Goal: Task Accomplishment & Management: Manage account settings

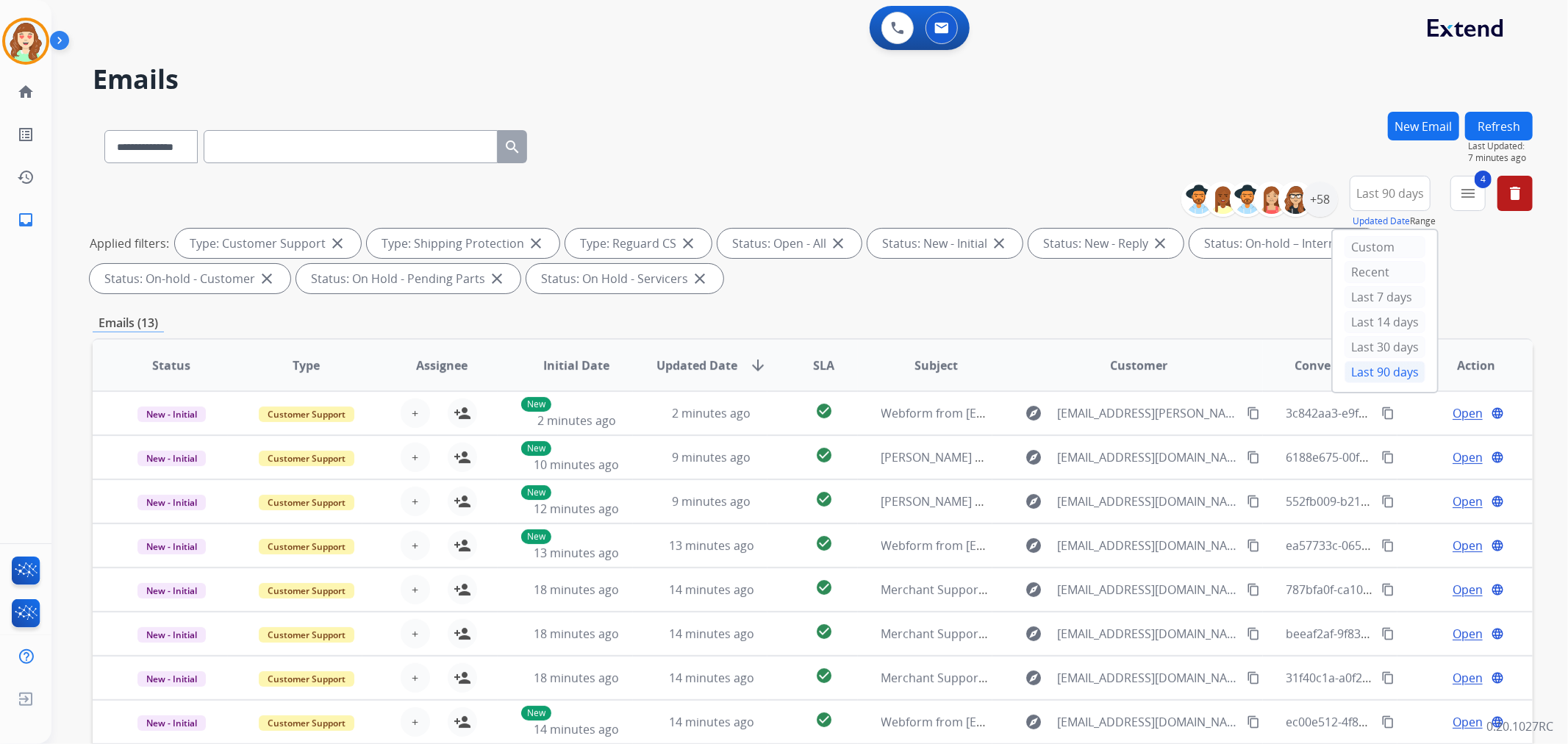
click at [954, 172] on div "**********" at bounding box center [813, 144] width 1440 height 64
click at [180, 149] on select "**********" at bounding box center [151, 147] width 92 height 33
select select "**********"
click at [105, 131] on select "**********" at bounding box center [151, 147] width 92 height 33
paste input "**********"
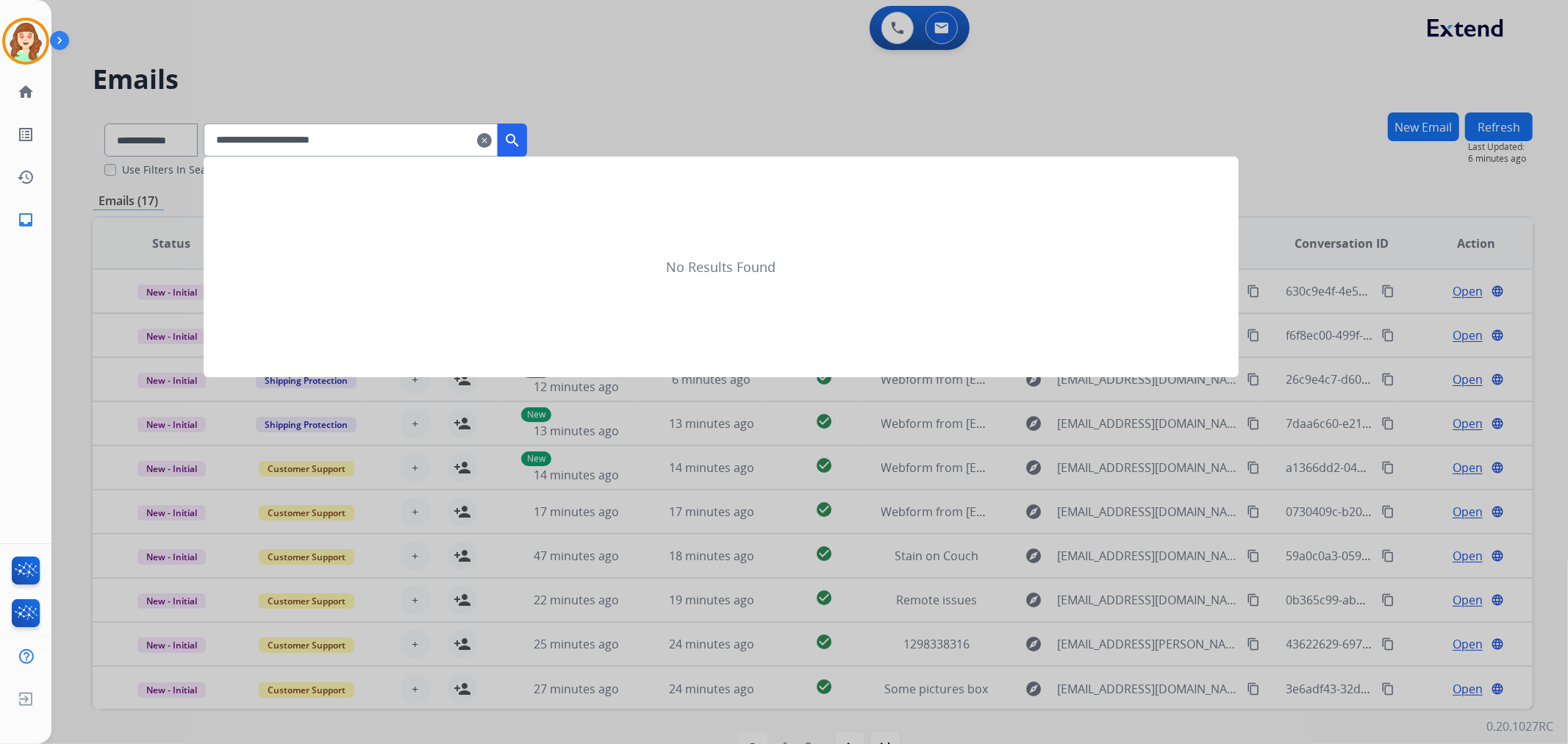
type input "**********"
click at [521, 141] on mat-icon "search" at bounding box center [513, 140] width 18 height 18
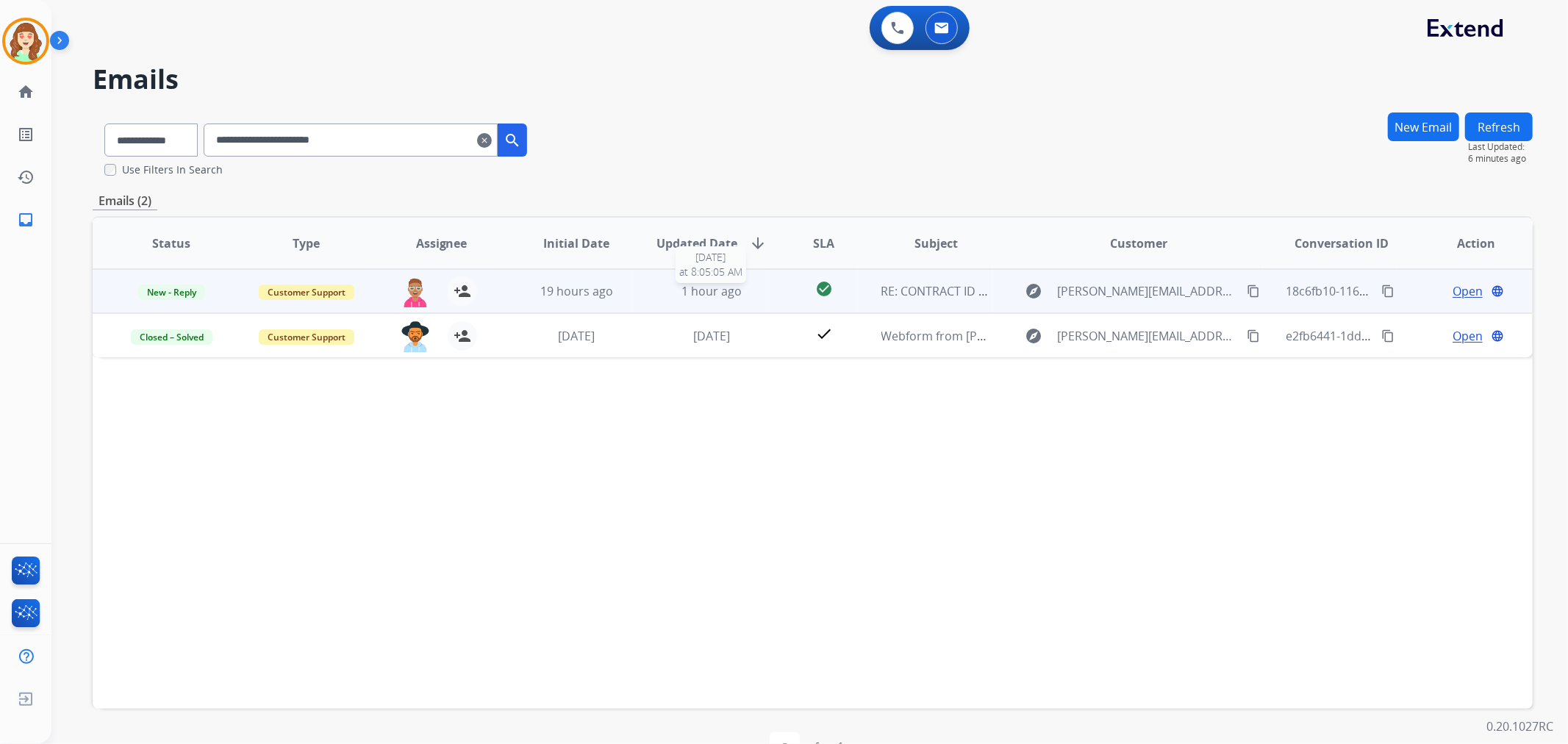
click at [739, 288] on div "1 hour ago" at bounding box center [712, 291] width 111 height 18
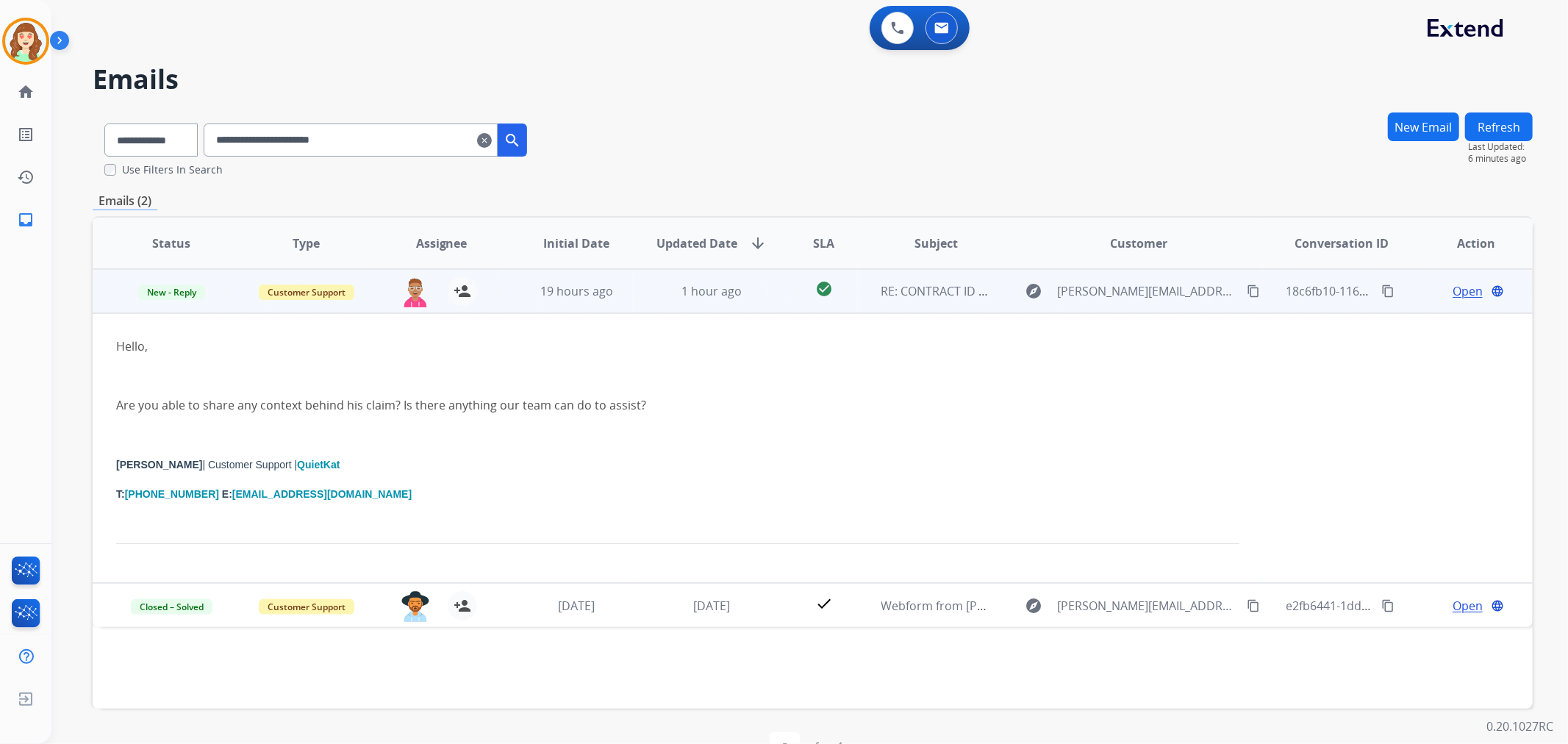
click at [1458, 290] on span "Open" at bounding box center [1467, 291] width 30 height 18
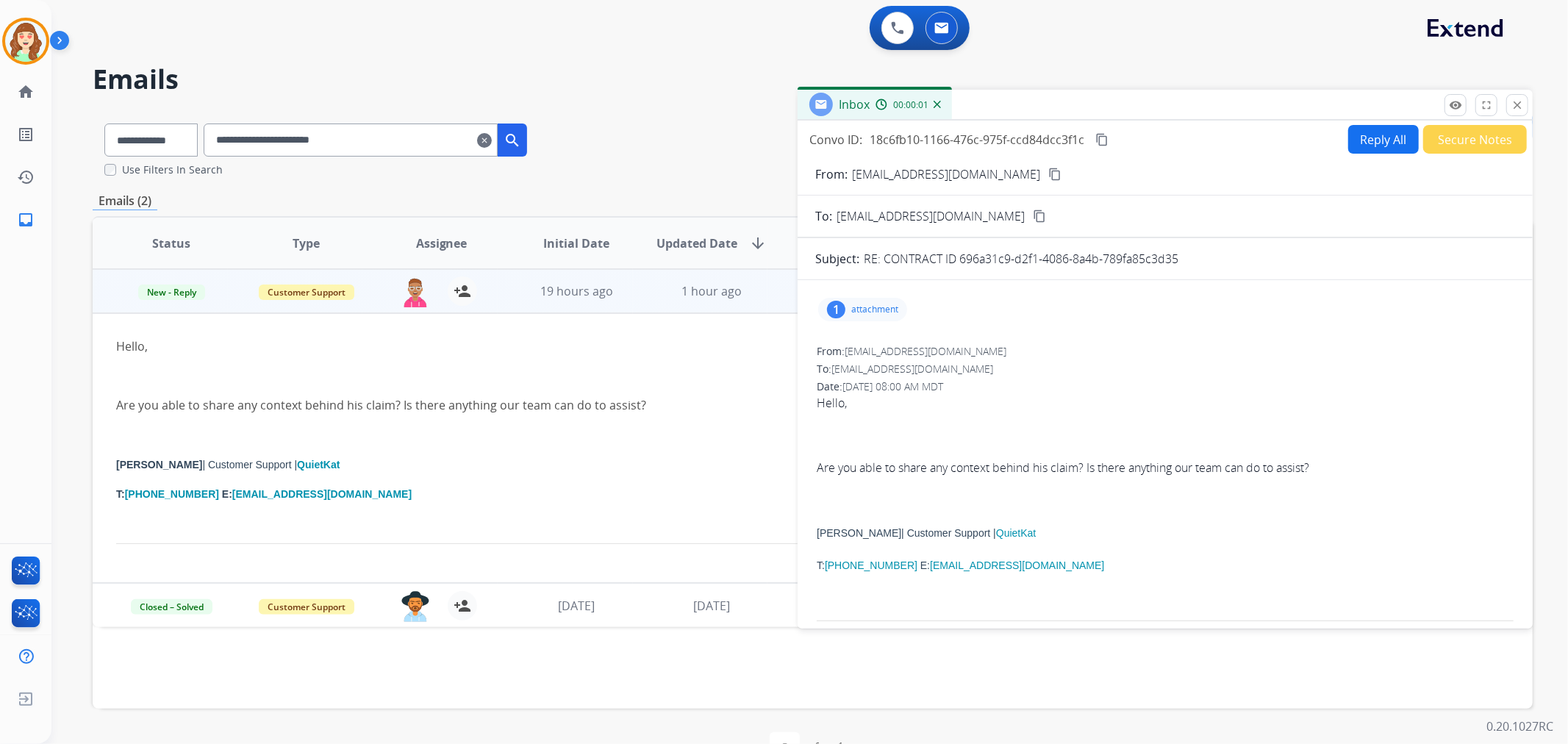
click at [868, 299] on div "1 attachment" at bounding box center [863, 309] width 89 height 23
click at [873, 343] on div at bounding box center [870, 350] width 73 height 52
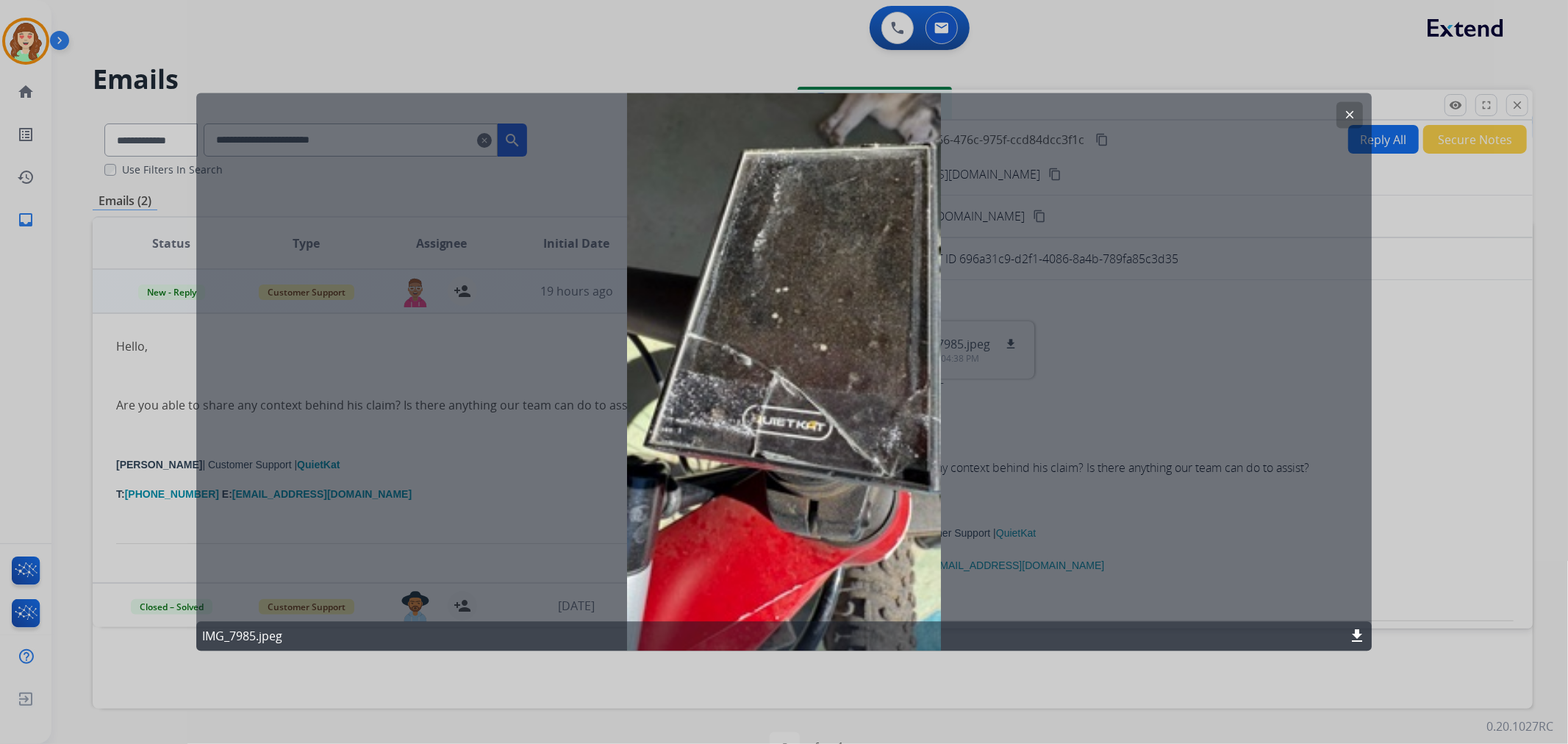
click at [1351, 114] on mat-icon "clear" at bounding box center [1349, 115] width 13 height 13
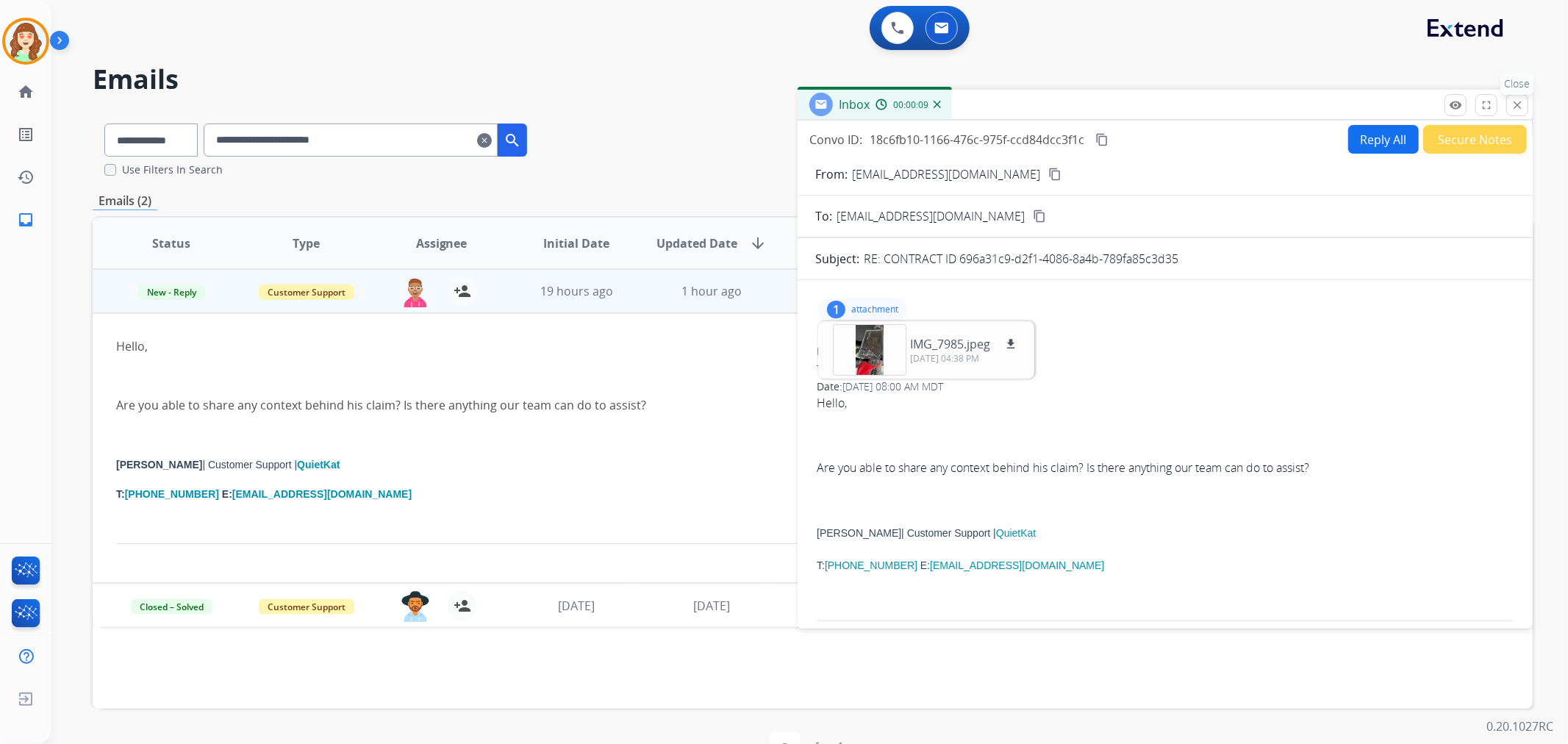
drag, startPoint x: 1517, startPoint y: 100, endPoint x: 549, endPoint y: 166, distance: 970.2
click at [1515, 100] on mat-icon "close" at bounding box center [1517, 105] width 13 height 13
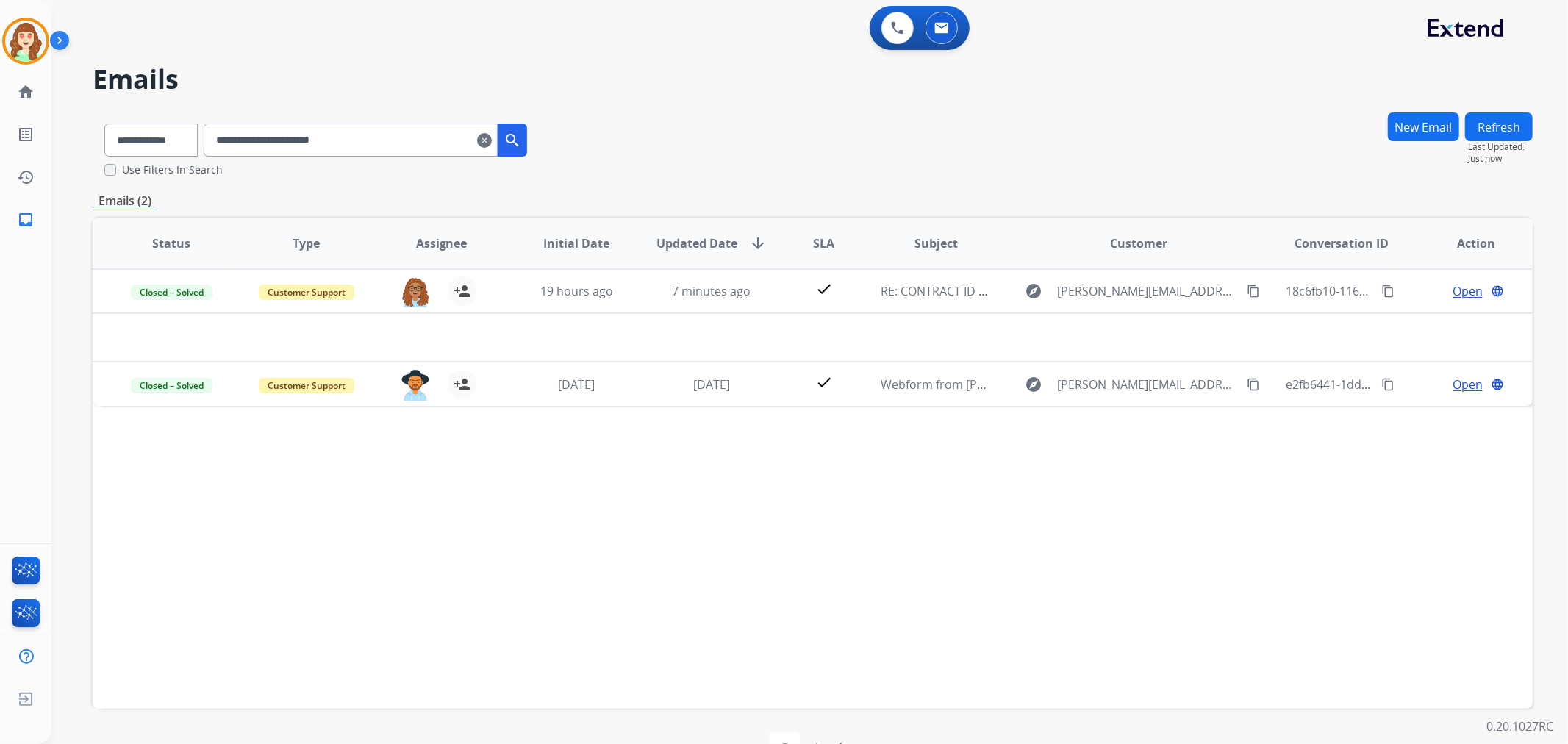
drag, startPoint x: 511, startPoint y: 143, endPoint x: 467, endPoint y: 135, distance: 44.7
click at [502, 141] on div "**********" at bounding box center [366, 140] width 323 height 33
click at [470, 106] on div "**********" at bounding box center [792, 419] width 1481 height 732
click at [489, 123] on input "**********" at bounding box center [351, 140] width 294 height 33
click at [491, 142] on mat-icon "clear" at bounding box center [484, 140] width 15 height 18
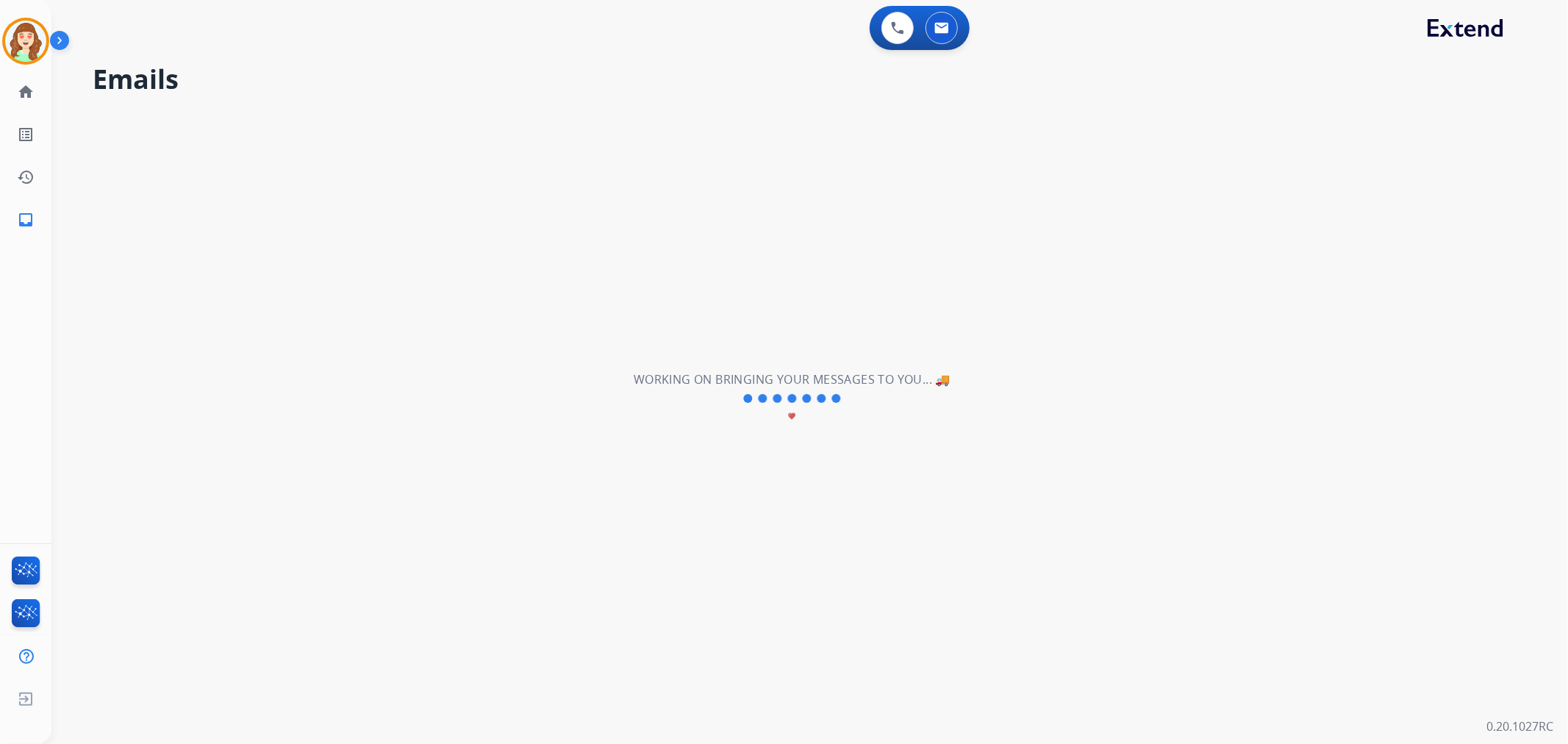
select select "**********"
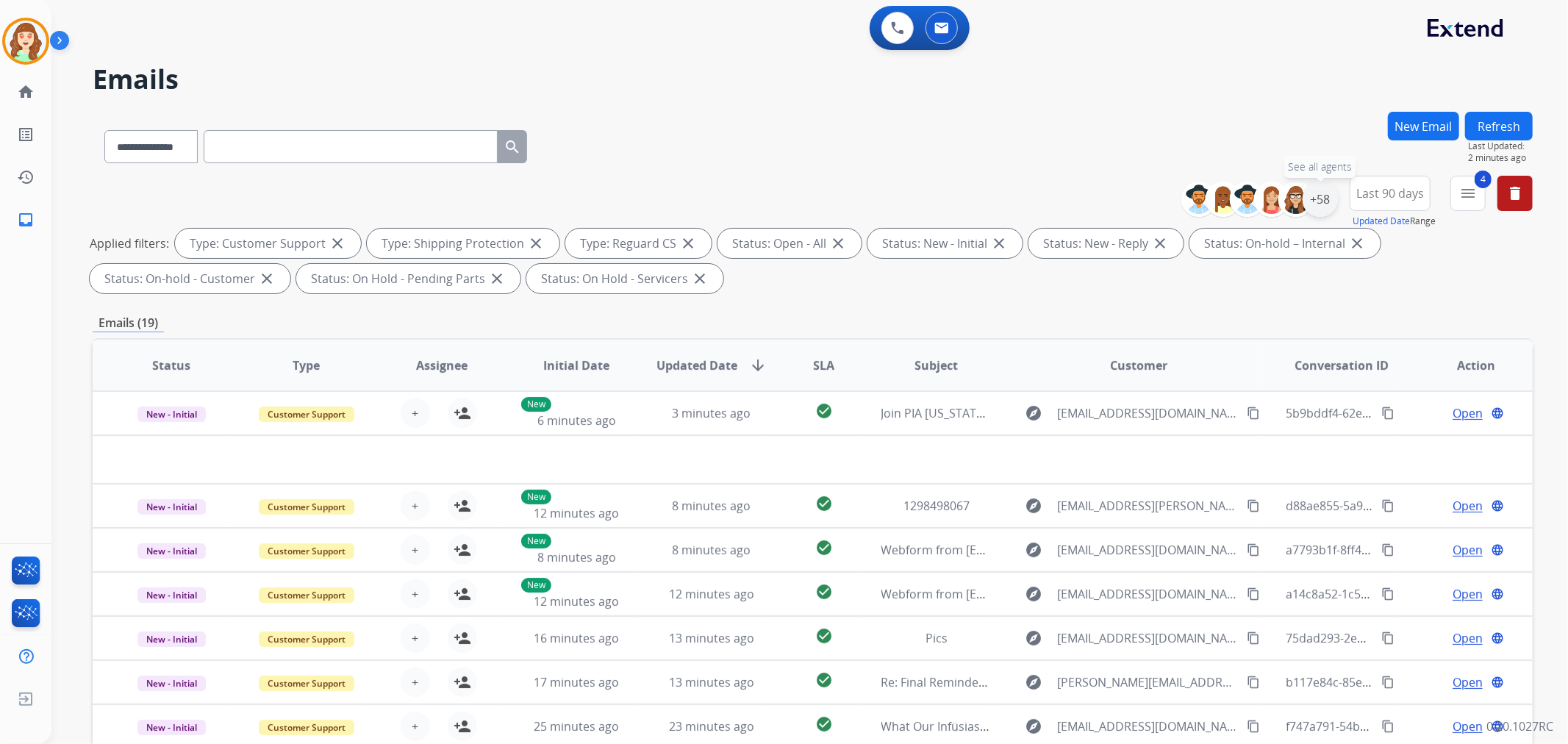
click at [1324, 205] on div "+58" at bounding box center [1320, 199] width 35 height 35
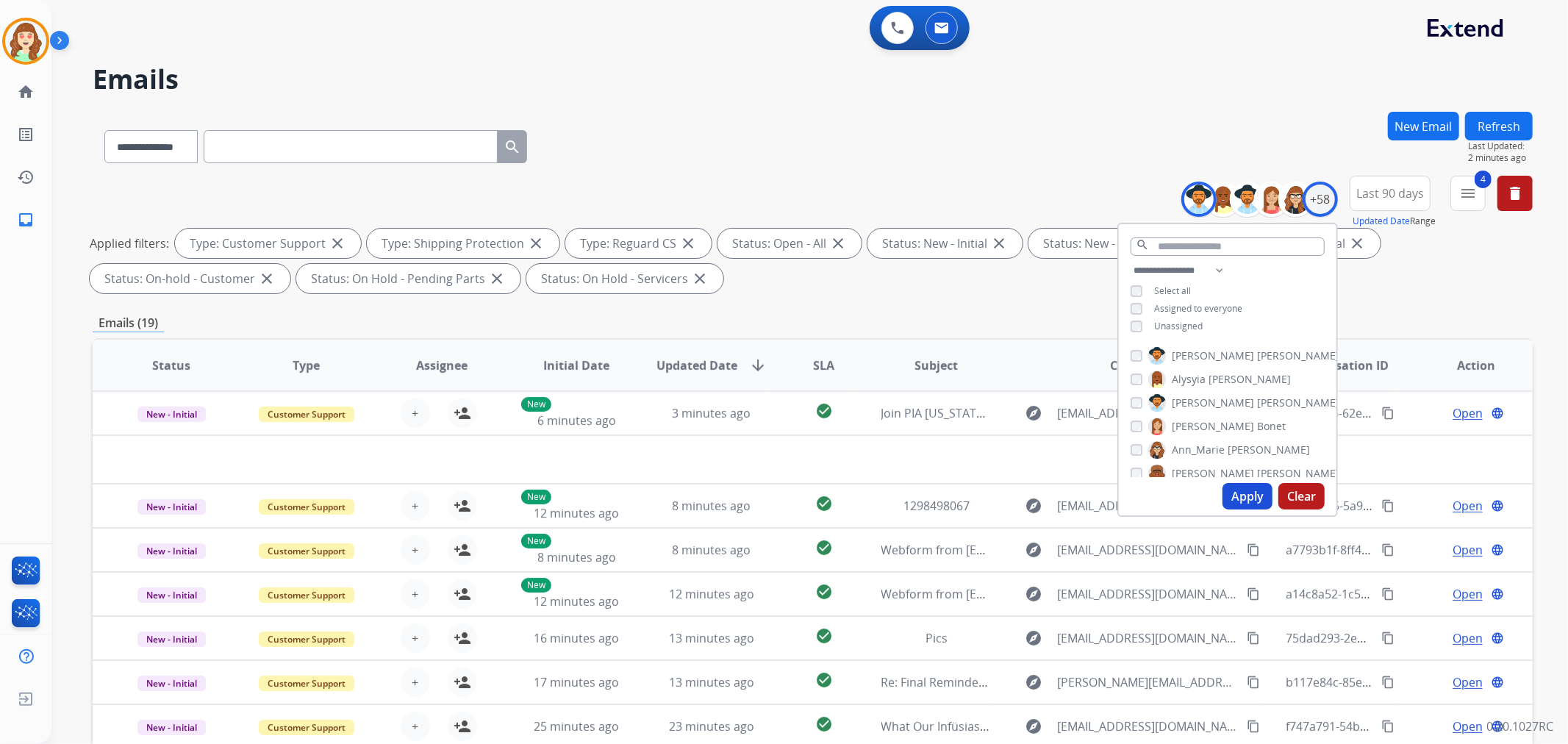
click at [1247, 494] on button "Apply" at bounding box center [1248, 496] width 50 height 27
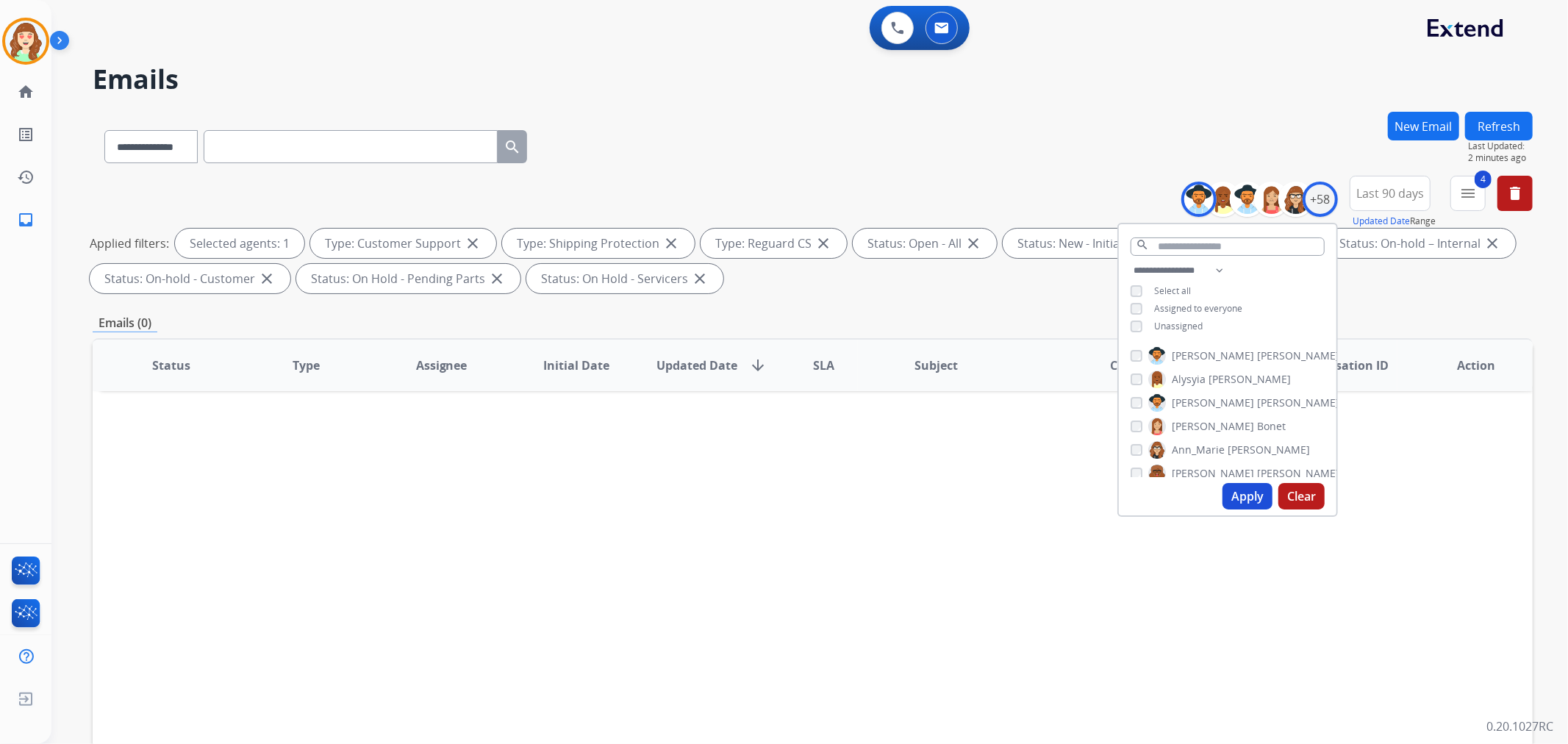
click at [1126, 403] on div "[PERSON_NAME] [PERSON_NAME] [PERSON_NAME] [PERSON_NAME] [PERSON_NAME] [PERSON_N…" at bounding box center [1227, 410] width 218 height 136
click at [1251, 499] on button "Apply" at bounding box center [1248, 496] width 50 height 27
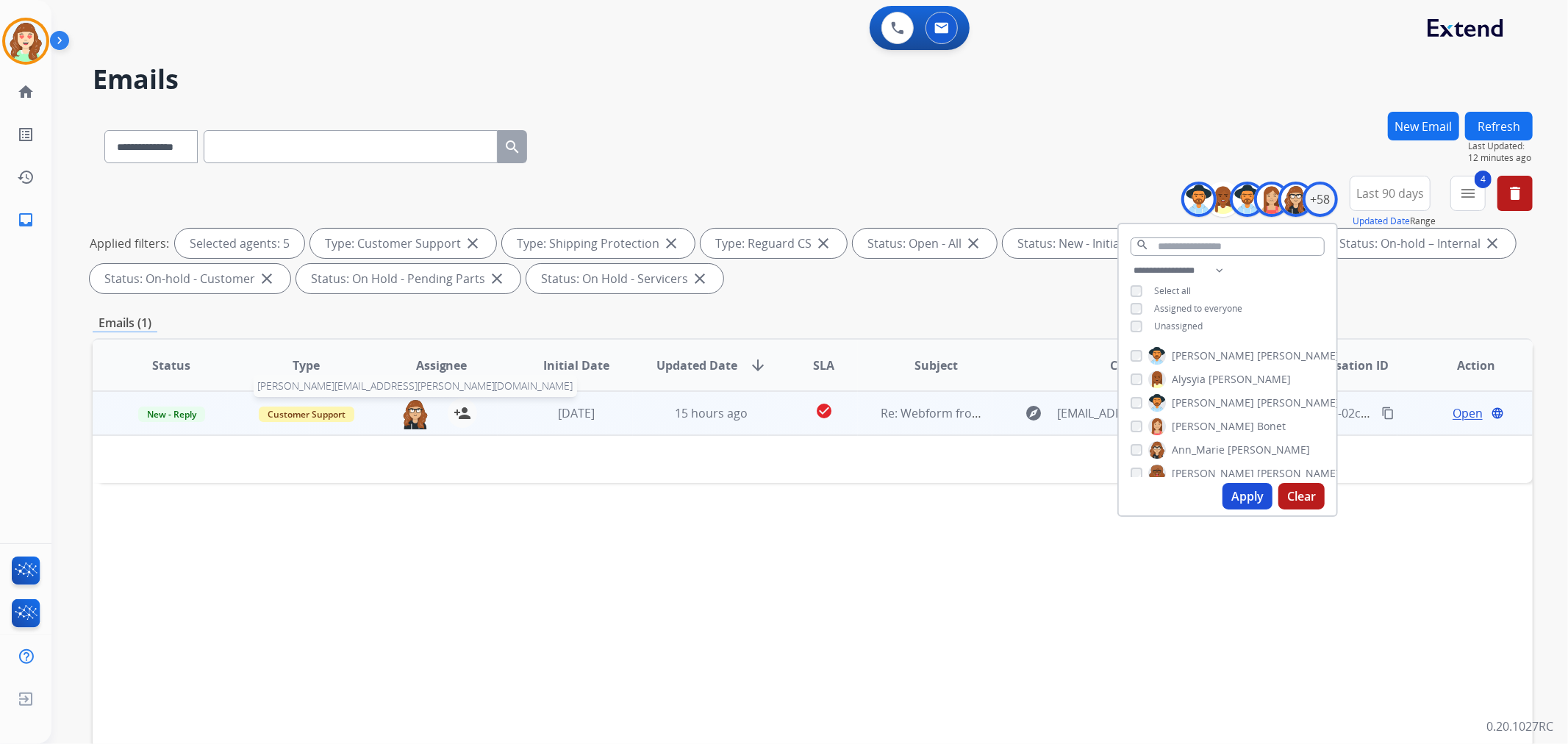
click at [420, 417] on img at bounding box center [416, 414] width 30 height 31
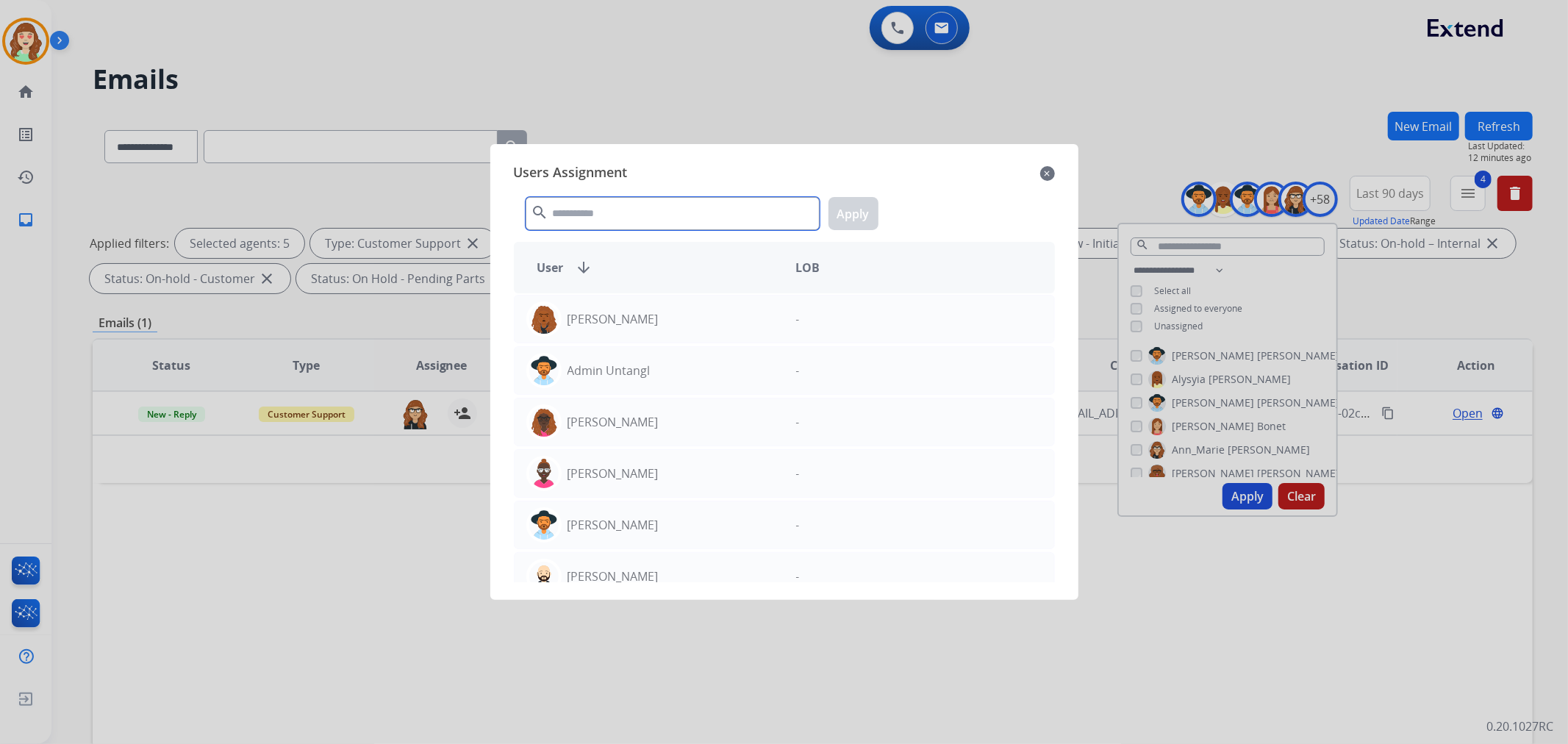
click at [743, 199] on input "text" at bounding box center [673, 213] width 294 height 33
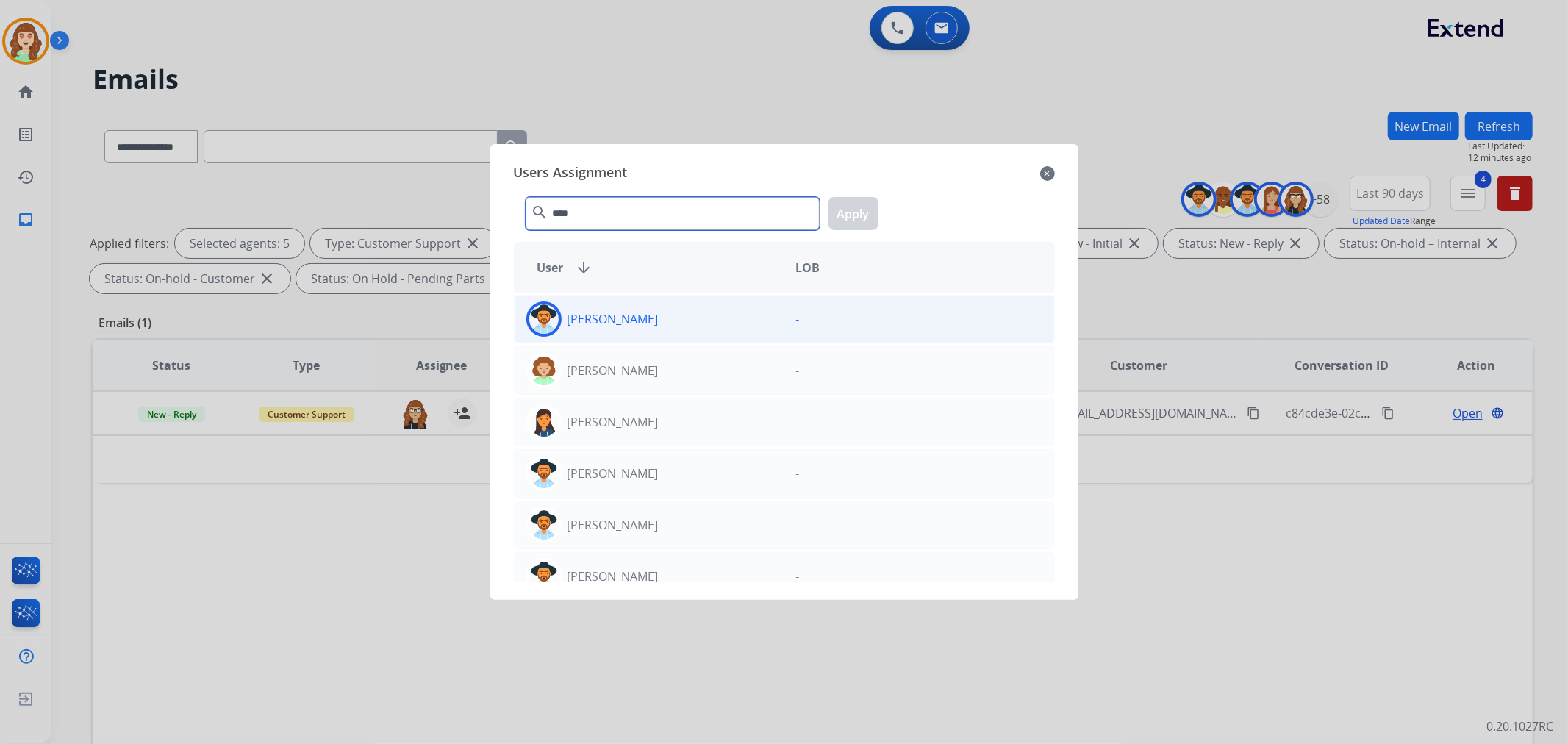
type input "****"
click at [767, 320] on div "[PERSON_NAME]" at bounding box center [649, 319] width 270 height 35
click at [848, 212] on button "Apply" at bounding box center [853, 213] width 50 height 33
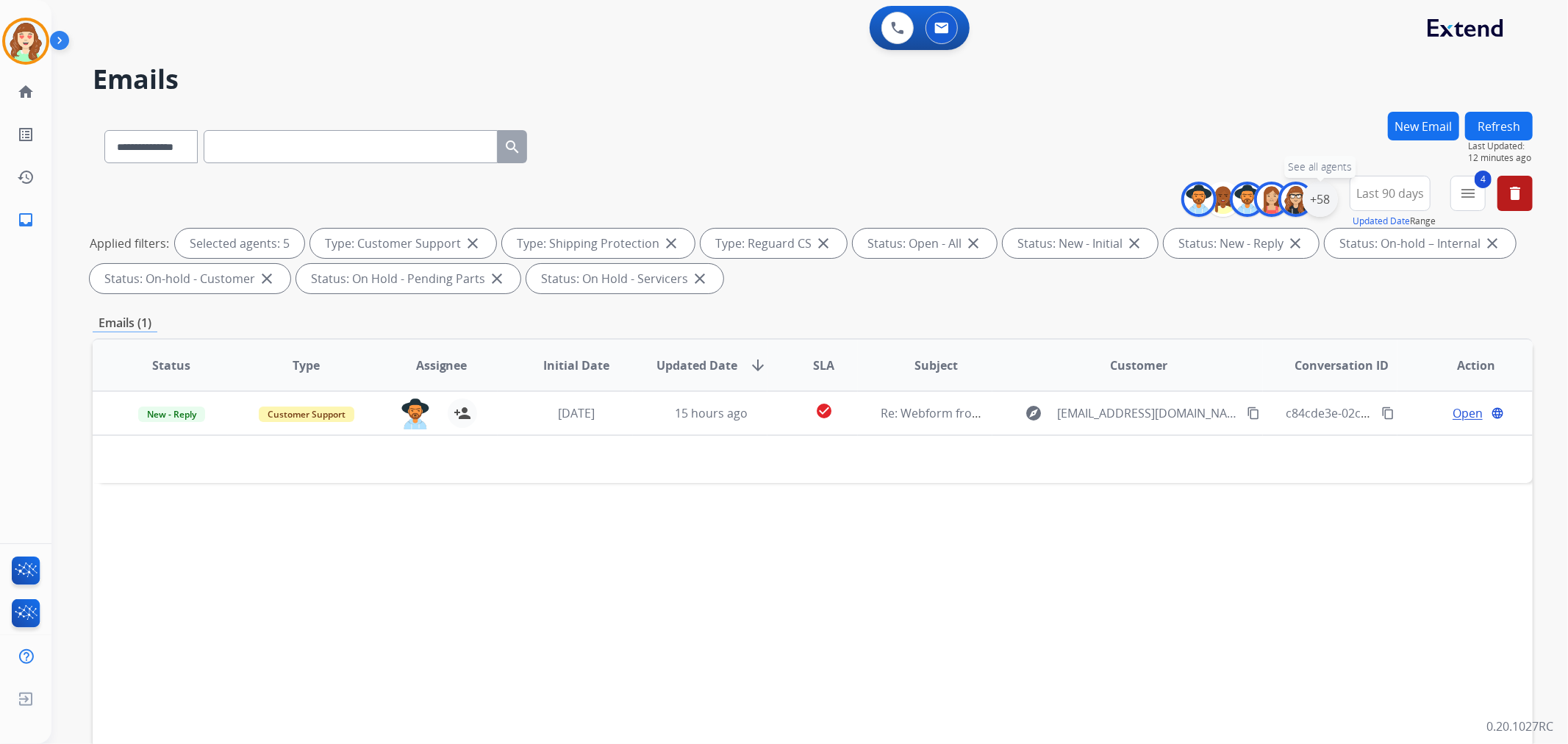
click at [1327, 206] on div "+58" at bounding box center [1320, 199] width 35 height 35
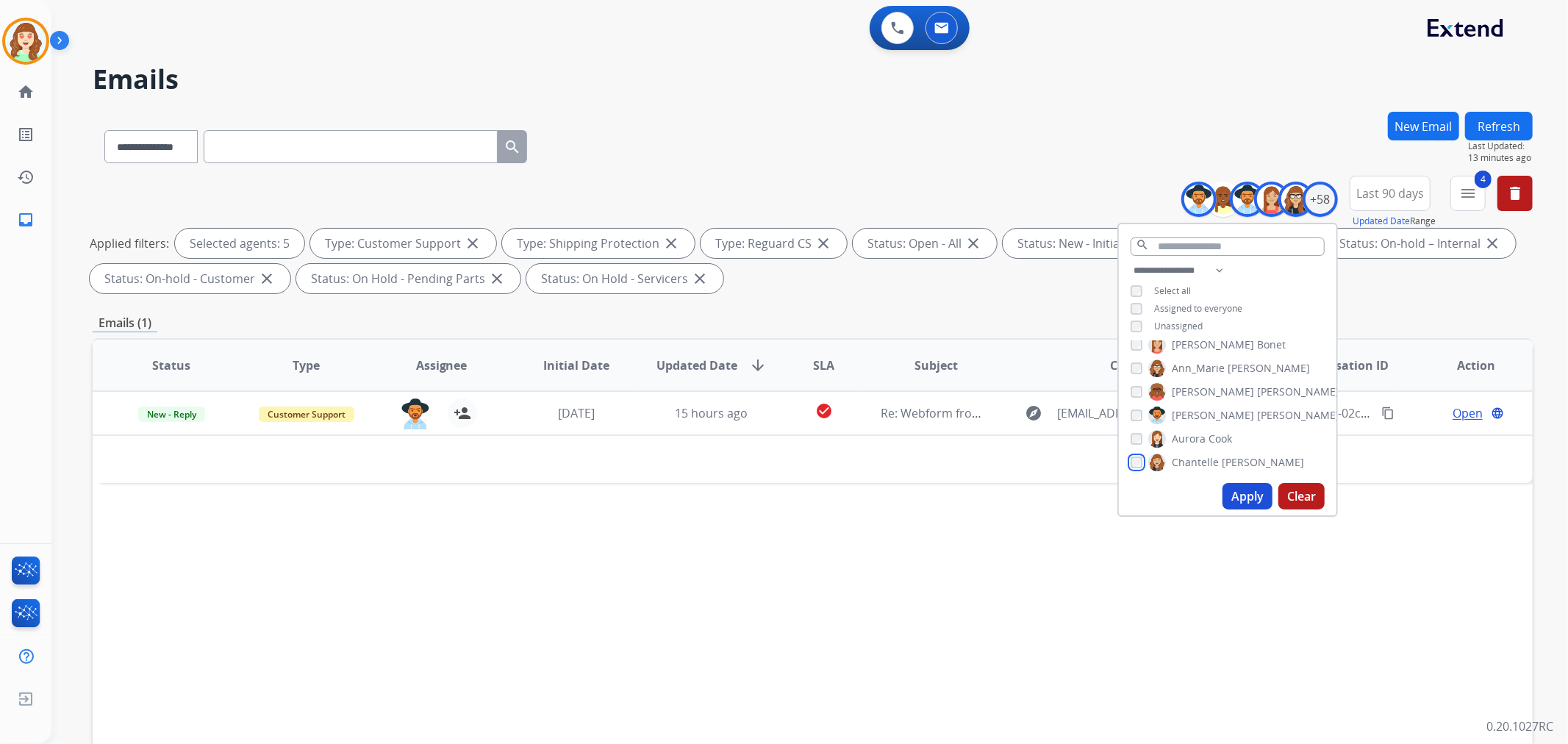
scroll to position [163, 0]
click at [1239, 492] on button "Apply" at bounding box center [1248, 496] width 50 height 27
click at [1243, 501] on button "Apply" at bounding box center [1248, 496] width 50 height 27
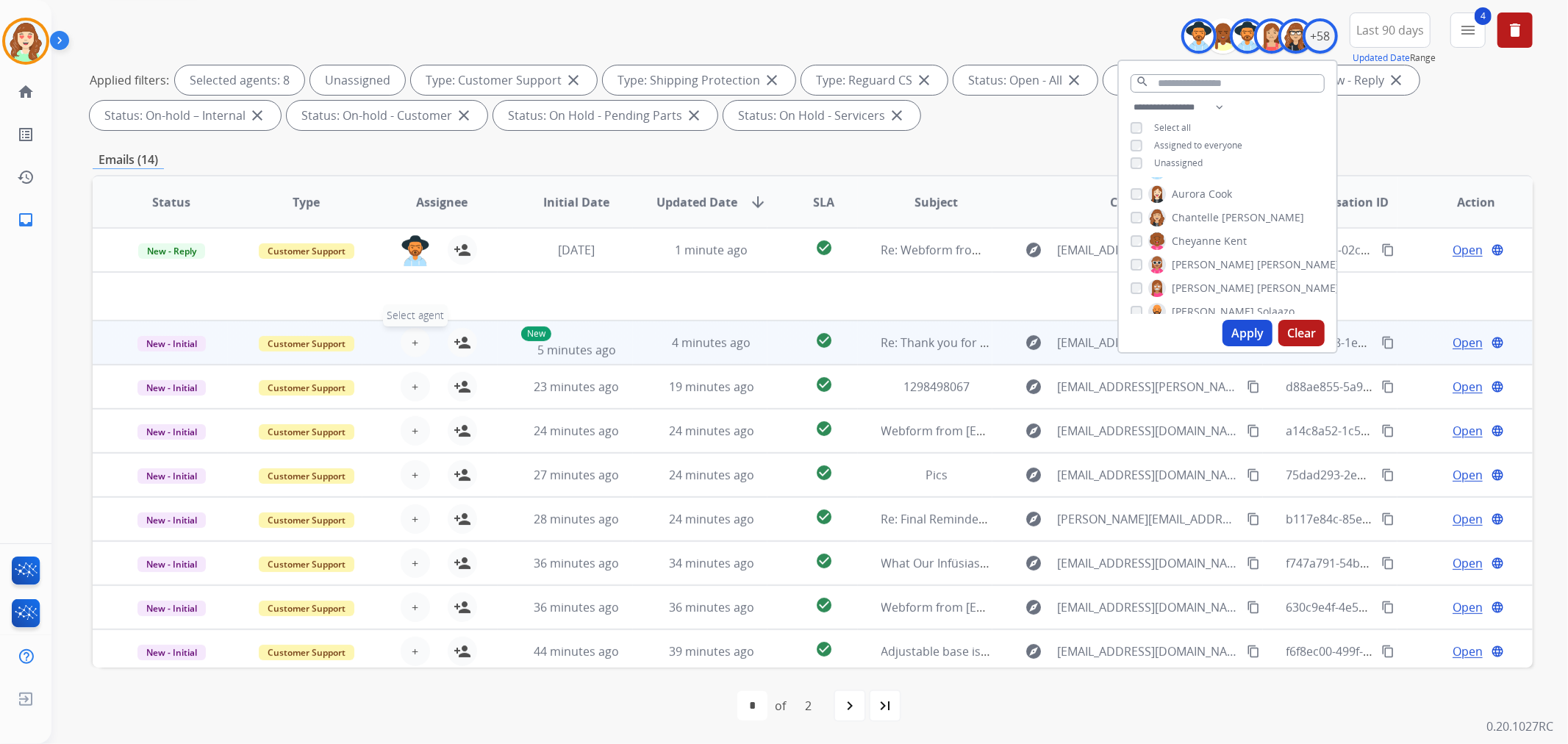
click at [405, 342] on button "+ Select agent" at bounding box center [416, 343] width 30 height 30
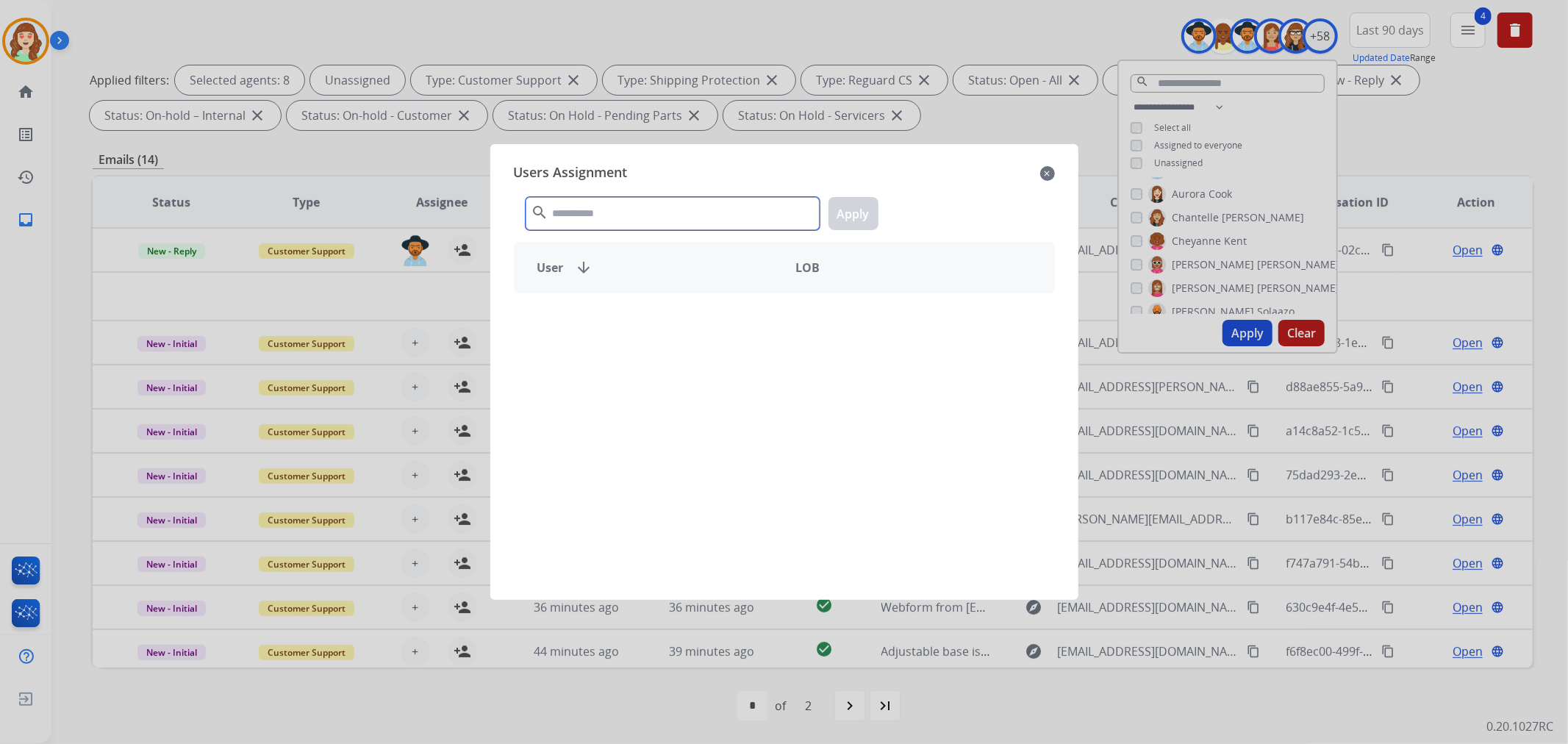
click at [729, 212] on input "text" at bounding box center [673, 213] width 294 height 33
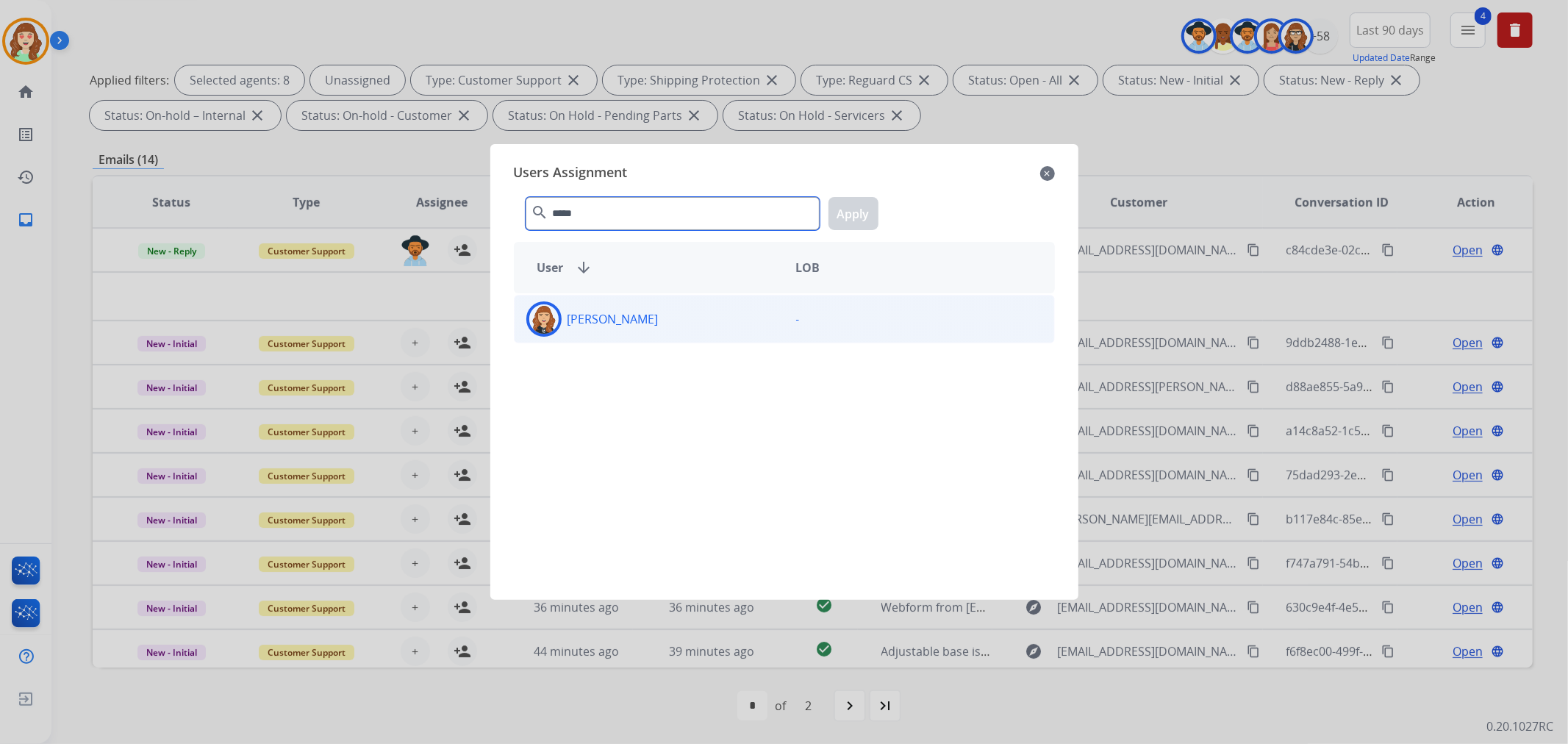
type input "*****"
drag, startPoint x: 757, startPoint y: 327, endPoint x: 852, endPoint y: 261, distance: 115.7
click at [758, 326] on div "[PERSON_NAME]" at bounding box center [649, 319] width 270 height 35
click at [845, 211] on button "Apply" at bounding box center [853, 213] width 50 height 33
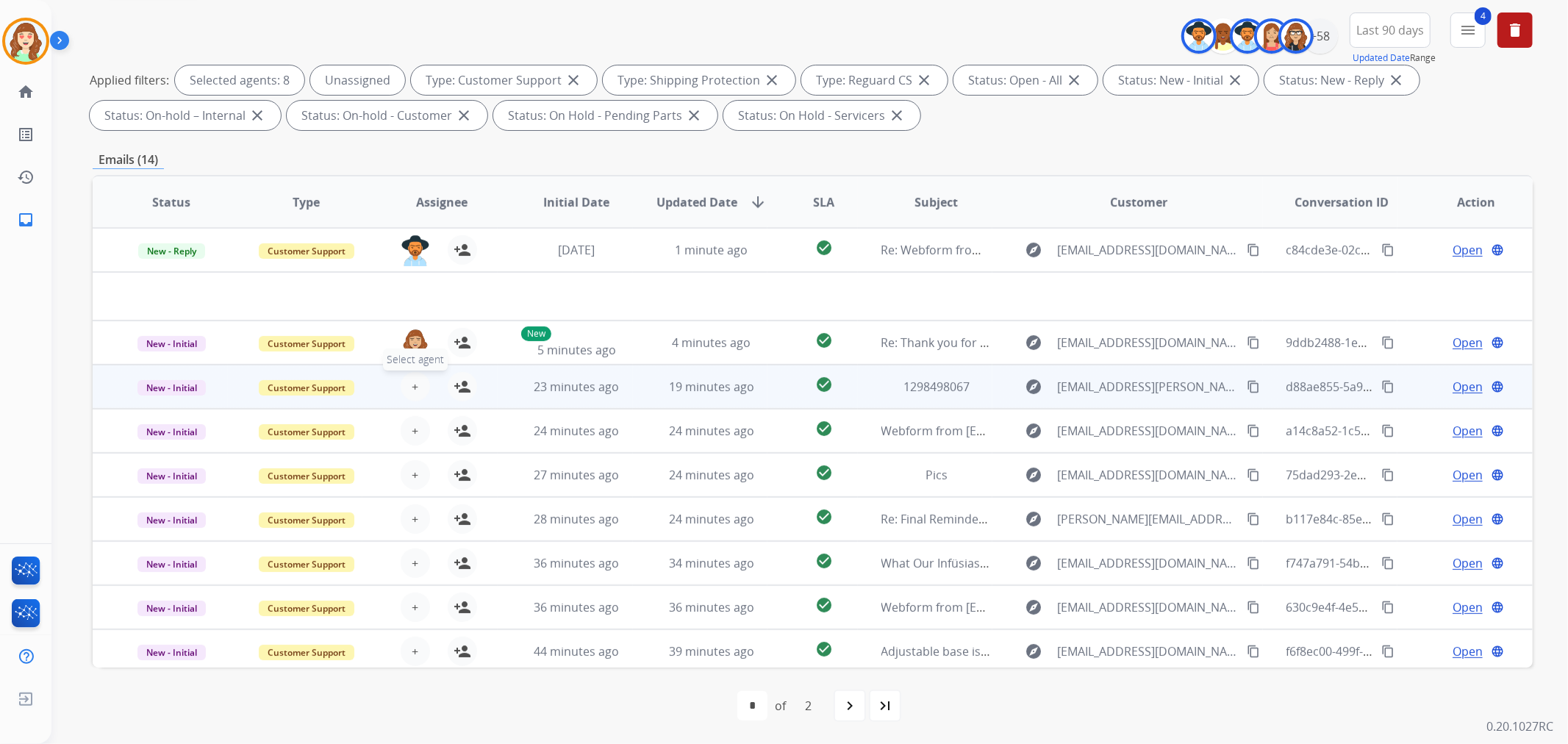
click at [403, 392] on button "+ Select agent" at bounding box center [416, 387] width 30 height 30
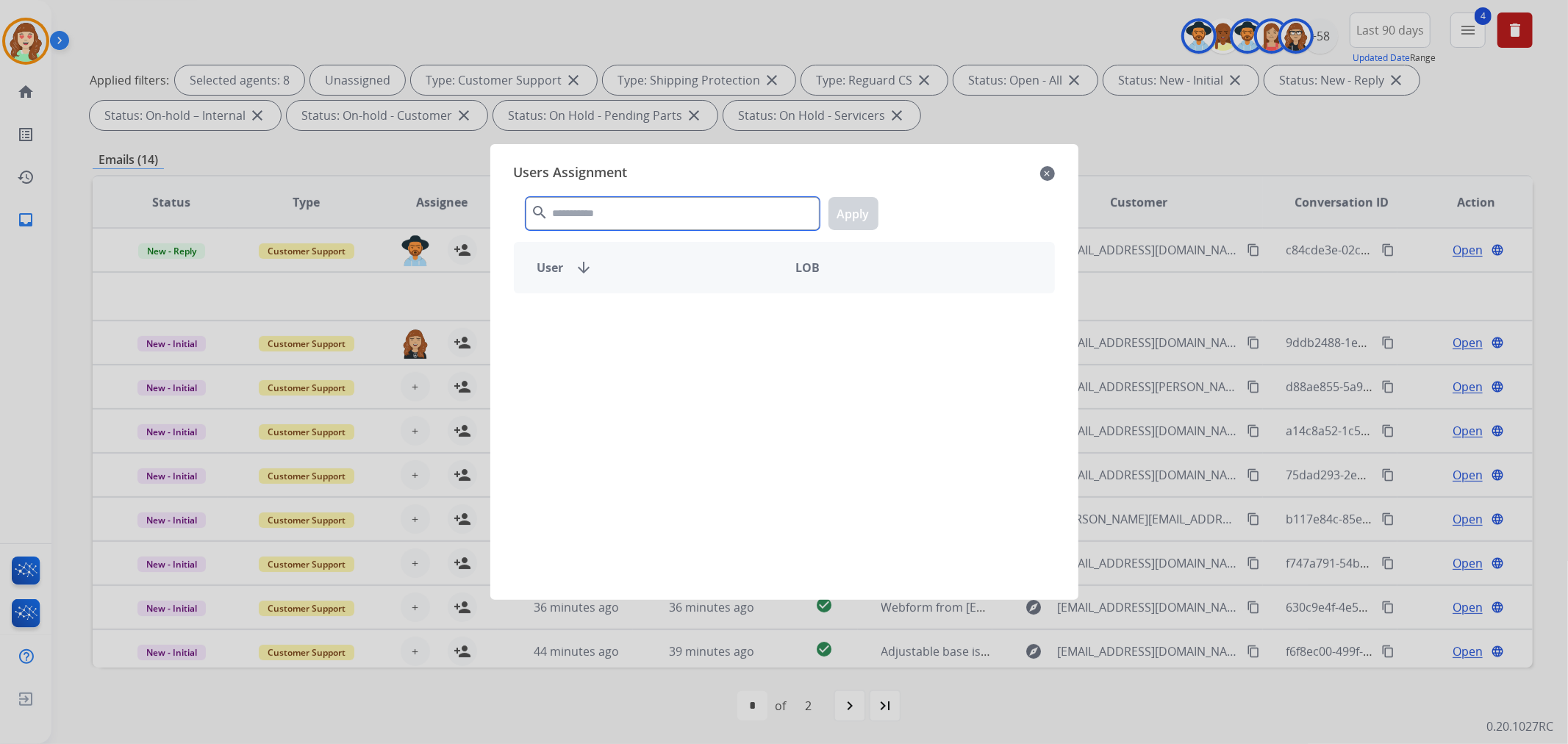
click at [677, 212] on input "text" at bounding box center [673, 213] width 294 height 33
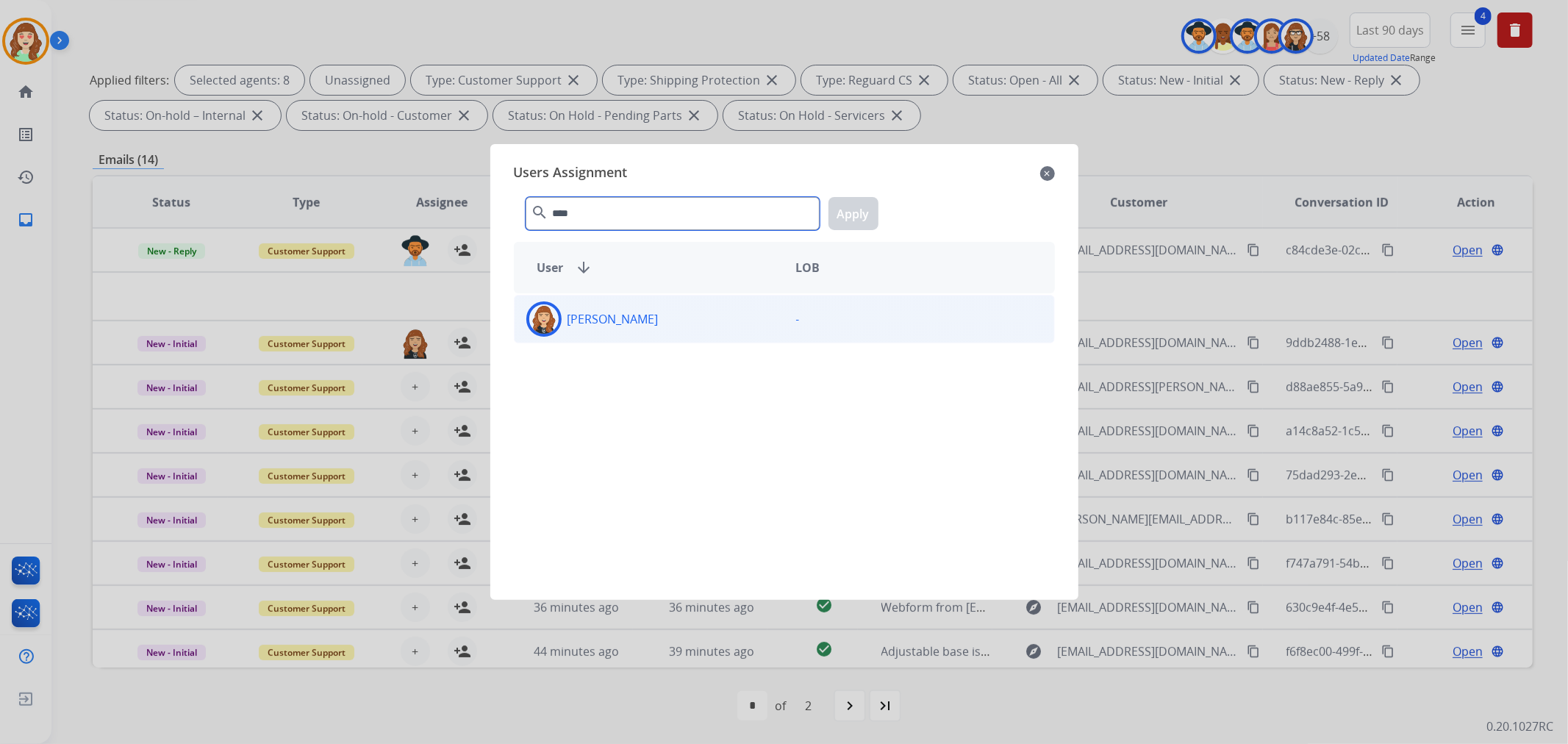
type input "****"
click at [630, 329] on div "[PERSON_NAME]" at bounding box center [649, 319] width 270 height 35
click at [849, 214] on button "Apply" at bounding box center [853, 213] width 50 height 33
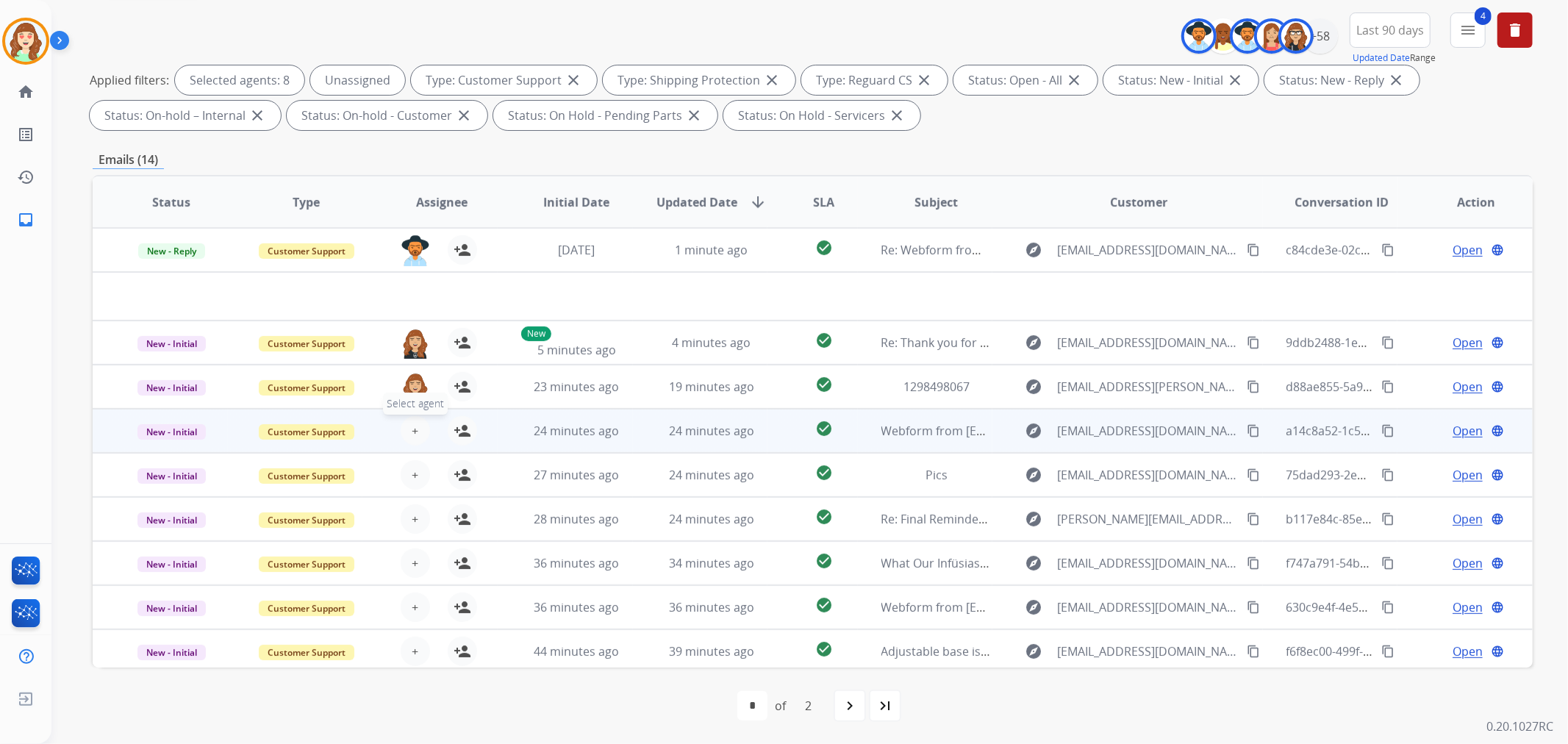
click at [407, 431] on button "+ Select agent" at bounding box center [416, 431] width 30 height 30
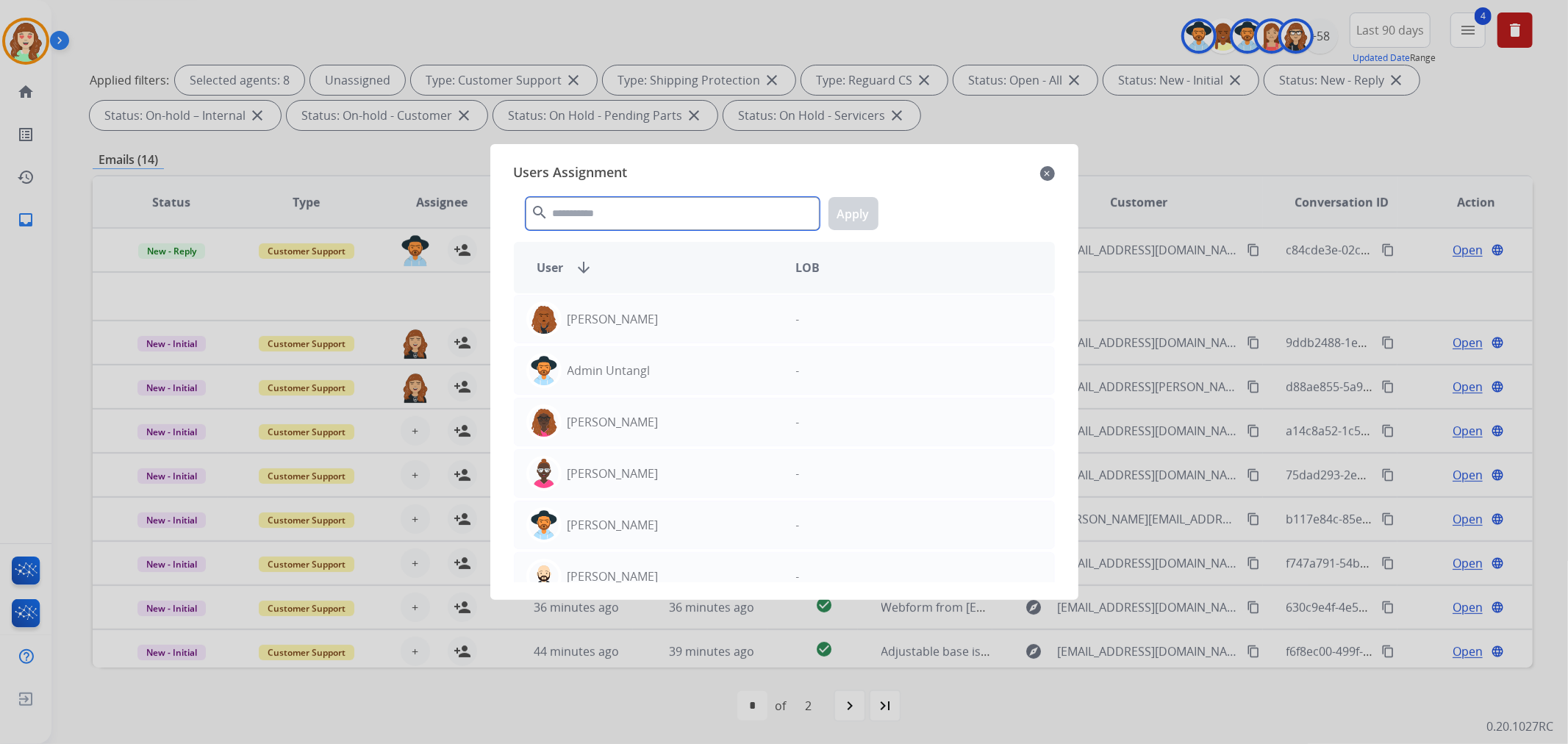
drag, startPoint x: 609, startPoint y: 220, endPoint x: 591, endPoint y: 207, distance: 22.2
click at [609, 217] on input "text" at bounding box center [673, 213] width 294 height 33
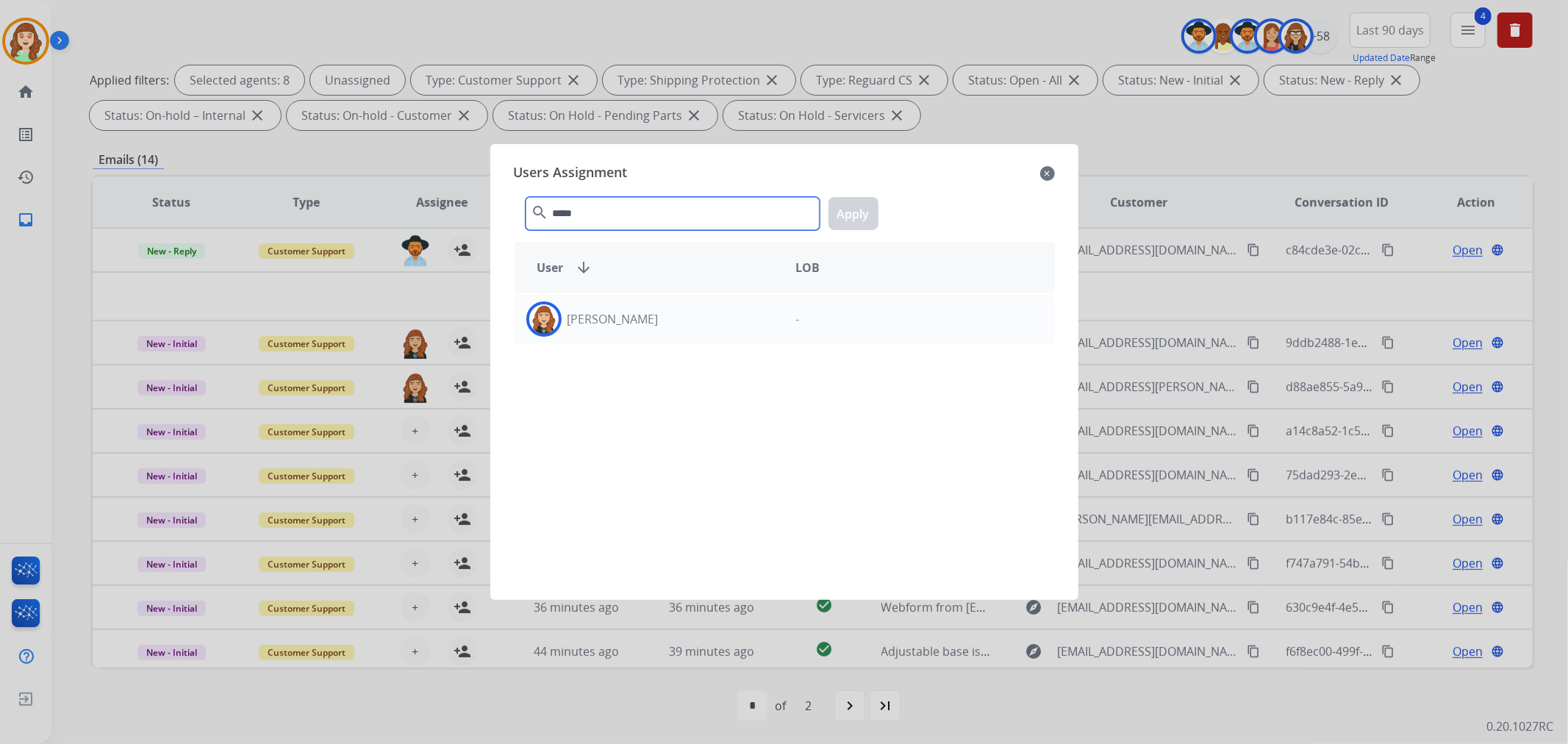
type input "*****"
click at [669, 318] on div "[PERSON_NAME]" at bounding box center [649, 319] width 270 height 35
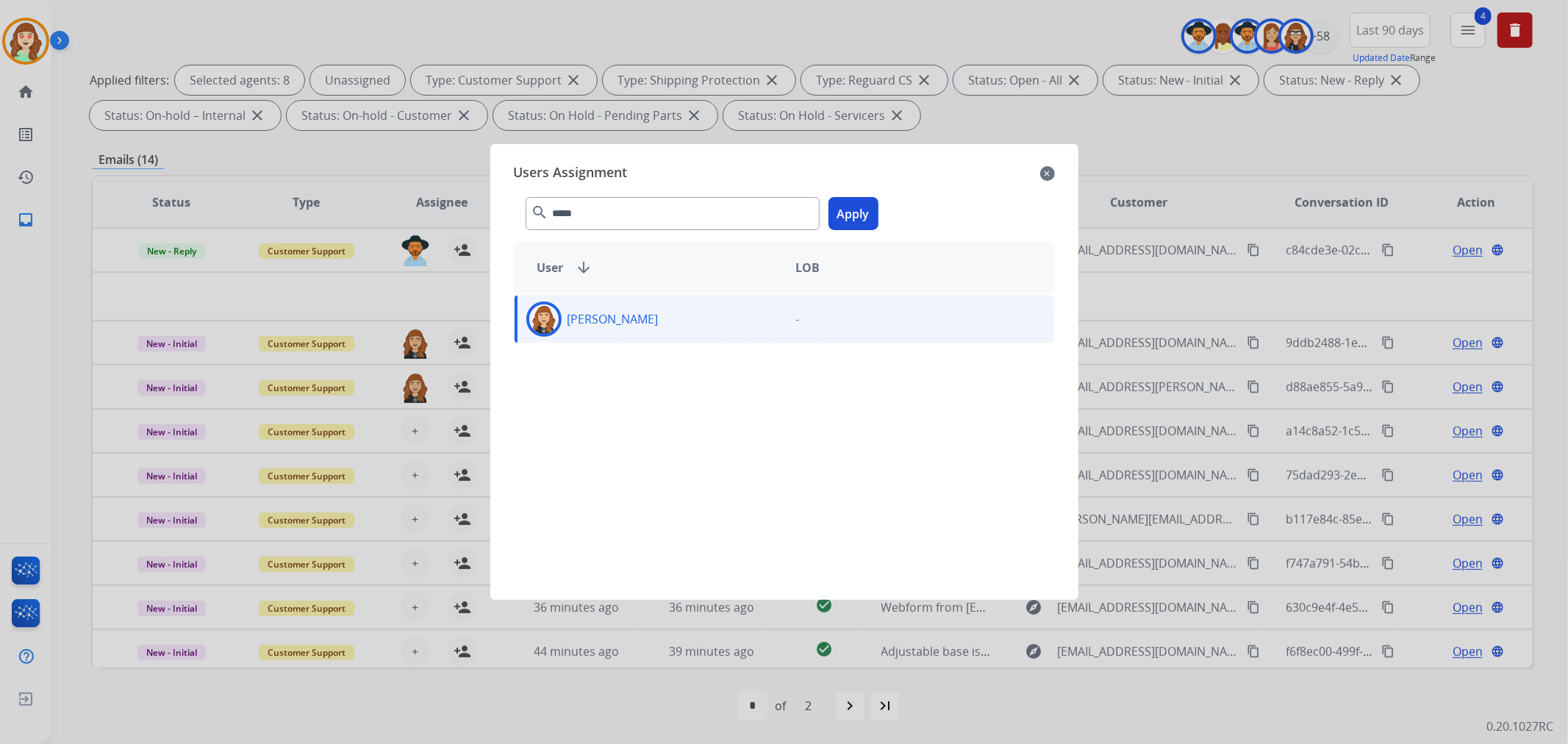
click at [860, 209] on button "Apply" at bounding box center [853, 213] width 50 height 33
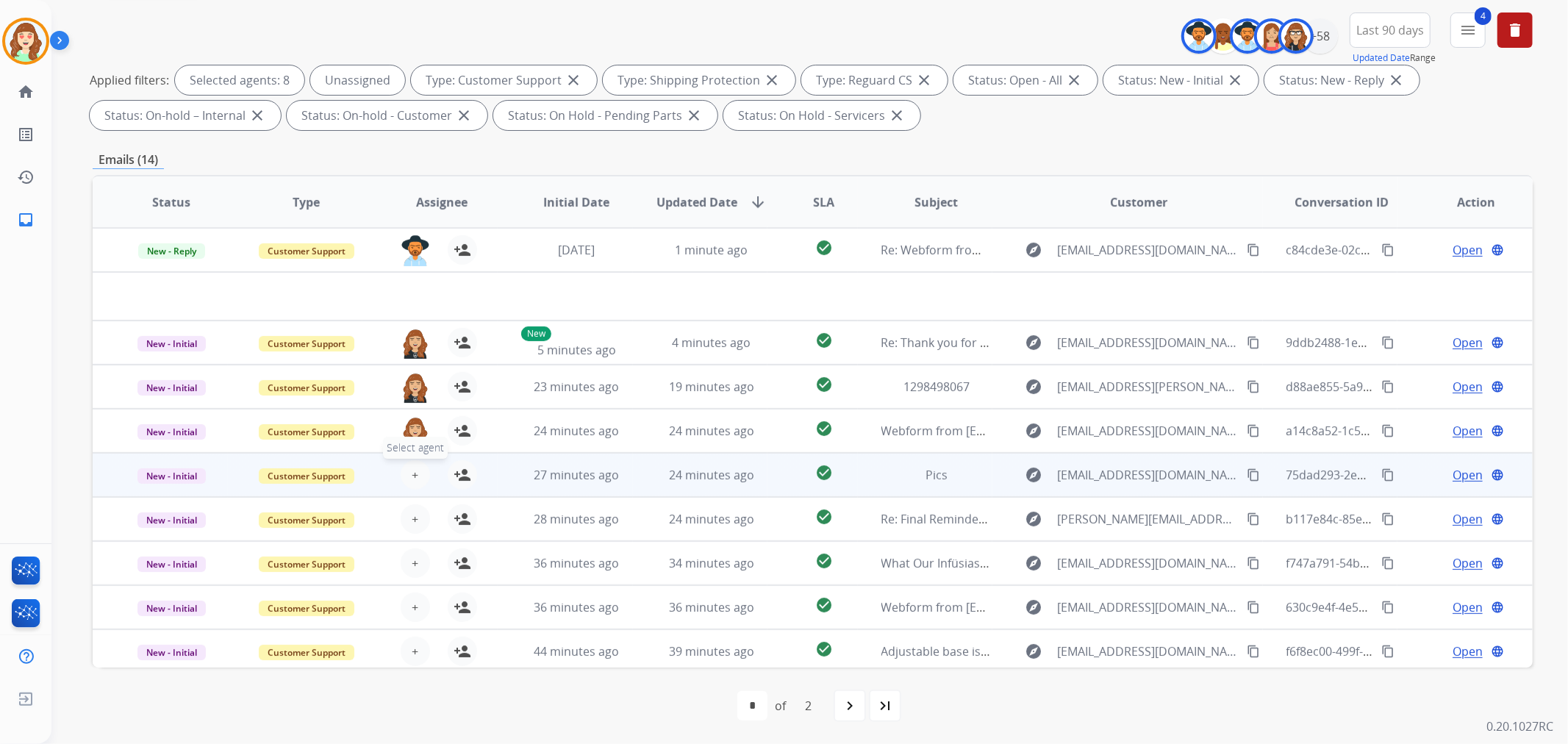
click at [416, 475] on button "+ Select agent" at bounding box center [416, 475] width 30 height 30
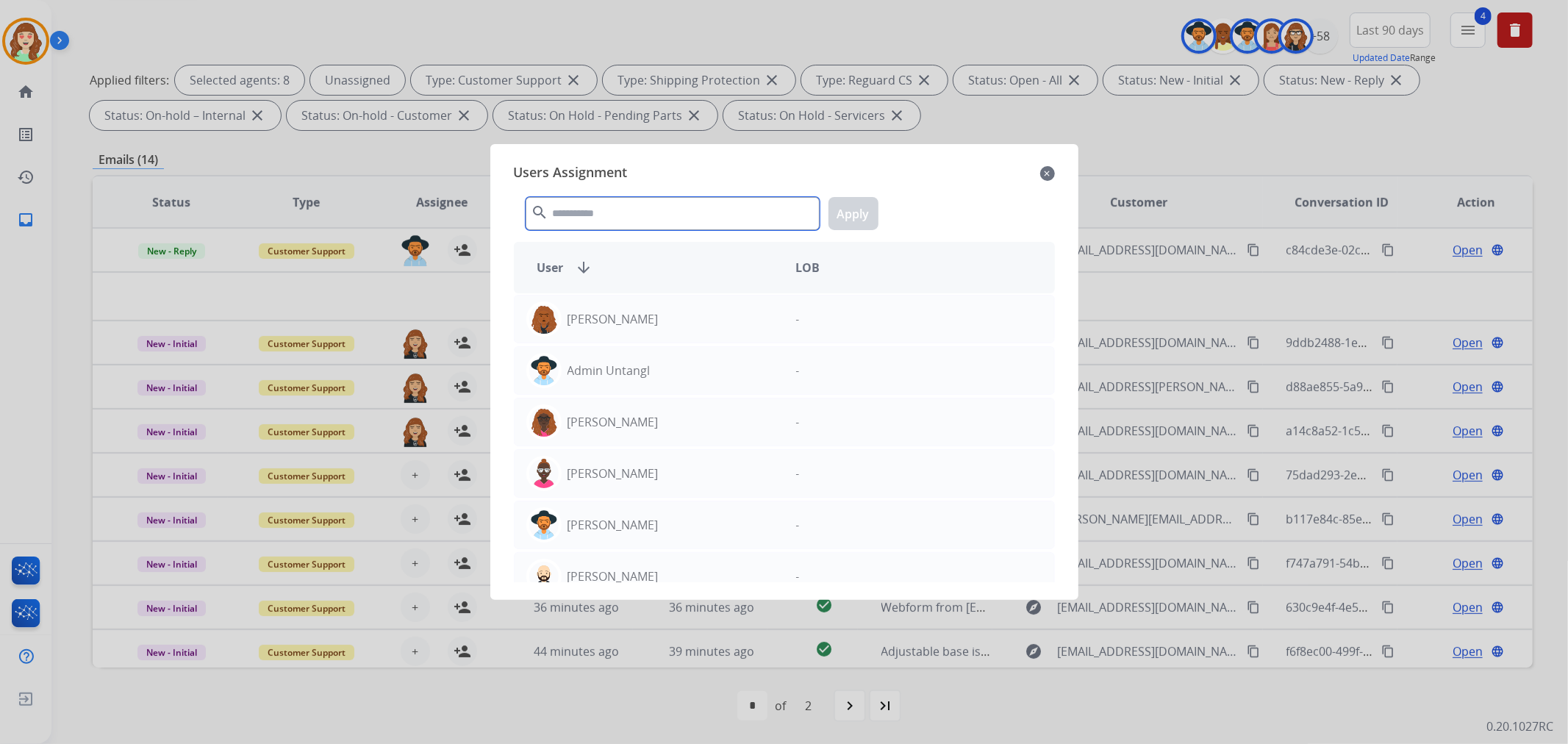
click at [674, 209] on input "text" at bounding box center [673, 213] width 294 height 33
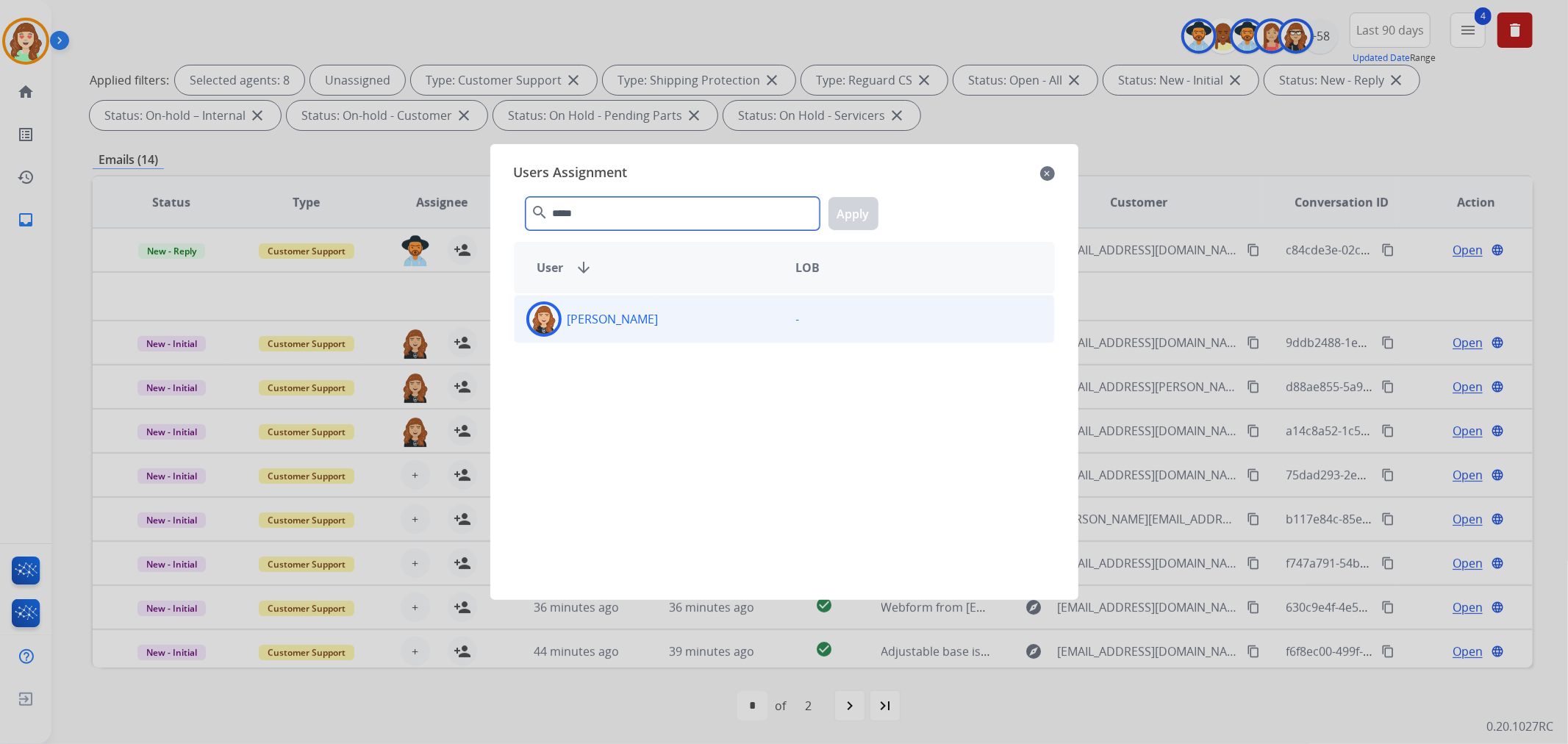
type input "*****"
click at [709, 321] on div "[PERSON_NAME]" at bounding box center [649, 319] width 270 height 35
click at [850, 215] on button "Apply" at bounding box center [853, 213] width 50 height 33
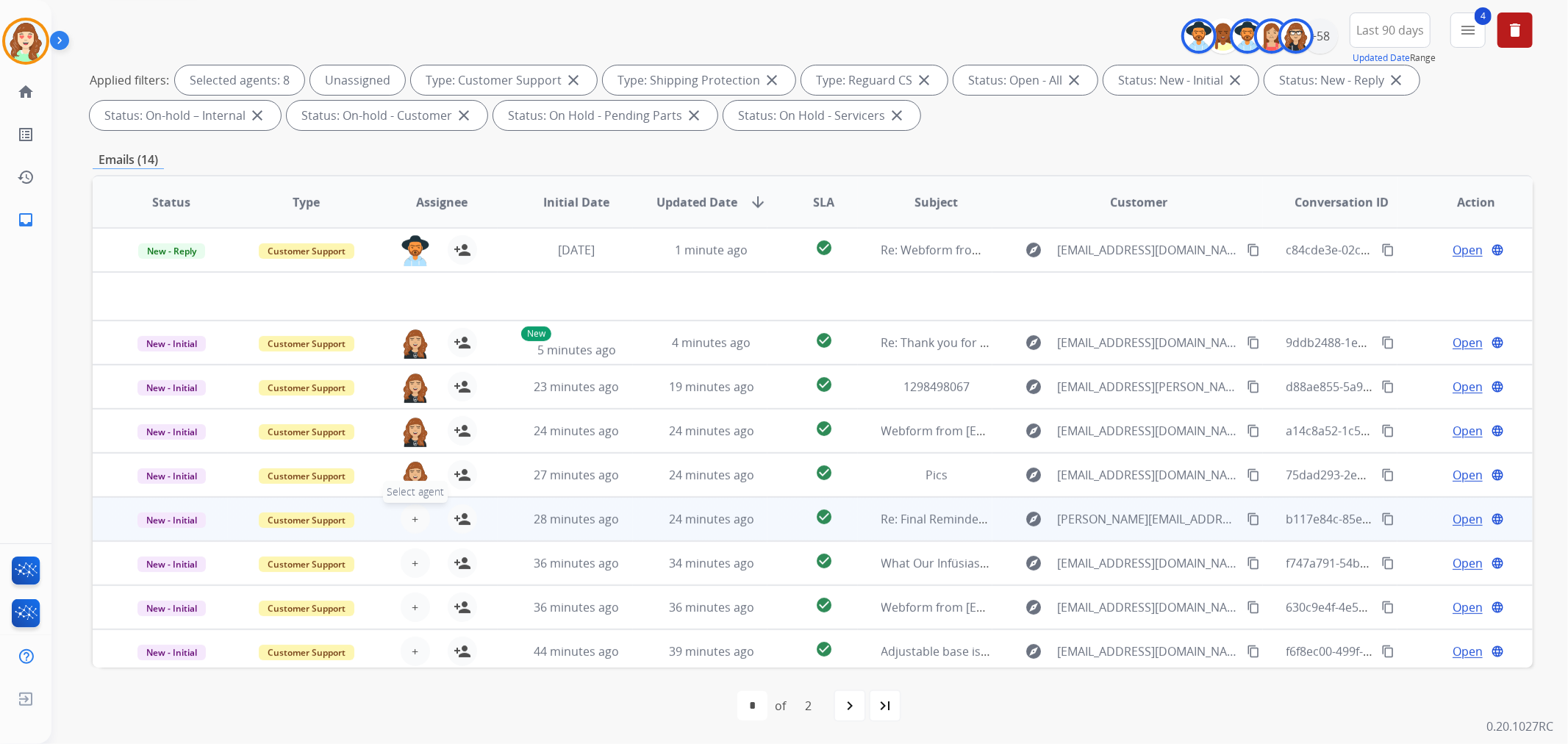
click at [413, 512] on span "+" at bounding box center [415, 519] width 6 height 18
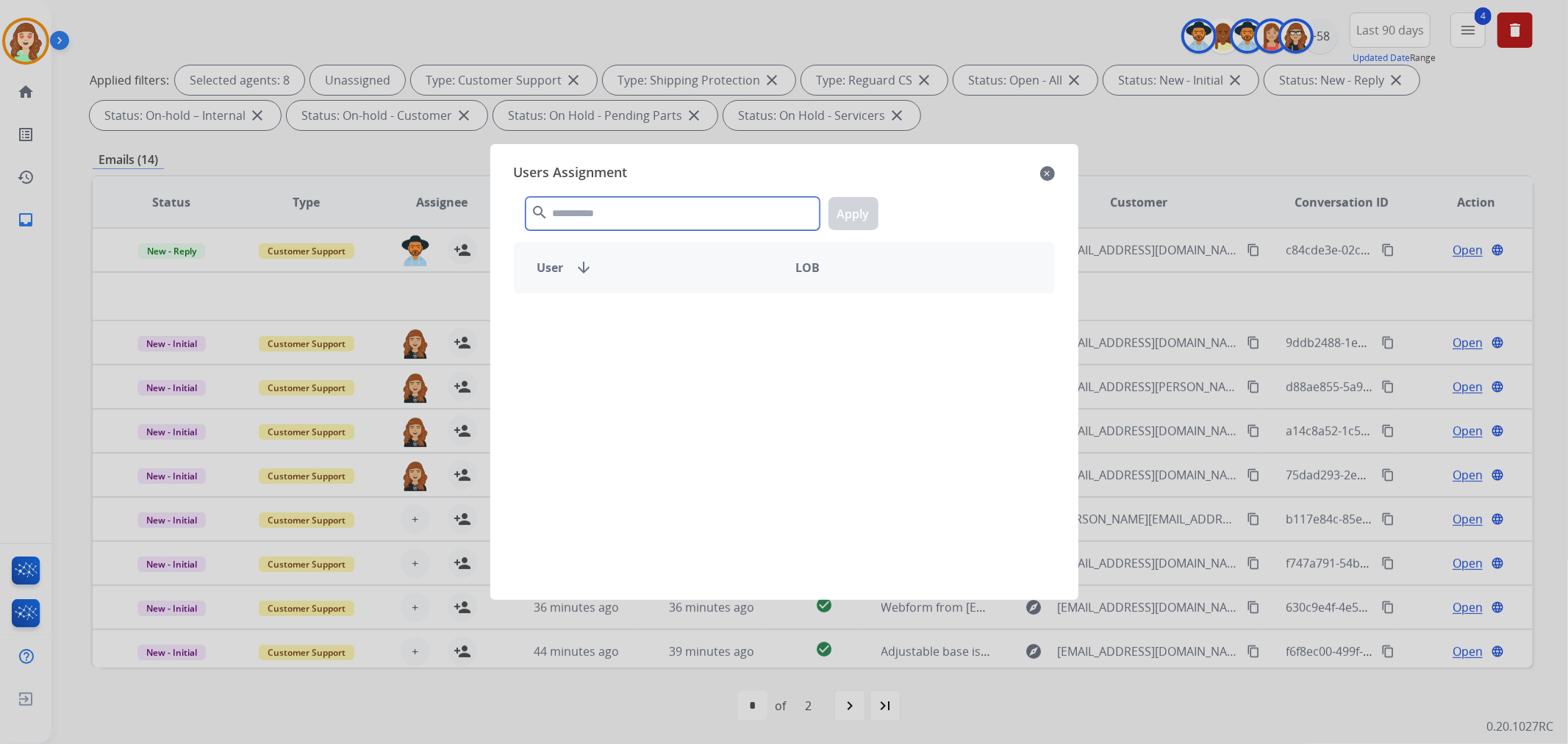
click at [620, 215] on input "text" at bounding box center [673, 213] width 294 height 33
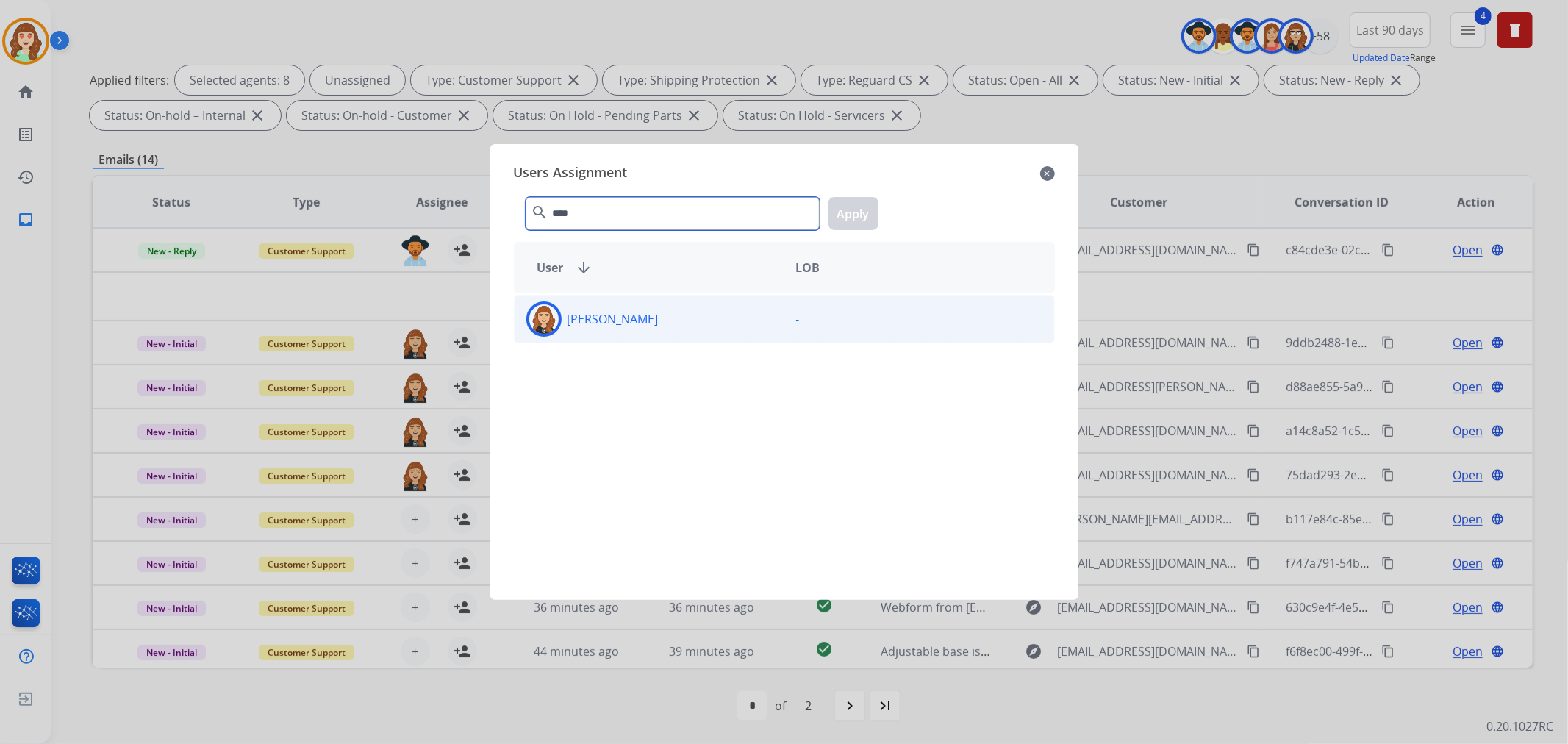
type input "****"
click at [671, 314] on div "[PERSON_NAME]" at bounding box center [649, 319] width 270 height 35
click at [857, 218] on button "Apply" at bounding box center [853, 213] width 50 height 33
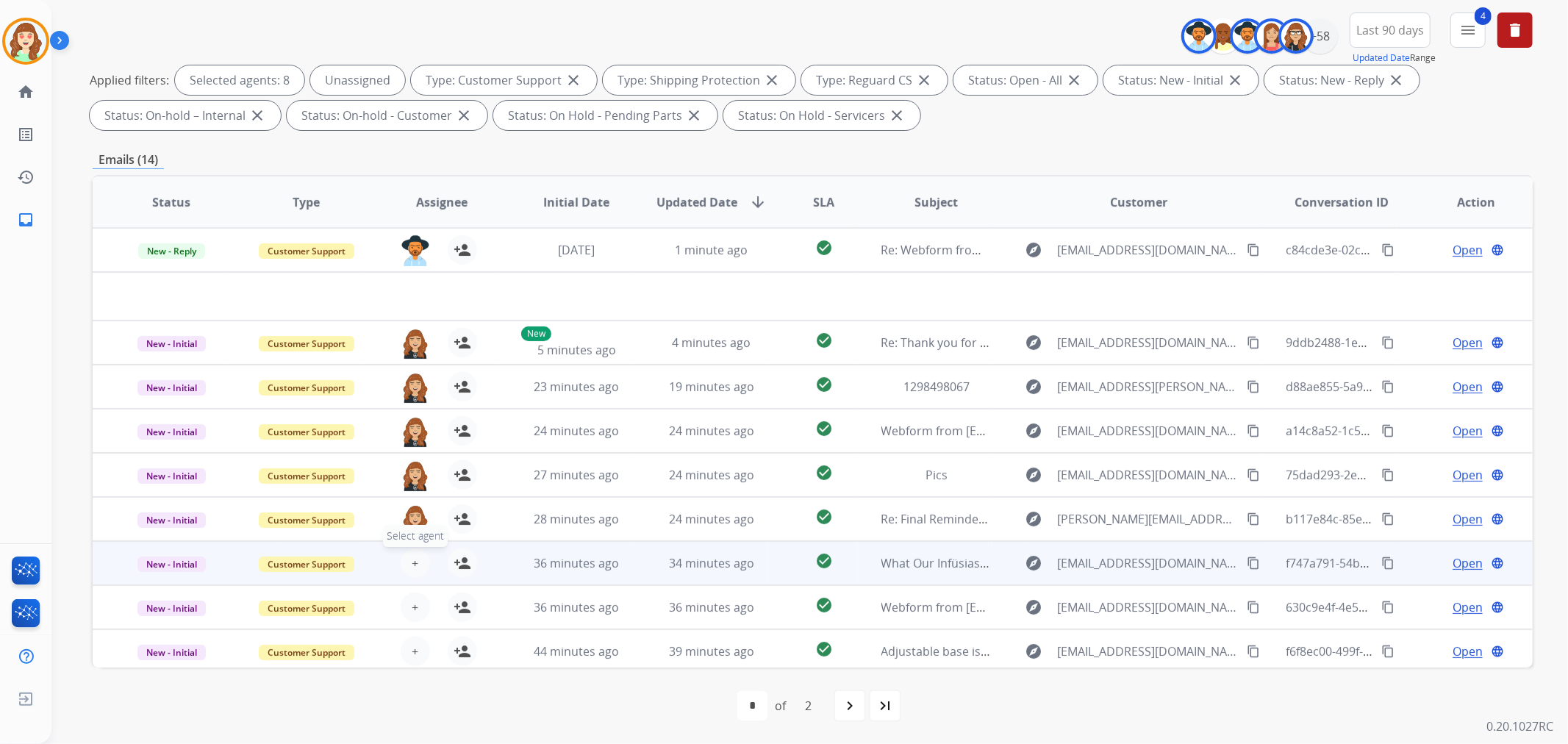
click at [403, 554] on button "+ Select agent" at bounding box center [416, 563] width 30 height 30
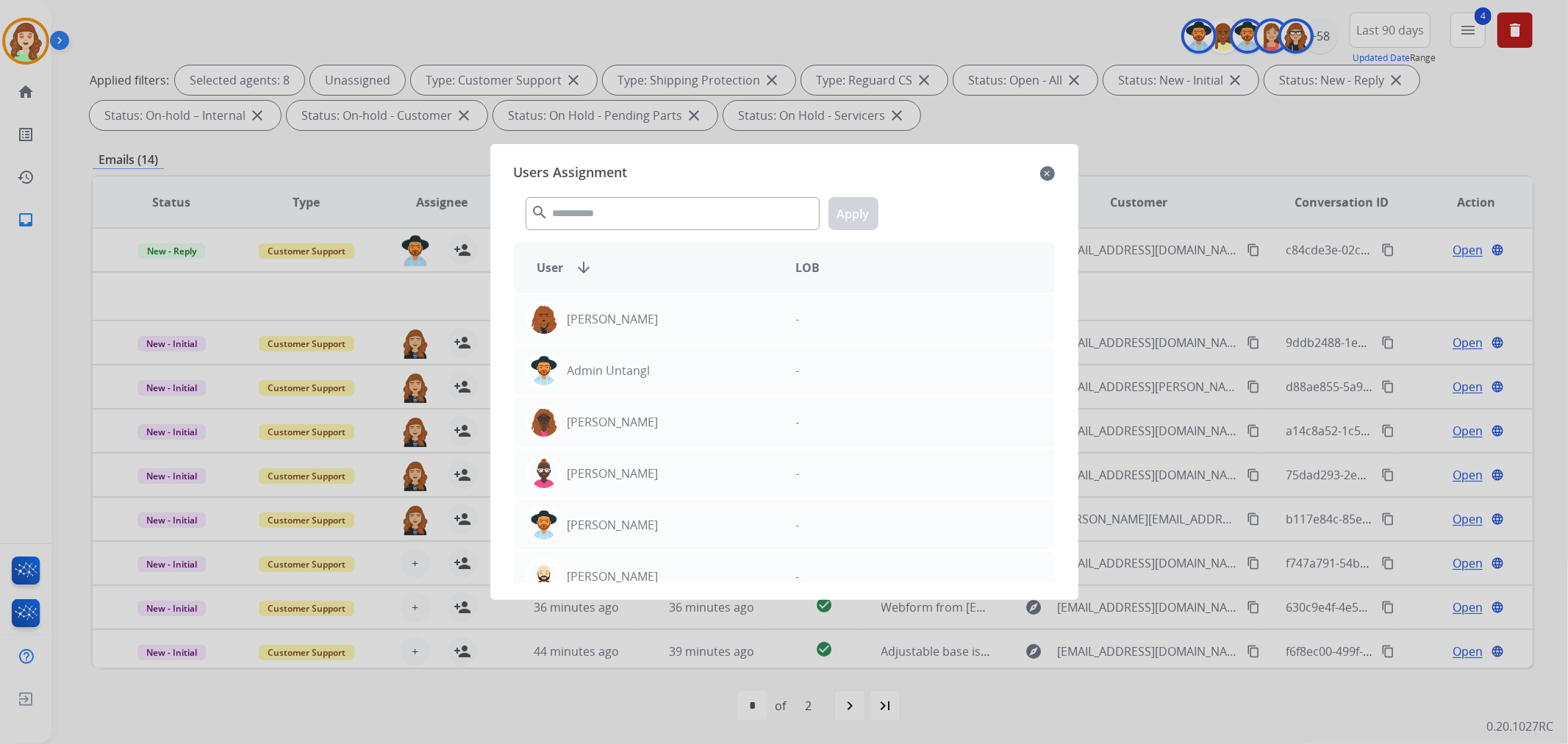
drag, startPoint x: 1045, startPoint y: 167, endPoint x: 1355, endPoint y: 55, distance: 329.6
click at [1061, 167] on div "Users Assignment close search Apply User arrow_downward LOB [PERSON_NAME] - Adm…" at bounding box center [784, 371] width 565 height 432
click at [1045, 169] on mat-icon "close" at bounding box center [1047, 173] width 15 height 18
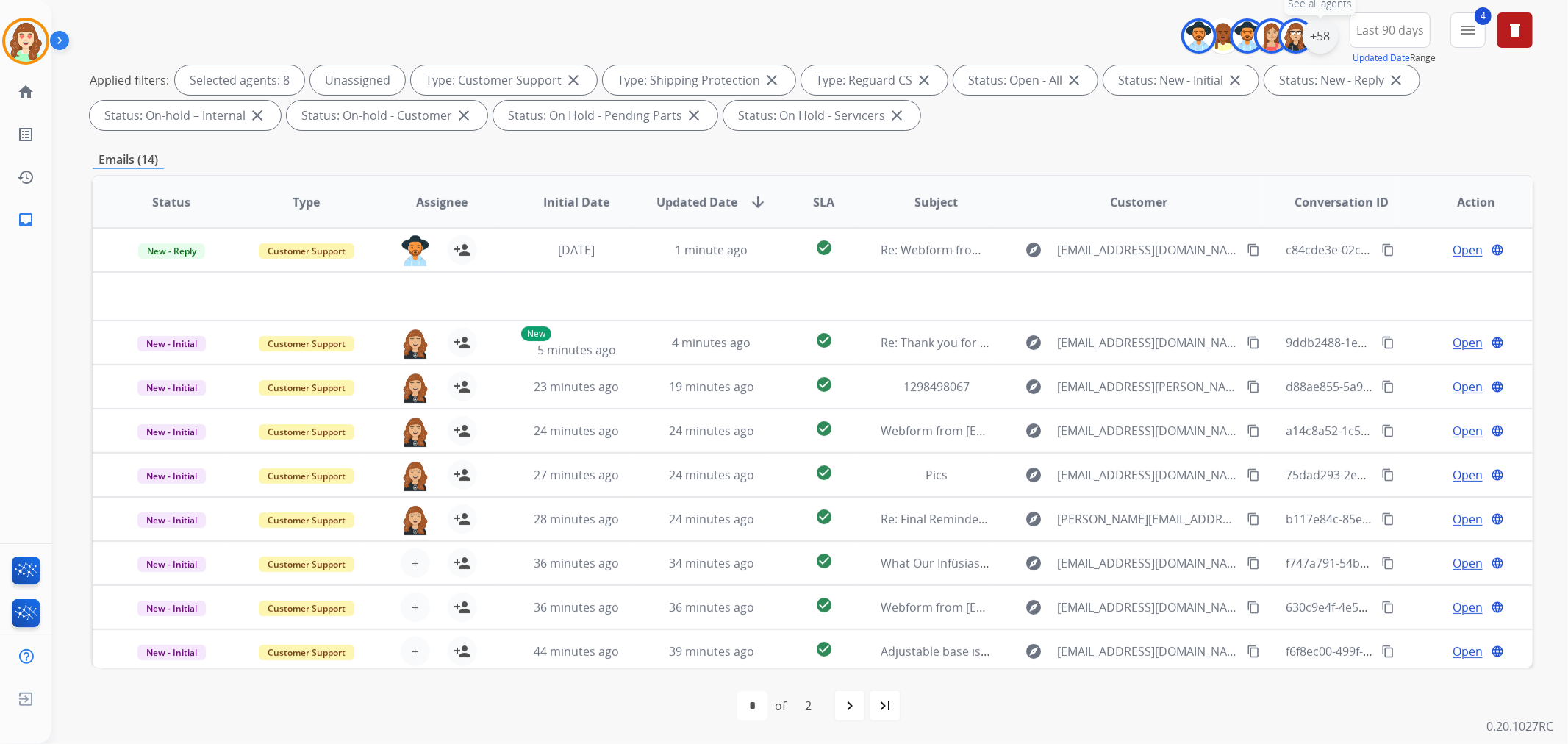
click at [1320, 34] on div "+58" at bounding box center [1320, 36] width 35 height 35
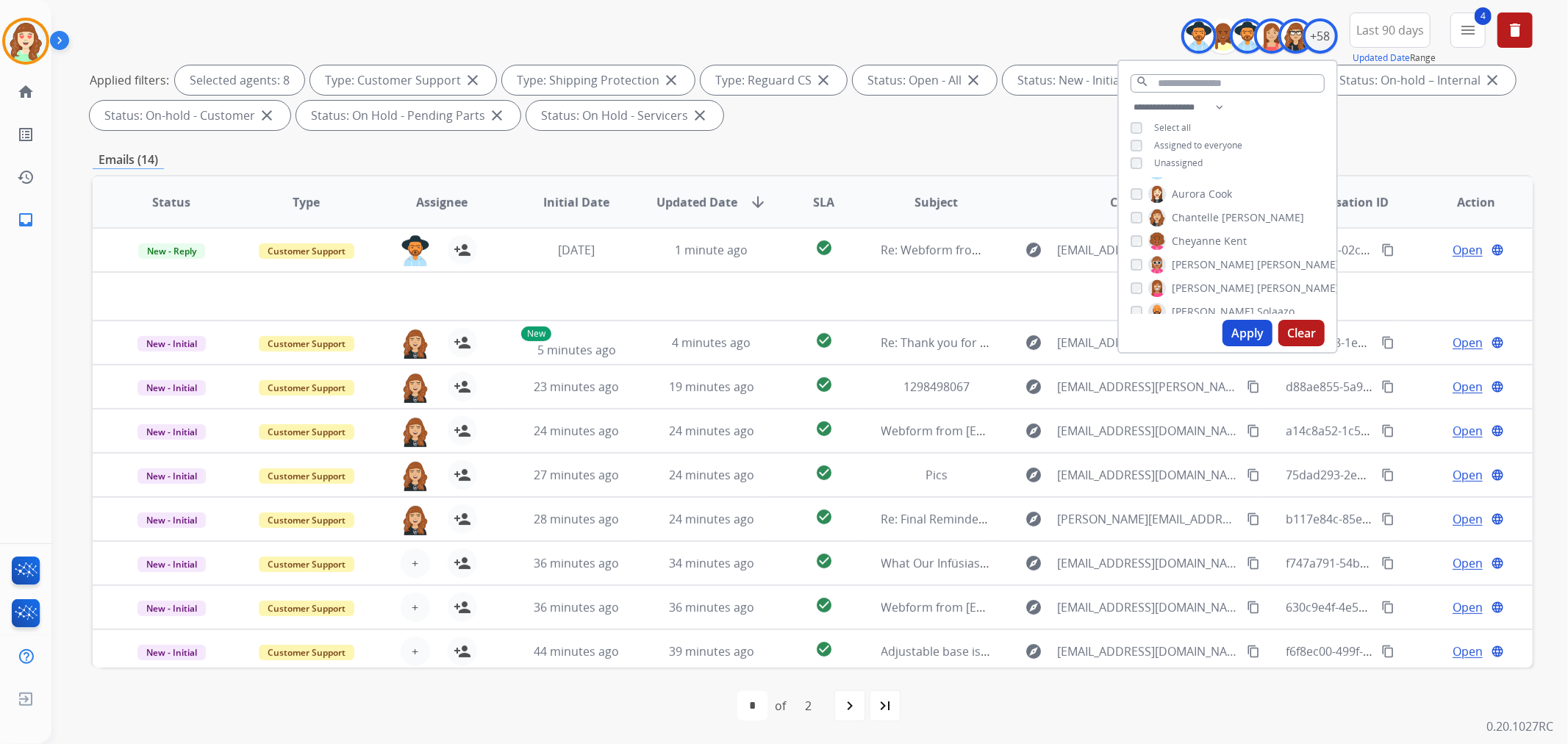
click at [1232, 331] on button "Apply" at bounding box center [1248, 333] width 50 height 27
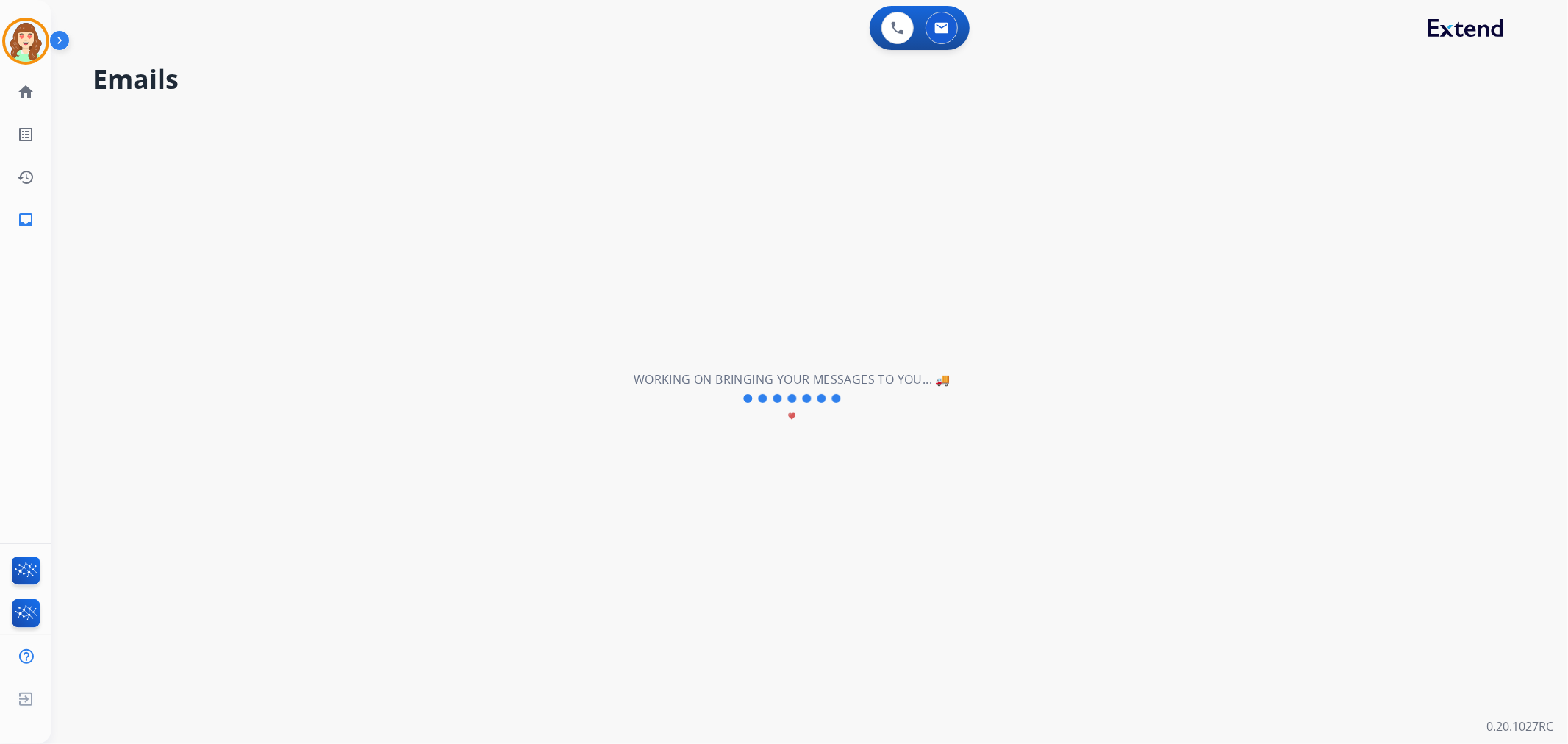
scroll to position [0, 0]
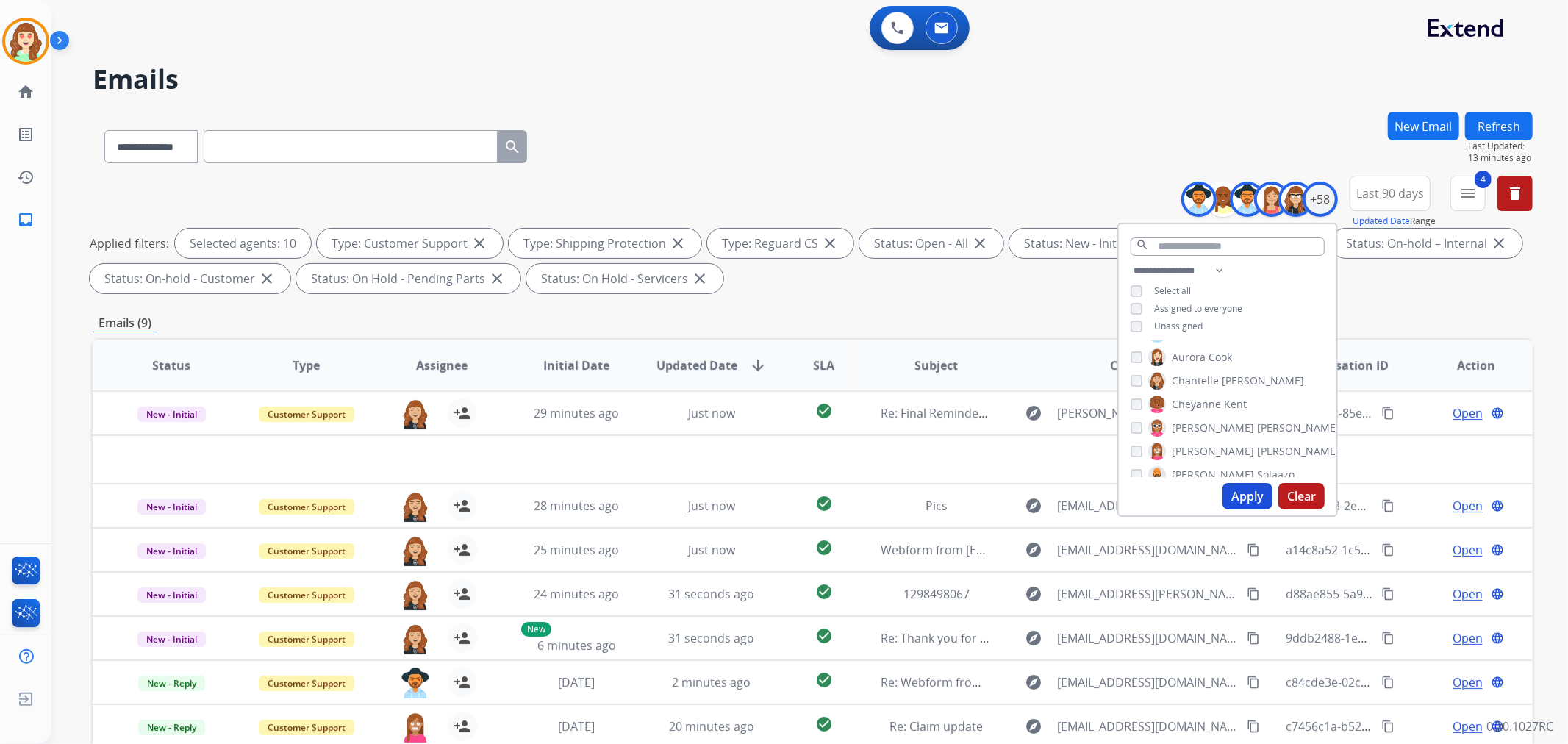
click at [1234, 495] on button "Apply" at bounding box center [1248, 496] width 50 height 27
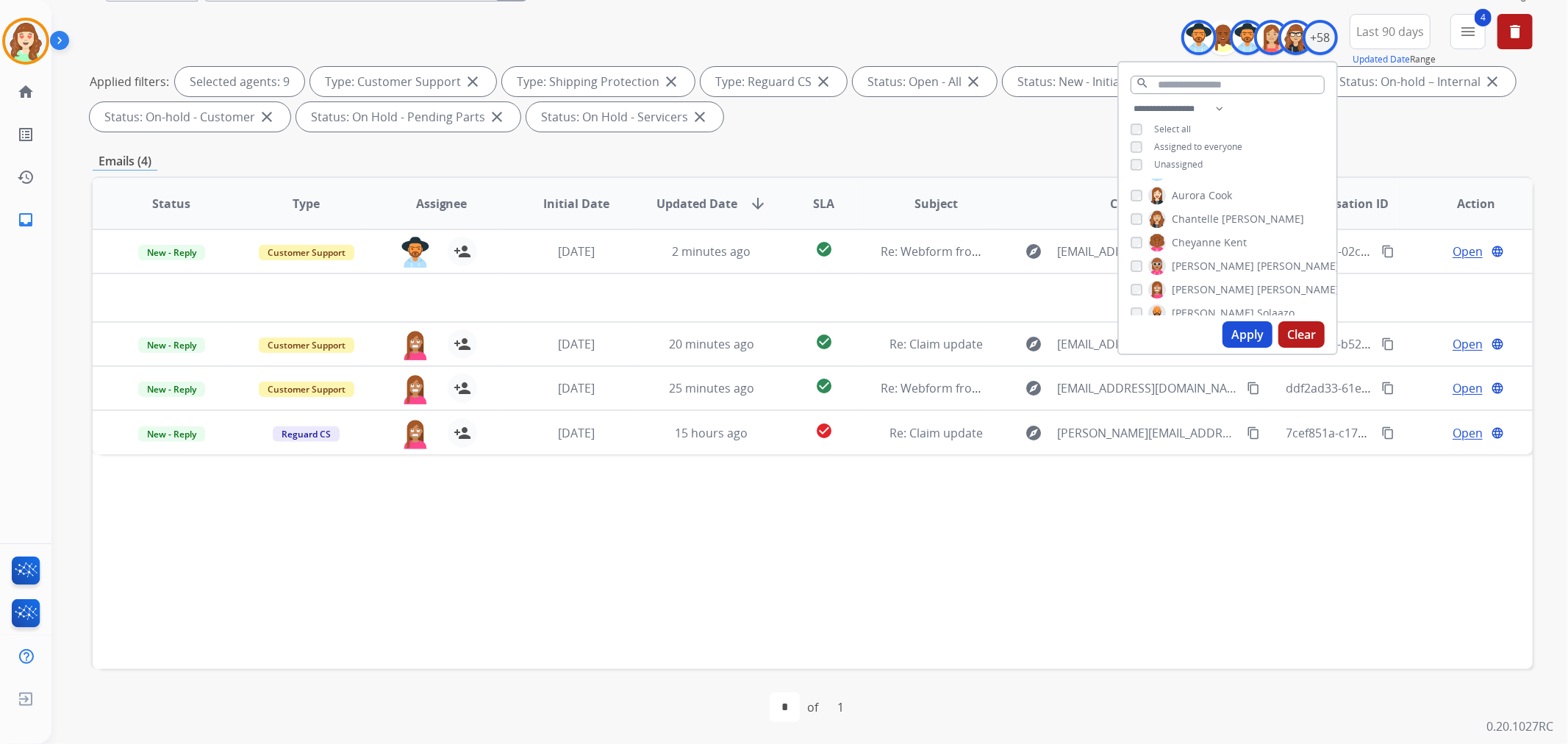
scroll to position [163, 0]
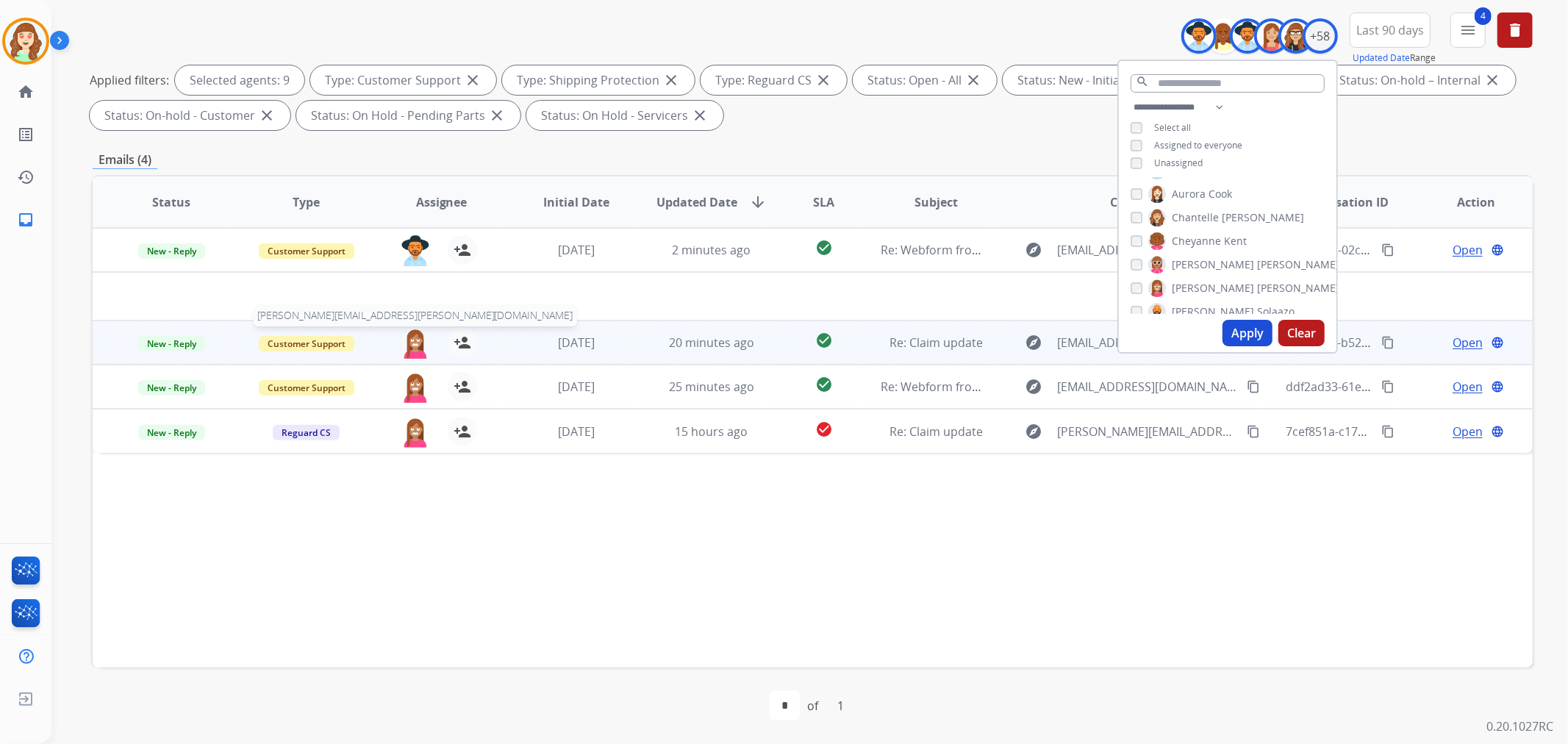
click at [408, 343] on img at bounding box center [416, 344] width 30 height 31
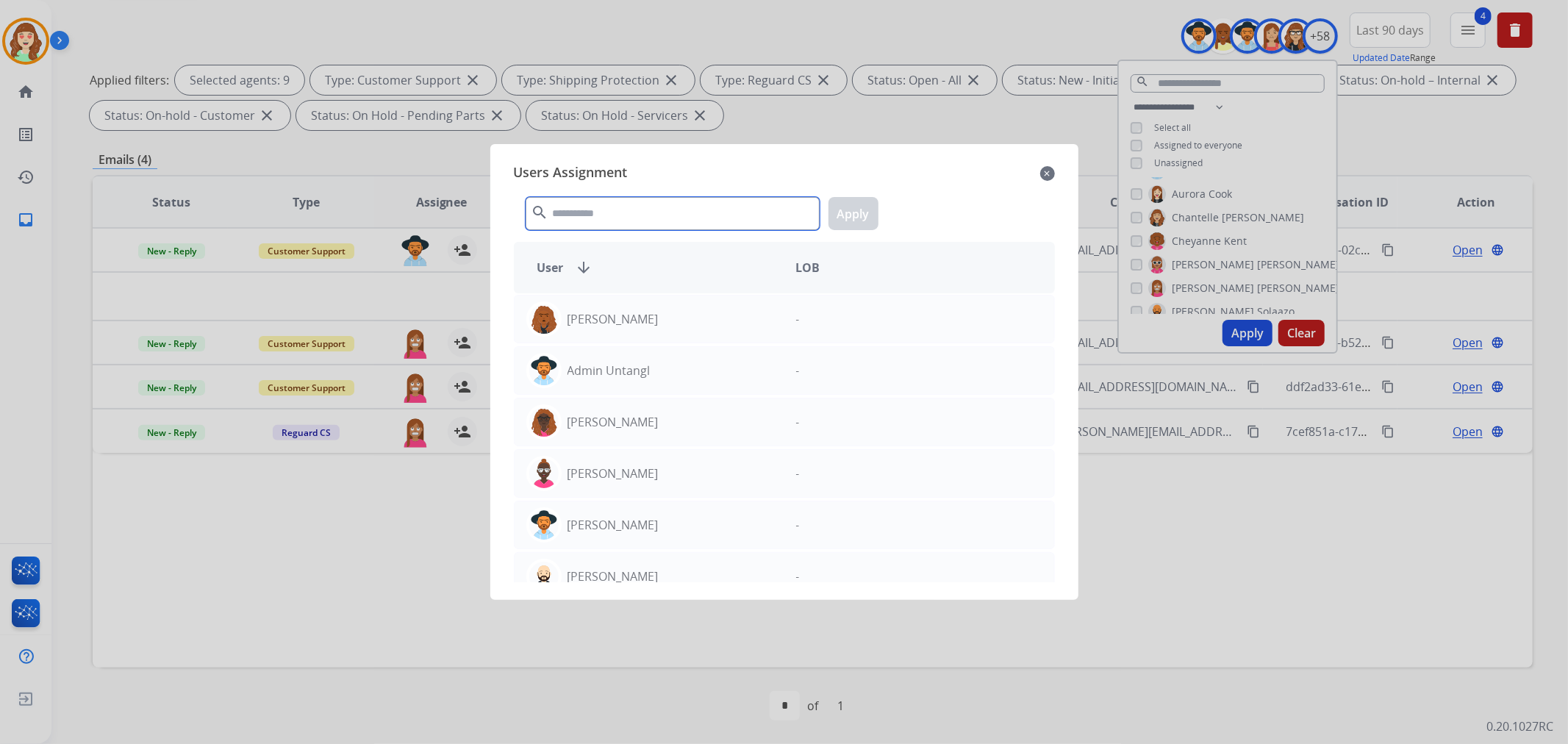
drag, startPoint x: 680, startPoint y: 221, endPoint x: 653, endPoint y: 170, distance: 57.7
click at [680, 197] on input "text" at bounding box center [673, 213] width 294 height 33
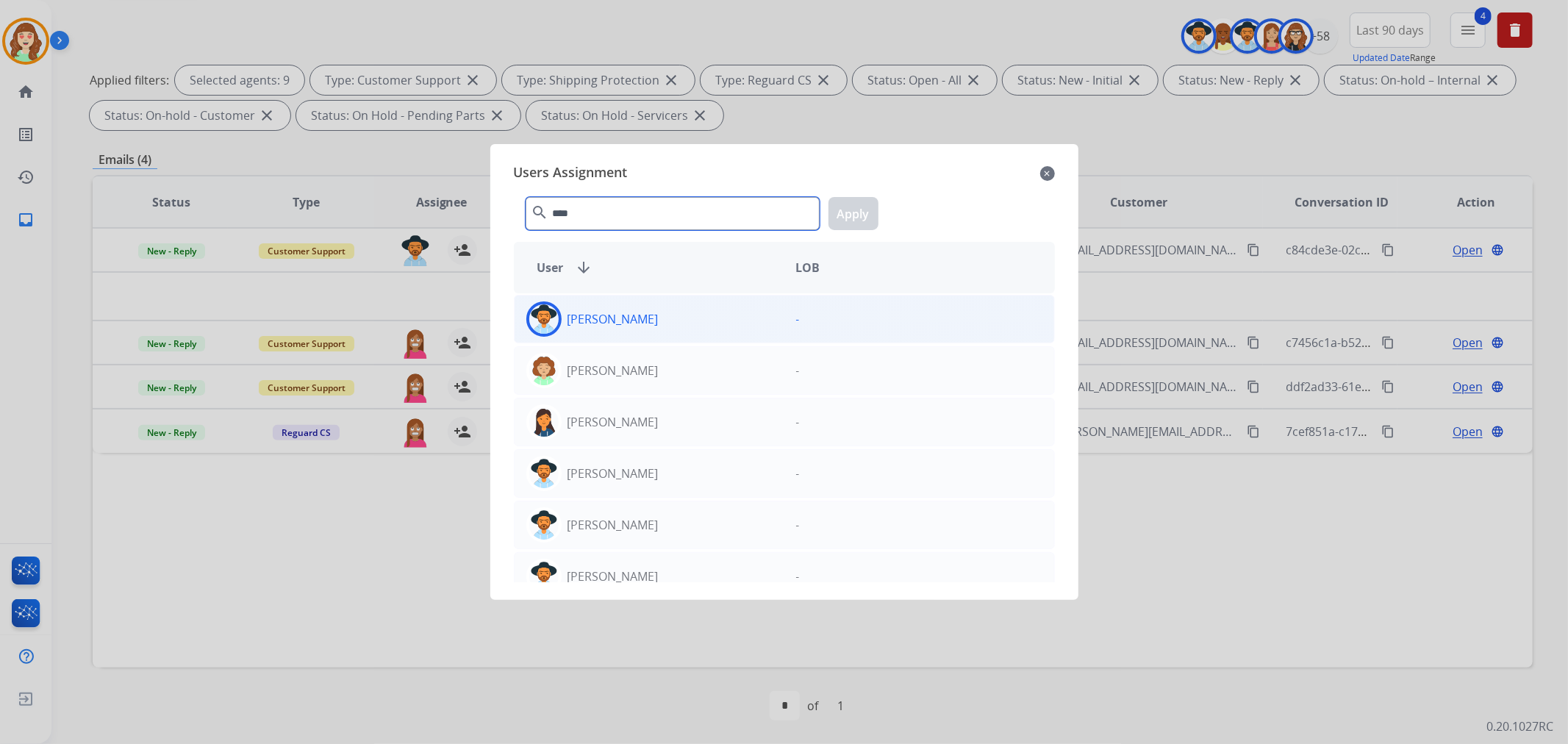
type input "****"
click at [670, 327] on div "[PERSON_NAME]" at bounding box center [649, 319] width 270 height 35
drag, startPoint x: 852, startPoint y: 217, endPoint x: 577, endPoint y: 340, distance: 301.3
click at [855, 216] on button "Apply" at bounding box center [853, 213] width 50 height 33
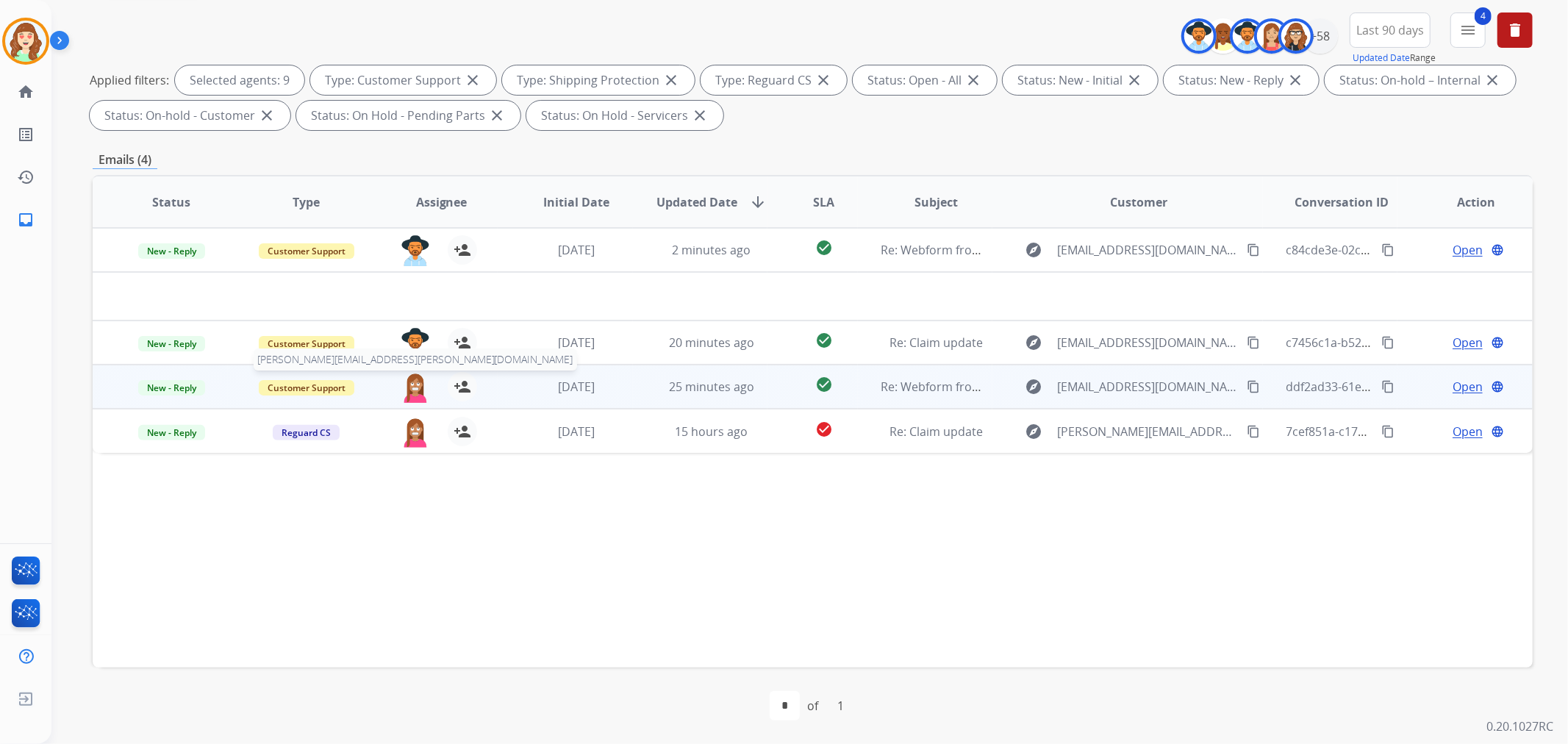
click at [408, 391] on img at bounding box center [416, 388] width 30 height 31
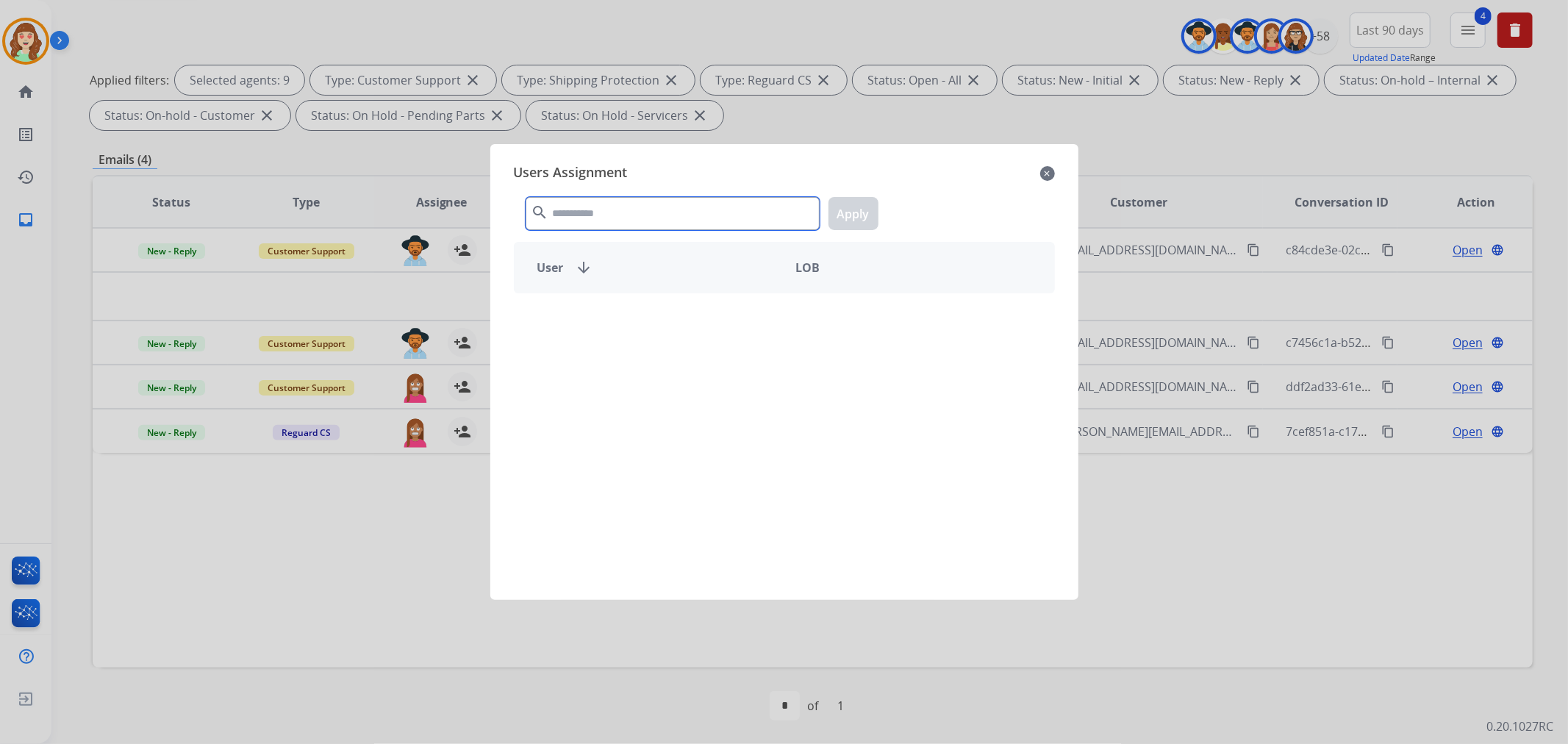
click at [641, 202] on input "text" at bounding box center [673, 213] width 294 height 33
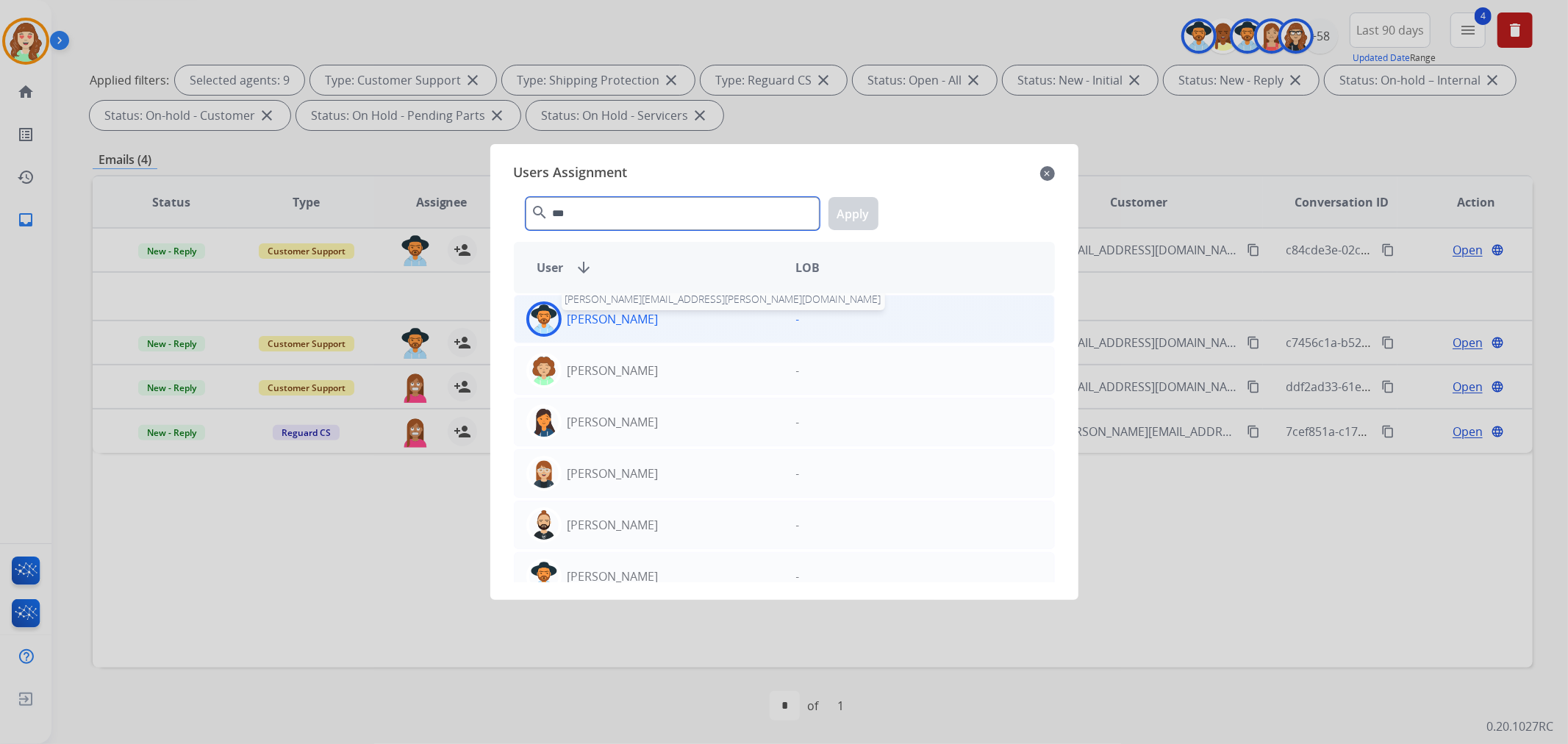
type input "***"
click at [627, 324] on p "[PERSON_NAME]" at bounding box center [613, 319] width 91 height 18
click at [849, 205] on button "Apply" at bounding box center [853, 213] width 50 height 33
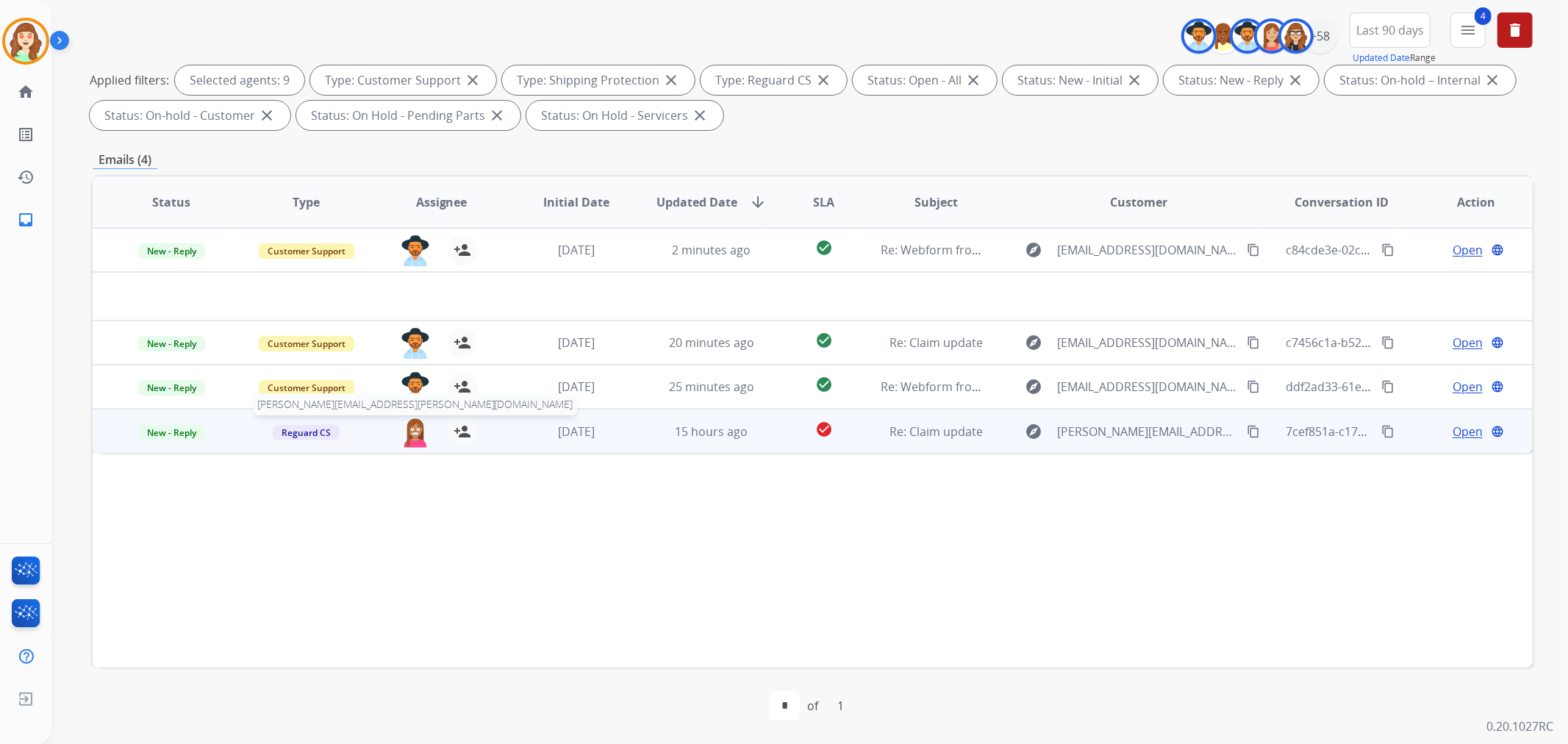
click at [413, 437] on img at bounding box center [416, 432] width 30 height 31
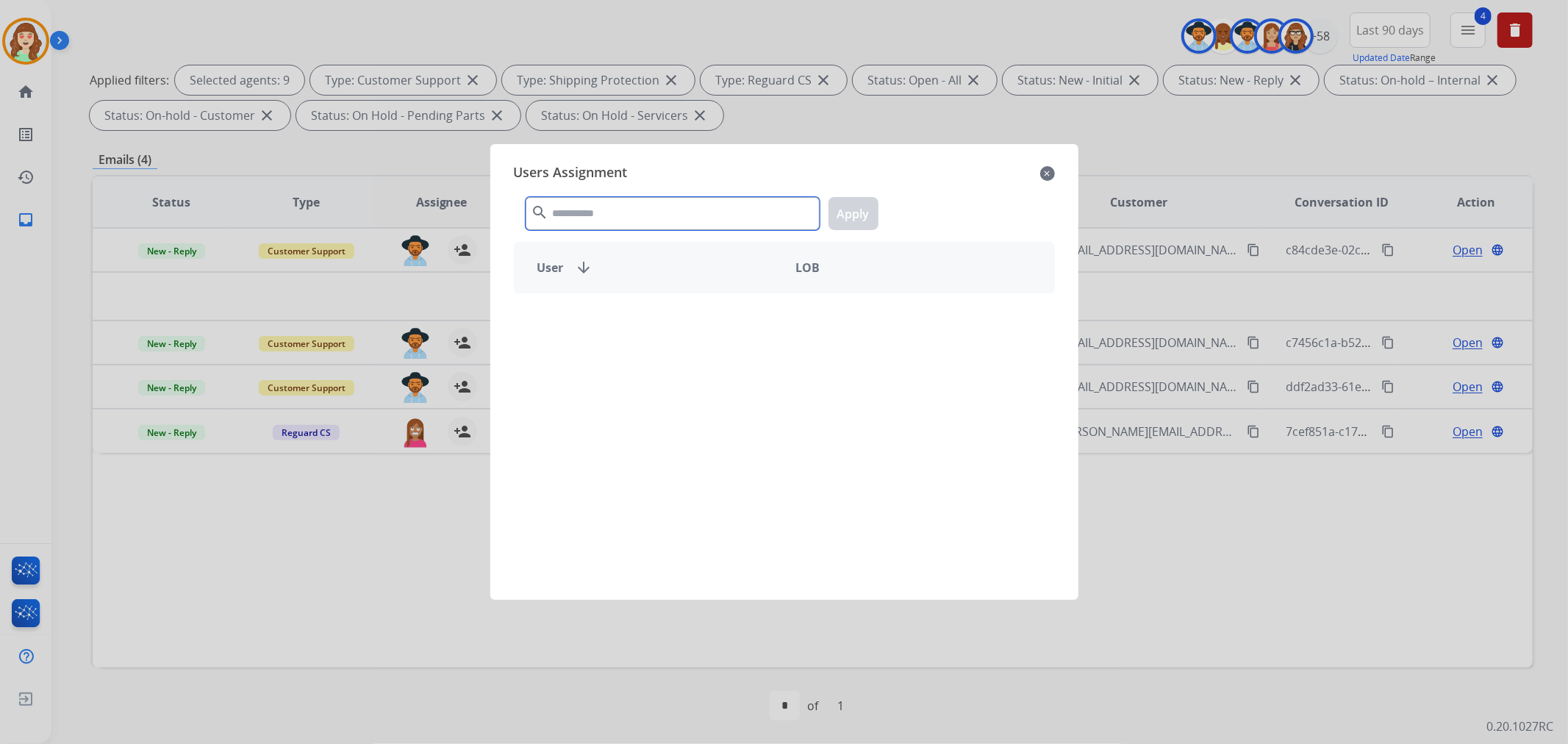
click at [662, 212] on input "text" at bounding box center [673, 213] width 294 height 33
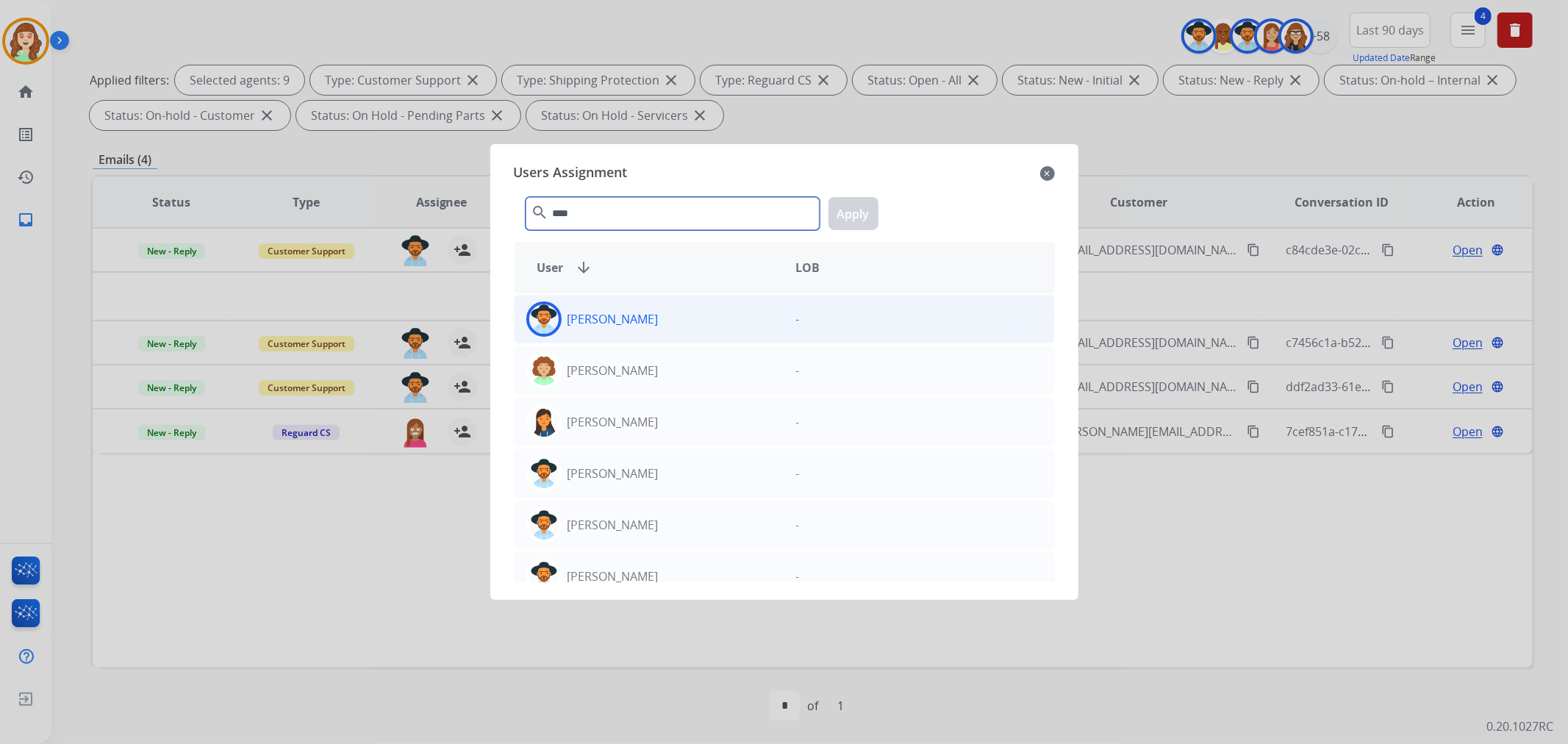
type input "****"
click at [682, 320] on div "[PERSON_NAME]" at bounding box center [649, 319] width 270 height 35
click at [862, 208] on button "Apply" at bounding box center [853, 213] width 50 height 33
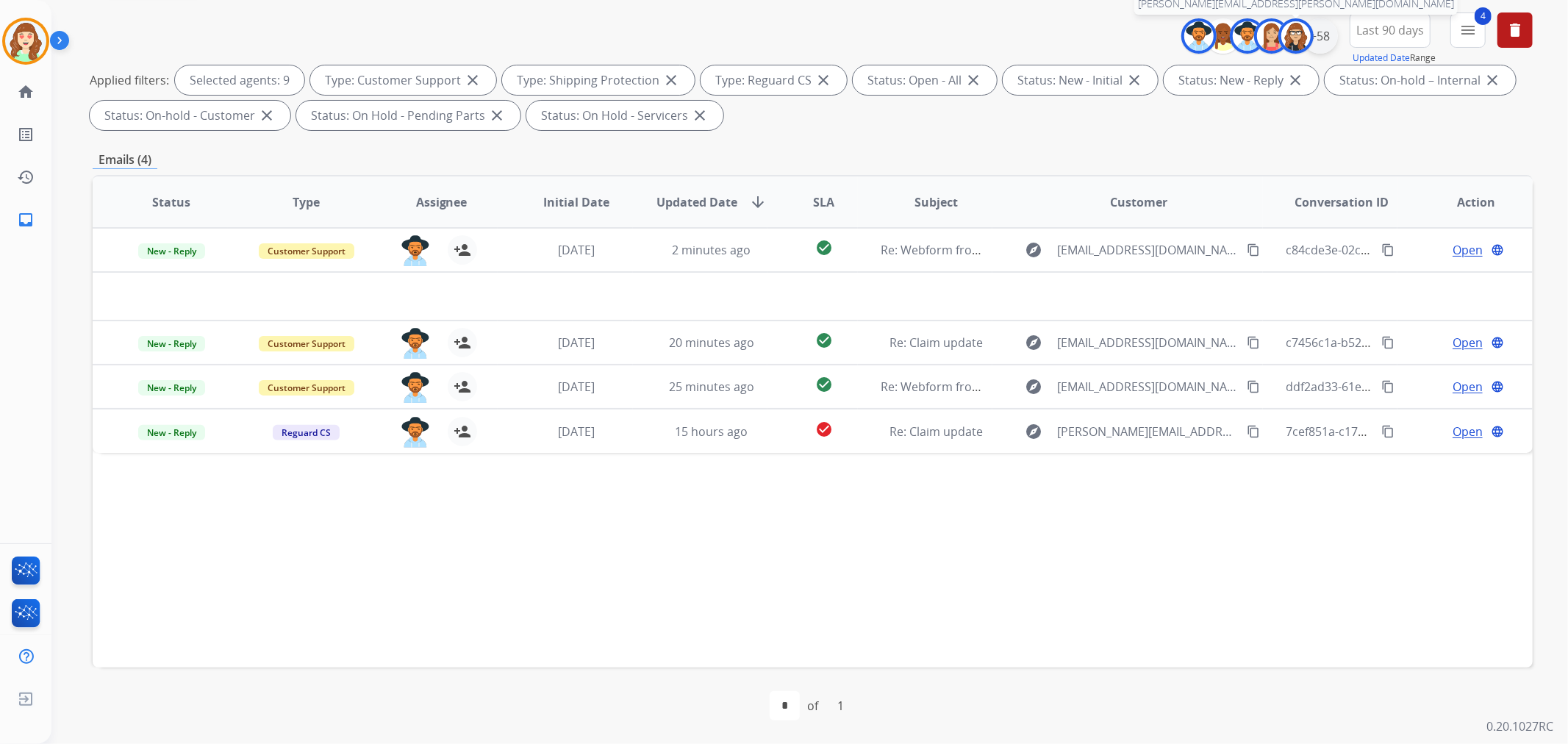
drag, startPoint x: 1310, startPoint y: 39, endPoint x: 1318, endPoint y: 34, distance: 9.4
click at [1314, 35] on div "[PERSON_NAME] [PERSON_NAME][EMAIL_ADDRESS][PERSON_NAME][DOMAIN_NAME] +58" at bounding box center [1265, 36] width 145 height 35
click at [1322, 38] on div "+58" at bounding box center [1320, 36] width 35 height 35
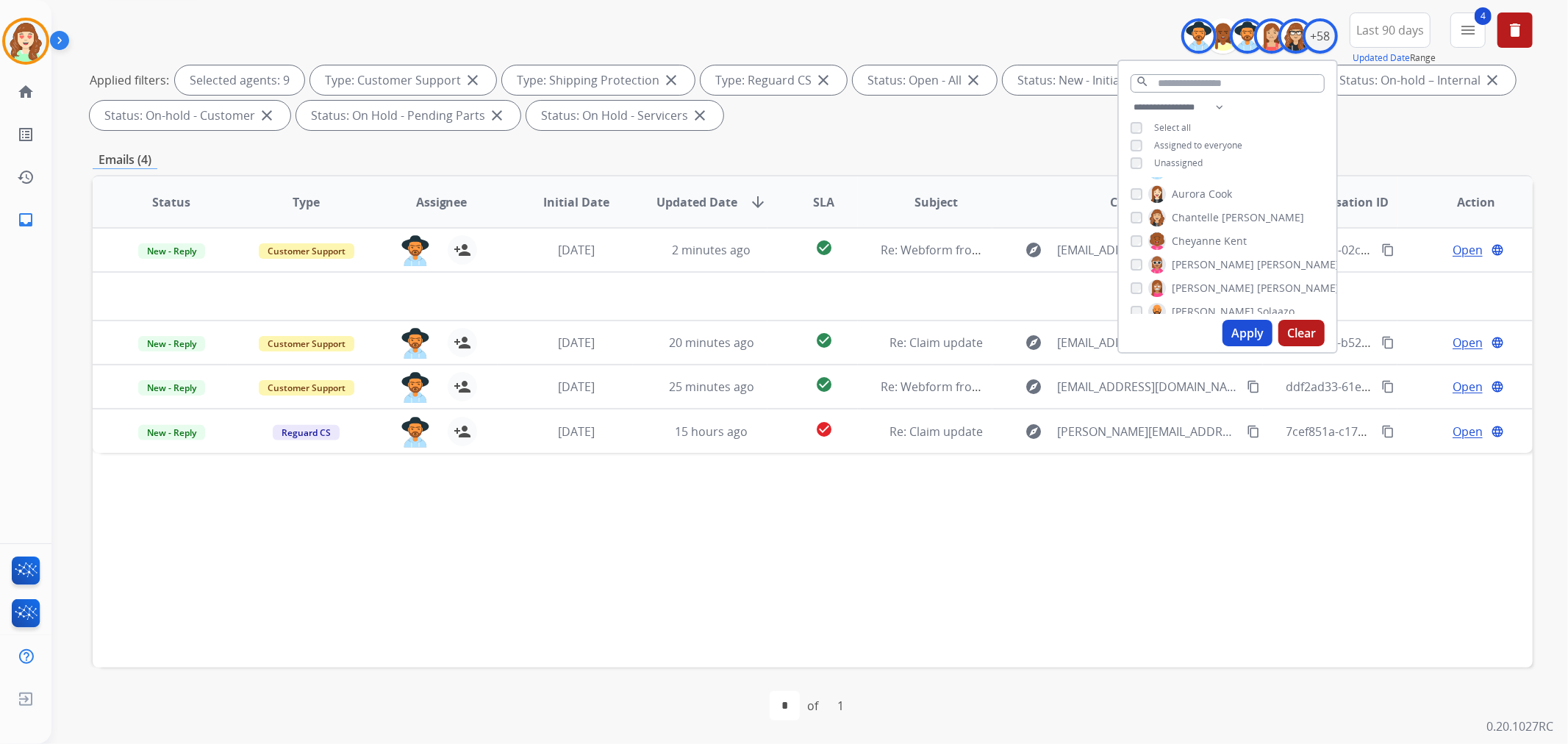
scroll to position [245, 0]
click at [1236, 329] on button "Apply" at bounding box center [1248, 333] width 50 height 27
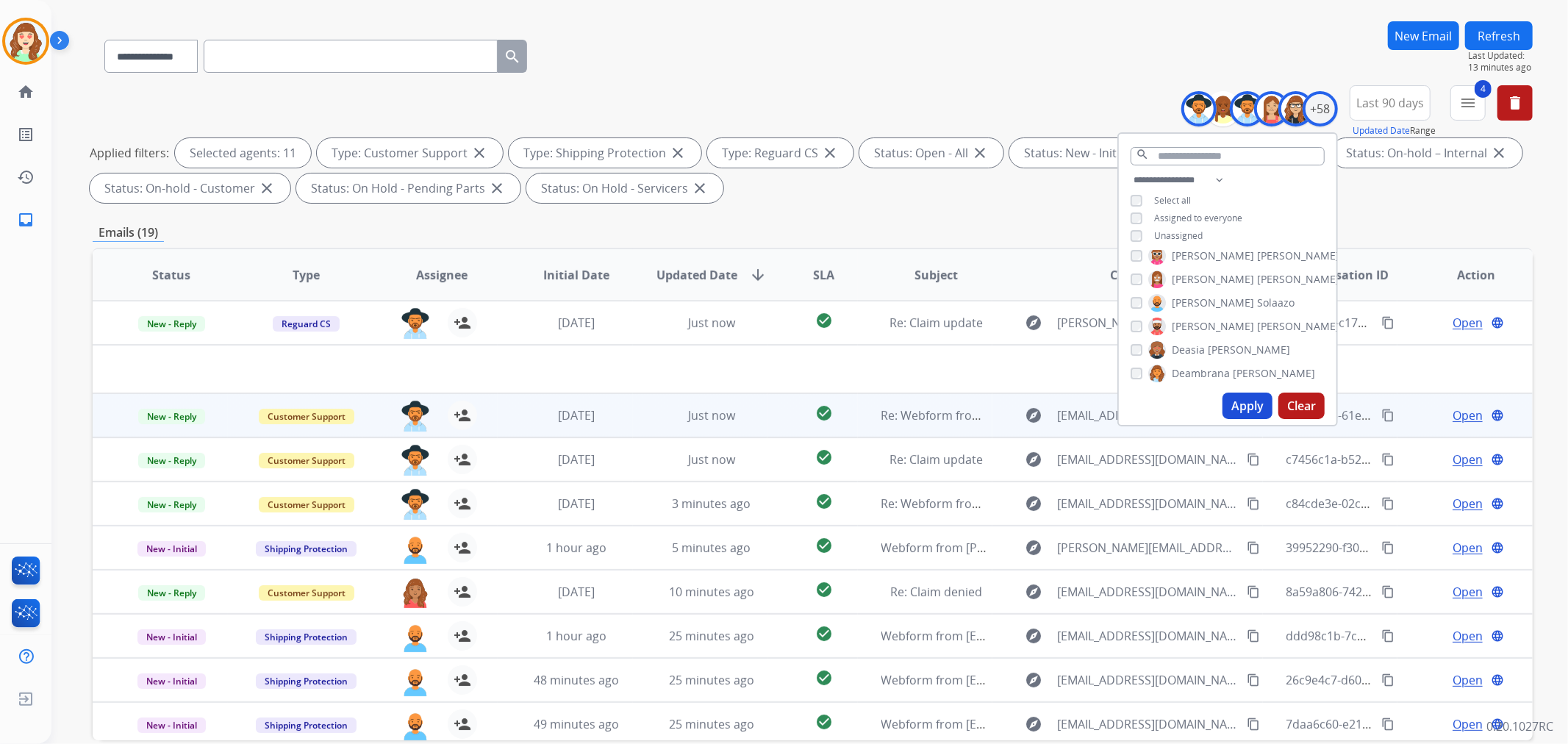
scroll to position [163, 0]
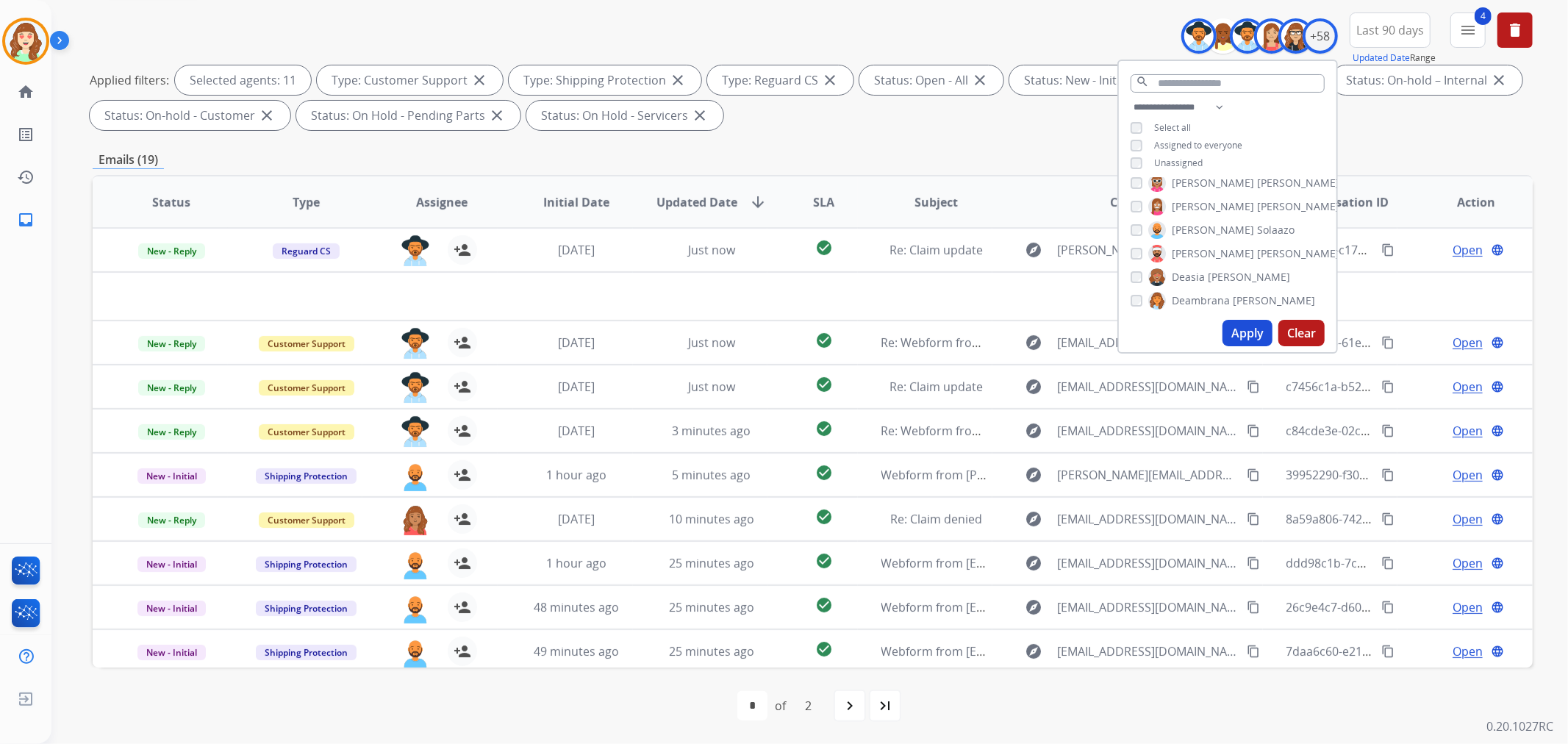
click at [1248, 327] on button "Apply" at bounding box center [1248, 333] width 50 height 27
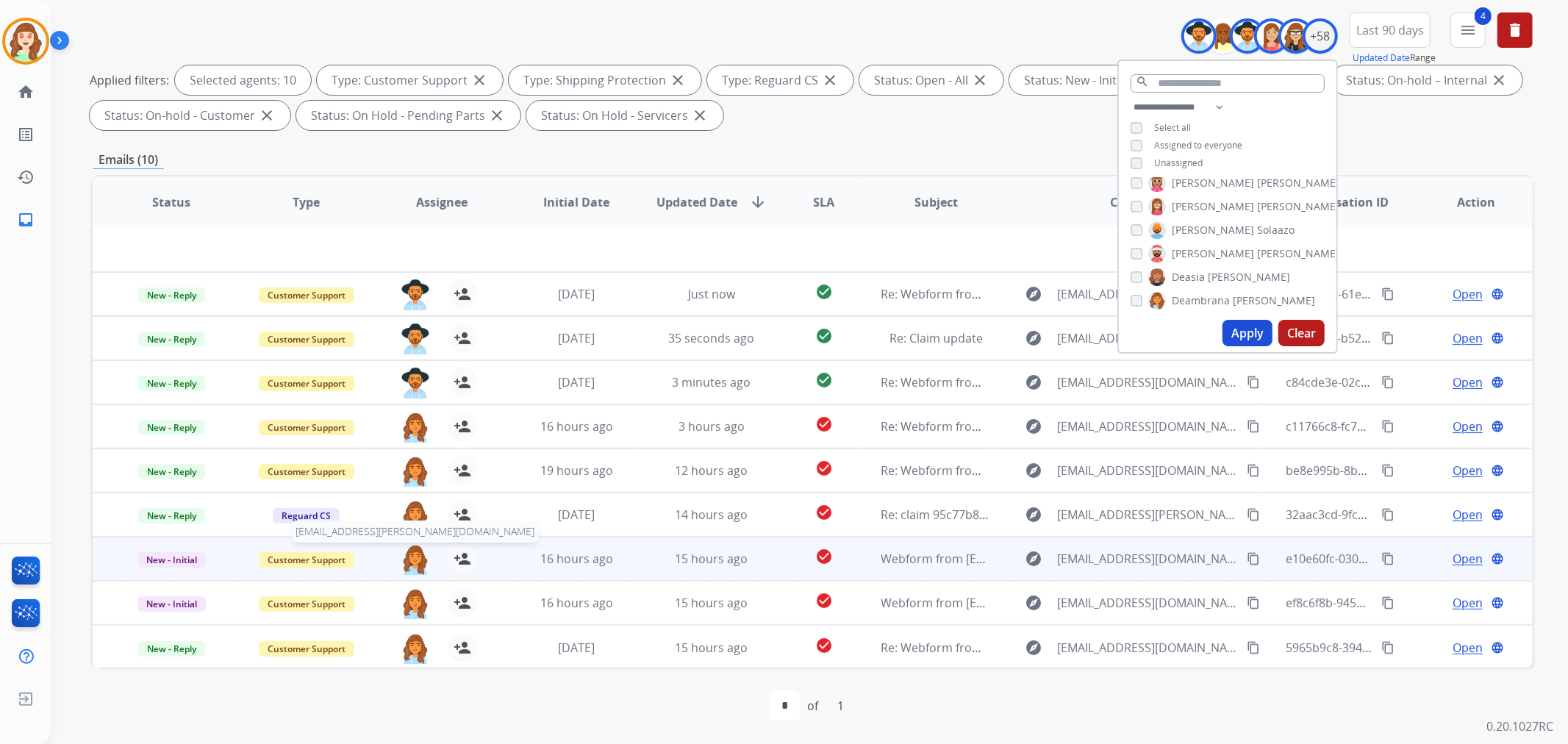
click at [410, 560] on img at bounding box center [416, 560] width 30 height 31
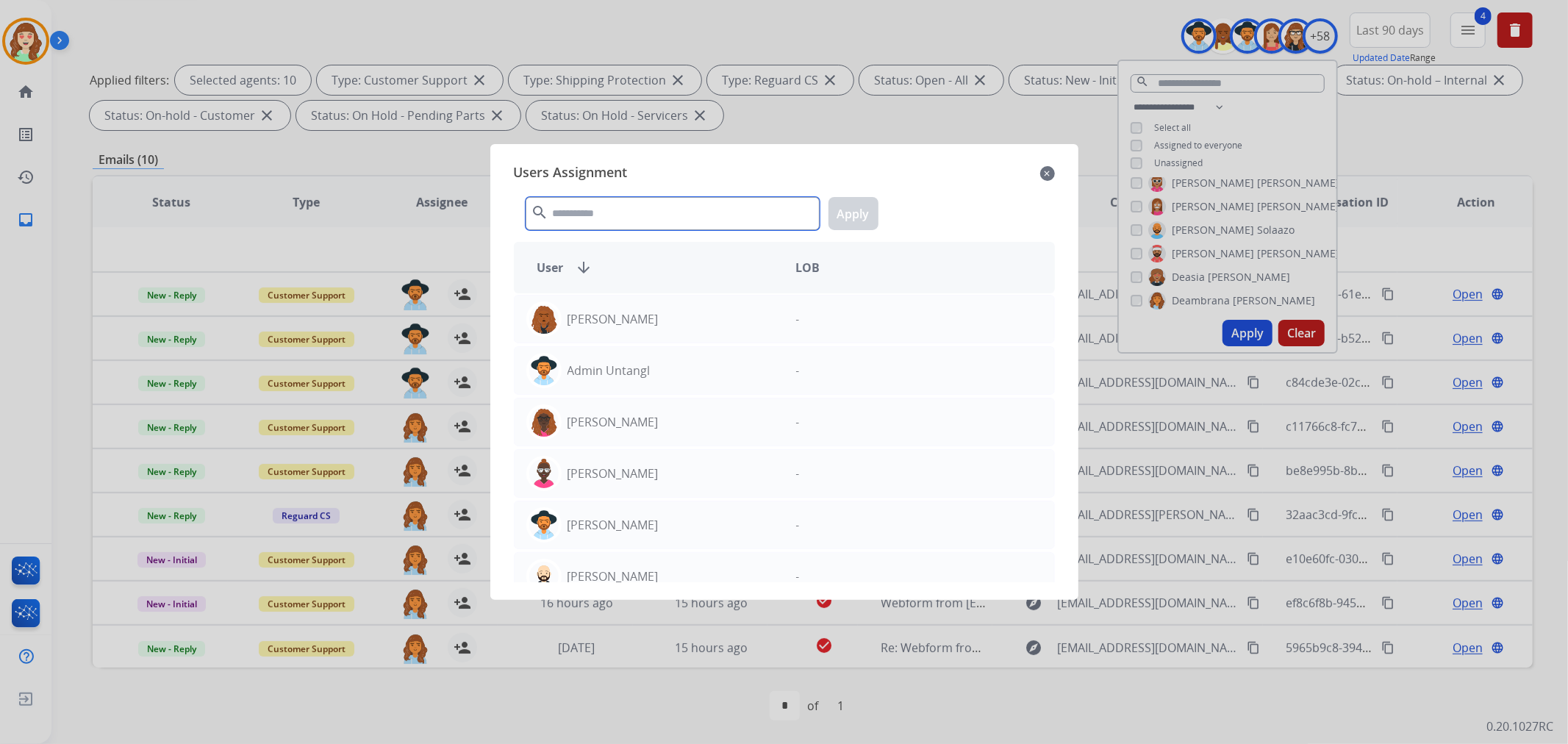
click at [695, 222] on input "text" at bounding box center [673, 213] width 294 height 33
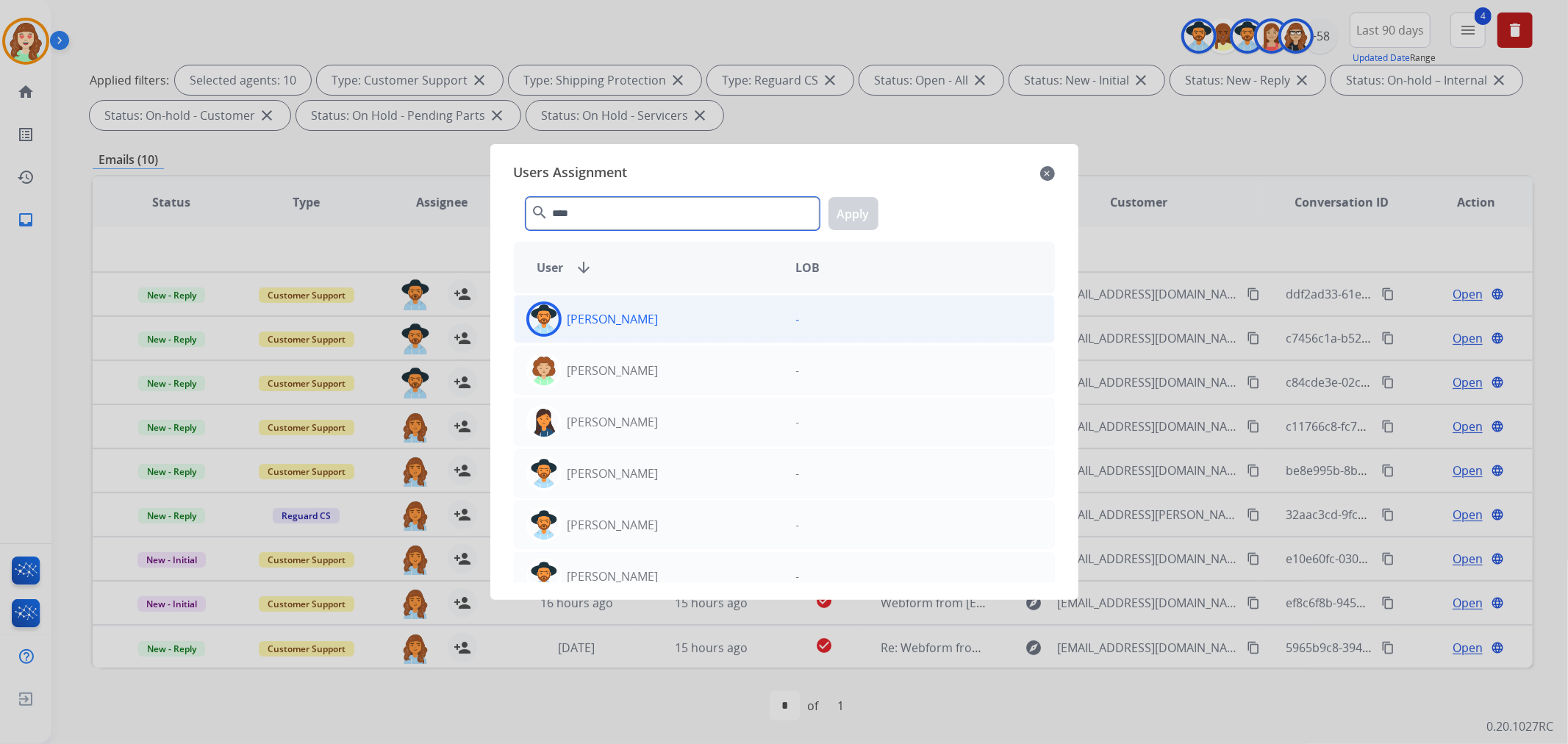
type input "****"
click at [699, 320] on div "[PERSON_NAME]" at bounding box center [649, 319] width 270 height 35
click at [855, 200] on button "Apply" at bounding box center [853, 213] width 50 height 33
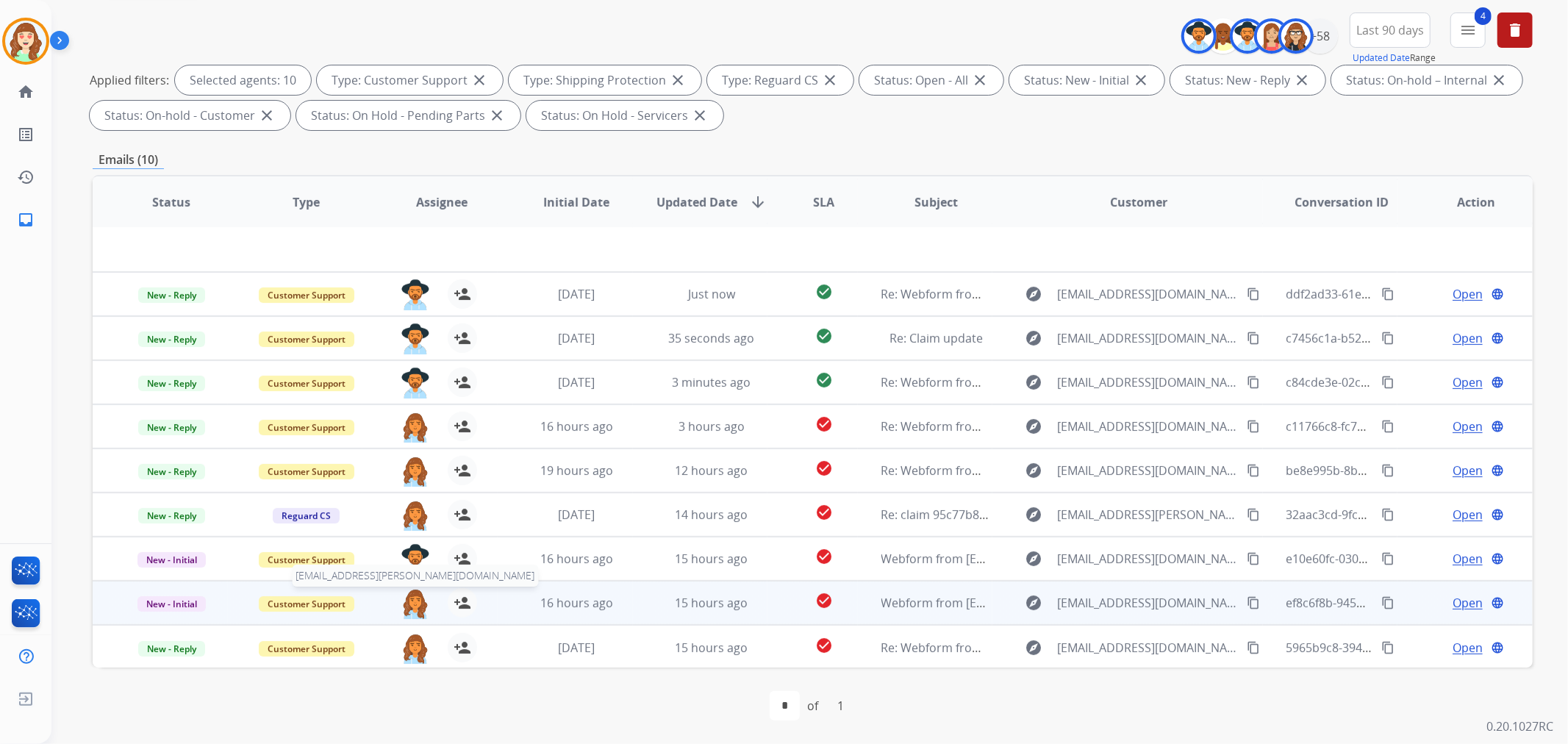
click at [413, 592] on img at bounding box center [416, 604] width 30 height 31
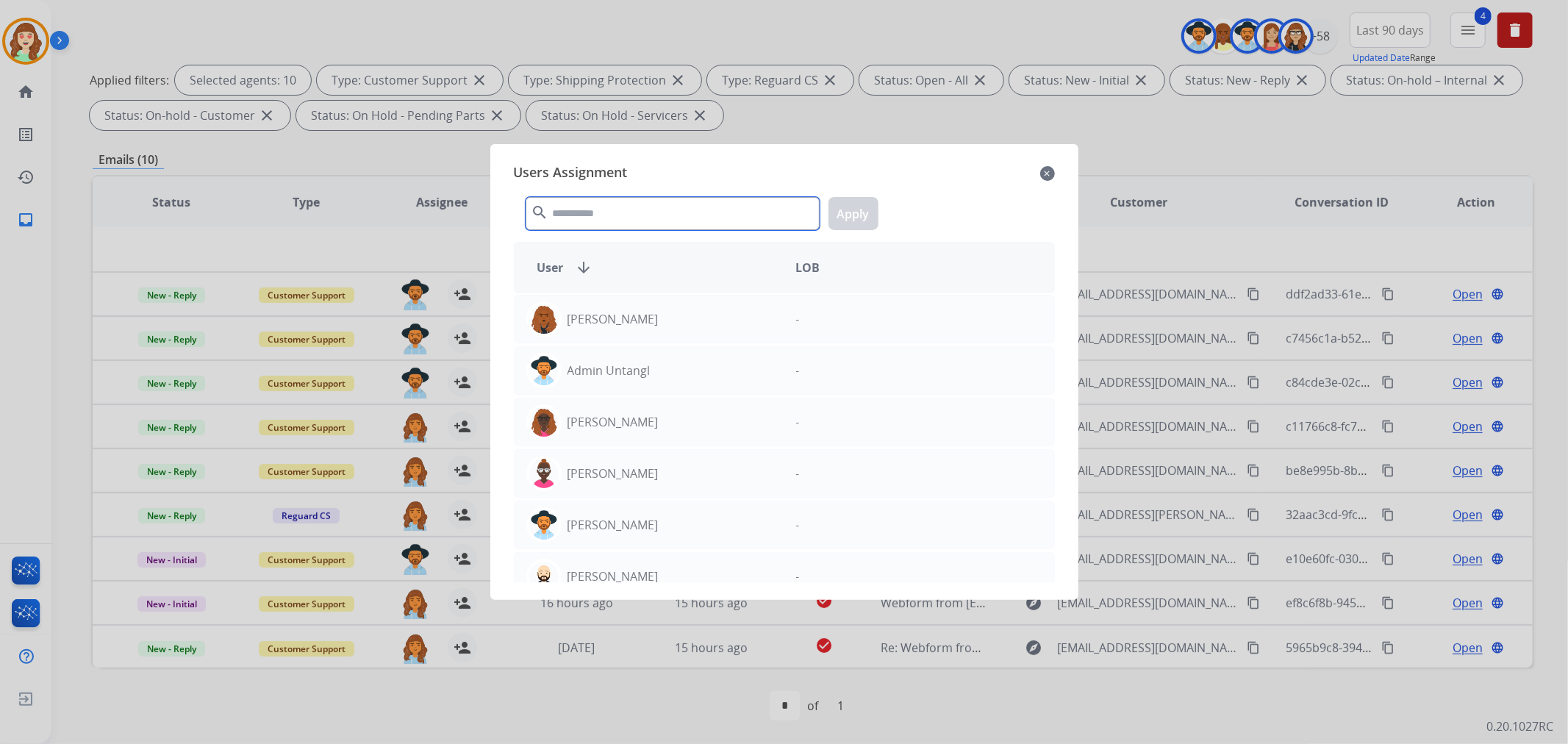
click at [666, 205] on input "text" at bounding box center [673, 213] width 294 height 33
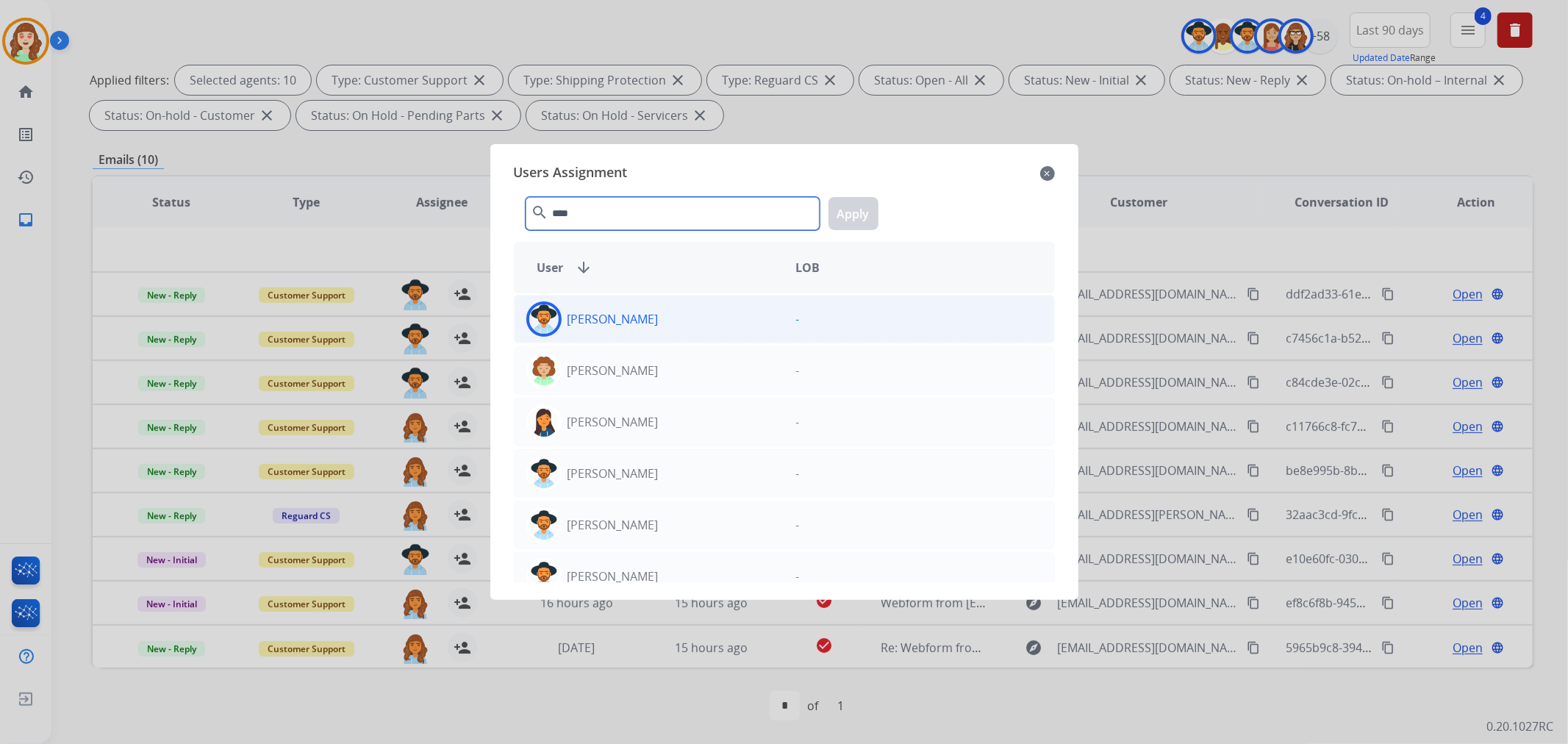
type input "****"
click at [690, 320] on div "[PERSON_NAME]" at bounding box center [649, 319] width 270 height 35
click at [852, 210] on button "Apply" at bounding box center [853, 213] width 50 height 33
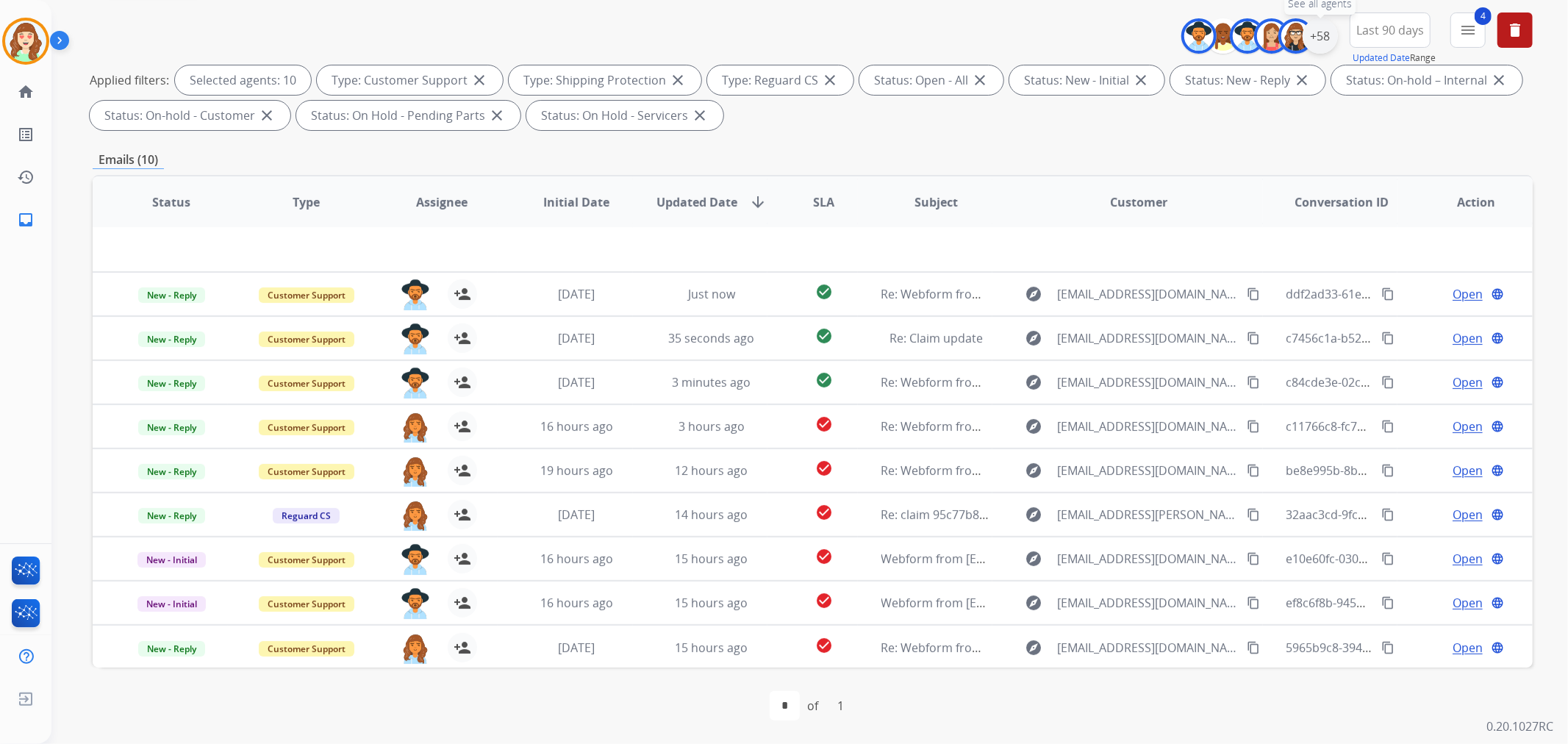
click at [1313, 35] on div "+58" at bounding box center [1320, 36] width 35 height 35
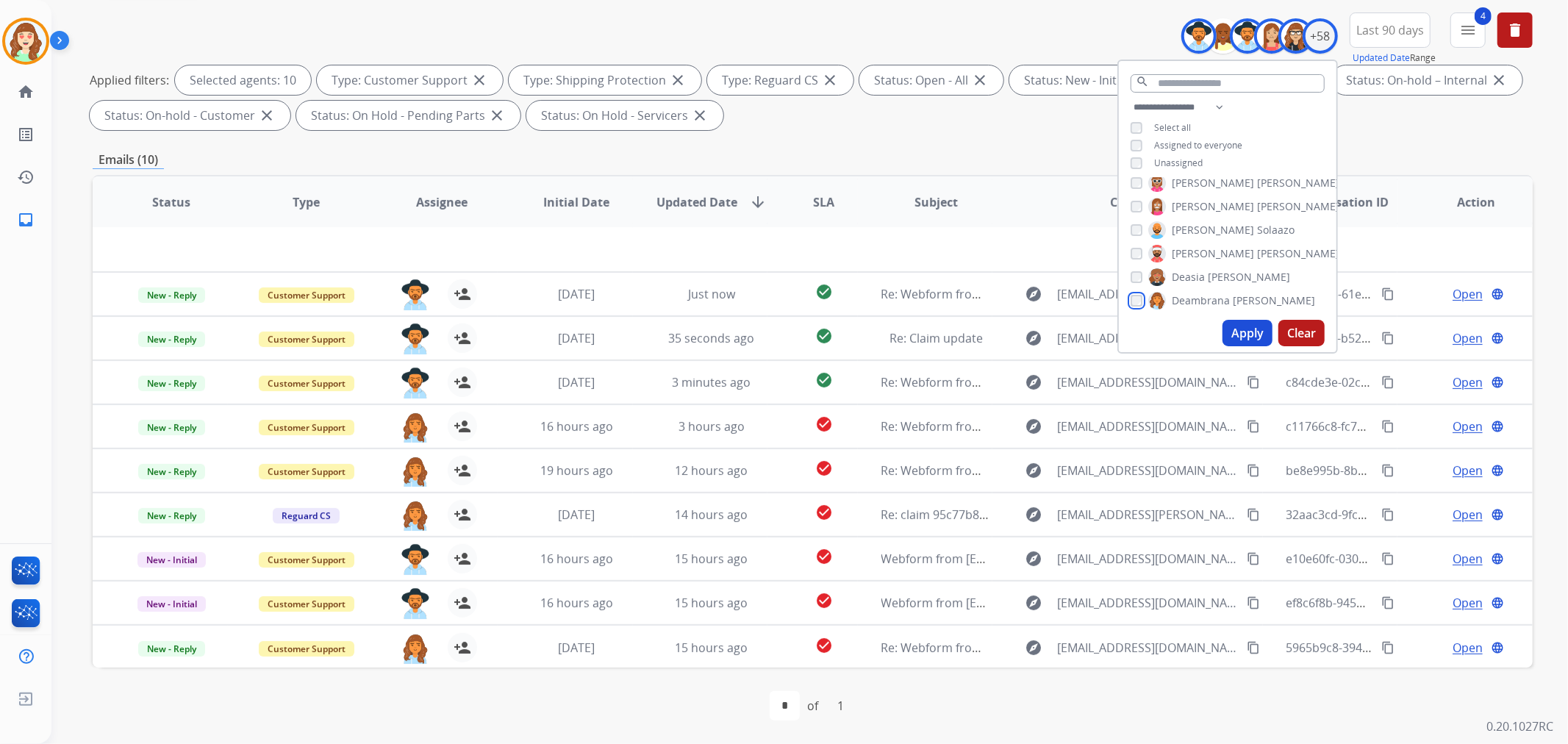
scroll to position [327, 0]
click at [1242, 328] on button "Apply" at bounding box center [1248, 333] width 50 height 27
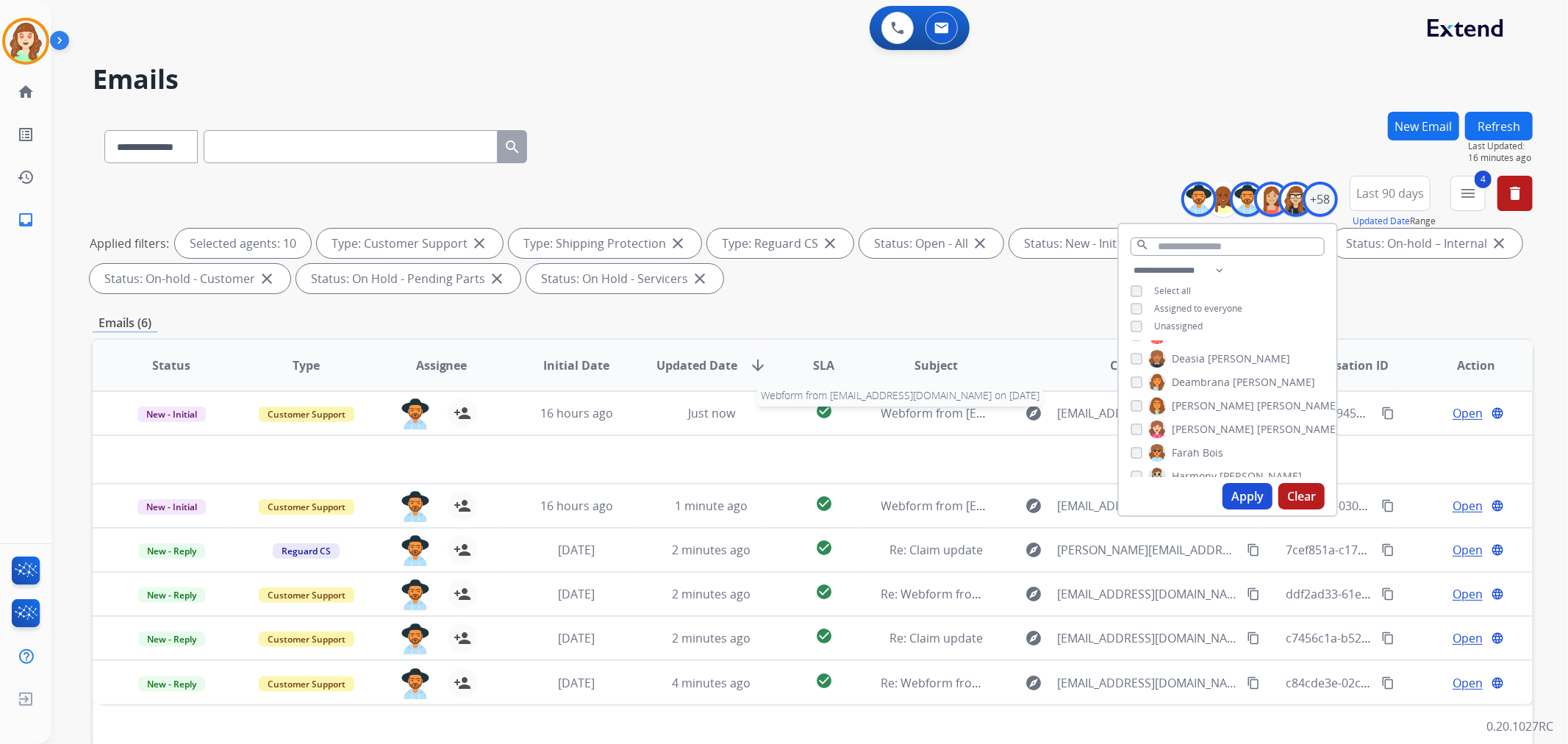
scroll to position [163, 0]
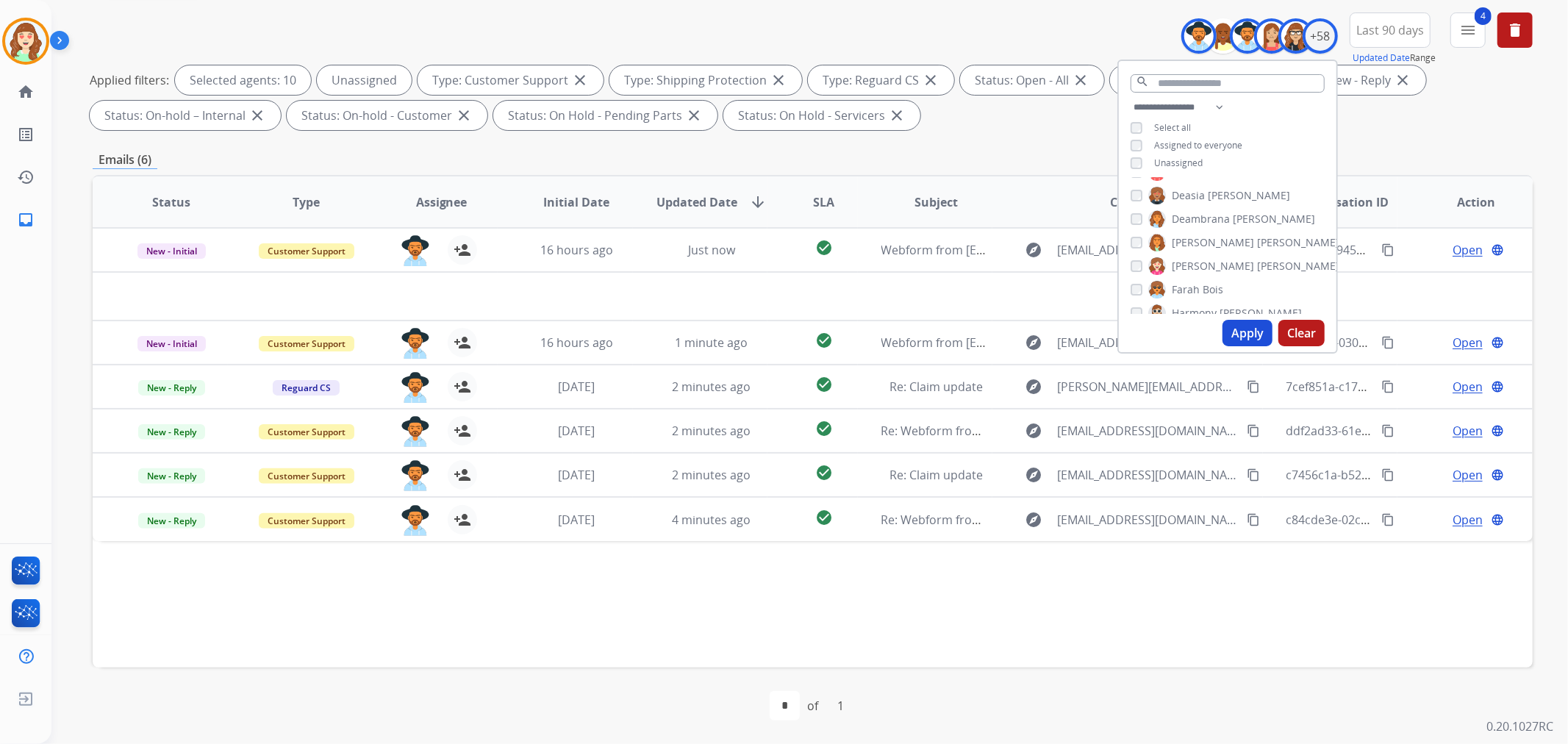
click at [1234, 335] on button "Apply" at bounding box center [1248, 333] width 50 height 27
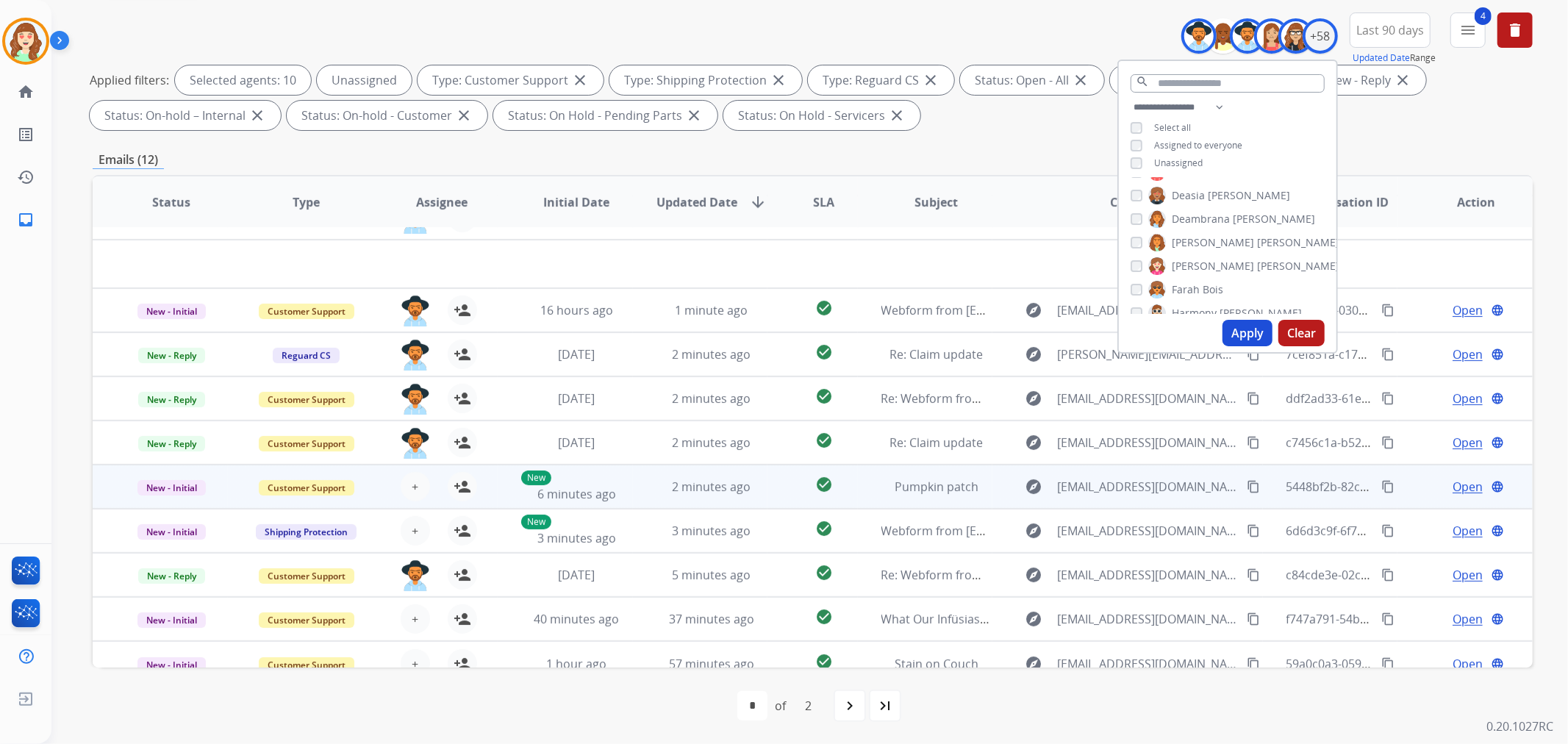
scroll to position [48, 0]
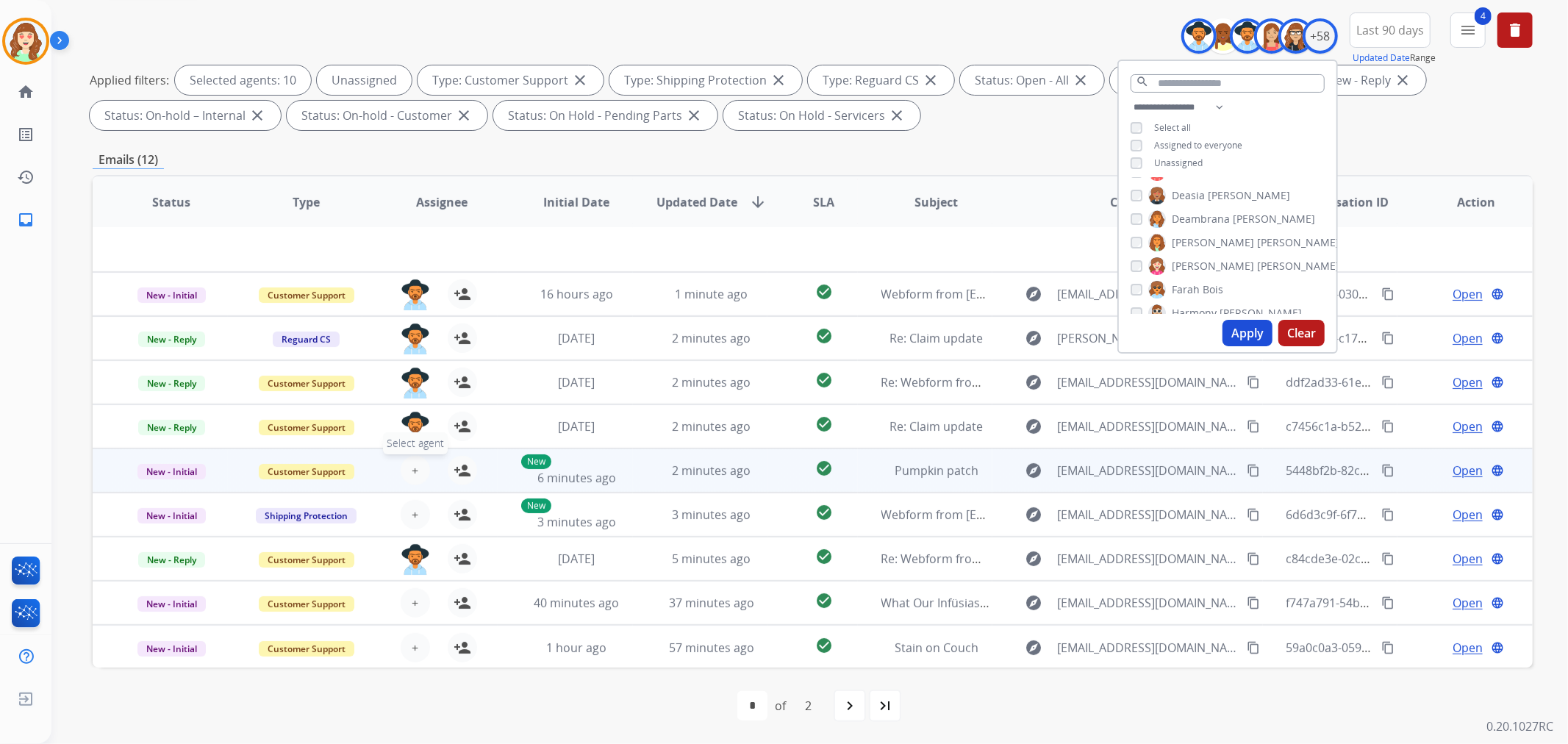
click at [406, 467] on button "+ Select agent" at bounding box center [416, 470] width 30 height 30
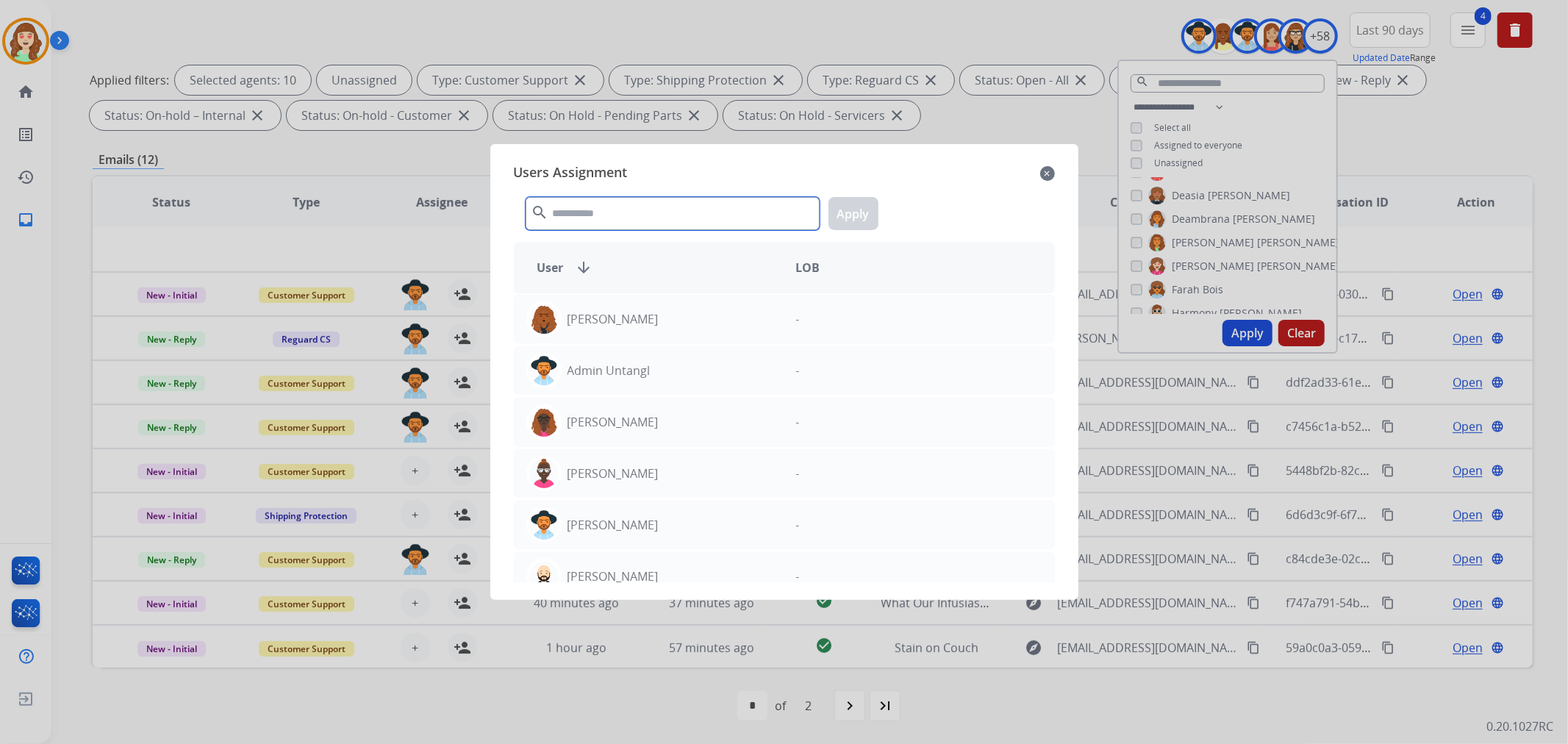
click at [614, 208] on input "text" at bounding box center [673, 213] width 294 height 33
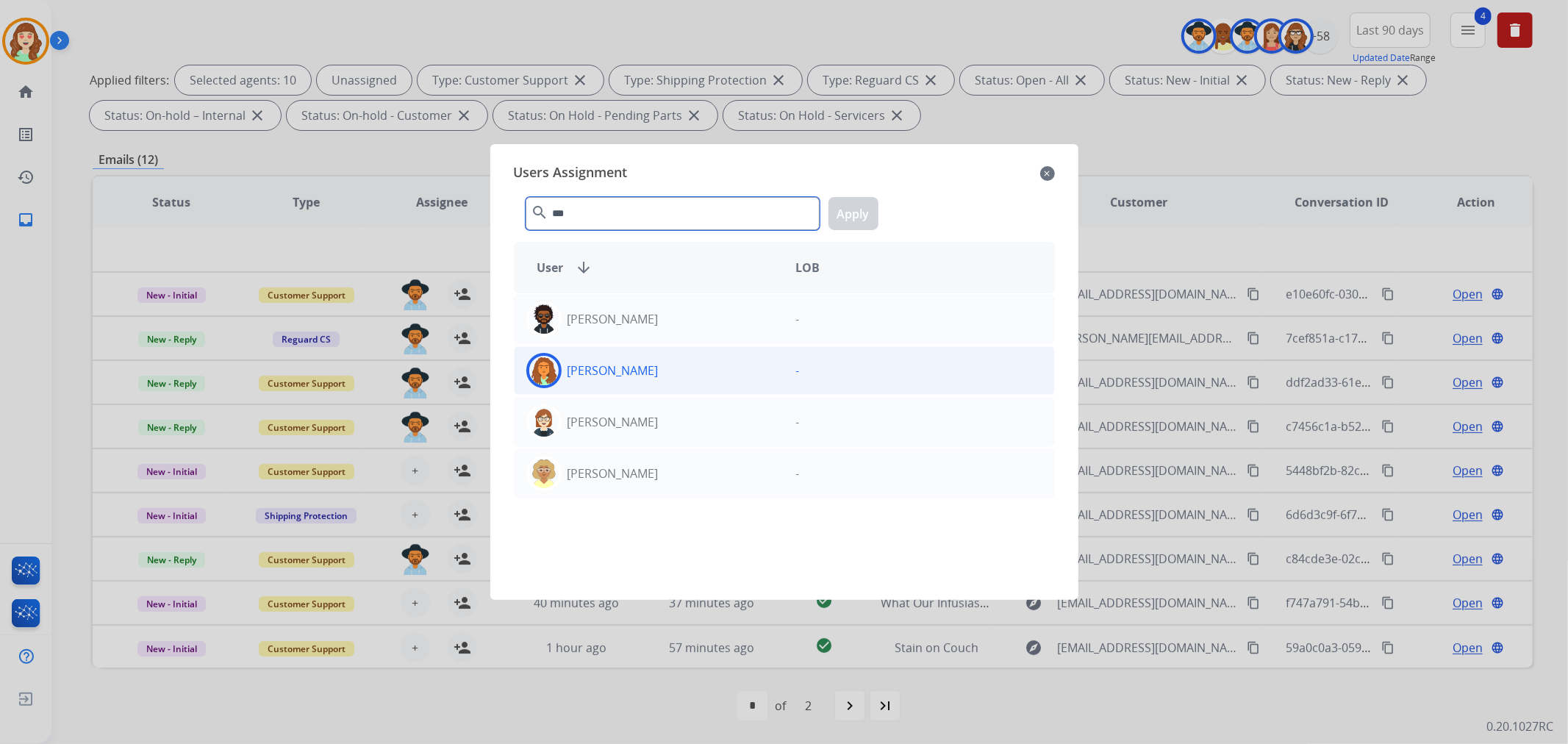
type input "***"
drag, startPoint x: 702, startPoint y: 380, endPoint x: 841, endPoint y: 292, distance: 164.5
click at [702, 380] on div "[PERSON_NAME]" at bounding box center [649, 370] width 270 height 35
click at [864, 214] on button "Apply" at bounding box center [853, 213] width 50 height 33
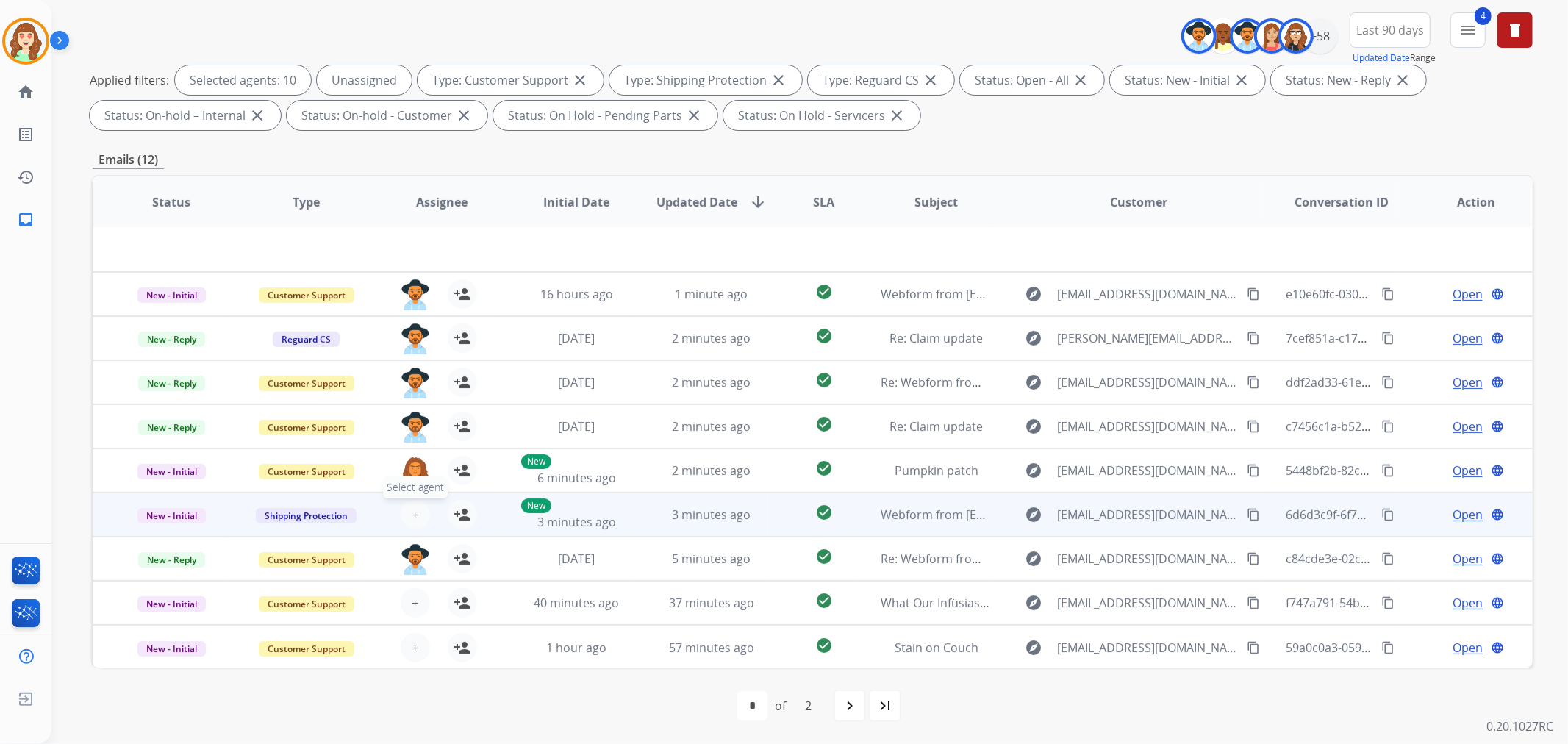
click at [414, 513] on span "+" at bounding box center [415, 514] width 6 height 18
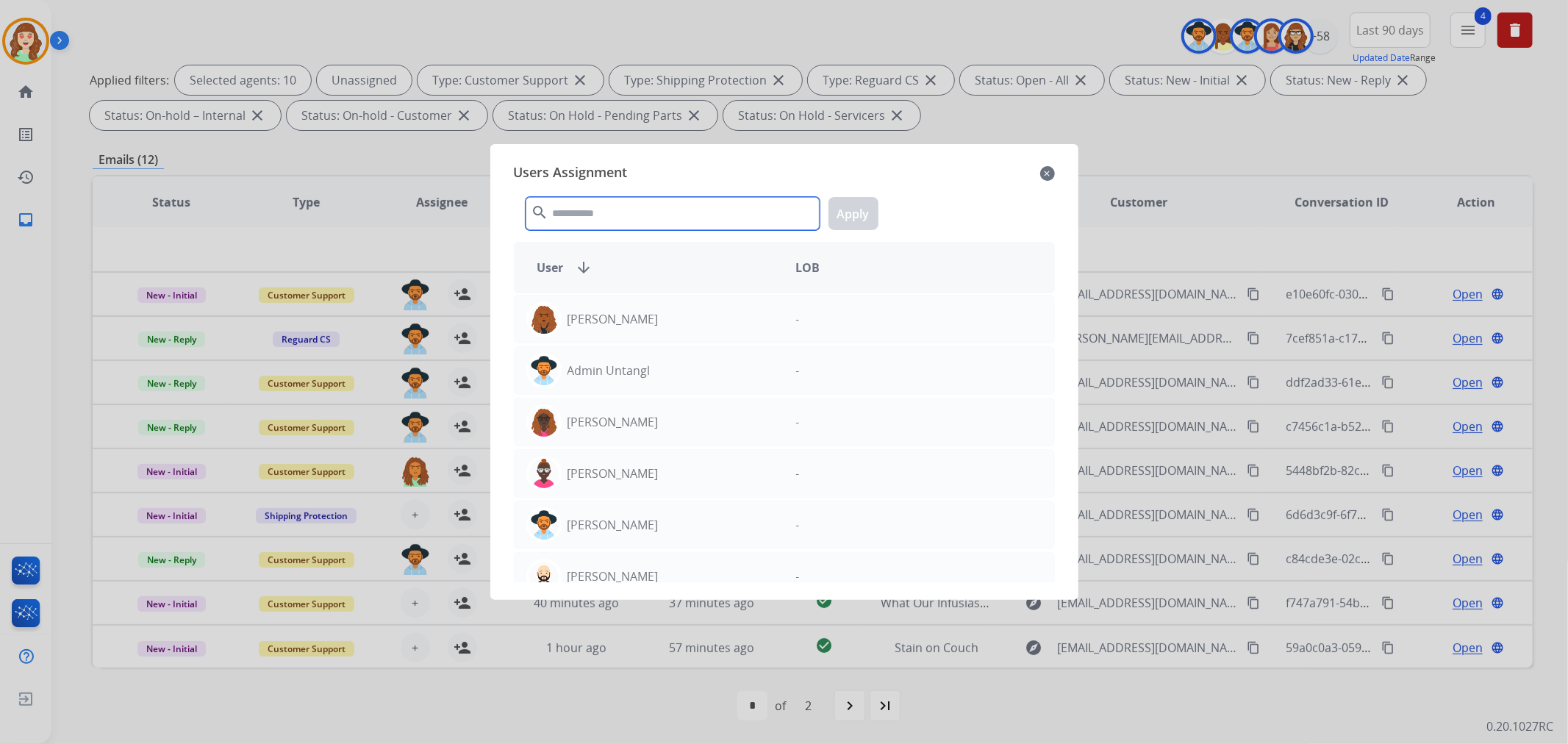
click at [641, 211] on input "text" at bounding box center [673, 213] width 294 height 33
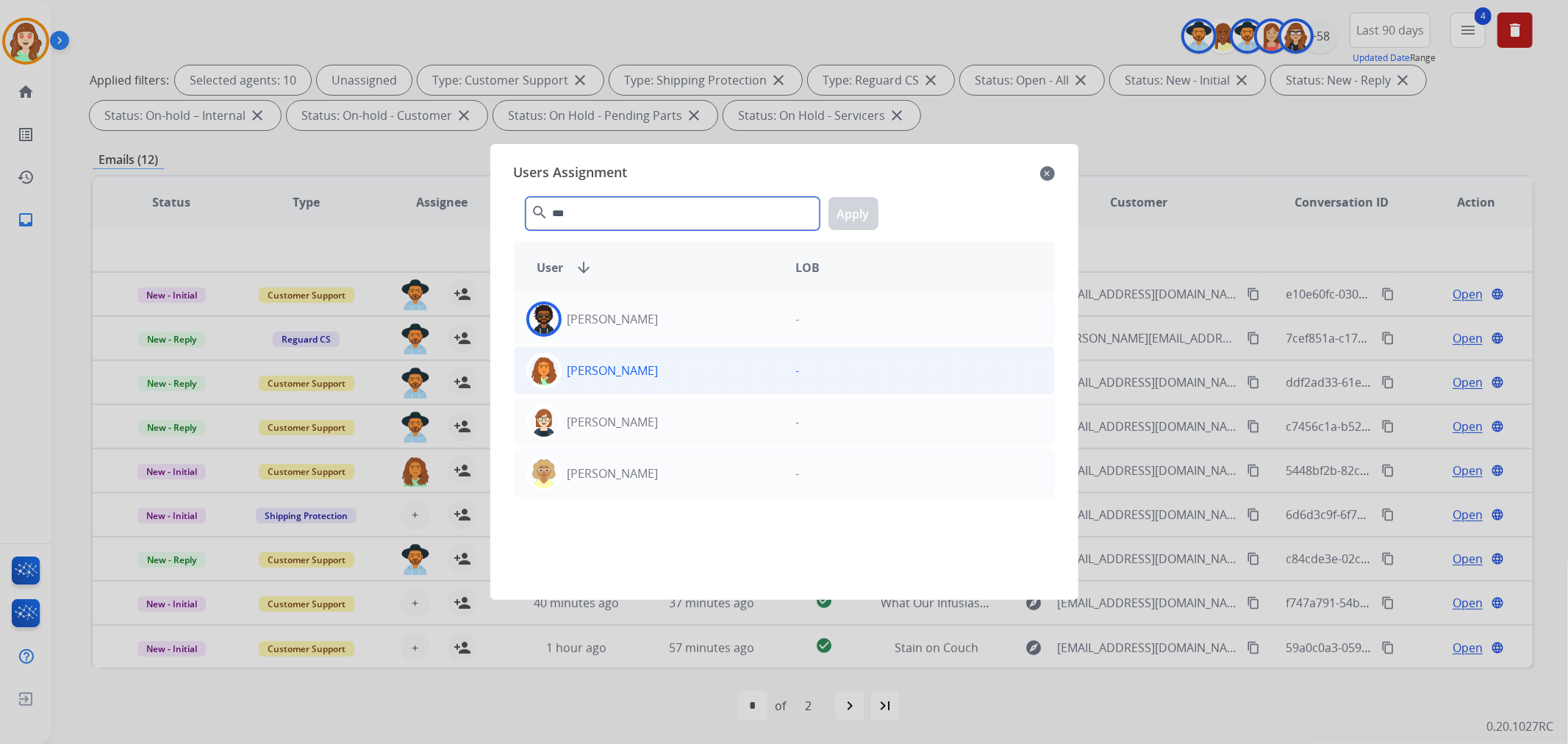
type input "***"
click at [741, 355] on div "[PERSON_NAME]" at bounding box center [649, 370] width 270 height 35
click at [841, 214] on button "Apply" at bounding box center [853, 213] width 50 height 33
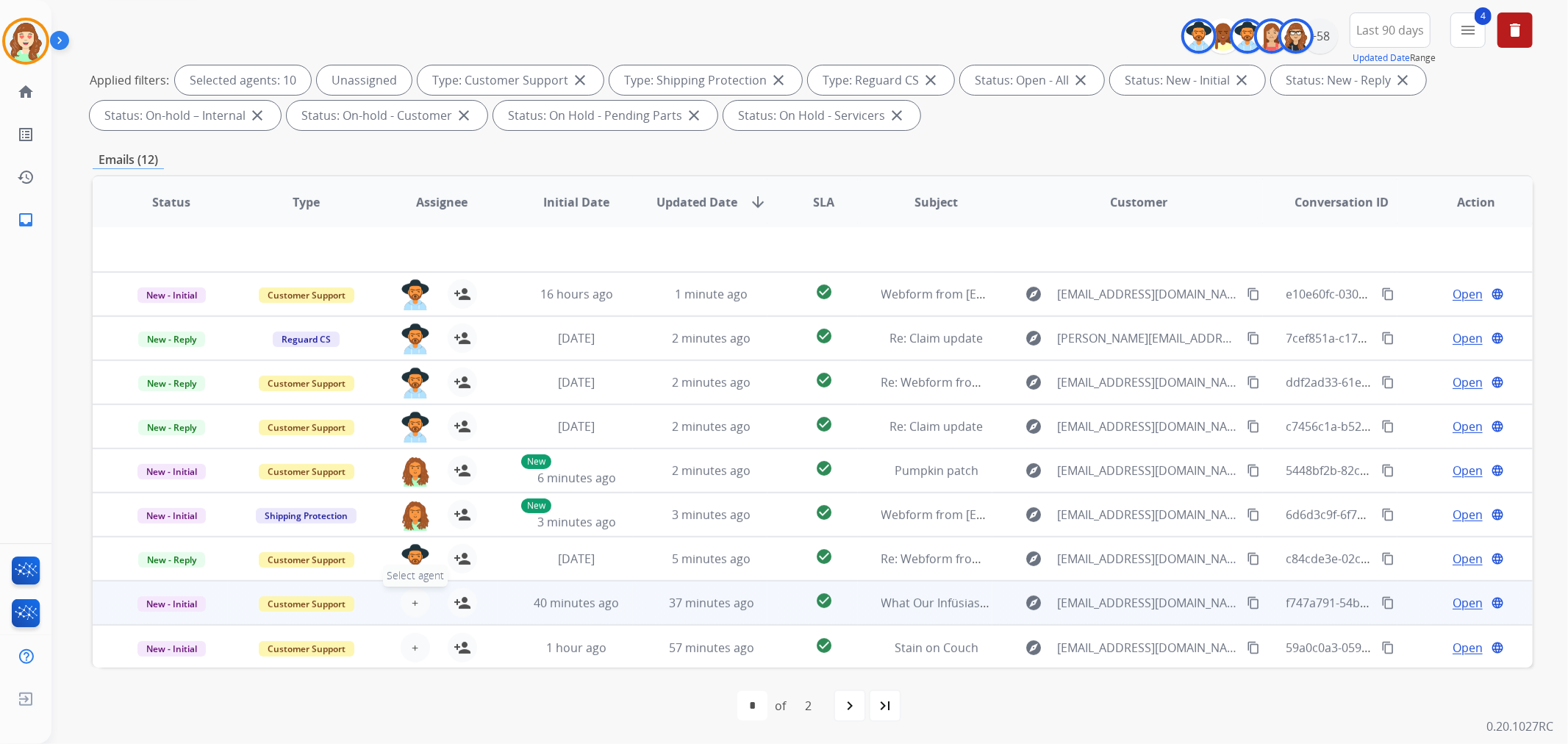
click at [413, 596] on span "+" at bounding box center [415, 603] width 6 height 18
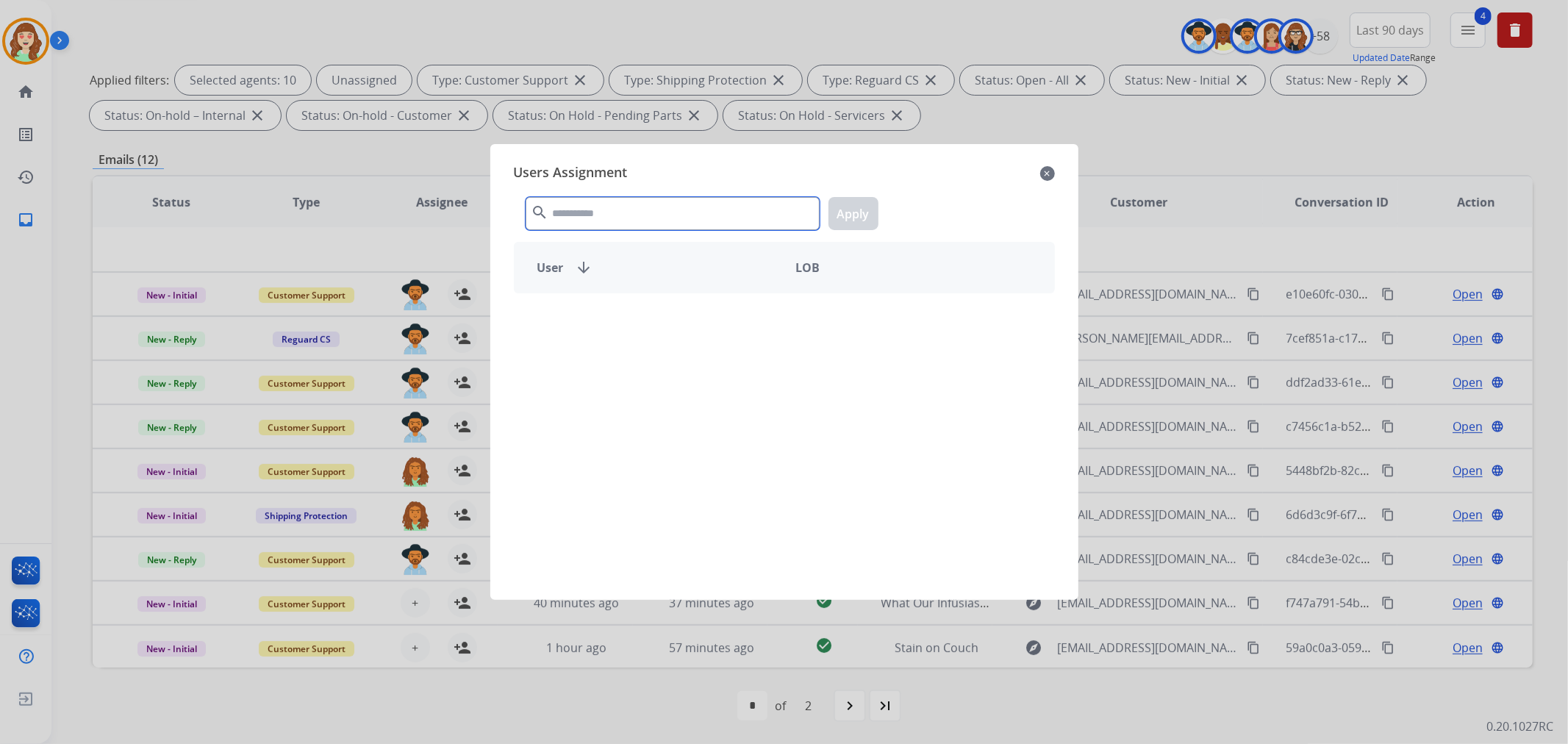
click at [645, 202] on input "text" at bounding box center [673, 213] width 294 height 33
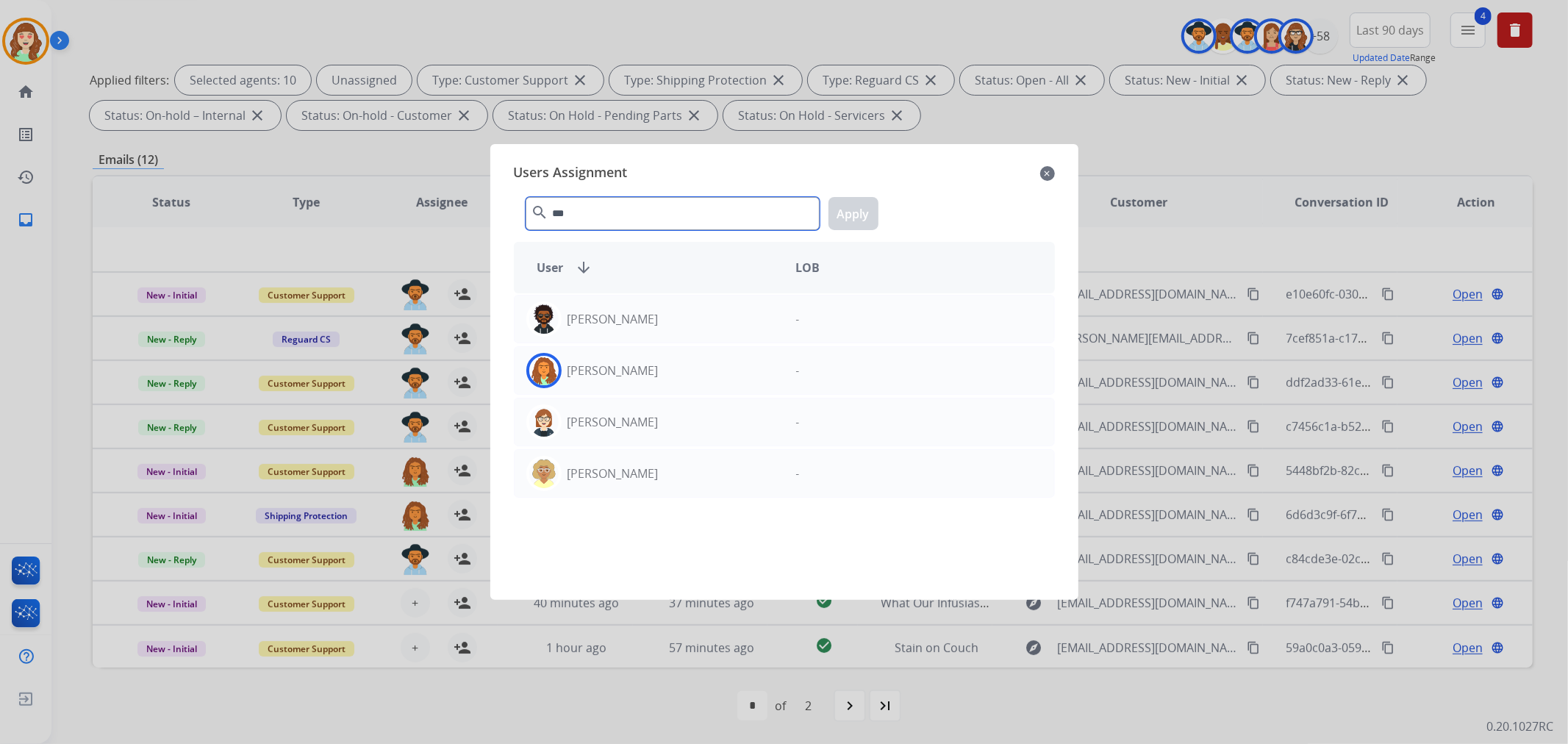
type input "***"
click at [693, 370] on div "[PERSON_NAME]" at bounding box center [649, 370] width 270 height 35
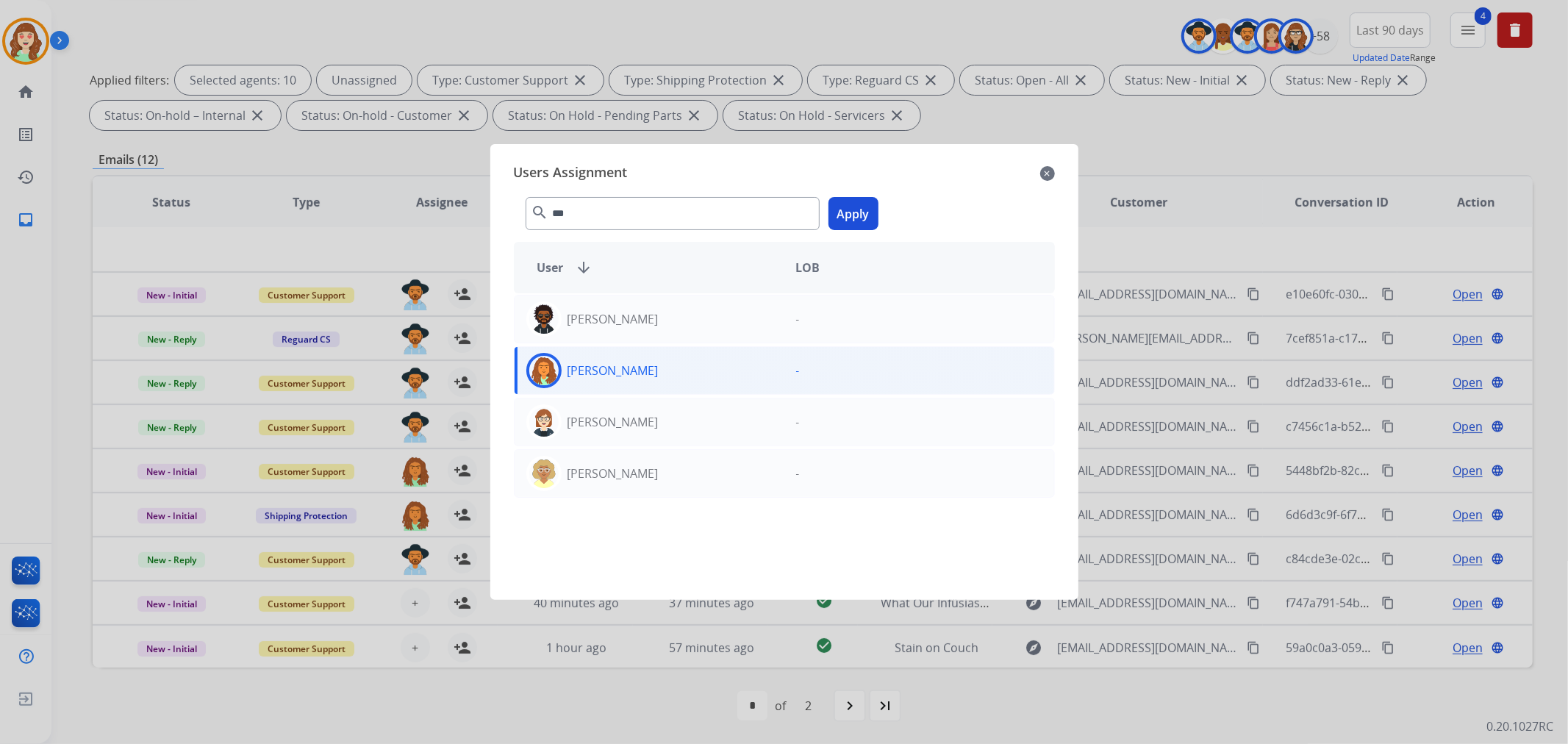
click at [852, 202] on button "Apply" at bounding box center [853, 213] width 50 height 33
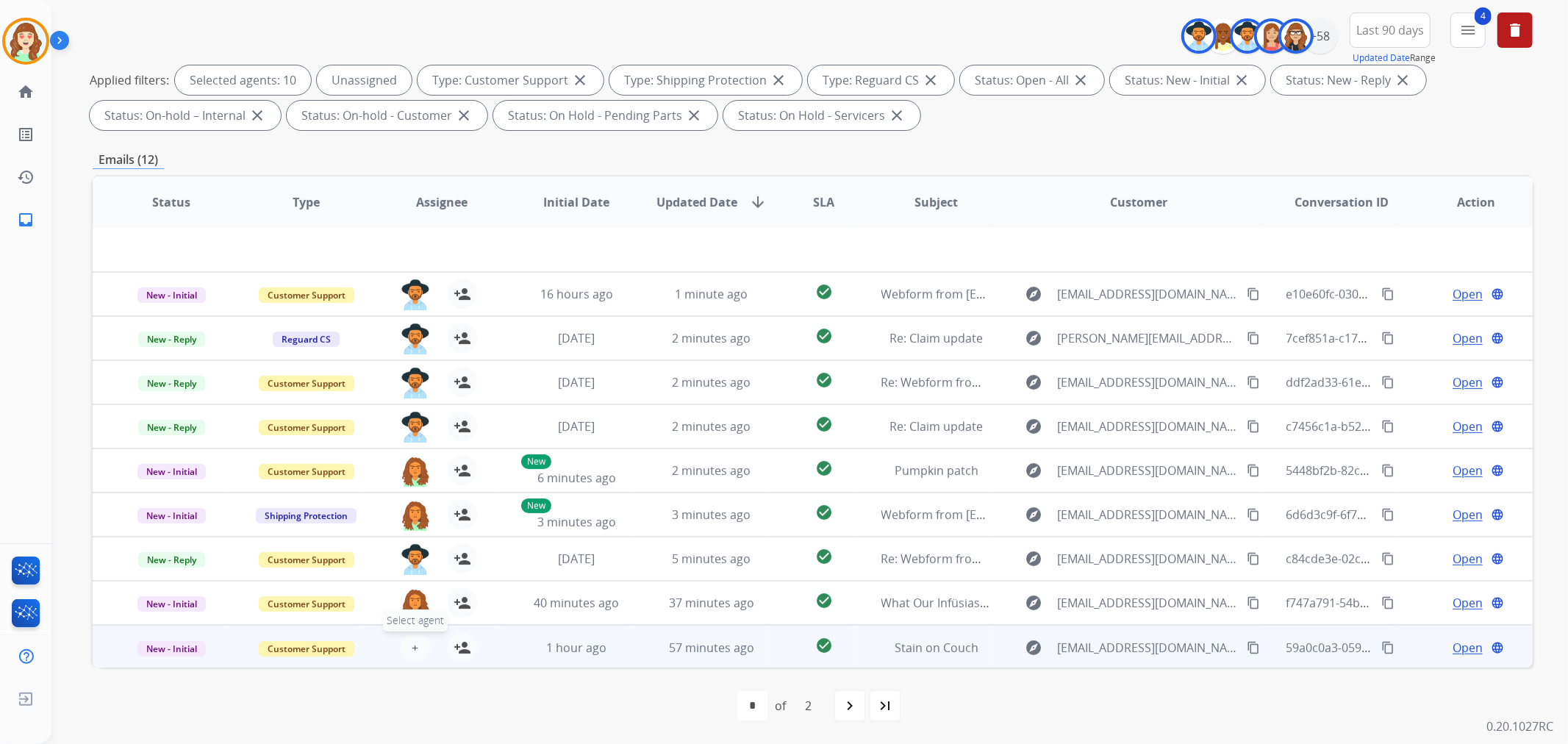
click at [423, 638] on button "+ Select agent" at bounding box center [416, 648] width 30 height 30
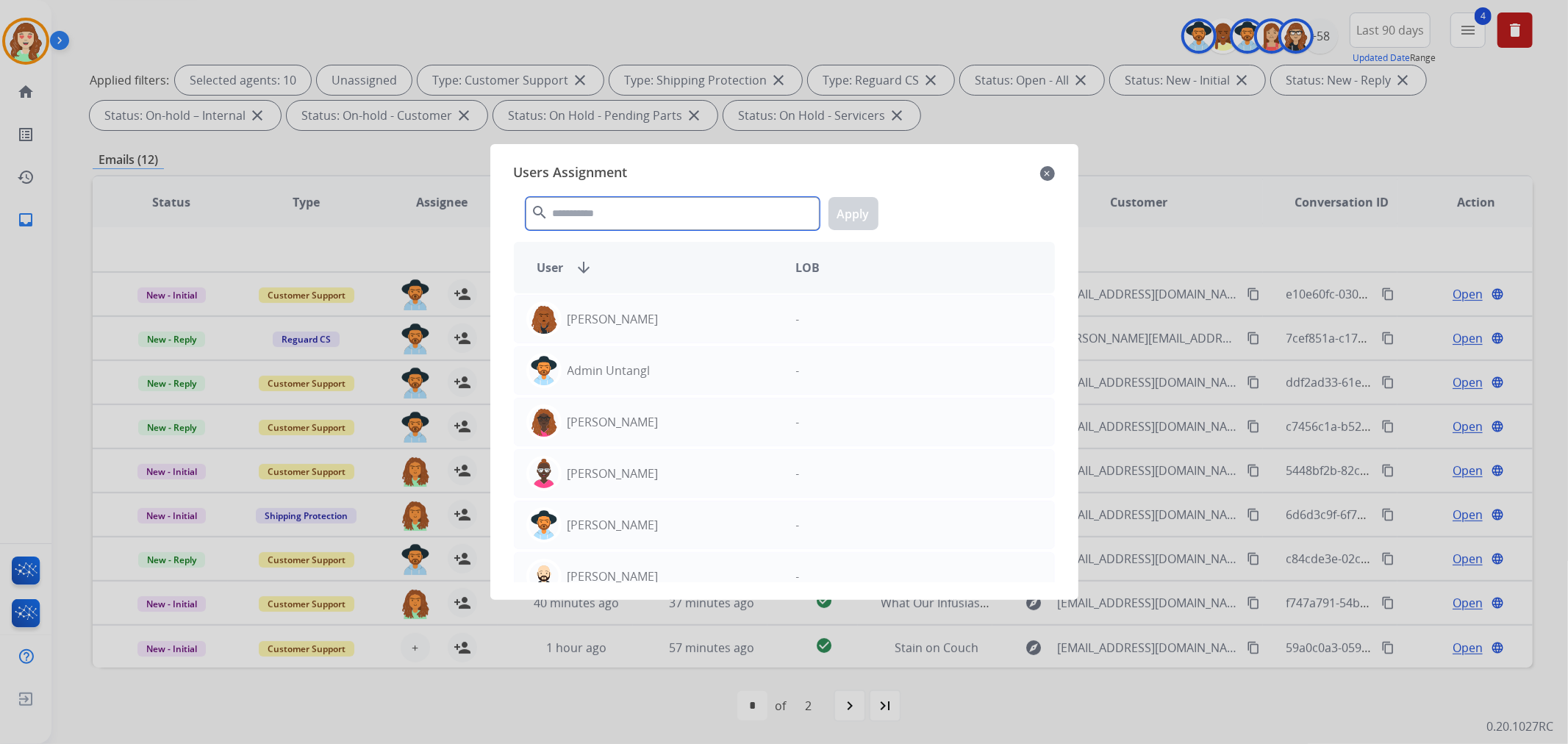
click at [696, 201] on input "text" at bounding box center [673, 213] width 294 height 33
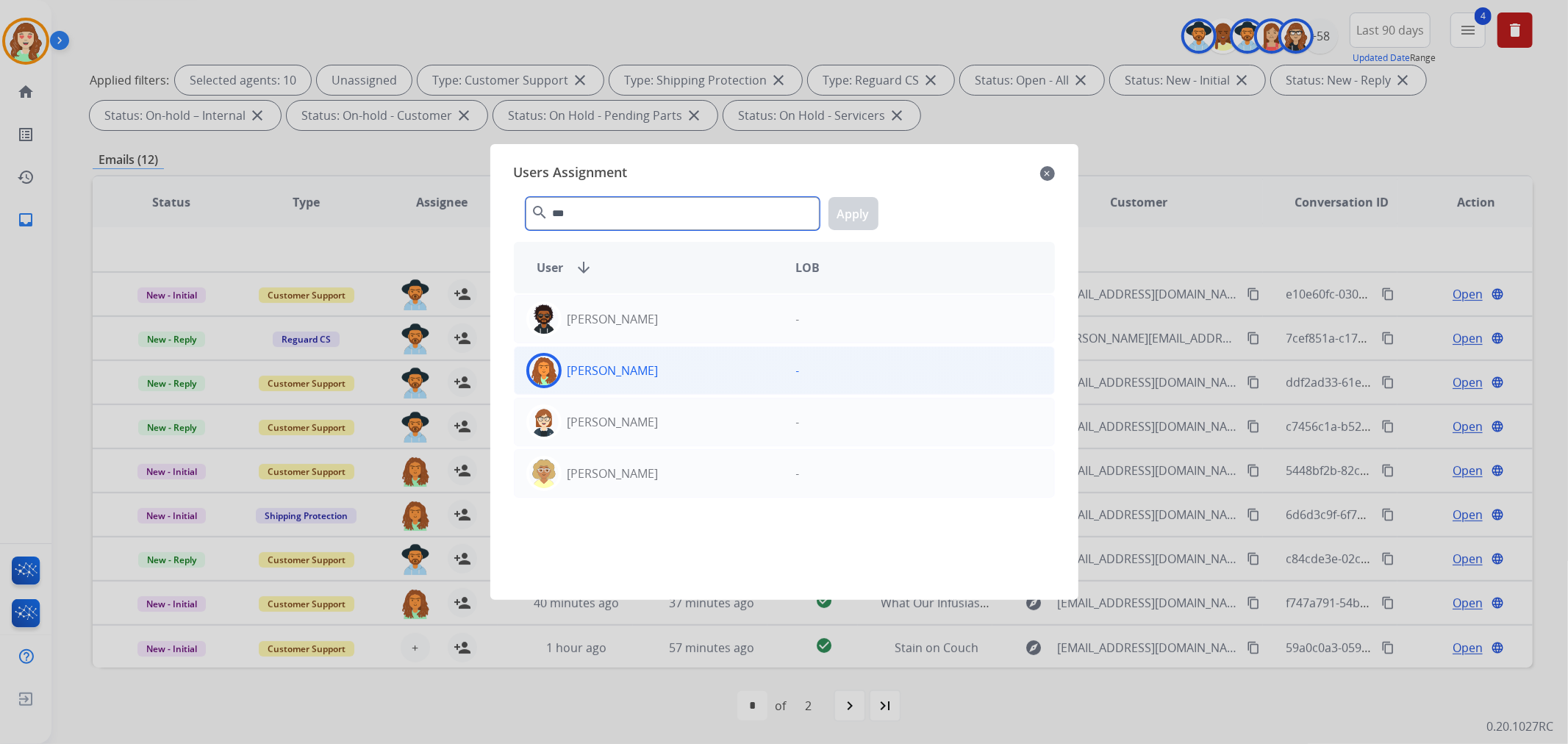
type input "***"
drag, startPoint x: 728, startPoint y: 366, endPoint x: 888, endPoint y: 241, distance: 203.0
click at [728, 365] on div "[PERSON_NAME]" at bounding box center [649, 370] width 270 height 35
drag, startPoint x: 855, startPoint y: 206, endPoint x: 1352, endPoint y: 123, distance: 503.9
click at [865, 208] on button "Apply" at bounding box center [853, 213] width 50 height 33
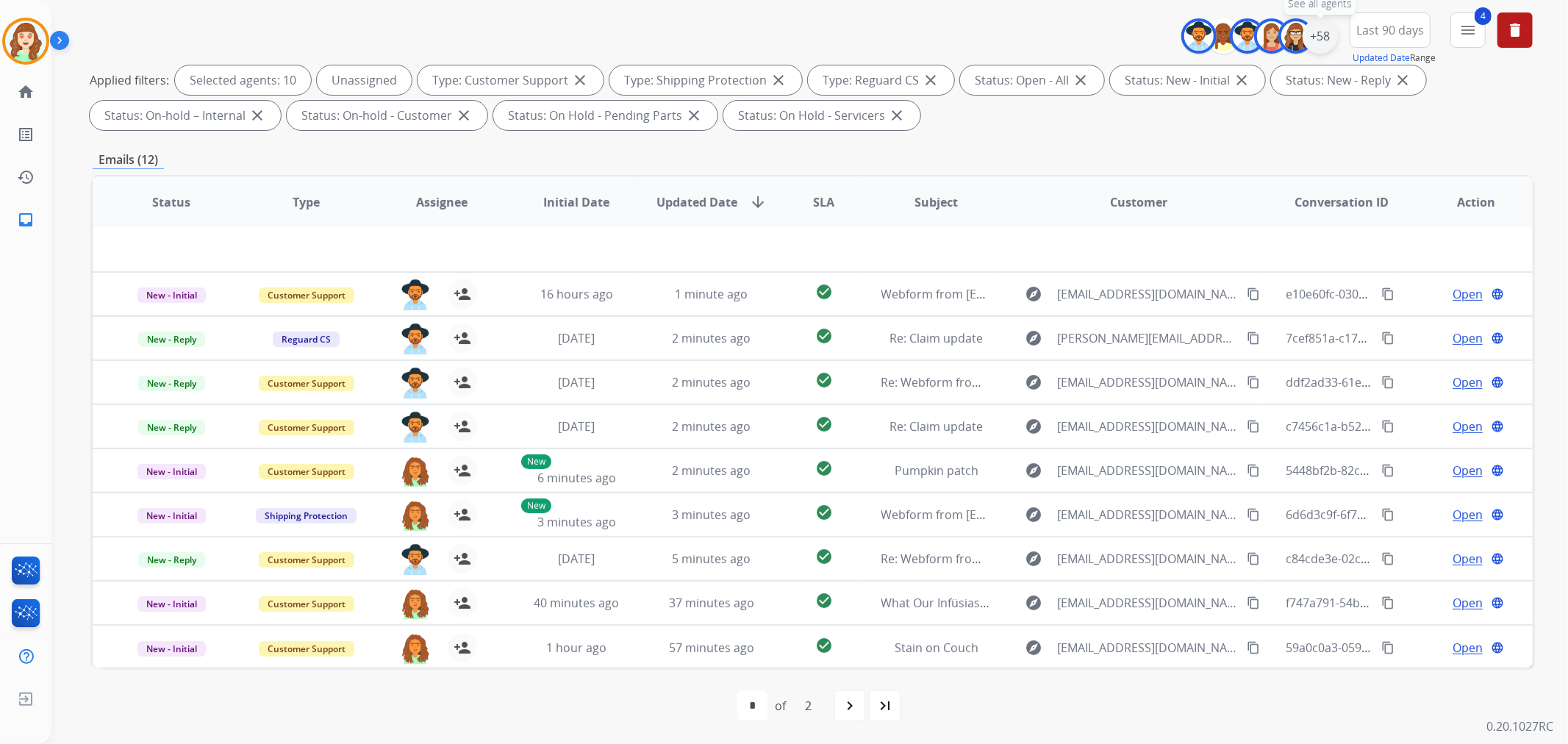
click at [1320, 34] on div "+58" at bounding box center [1320, 36] width 35 height 35
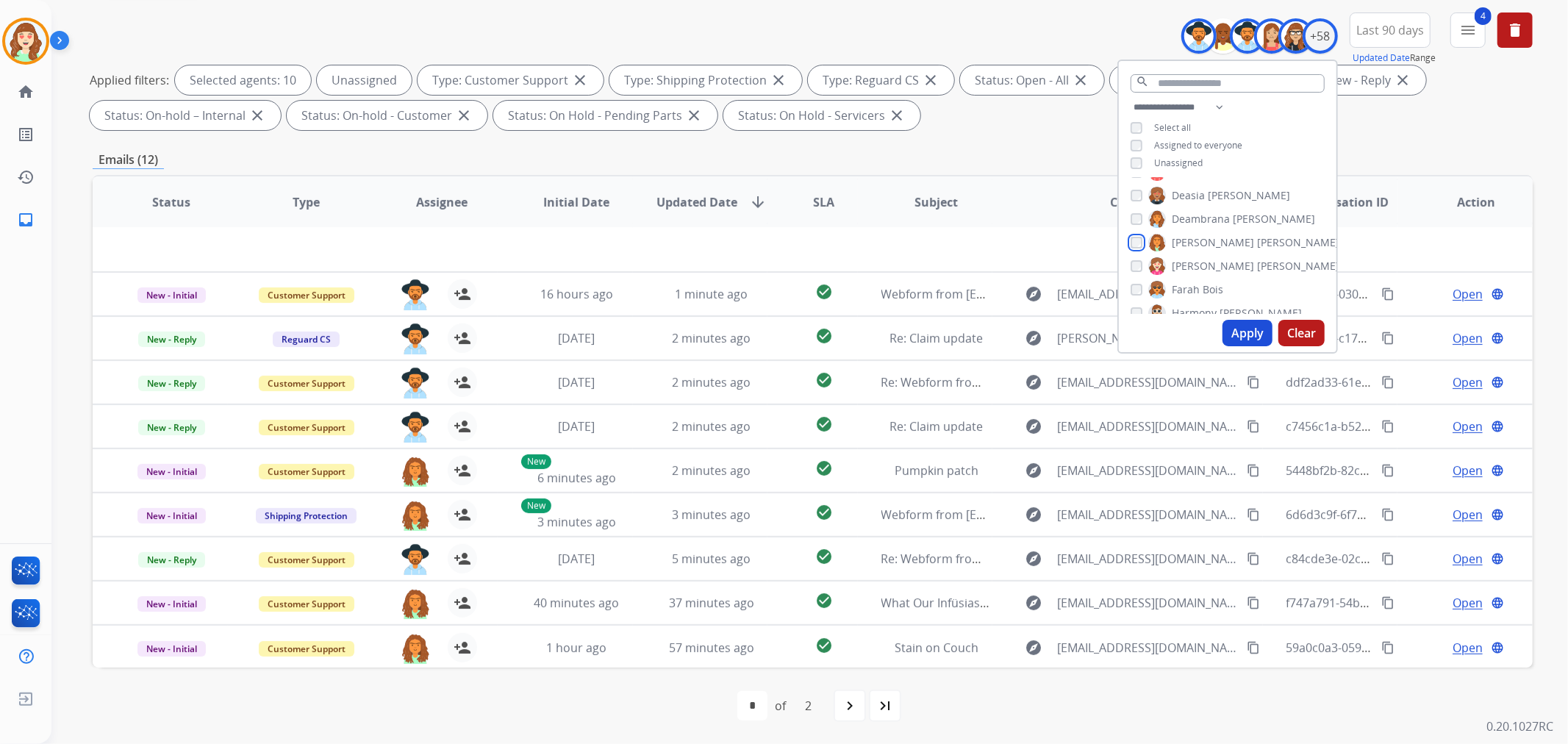
click at [1132, 234] on div "[PERSON_NAME]" at bounding box center [1234, 242] width 209 height 18
click at [1138, 157] on div "Unassigned" at bounding box center [1166, 163] width 72 height 12
click at [1141, 291] on div "Farah Bois" at bounding box center [1177, 289] width 93 height 18
click at [1132, 167] on div "**********" at bounding box center [1227, 137] width 218 height 77
click at [1236, 332] on button "Apply" at bounding box center [1248, 333] width 50 height 27
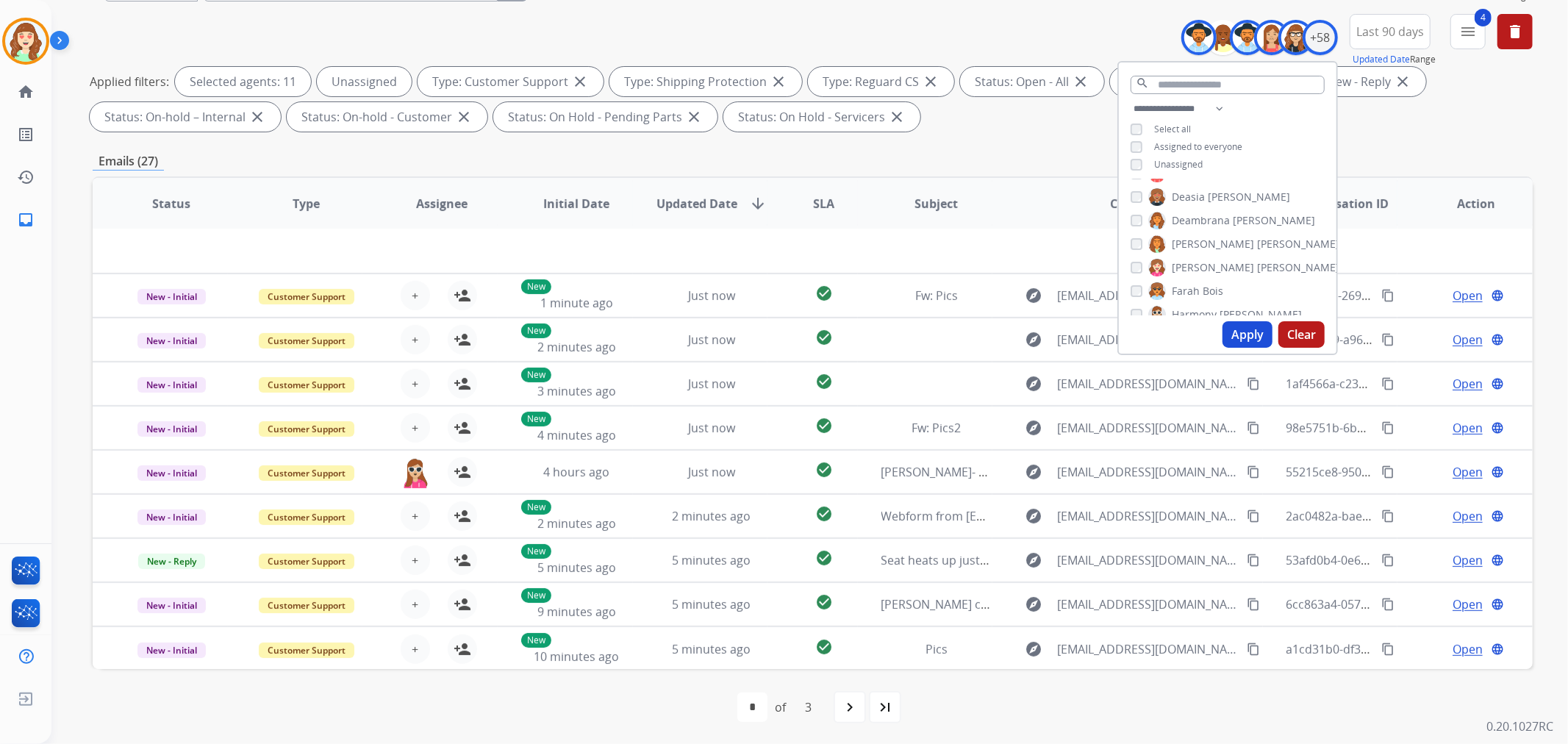
scroll to position [163, 0]
click at [1242, 333] on button "Apply" at bounding box center [1248, 333] width 50 height 27
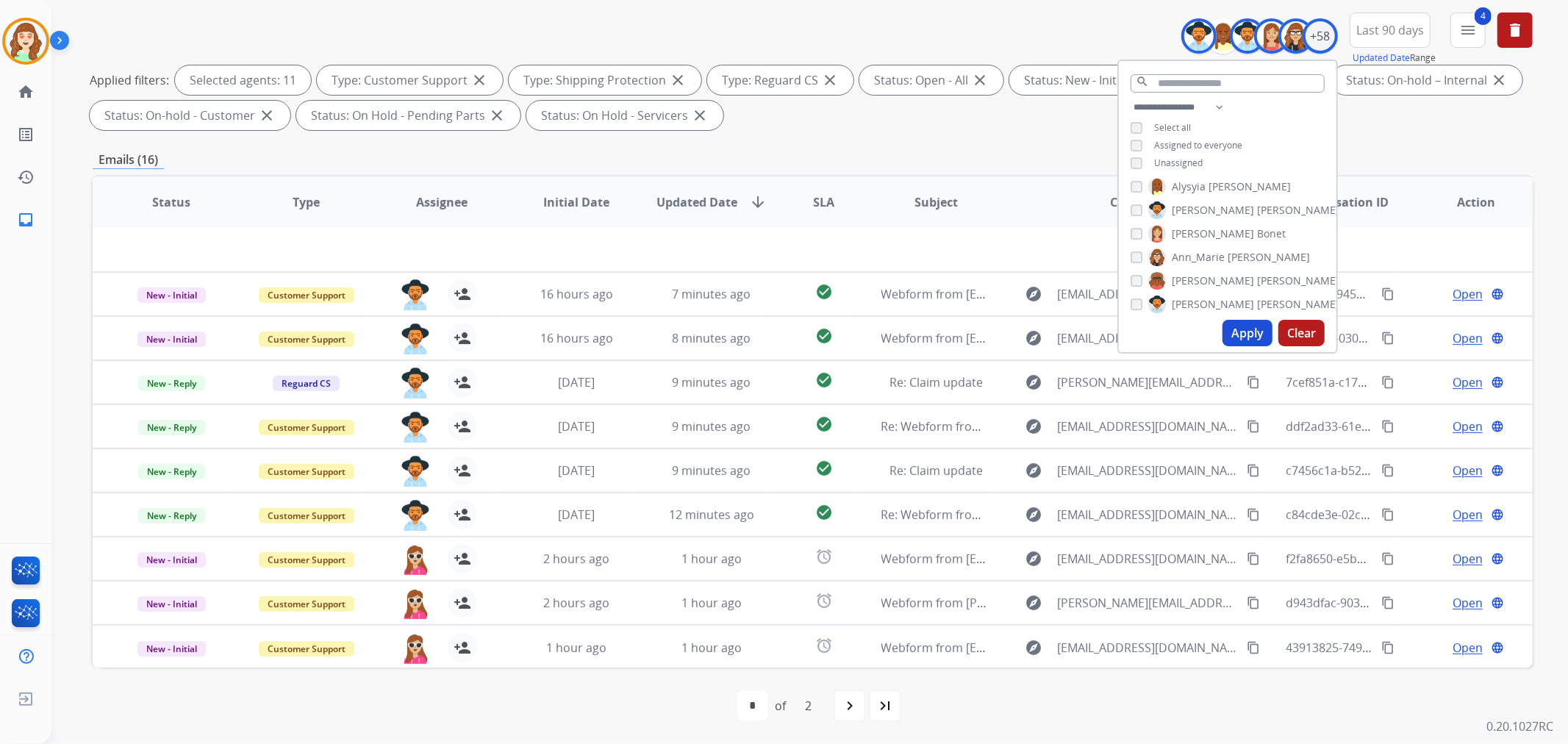
scroll to position [0, 0]
click at [1251, 325] on button "Apply" at bounding box center [1248, 333] width 50 height 27
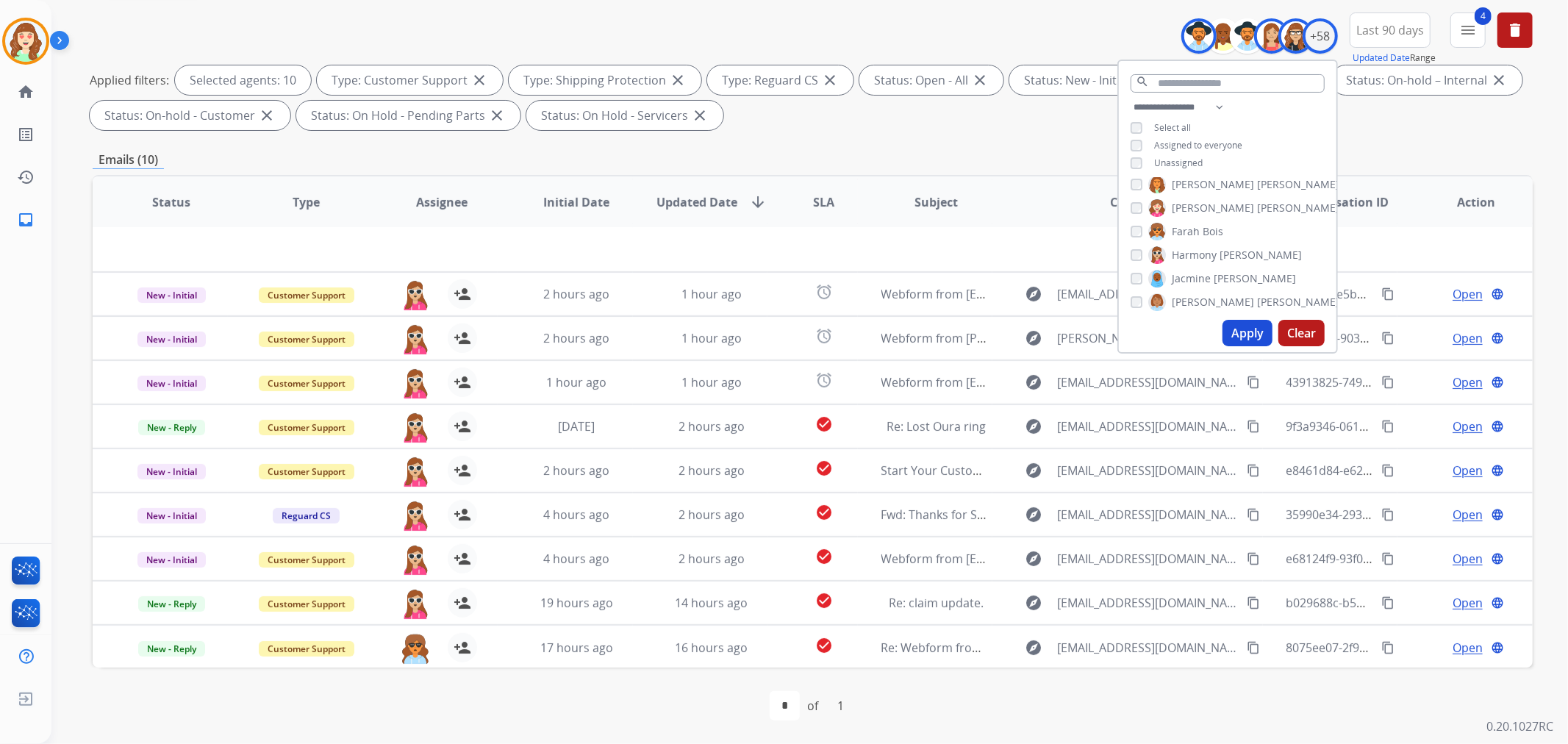
scroll to position [408, 0]
click at [1233, 325] on button "Apply" at bounding box center [1248, 333] width 50 height 27
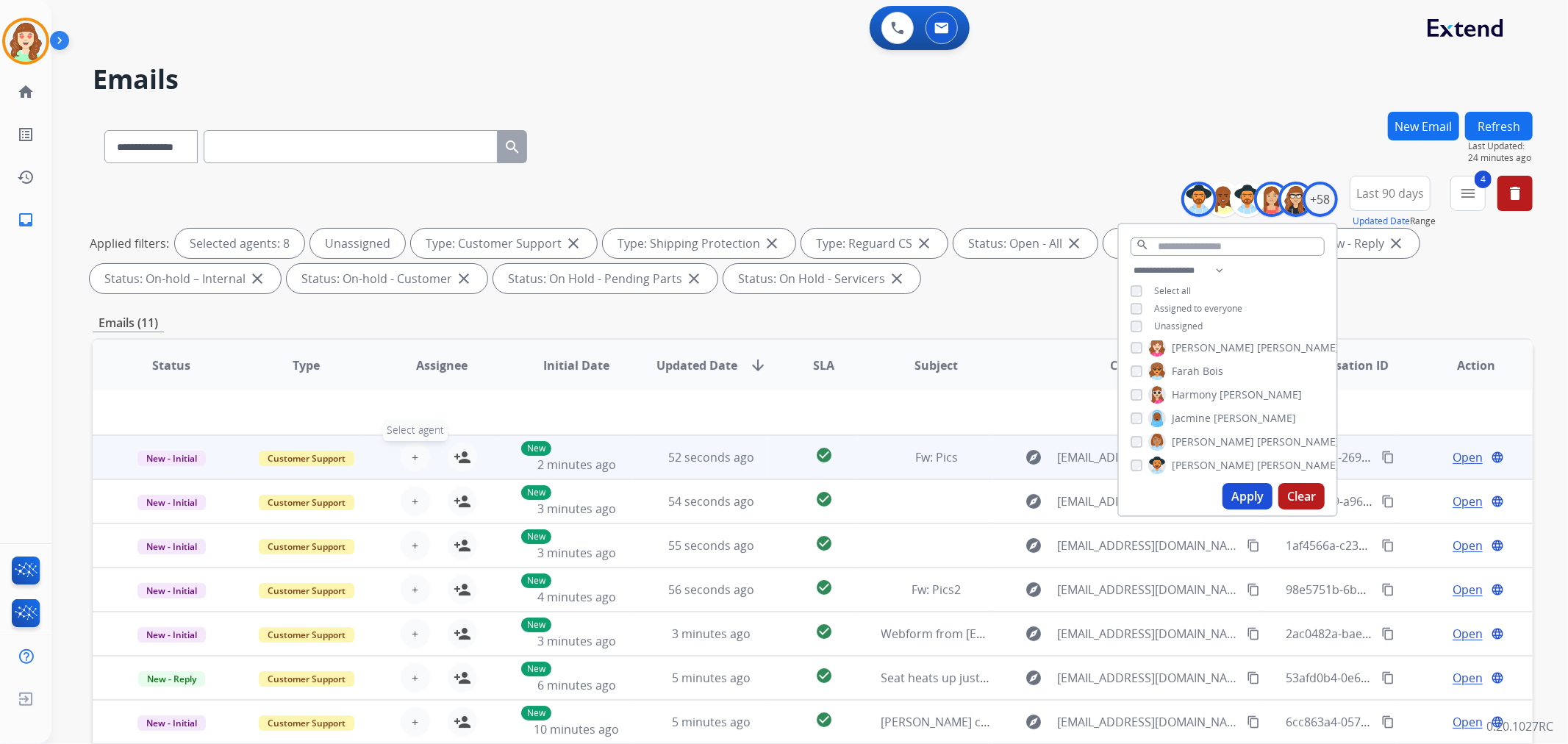
click at [405, 453] on button "+ Select agent" at bounding box center [416, 457] width 30 height 30
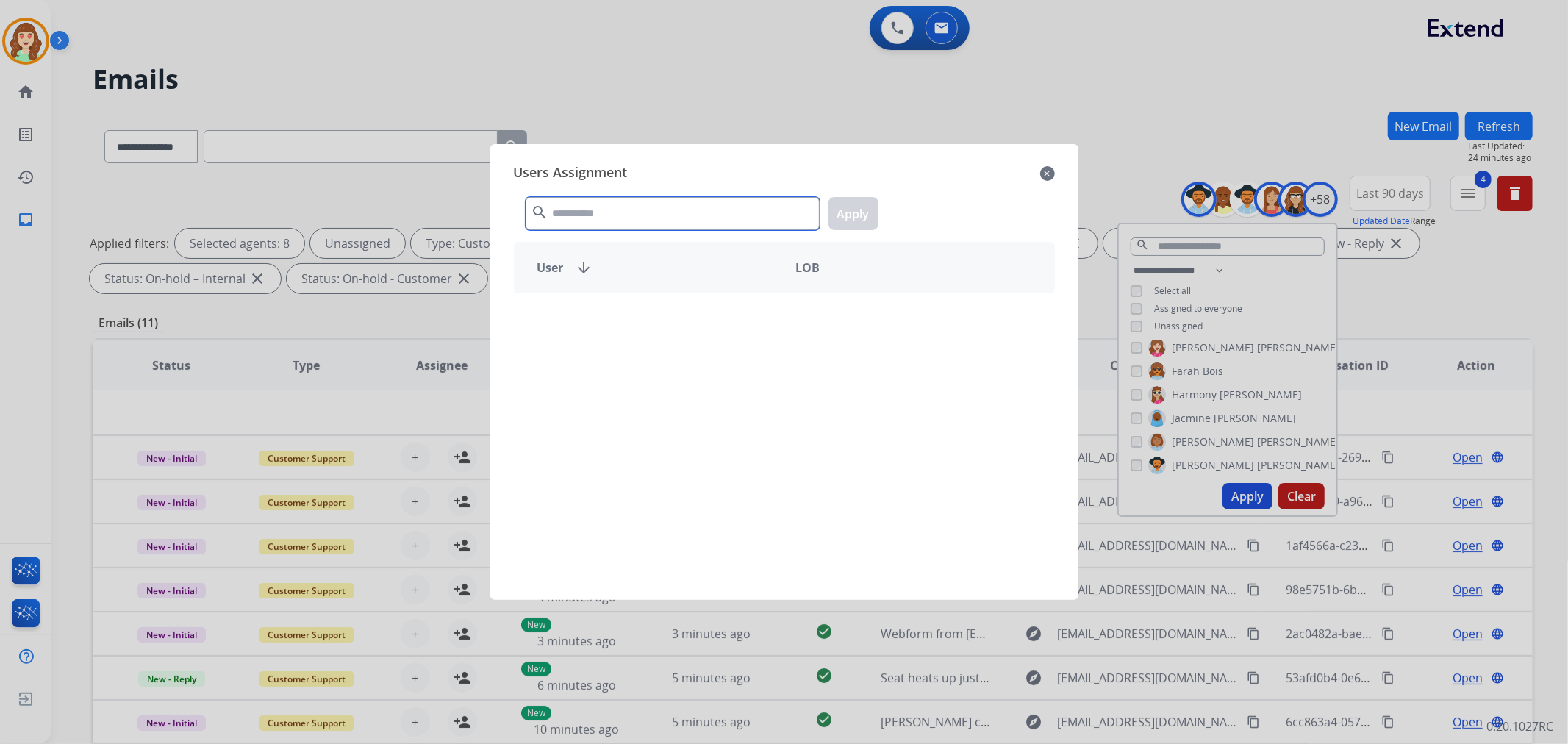
click at [587, 202] on input "text" at bounding box center [673, 213] width 294 height 33
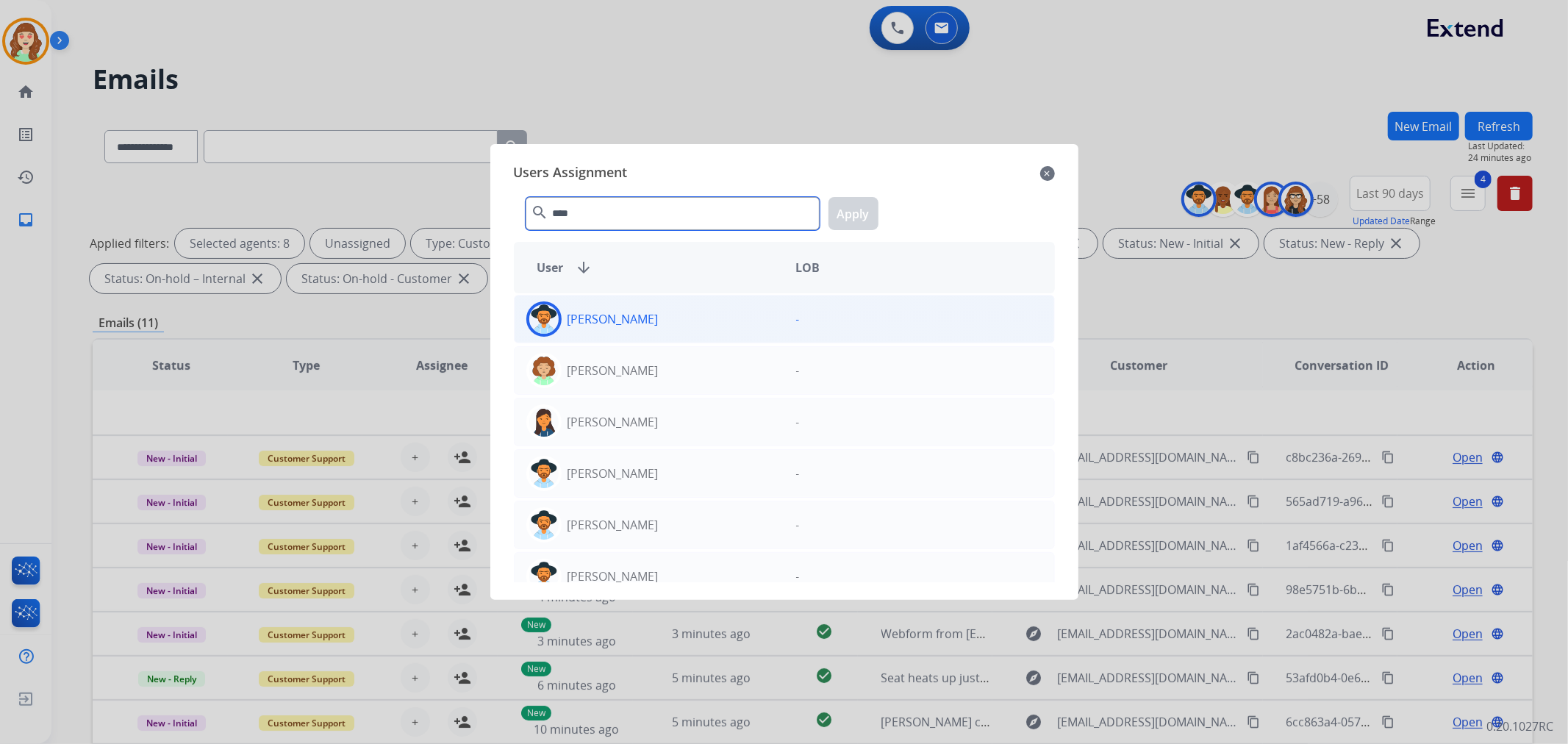
type input "****"
drag, startPoint x: 688, startPoint y: 317, endPoint x: 796, endPoint y: 252, distance: 126.1
click at [691, 317] on div "[PERSON_NAME]" at bounding box center [649, 319] width 270 height 35
click at [849, 216] on button "Apply" at bounding box center [853, 213] width 50 height 33
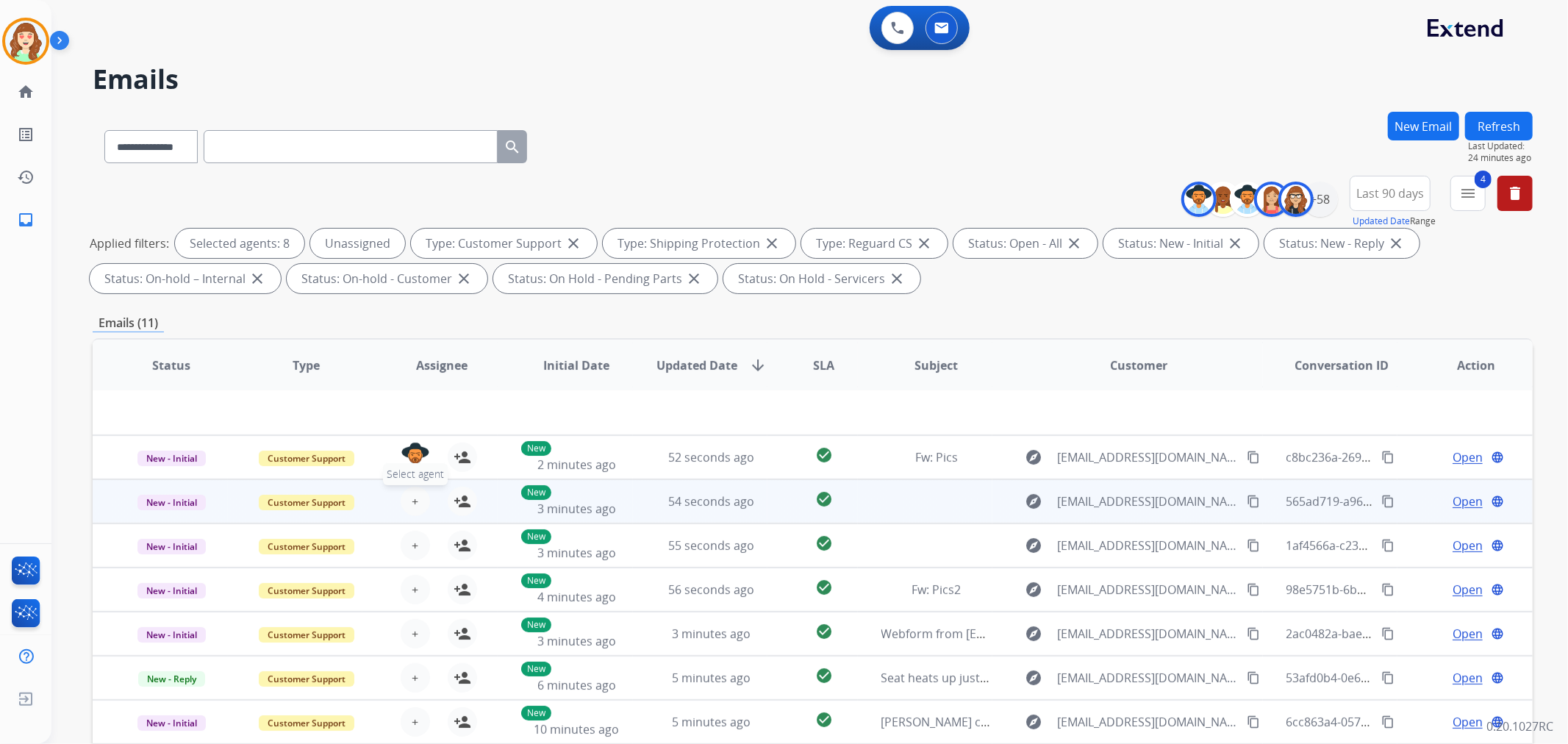
click at [405, 504] on button "+ Select agent" at bounding box center [416, 502] width 30 height 30
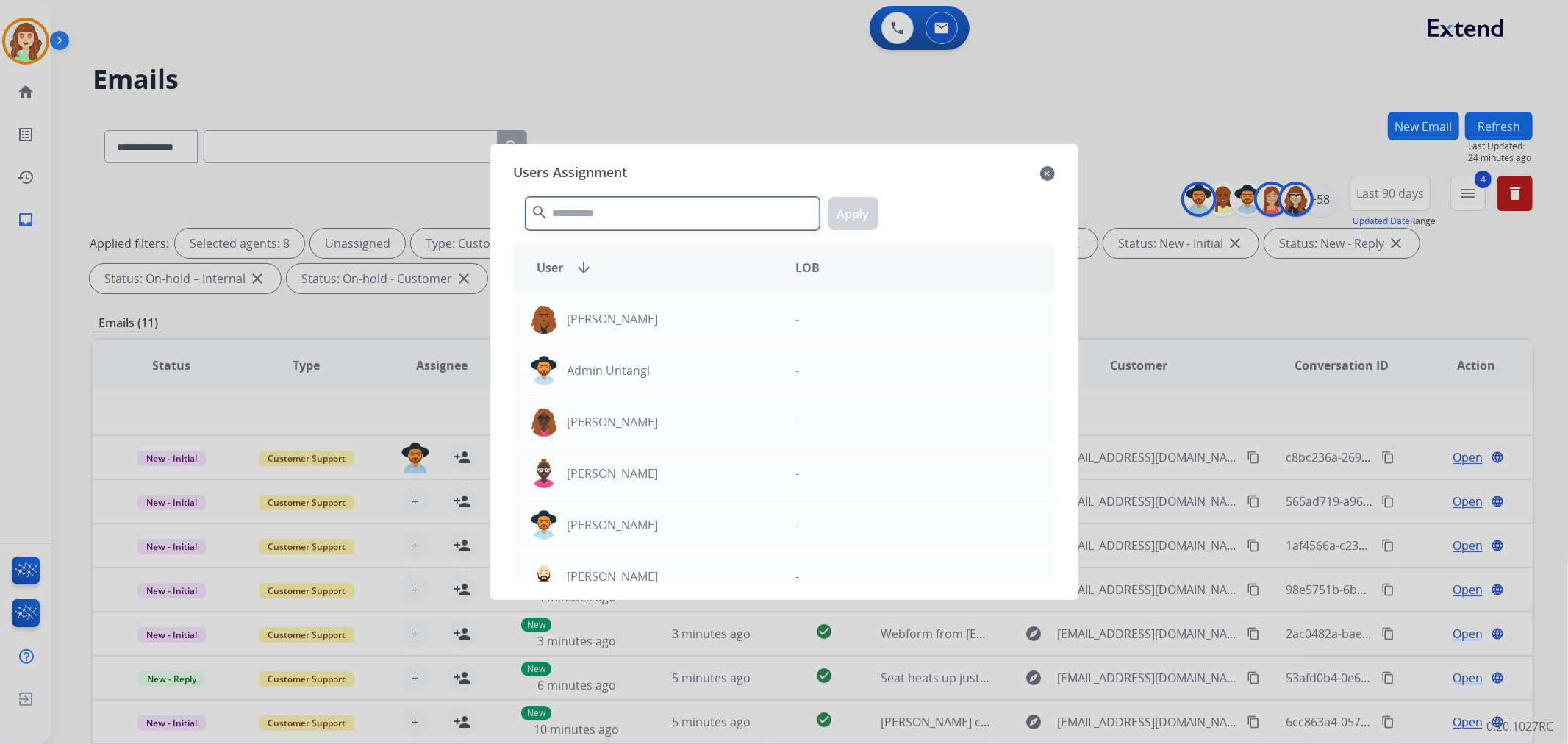
click at [675, 224] on input "text" at bounding box center [673, 213] width 294 height 33
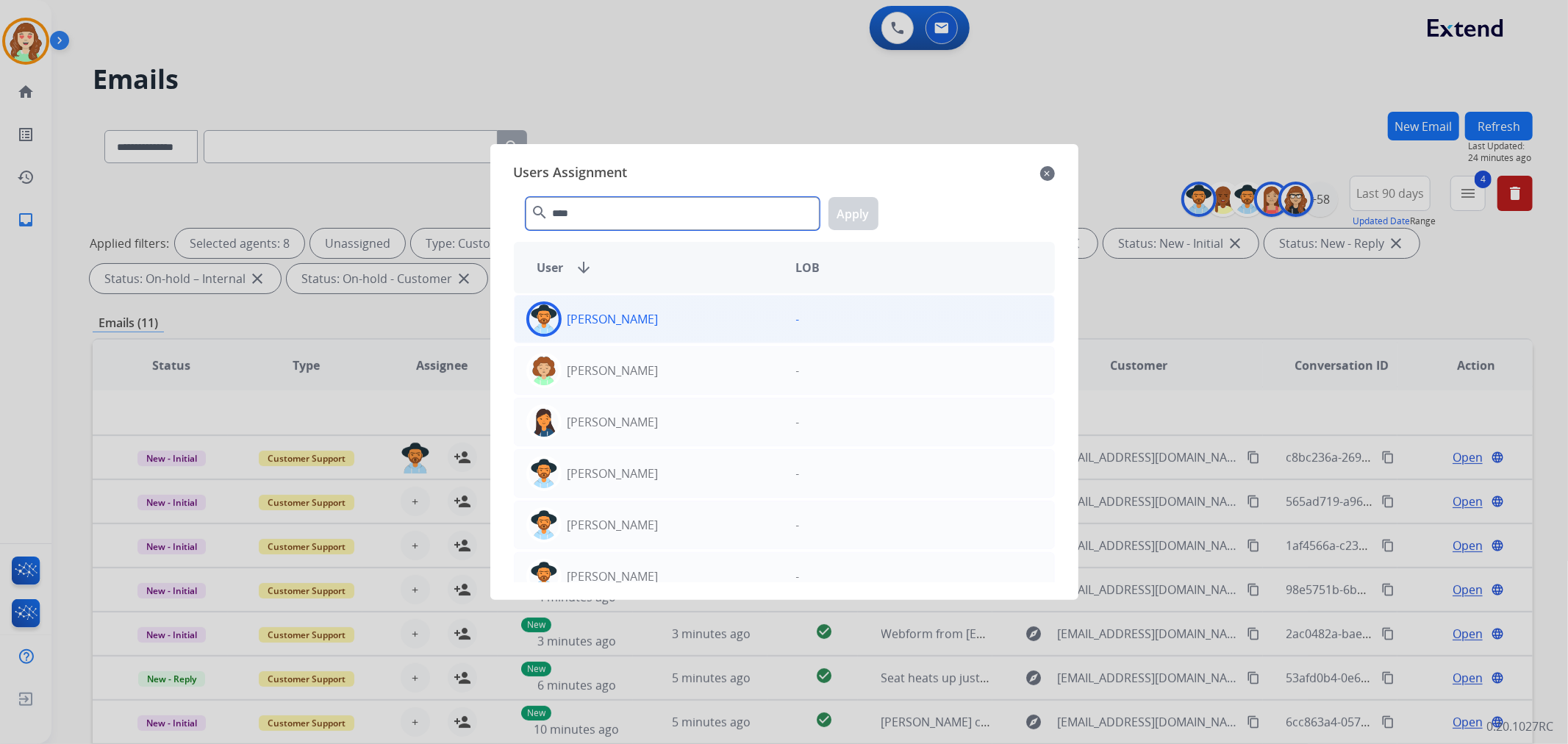
type input "****"
click at [724, 318] on div "[PERSON_NAME]" at bounding box center [649, 319] width 270 height 35
click at [841, 218] on button "Apply" at bounding box center [853, 213] width 50 height 33
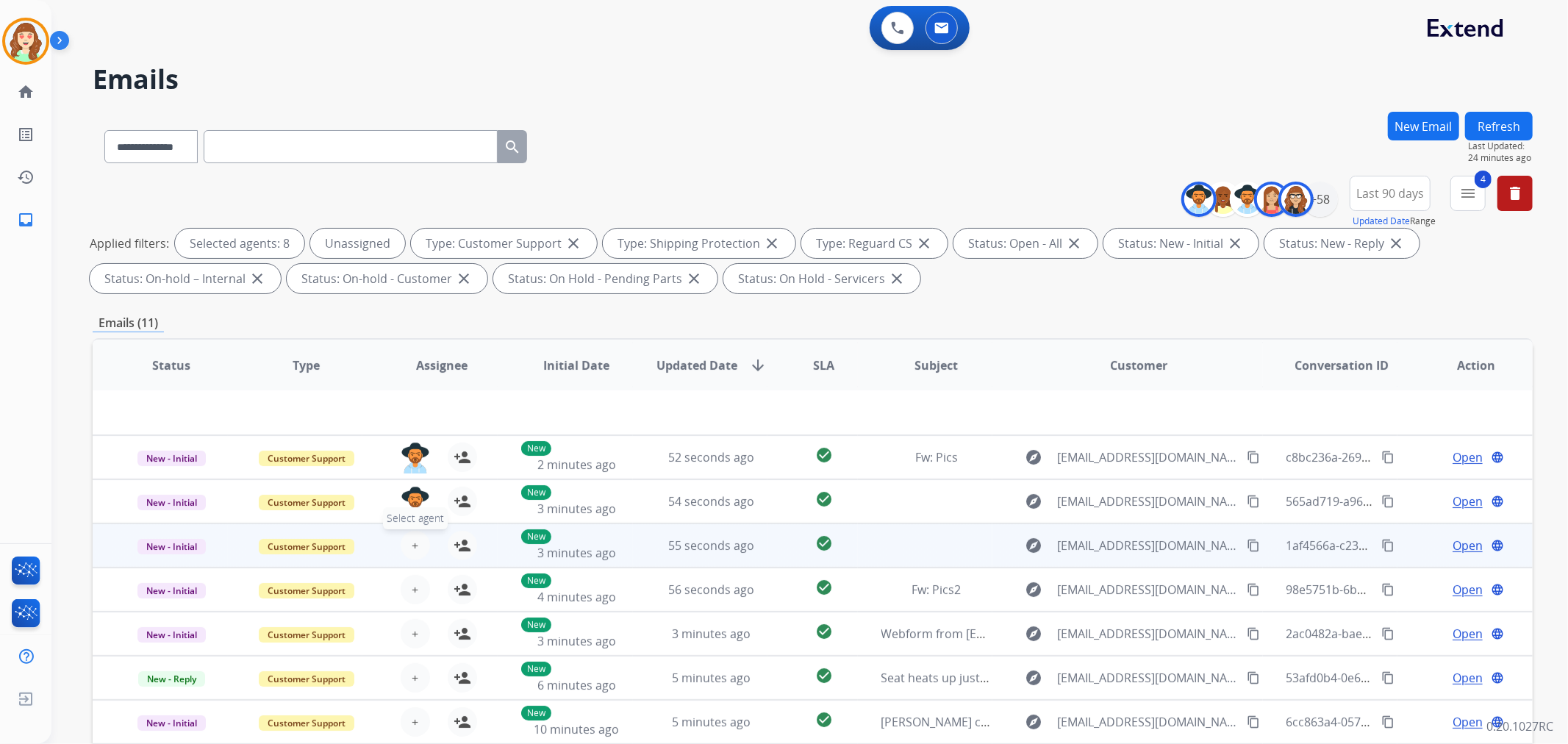
click at [416, 539] on button "+ Select agent" at bounding box center [416, 545] width 30 height 30
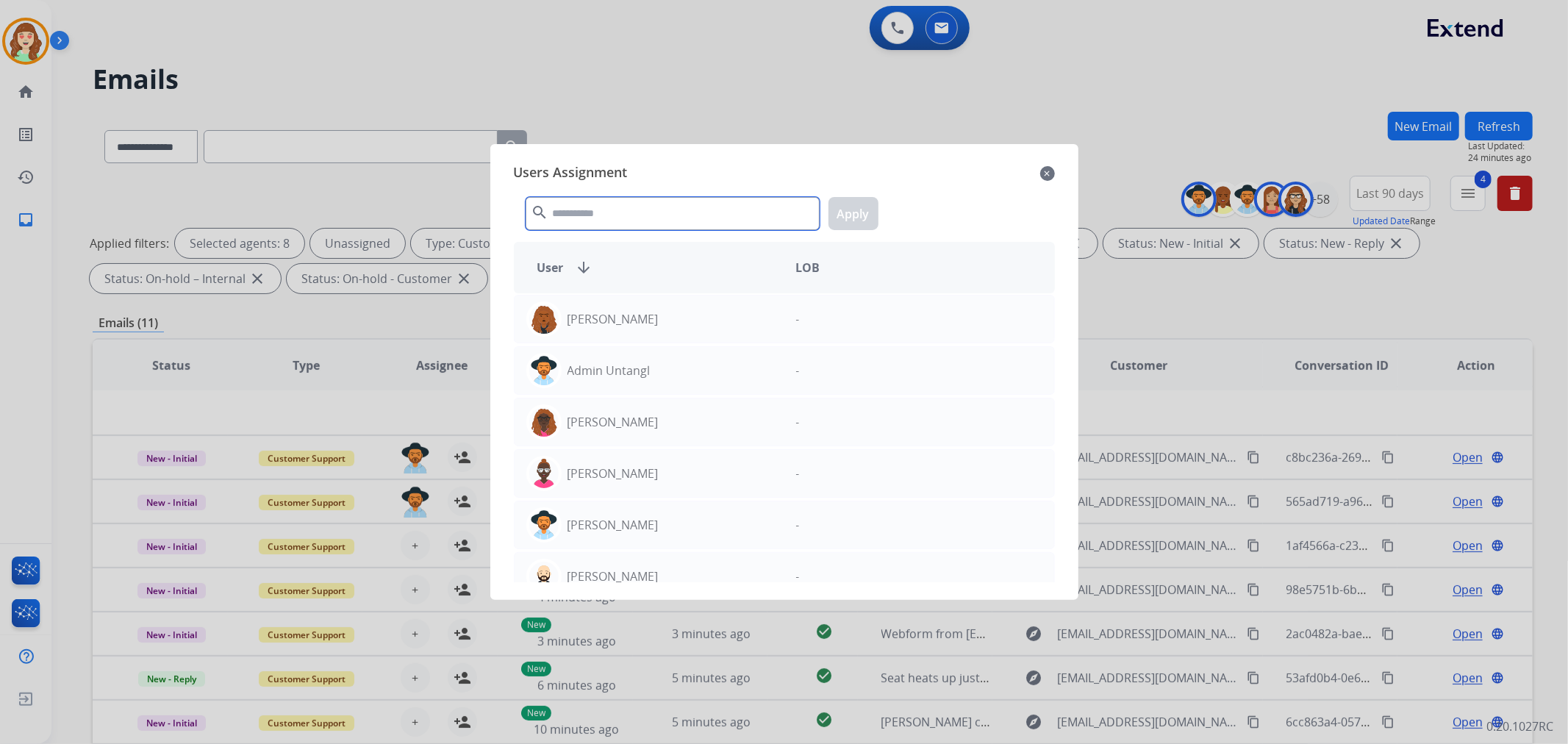
click at [612, 220] on input "text" at bounding box center [673, 213] width 294 height 33
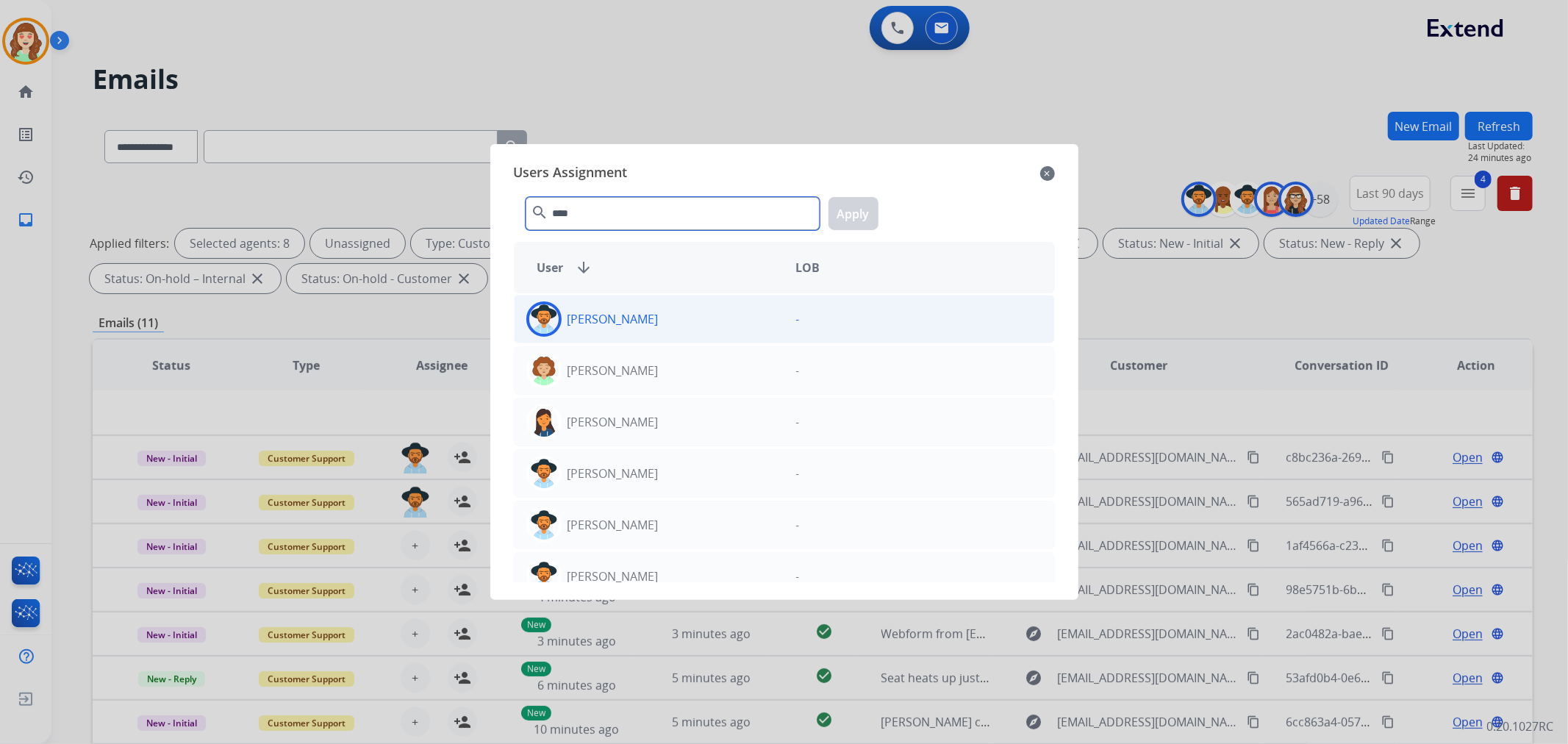
type input "****"
click at [714, 318] on div "[PERSON_NAME]" at bounding box center [649, 319] width 270 height 35
click at [848, 212] on button "Apply" at bounding box center [853, 213] width 50 height 33
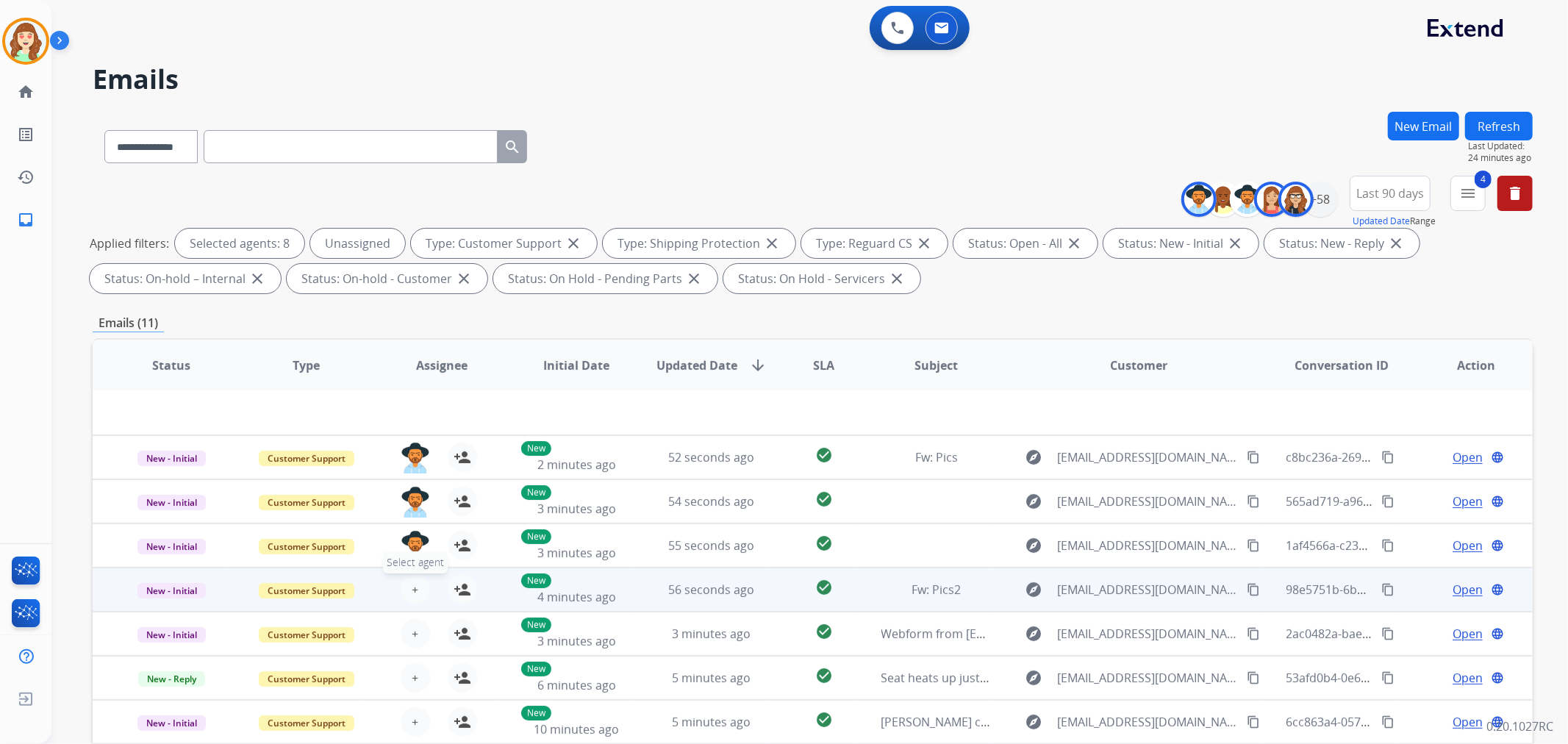
click at [412, 581] on span "+" at bounding box center [415, 589] width 6 height 18
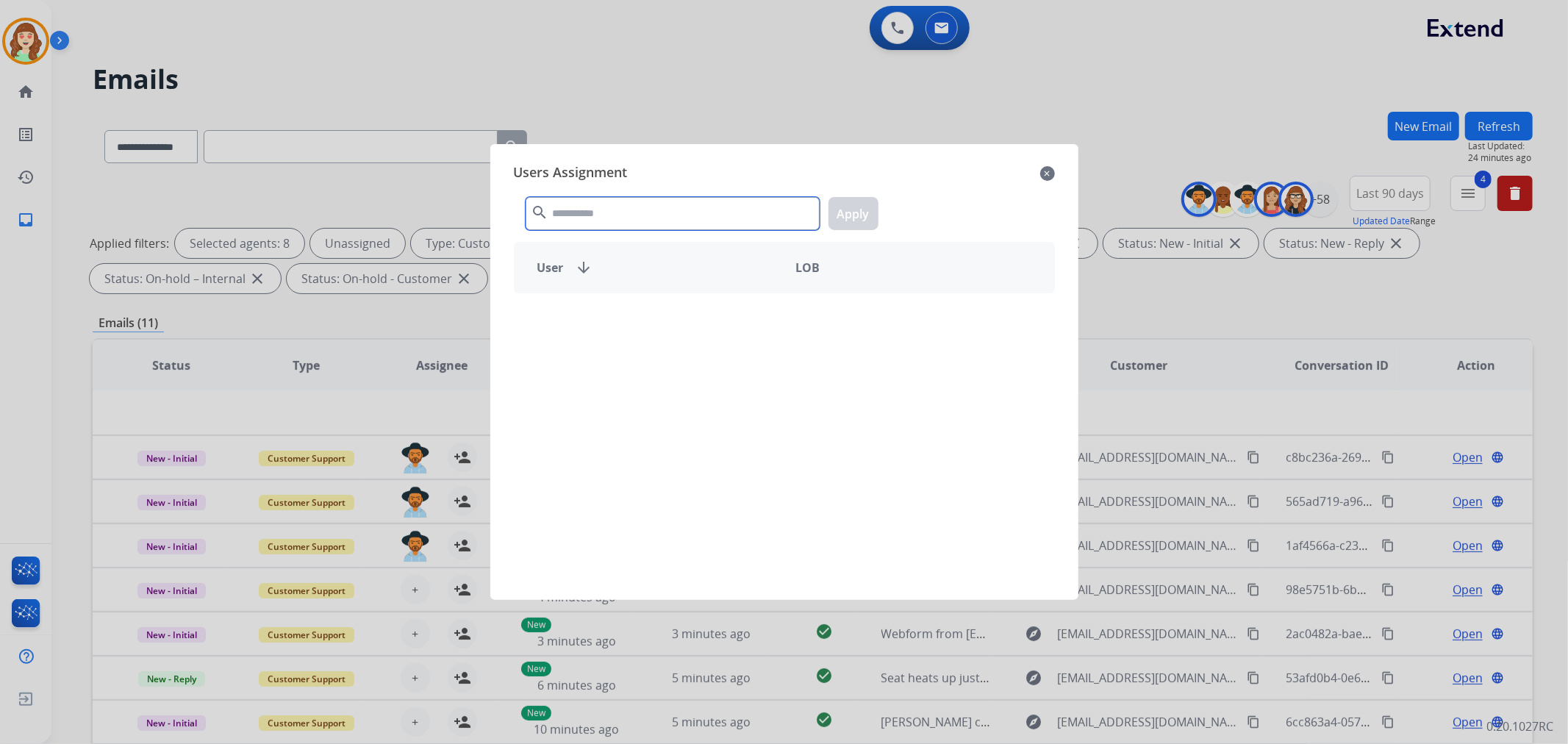
click at [577, 214] on input "text" at bounding box center [673, 213] width 294 height 33
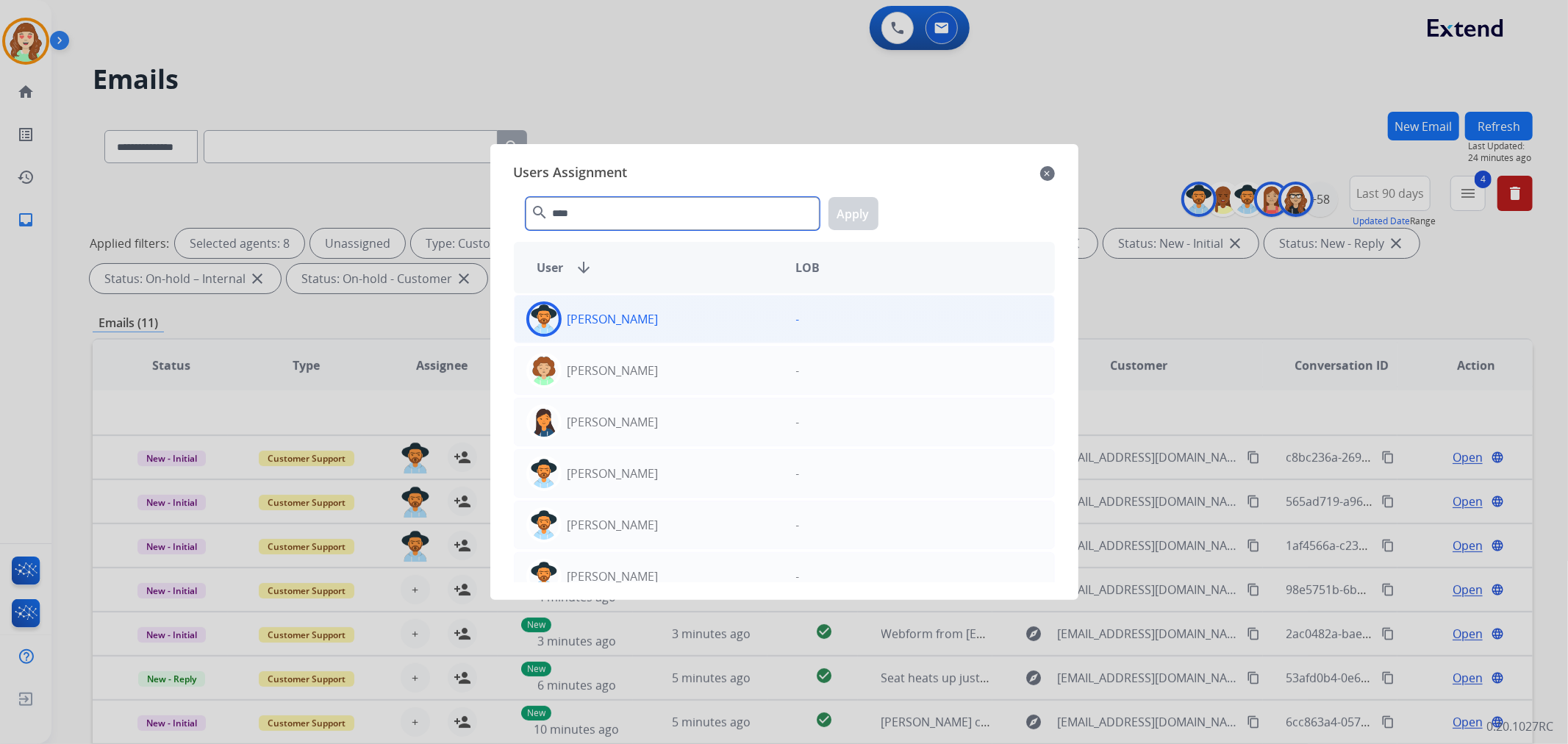
type input "****"
click at [652, 336] on div "[PERSON_NAME]" at bounding box center [649, 319] width 270 height 35
click at [870, 219] on button "Apply" at bounding box center [853, 213] width 50 height 33
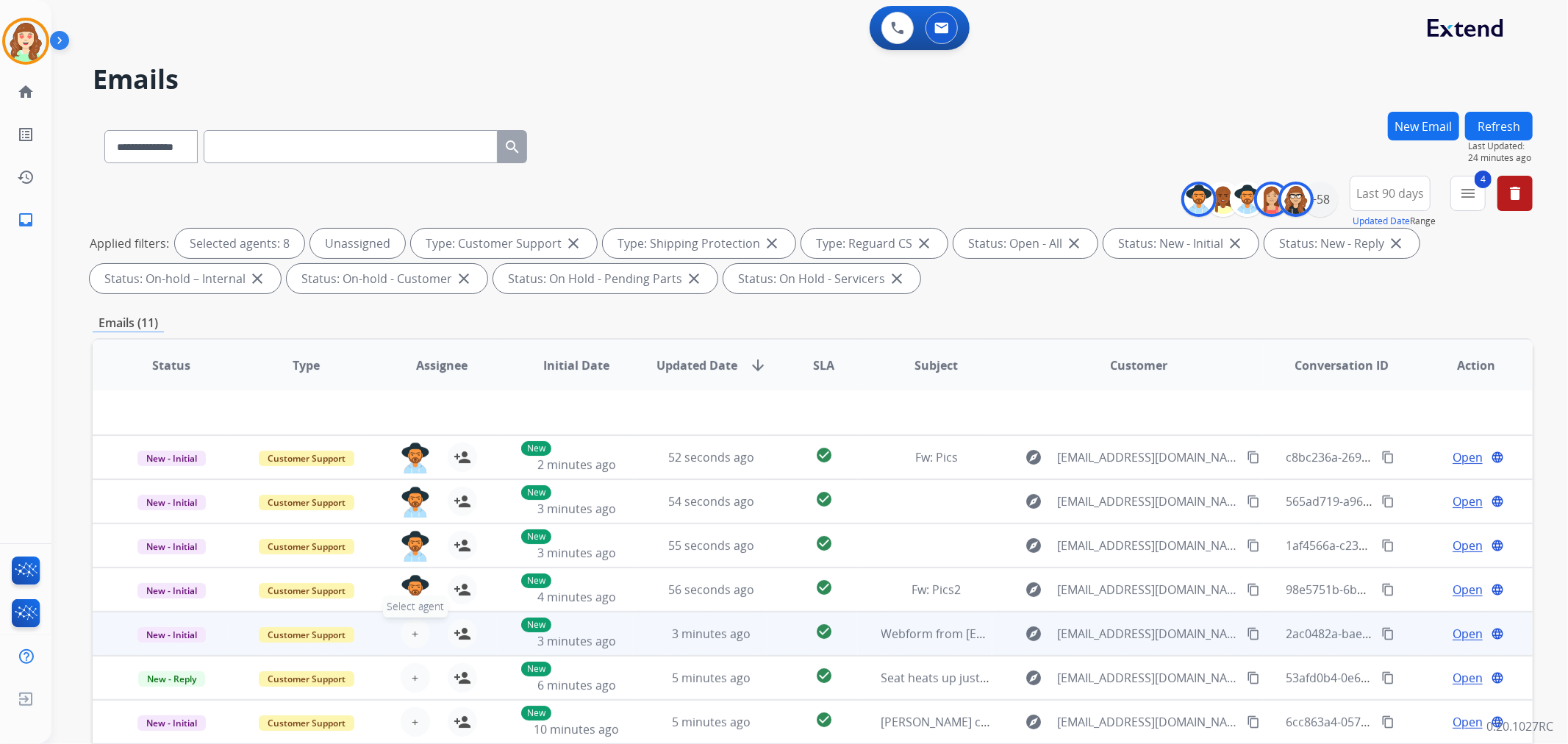
click at [412, 629] on span "+" at bounding box center [415, 634] width 6 height 18
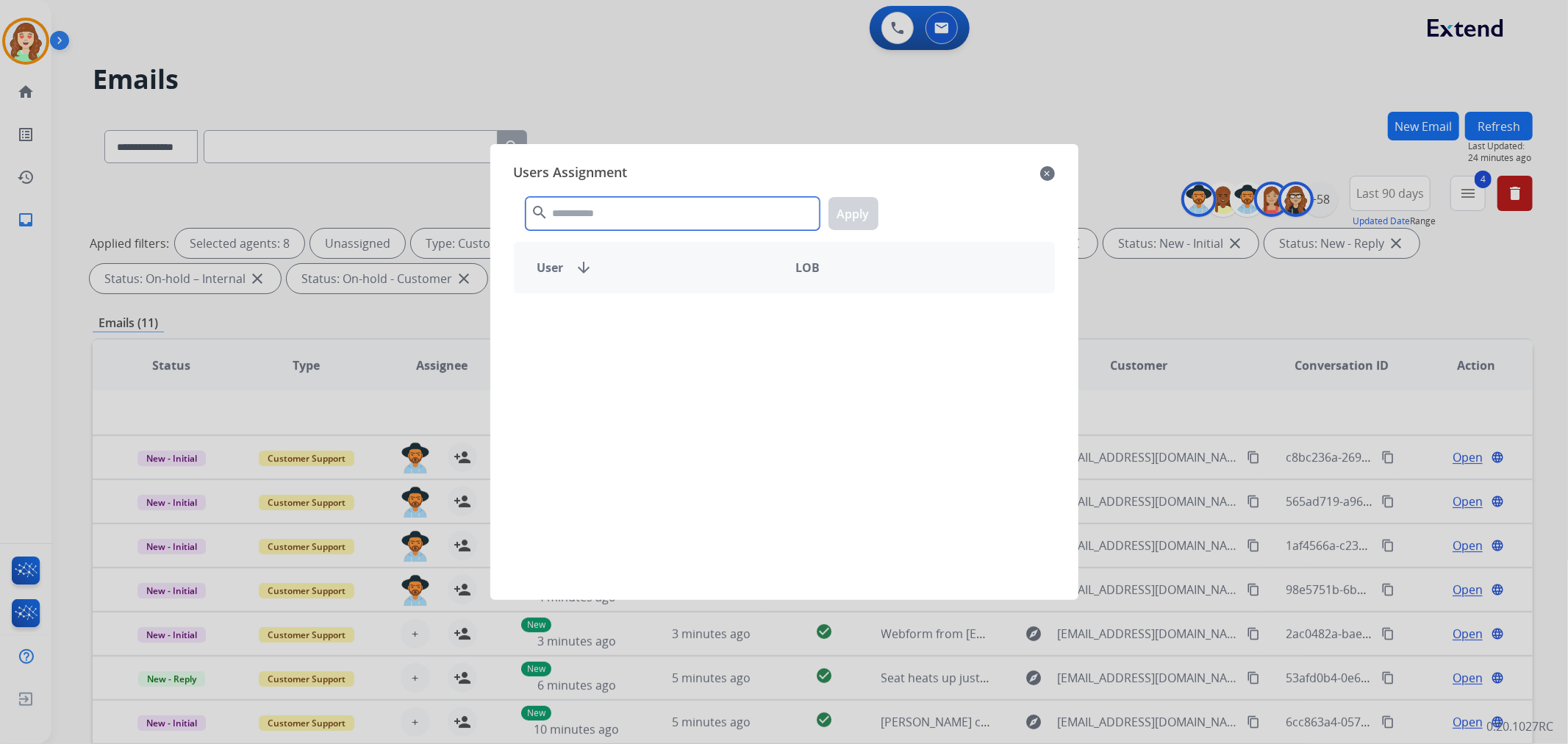
click at [638, 215] on input "text" at bounding box center [673, 213] width 294 height 33
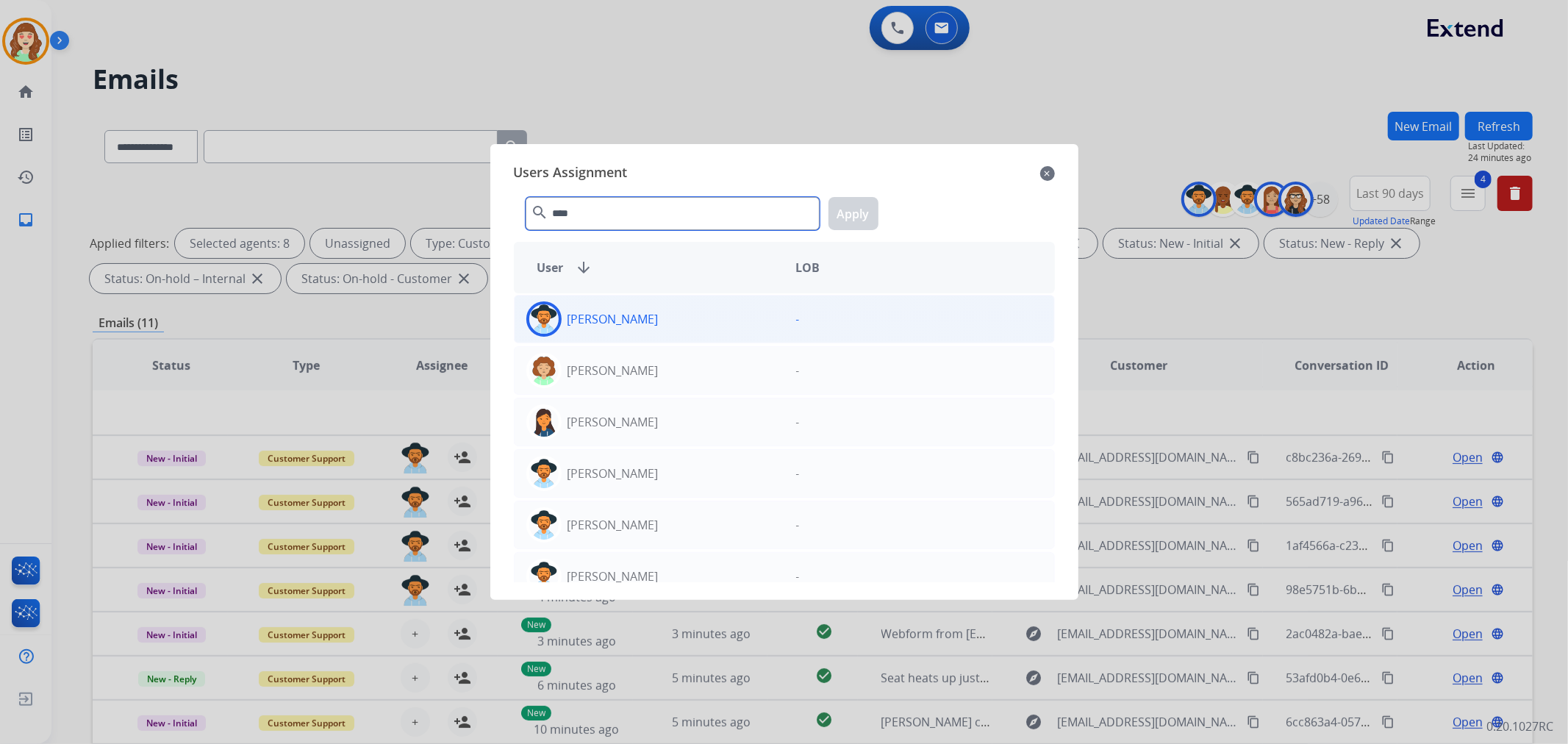
type input "****"
click at [685, 327] on div "[PERSON_NAME]" at bounding box center [649, 319] width 270 height 35
click at [852, 211] on button "Apply" at bounding box center [853, 213] width 50 height 33
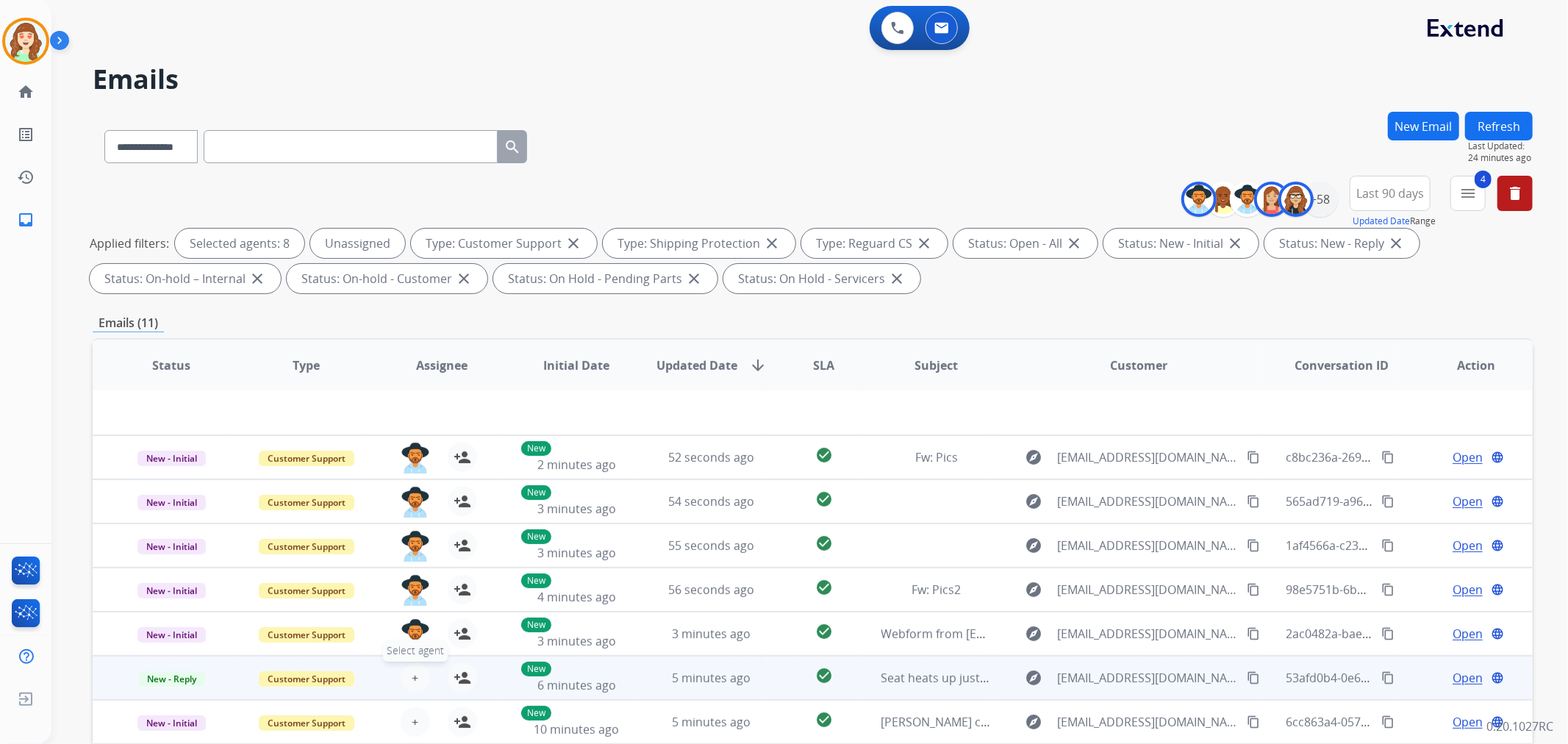
click at [408, 673] on button "+ Select agent" at bounding box center [416, 678] width 30 height 30
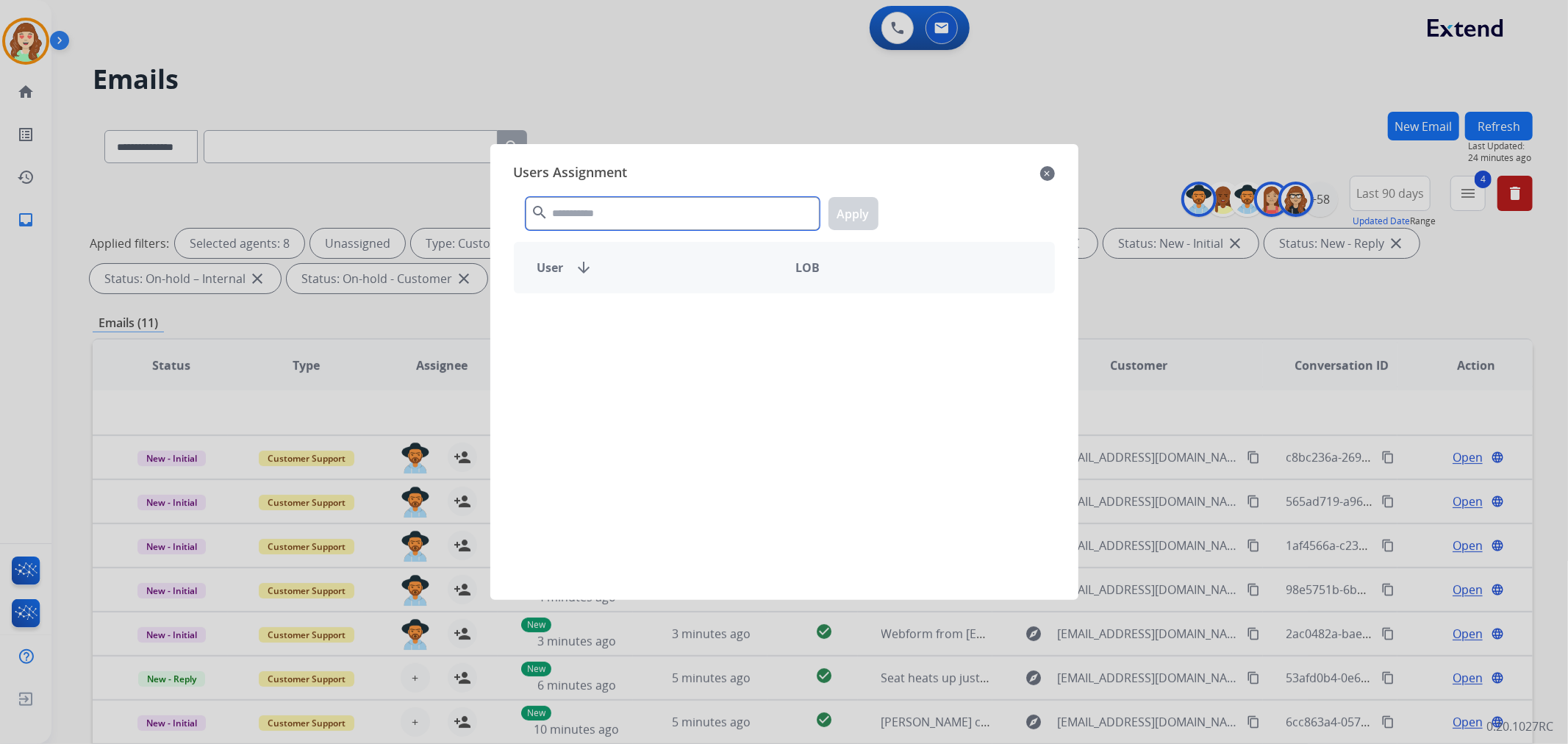
click at [678, 212] on input "text" at bounding box center [673, 213] width 294 height 33
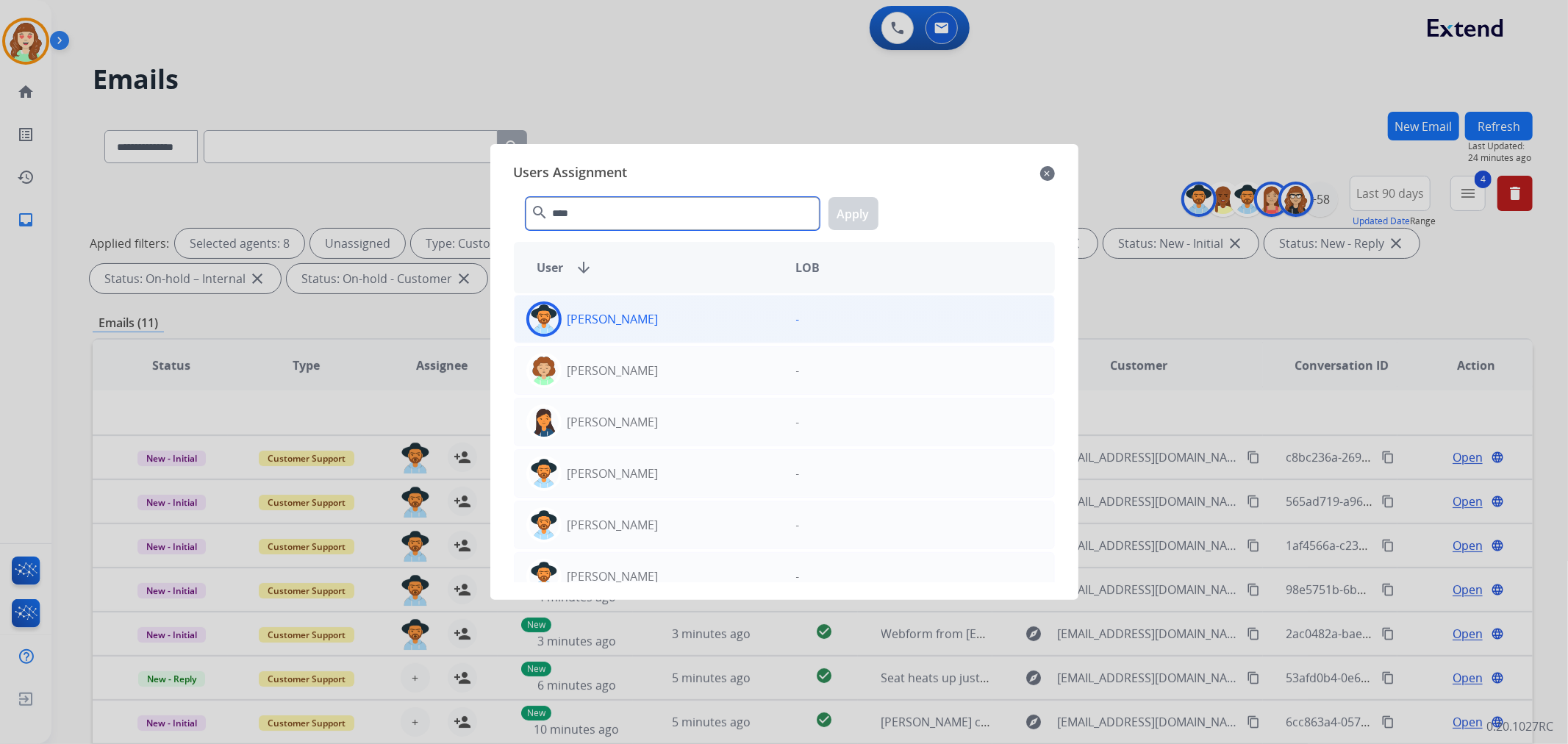
type input "****"
drag, startPoint x: 699, startPoint y: 326, endPoint x: 798, endPoint y: 245, distance: 127.9
click at [699, 325] on div "[PERSON_NAME]" at bounding box center [649, 319] width 270 height 35
click at [861, 206] on button "Apply" at bounding box center [853, 213] width 50 height 33
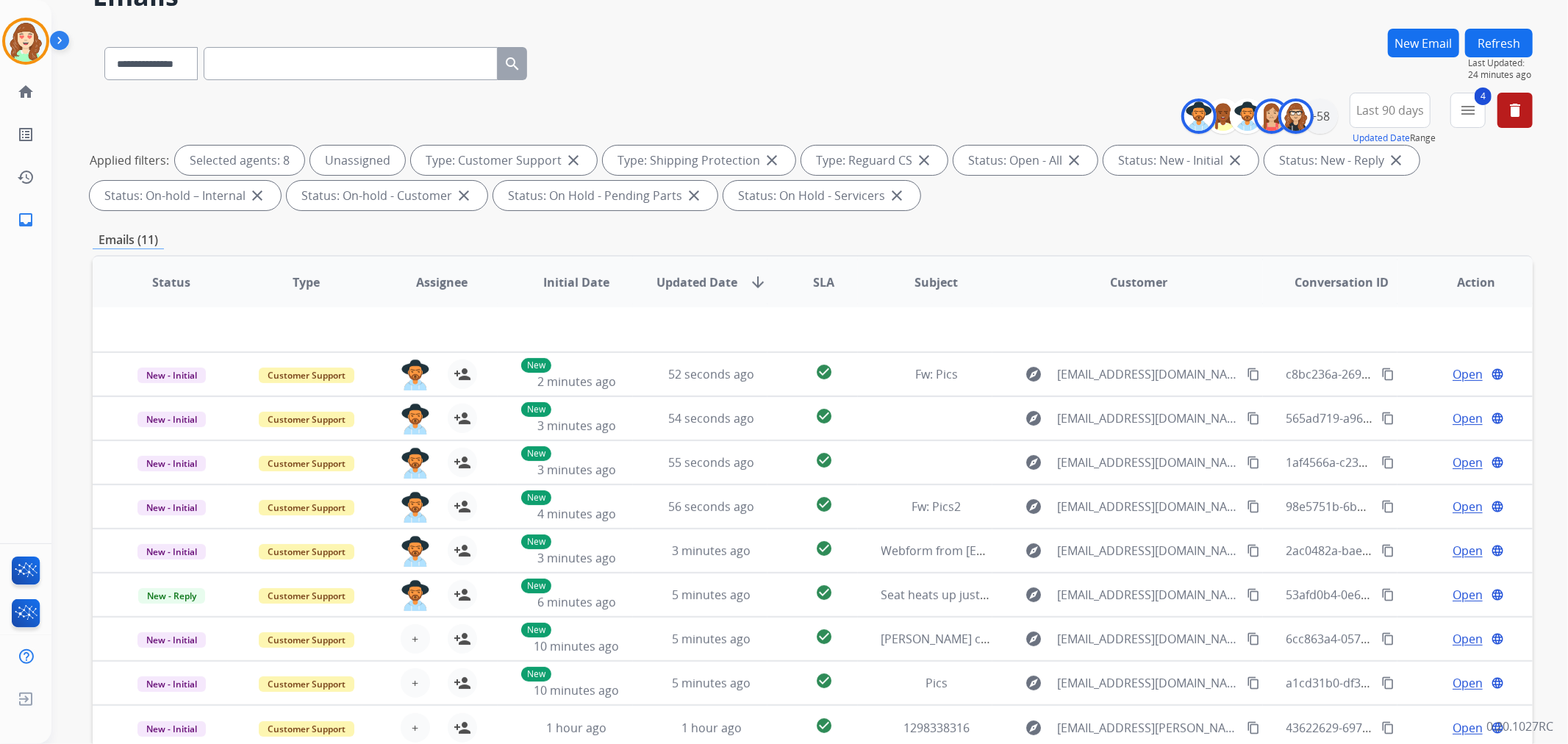
scroll to position [163, 0]
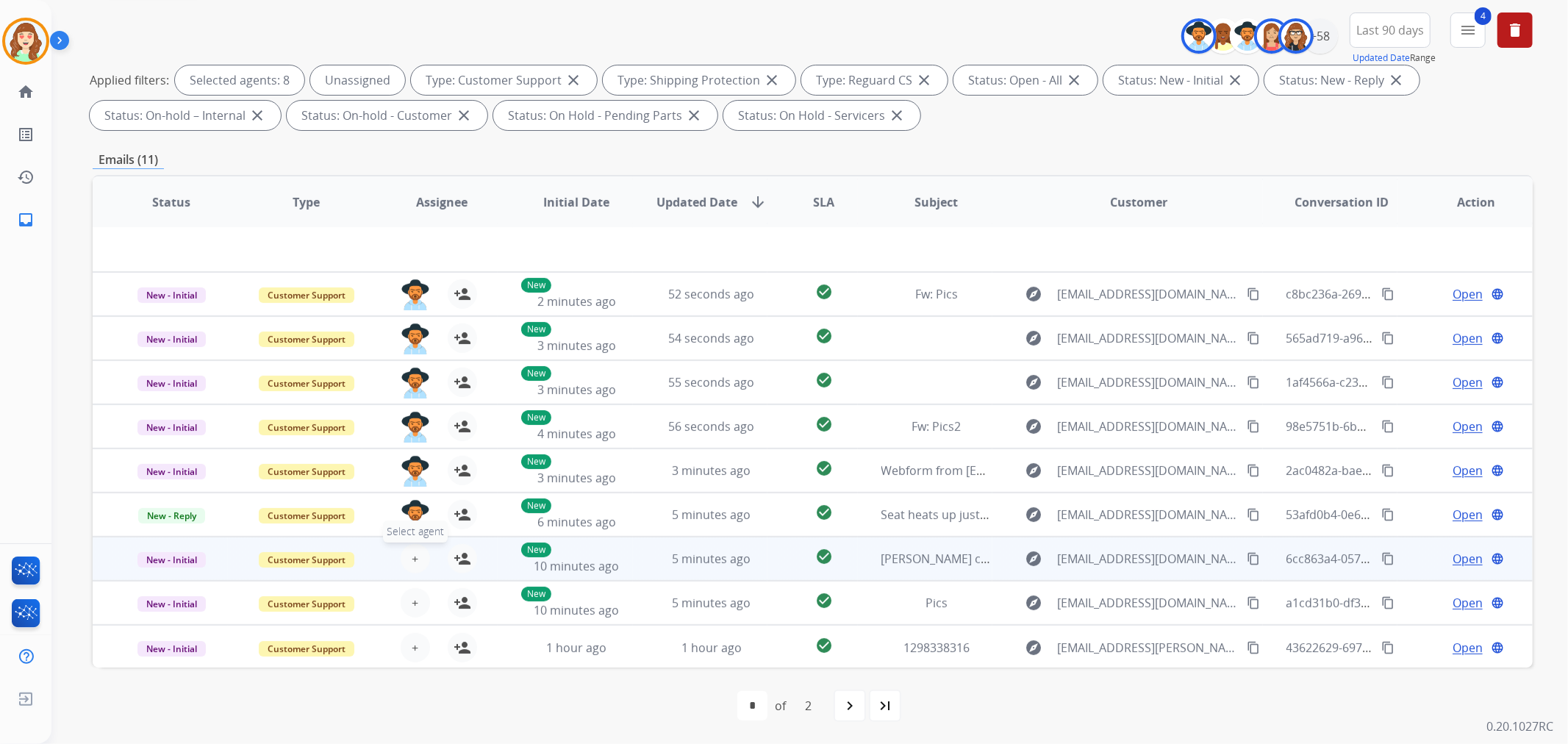
click at [412, 553] on span "+" at bounding box center [415, 559] width 6 height 18
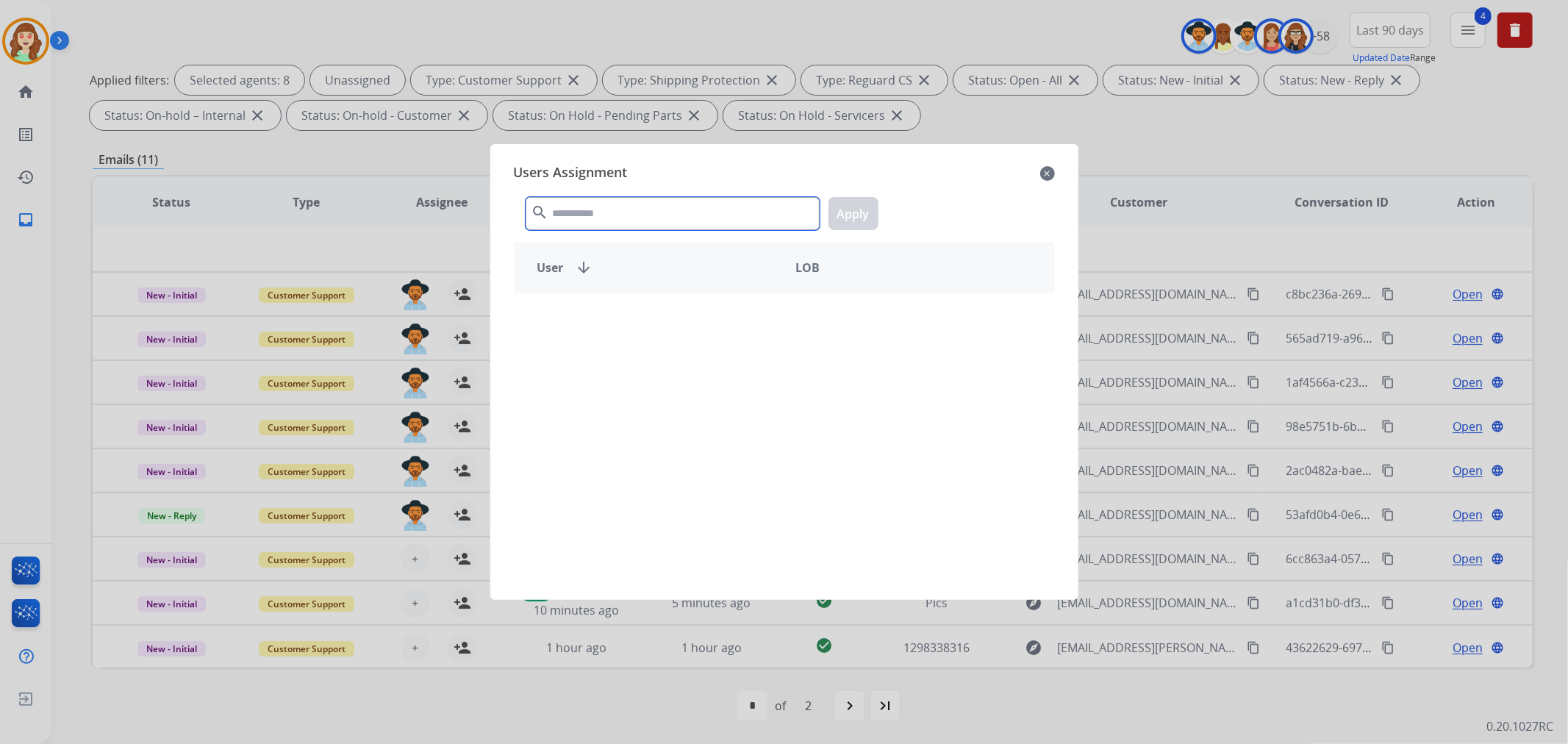
click at [625, 209] on input "text" at bounding box center [673, 213] width 294 height 33
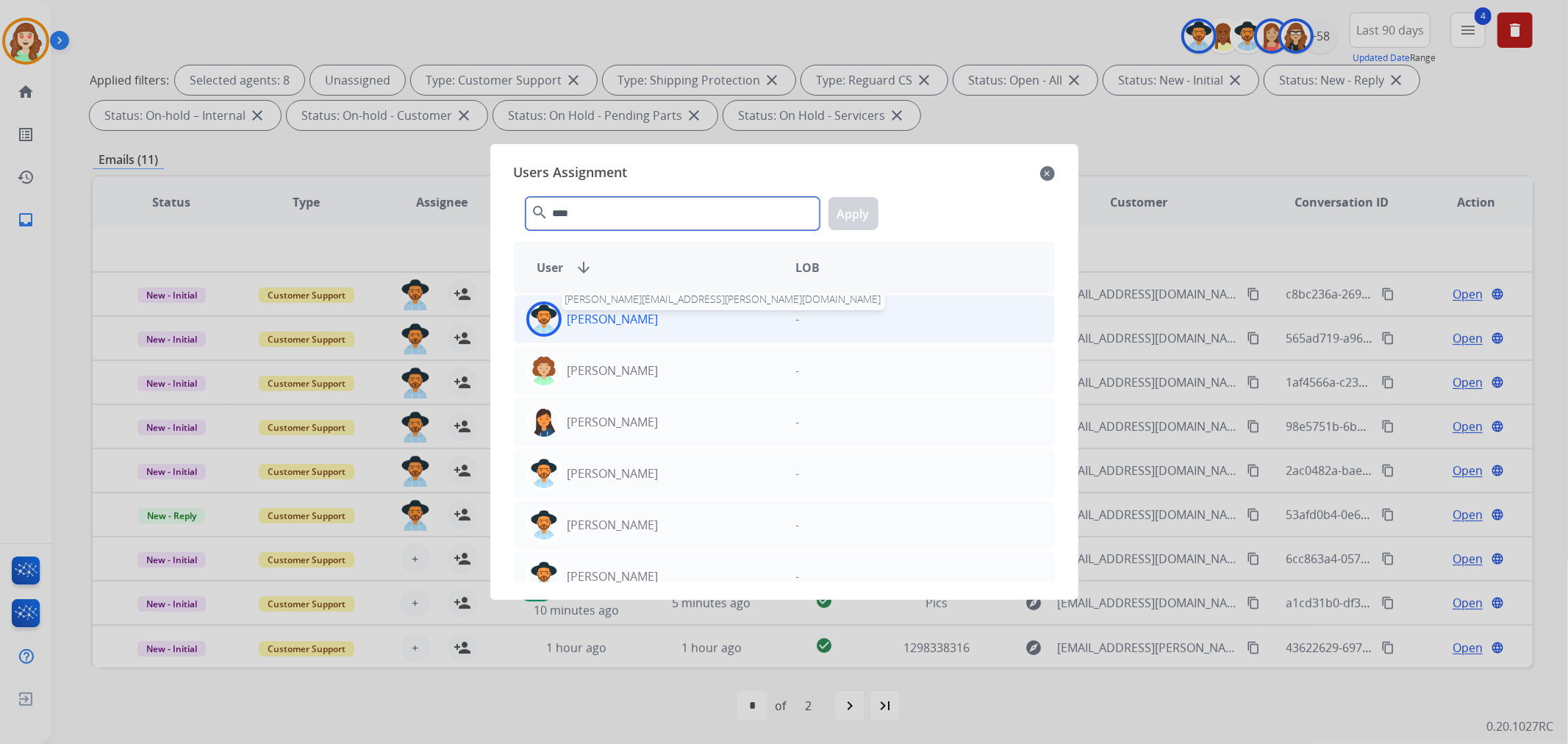
type input "****"
click at [650, 319] on div "[PERSON_NAME] [PERSON_NAME][EMAIL_ADDRESS][PERSON_NAME][DOMAIN_NAME]" at bounding box center [649, 319] width 270 height 35
click at [853, 211] on button "Apply" at bounding box center [853, 213] width 50 height 33
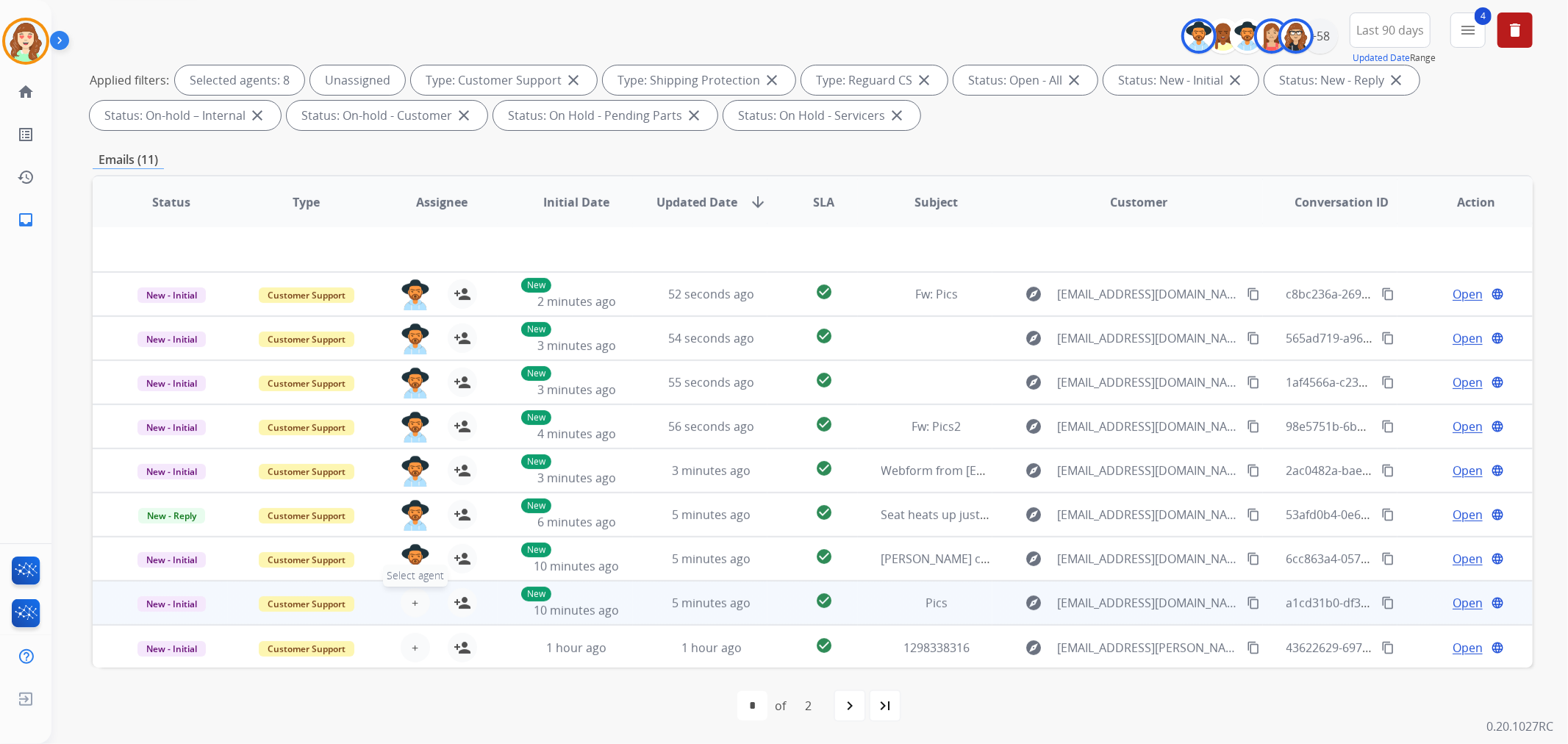
click at [412, 599] on span "+" at bounding box center [415, 603] width 6 height 18
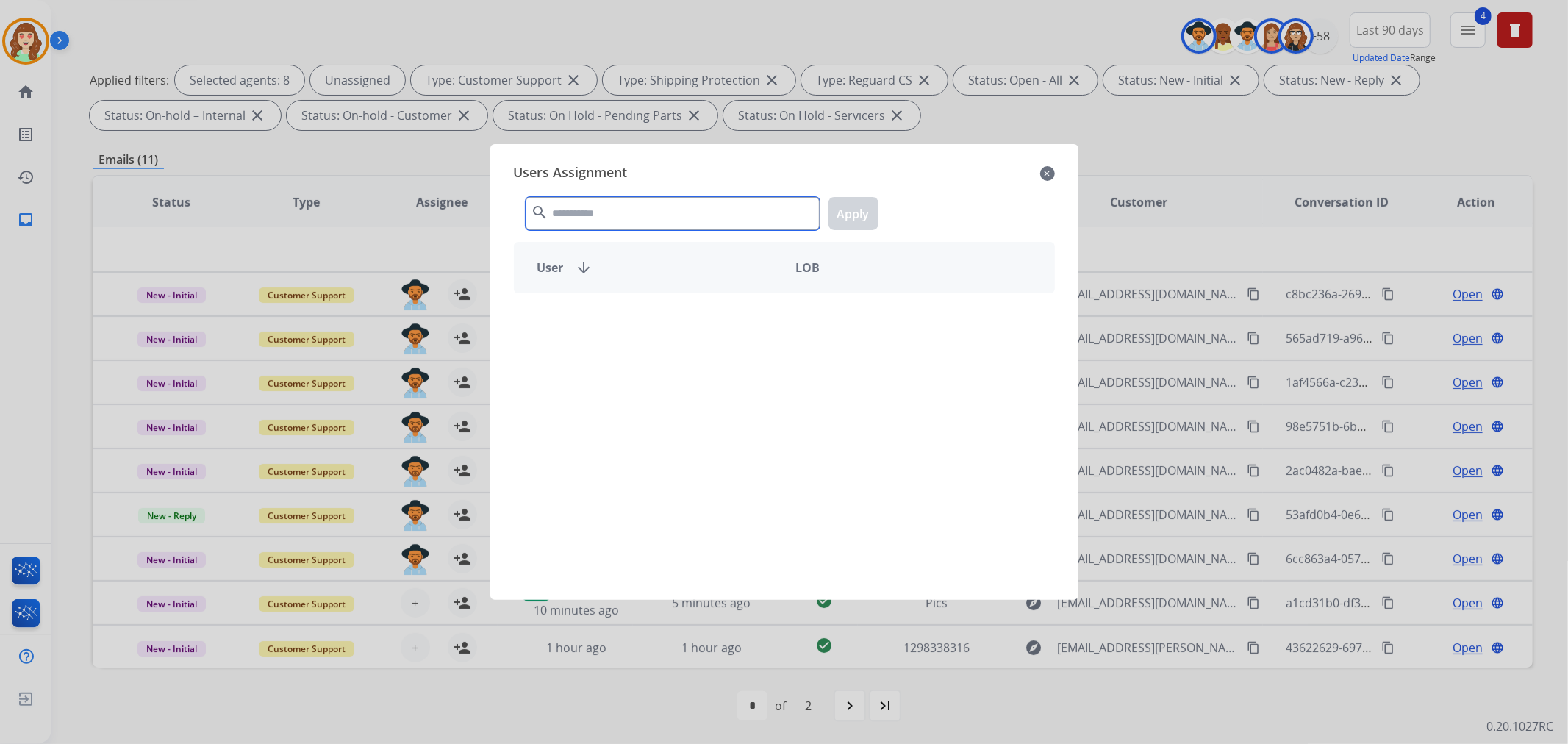
drag, startPoint x: 662, startPoint y: 218, endPoint x: 666, endPoint y: 192, distance: 26.3
click at [663, 204] on input "text" at bounding box center [673, 213] width 294 height 33
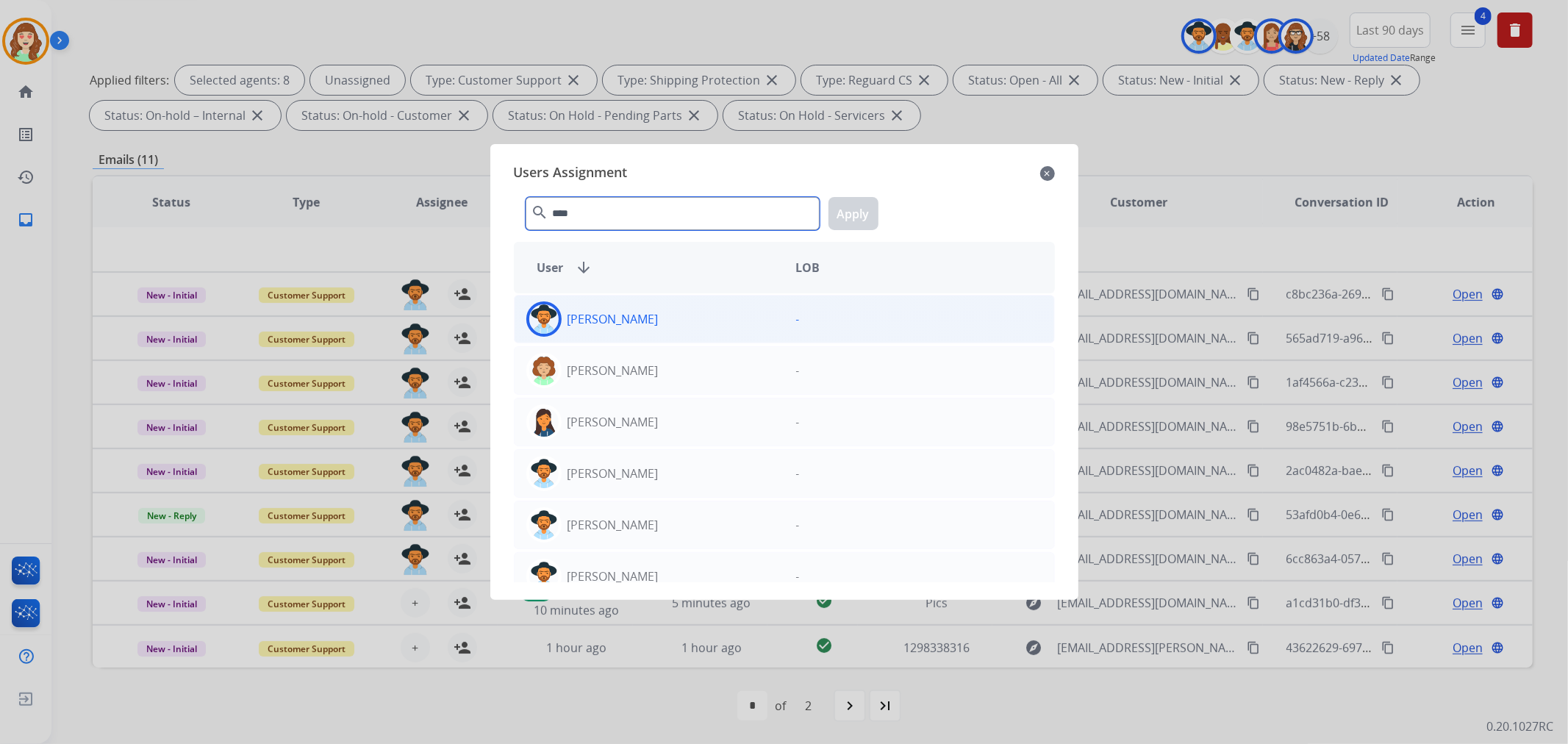
type input "****"
click at [655, 327] on div "[PERSON_NAME]" at bounding box center [649, 319] width 270 height 35
click at [834, 210] on button "Apply" at bounding box center [853, 213] width 50 height 33
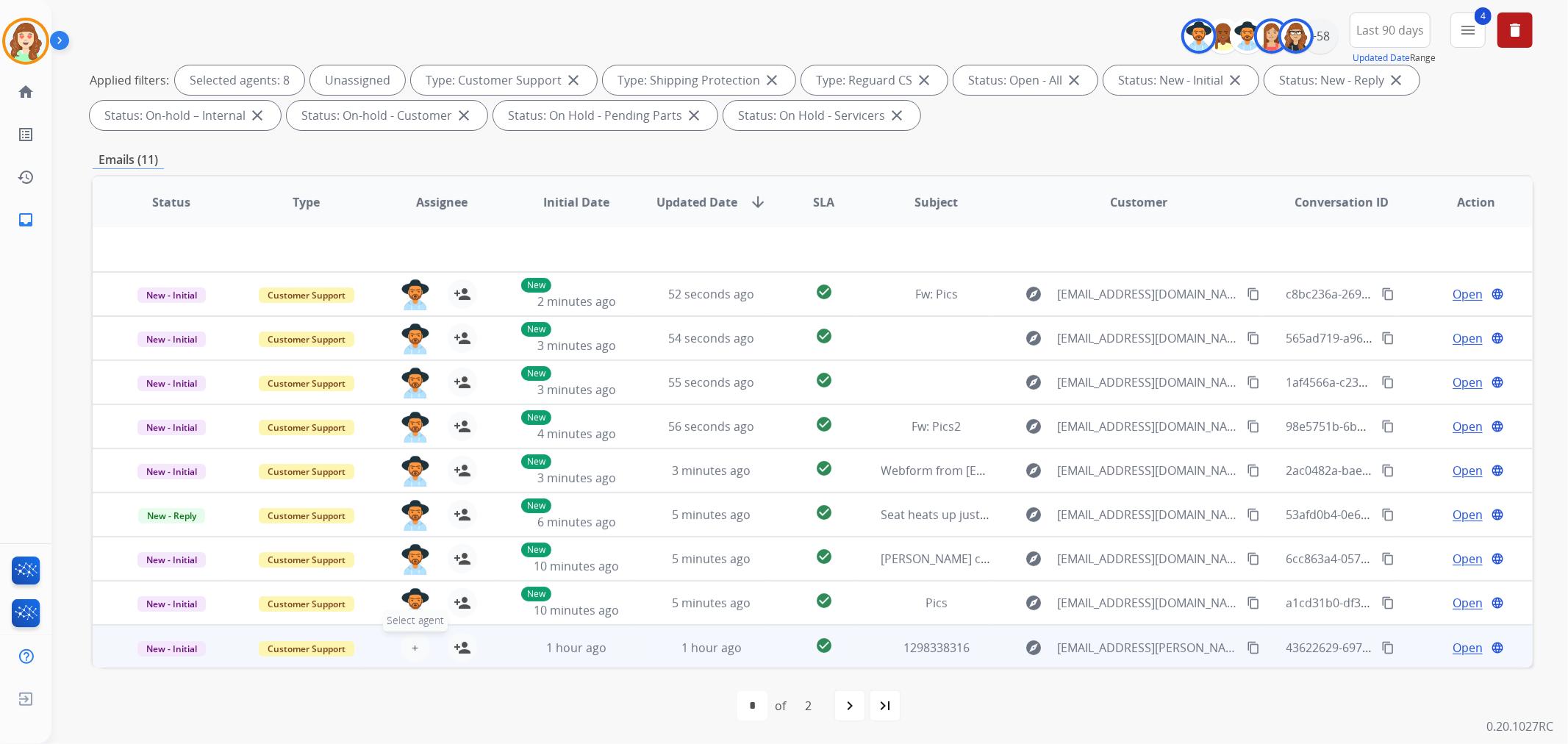
click at [412, 642] on span "+" at bounding box center [415, 648] width 6 height 18
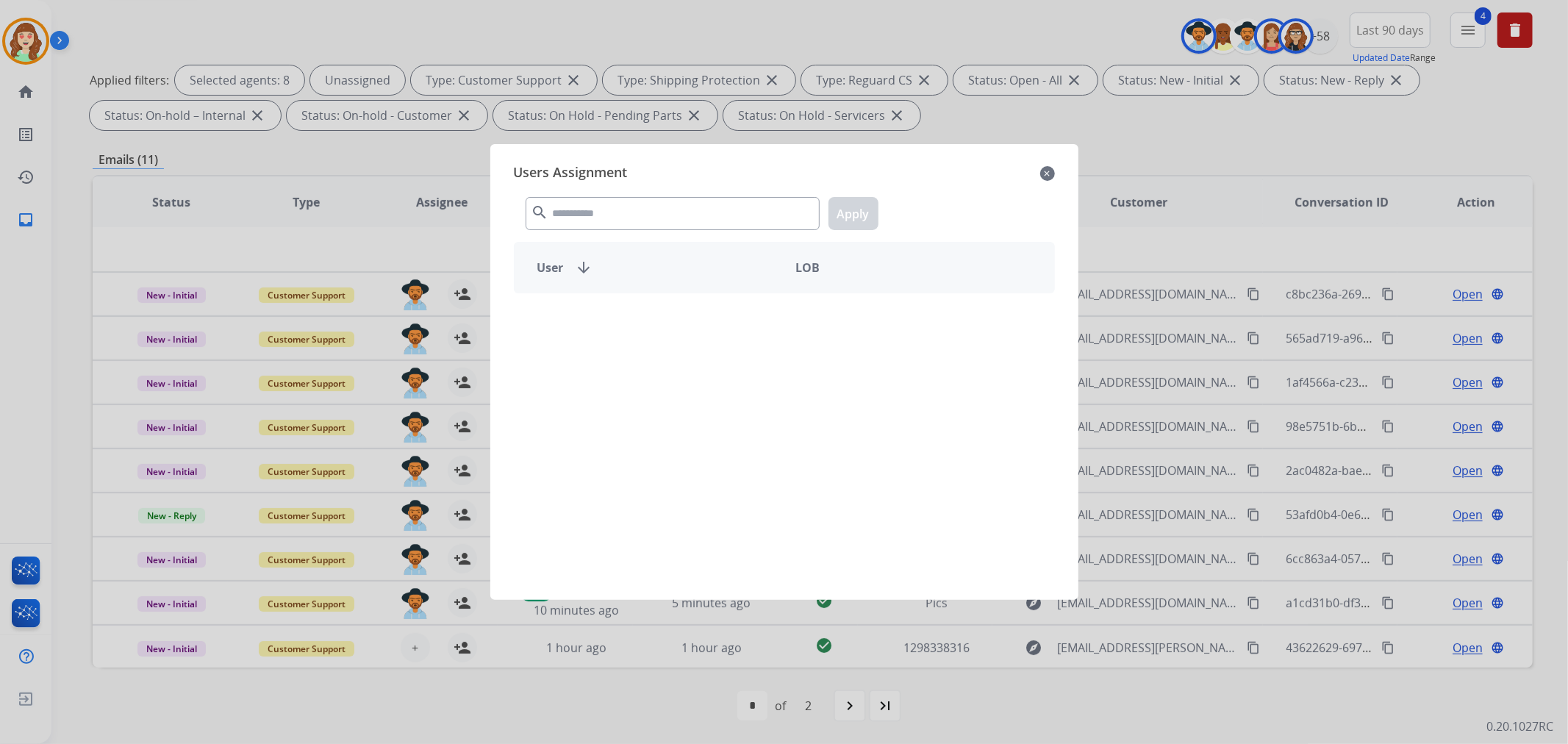
click at [622, 232] on div "search Apply" at bounding box center [784, 210] width 541 height 51
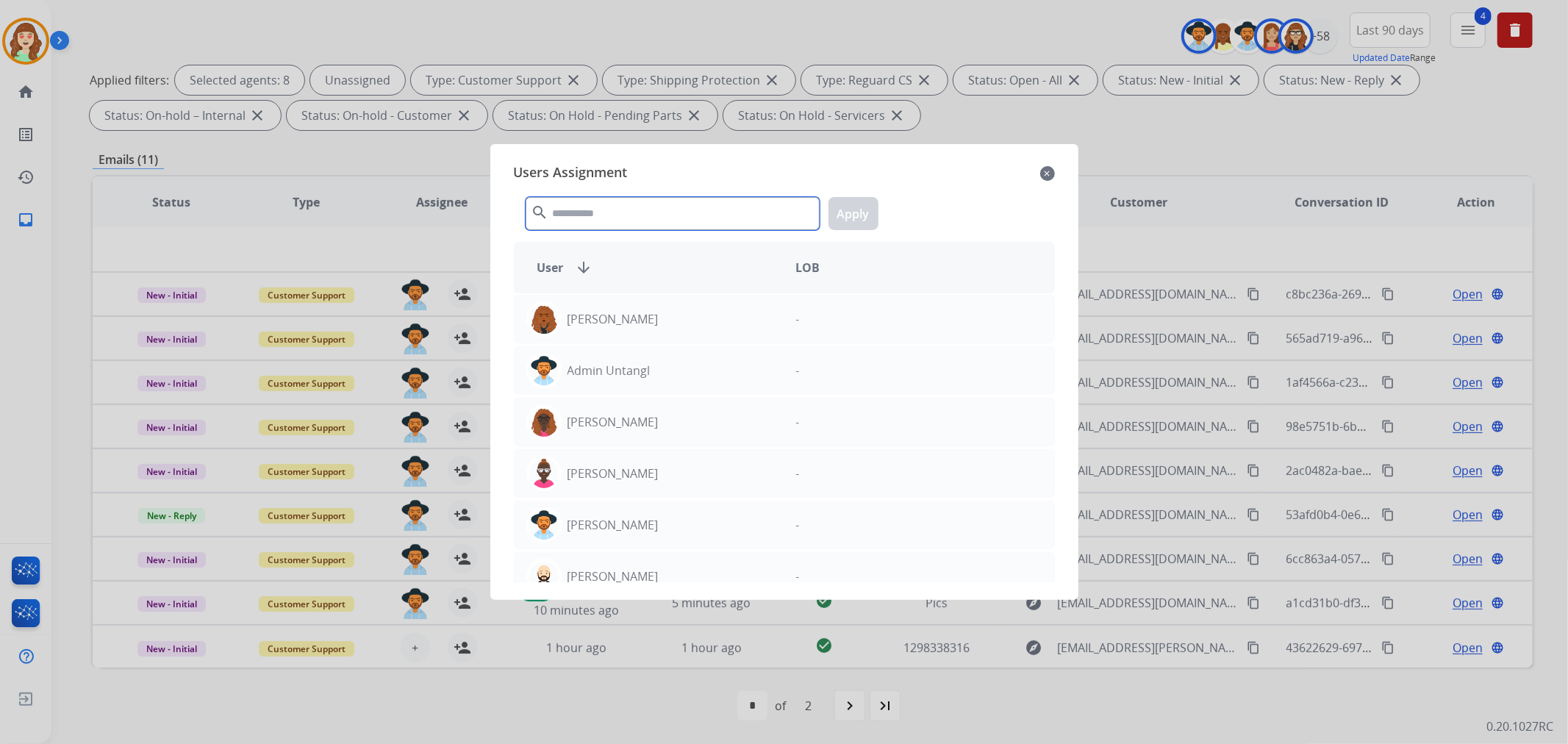
click at [623, 214] on input "text" at bounding box center [673, 213] width 294 height 33
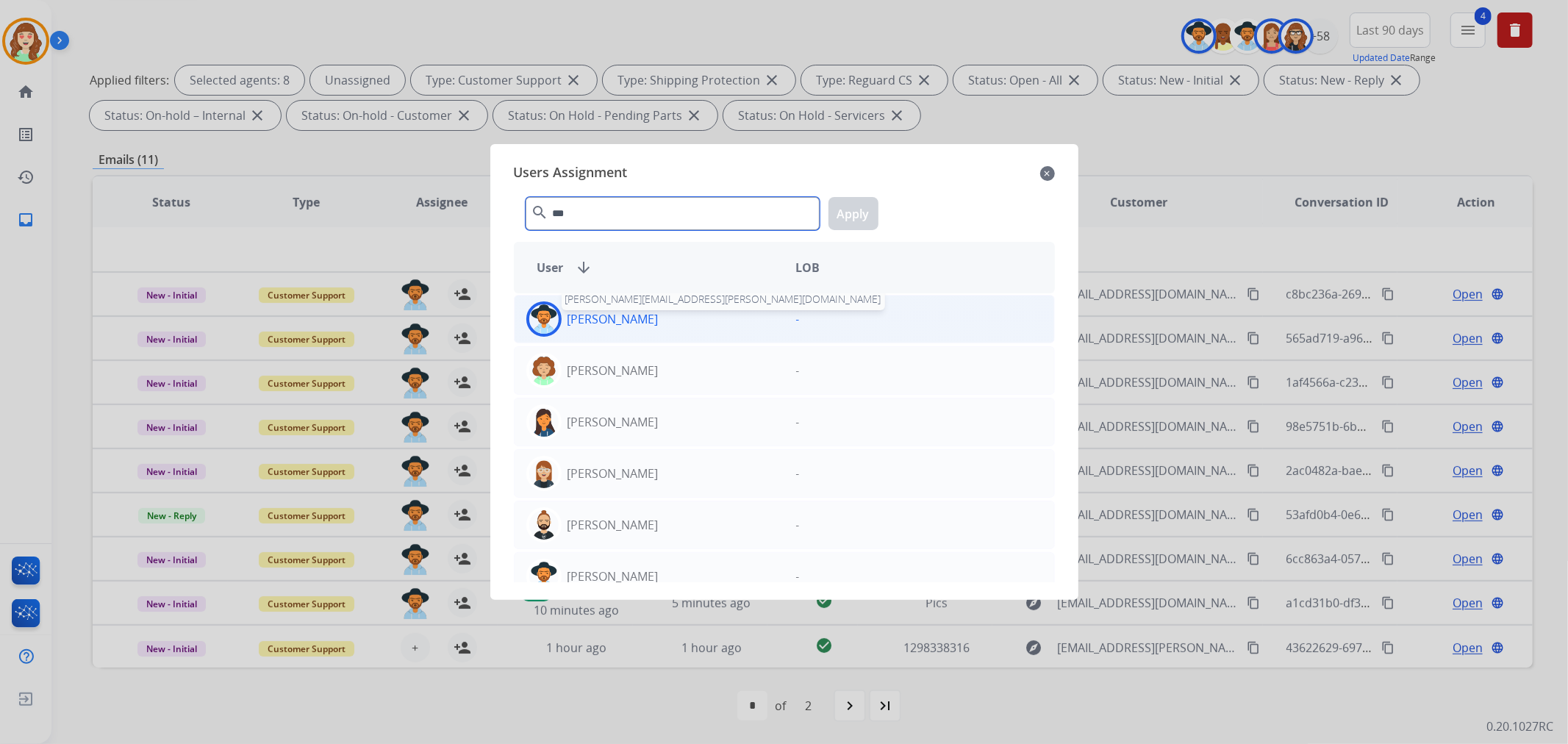
type input "***"
drag, startPoint x: 616, startPoint y: 325, endPoint x: 630, endPoint y: 322, distance: 14.3
click at [617, 325] on p "[PERSON_NAME]" at bounding box center [613, 319] width 91 height 18
click at [857, 202] on button "Apply" at bounding box center [853, 213] width 50 height 33
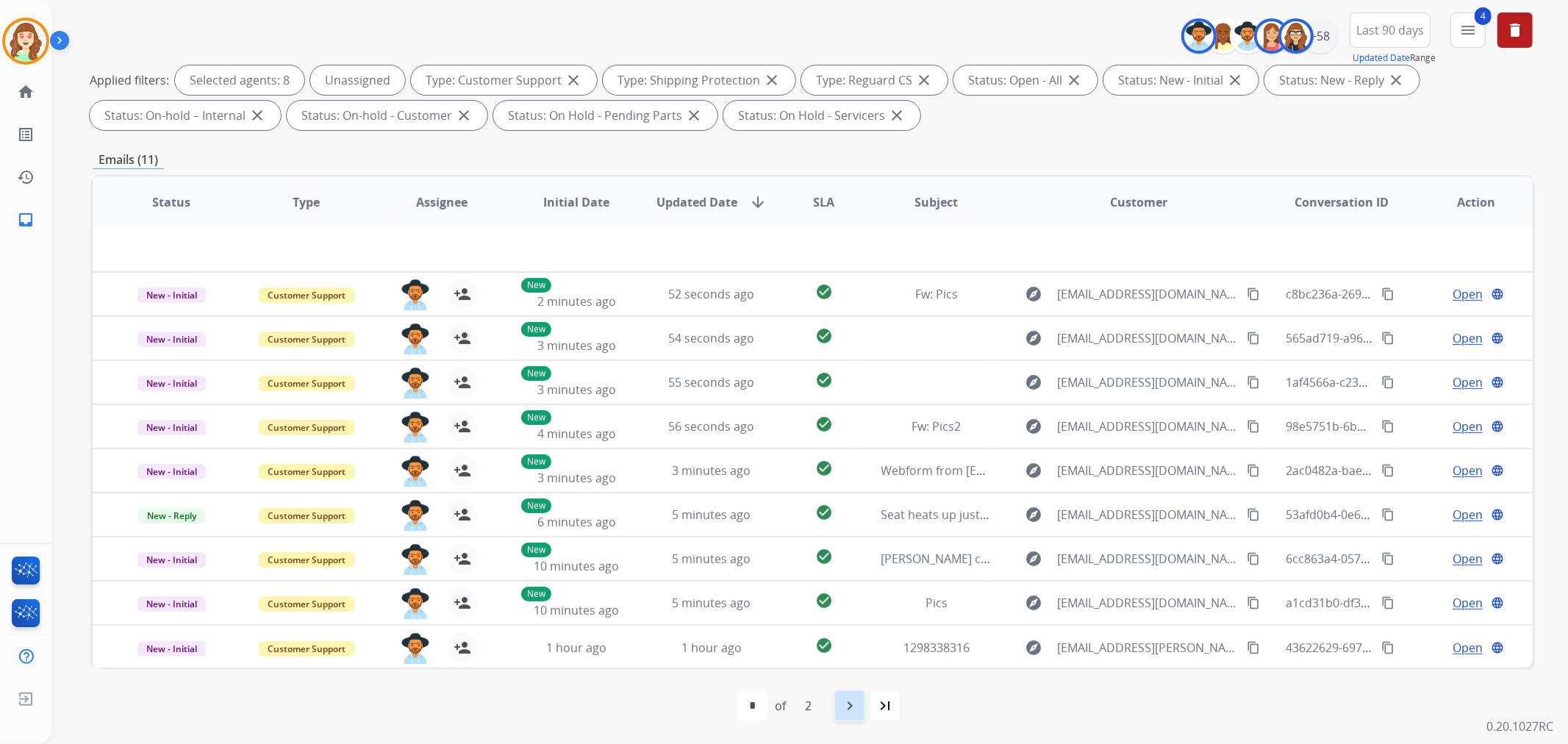
click at [851, 706] on mat-icon "navigate_next" at bounding box center [849, 706] width 18 height 18
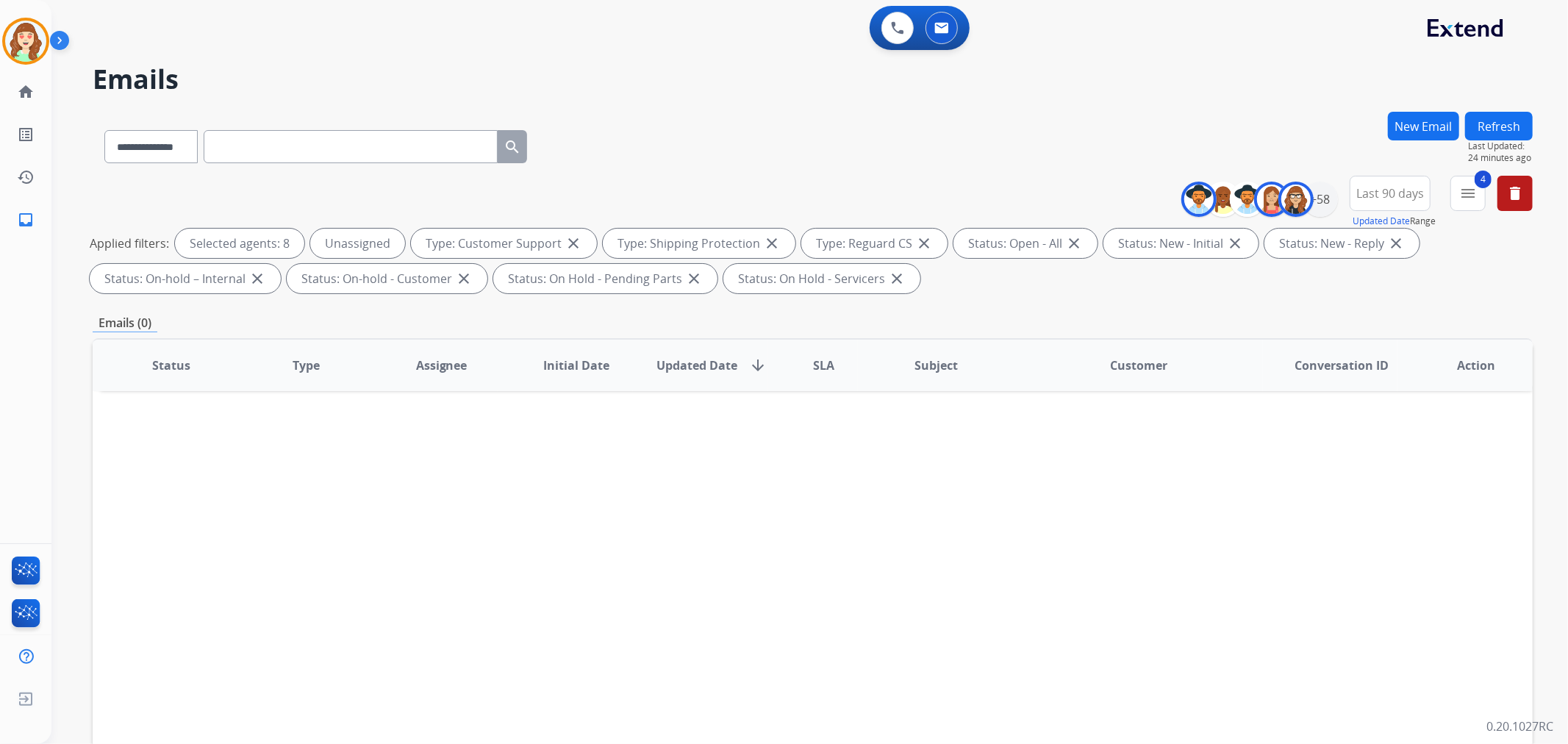
scroll to position [0, 0]
click at [1313, 199] on div "+58" at bounding box center [1320, 199] width 35 height 35
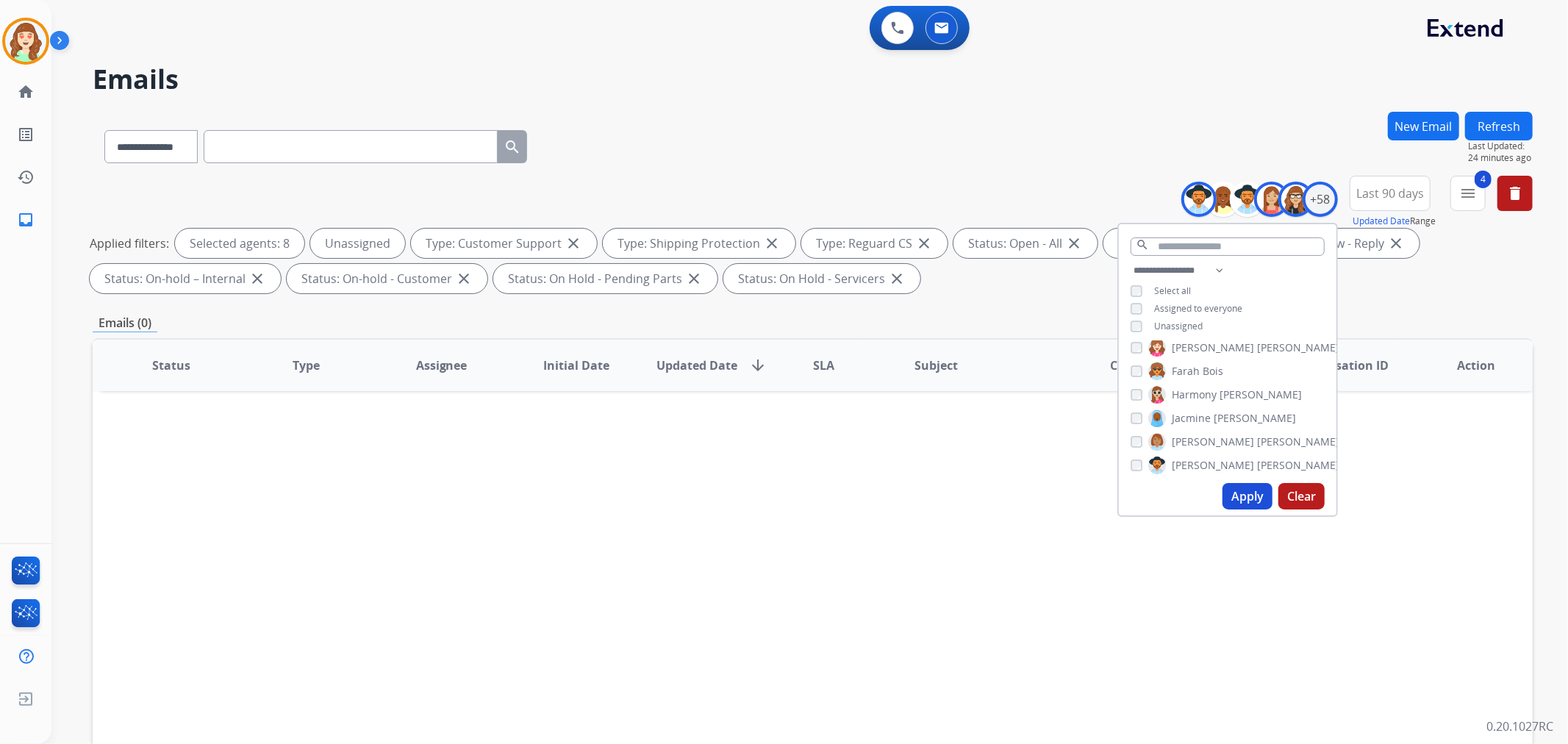
click at [1244, 490] on button "Apply" at bounding box center [1248, 496] width 50 height 27
select select "*"
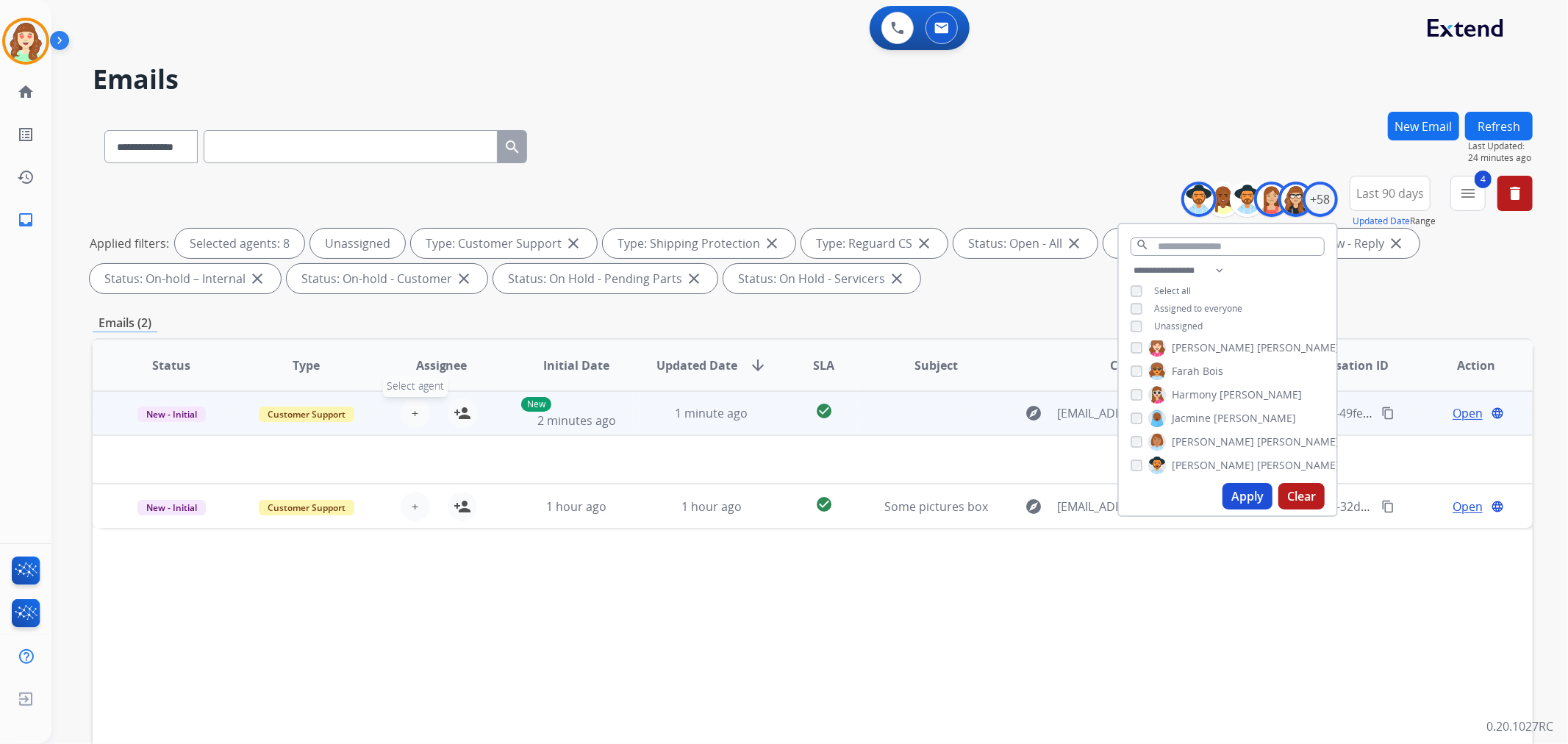
click at [414, 408] on span "+" at bounding box center [415, 413] width 6 height 18
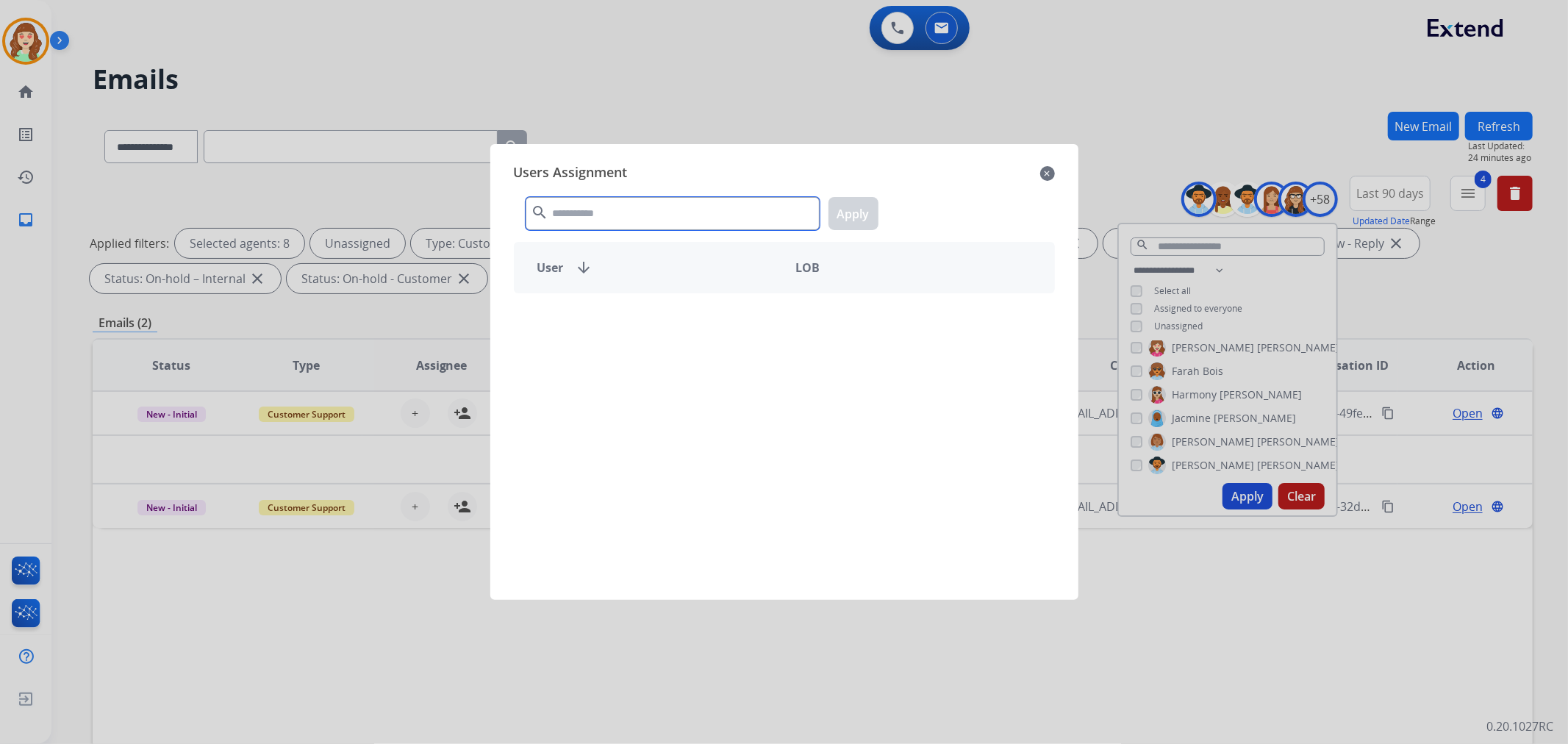
click at [655, 207] on input "text" at bounding box center [673, 213] width 294 height 33
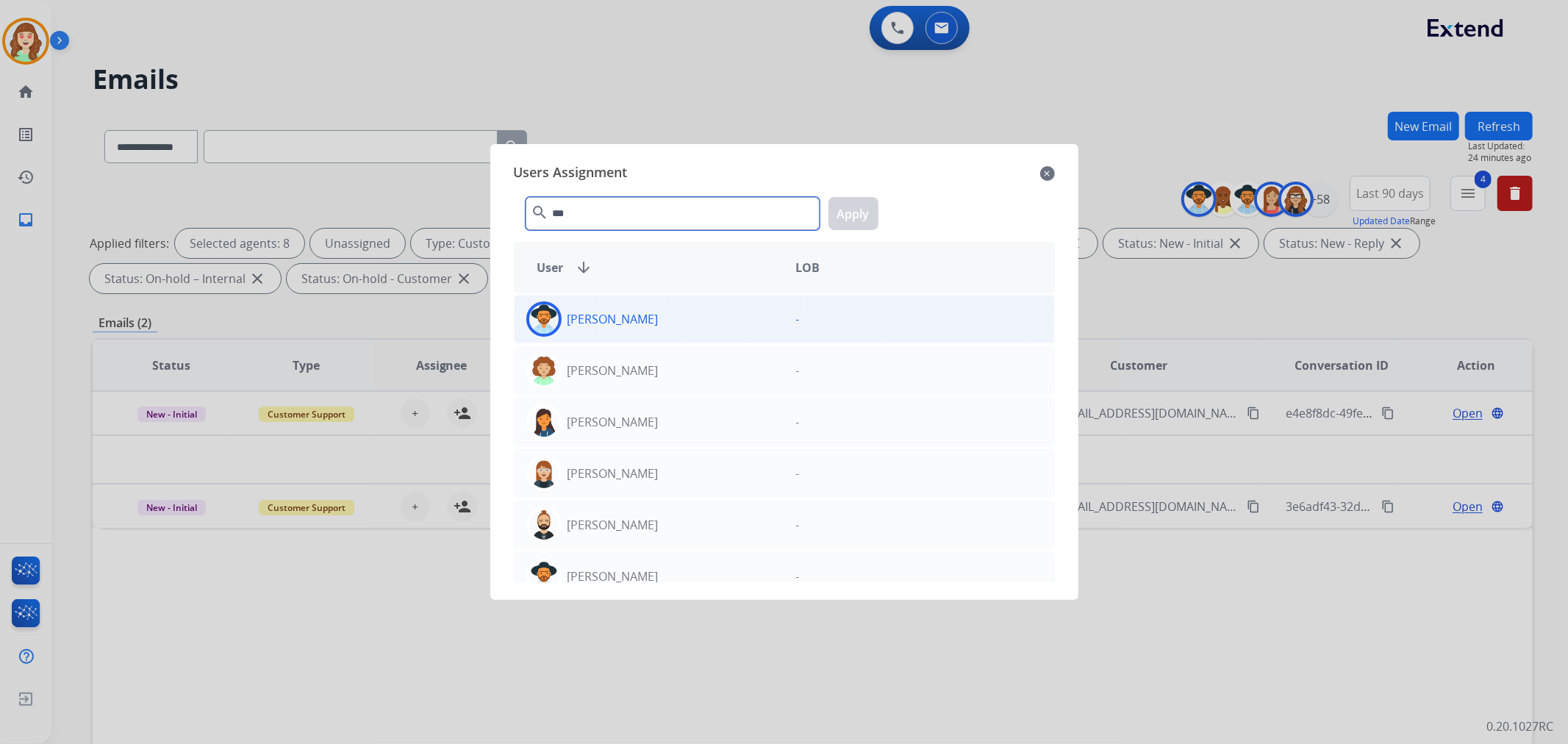
type input "***"
click at [663, 319] on div "[PERSON_NAME]" at bounding box center [649, 319] width 270 height 35
click at [847, 220] on button "Apply" at bounding box center [853, 213] width 50 height 33
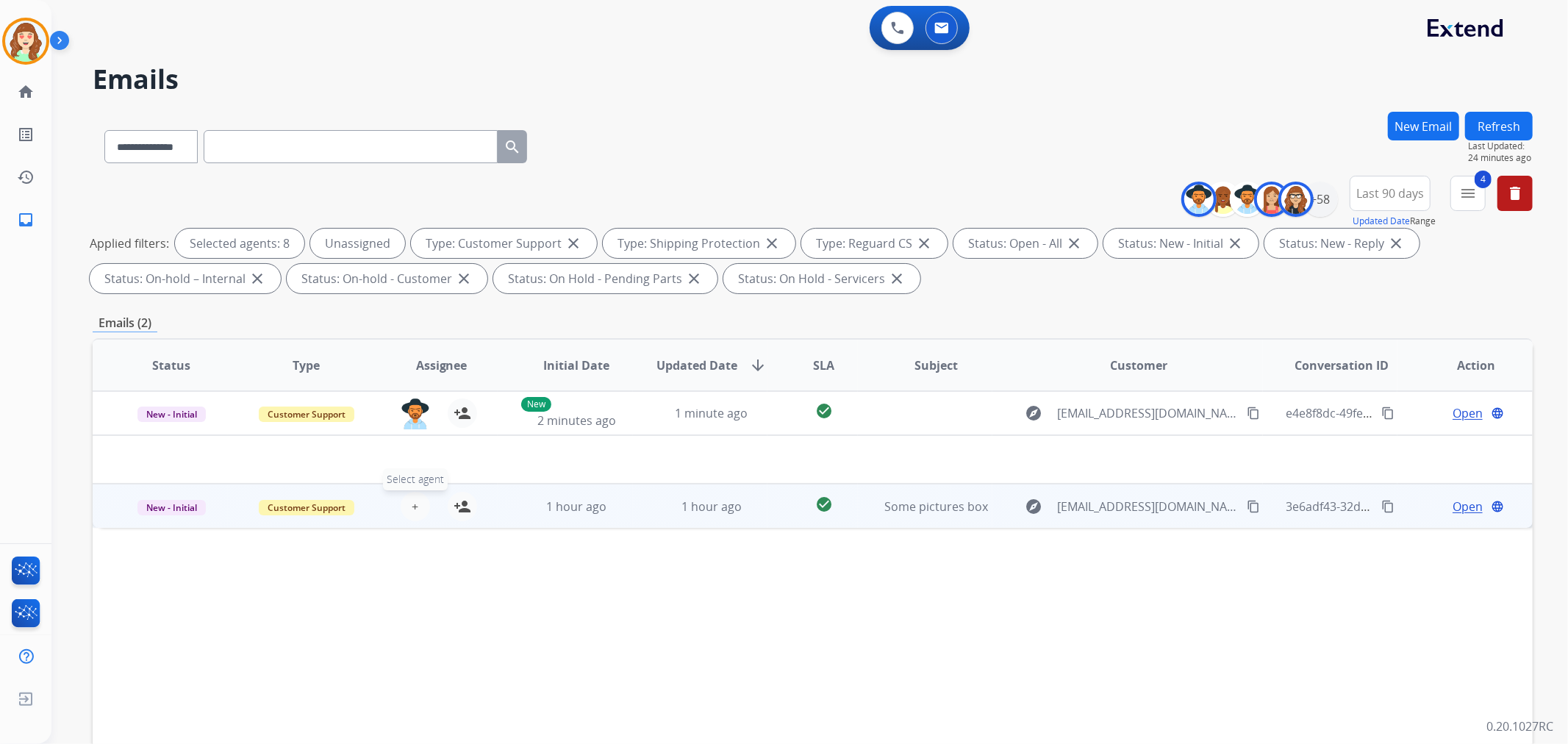
click at [412, 511] on span "+" at bounding box center [415, 506] width 6 height 18
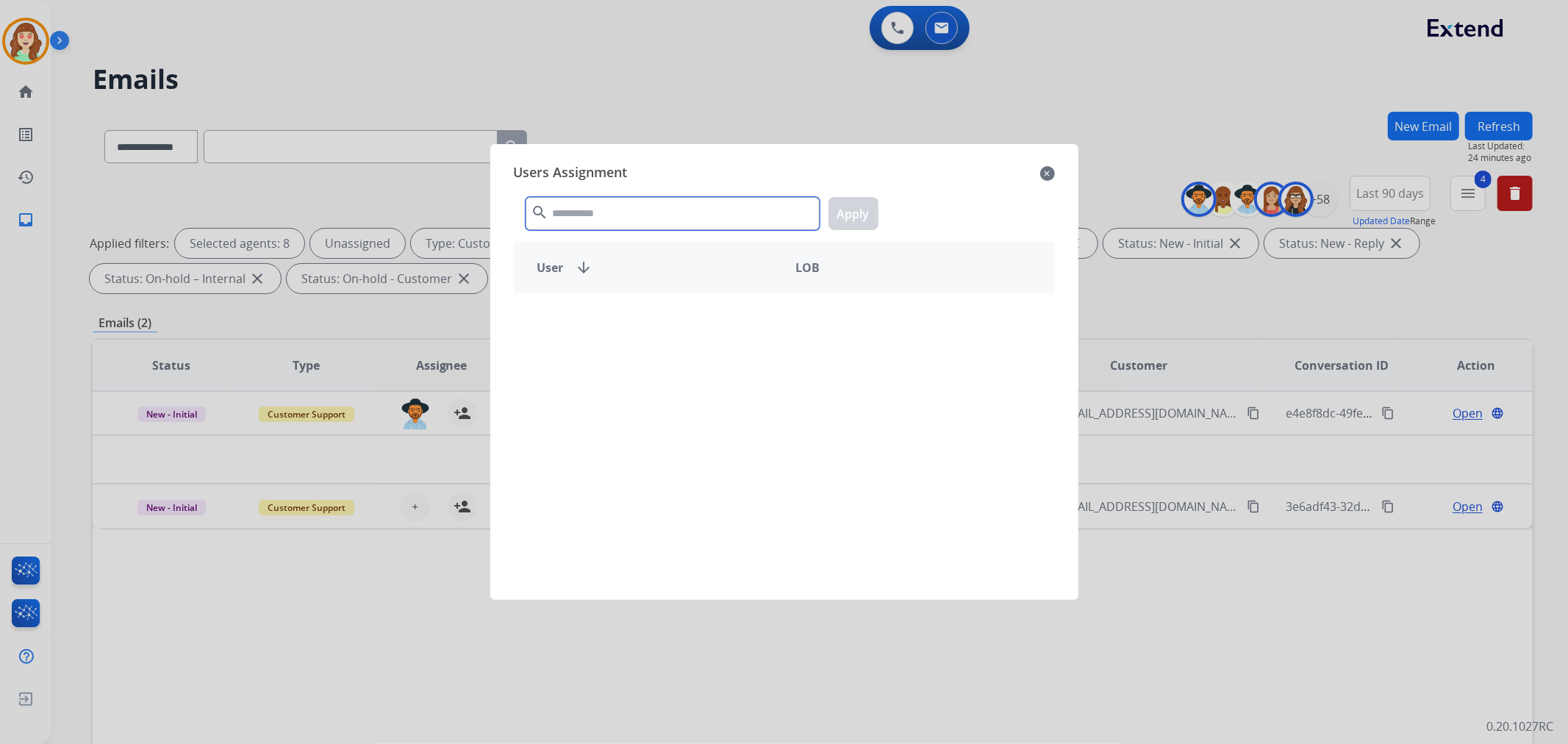
click at [598, 207] on input "text" at bounding box center [673, 213] width 294 height 33
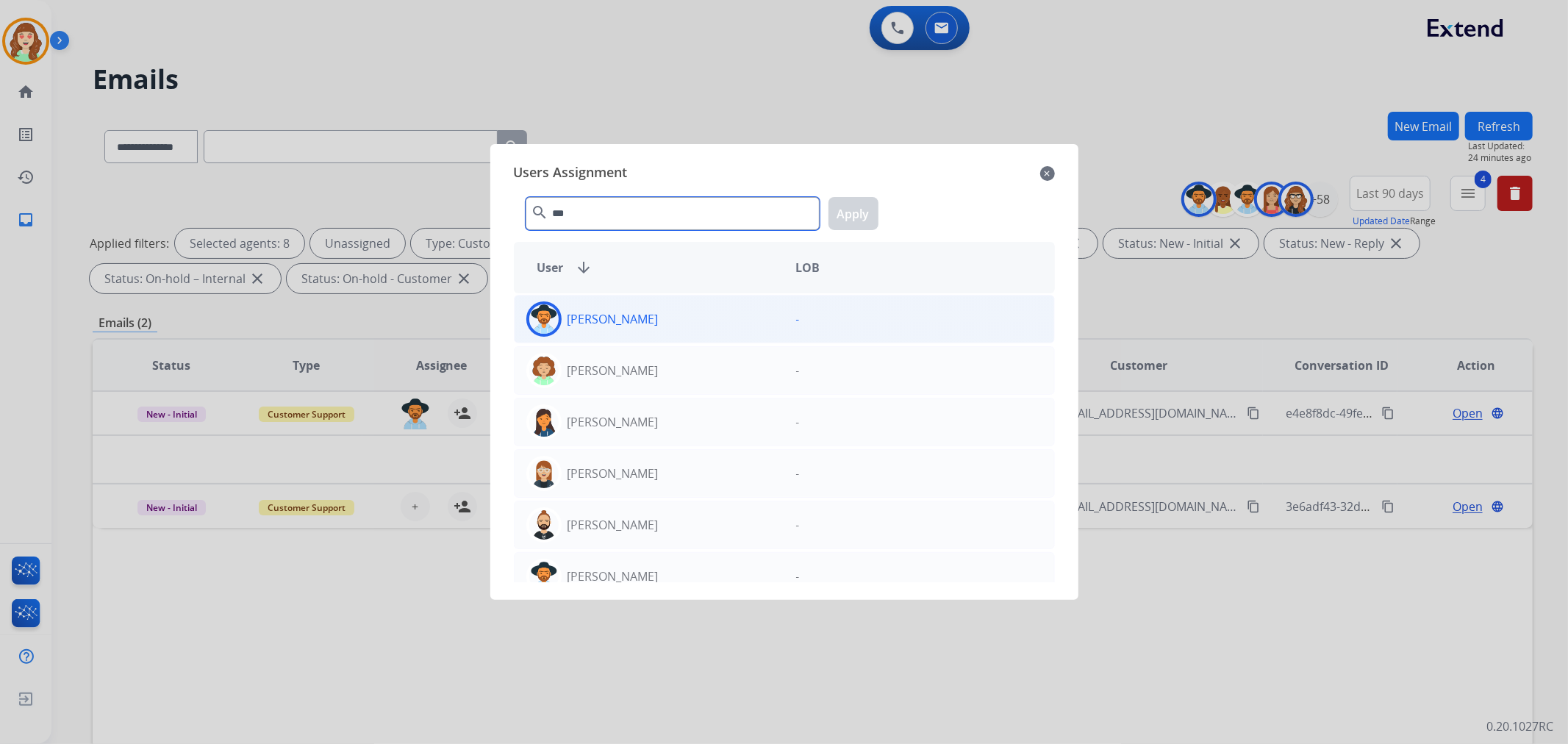
type input "***"
drag, startPoint x: 662, startPoint y: 319, endPoint x: 841, endPoint y: 246, distance: 193.3
click at [663, 318] on div "[PERSON_NAME]" at bounding box center [649, 319] width 270 height 35
click at [851, 216] on button "Apply" at bounding box center [853, 213] width 50 height 33
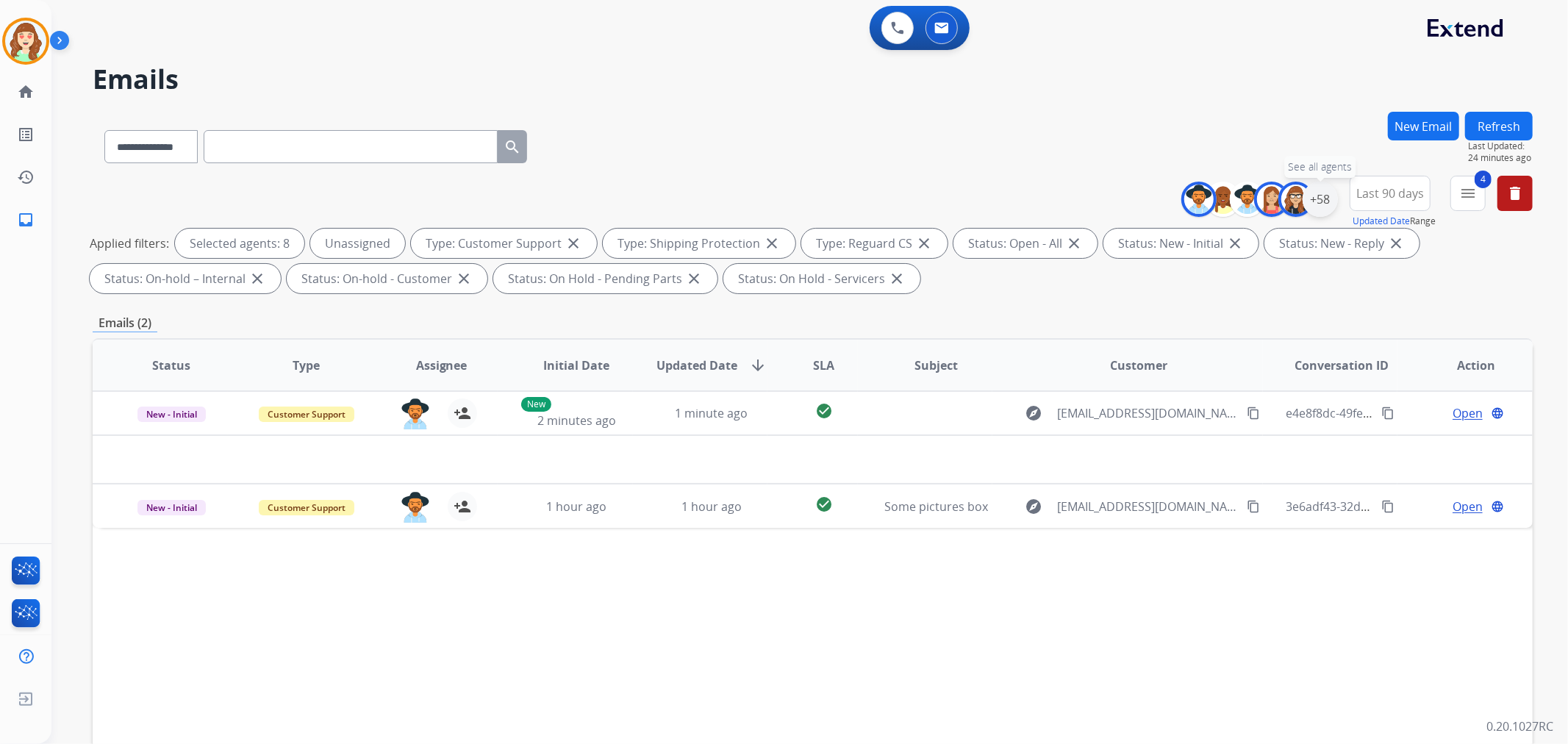
click at [1323, 201] on div "+58" at bounding box center [1320, 199] width 35 height 35
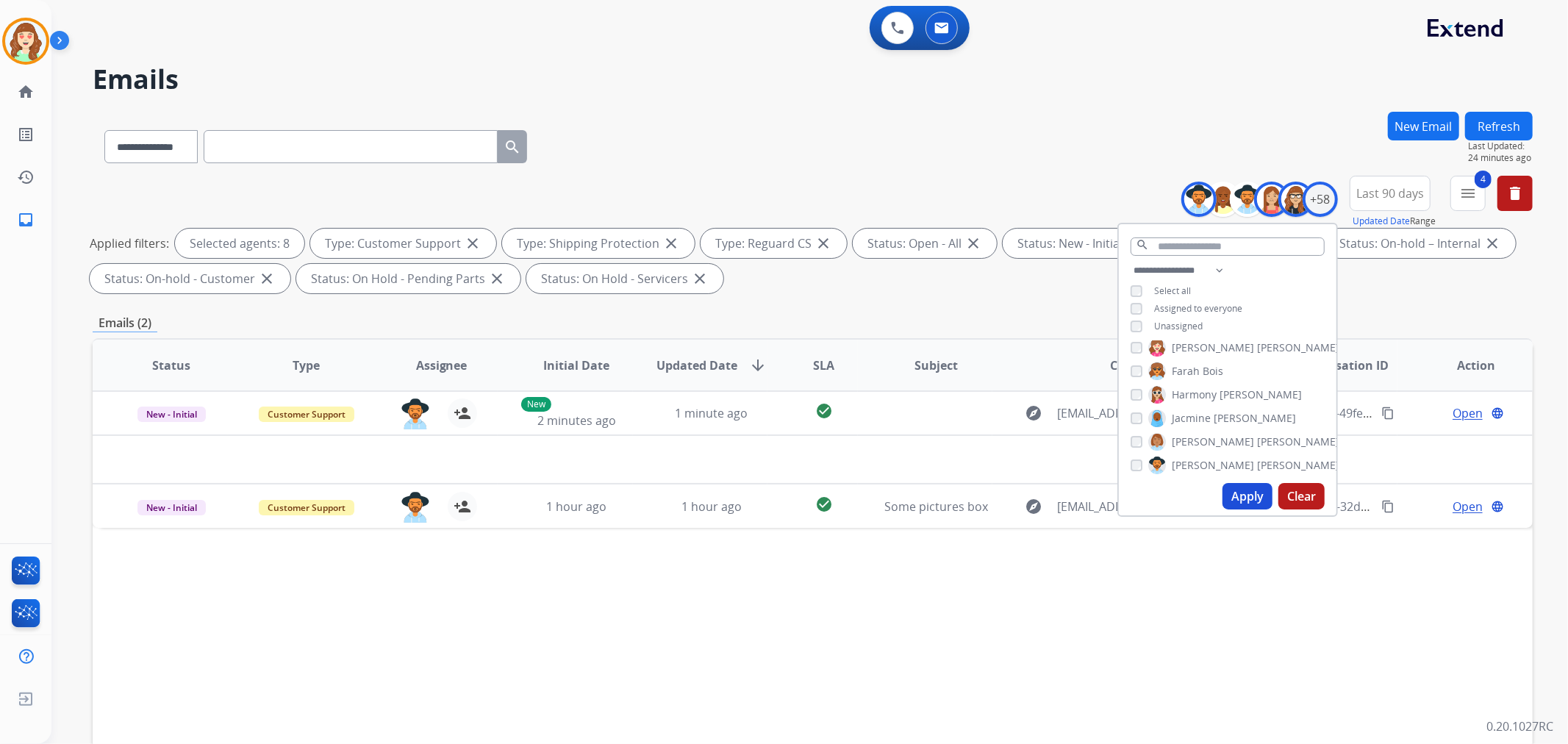
click at [1229, 492] on button "Apply" at bounding box center [1248, 496] width 50 height 27
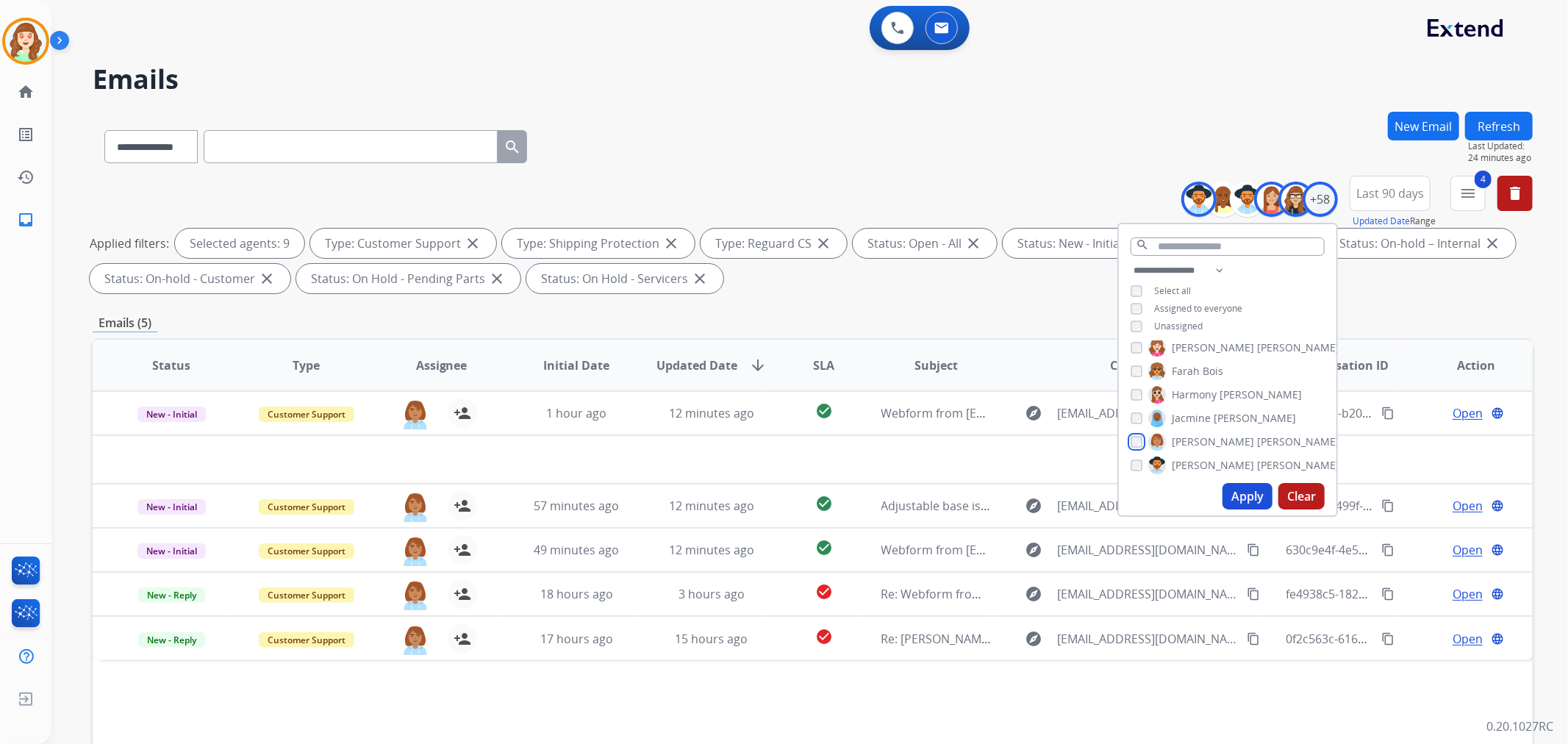
scroll to position [490, 0]
click at [1240, 488] on button "Apply" at bounding box center [1248, 496] width 50 height 27
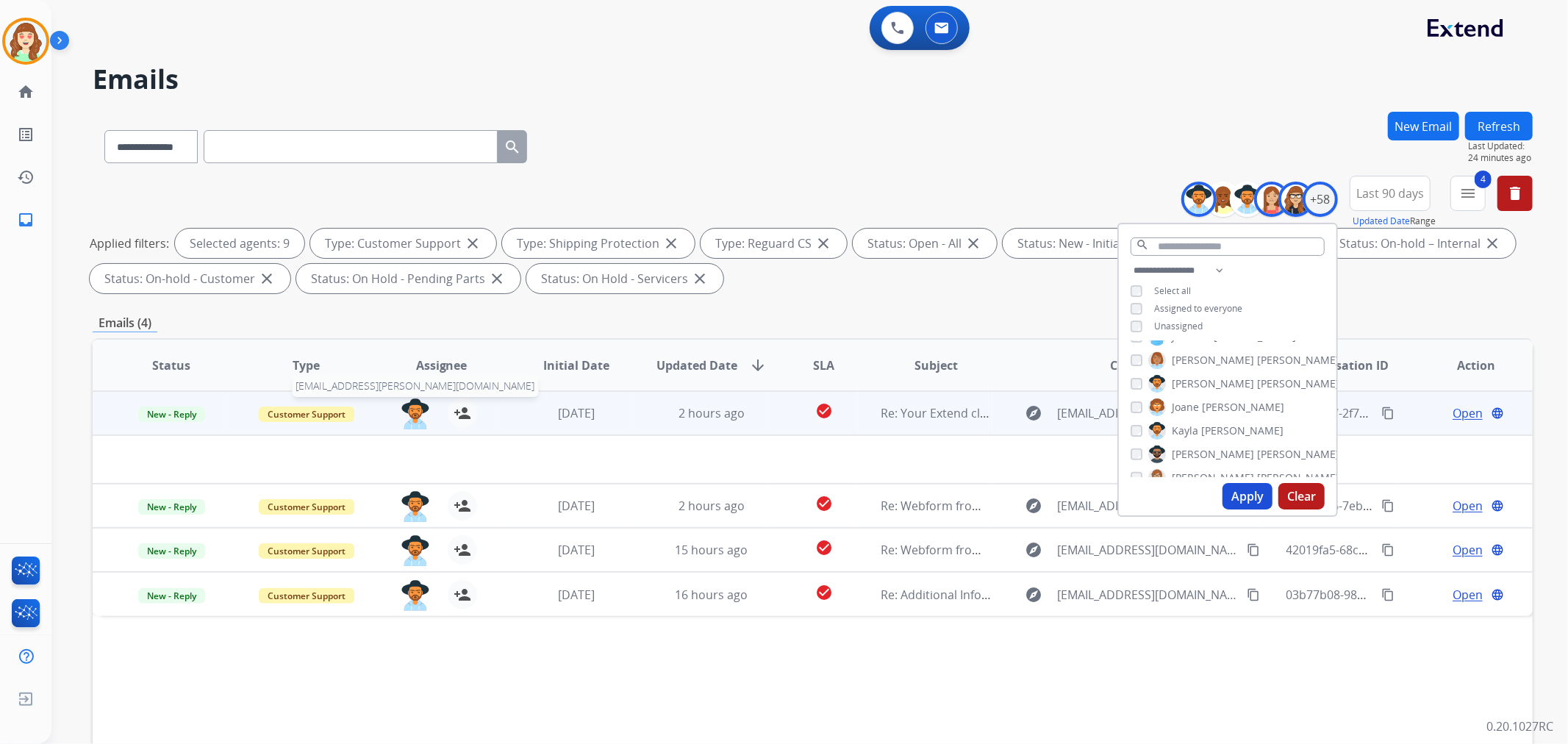
click at [405, 412] on img at bounding box center [416, 414] width 30 height 31
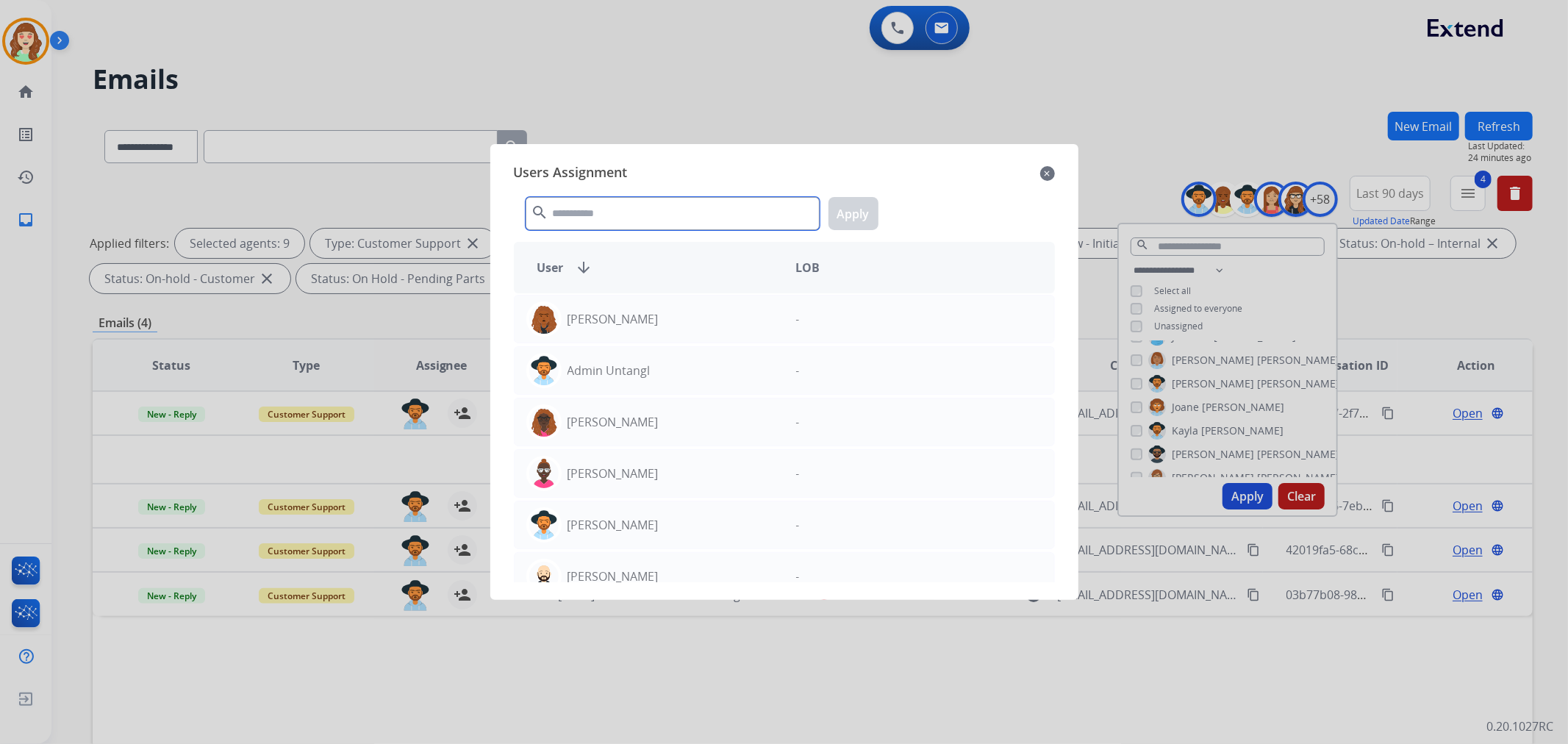
click at [655, 209] on input "text" at bounding box center [673, 213] width 294 height 33
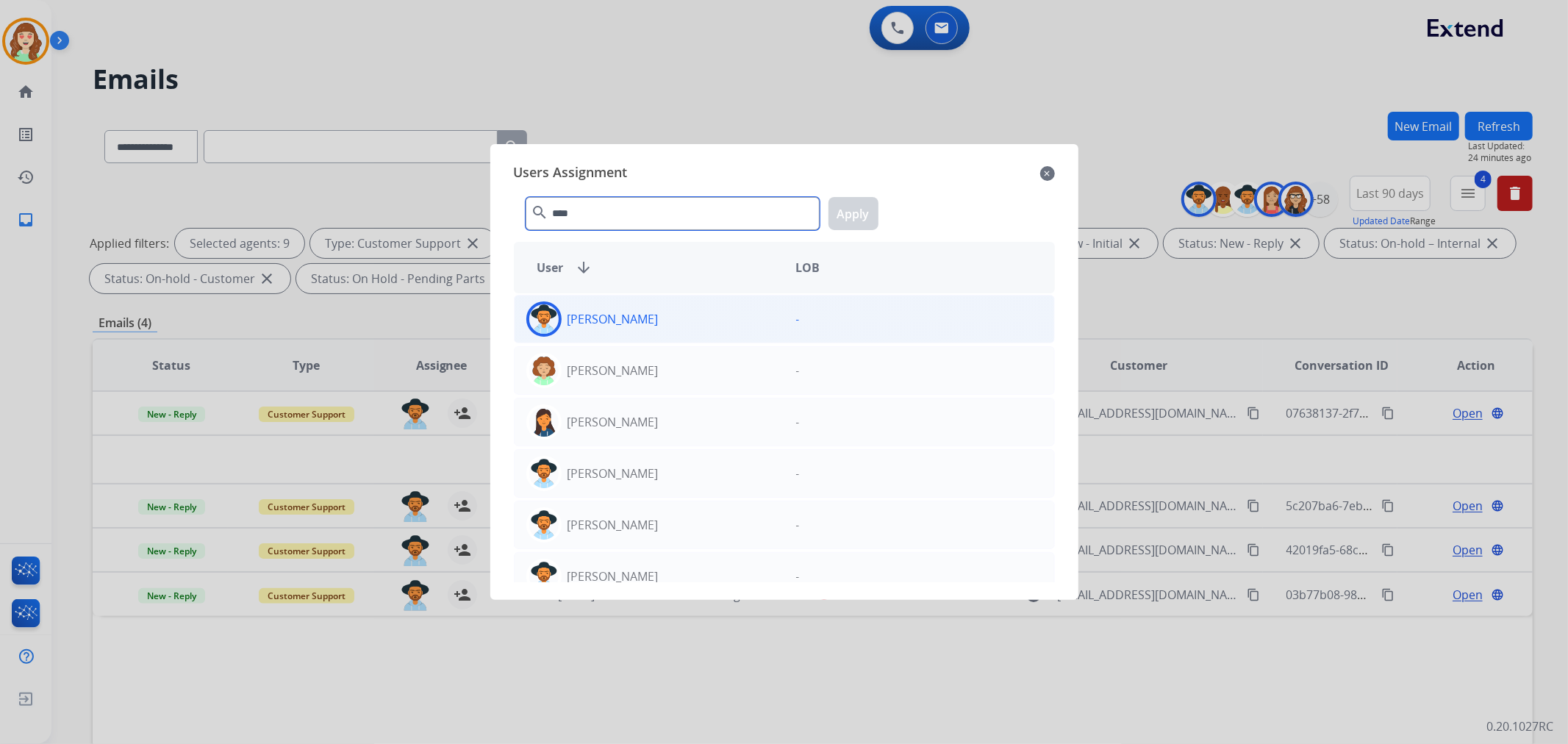
type input "****"
click at [663, 322] on div "[PERSON_NAME]" at bounding box center [649, 319] width 270 height 35
click at [860, 209] on button "Apply" at bounding box center [853, 213] width 50 height 33
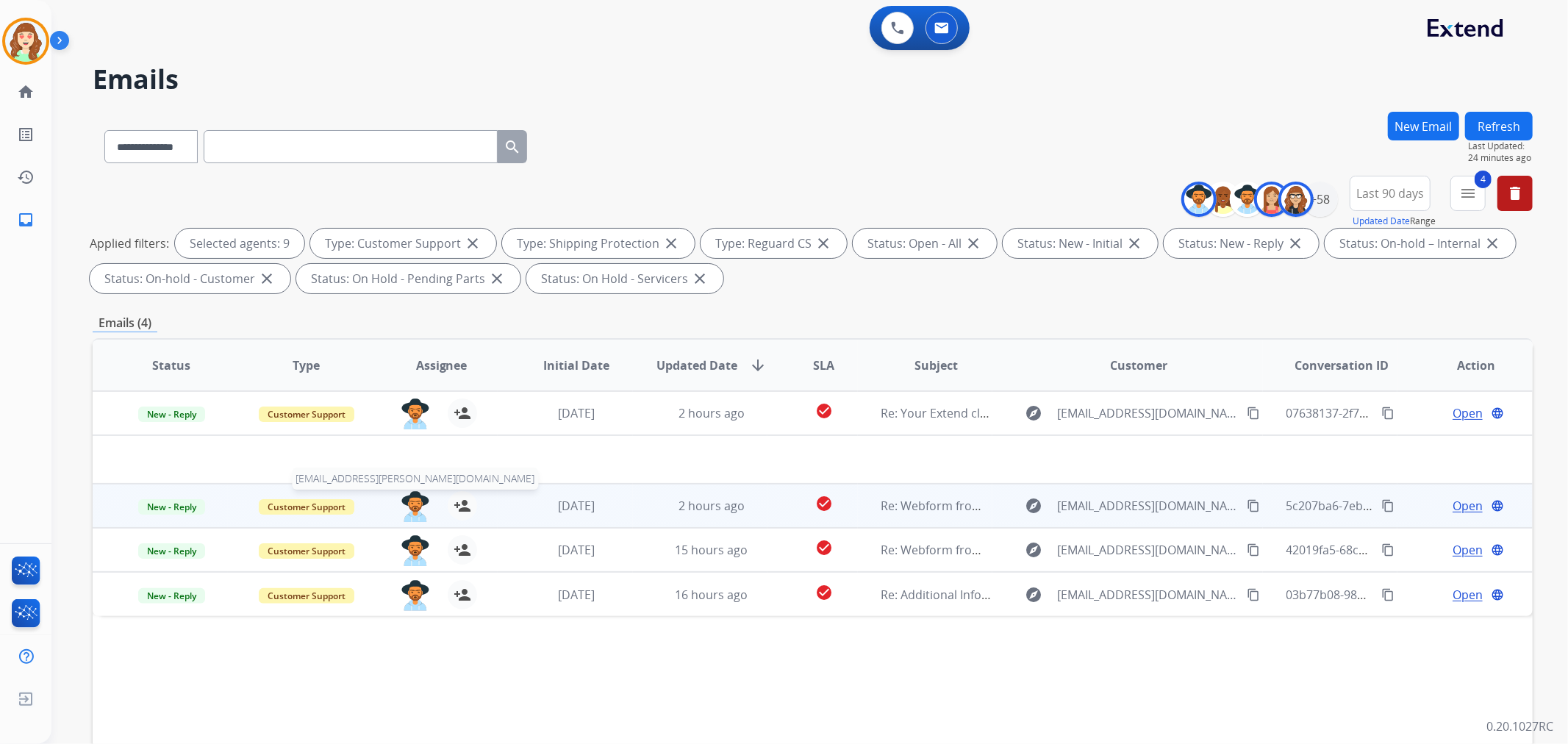
click at [403, 504] on img at bounding box center [416, 507] width 30 height 31
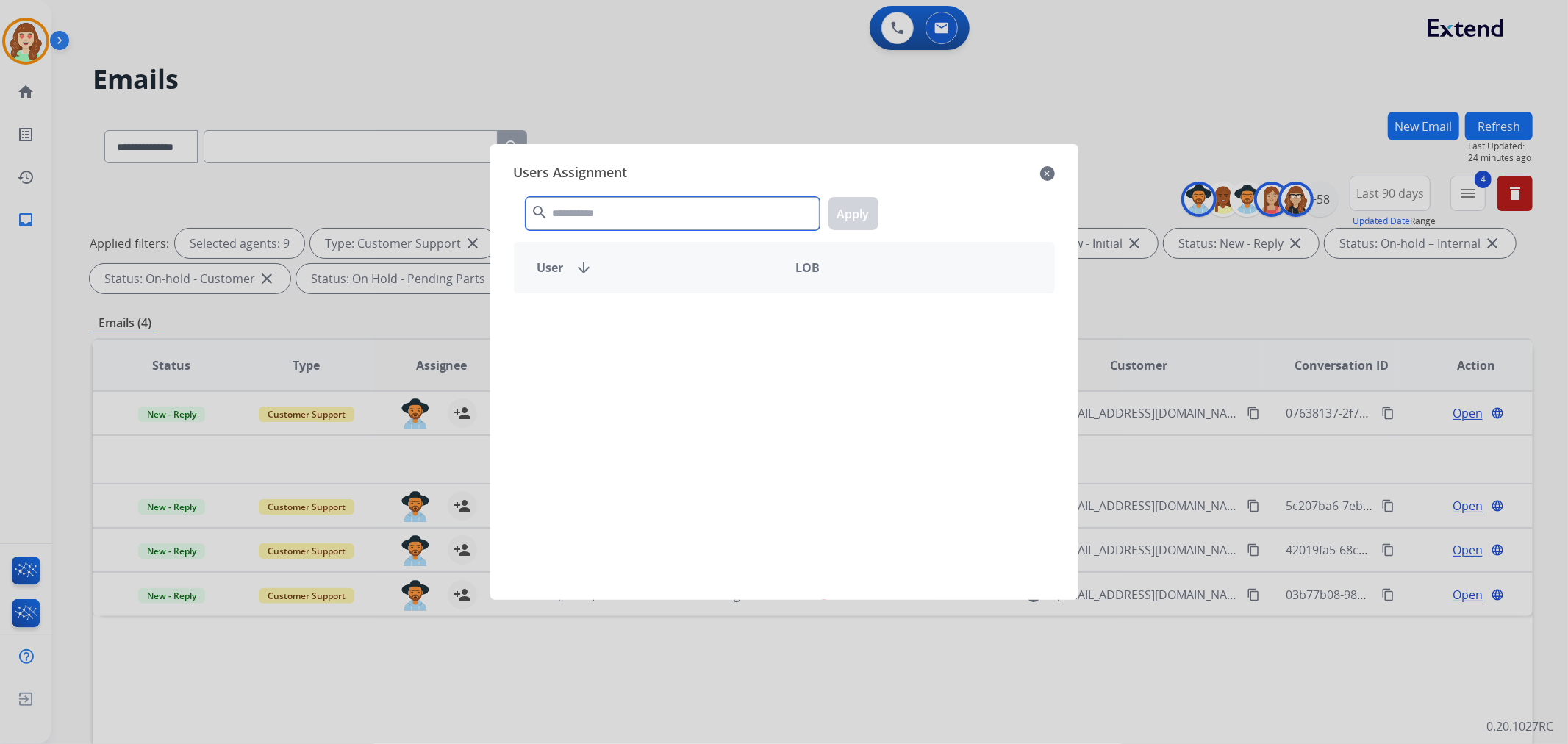
drag, startPoint x: 596, startPoint y: 227, endPoint x: 607, endPoint y: 230, distance: 11.4
click at [607, 230] on input "text" at bounding box center [673, 213] width 294 height 33
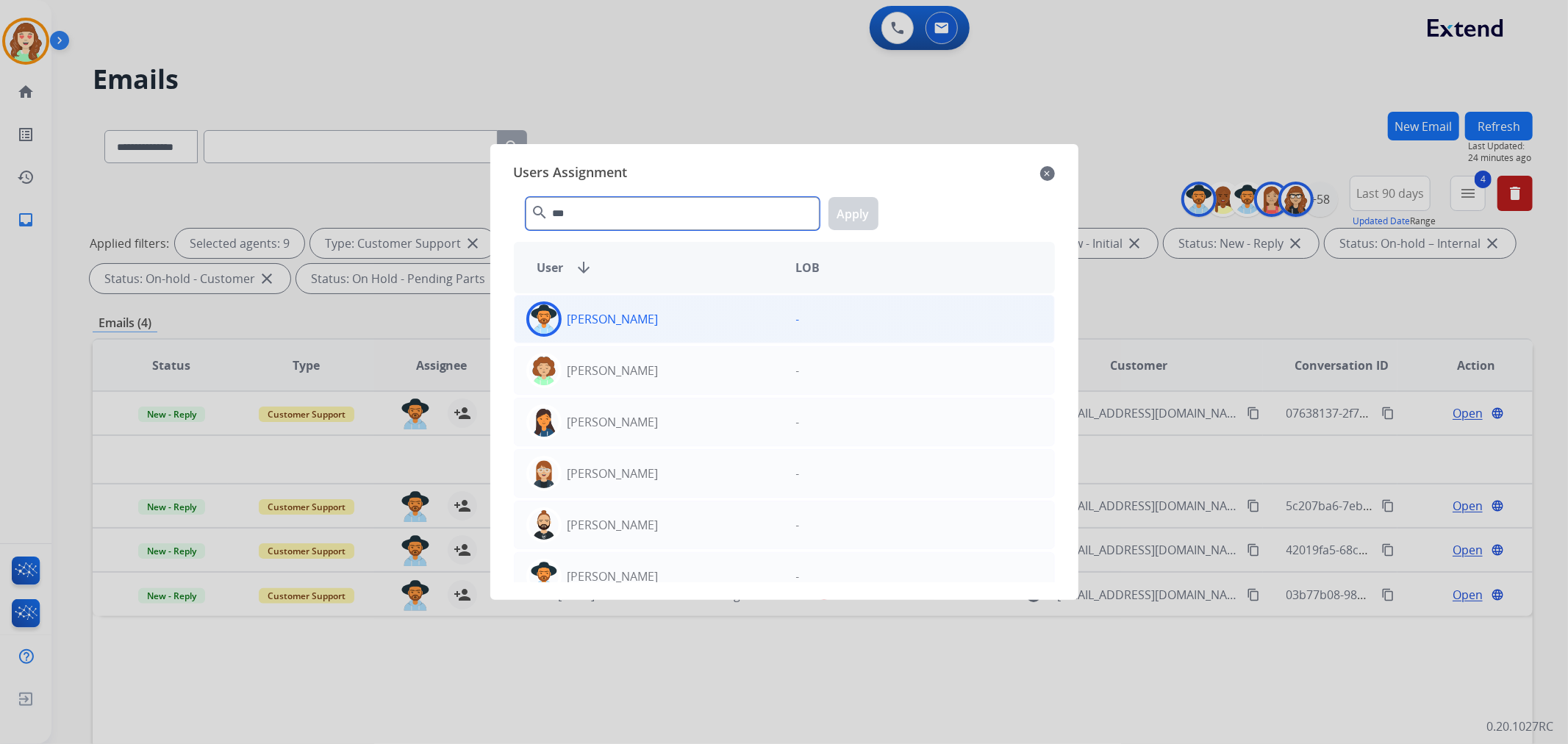
type input "***"
click at [660, 330] on div "[PERSON_NAME]" at bounding box center [649, 319] width 270 height 35
click at [853, 213] on button "Apply" at bounding box center [853, 213] width 50 height 33
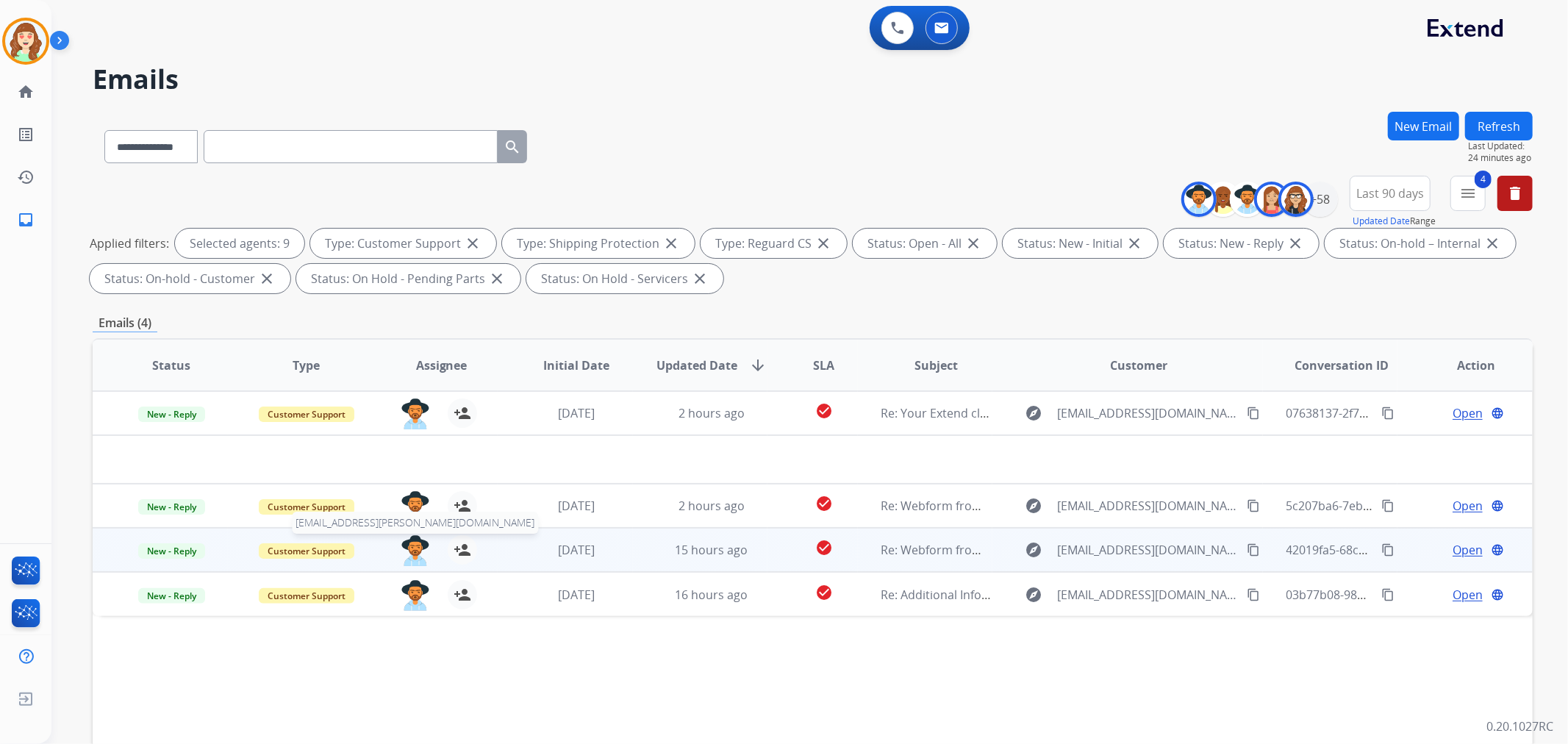
click at [407, 542] on img at bounding box center [416, 551] width 30 height 31
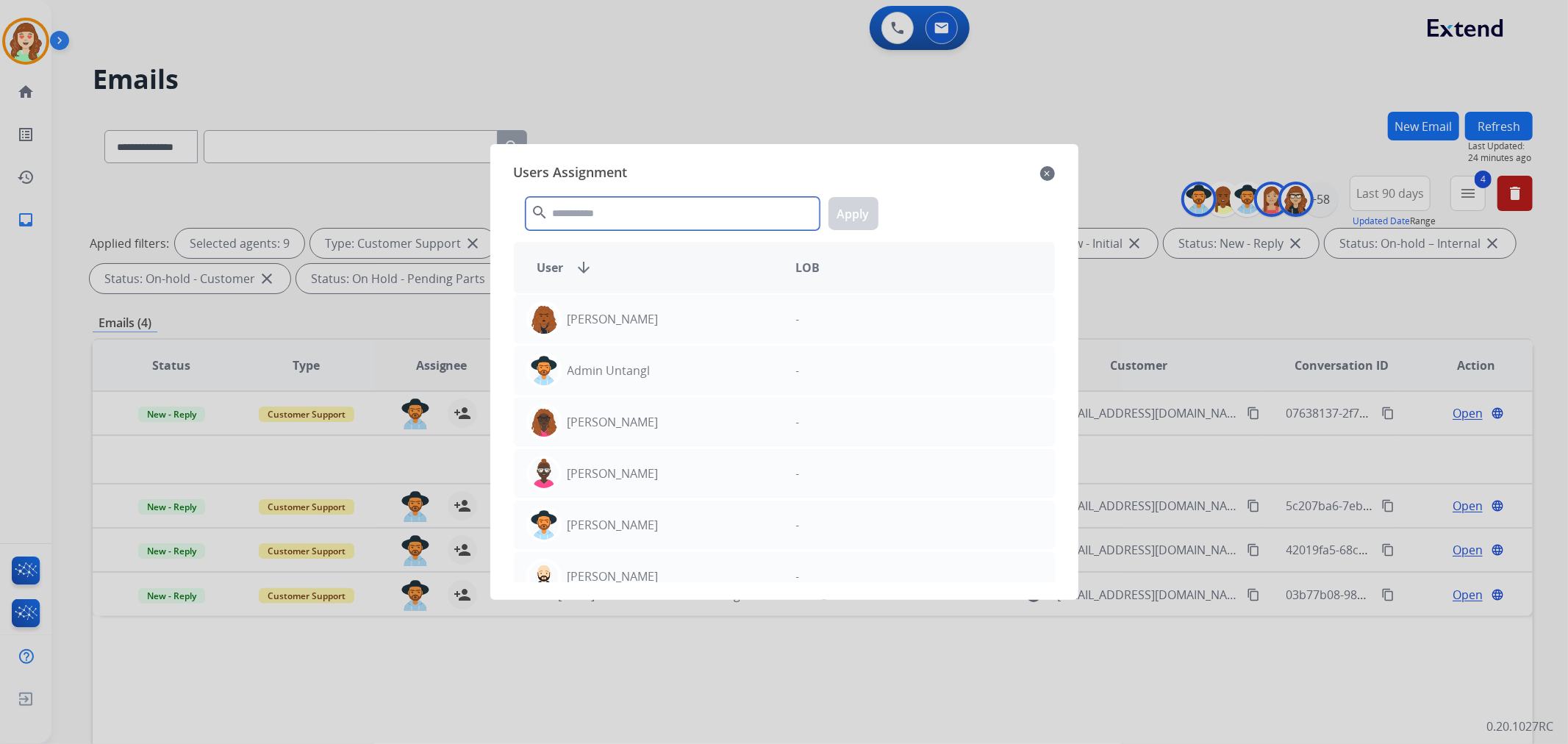
click at [663, 216] on input "text" at bounding box center [673, 213] width 294 height 33
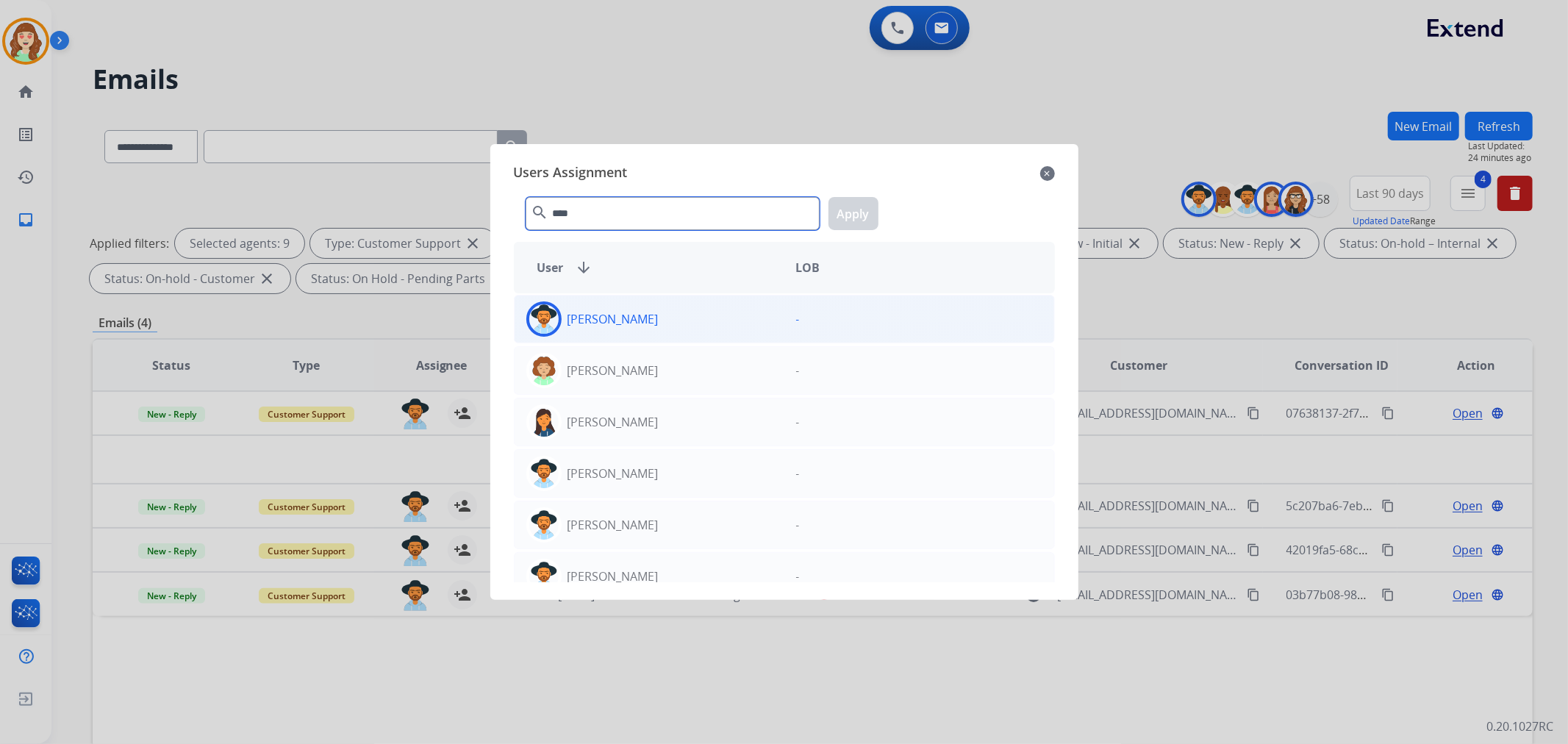
type input "****"
drag, startPoint x: 709, startPoint y: 335, endPoint x: 779, endPoint y: 288, distance: 84.3
click at [719, 321] on div "[PERSON_NAME]" at bounding box center [649, 319] width 270 height 35
click at [858, 196] on div "**** search Apply" at bounding box center [784, 210] width 541 height 51
drag, startPoint x: 871, startPoint y: 209, endPoint x: 1399, endPoint y: 2, distance: 567.1
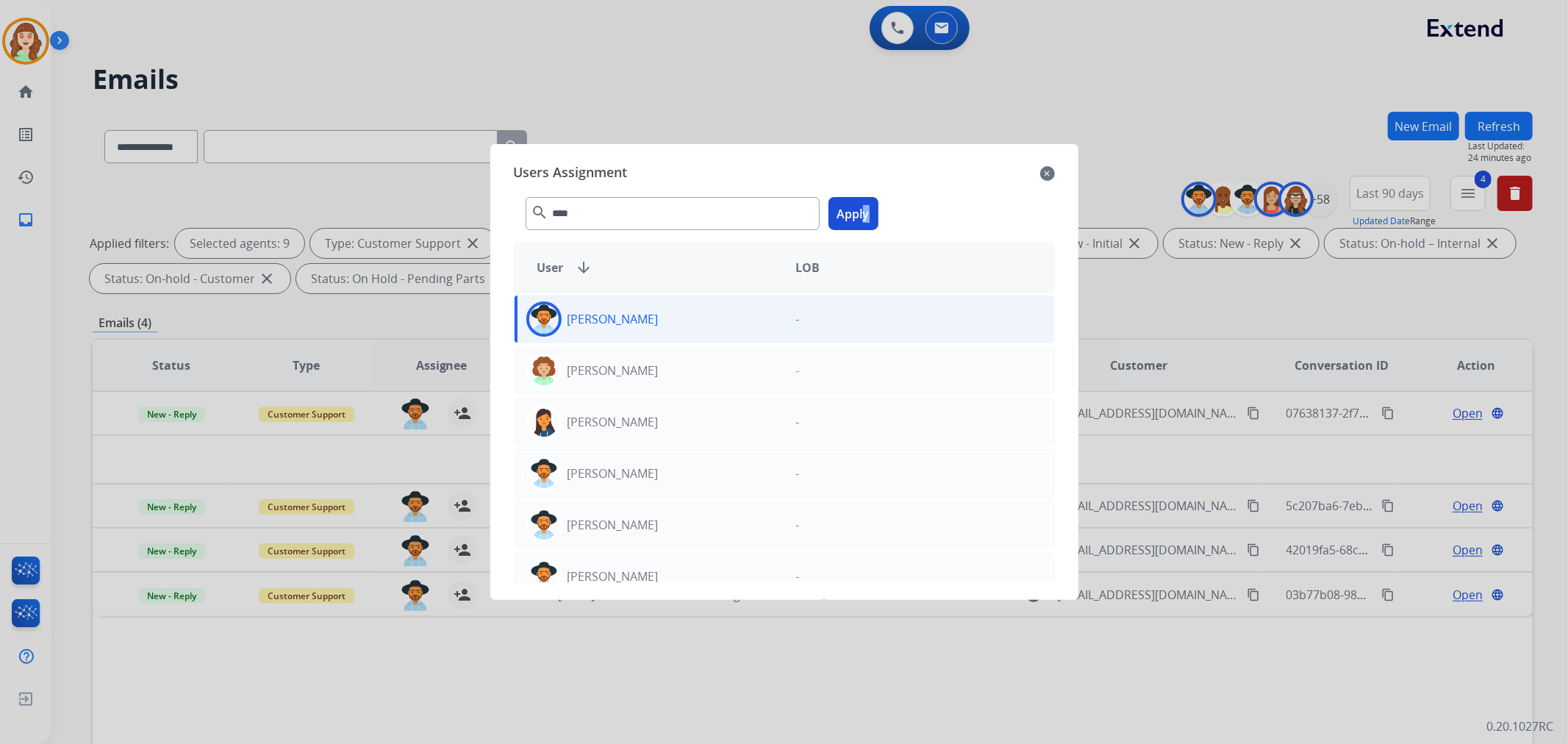
click at [883, 207] on div "**** search Apply" at bounding box center [784, 210] width 541 height 51
click at [645, 319] on div "[PERSON_NAME]" at bounding box center [649, 319] width 270 height 35
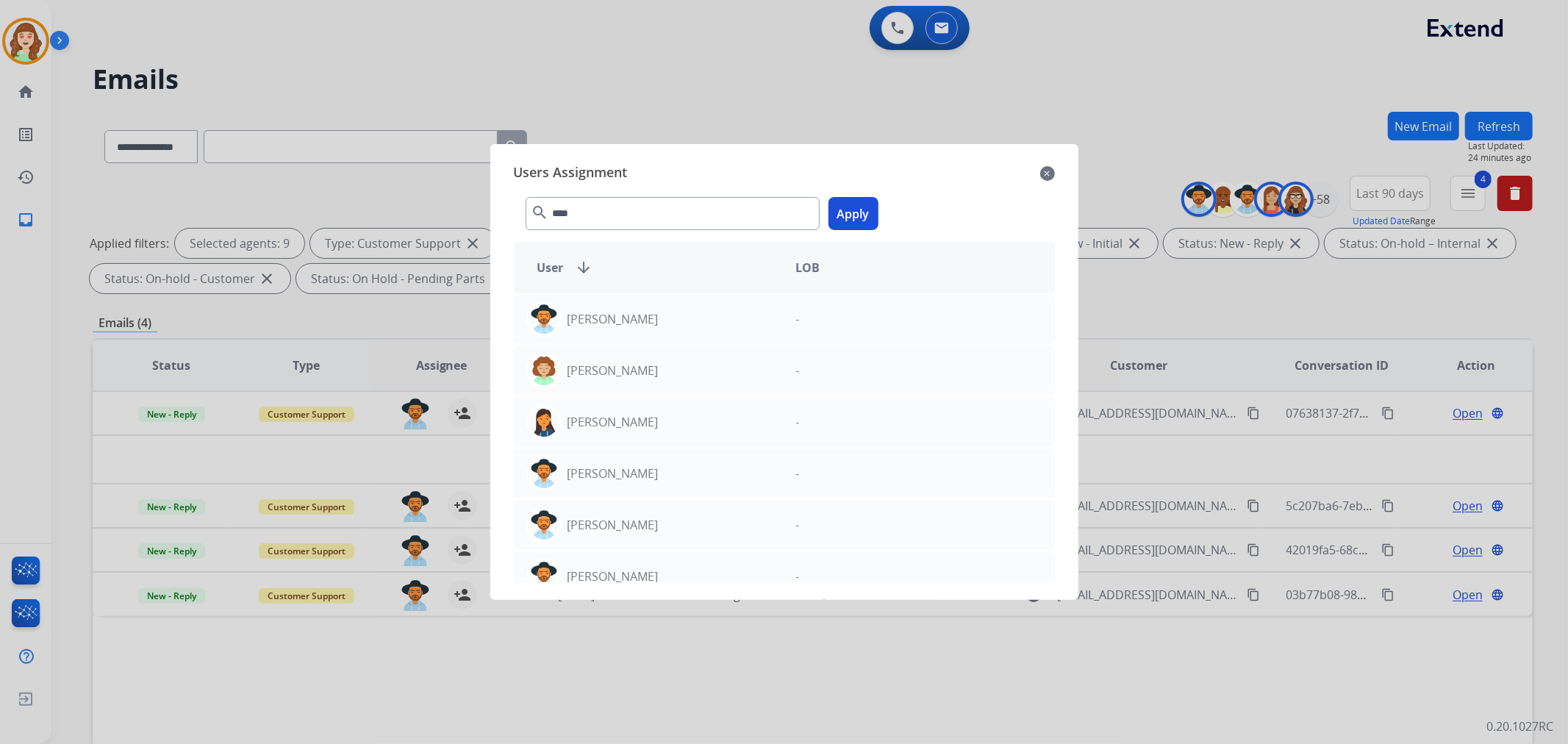
click at [857, 218] on button "Apply" at bounding box center [853, 213] width 50 height 33
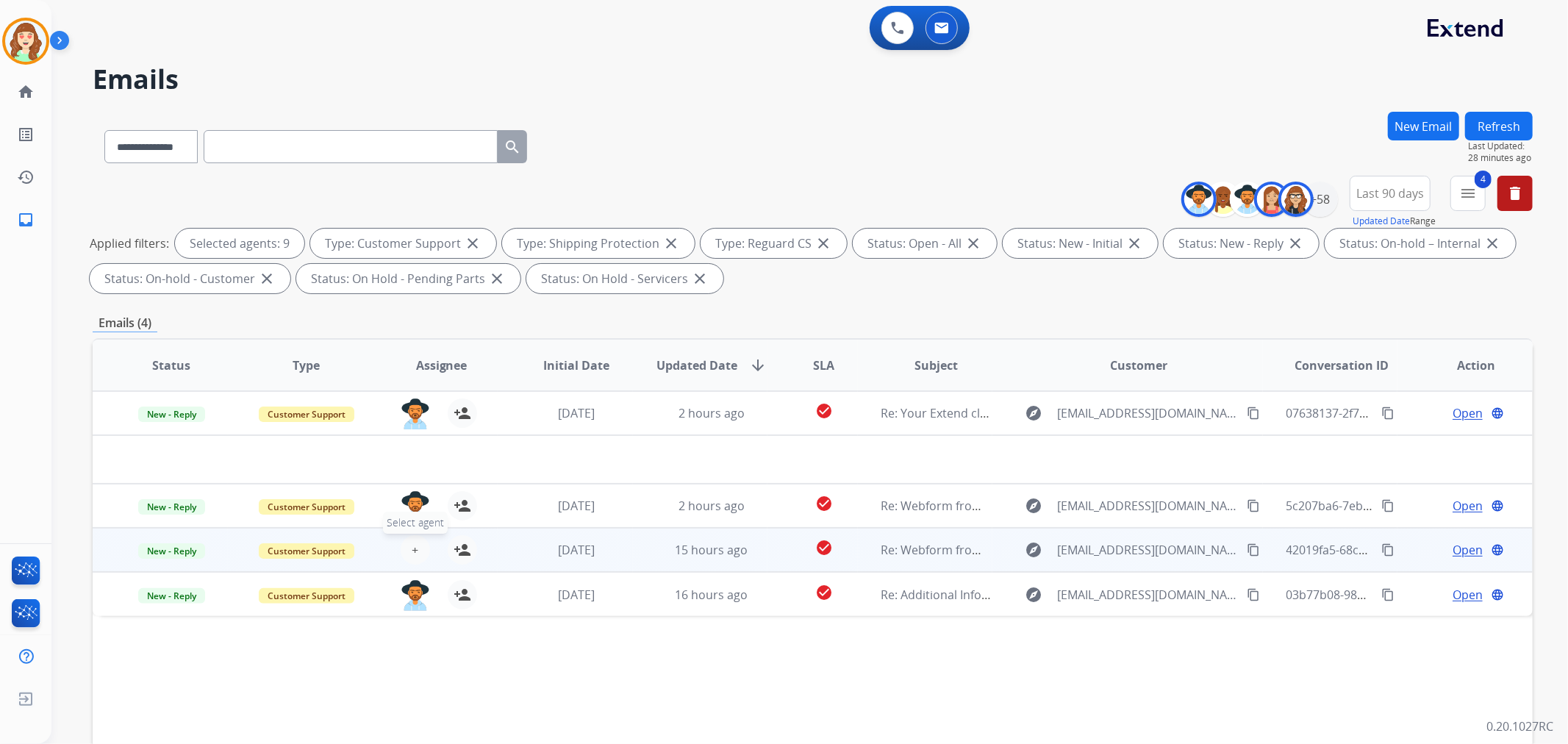
click at [416, 545] on button "+ Select agent" at bounding box center [416, 550] width 30 height 30
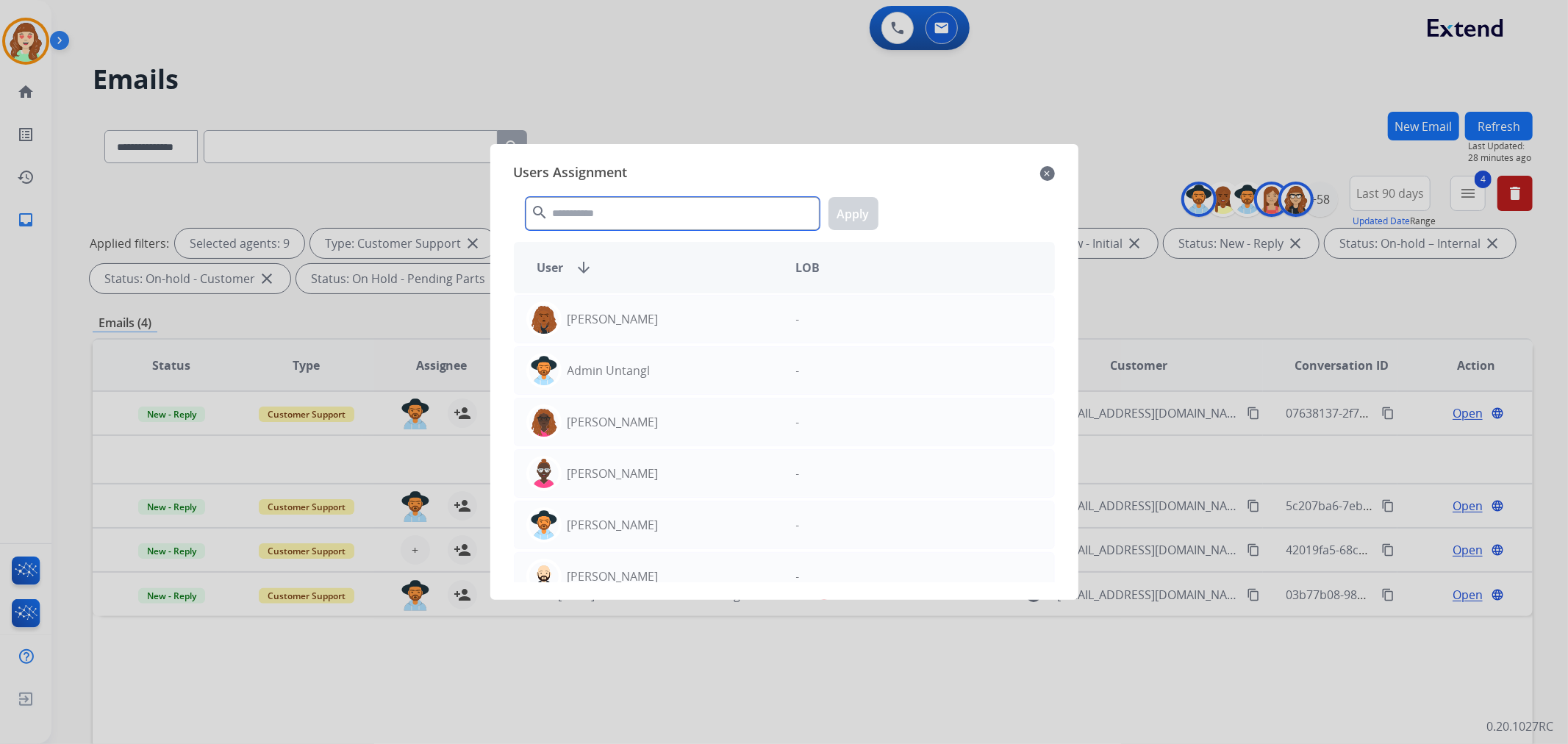
click at [655, 219] on input "text" at bounding box center [673, 213] width 294 height 33
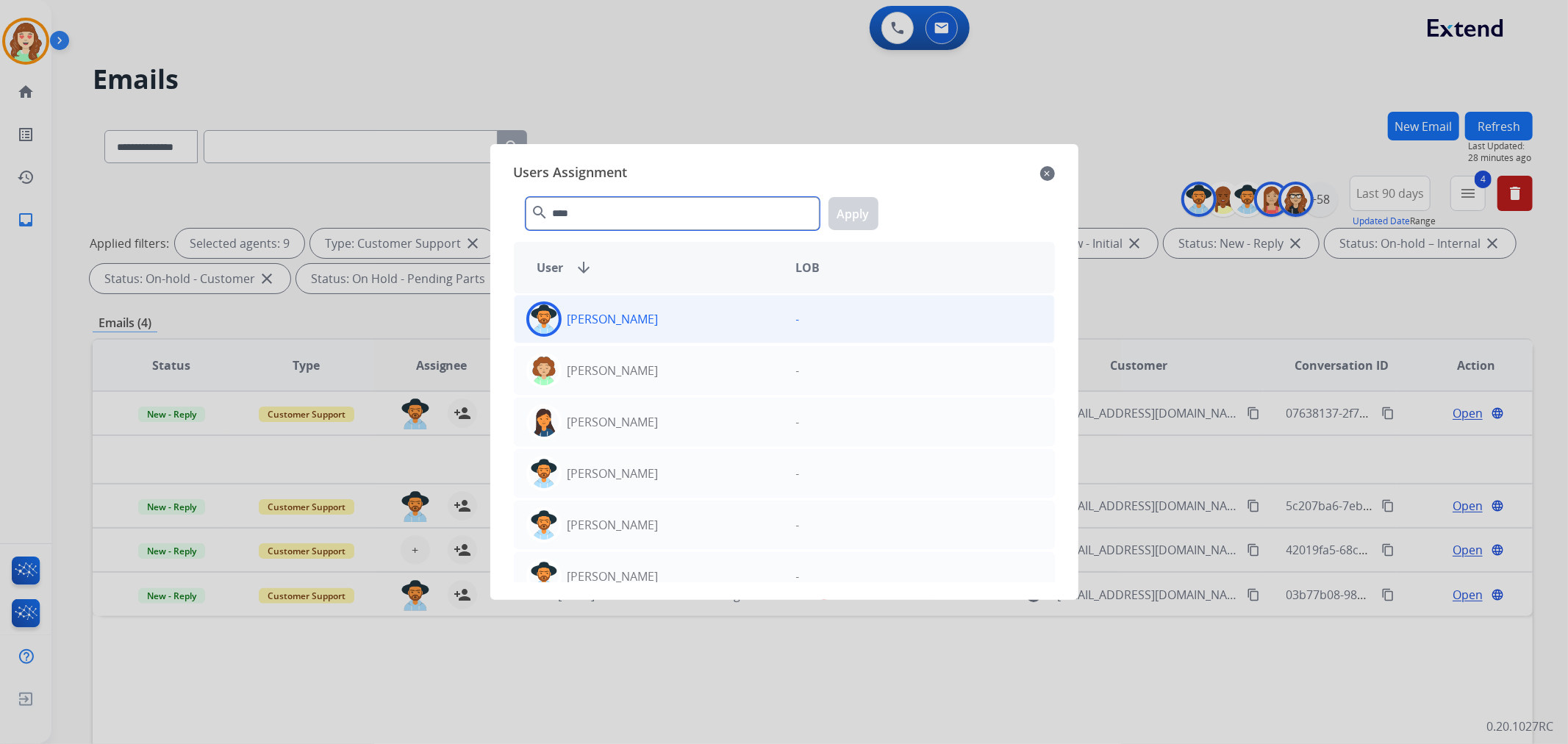
type input "****"
click at [665, 327] on div "[PERSON_NAME]" at bounding box center [649, 319] width 270 height 35
drag, startPoint x: 863, startPoint y: 209, endPoint x: 829, endPoint y: 227, distance: 38.5
click at [858, 210] on button "Apply" at bounding box center [853, 213] width 50 height 33
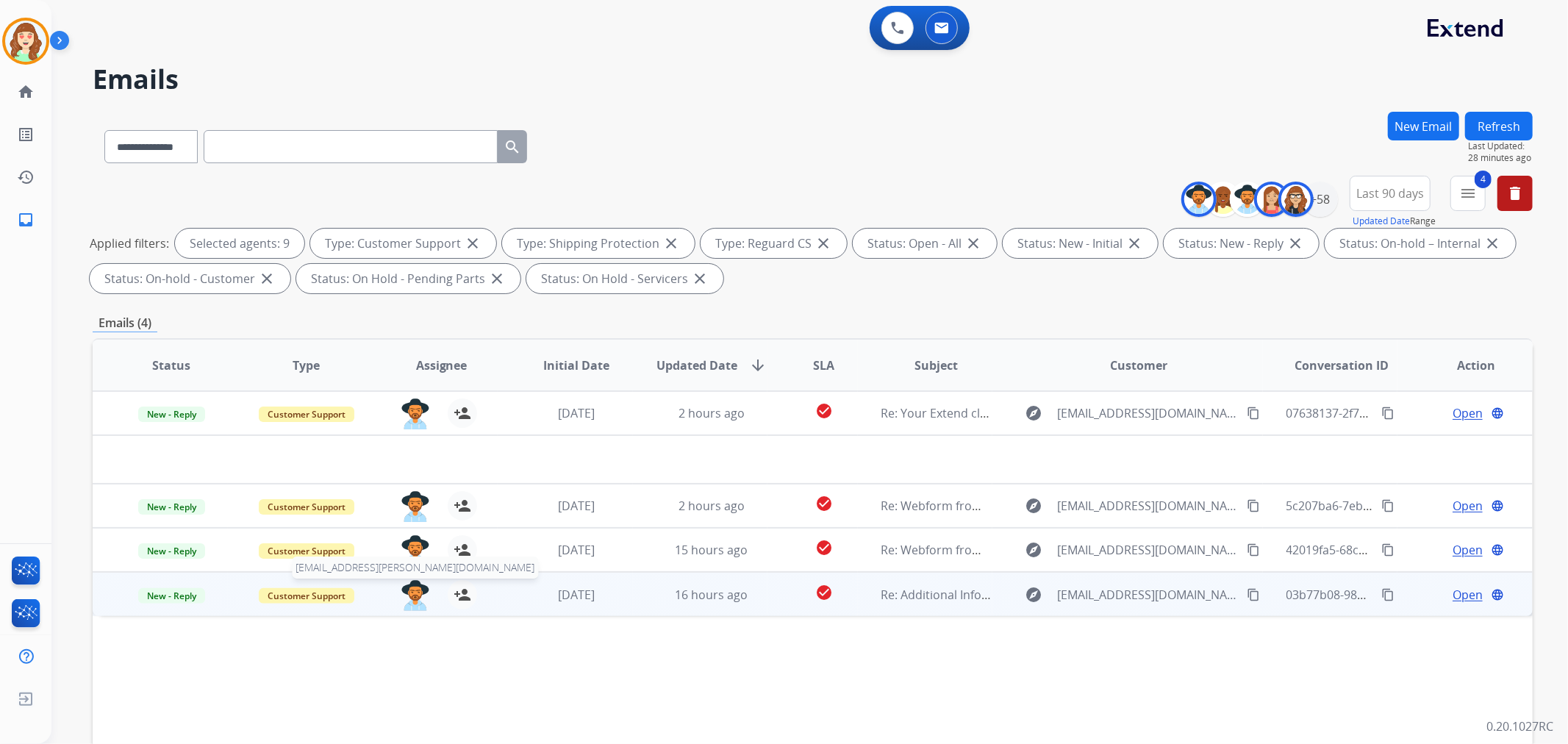
click at [410, 596] on img at bounding box center [416, 596] width 30 height 31
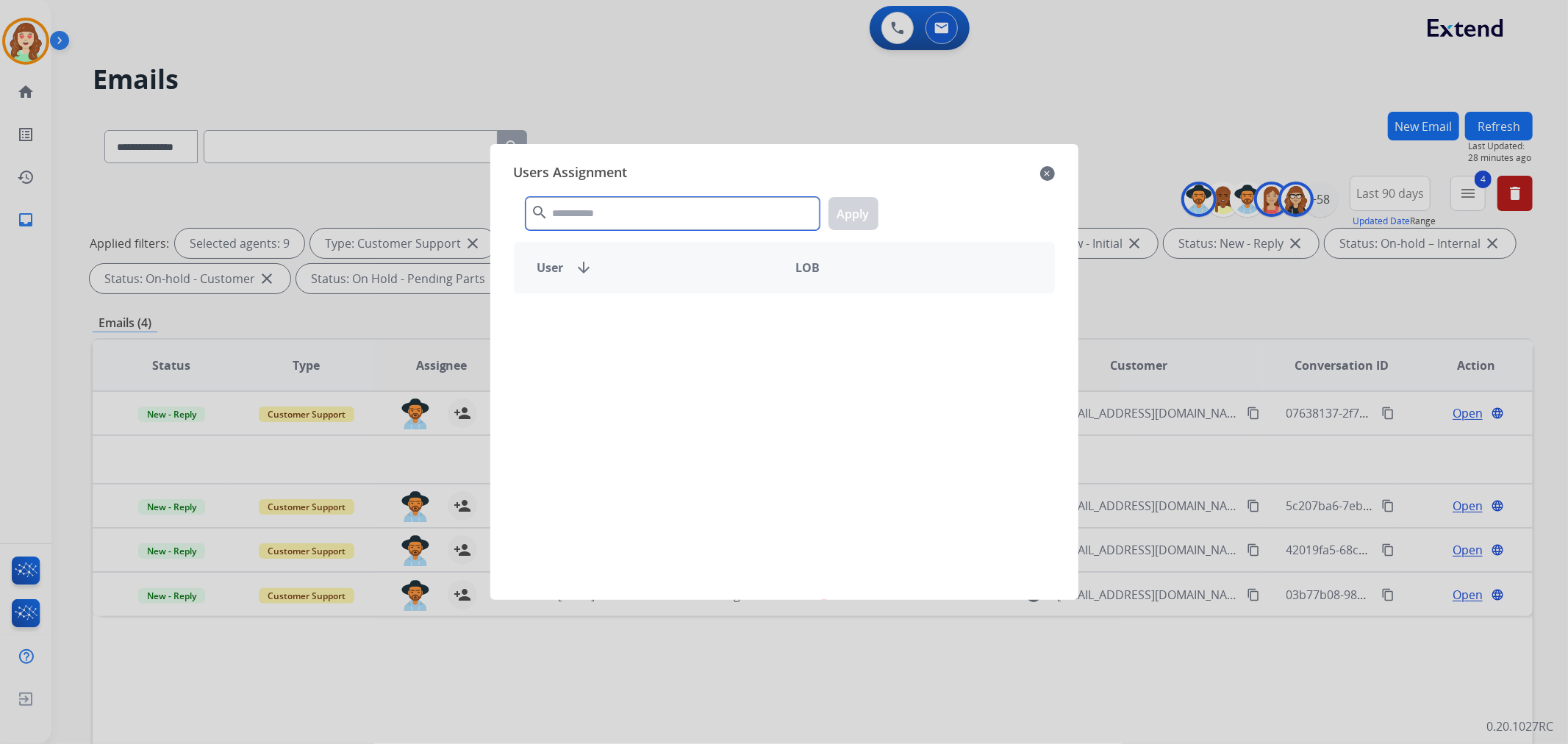
click at [664, 216] on input "text" at bounding box center [673, 213] width 294 height 33
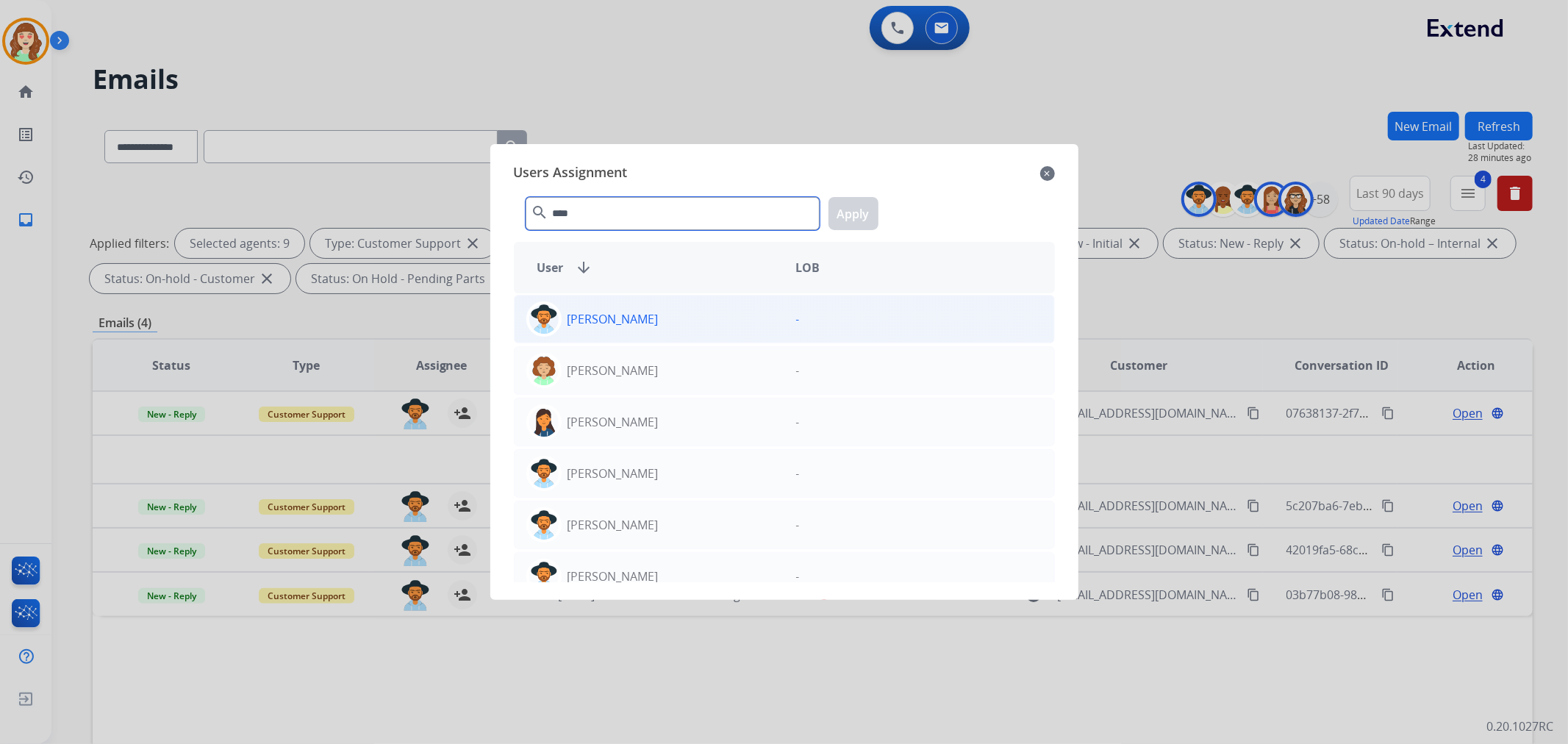
type input "****"
click at [689, 322] on div "[PERSON_NAME]" at bounding box center [649, 319] width 270 height 35
click at [855, 216] on button "Apply" at bounding box center [853, 213] width 50 height 33
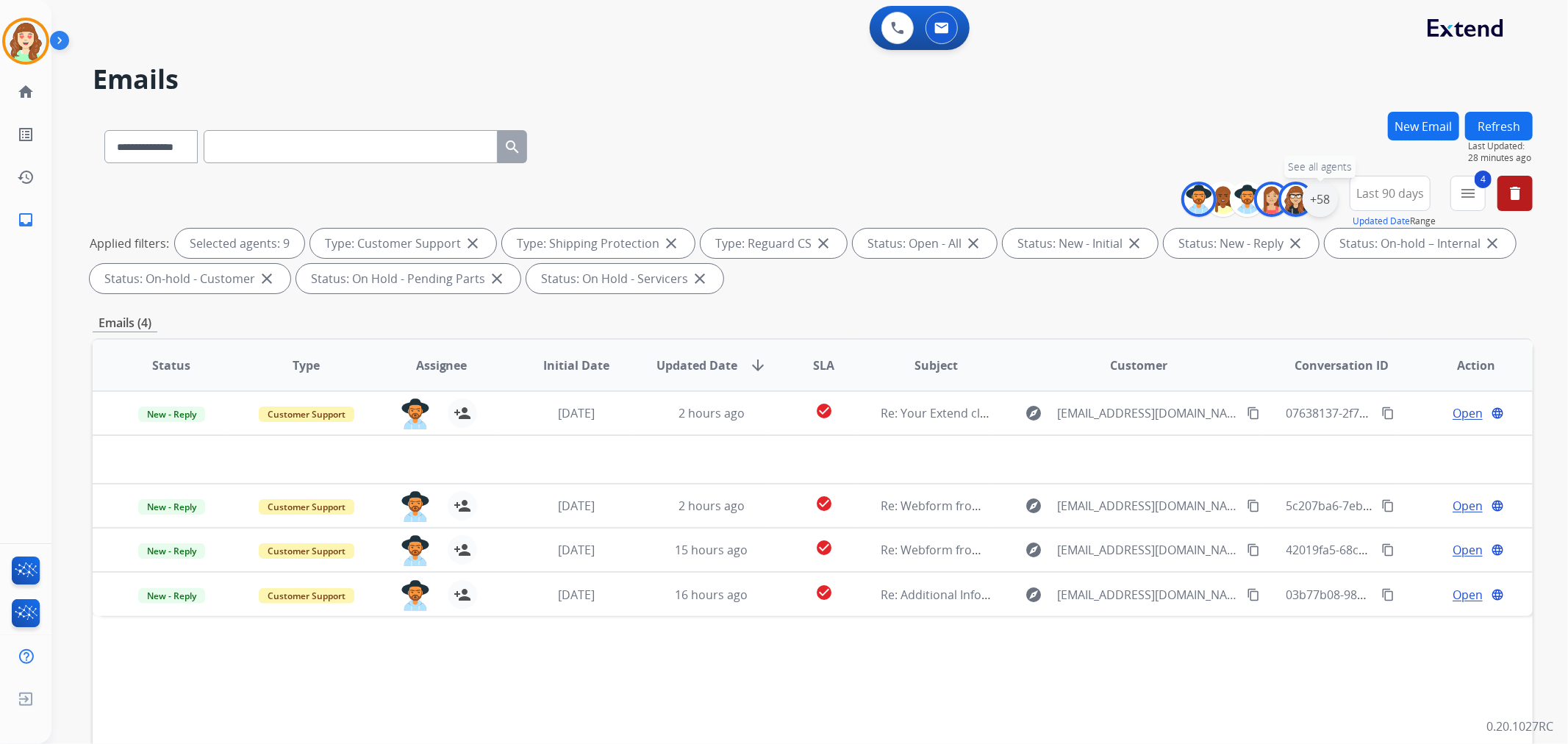
click at [1324, 207] on div "+58" at bounding box center [1320, 199] width 35 height 35
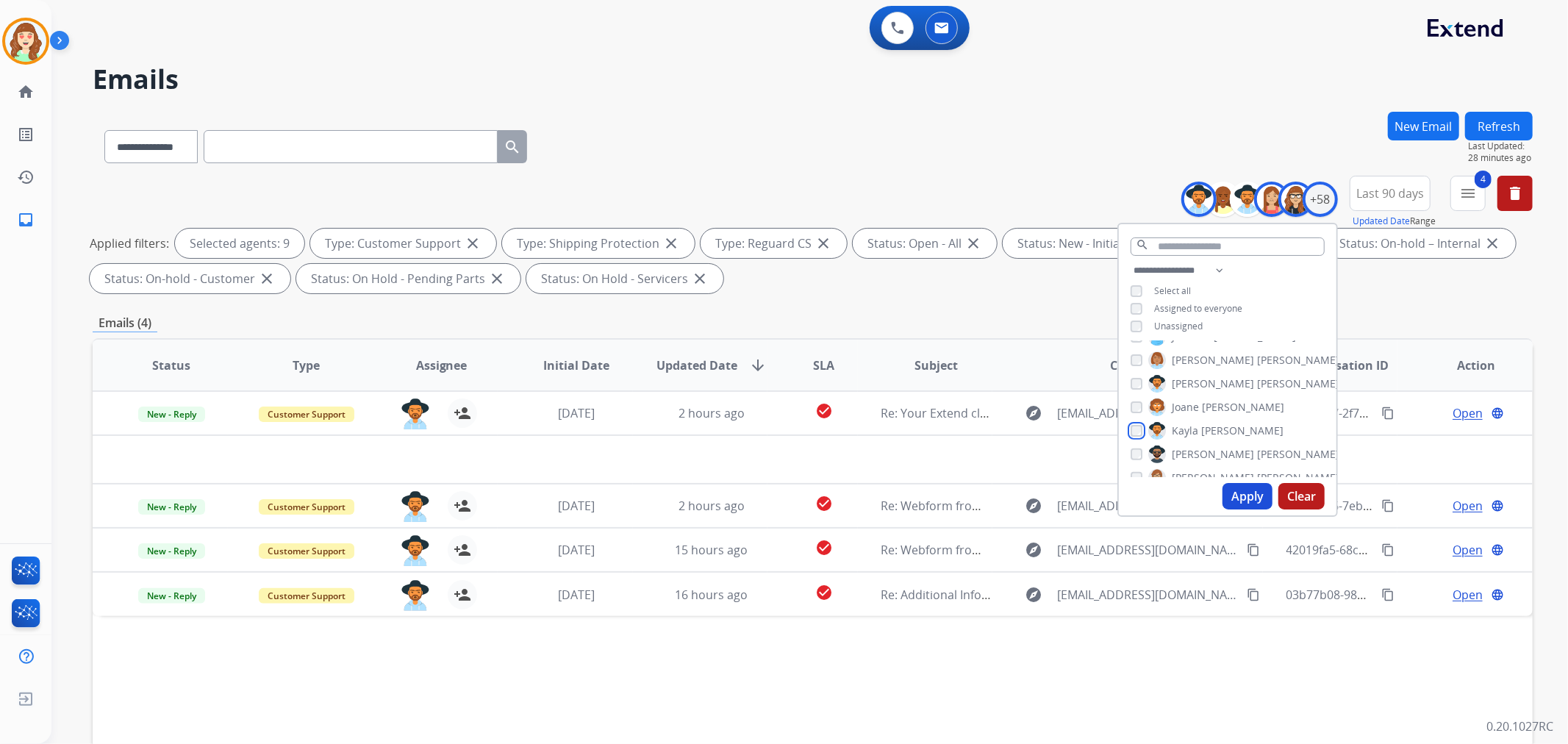
scroll to position [571, 0]
drag, startPoint x: 1247, startPoint y: 492, endPoint x: 1264, endPoint y: 439, distance: 55.7
click at [1250, 491] on button "Apply" at bounding box center [1248, 496] width 50 height 27
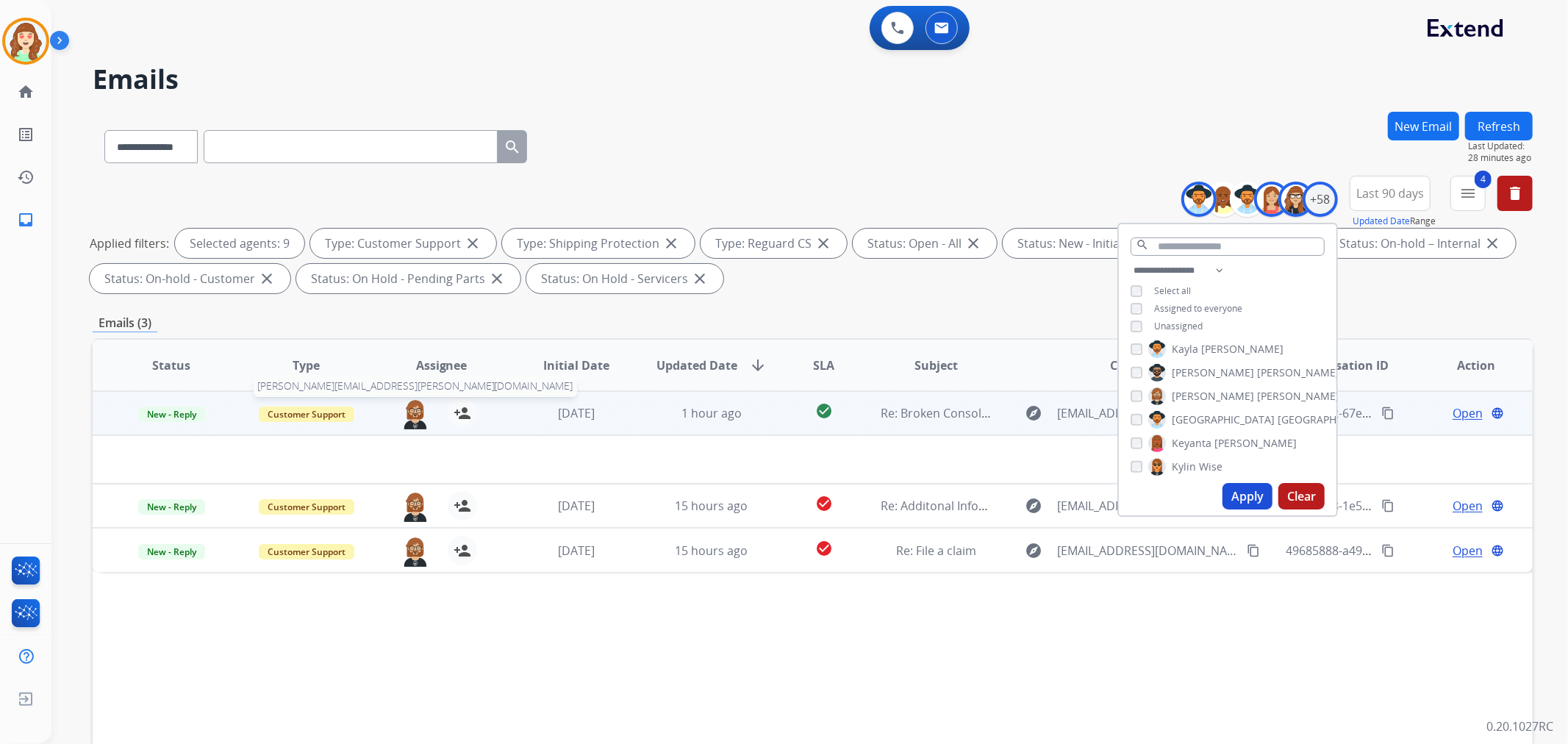
click at [415, 412] on img at bounding box center [416, 414] width 30 height 31
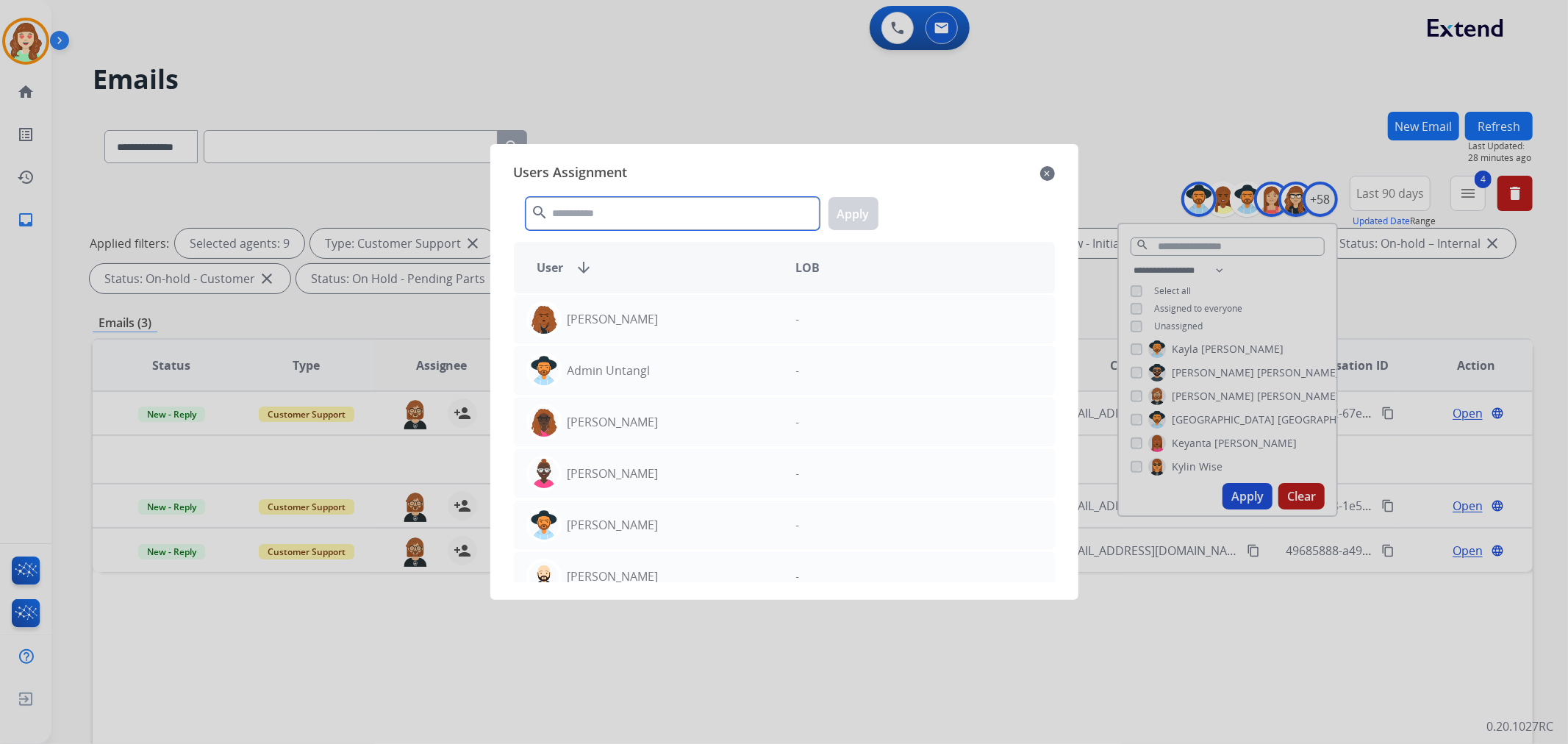
click at [654, 207] on input "text" at bounding box center [673, 213] width 294 height 33
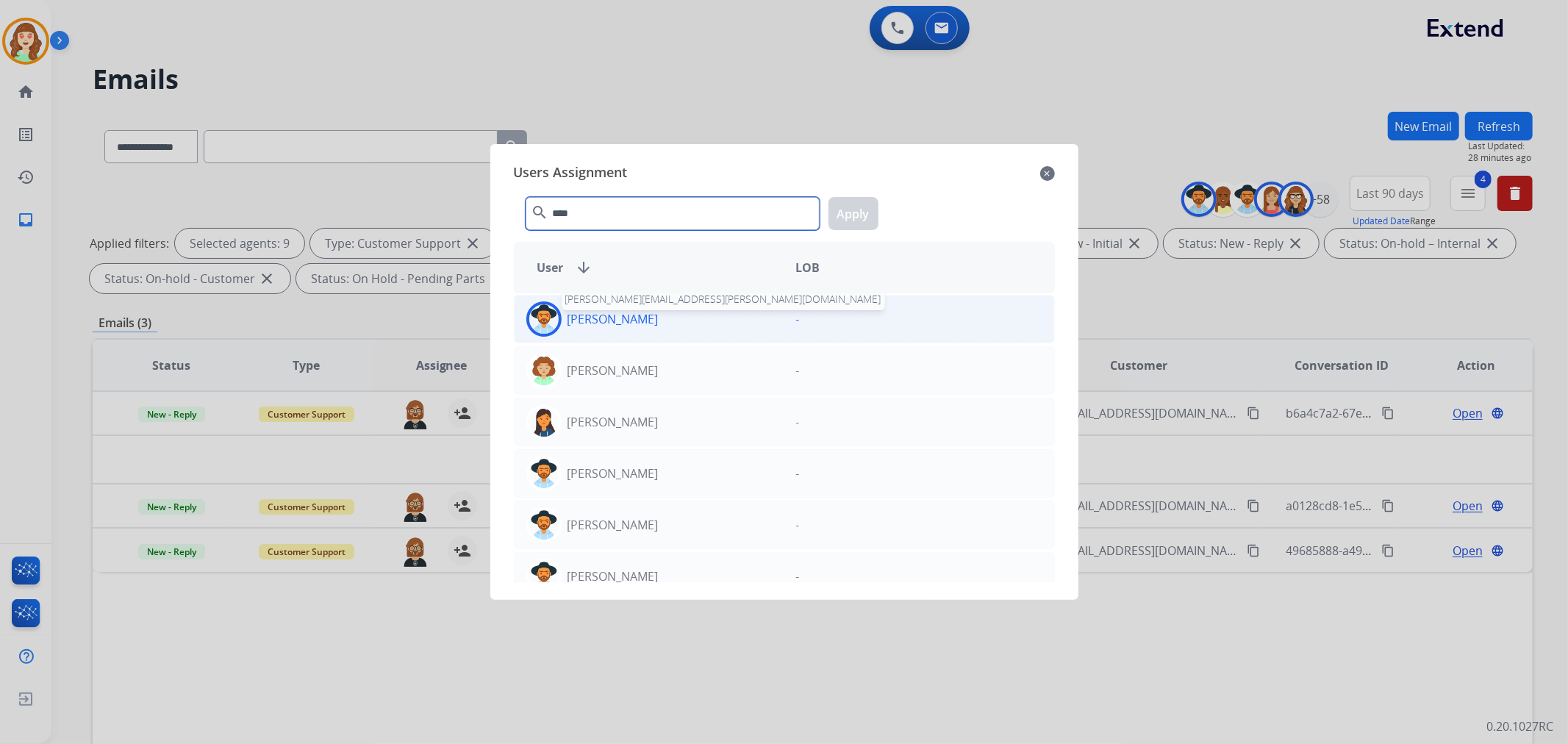
type input "****"
click at [629, 311] on p "[PERSON_NAME]" at bounding box center [613, 319] width 91 height 18
click at [846, 220] on button "Apply" at bounding box center [853, 213] width 50 height 33
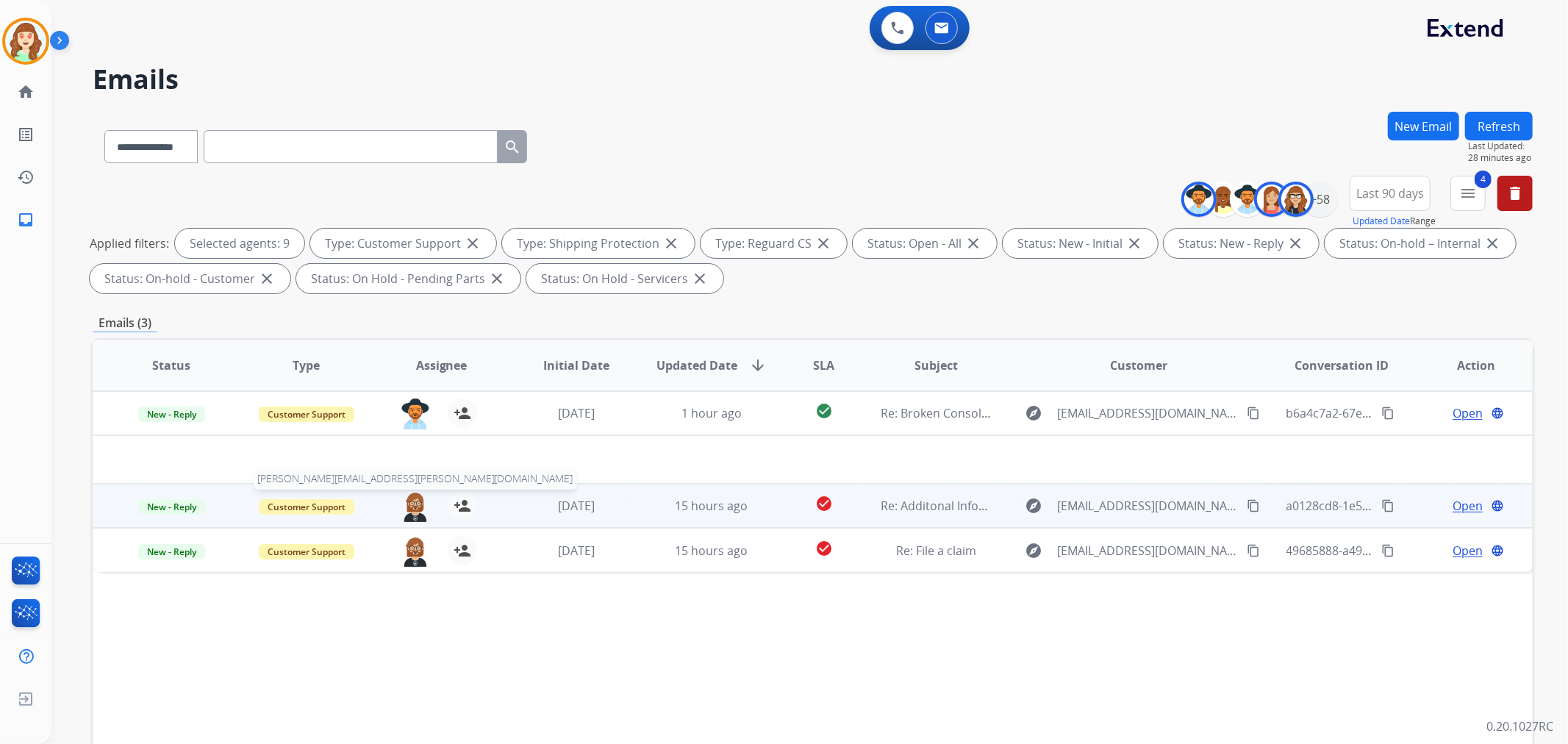
click at [409, 501] on img at bounding box center [416, 507] width 30 height 31
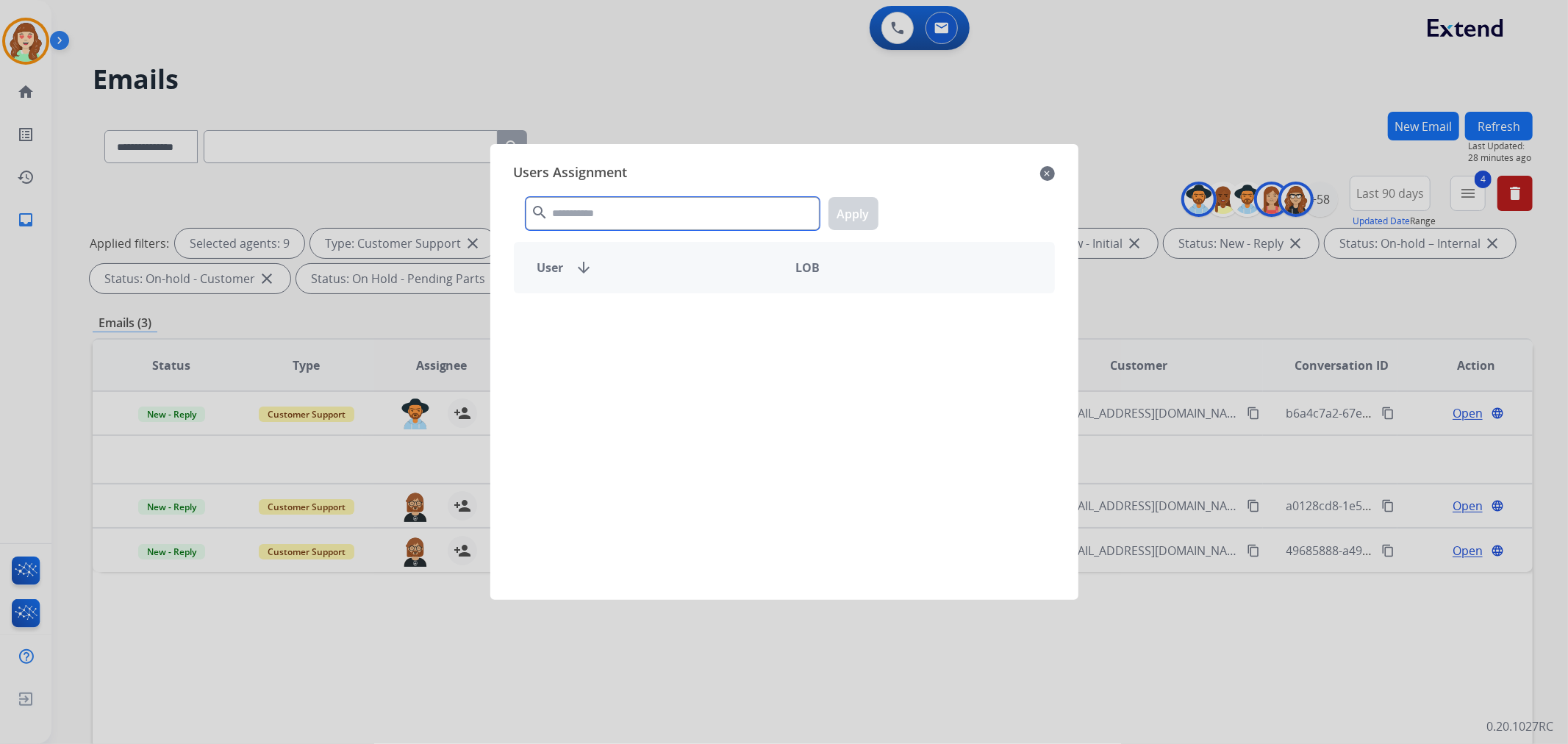
drag, startPoint x: 685, startPoint y: 209, endPoint x: 696, endPoint y: 214, distance: 12.1
click at [695, 212] on input "text" at bounding box center [673, 213] width 294 height 33
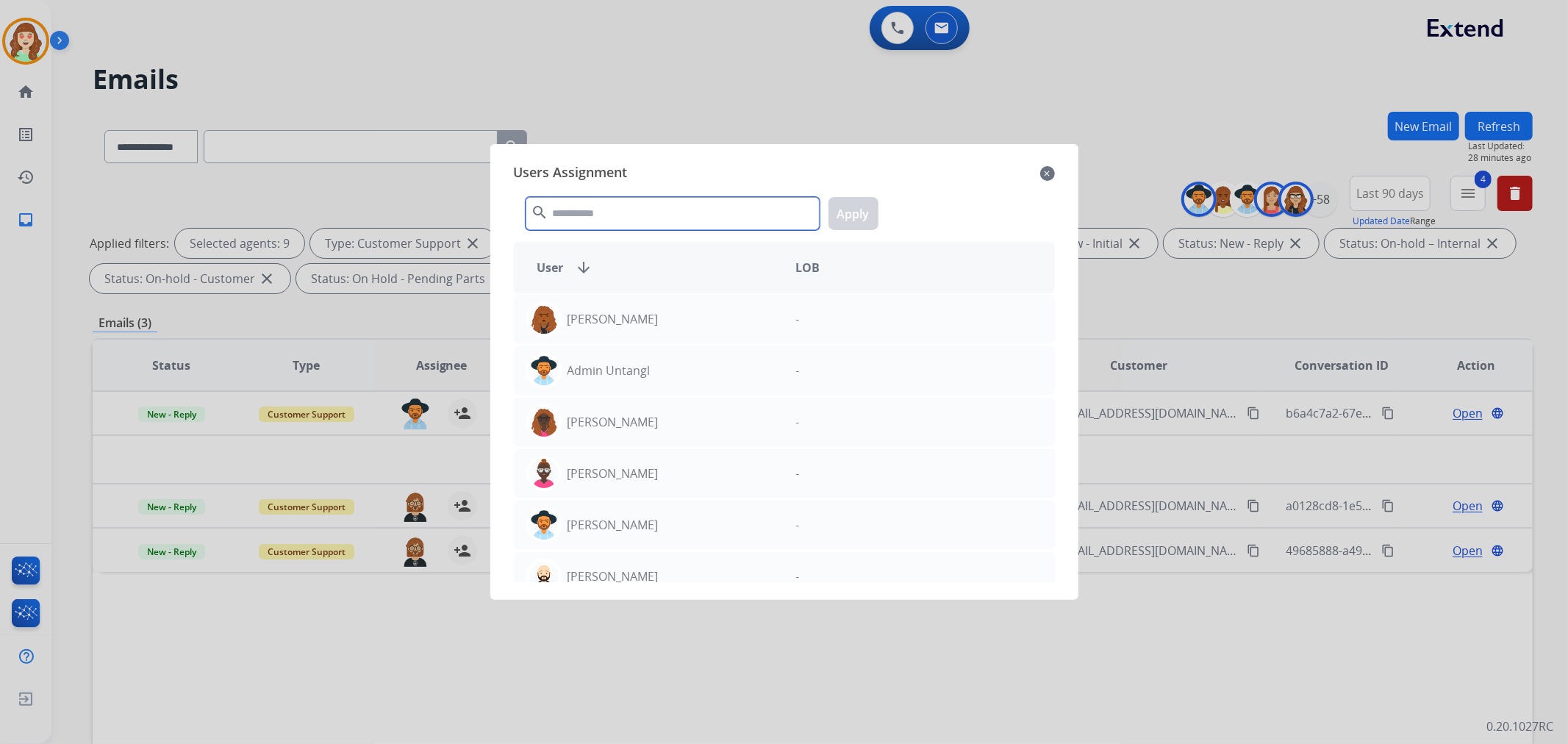
type input "*"
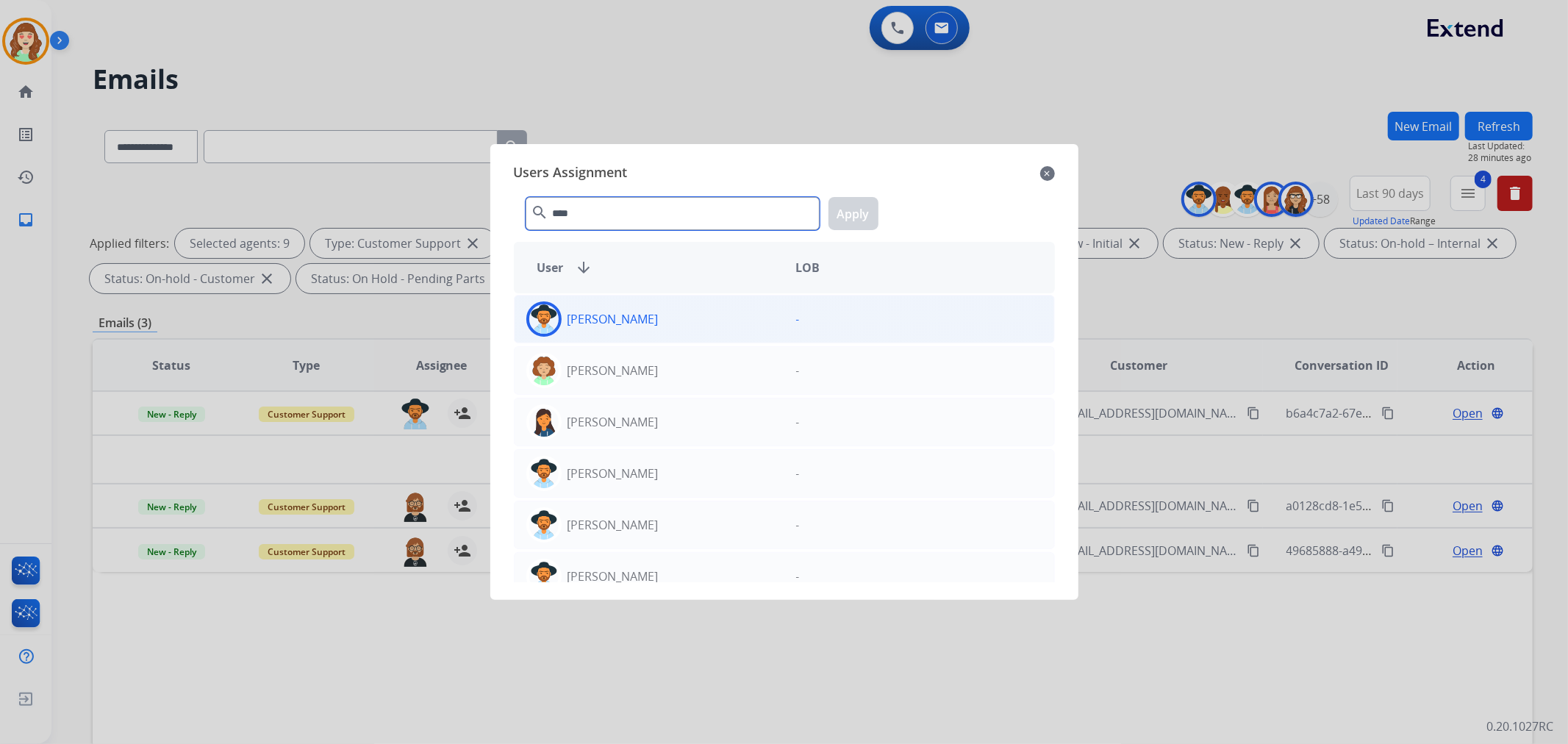
type input "****"
click at [710, 326] on div "[PERSON_NAME]" at bounding box center [649, 319] width 270 height 35
click at [865, 216] on button "Apply" at bounding box center [853, 213] width 50 height 33
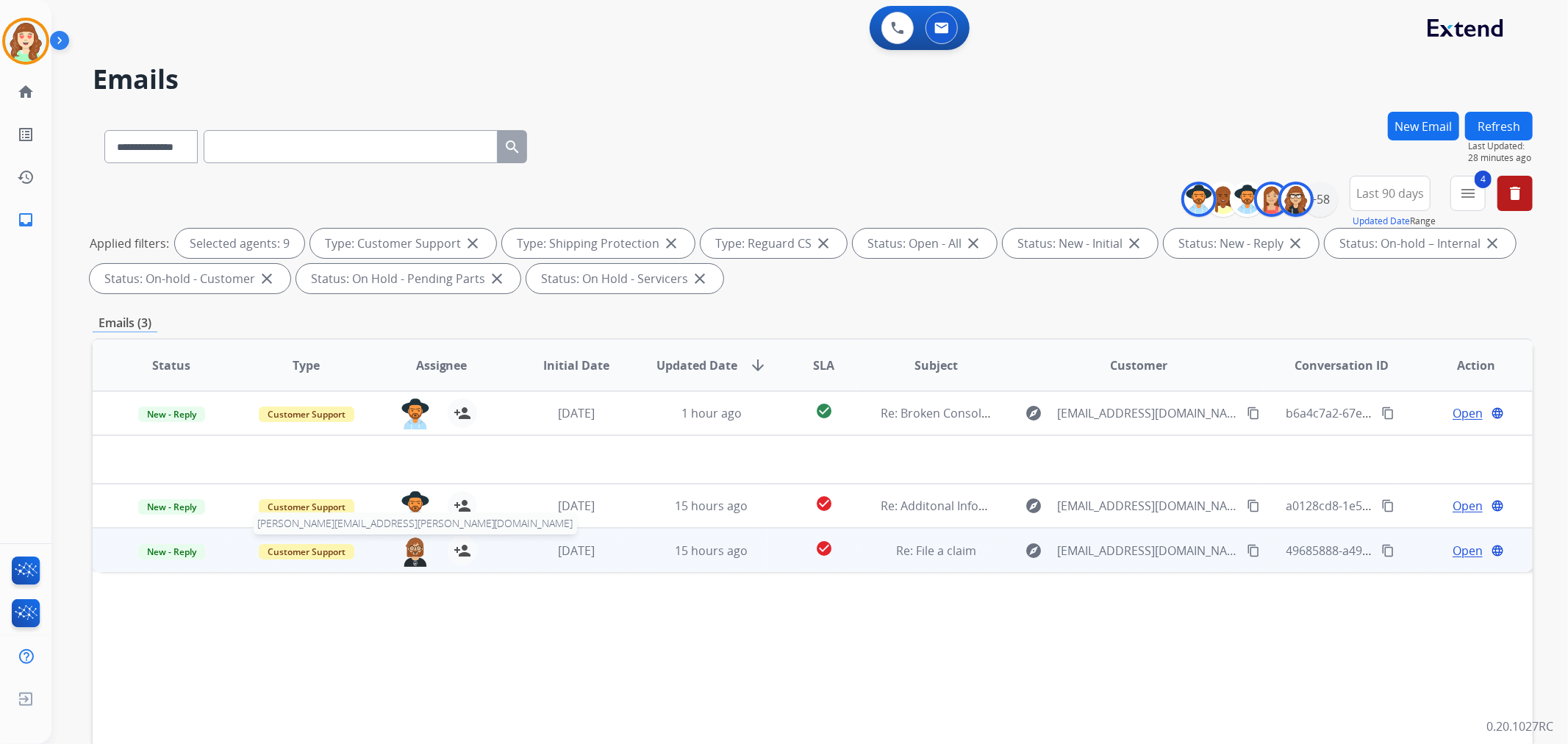
click at [413, 549] on img at bounding box center [416, 552] width 30 height 31
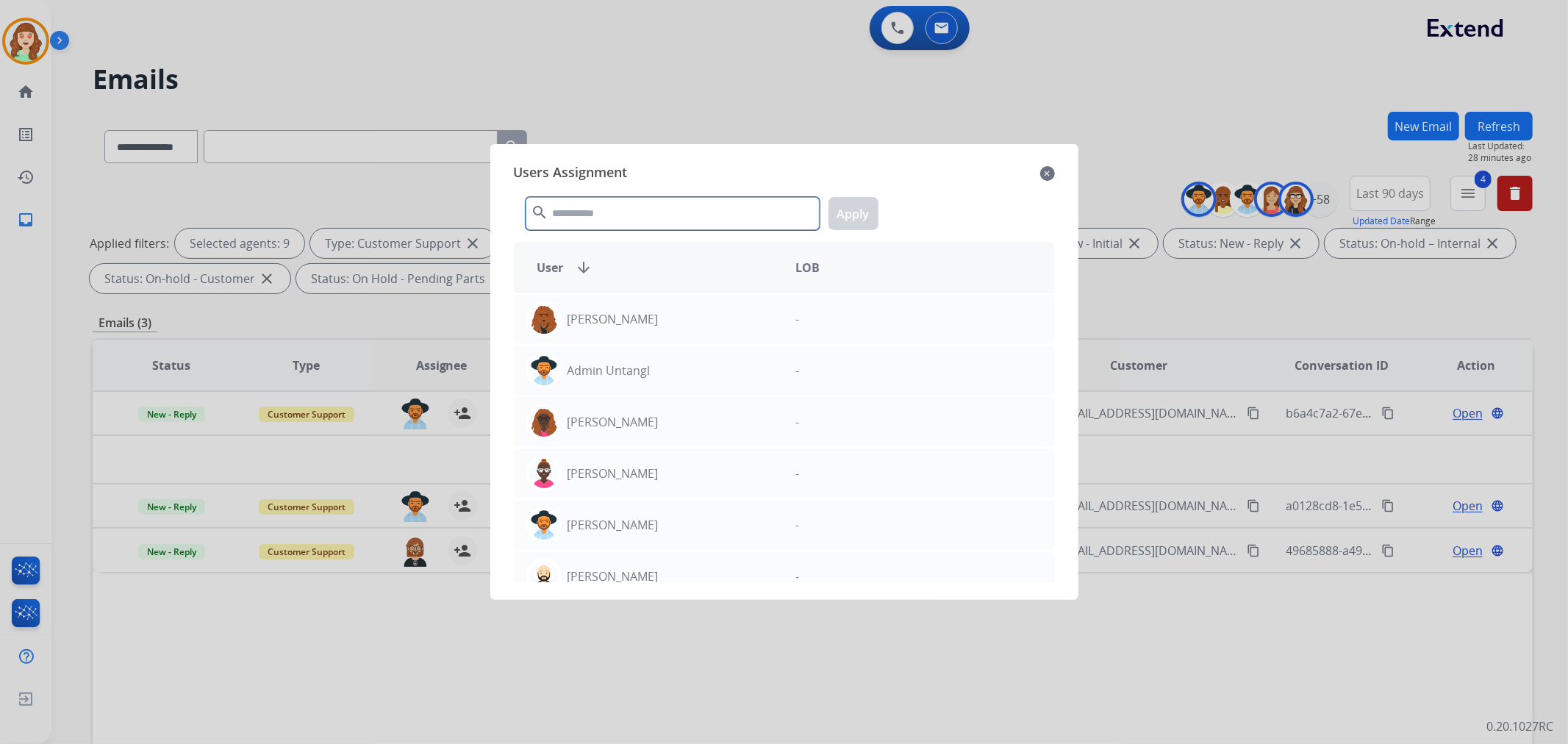
click at [704, 214] on input "text" at bounding box center [673, 213] width 294 height 33
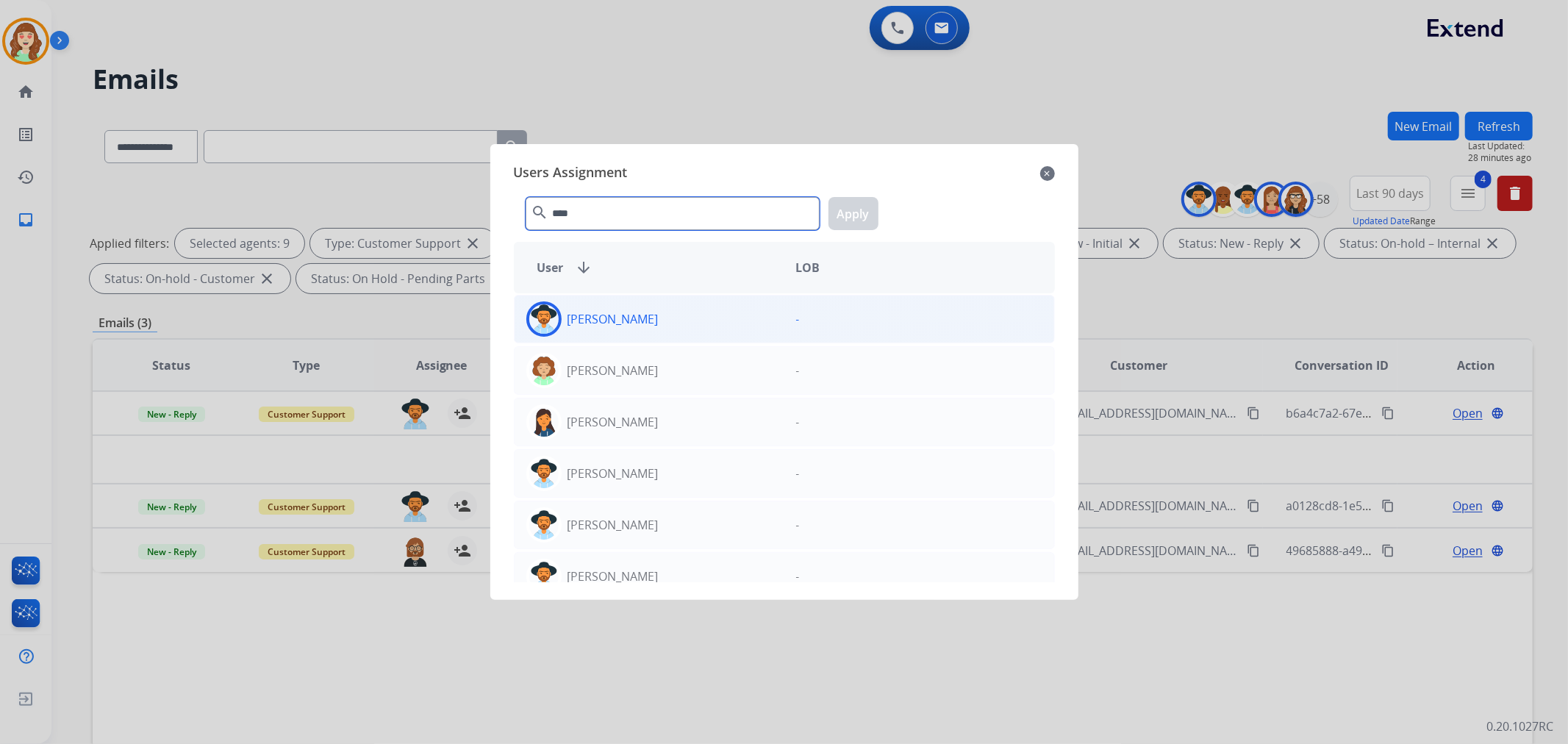
type input "****"
drag, startPoint x: 656, startPoint y: 317, endPoint x: 781, endPoint y: 262, distance: 136.6
click at [659, 317] on div "[PERSON_NAME]" at bounding box center [649, 319] width 270 height 35
click at [847, 214] on button "Apply" at bounding box center [853, 213] width 50 height 33
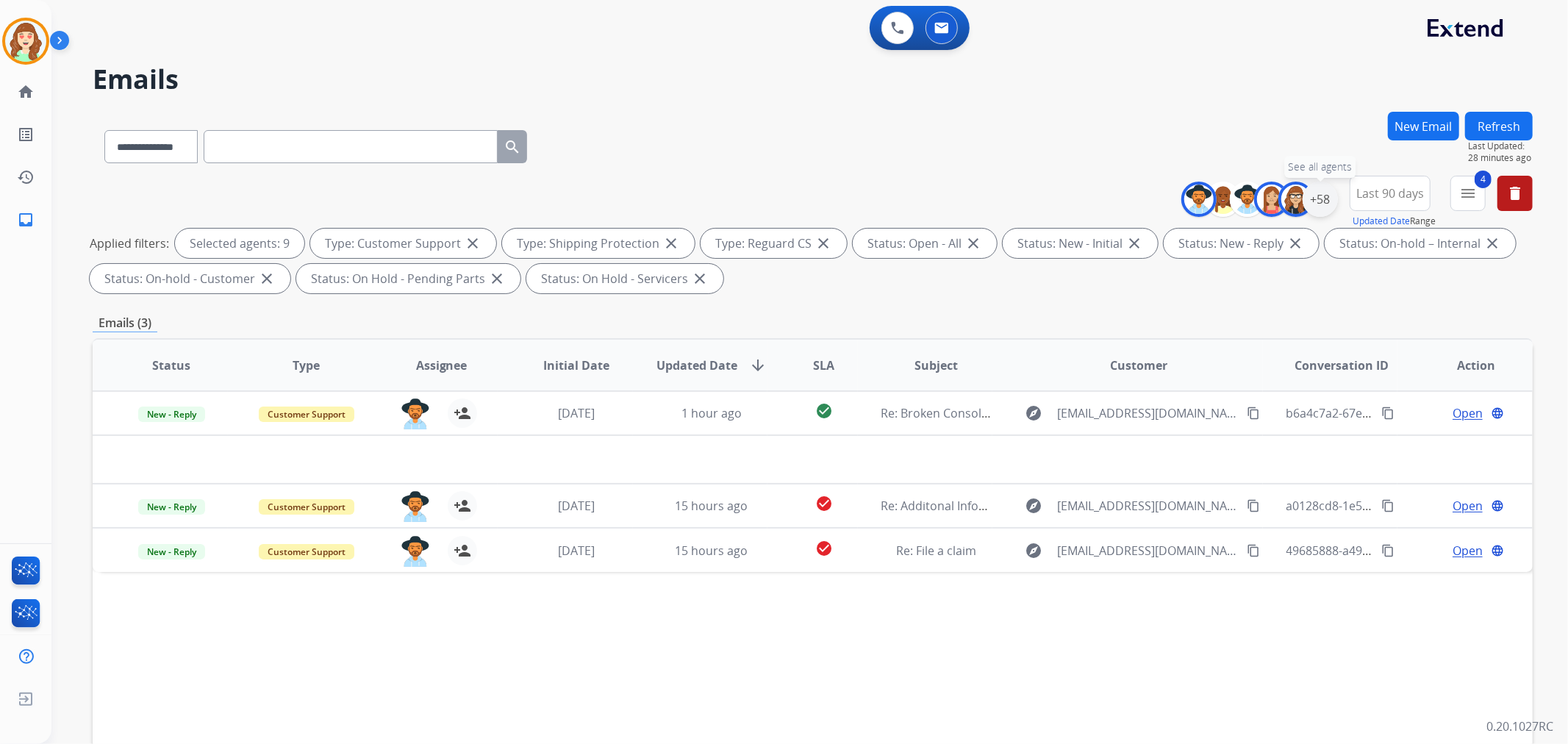
click at [1321, 203] on div "+58" at bounding box center [1320, 199] width 35 height 35
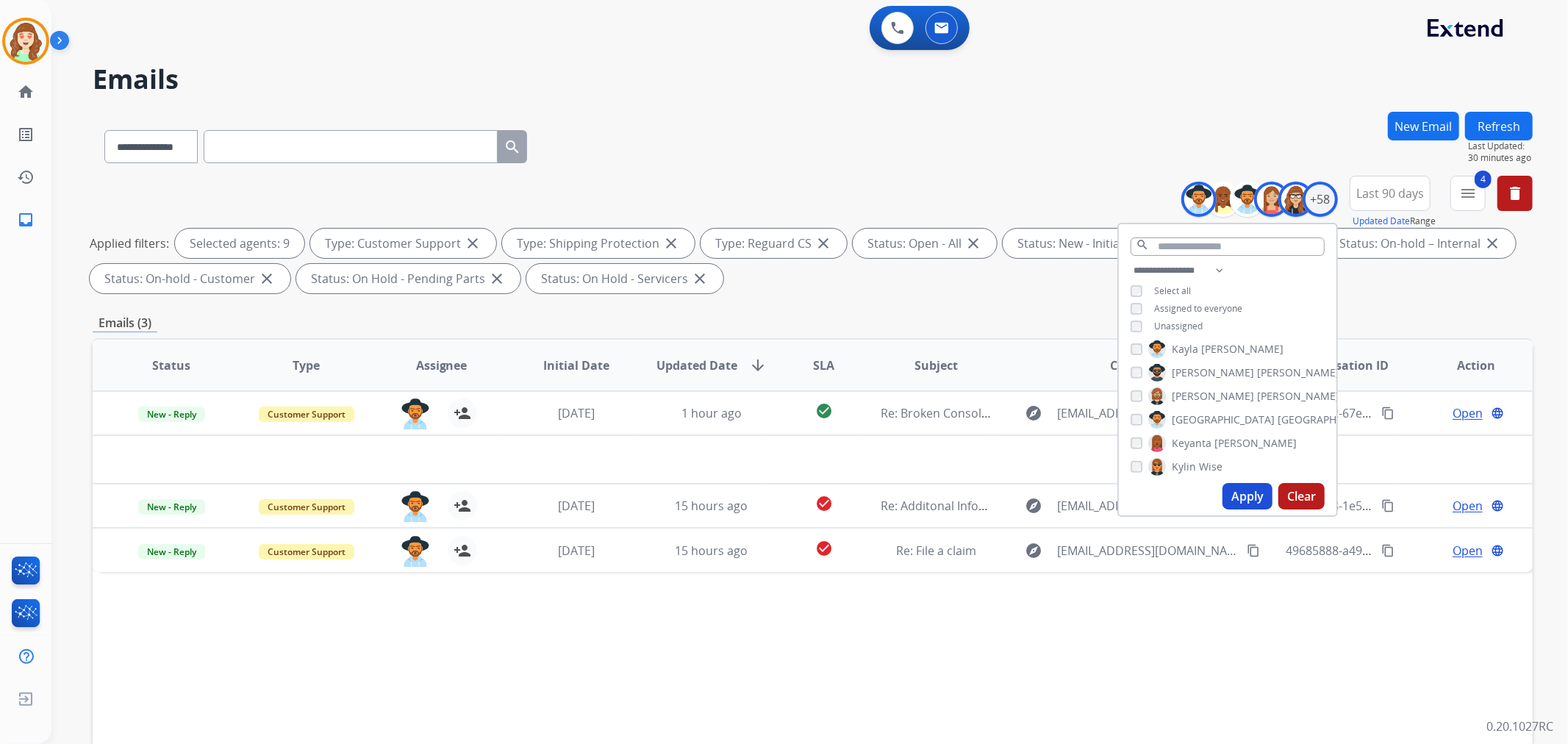
click at [1244, 501] on button "Apply" at bounding box center [1248, 496] width 50 height 27
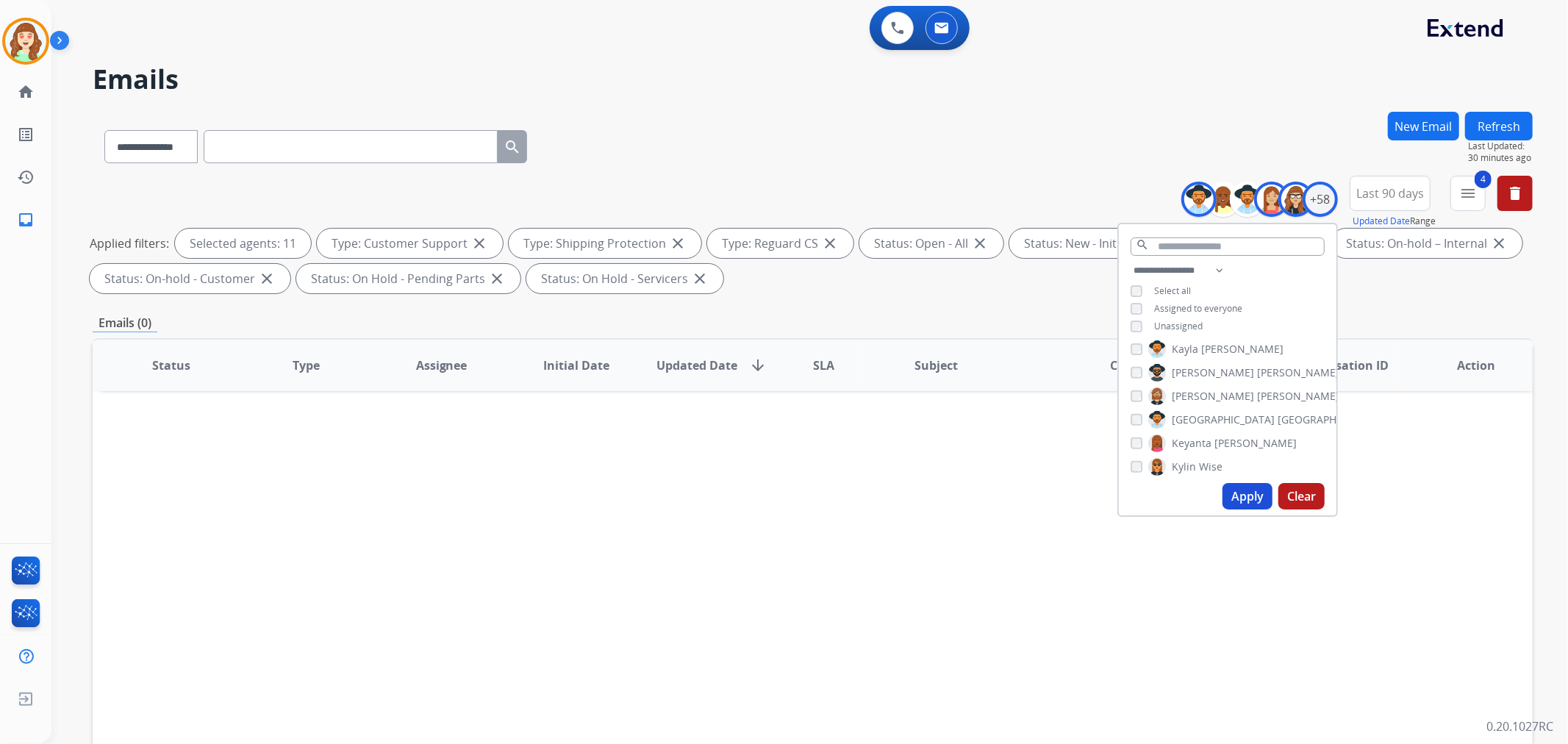
scroll to position [653, 0]
click at [1231, 502] on button "Apply" at bounding box center [1248, 496] width 50 height 27
click at [1245, 498] on button "Apply" at bounding box center [1248, 496] width 50 height 27
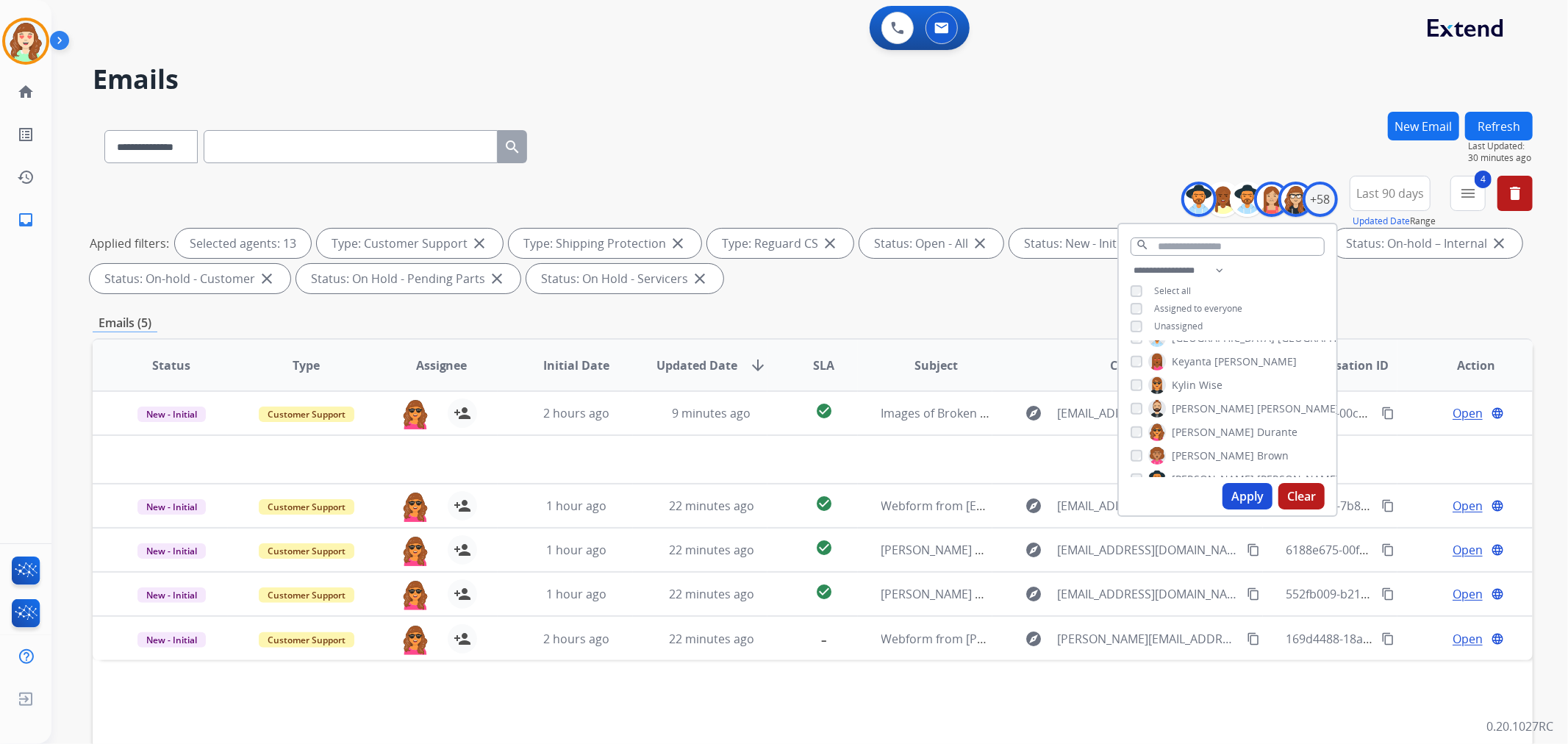
scroll to position [735, 0]
click at [1127, 472] on div "[PERSON_NAME] [PERSON_NAME] [PERSON_NAME] [PERSON_NAME] [PERSON_NAME] [PERSON_N…" at bounding box center [1227, 410] width 218 height 136
click at [1238, 492] on button "Apply" at bounding box center [1248, 496] width 50 height 27
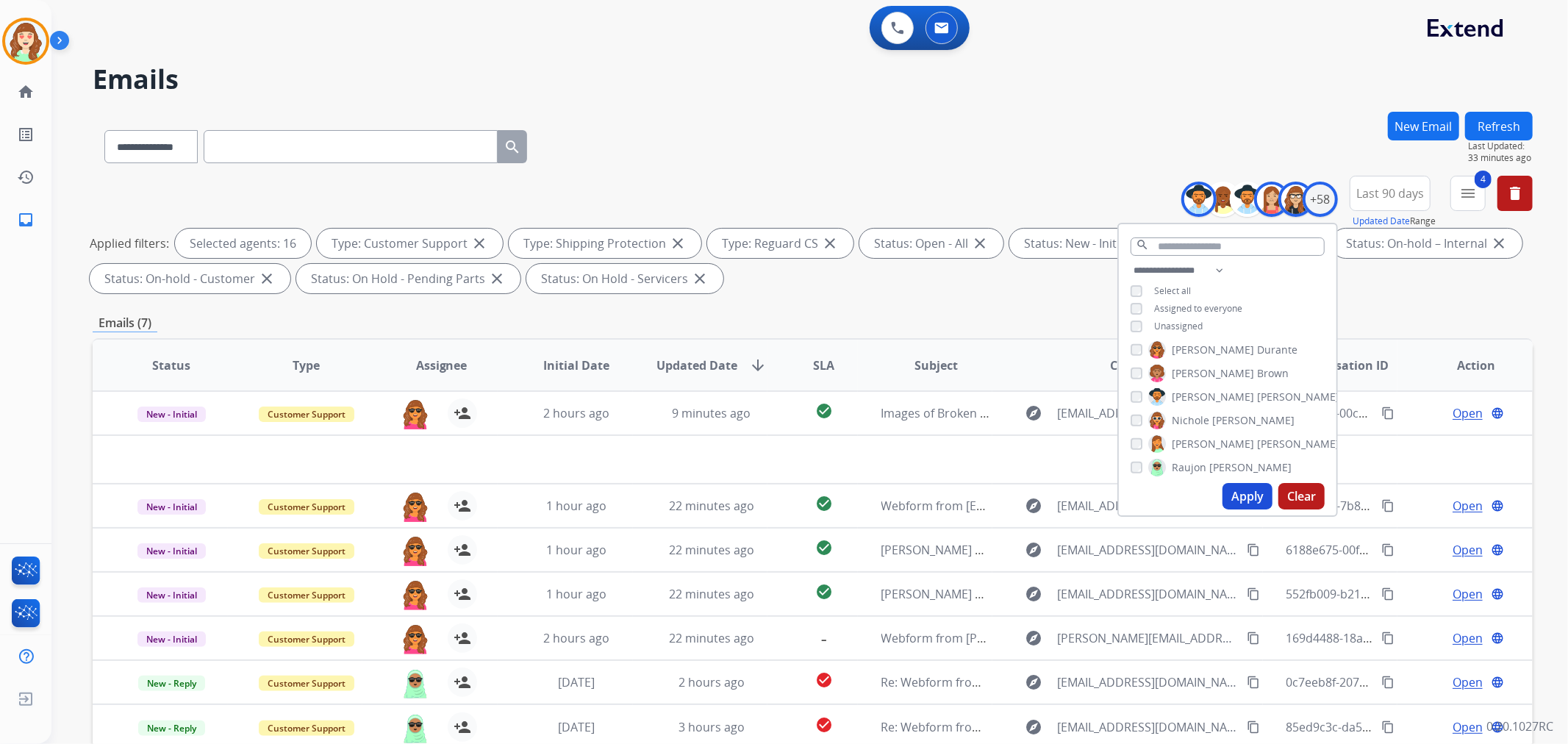
click at [278, 137] on input "text" at bounding box center [351, 147] width 294 height 33
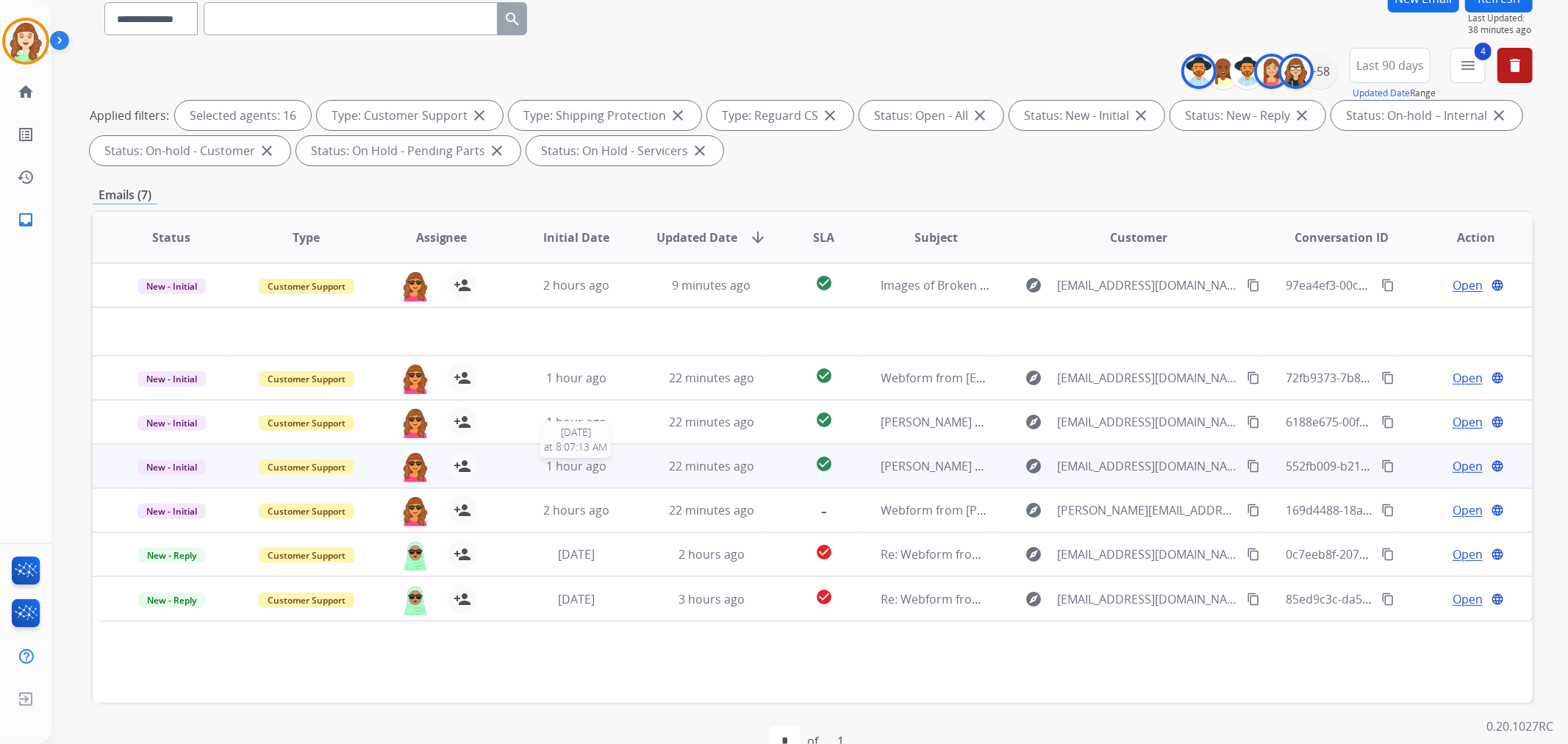
scroll to position [163, 0]
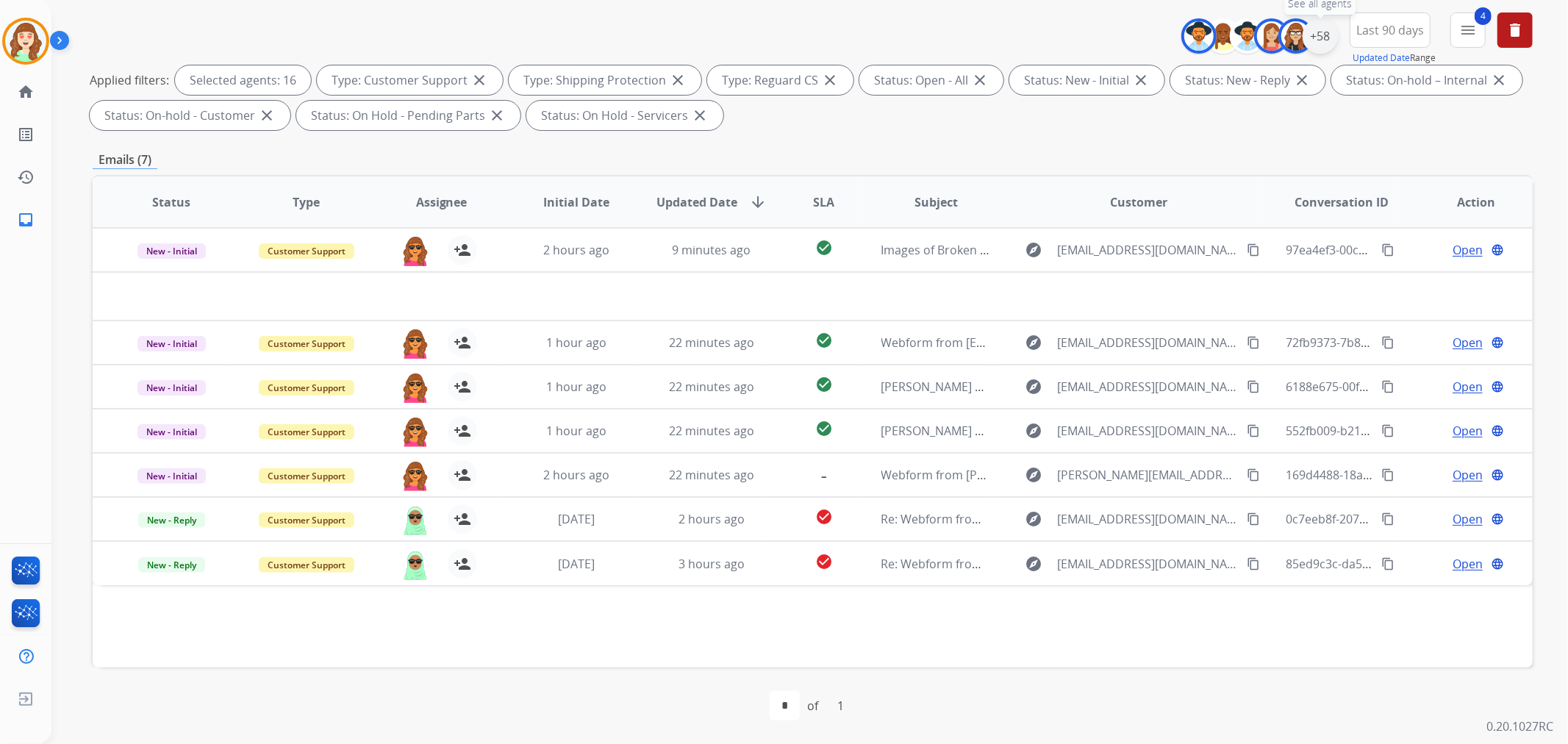
click at [1325, 35] on div "+58" at bounding box center [1320, 36] width 35 height 35
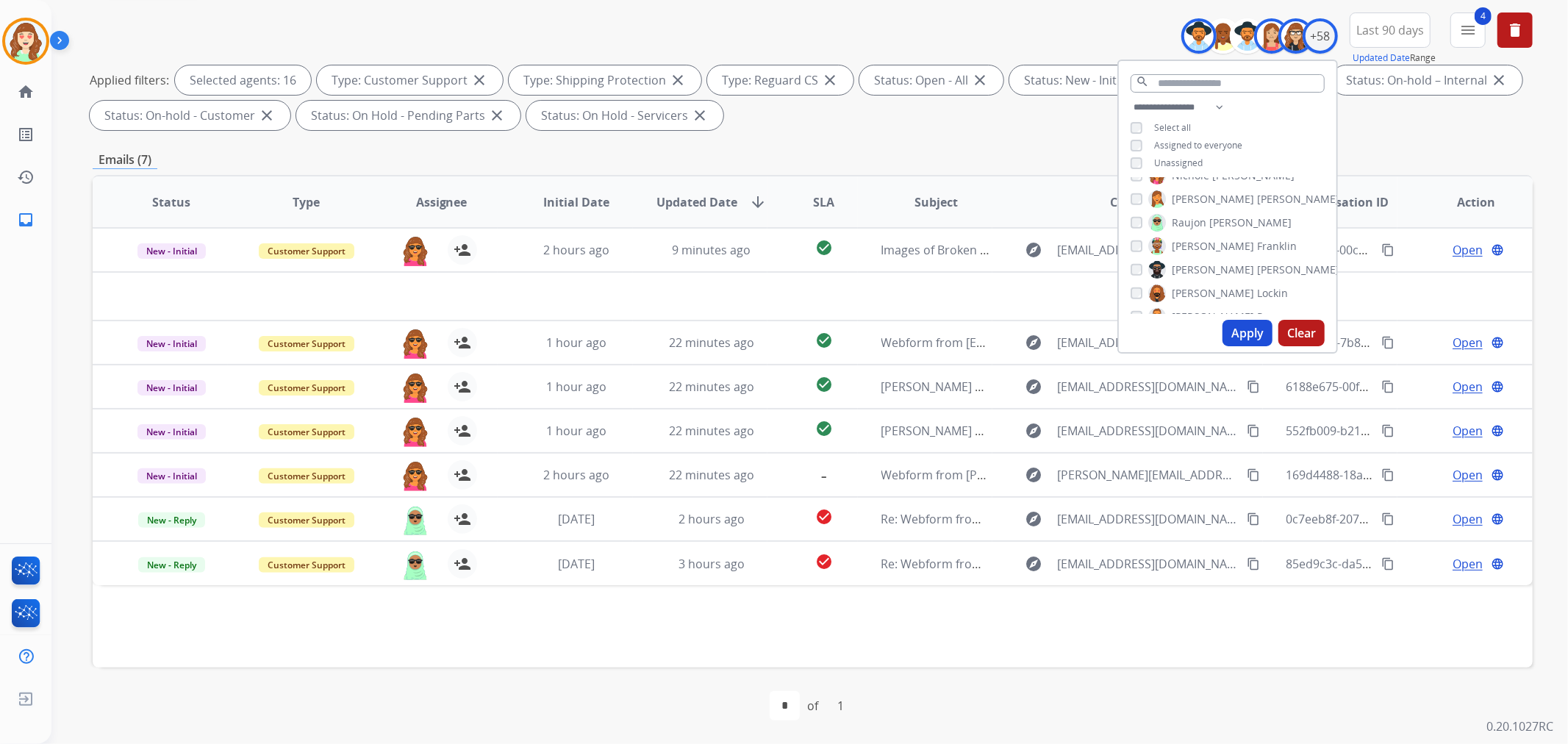
scroll to position [899, 0]
drag, startPoint x: 1241, startPoint y: 331, endPoint x: 760, endPoint y: 495, distance: 508.2
click at [1242, 331] on button "Apply" at bounding box center [1248, 333] width 50 height 27
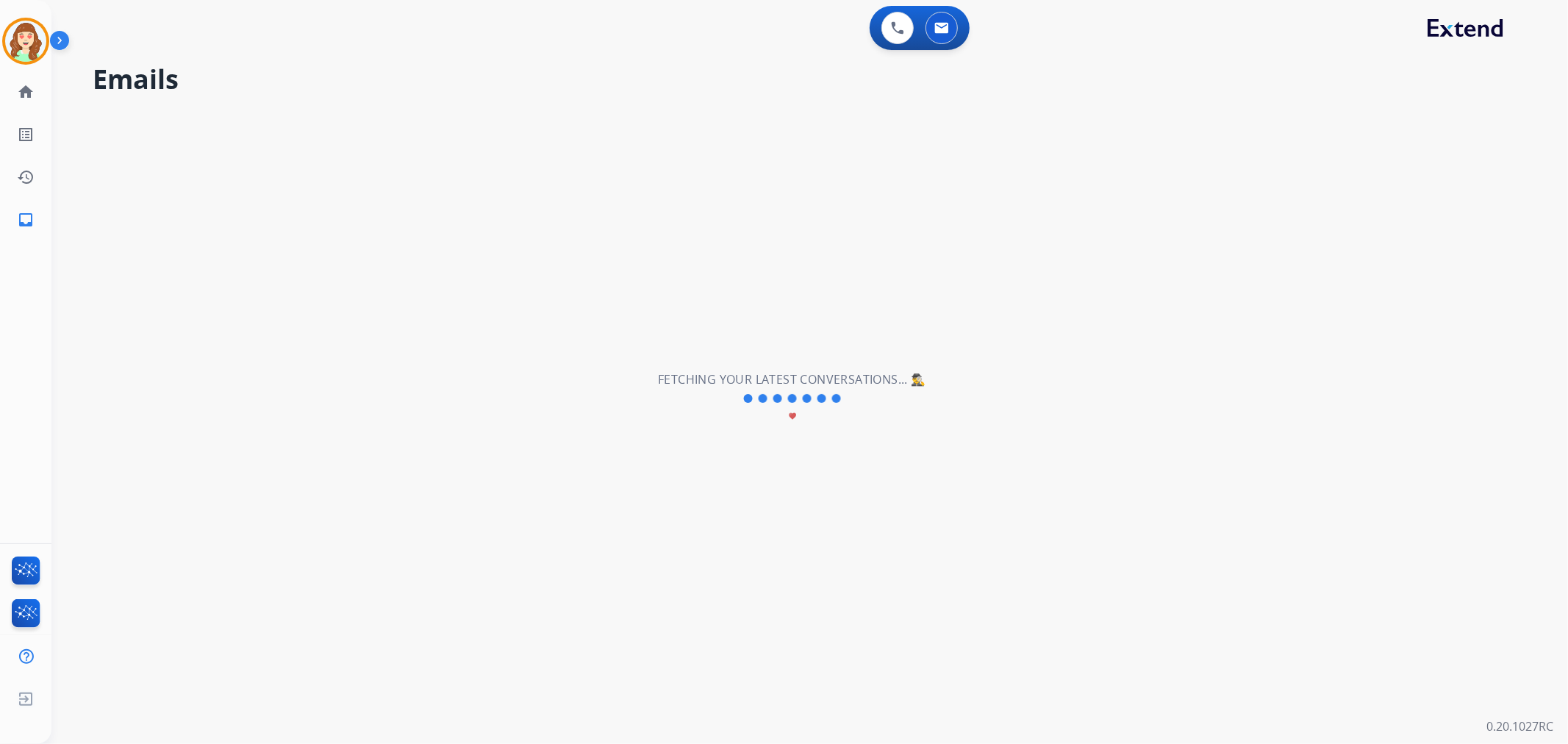
scroll to position [0, 0]
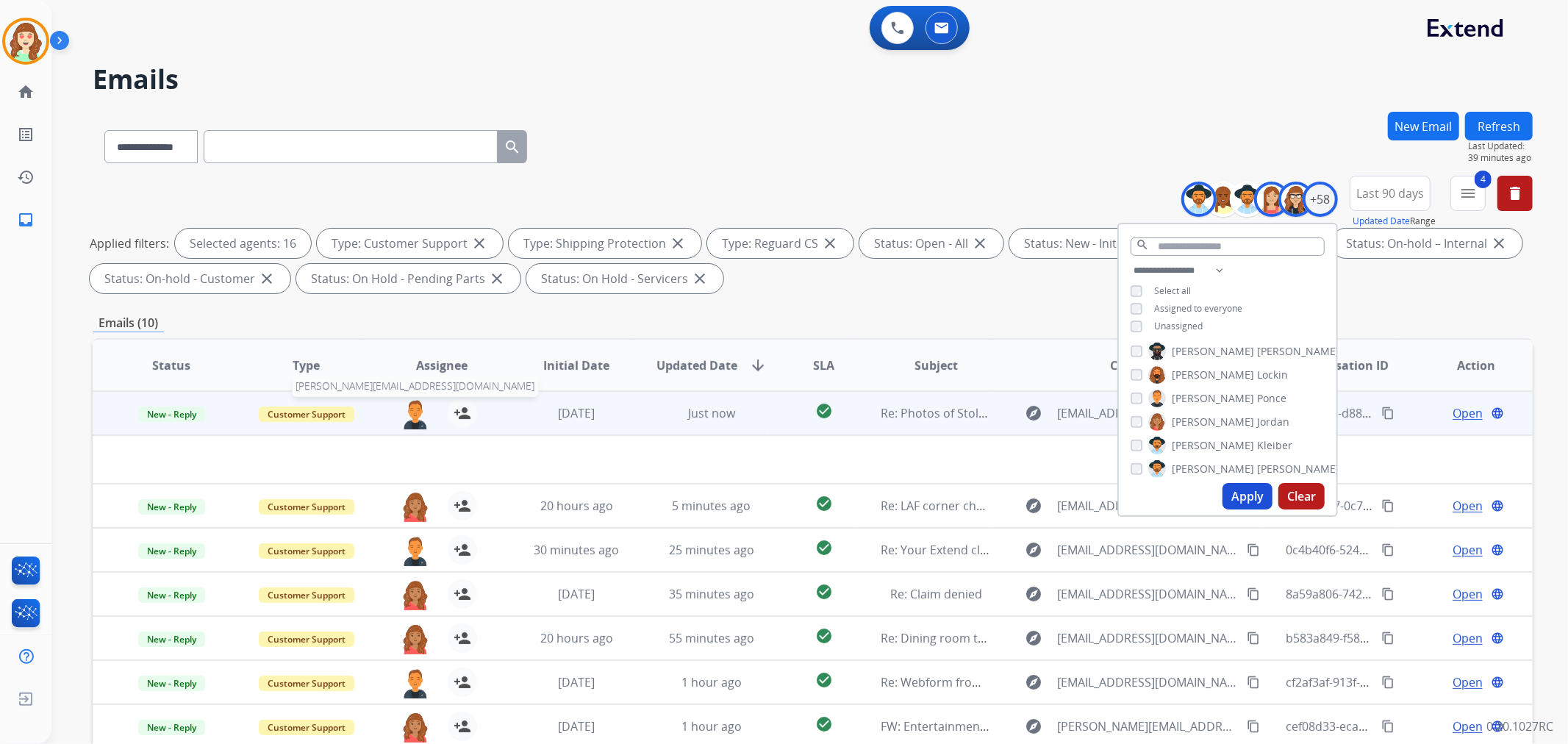
click at [412, 407] on img at bounding box center [416, 414] width 30 height 31
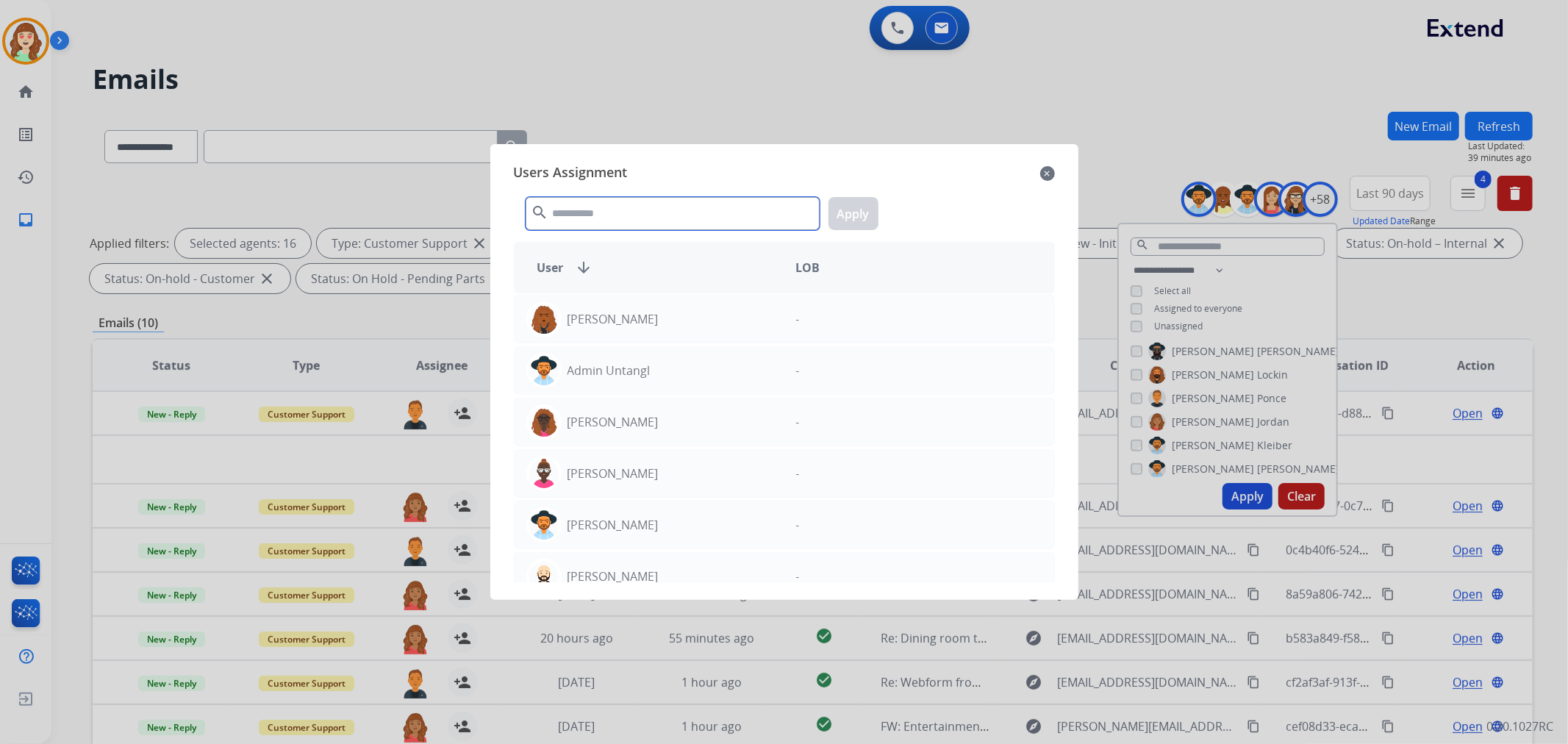
click at [718, 204] on input "text" at bounding box center [673, 213] width 294 height 33
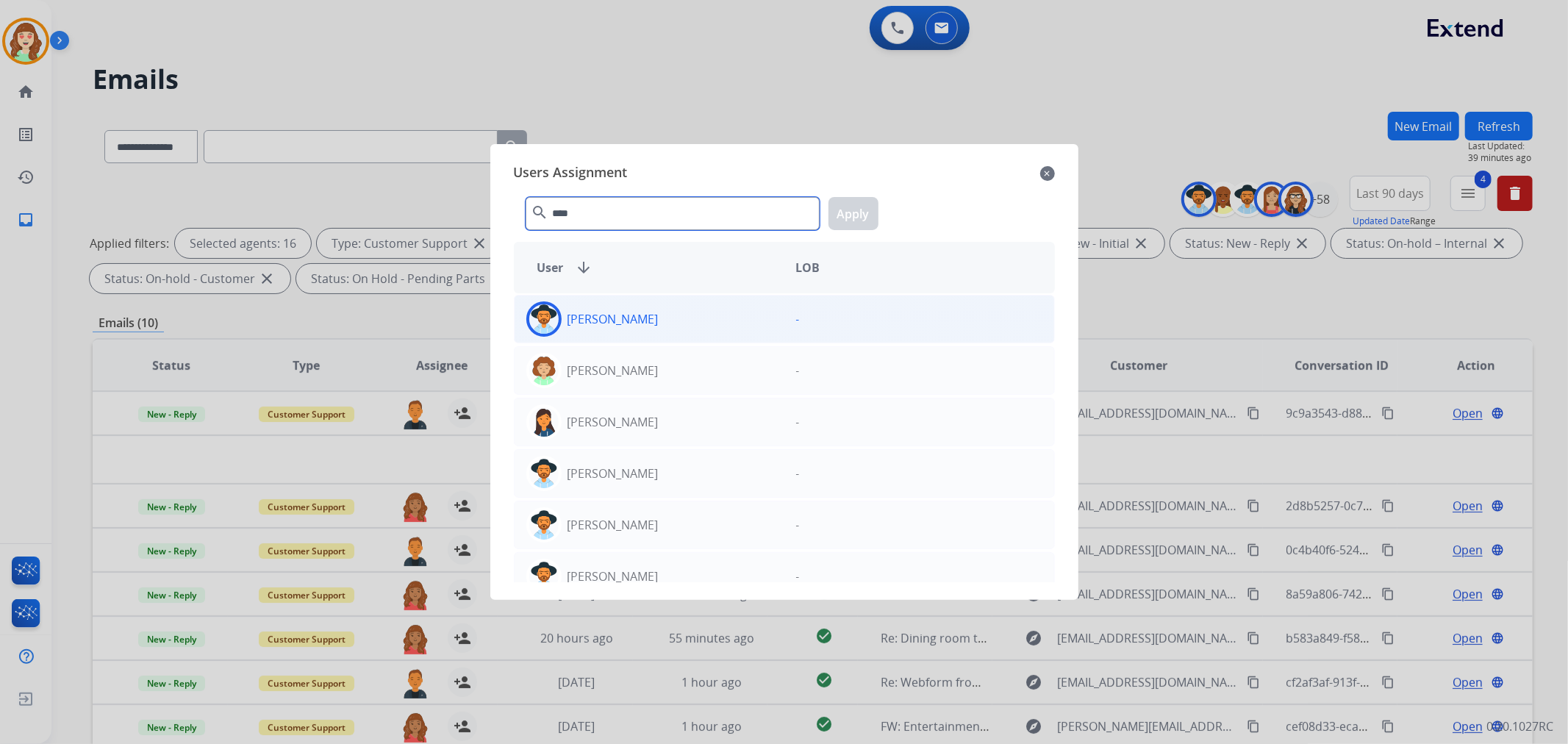
type input "****"
click at [670, 318] on div "[PERSON_NAME]" at bounding box center [649, 319] width 270 height 35
click at [850, 208] on button "Apply" at bounding box center [853, 213] width 50 height 33
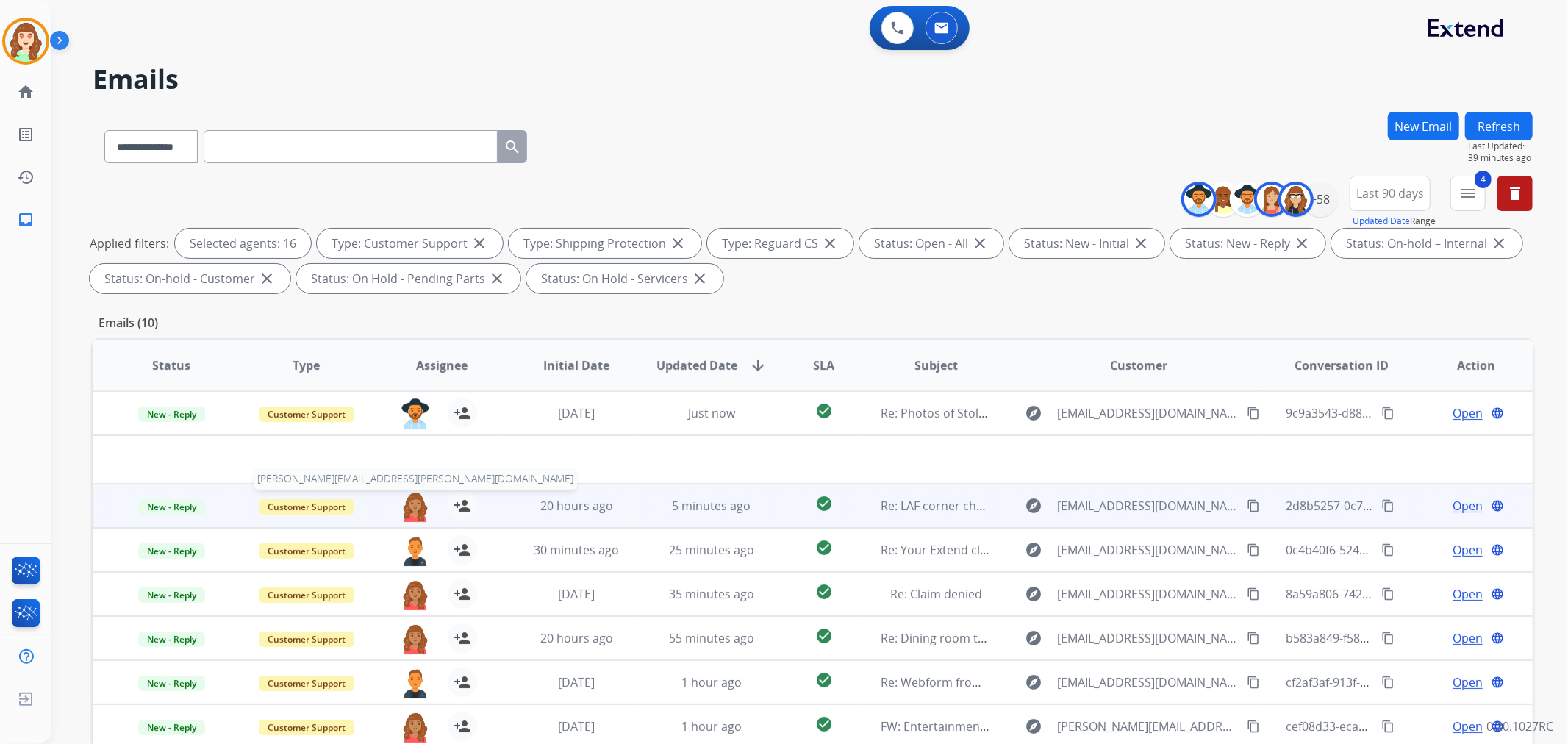
click at [412, 504] on img at bounding box center [416, 507] width 30 height 31
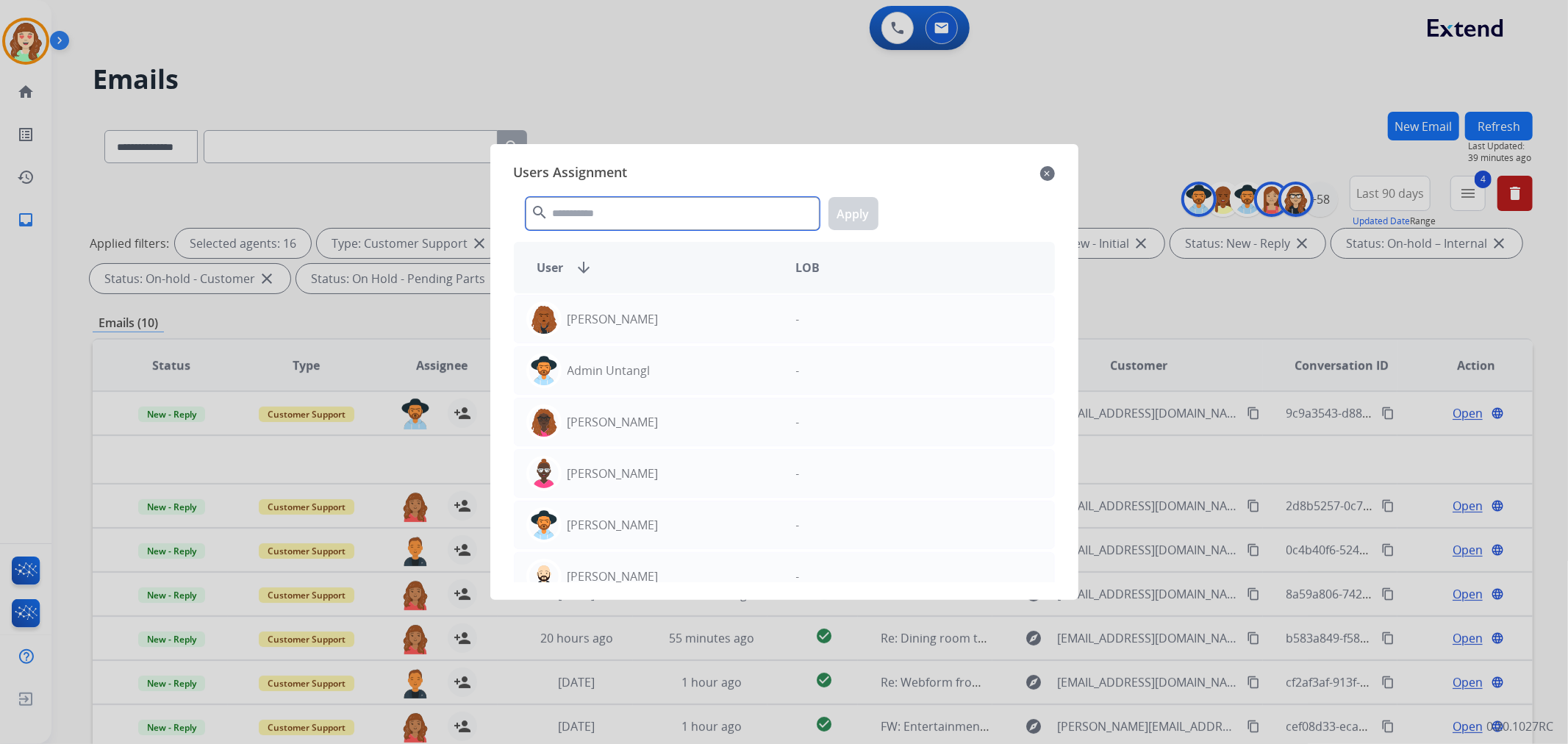
click at [673, 228] on input "text" at bounding box center [673, 213] width 294 height 33
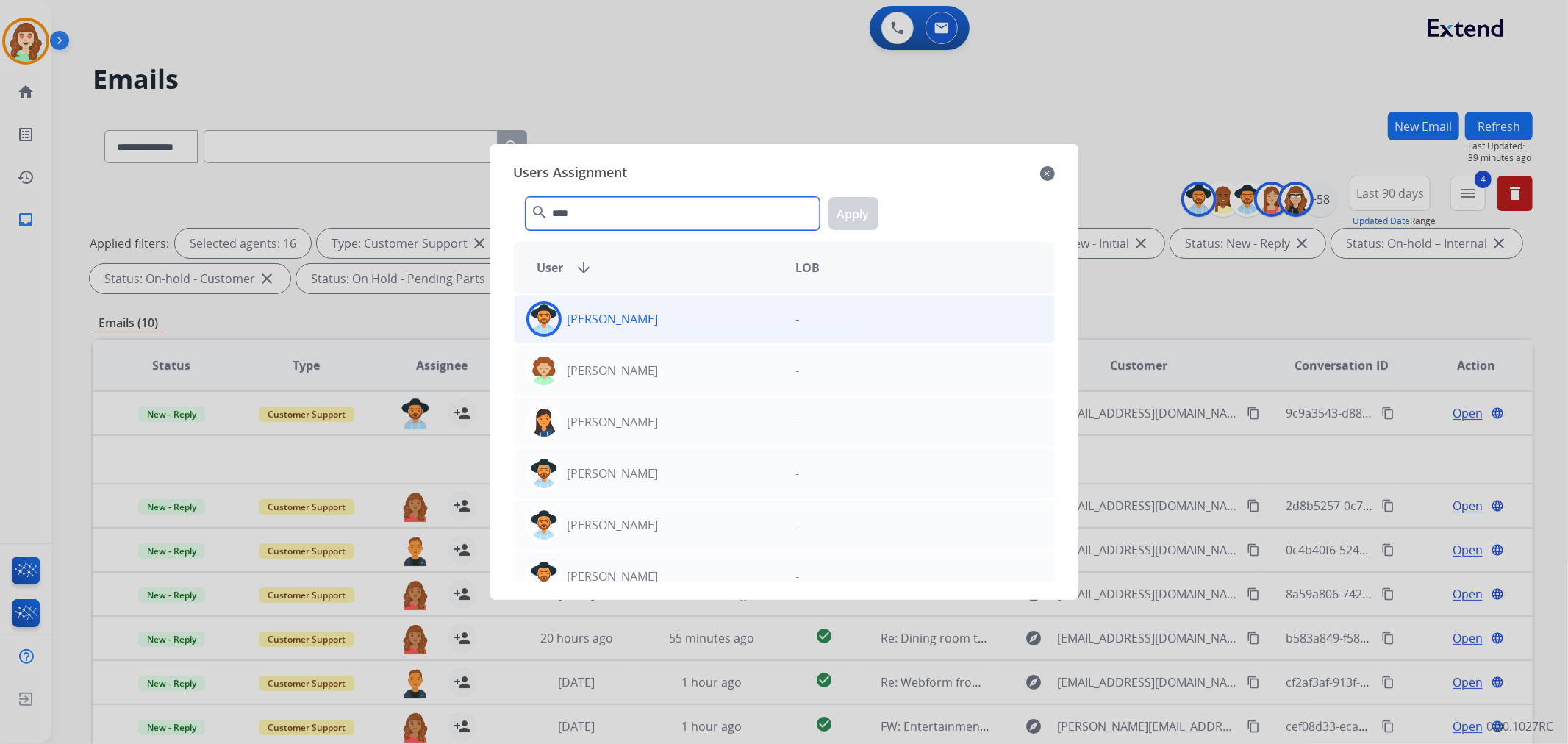
type input "****"
drag, startPoint x: 681, startPoint y: 325, endPoint x: 816, endPoint y: 283, distance: 141.4
click at [682, 324] on div "[PERSON_NAME]" at bounding box center [649, 319] width 270 height 35
click at [843, 217] on button "Apply" at bounding box center [853, 213] width 50 height 33
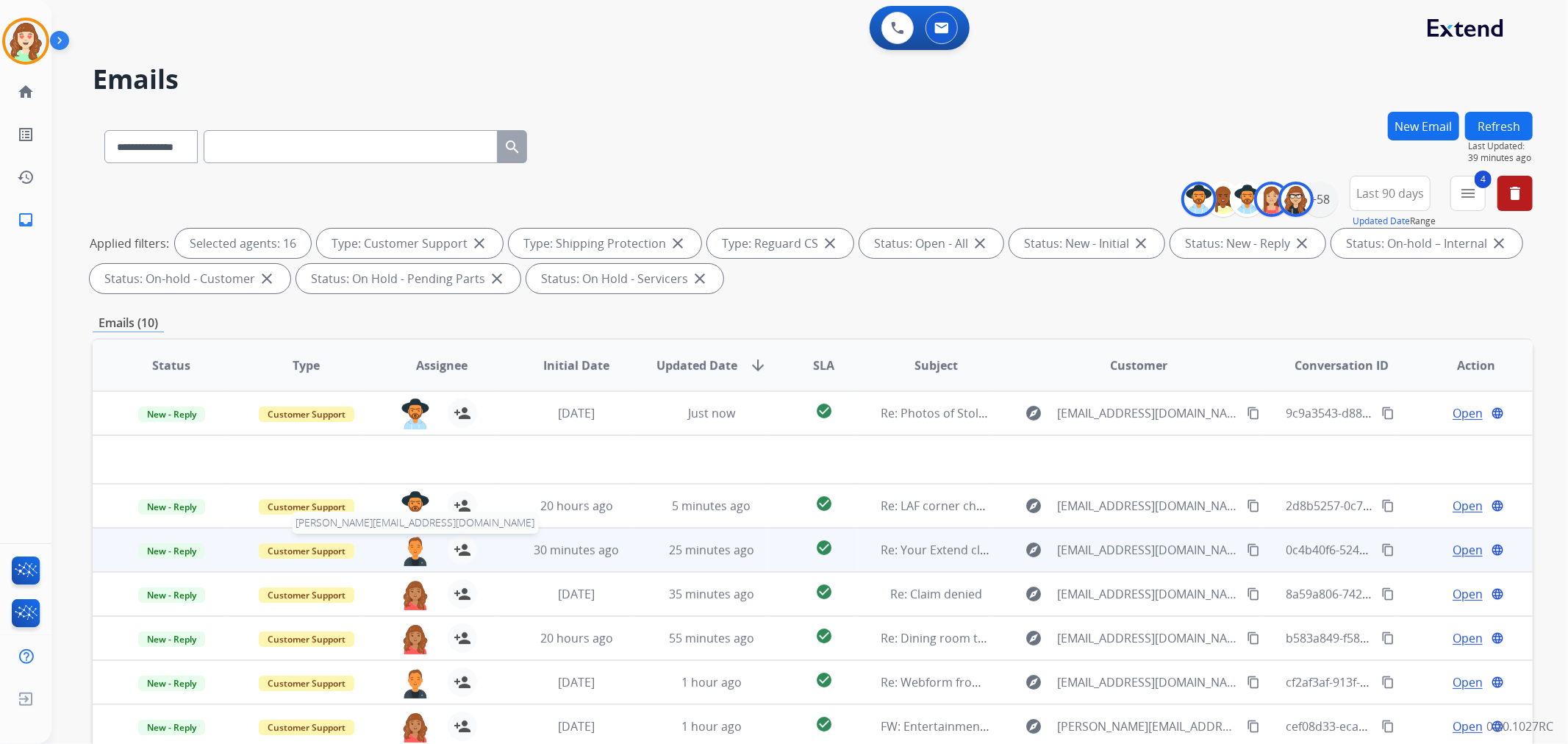
click at [410, 550] on img at bounding box center [416, 551] width 30 height 31
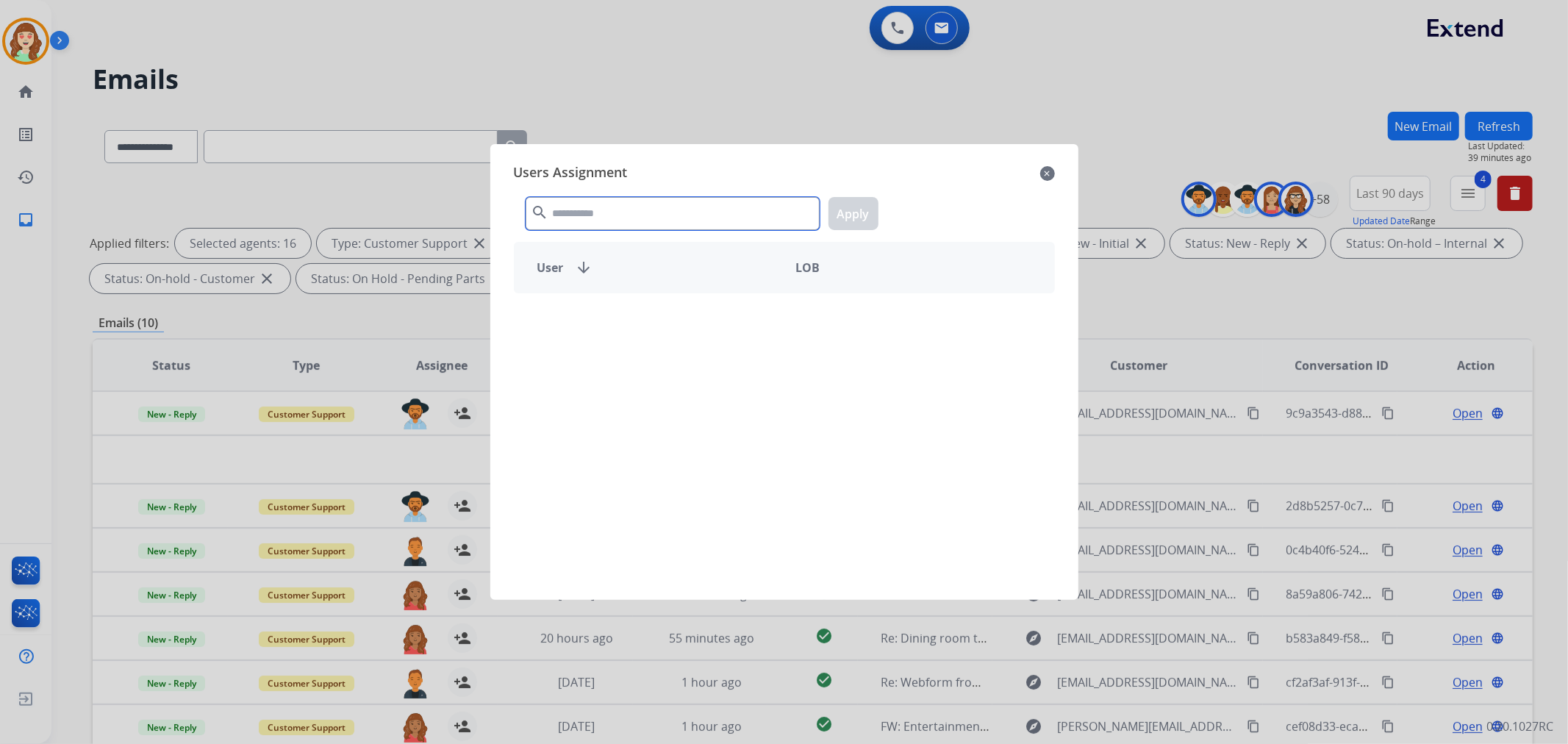
click at [715, 209] on input "text" at bounding box center [673, 213] width 294 height 33
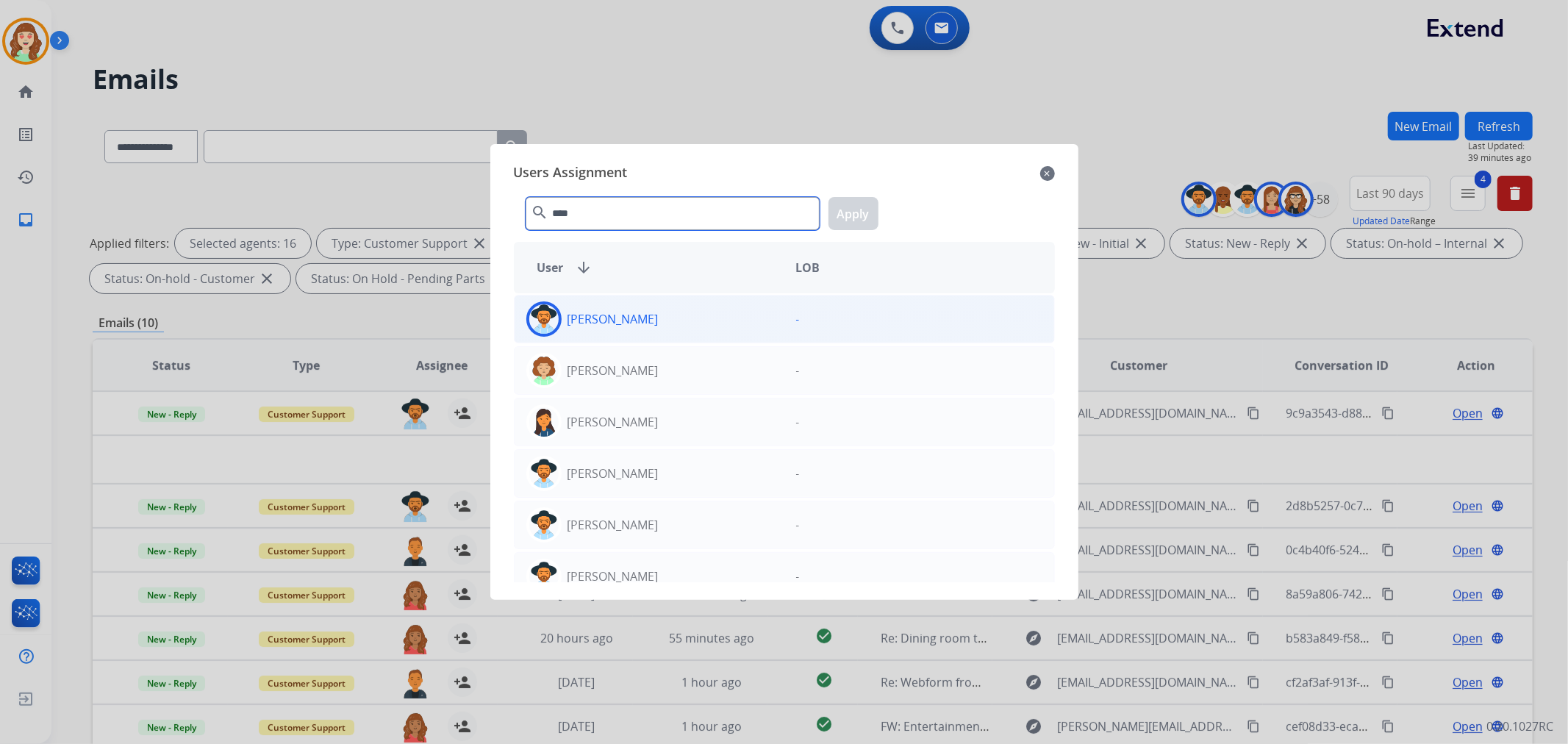
type input "****"
click at [716, 317] on div "[PERSON_NAME]" at bounding box center [649, 319] width 270 height 35
click at [855, 212] on button "Apply" at bounding box center [853, 213] width 50 height 33
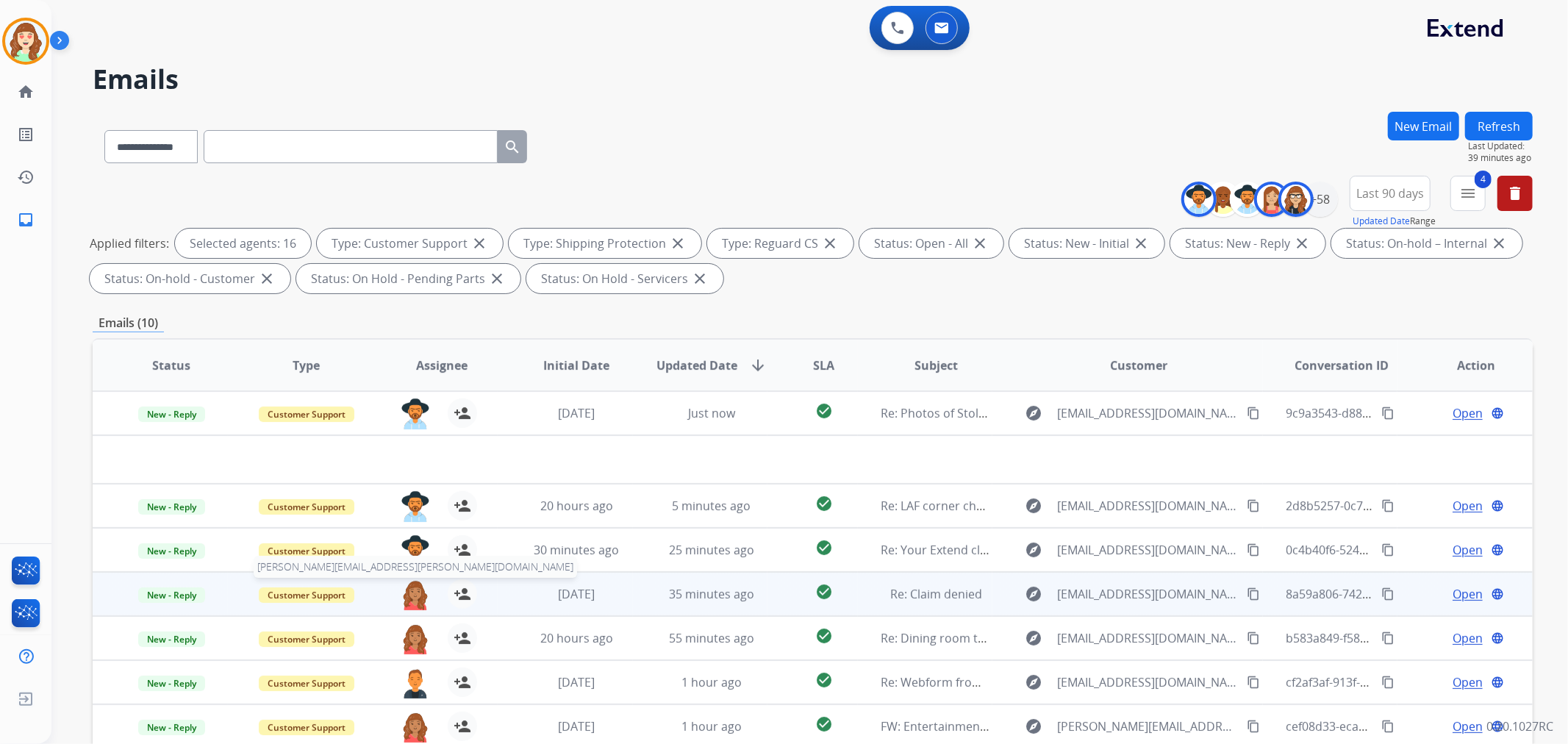
click at [412, 588] on img at bounding box center [416, 595] width 30 height 31
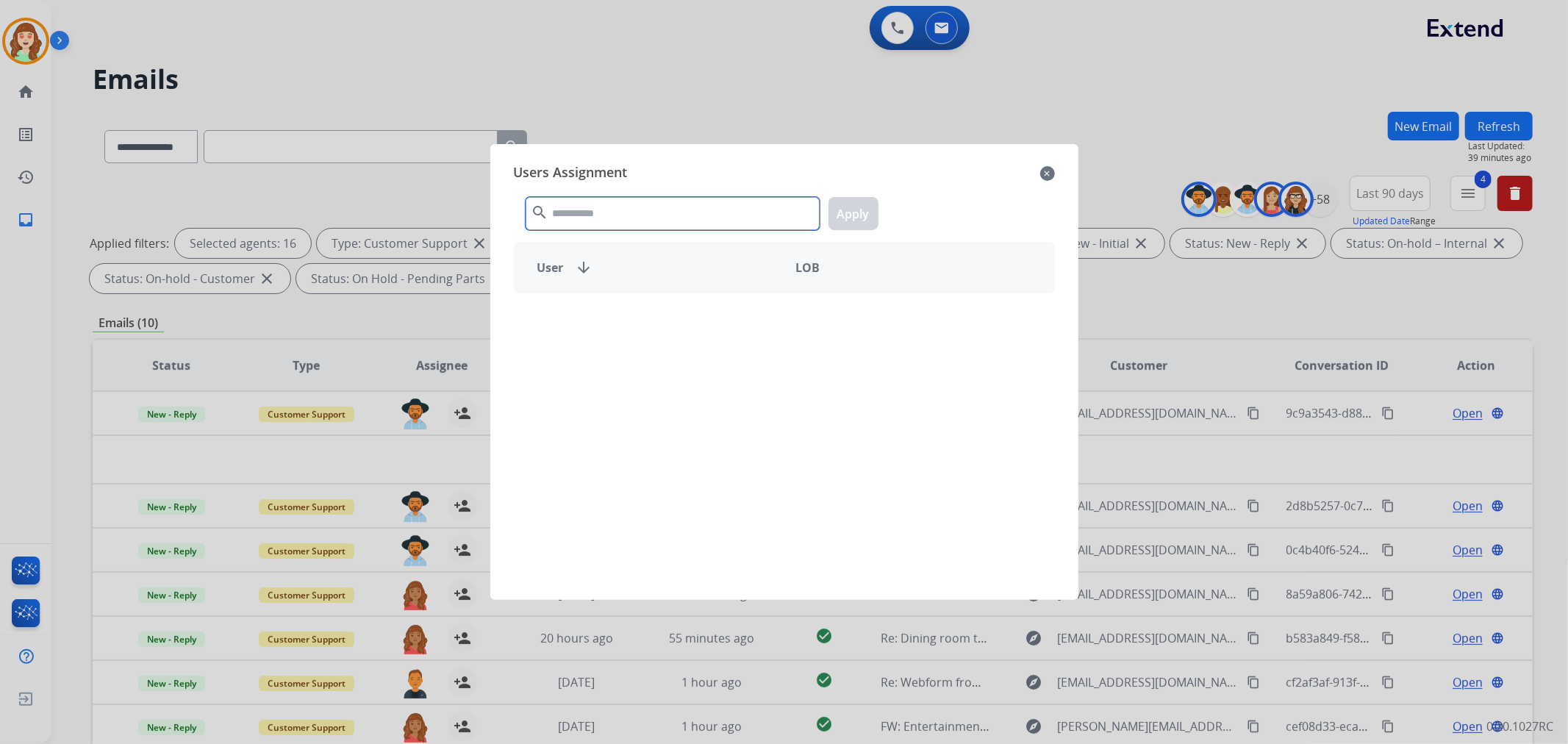
click at [695, 199] on input "text" at bounding box center [673, 213] width 294 height 33
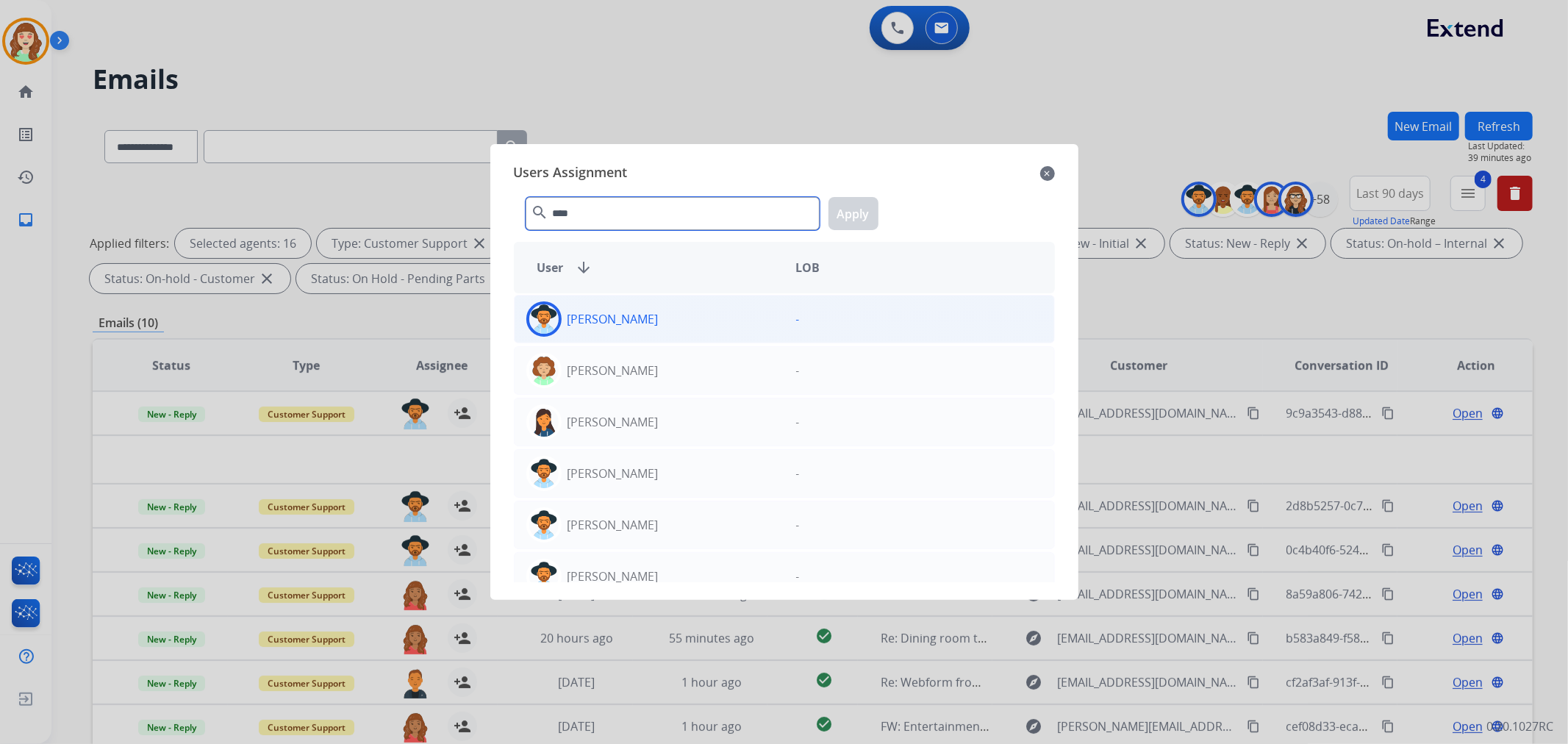
type input "****"
click at [715, 305] on div "[PERSON_NAME]" at bounding box center [649, 319] width 270 height 35
click at [865, 209] on button "Apply" at bounding box center [853, 213] width 50 height 33
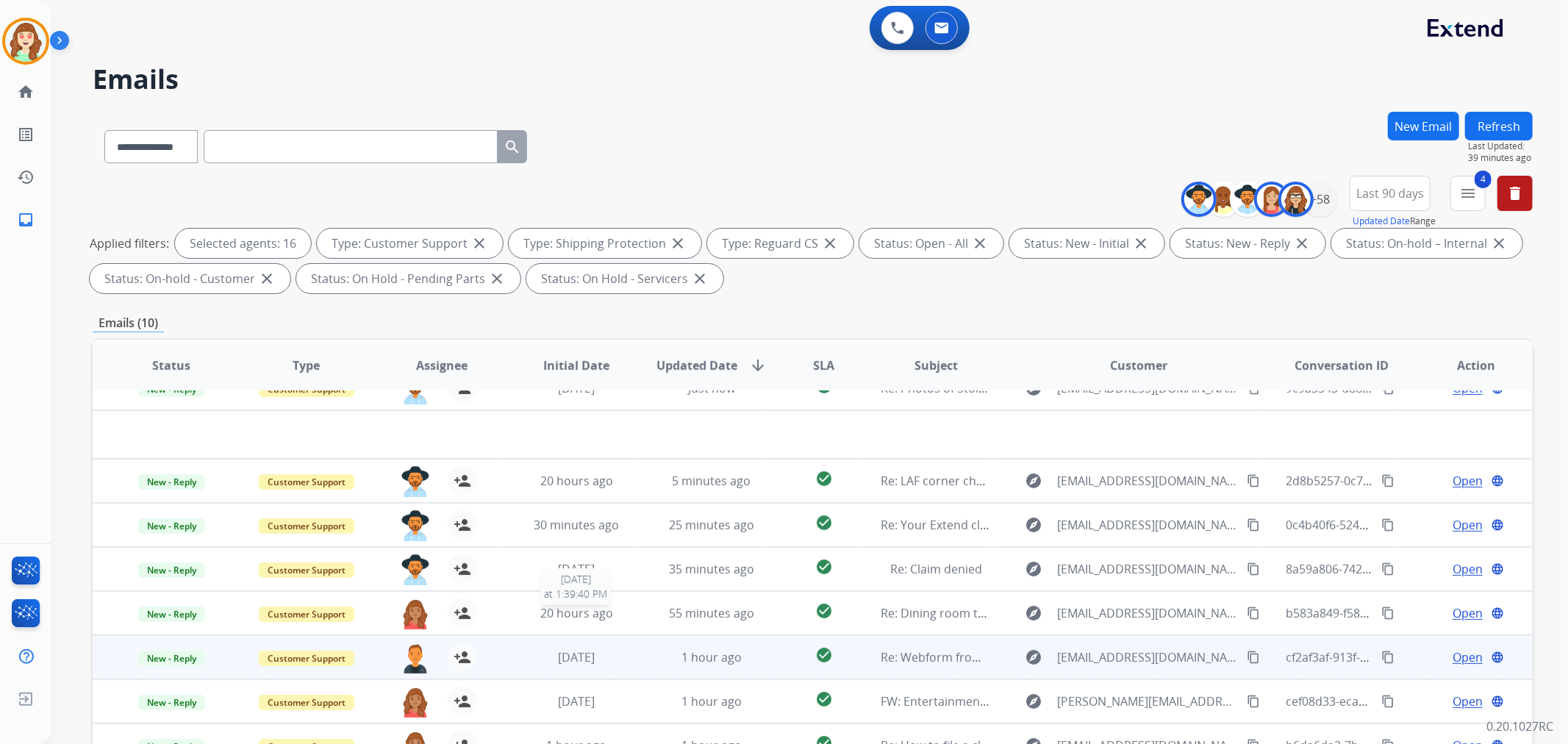
scroll to position [48, 0]
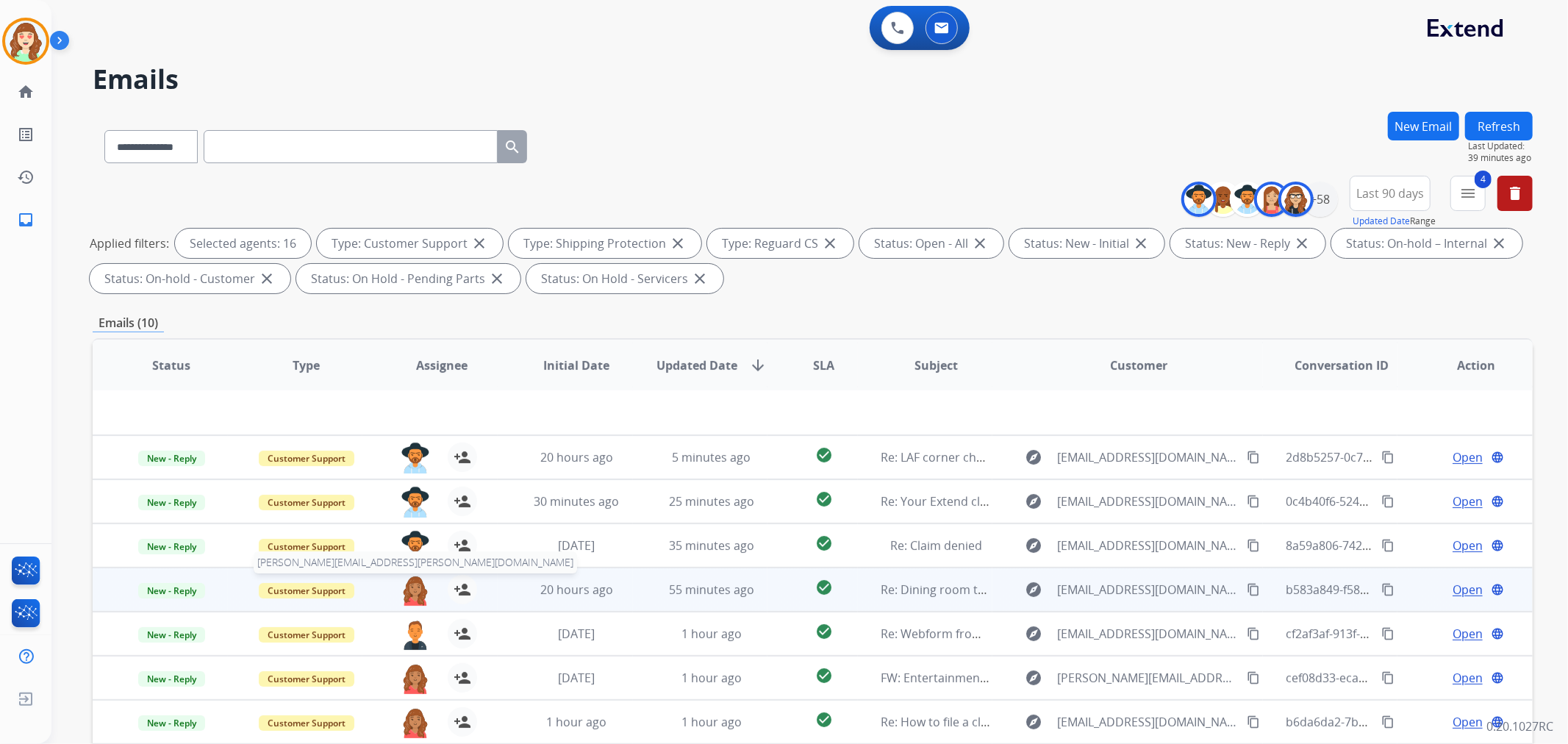
click at [406, 592] on img at bounding box center [416, 591] width 30 height 31
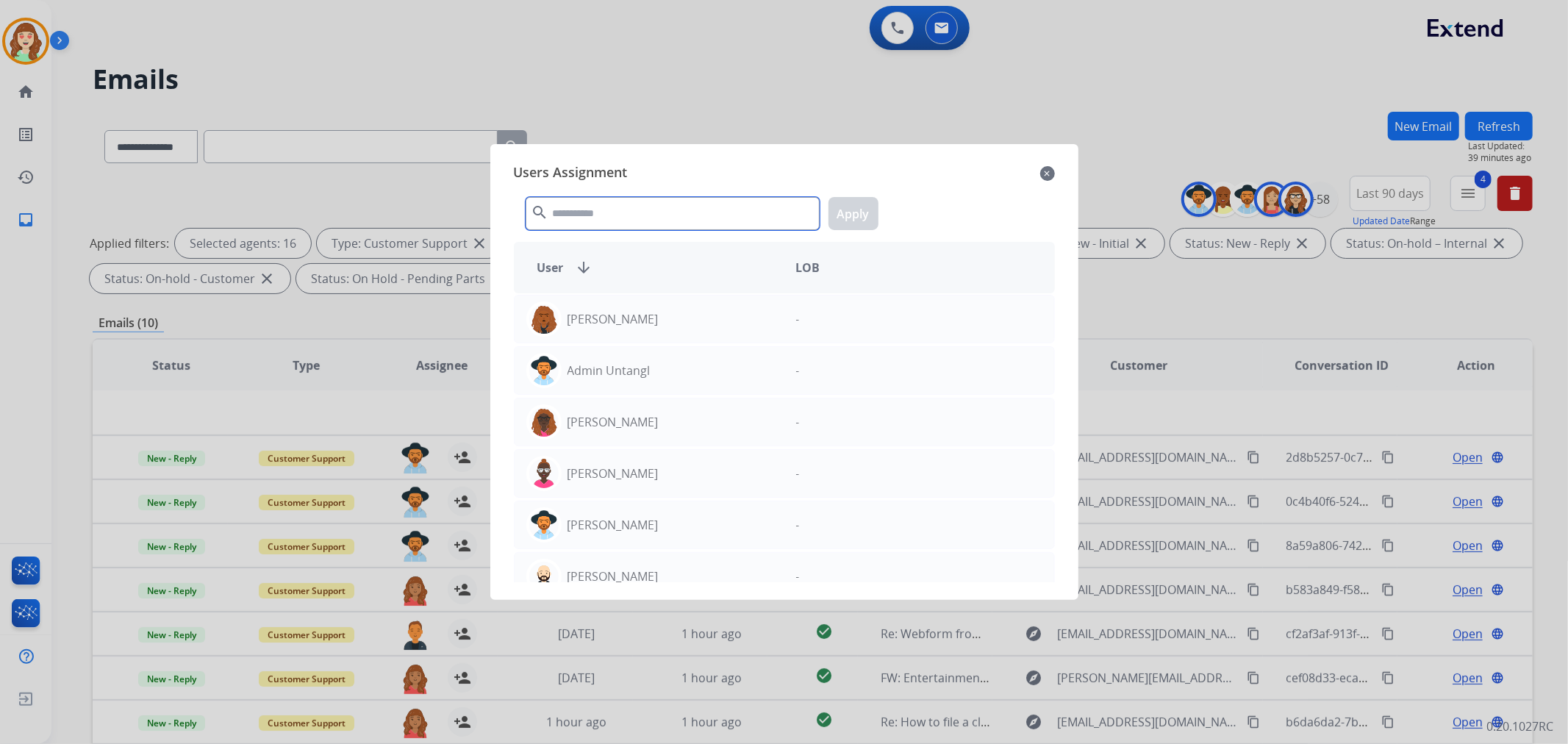
click at [603, 211] on input "text" at bounding box center [673, 213] width 294 height 33
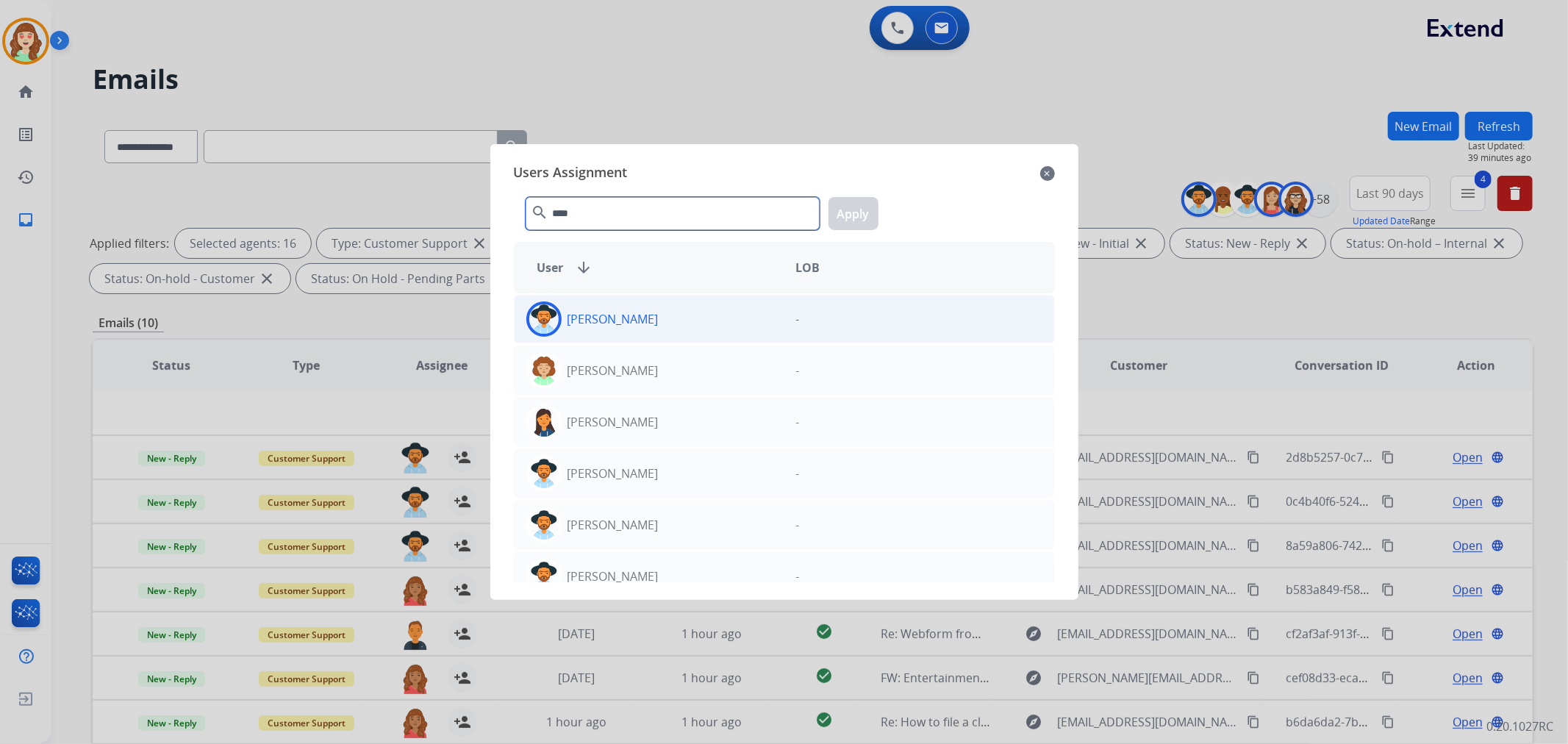
type input "****"
click at [726, 322] on div "[PERSON_NAME]" at bounding box center [649, 319] width 270 height 35
drag, startPoint x: 845, startPoint y: 199, endPoint x: 510, endPoint y: 585, distance: 511.1
click at [841, 211] on button "Apply" at bounding box center [853, 213] width 50 height 33
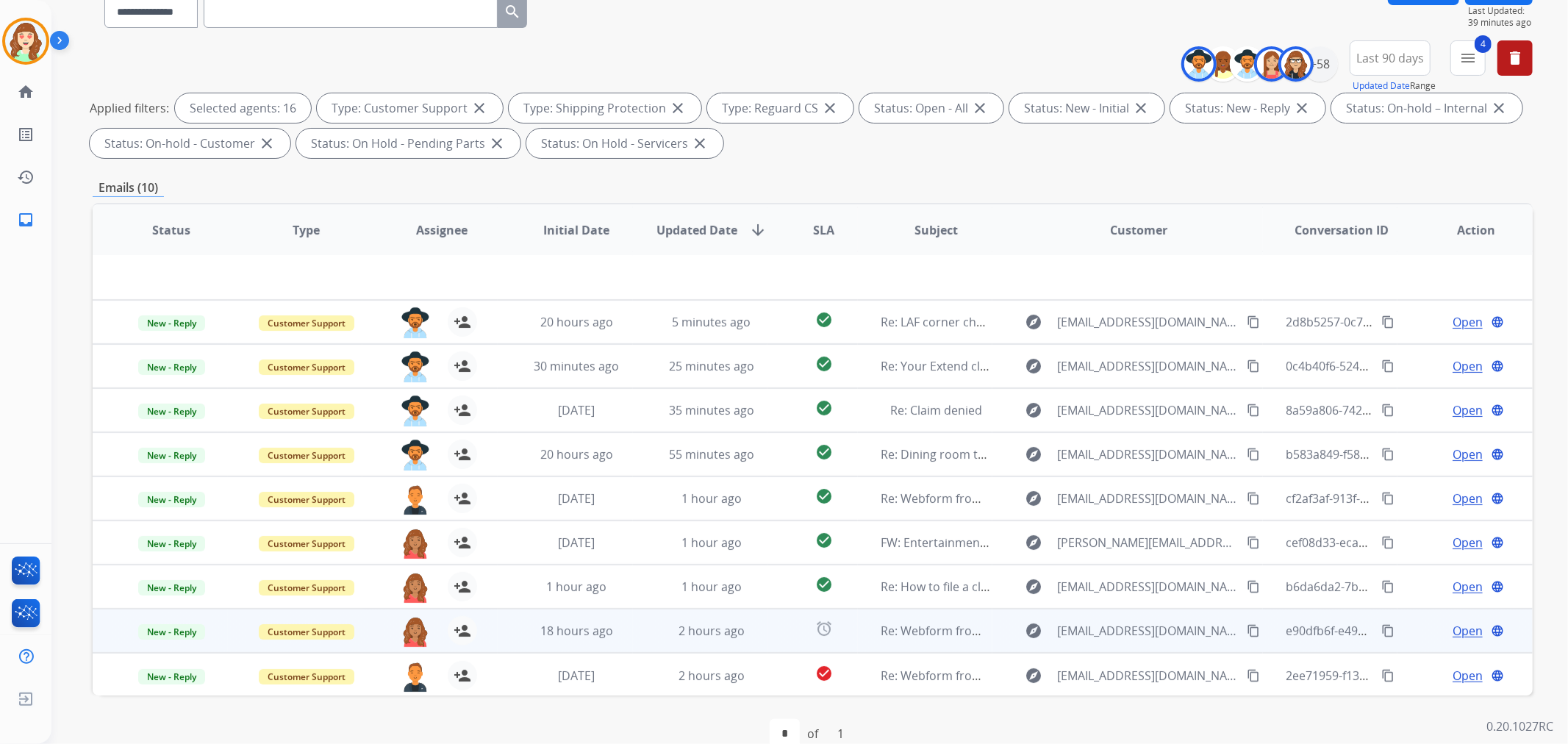
scroll to position [163, 0]
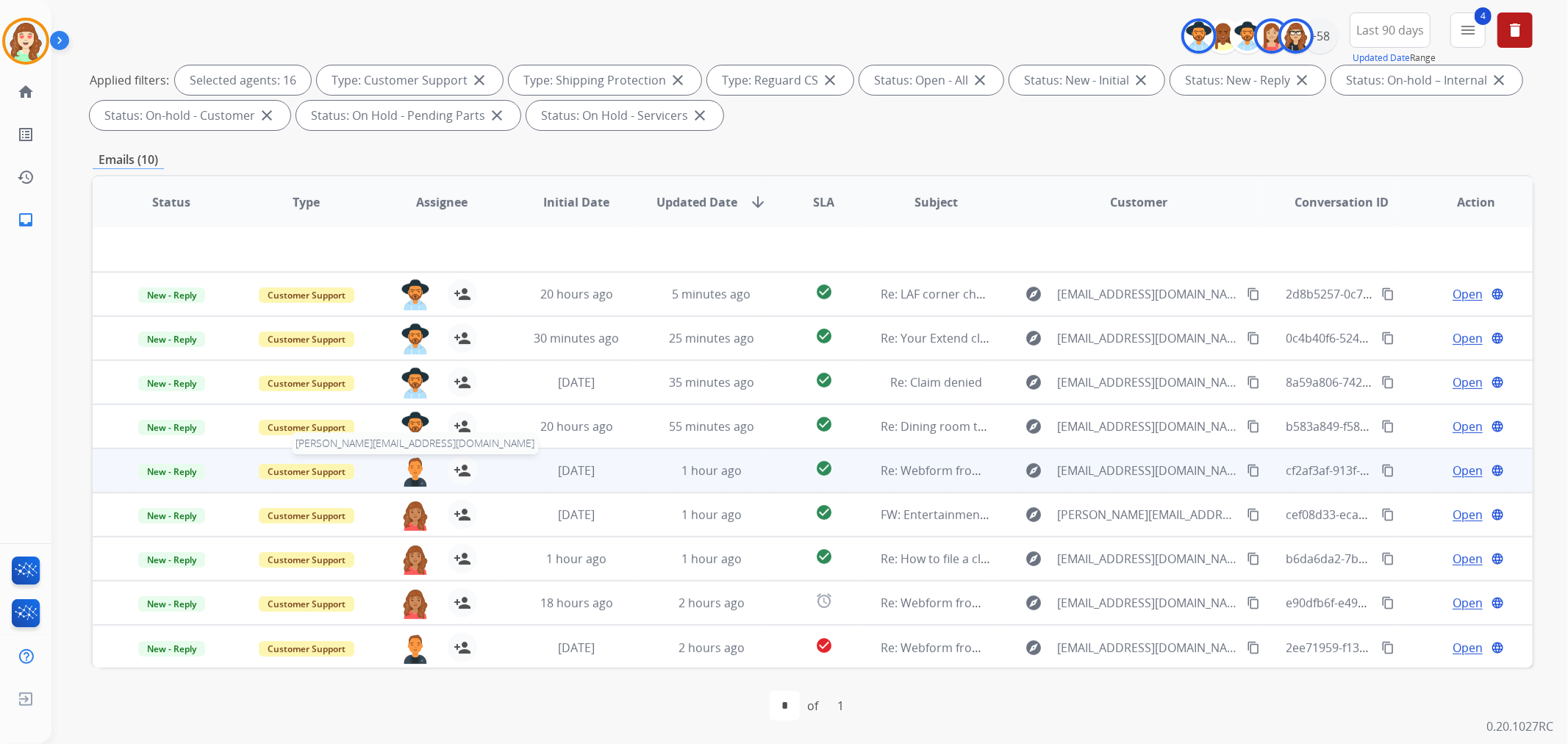
click at [409, 463] on img at bounding box center [416, 471] width 30 height 31
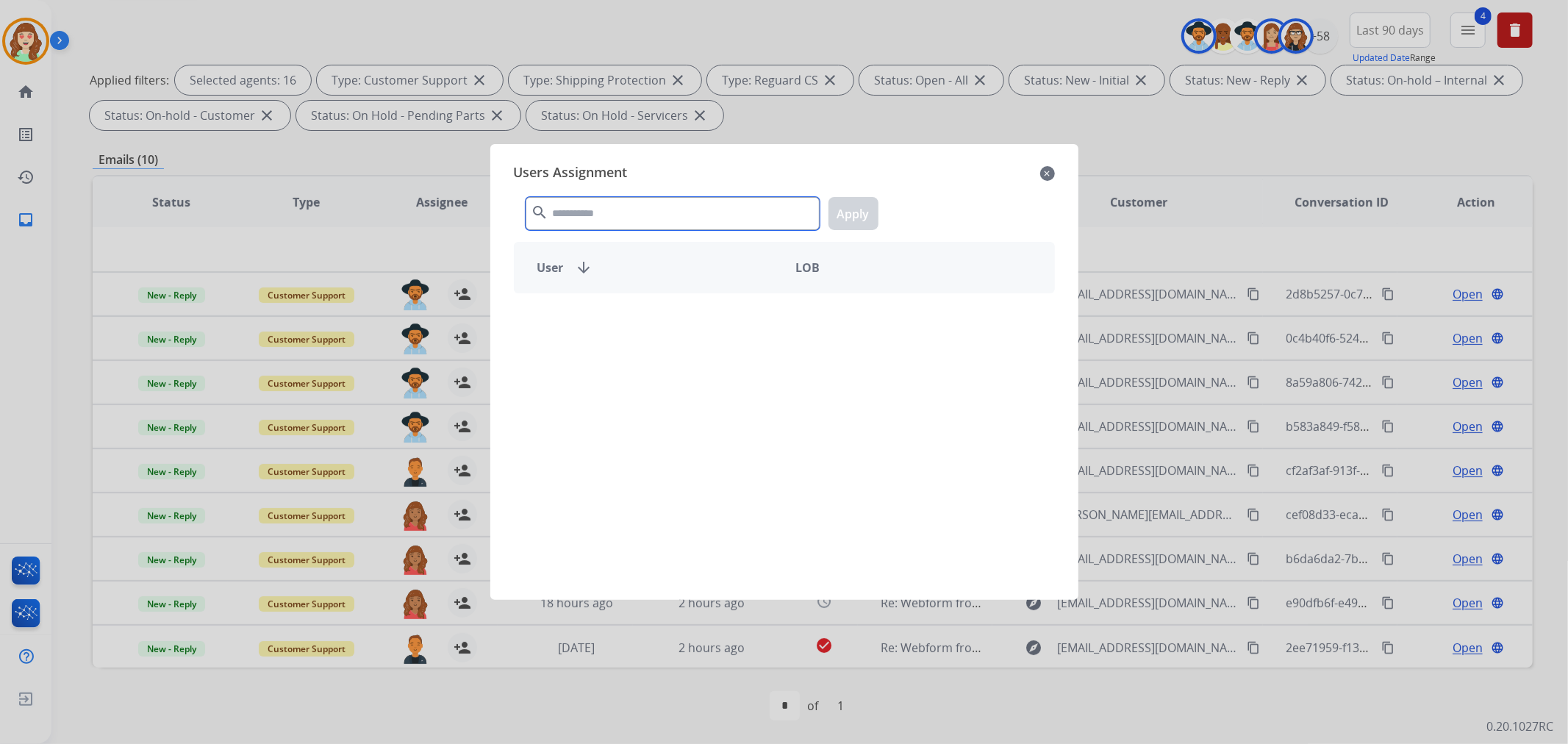
click at [720, 207] on input "text" at bounding box center [673, 213] width 294 height 33
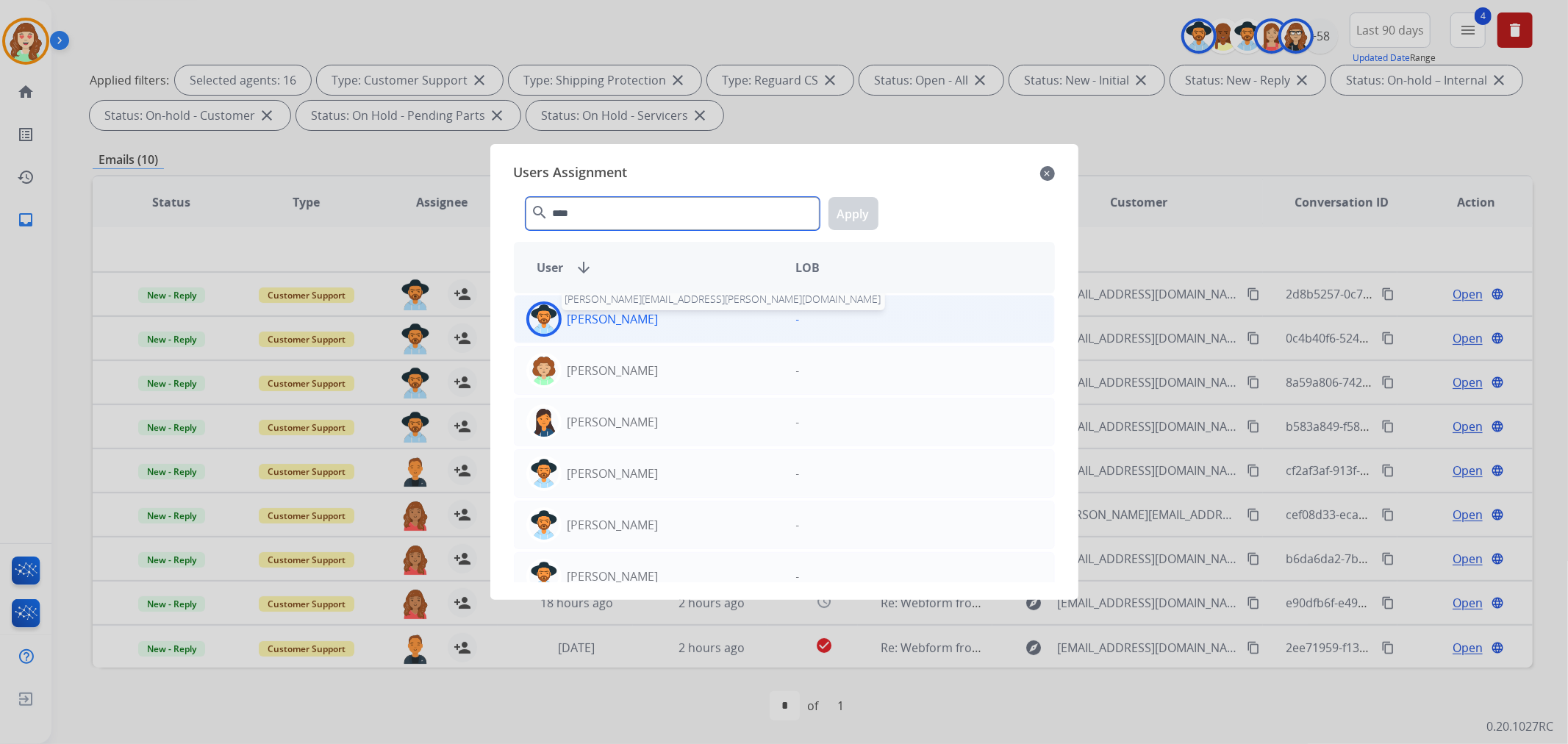
type input "****"
drag, startPoint x: 630, startPoint y: 322, endPoint x: 827, endPoint y: 205, distance: 229.1
click at [633, 317] on p "[PERSON_NAME]" at bounding box center [613, 319] width 91 height 18
click at [854, 199] on button "Apply" at bounding box center [853, 213] width 50 height 33
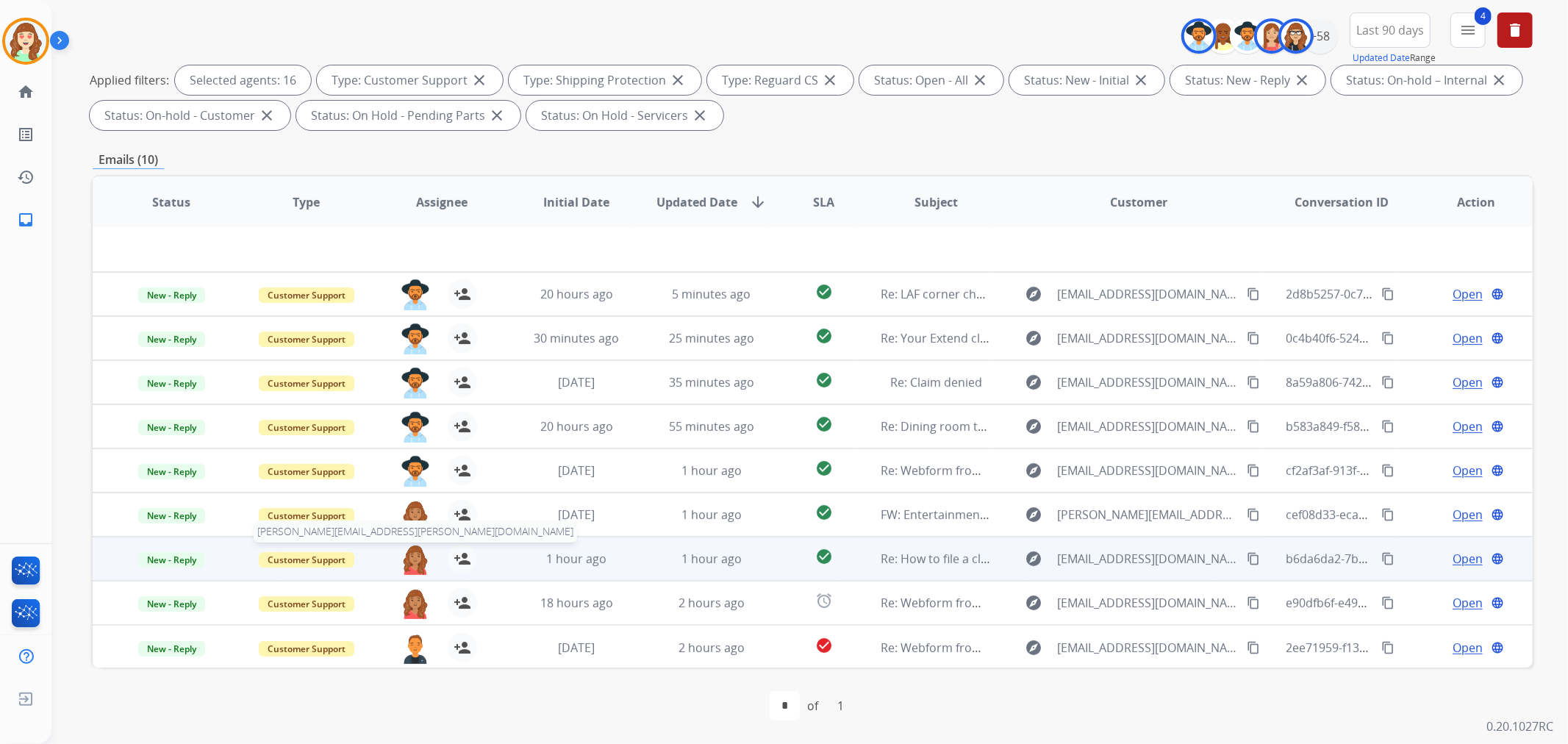
click at [416, 553] on img at bounding box center [416, 560] width 30 height 31
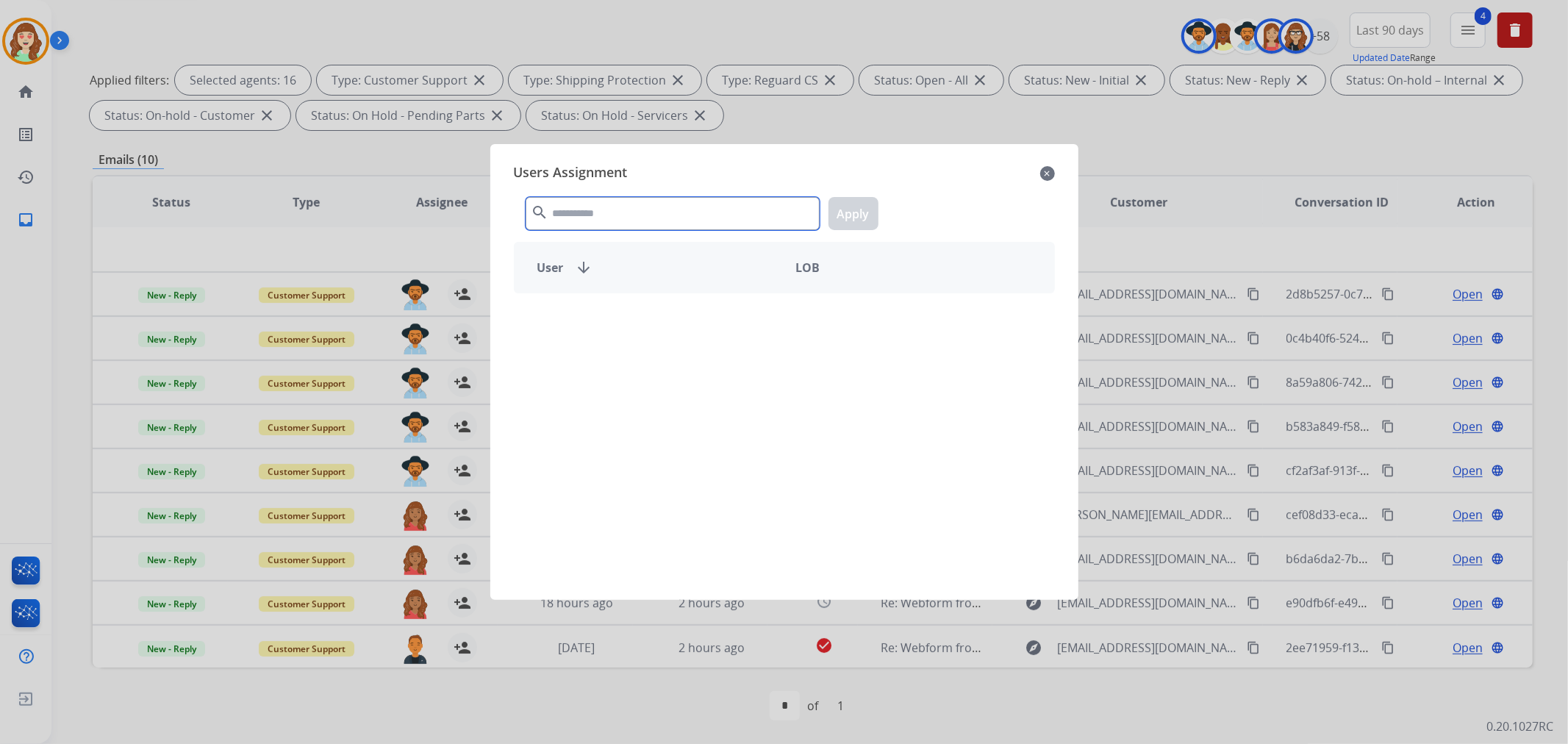
click at [615, 217] on input "text" at bounding box center [673, 213] width 294 height 33
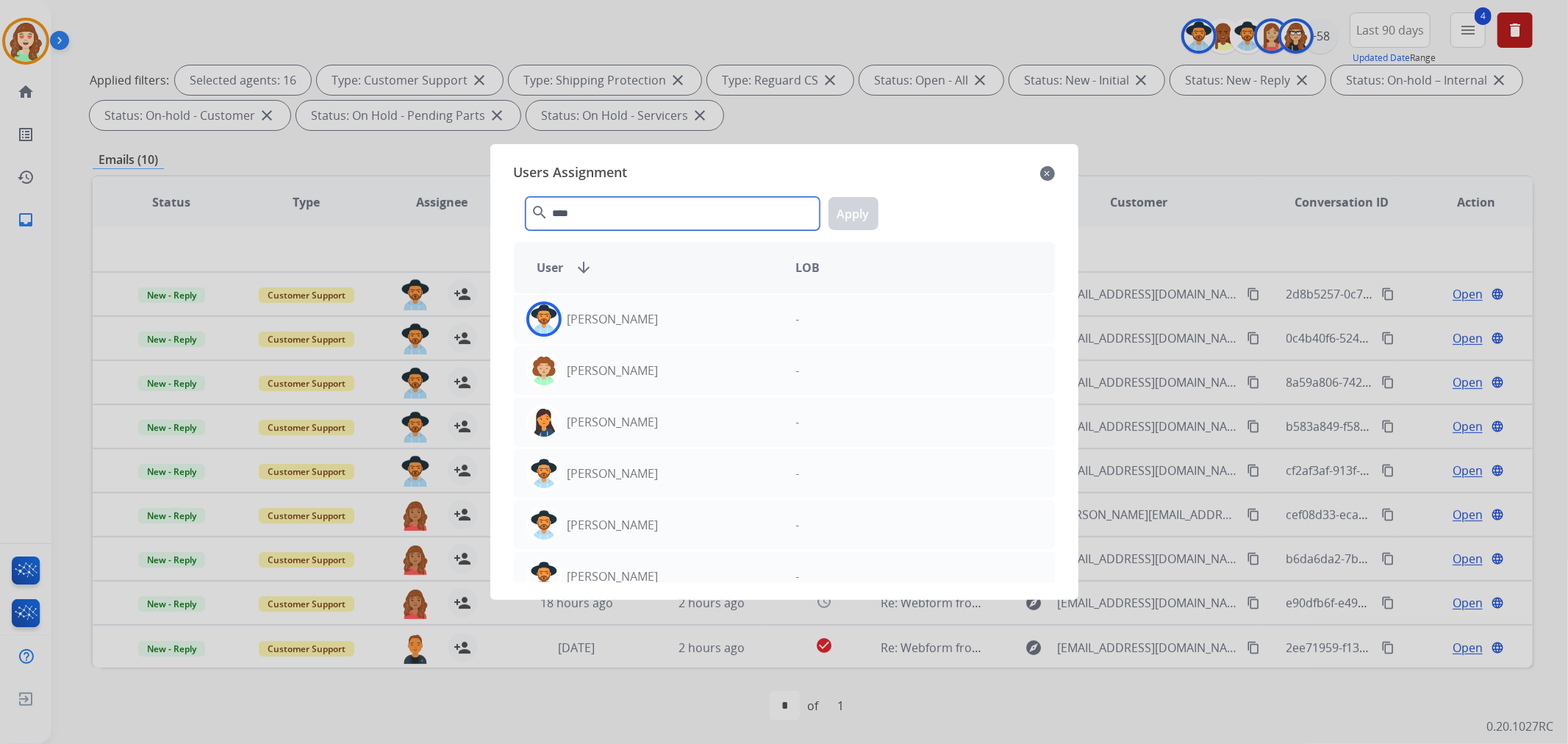
type input "****"
click at [691, 313] on div "[PERSON_NAME]" at bounding box center [649, 319] width 270 height 35
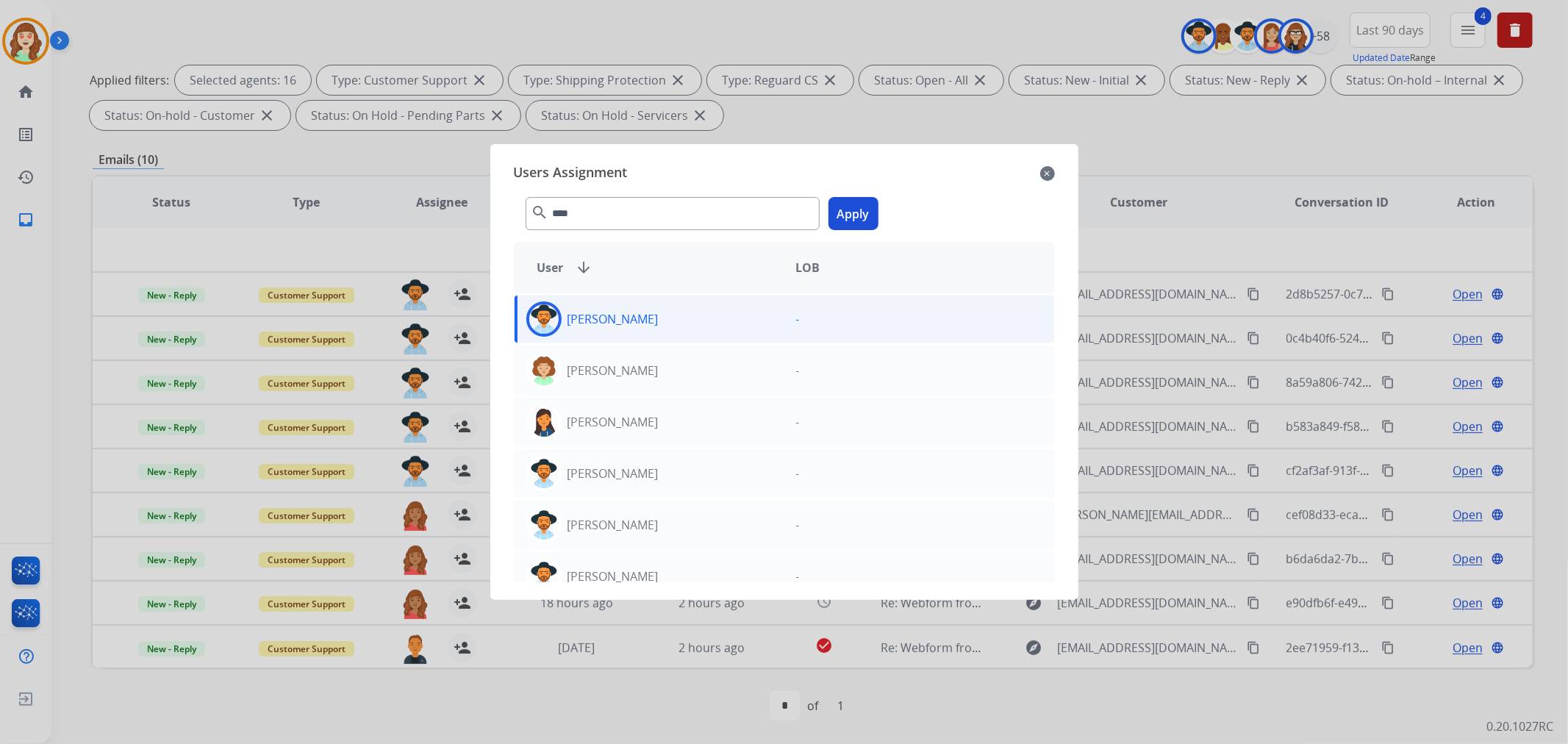
click at [853, 203] on button "Apply" at bounding box center [853, 213] width 50 height 33
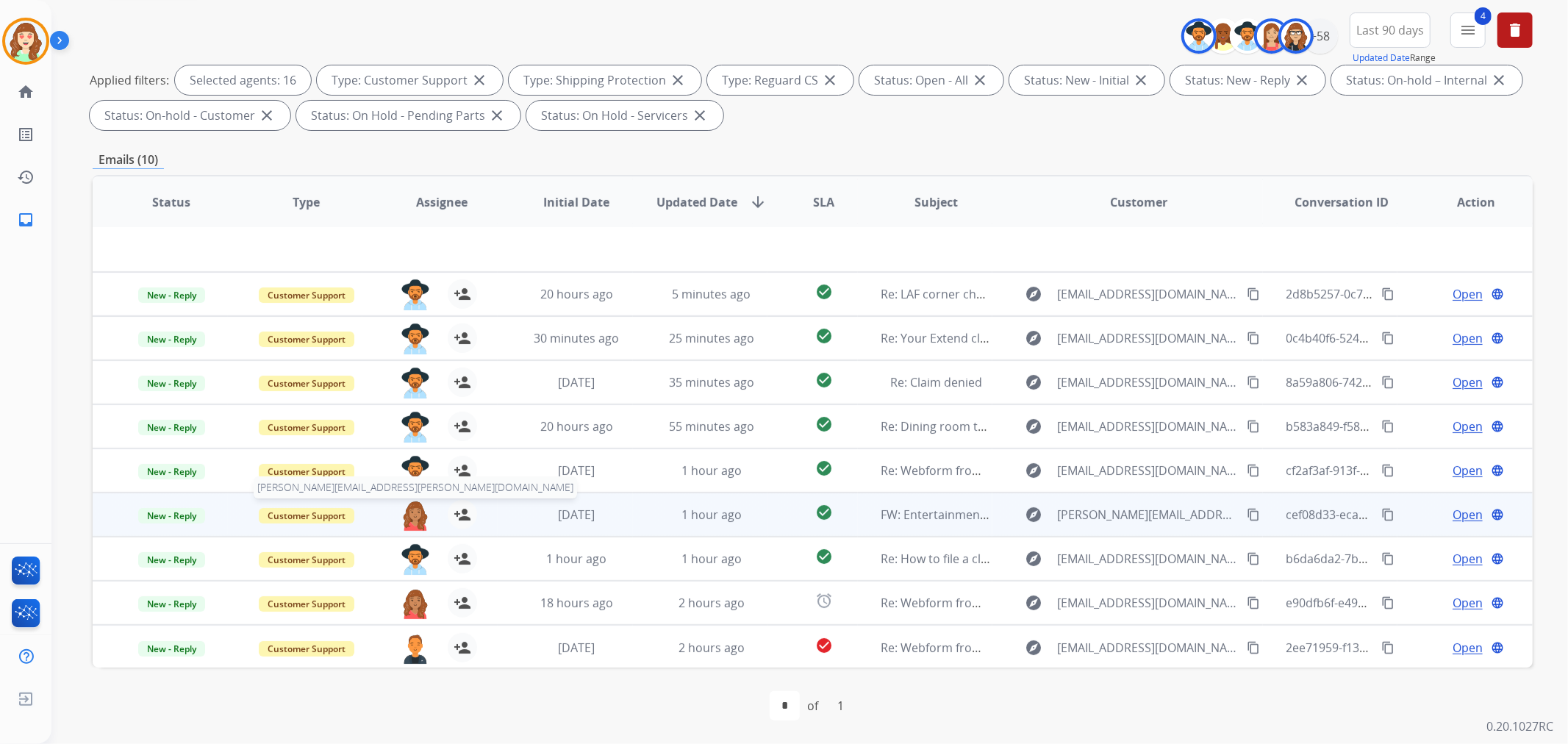
click at [412, 517] on img at bounding box center [416, 516] width 30 height 31
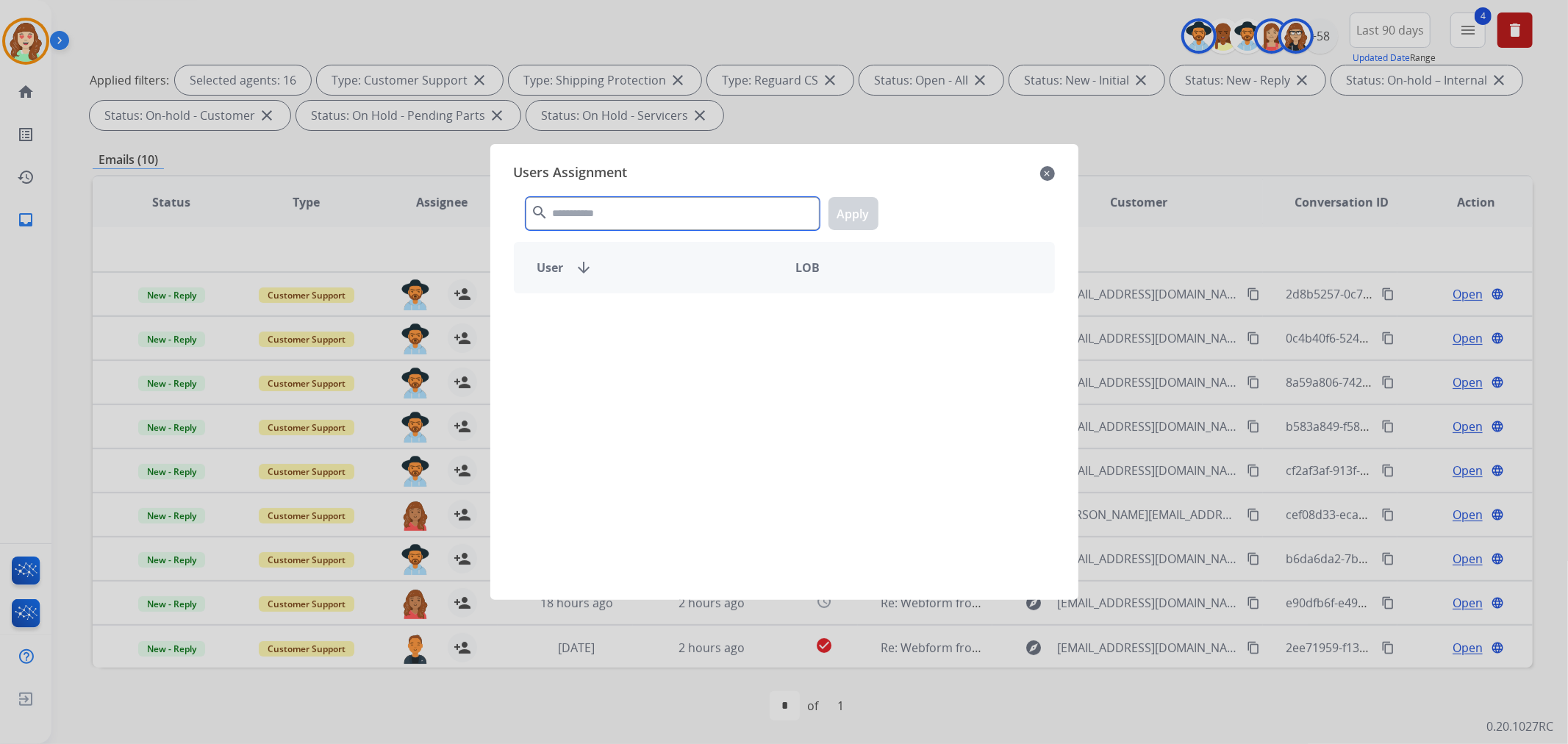
click at [746, 211] on input "text" at bounding box center [673, 213] width 294 height 33
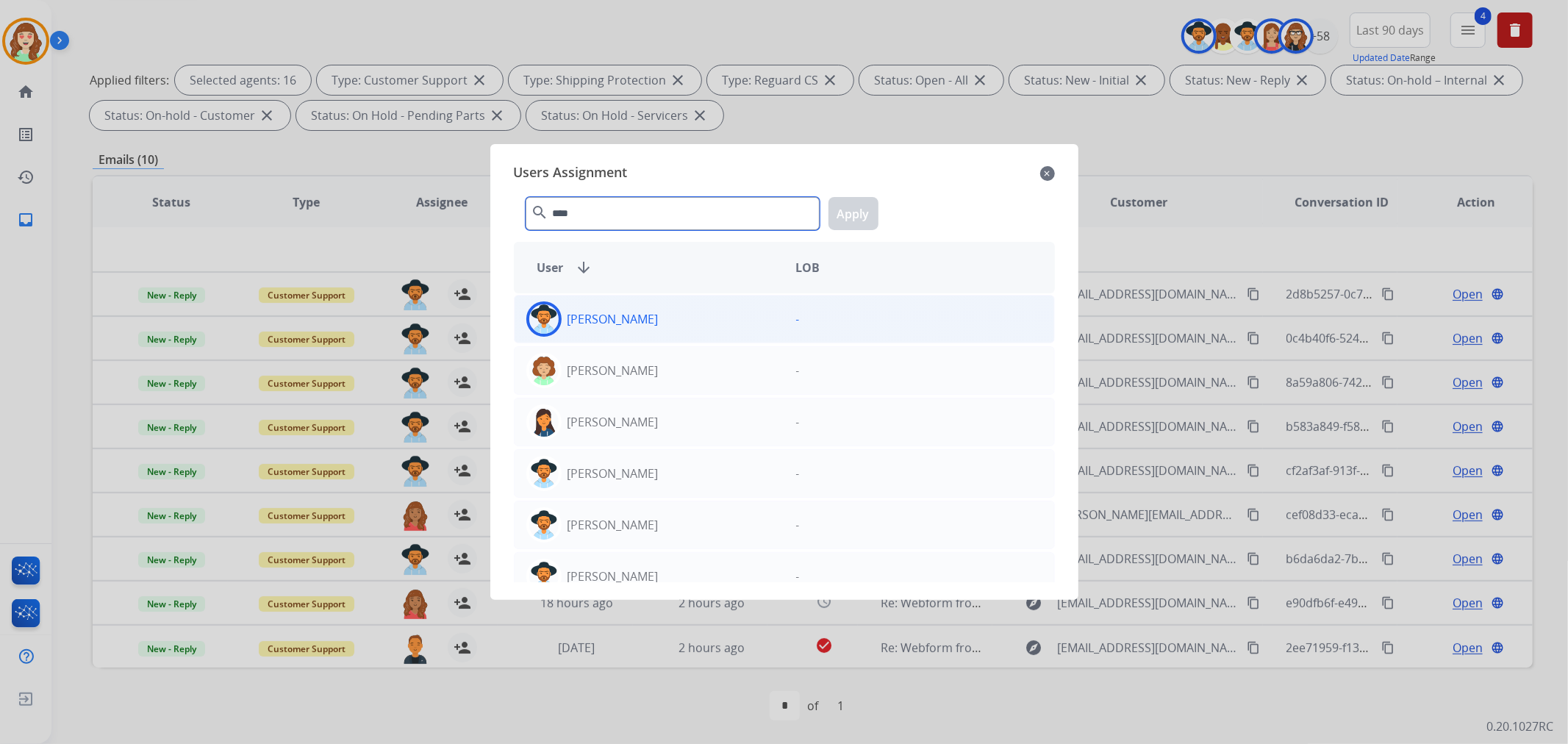
type input "****"
drag, startPoint x: 723, startPoint y: 313, endPoint x: 854, endPoint y: 240, distance: 150.0
click at [724, 313] on div "[PERSON_NAME]" at bounding box center [649, 319] width 270 height 35
click at [848, 210] on button "Apply" at bounding box center [853, 213] width 50 height 33
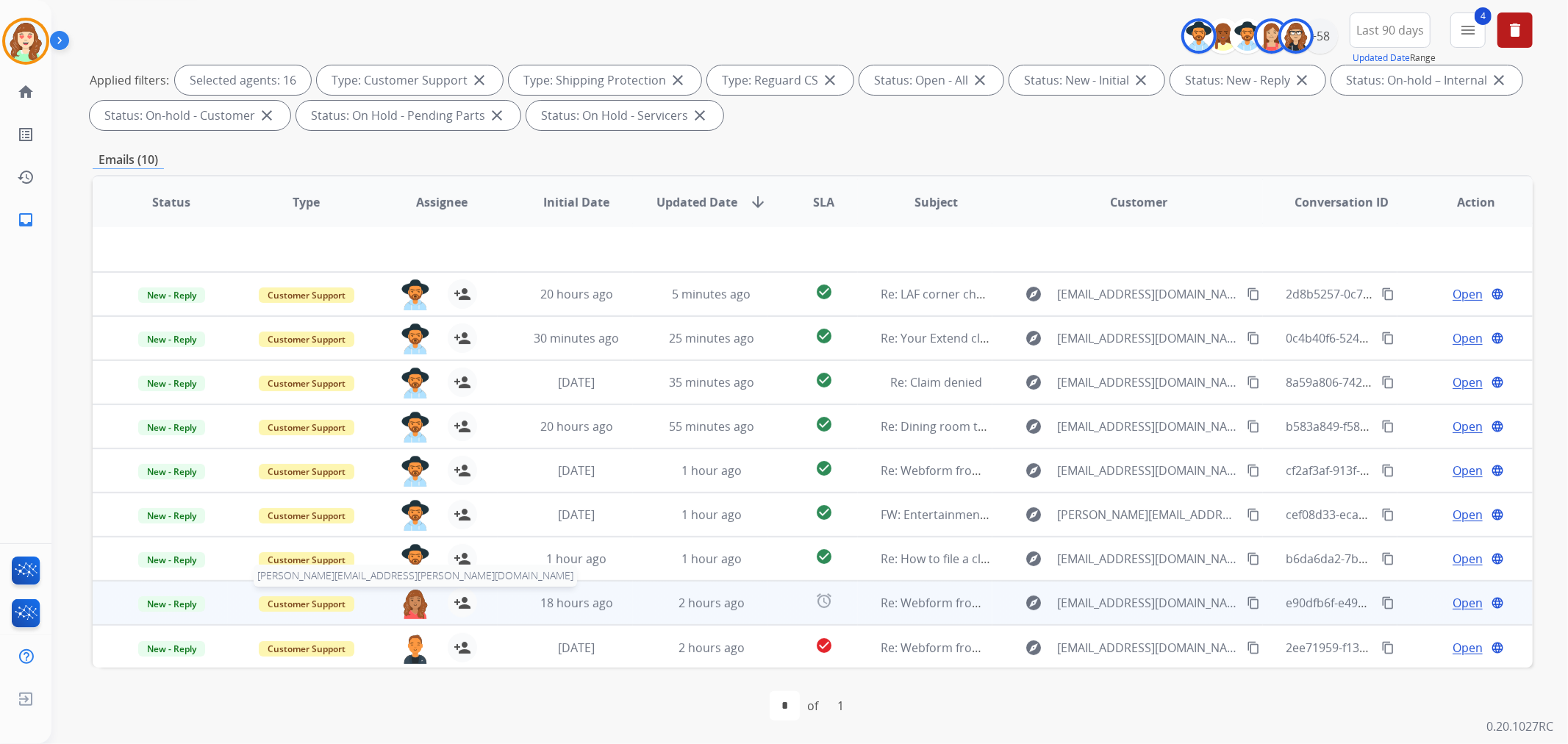
click at [414, 610] on img at bounding box center [416, 604] width 30 height 31
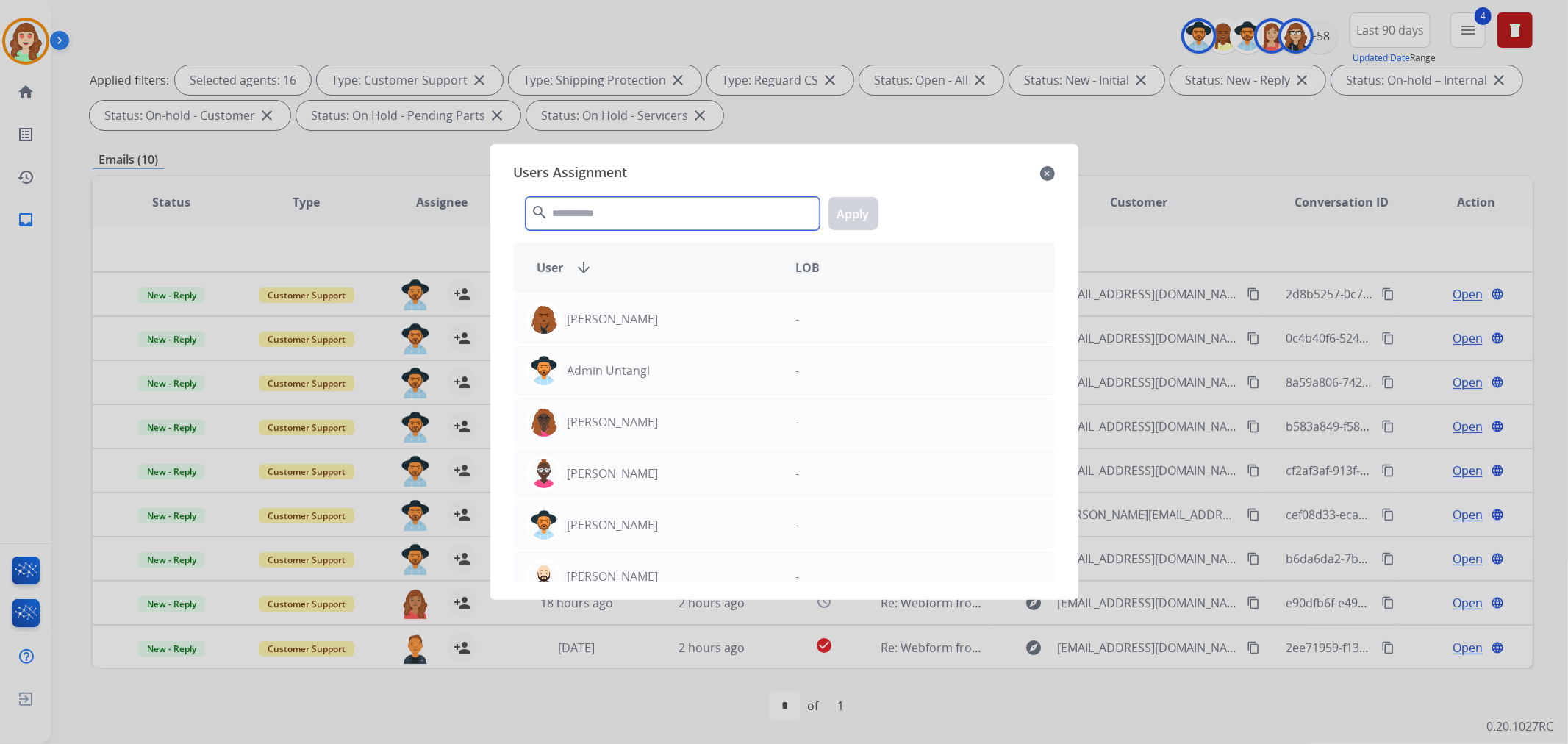
click at [643, 203] on input "text" at bounding box center [673, 213] width 294 height 33
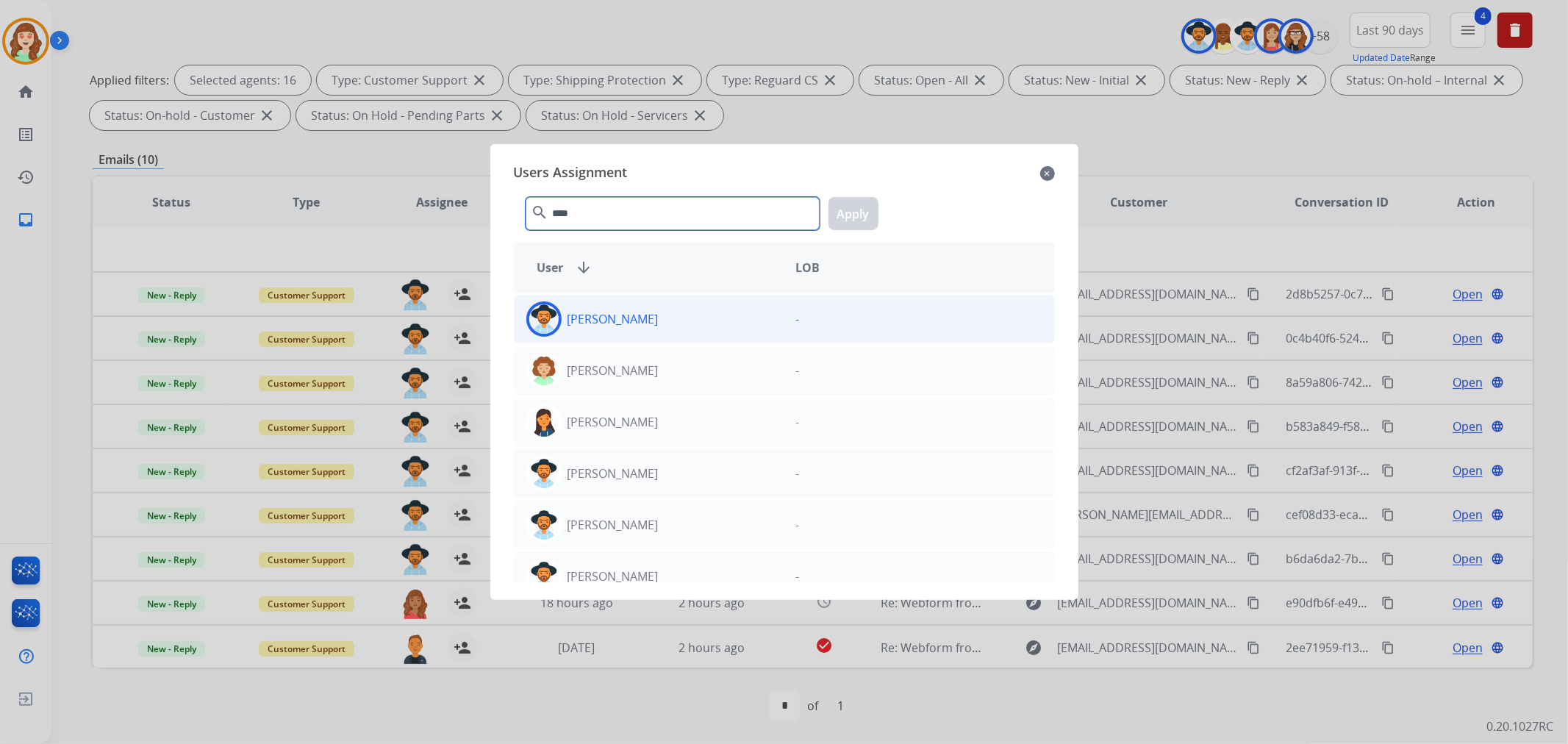
type input "****"
drag, startPoint x: 667, startPoint y: 326, endPoint x: 891, endPoint y: 270, distance: 230.9
click at [672, 327] on div "[PERSON_NAME]" at bounding box center [649, 319] width 270 height 35
click at [873, 215] on button "Apply" at bounding box center [853, 213] width 50 height 33
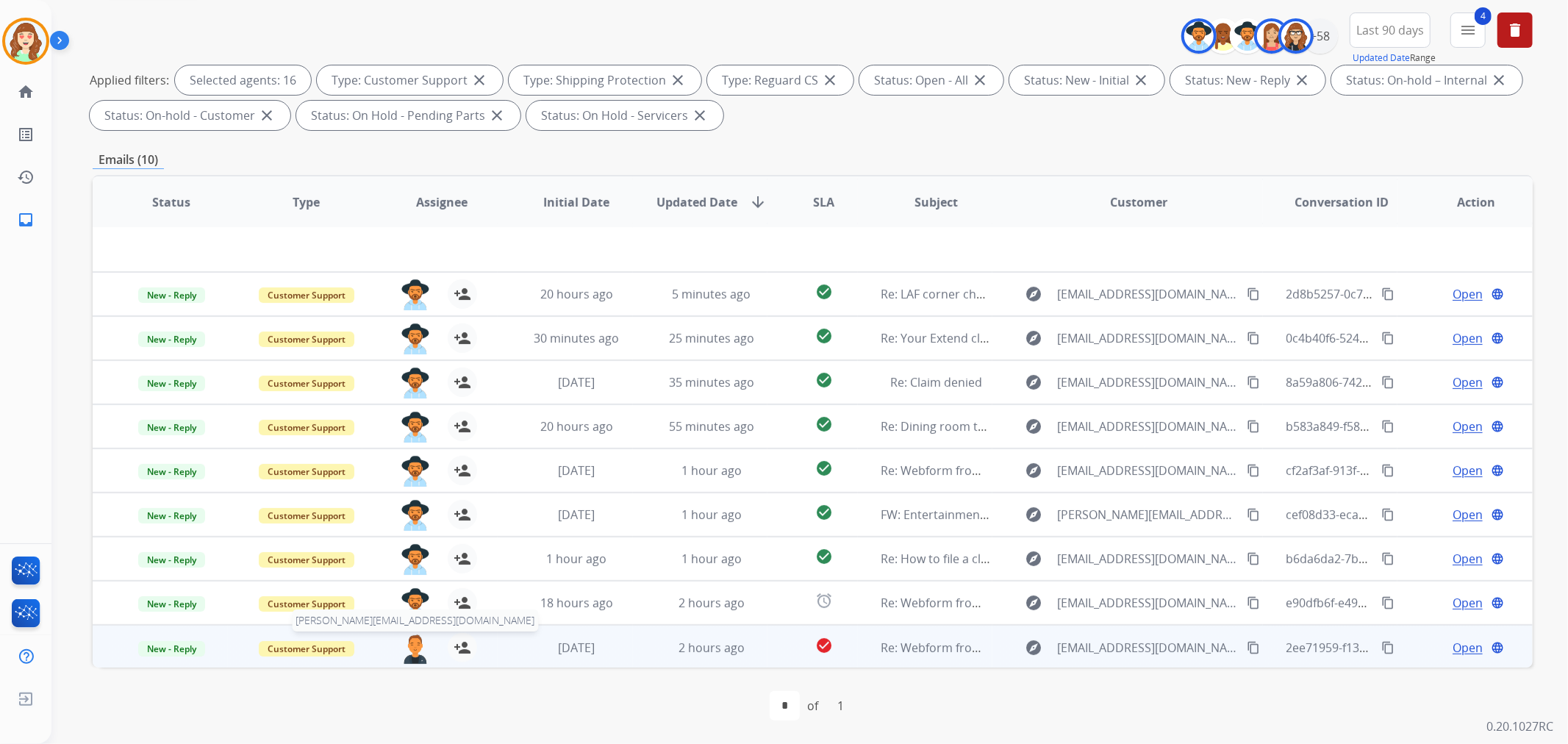
click at [419, 642] on img at bounding box center [416, 649] width 30 height 31
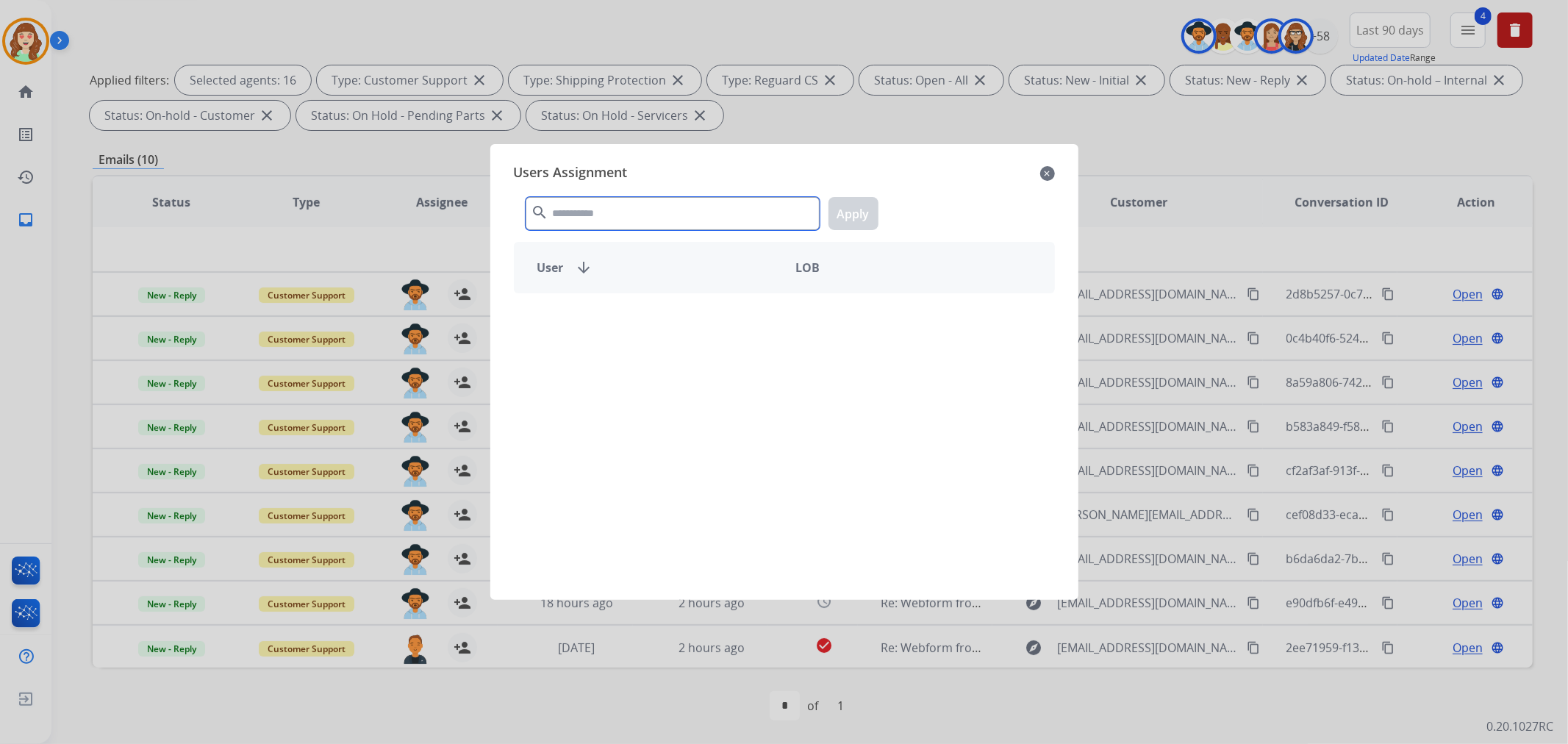
click at [620, 214] on input "text" at bounding box center [673, 213] width 294 height 33
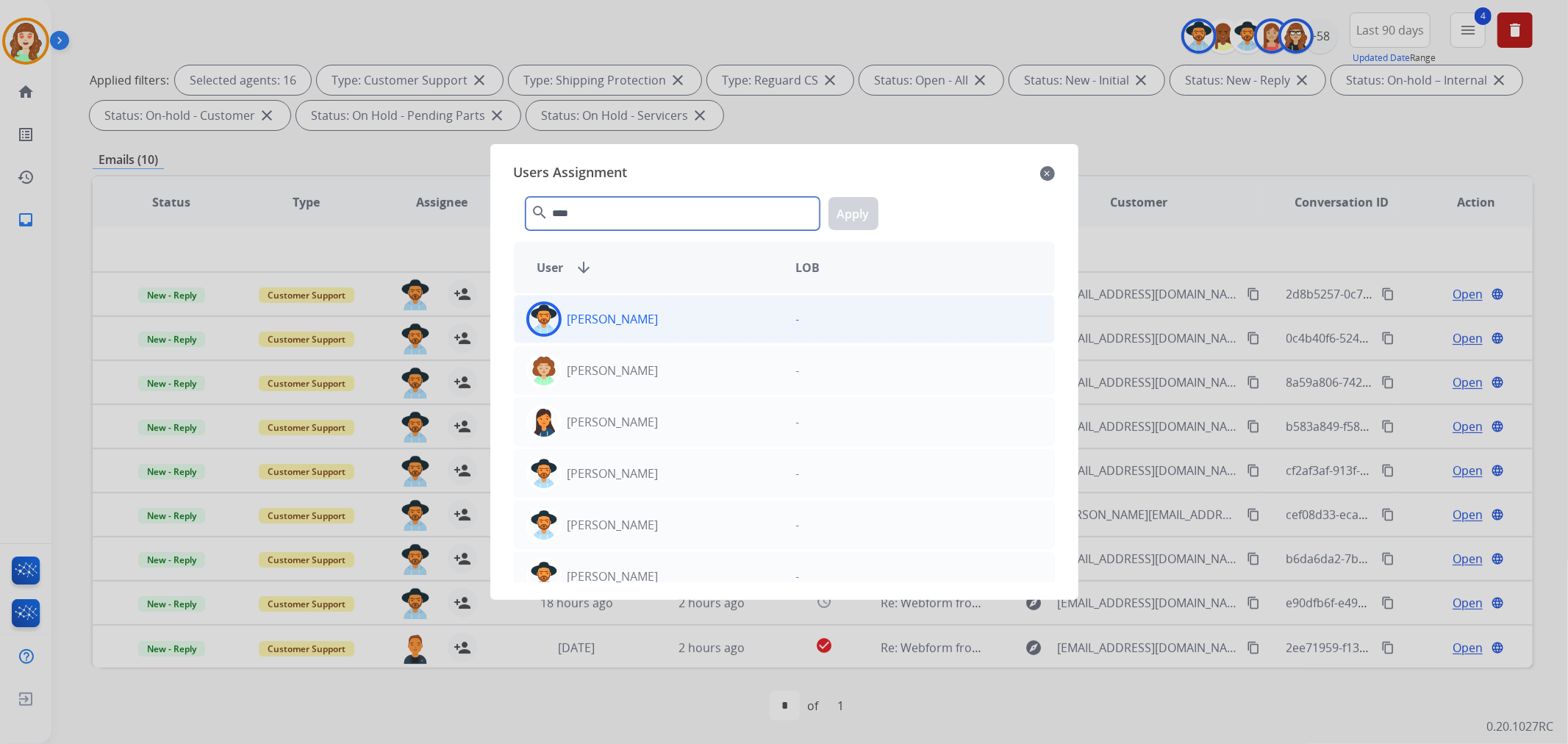
type input "****"
click at [694, 317] on div "[PERSON_NAME]" at bounding box center [649, 319] width 270 height 35
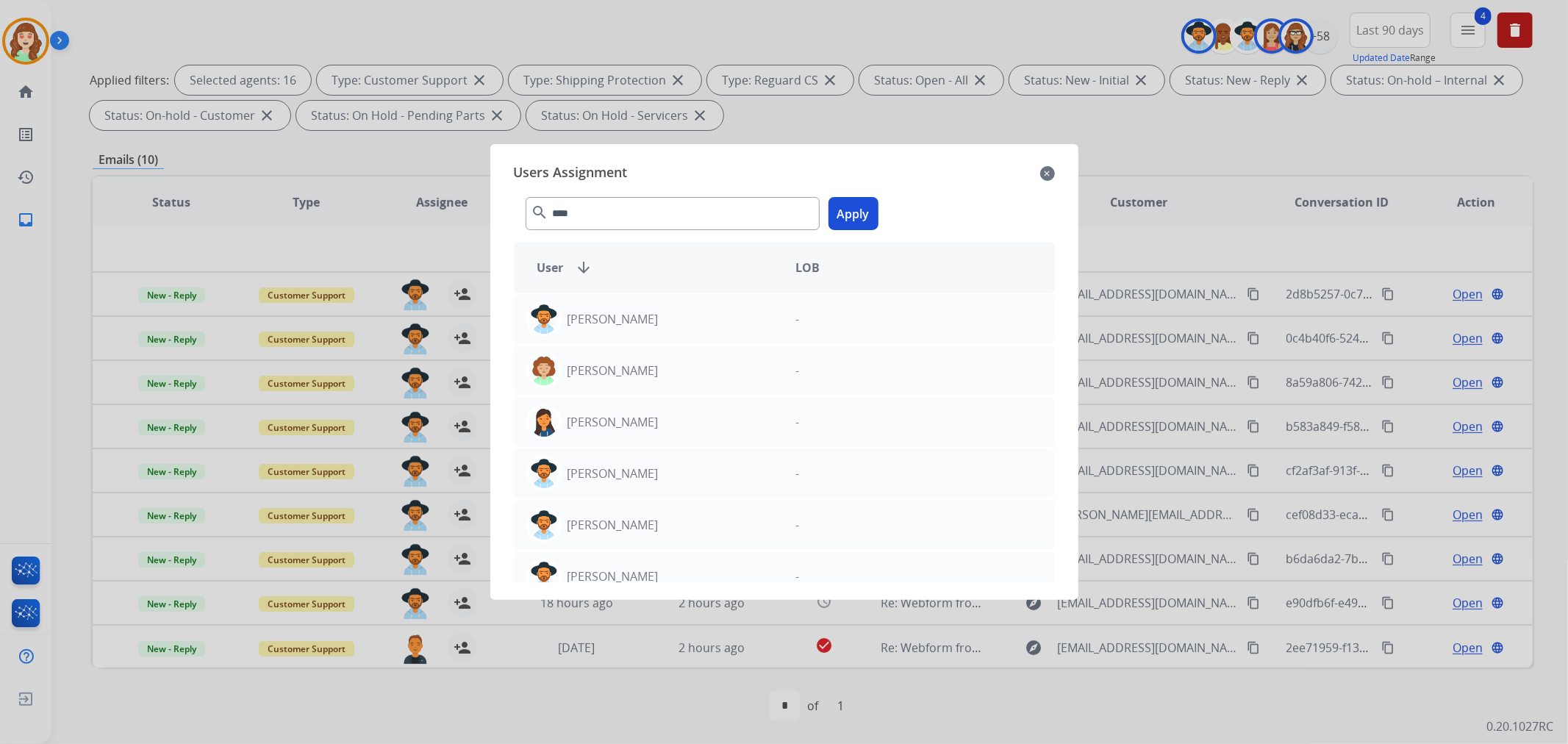
click at [853, 209] on button "Apply" at bounding box center [853, 213] width 50 height 33
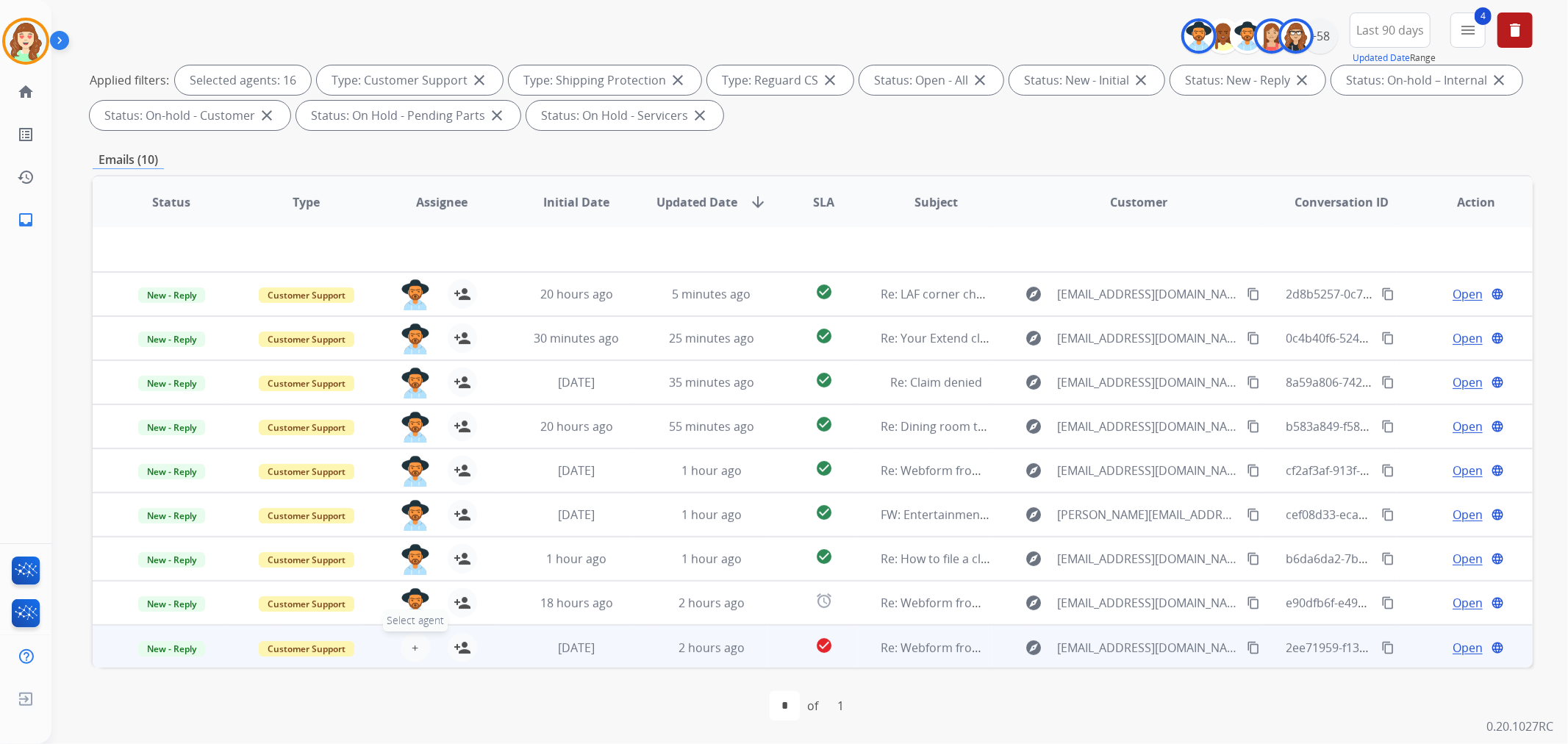
click at [414, 641] on span "+" at bounding box center [415, 648] width 6 height 18
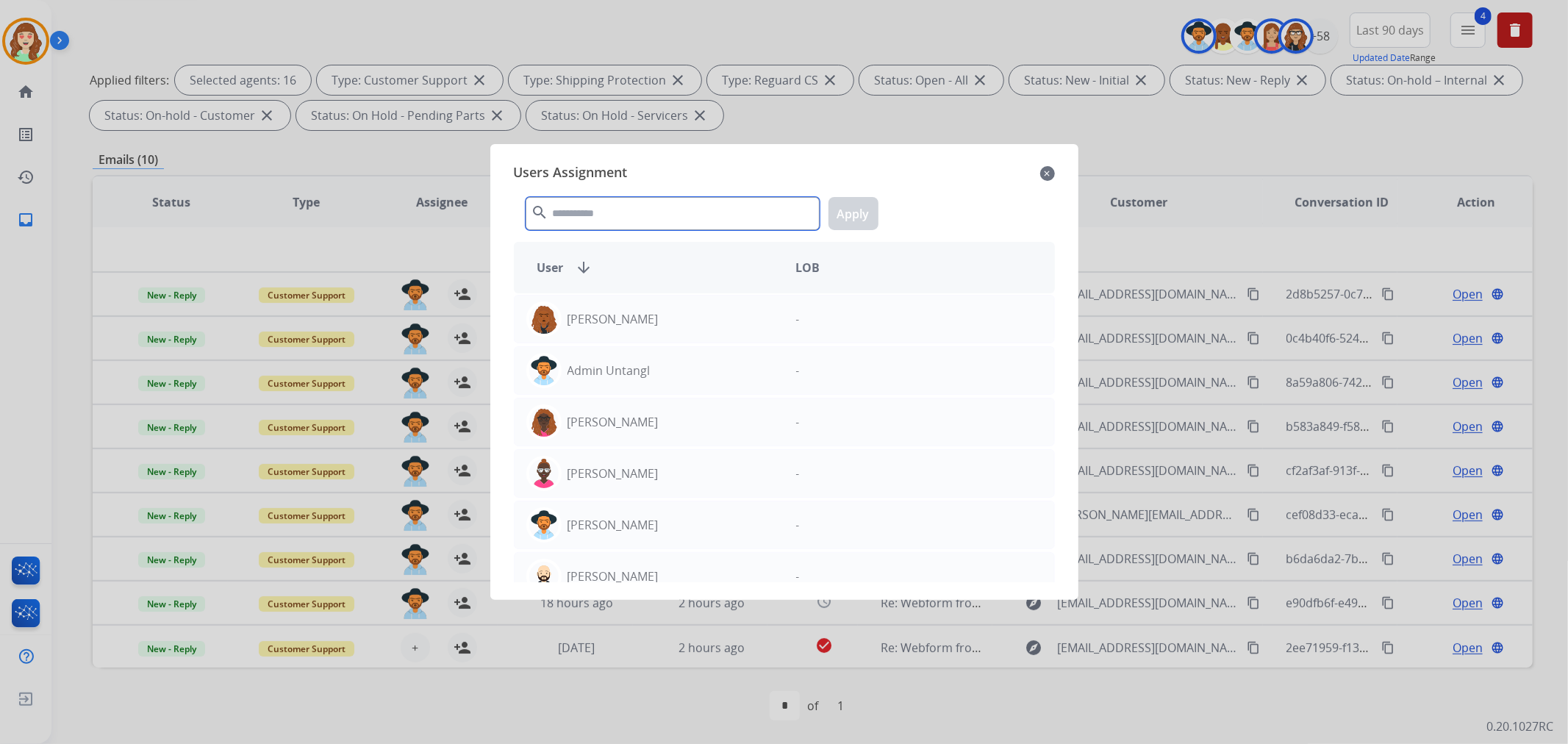
click at [700, 203] on input "text" at bounding box center [673, 213] width 294 height 33
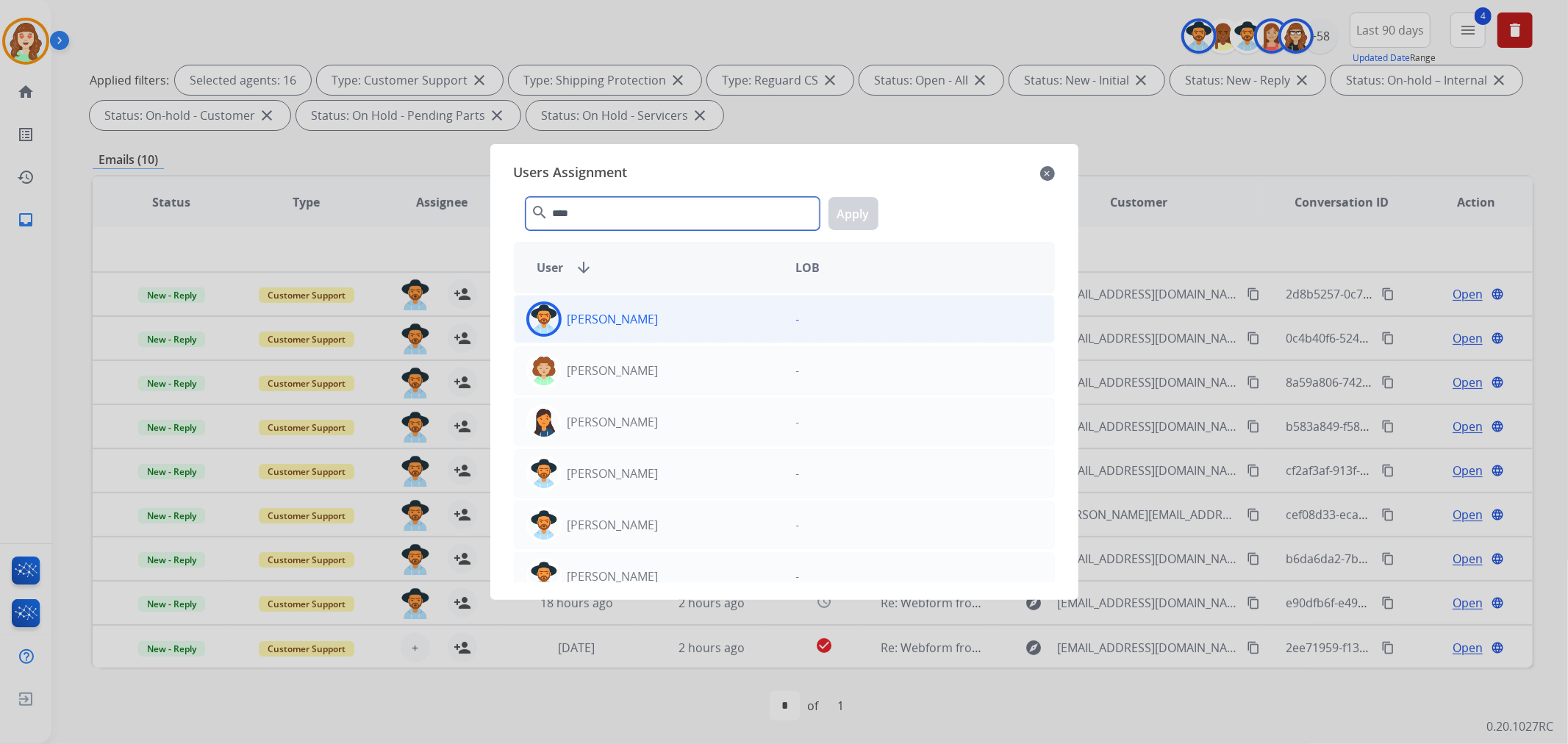
type input "****"
click at [678, 324] on div "[PERSON_NAME]" at bounding box center [649, 319] width 270 height 35
click at [835, 217] on button "Apply" at bounding box center [853, 213] width 50 height 33
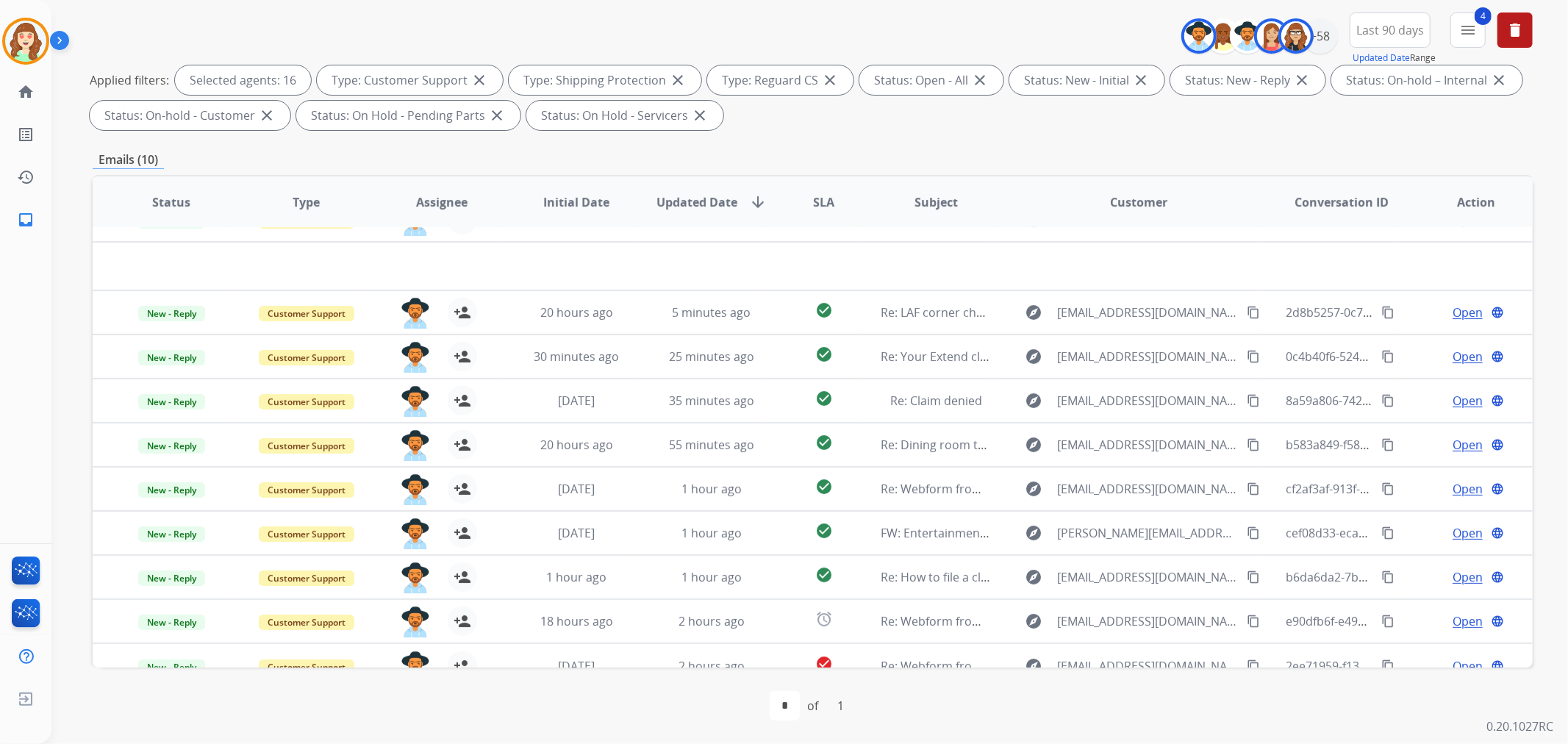
scroll to position [0, 0]
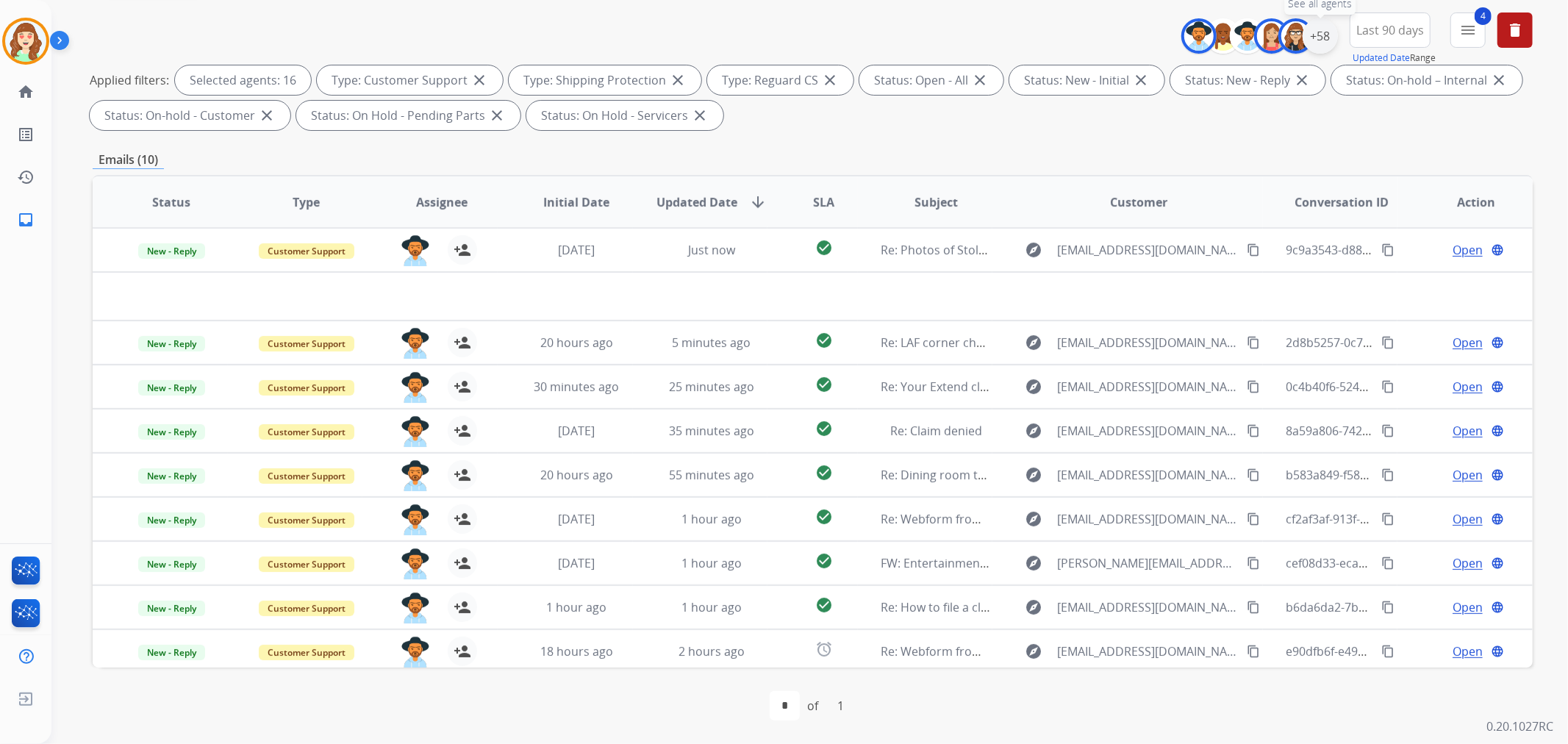
click at [1322, 41] on div "+58" at bounding box center [1320, 36] width 35 height 35
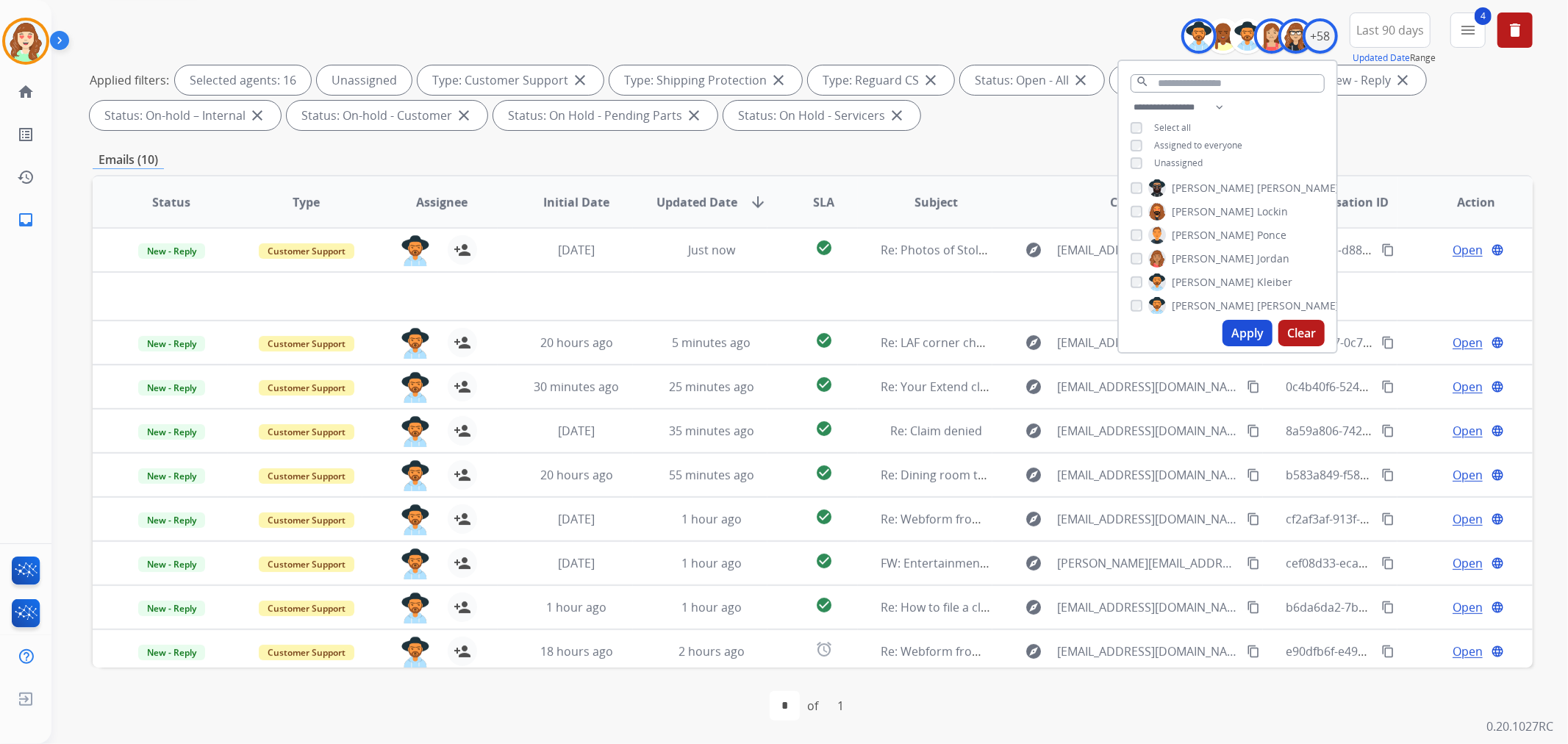
drag, startPoint x: 1238, startPoint y: 329, endPoint x: 1174, endPoint y: 329, distance: 64.0
click at [1238, 329] on button "Apply" at bounding box center [1248, 333] width 50 height 27
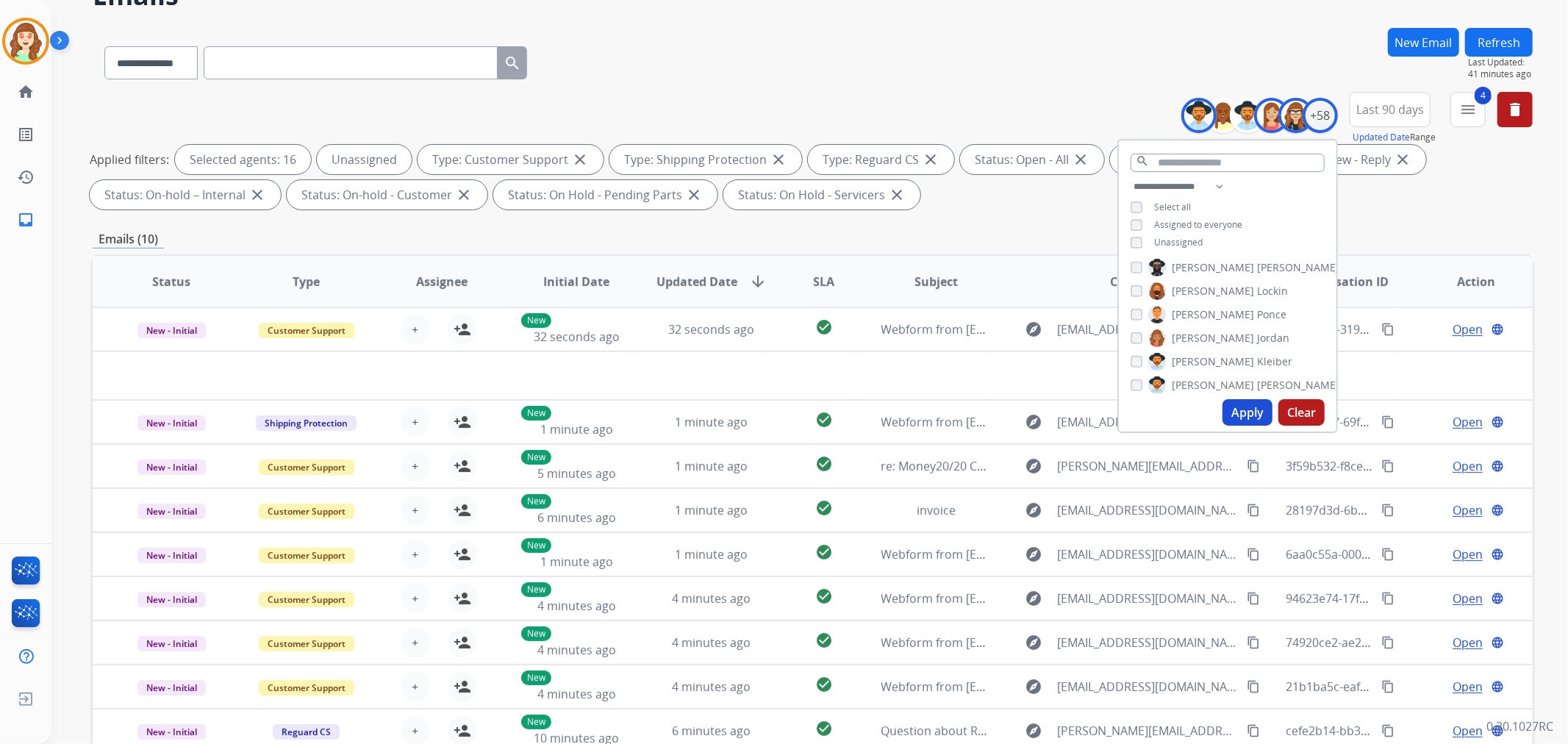
scroll to position [163, 0]
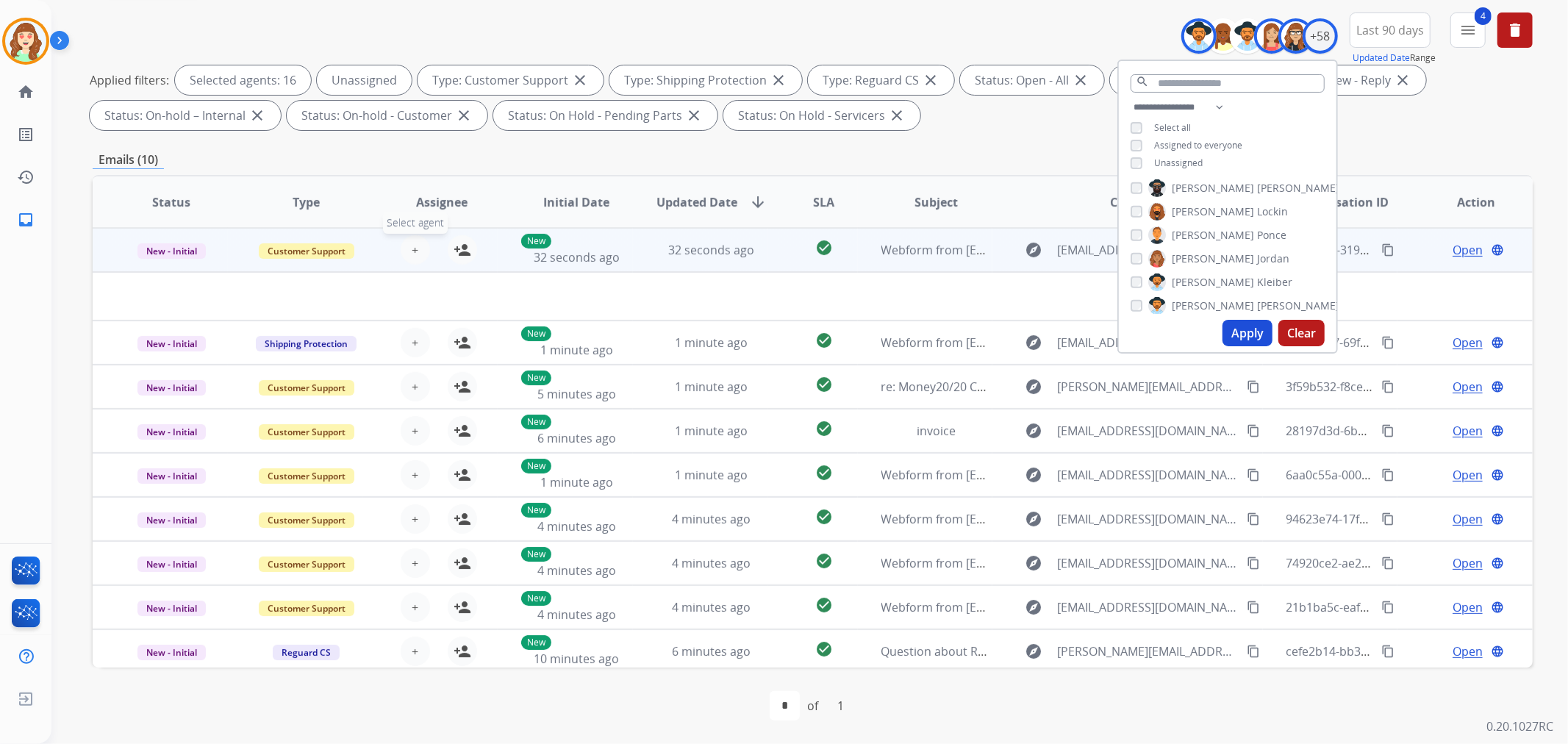
click at [417, 244] on button "+ Select agent" at bounding box center [416, 250] width 30 height 30
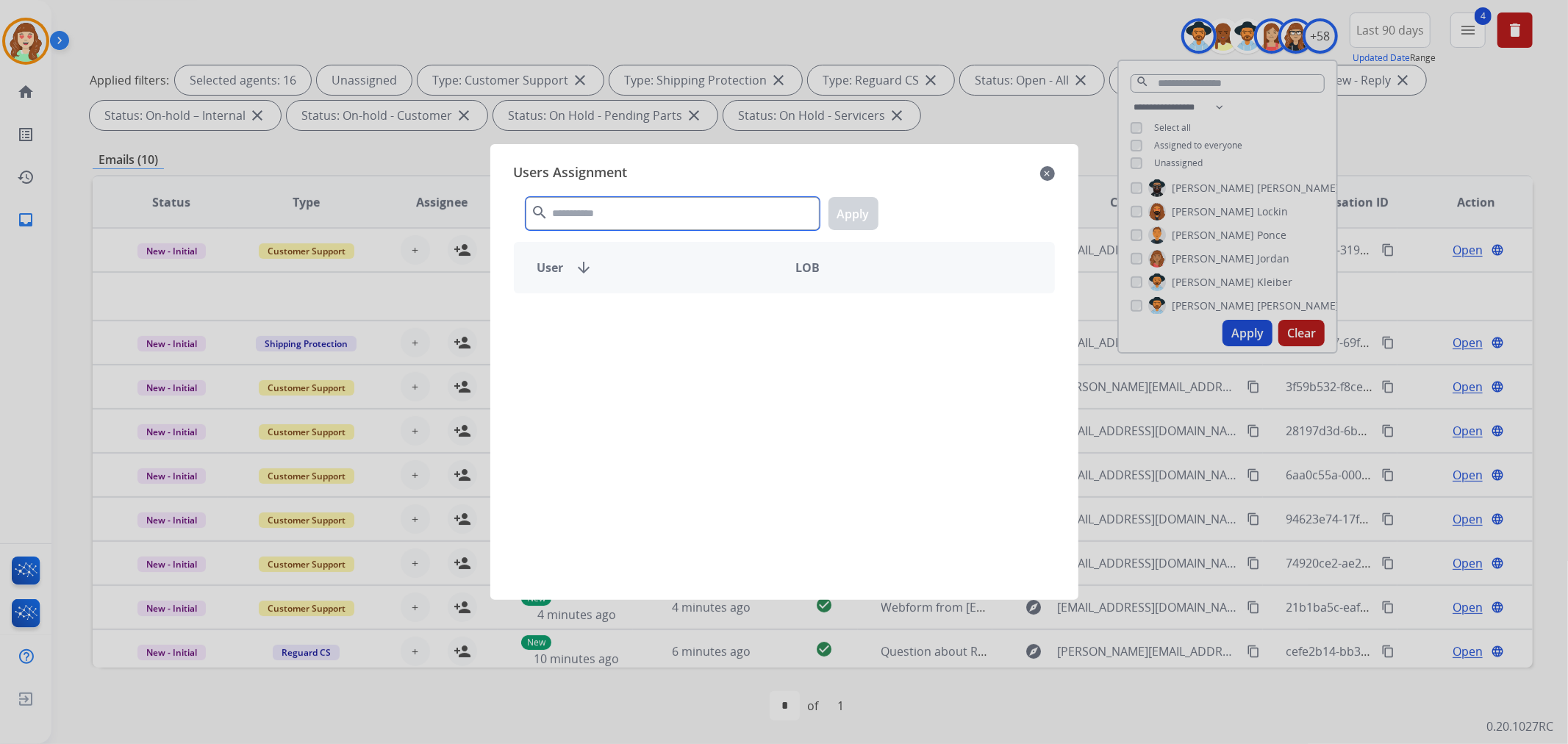
click at [663, 205] on input "text" at bounding box center [673, 213] width 294 height 33
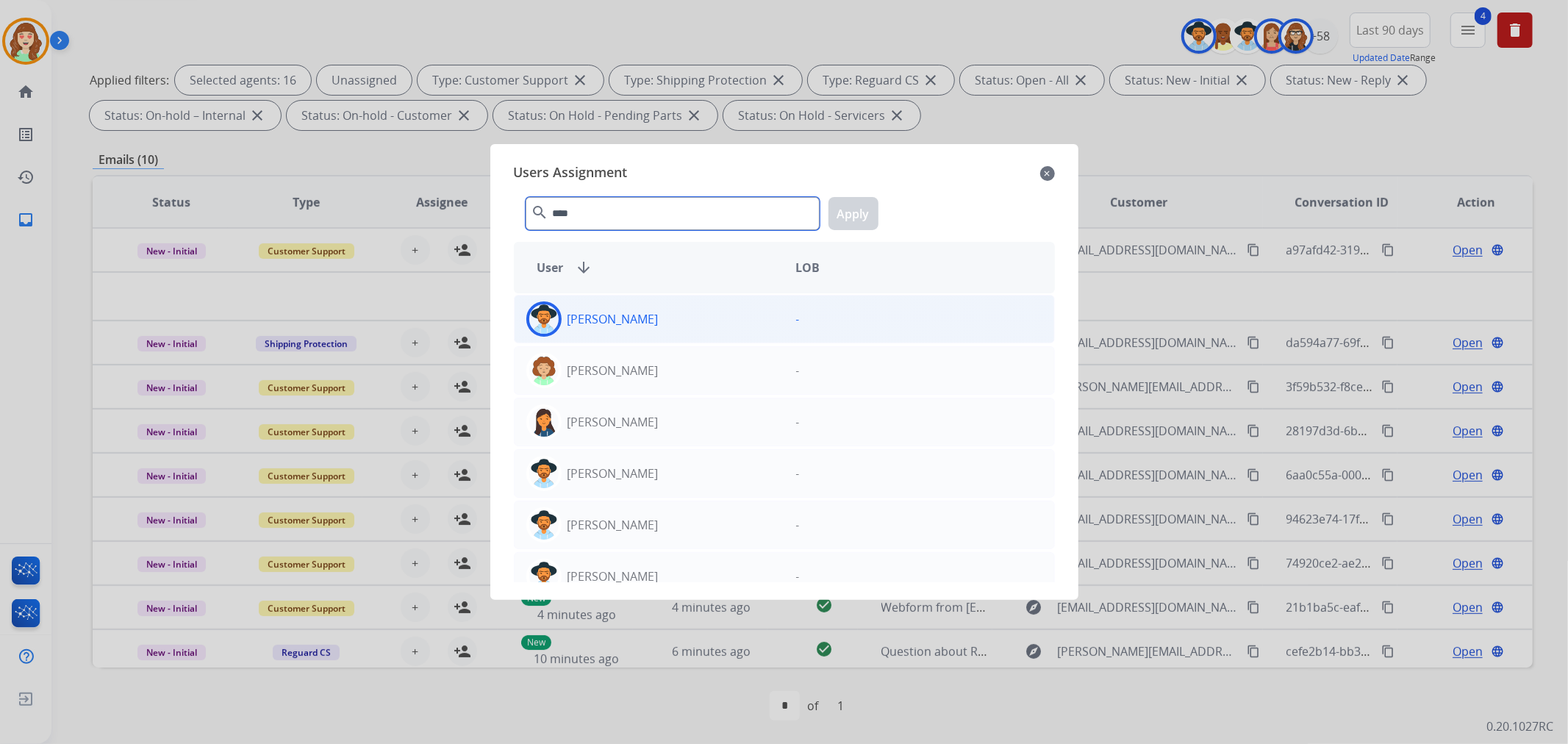
type input "****"
drag, startPoint x: 684, startPoint y: 326, endPoint x: 834, endPoint y: 273, distance: 159.1
click at [685, 326] on div "[PERSON_NAME]" at bounding box center [649, 319] width 270 height 35
click at [849, 212] on button "Apply" at bounding box center [853, 213] width 50 height 33
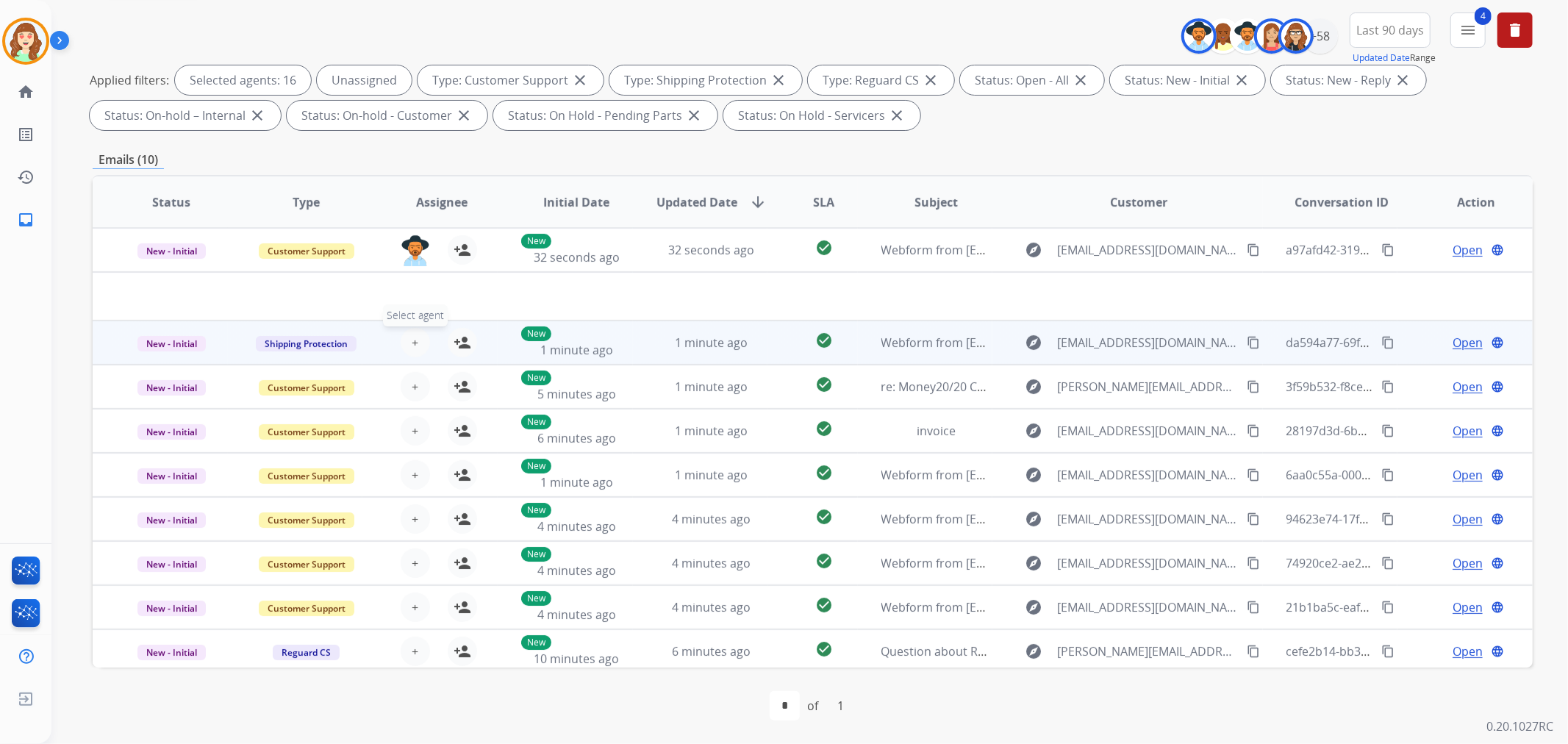
click at [412, 334] on span "+" at bounding box center [415, 342] width 6 height 18
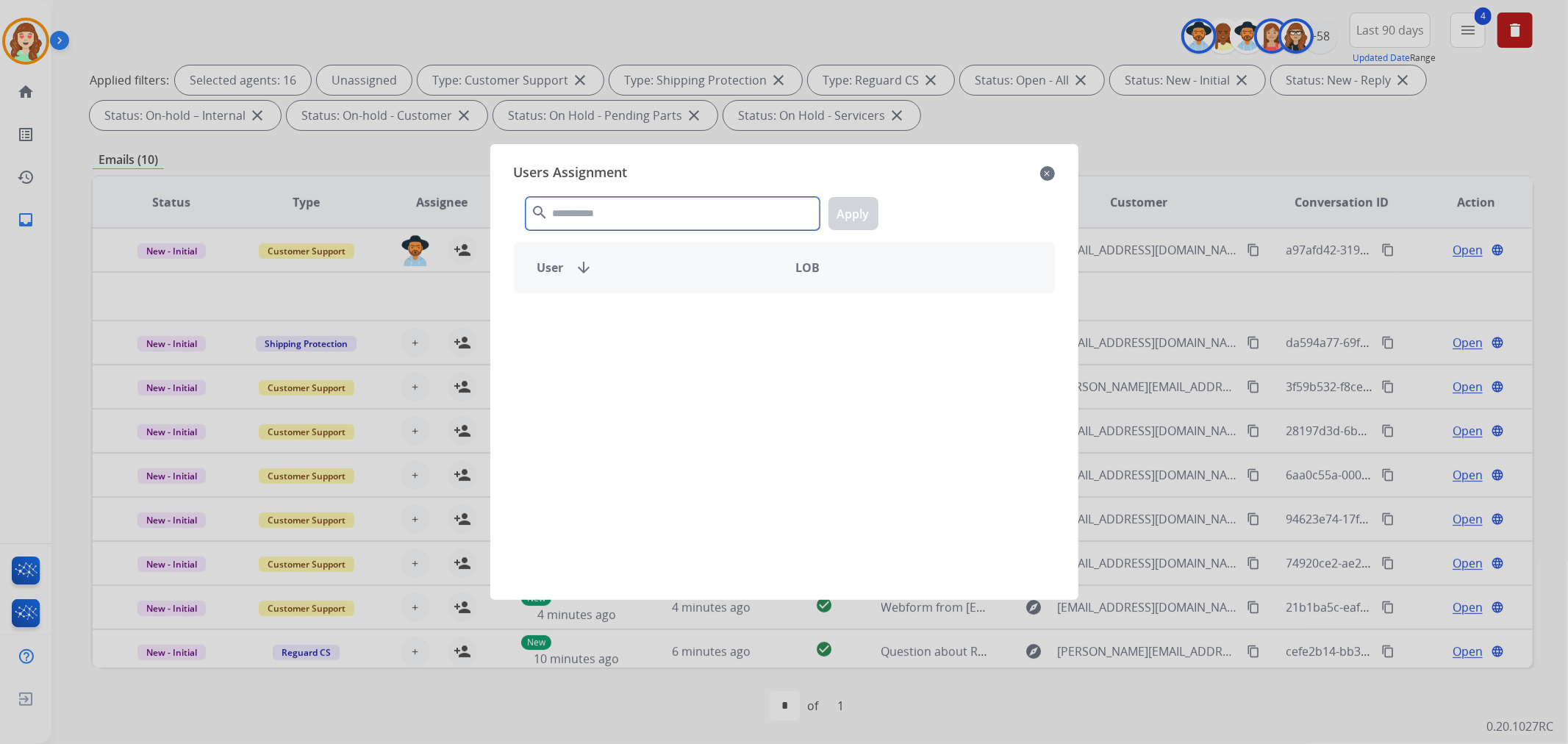
drag, startPoint x: 685, startPoint y: 218, endPoint x: 695, endPoint y: 213, distance: 11.2
click at [695, 214] on input "text" at bounding box center [673, 213] width 294 height 33
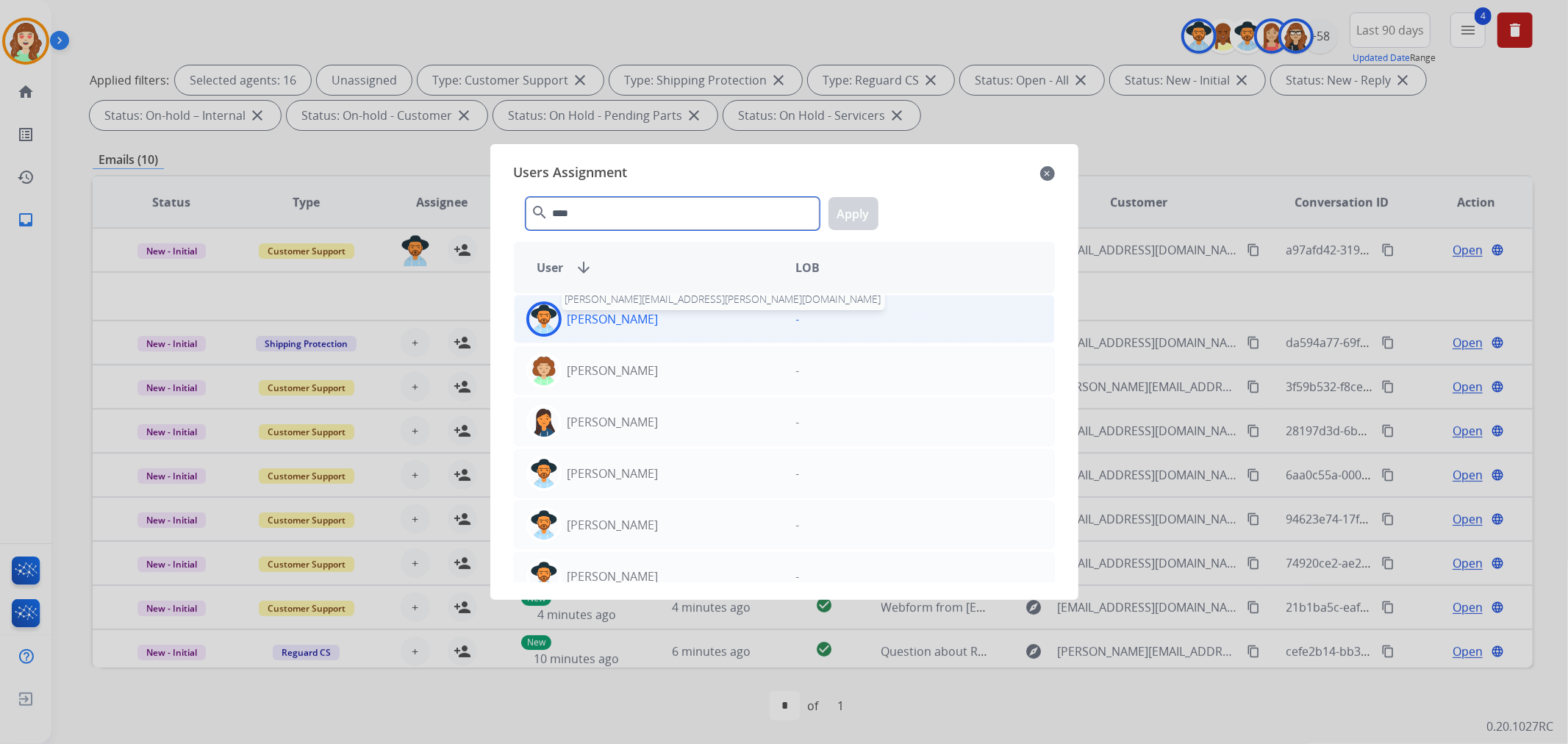
type input "****"
drag, startPoint x: 638, startPoint y: 324, endPoint x: 864, endPoint y: 241, distance: 240.8
click at [643, 324] on div "[PERSON_NAME] [PERSON_NAME][EMAIL_ADDRESS][PERSON_NAME][DOMAIN_NAME]" at bounding box center [649, 319] width 270 height 35
click at [852, 208] on button "Apply" at bounding box center [853, 213] width 50 height 33
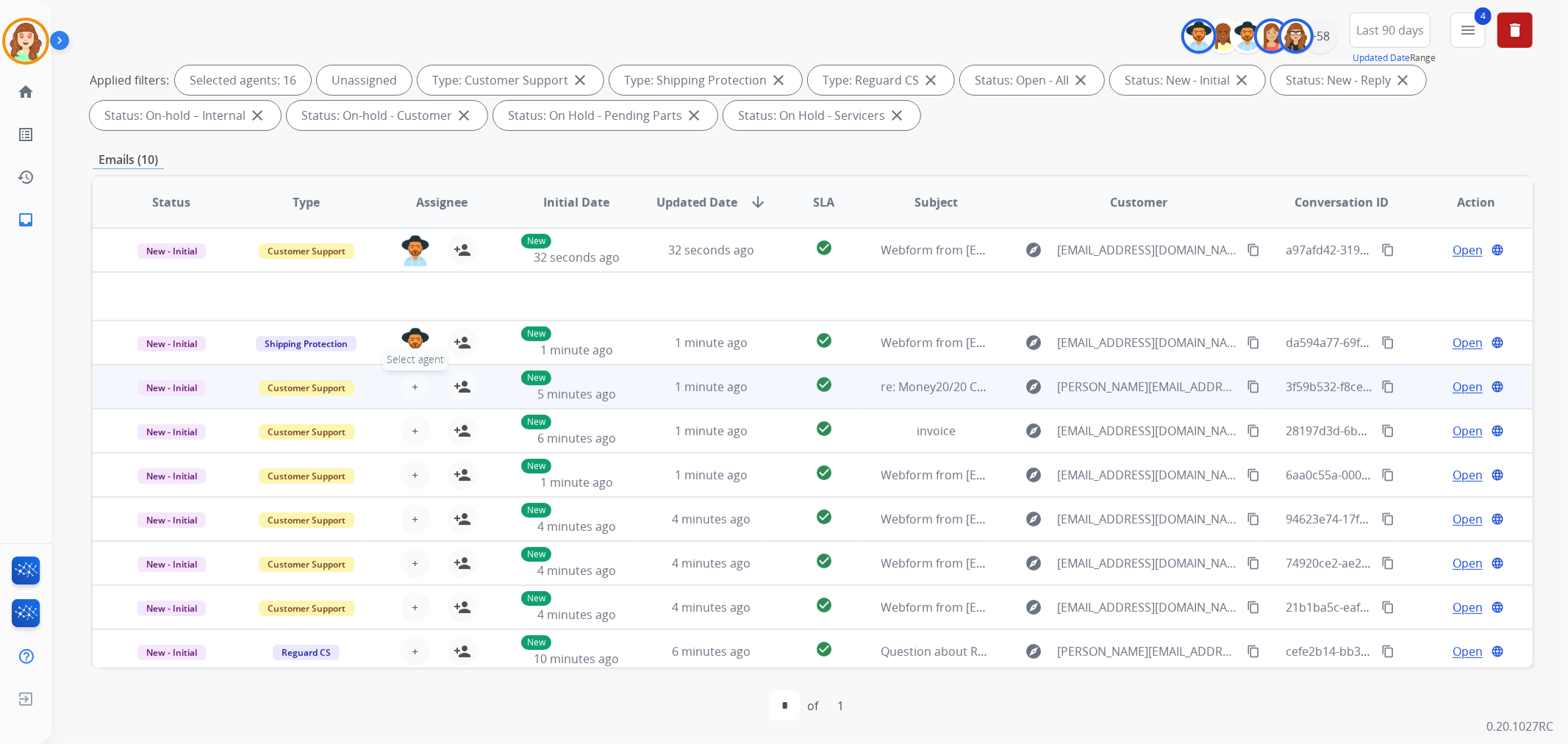
click at [415, 385] on span "+" at bounding box center [415, 387] width 6 height 18
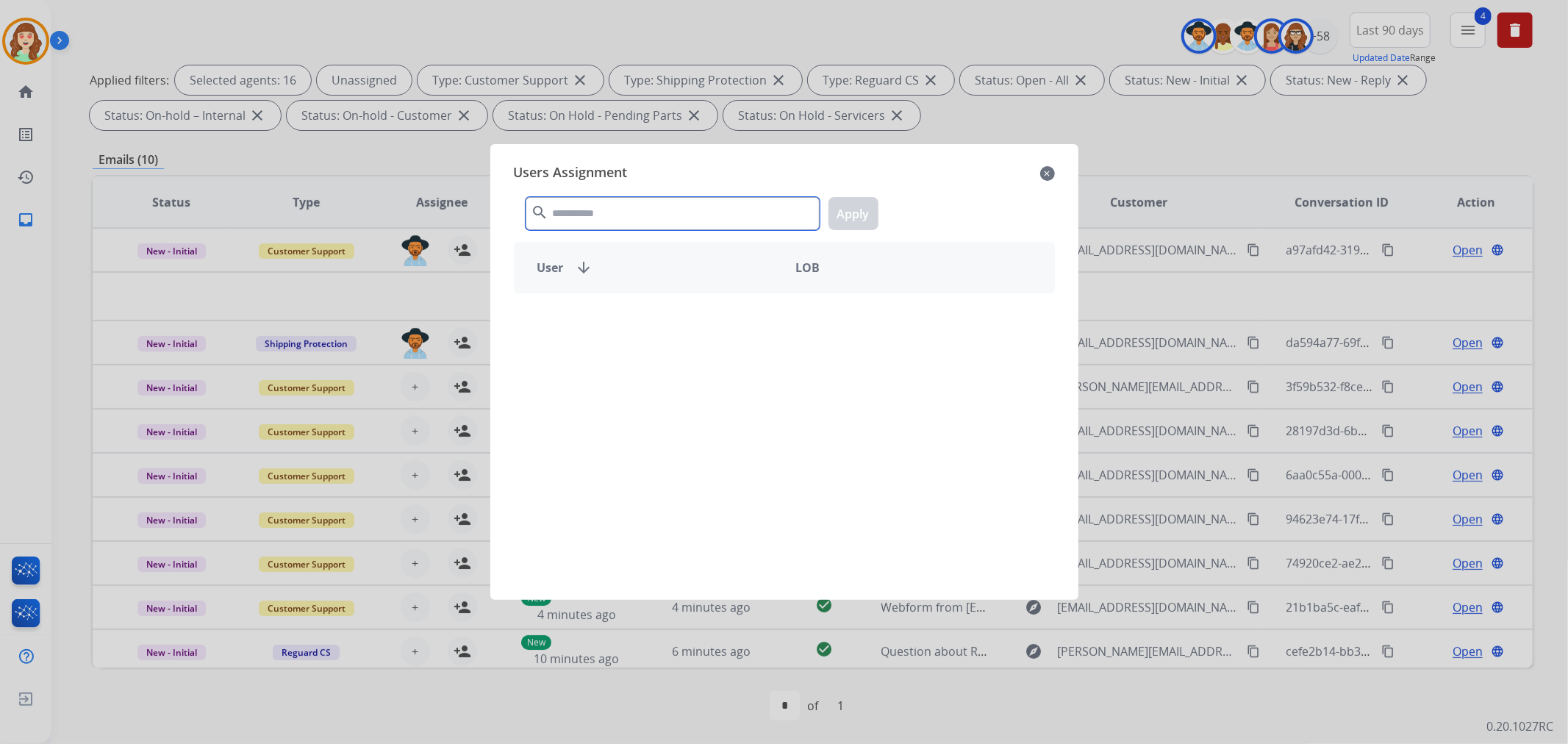
drag, startPoint x: 659, startPoint y: 216, endPoint x: 649, endPoint y: 148, distance: 68.7
click at [666, 173] on div "Users Assignment close search Apply User arrow_downward LOB" at bounding box center [784, 371] width 565 height 432
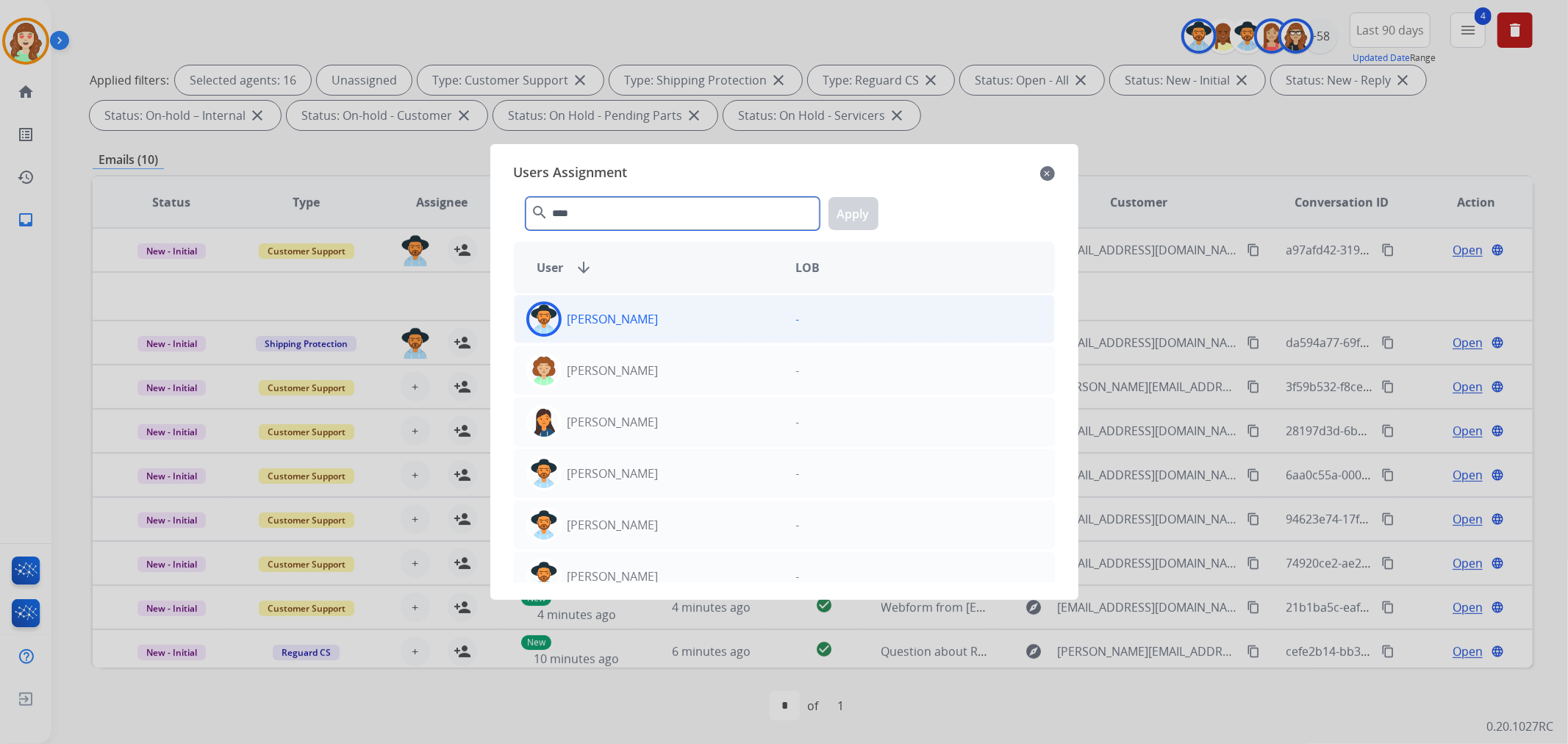
type input "****"
drag, startPoint x: 613, startPoint y: 317, endPoint x: 790, endPoint y: 278, distance: 181.2
click at [607, 319] on p "[PERSON_NAME]" at bounding box center [613, 319] width 91 height 18
click at [849, 211] on button "Apply" at bounding box center [853, 213] width 50 height 33
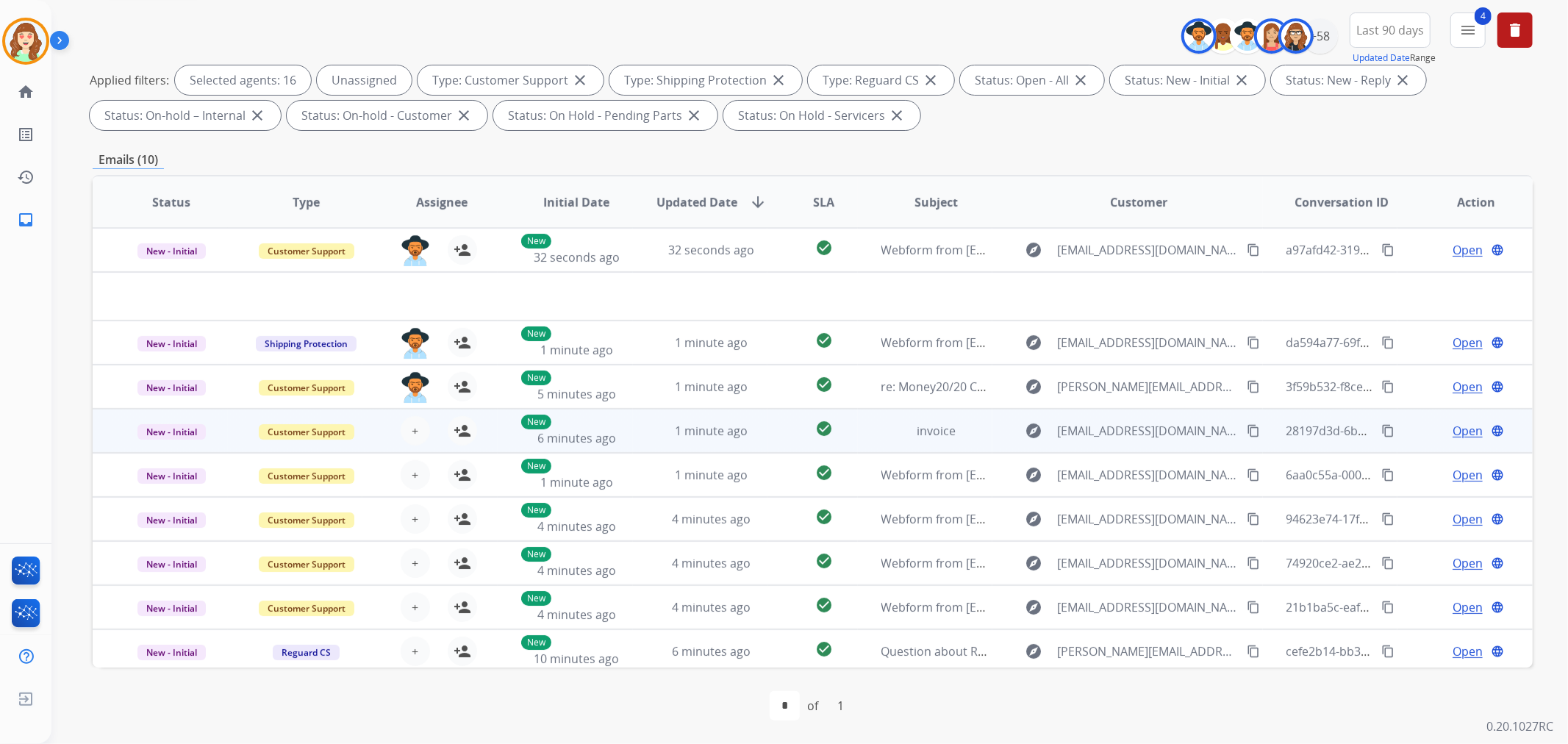
click at [412, 410] on div "+ Select agent person_add Assign to Me" at bounding box center [430, 431] width 134 height 41
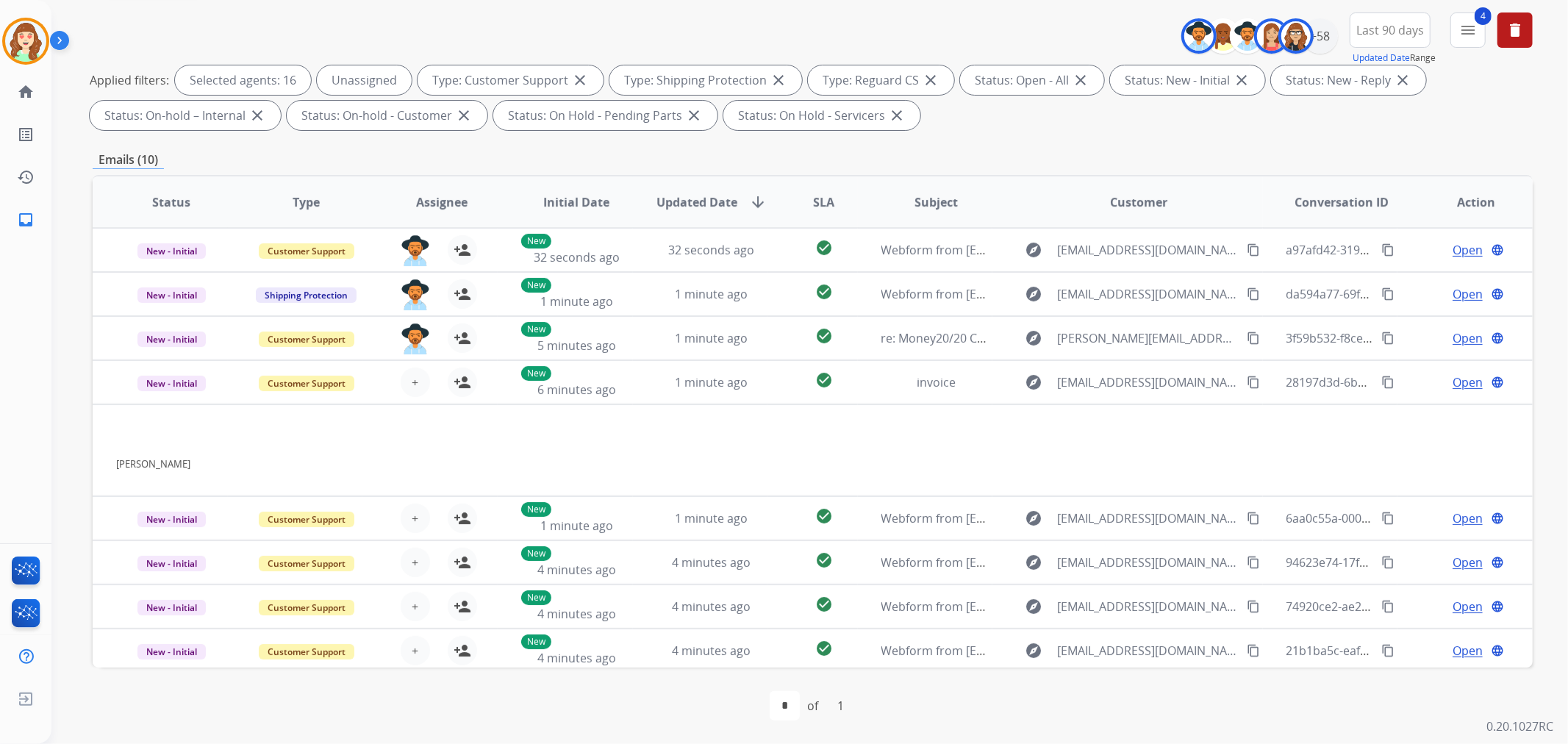
scroll to position [91, 0]
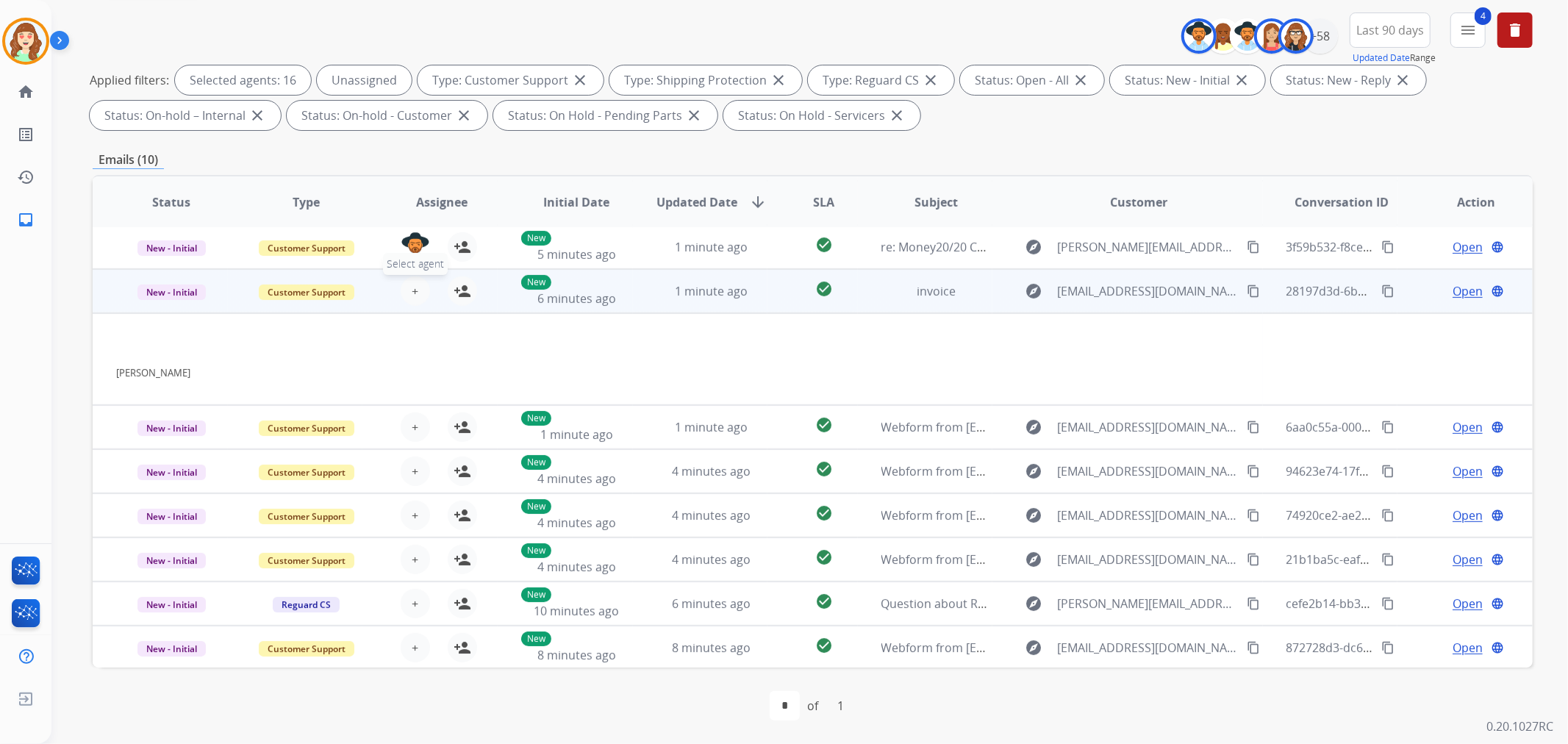
click at [413, 285] on span "+" at bounding box center [415, 291] width 6 height 18
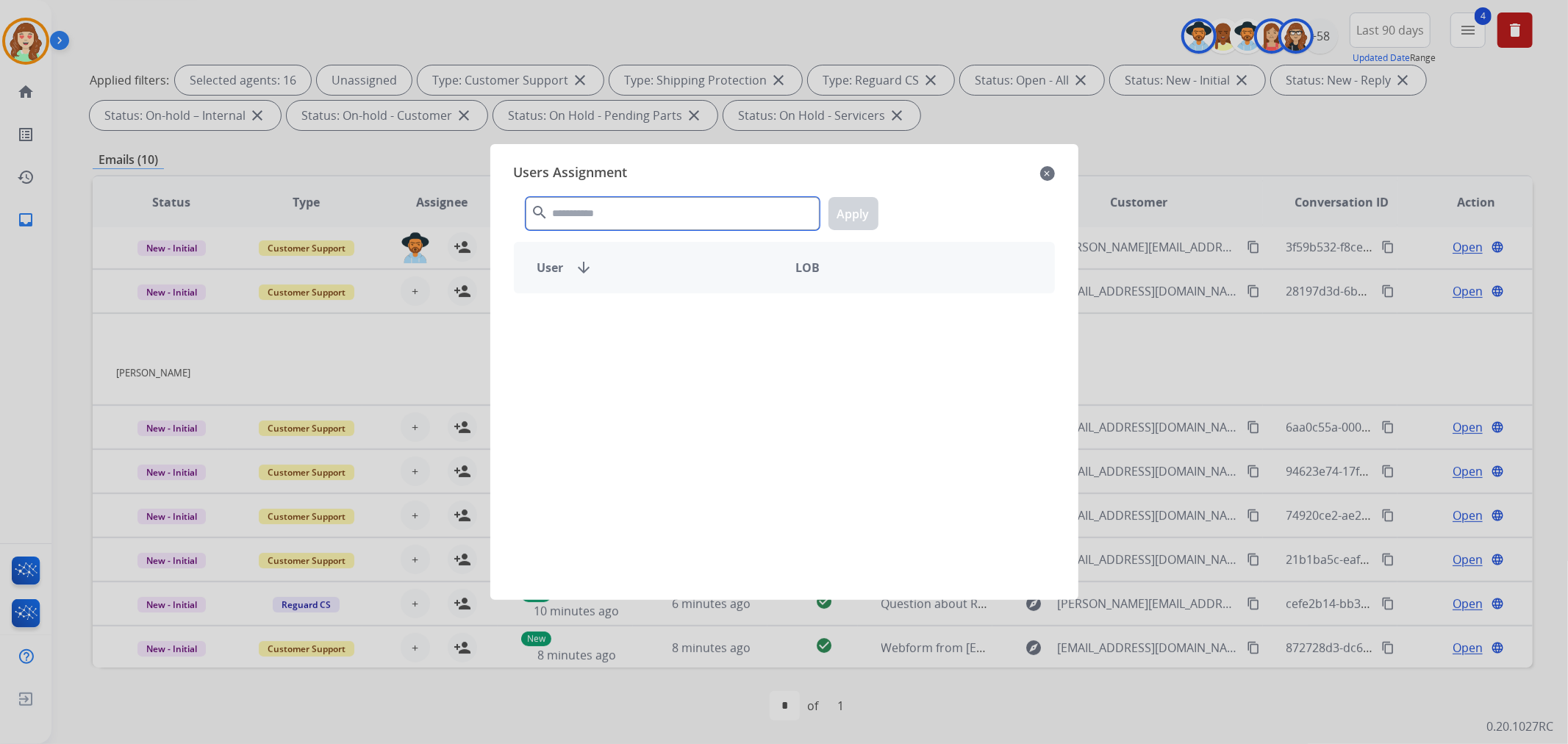
drag, startPoint x: 657, startPoint y: 216, endPoint x: 657, endPoint y: 201, distance: 15.0
click at [658, 204] on input "text" at bounding box center [673, 213] width 294 height 33
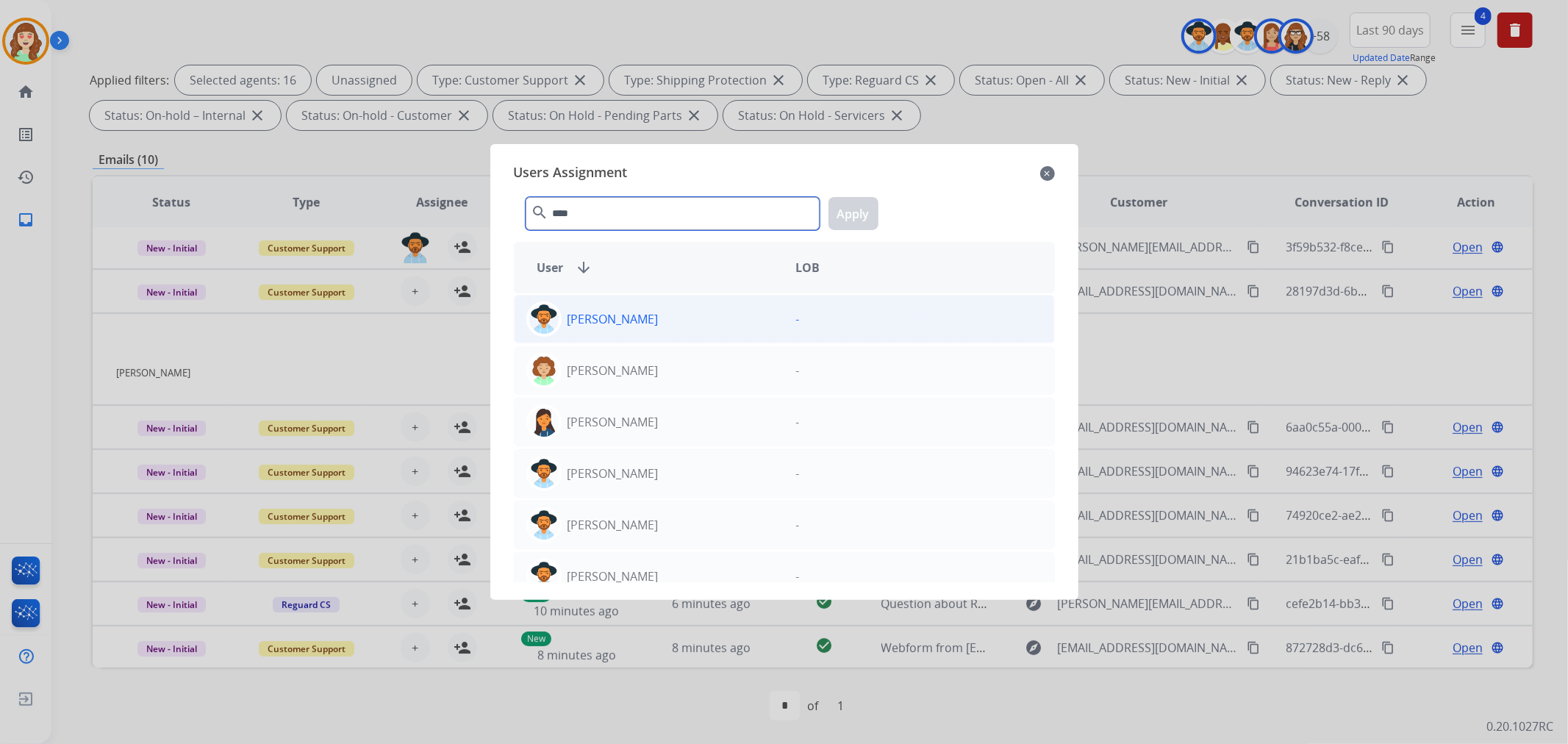
type input "****"
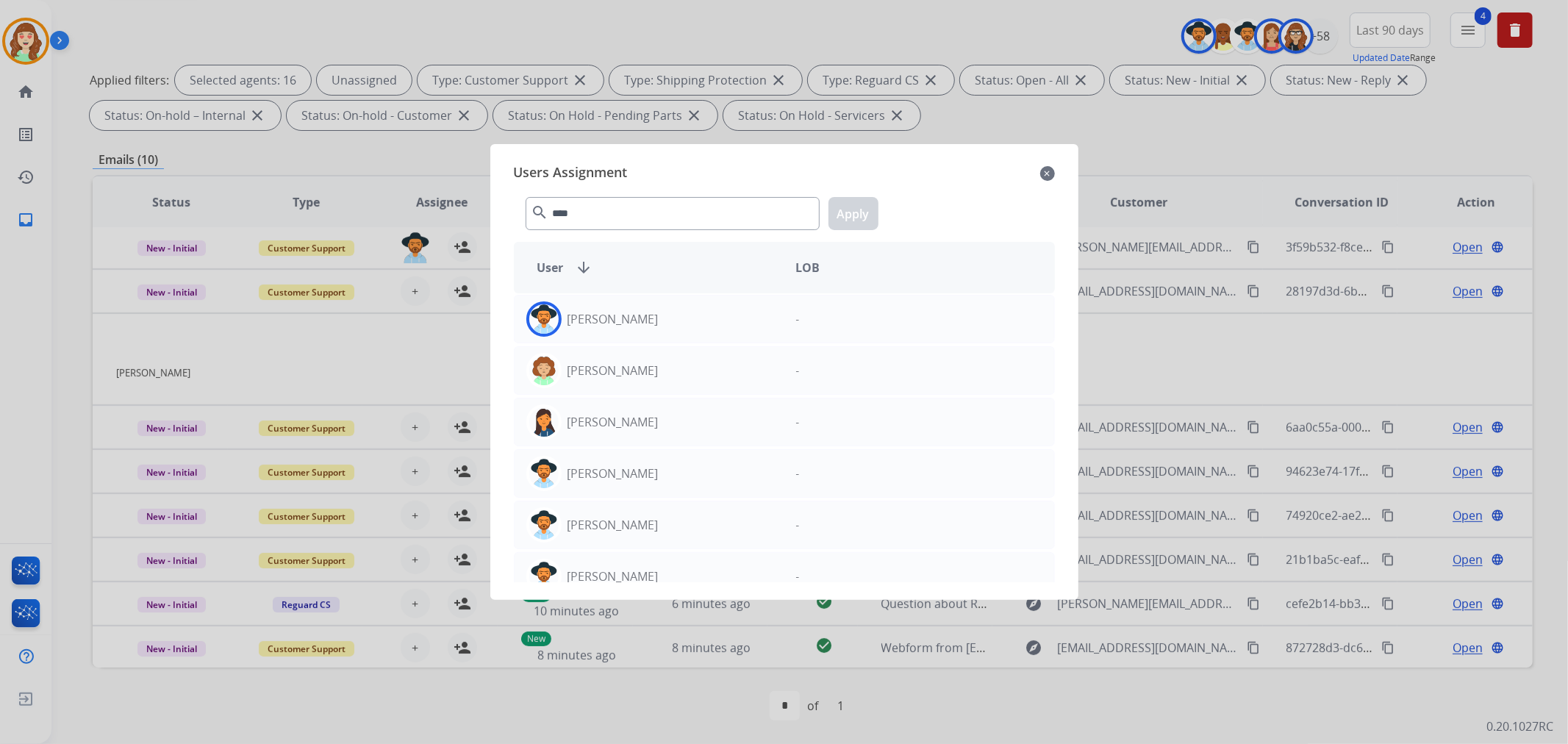
drag, startPoint x: 657, startPoint y: 331, endPoint x: 831, endPoint y: 237, distance: 197.8
click at [659, 321] on div "[PERSON_NAME]" at bounding box center [649, 319] width 270 height 35
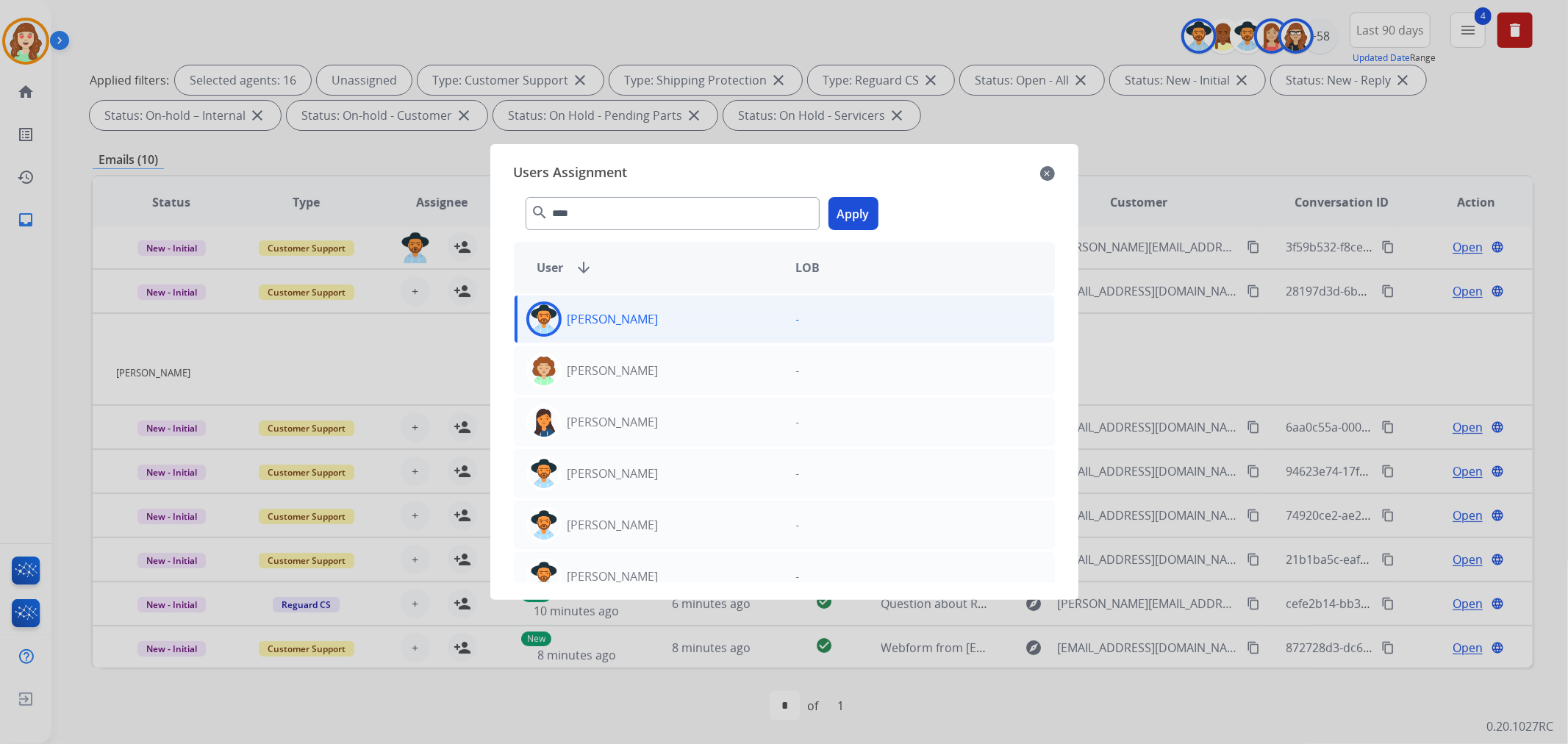
click at [855, 209] on button "Apply" at bounding box center [853, 213] width 50 height 33
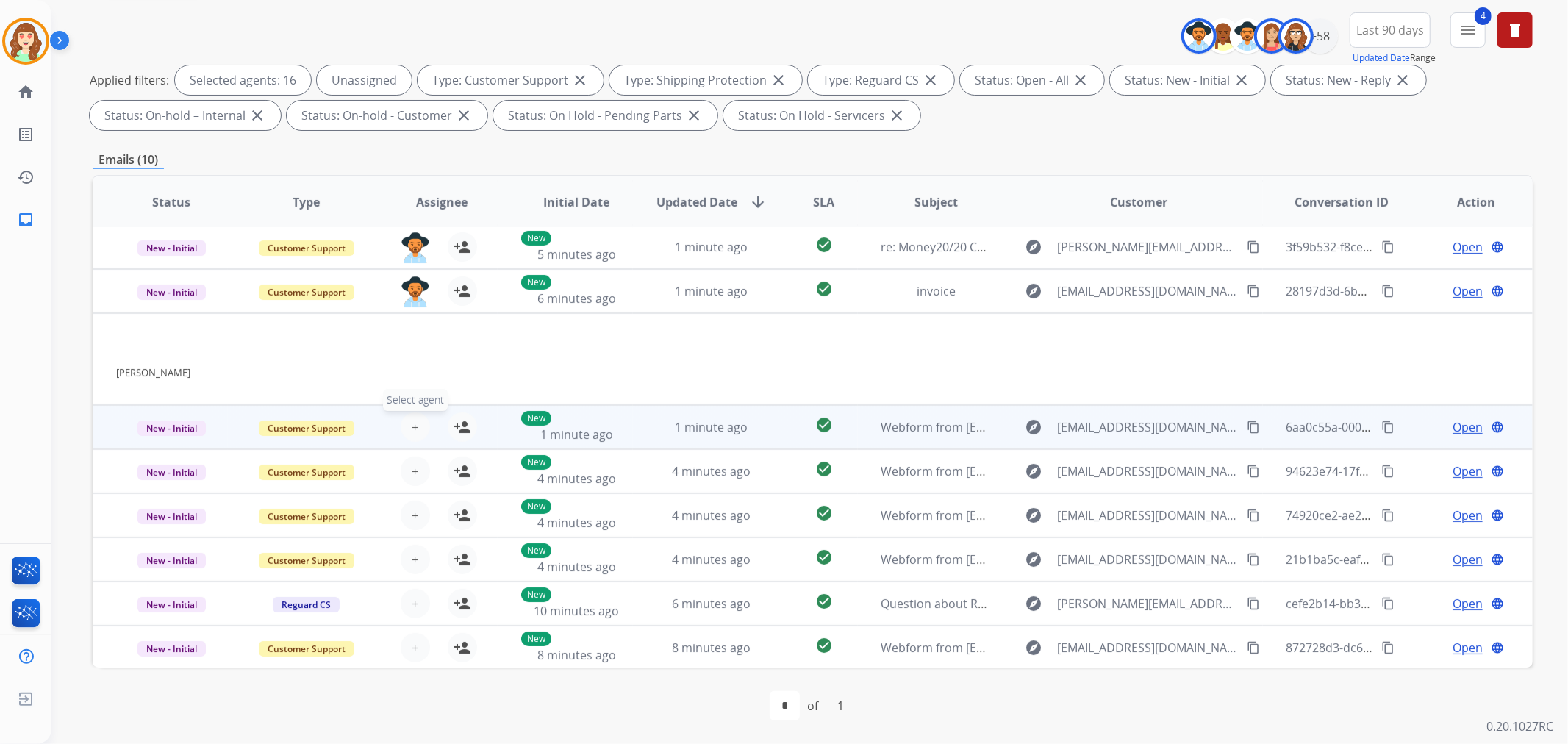
click at [414, 413] on button "+ Select agent" at bounding box center [416, 427] width 30 height 30
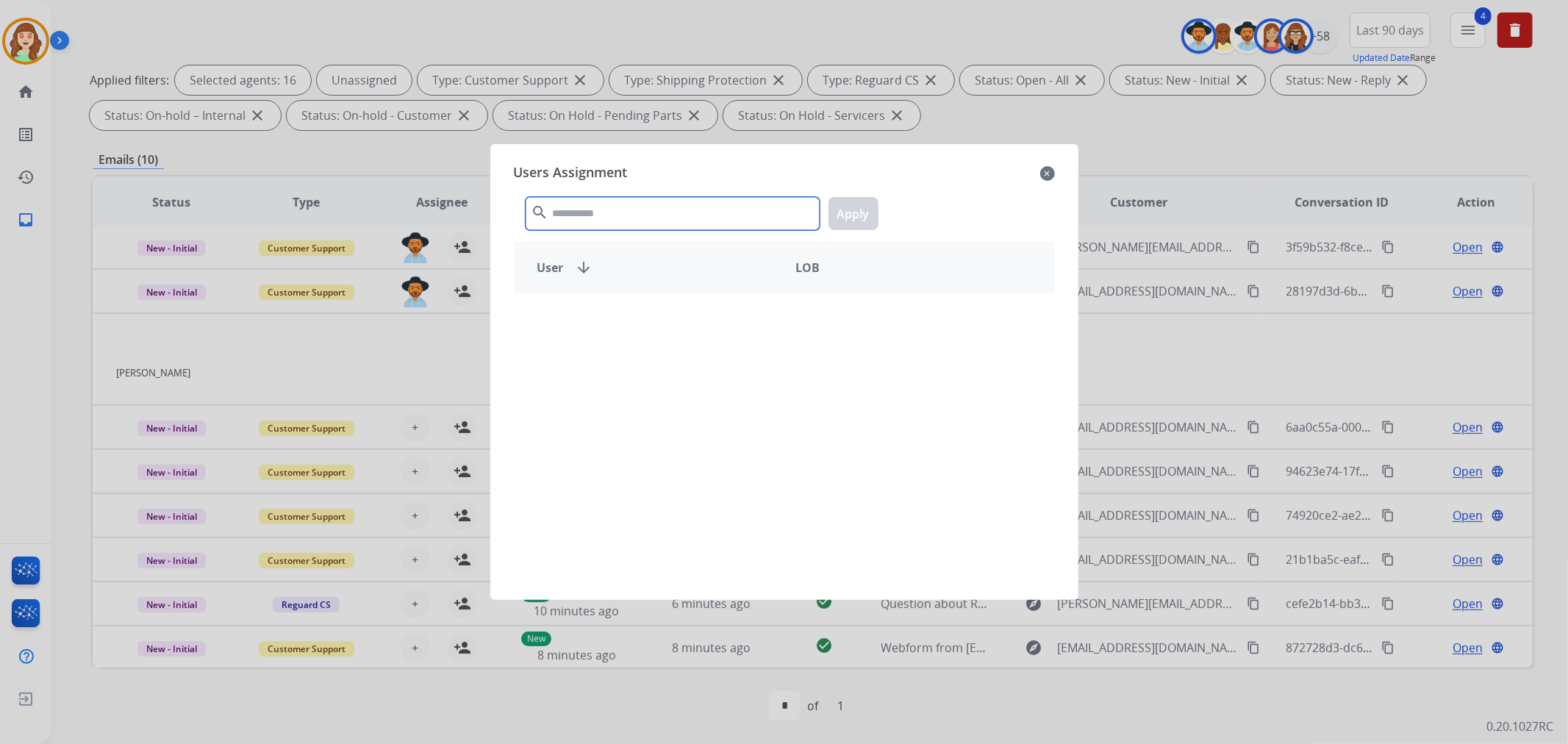
click at [655, 193] on div "search Apply" at bounding box center [784, 210] width 541 height 51
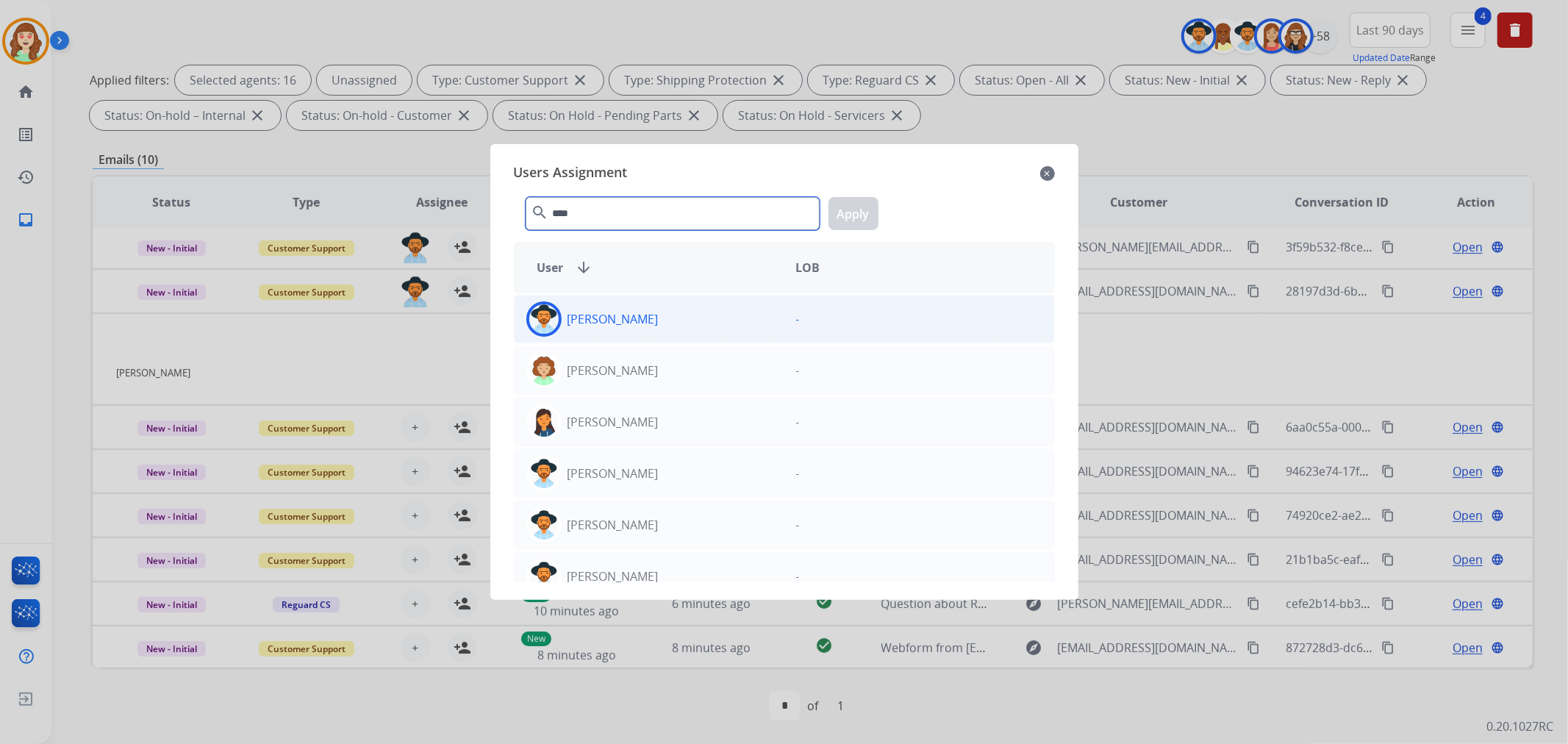
type input "****"
drag, startPoint x: 645, startPoint y: 324, endPoint x: 862, endPoint y: 235, distance: 234.5
click at [645, 325] on div "[PERSON_NAME]" at bounding box center [649, 319] width 270 height 35
click at [851, 214] on button "Apply" at bounding box center [853, 213] width 50 height 33
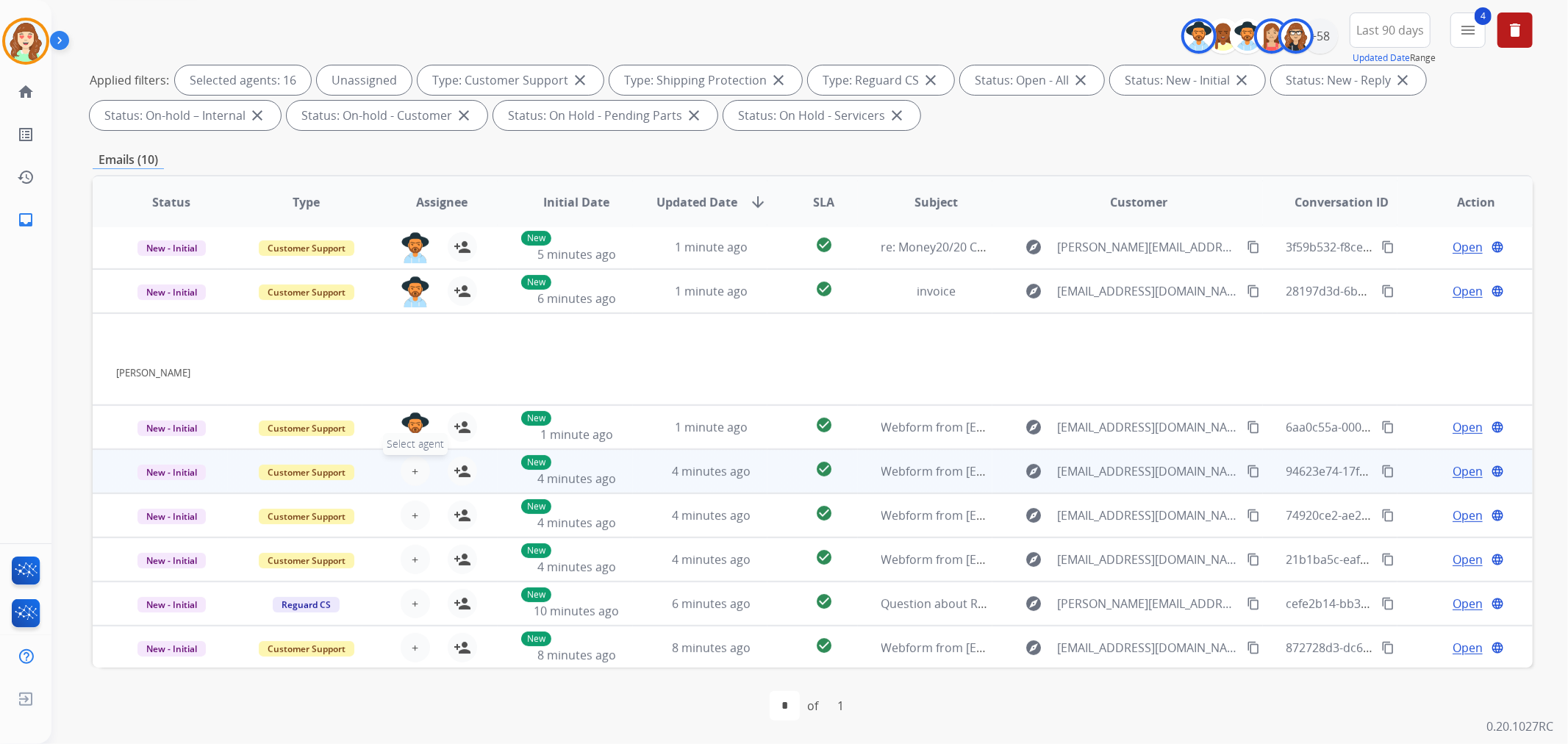
click at [405, 471] on button "+ Select agent" at bounding box center [416, 471] width 30 height 30
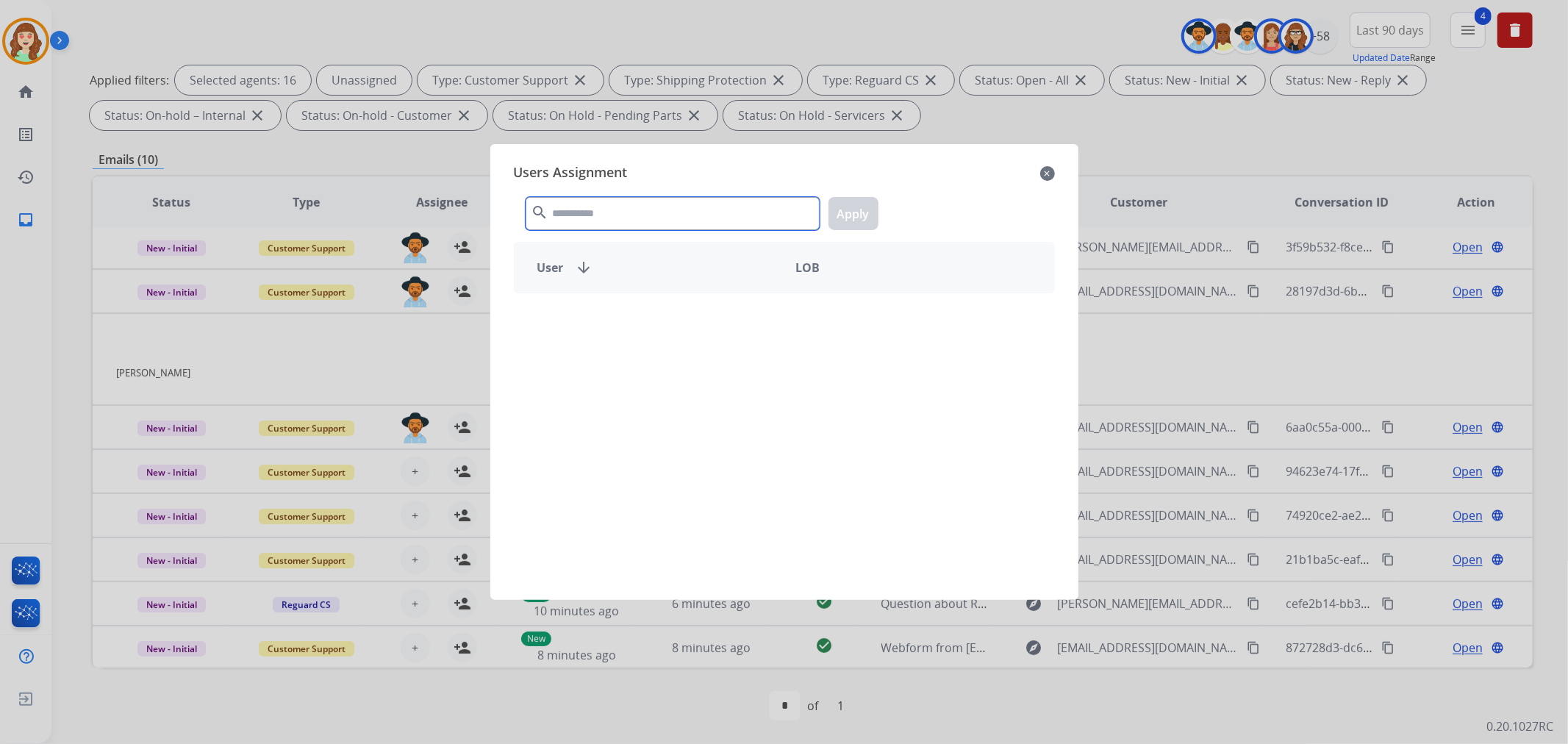
click at [594, 212] on input "text" at bounding box center [673, 213] width 294 height 33
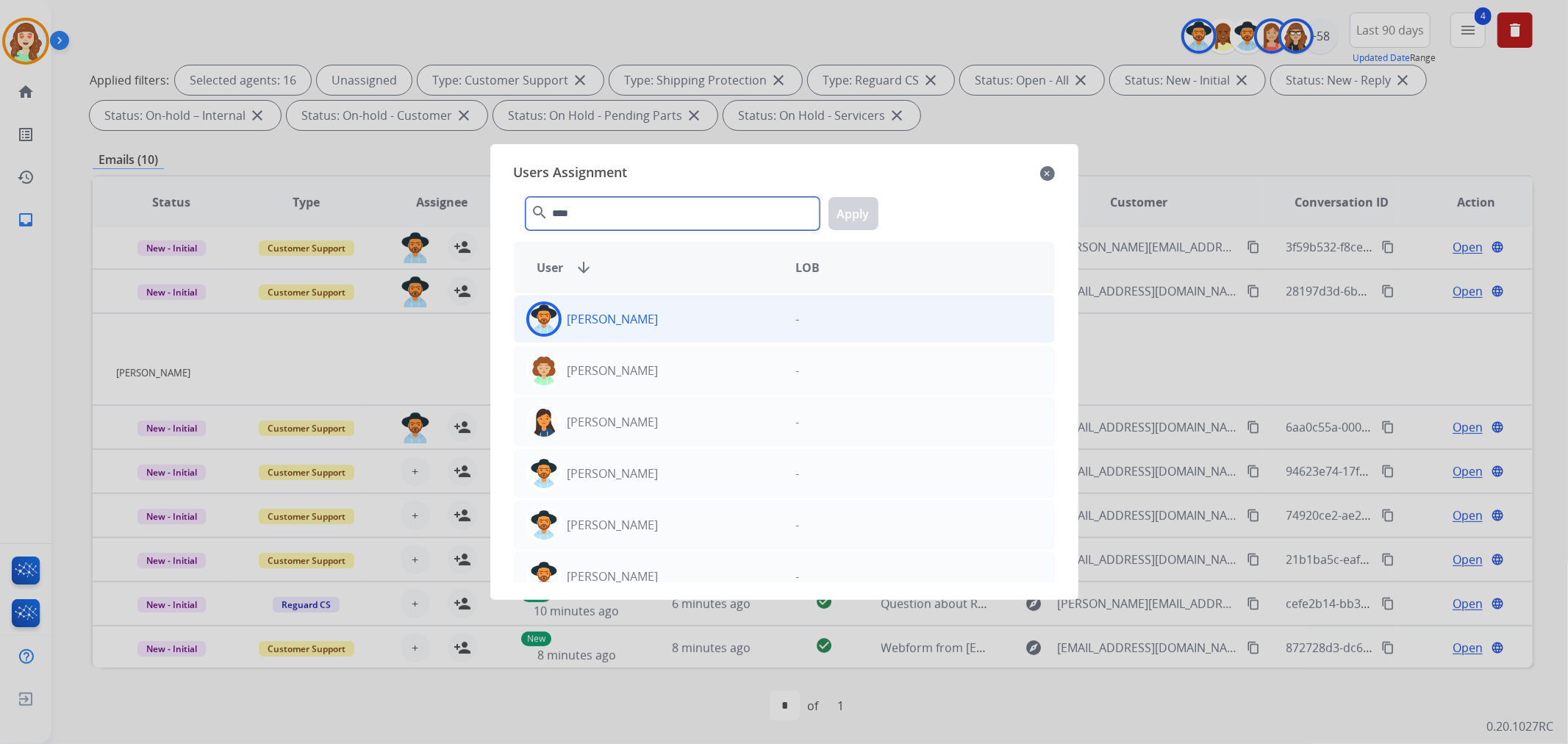
type input "****"
click at [694, 313] on div "[PERSON_NAME]" at bounding box center [649, 319] width 270 height 35
click at [863, 202] on button "Apply" at bounding box center [853, 213] width 50 height 33
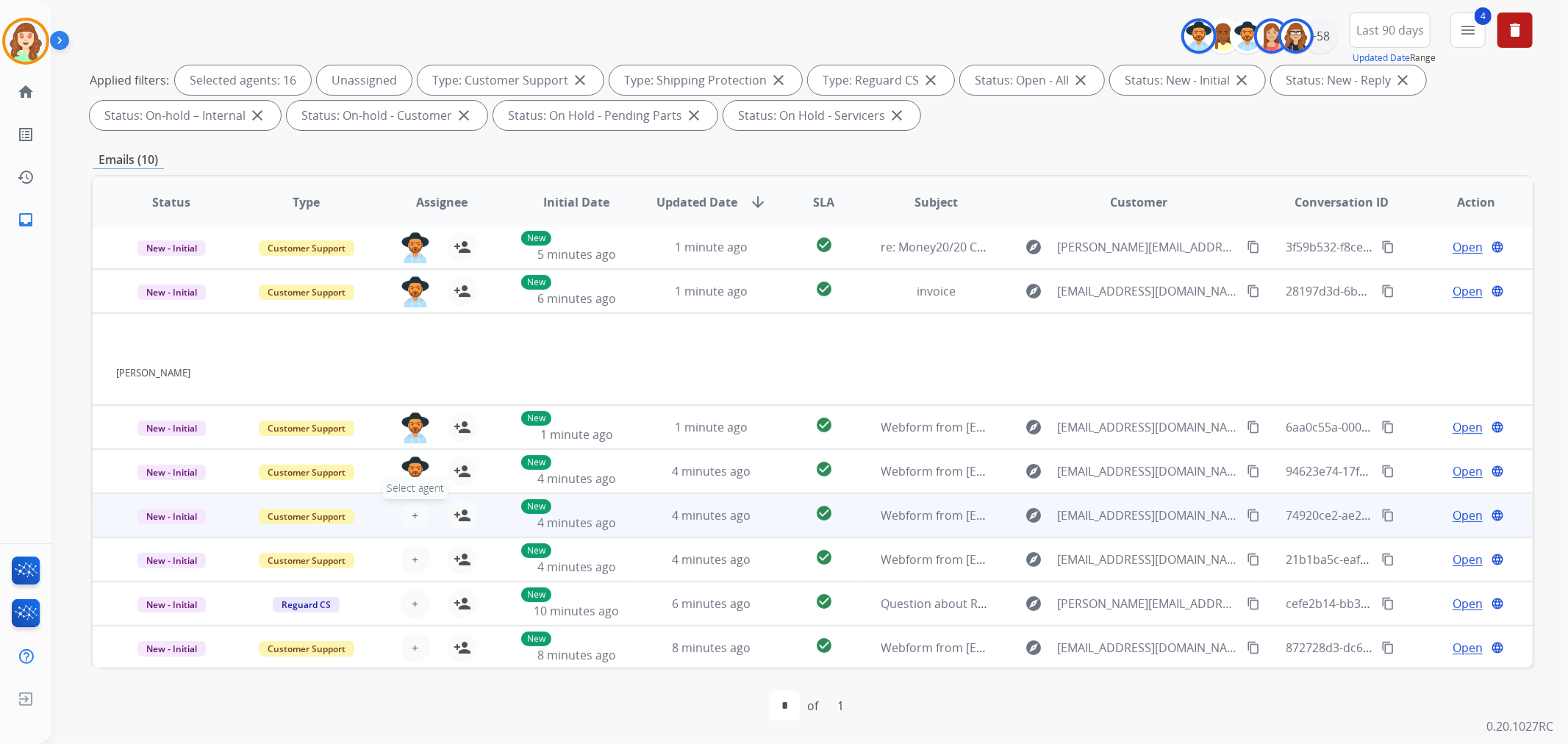
click at [402, 513] on button "+ Select agent" at bounding box center [416, 516] width 30 height 30
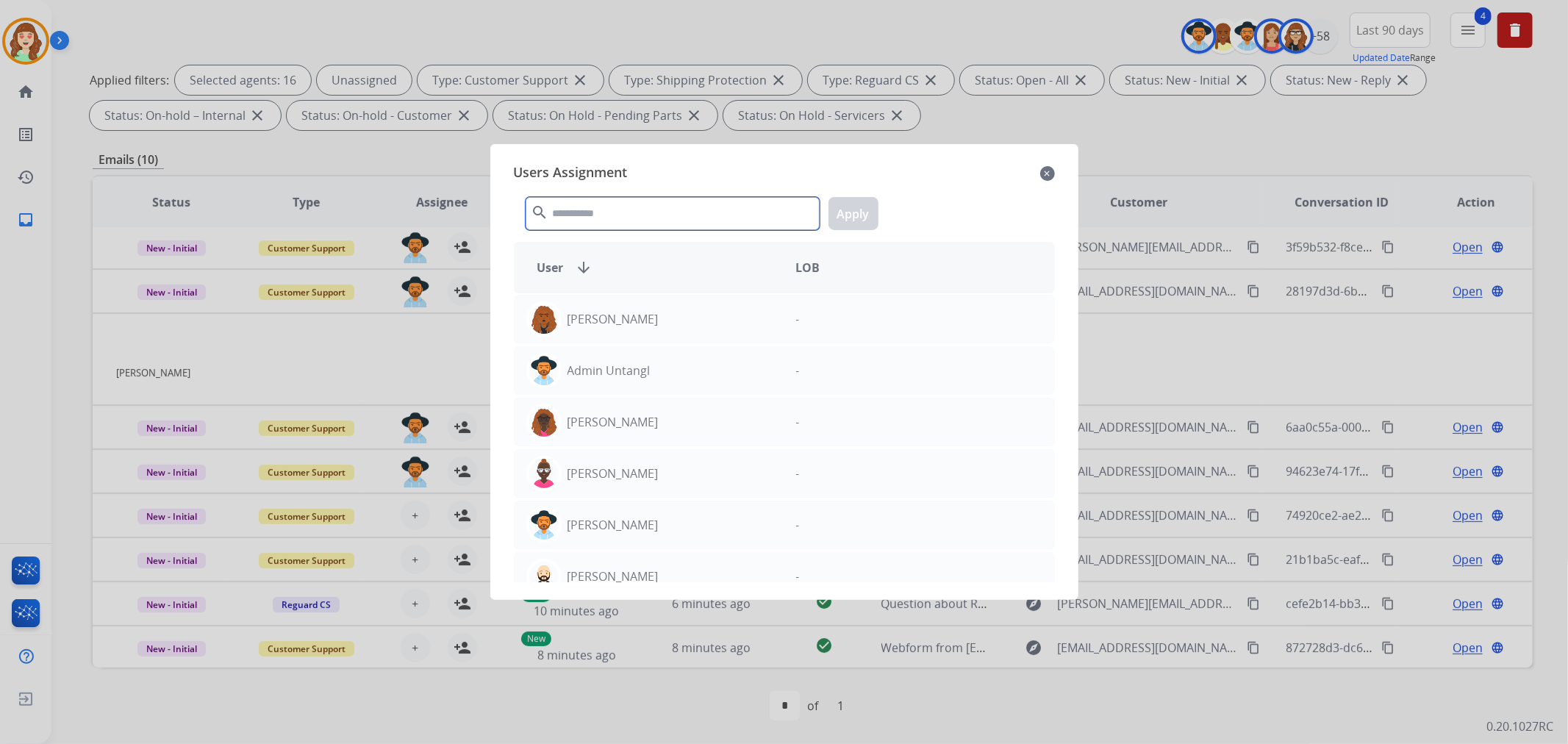
click at [638, 223] on input "text" at bounding box center [673, 213] width 294 height 33
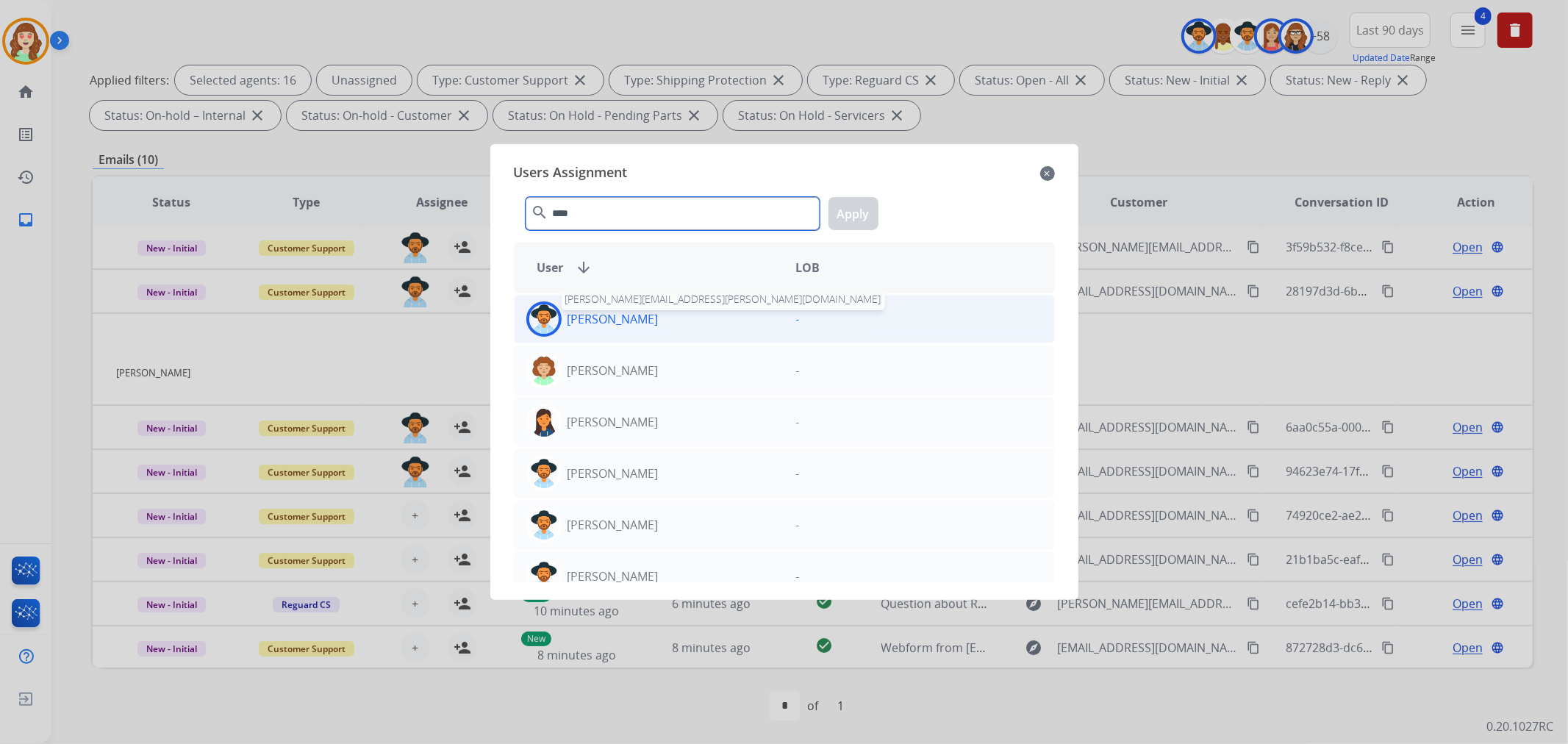
type input "****"
drag, startPoint x: 626, startPoint y: 327, endPoint x: 927, endPoint y: 231, distance: 315.9
click at [628, 327] on p "[PERSON_NAME]" at bounding box center [613, 319] width 91 height 18
drag, startPoint x: 834, startPoint y: 207, endPoint x: 829, endPoint y: 218, distance: 12.1
click at [836, 207] on button "Apply" at bounding box center [853, 213] width 50 height 33
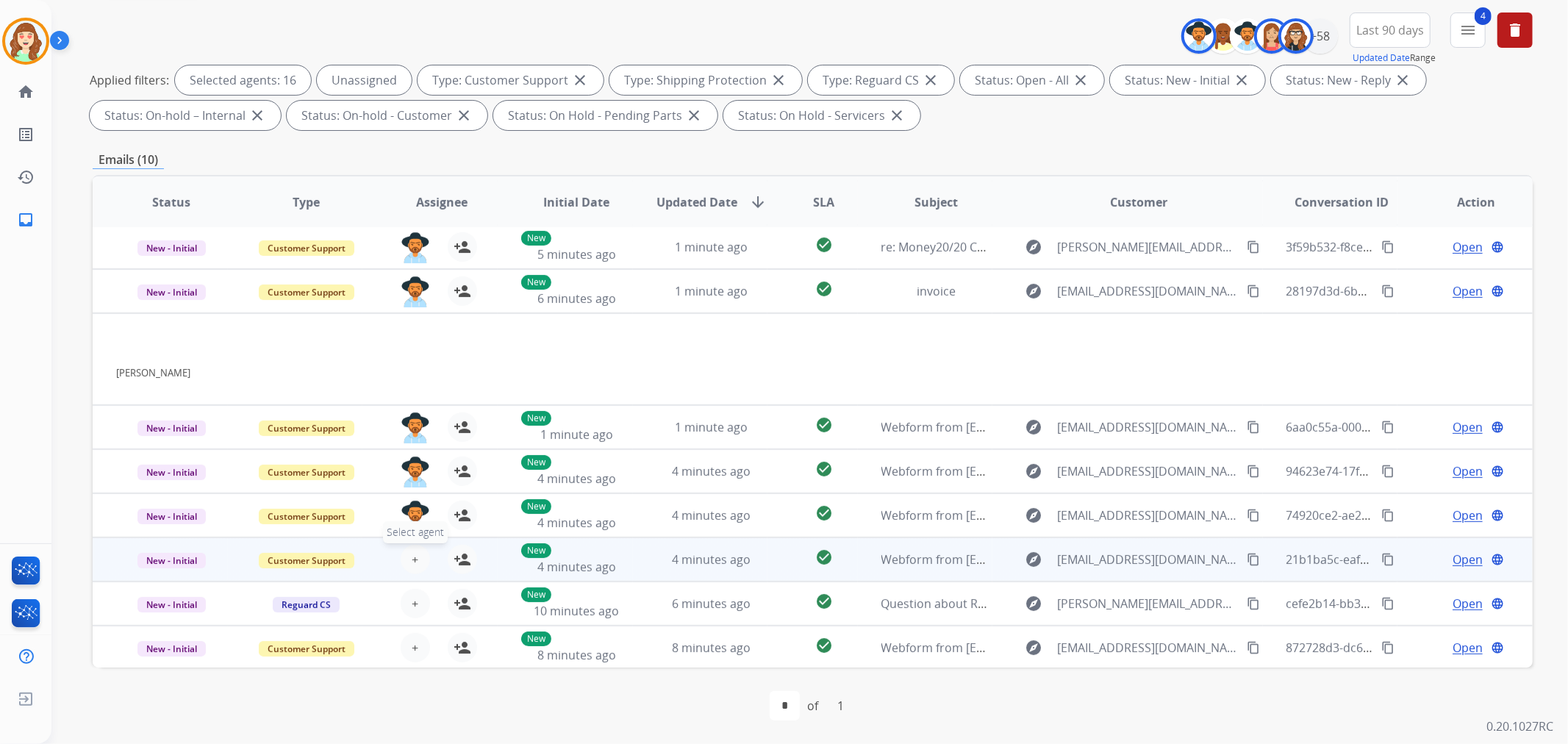
click at [416, 553] on button "+ Select agent" at bounding box center [416, 560] width 30 height 30
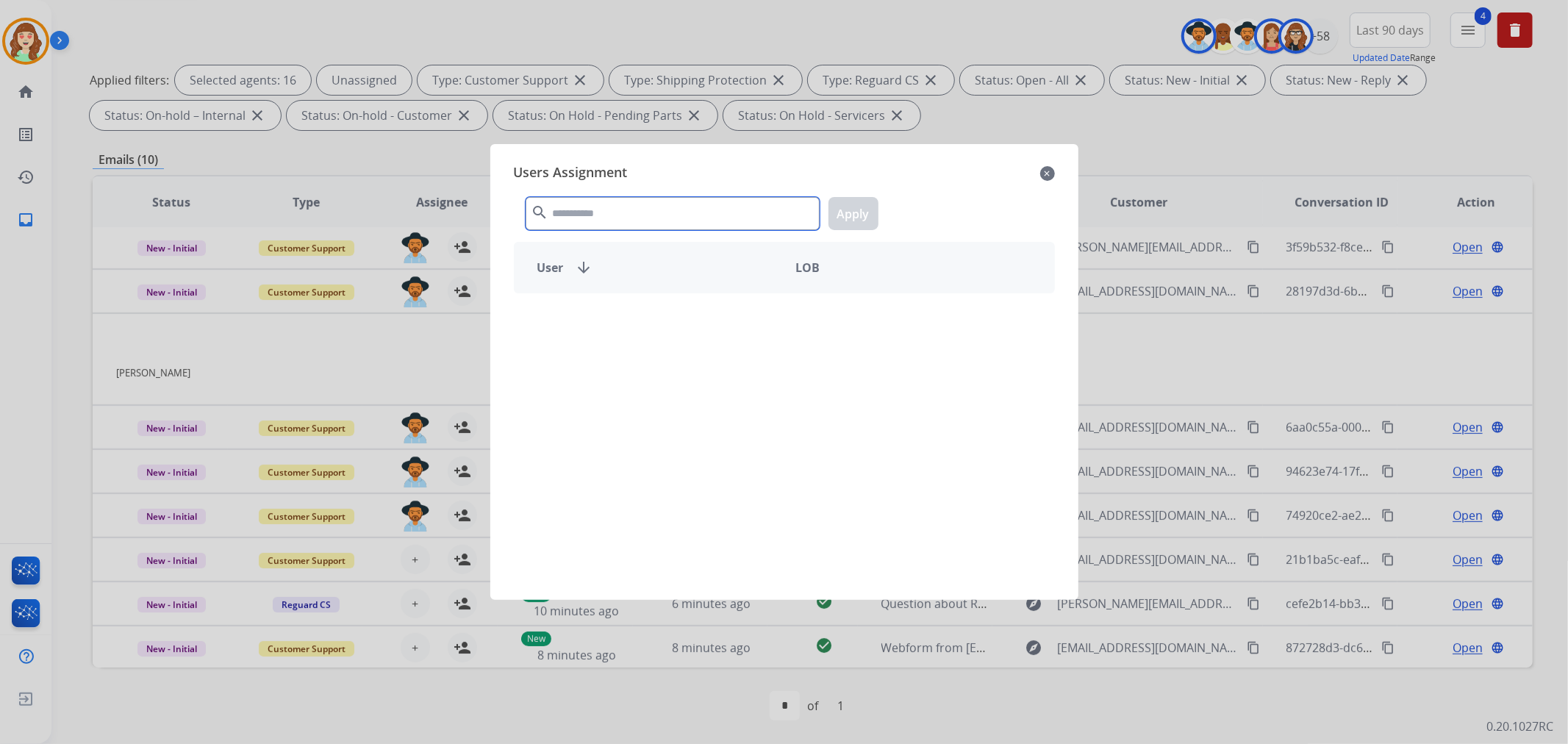
click at [650, 214] on input "text" at bounding box center [673, 213] width 294 height 33
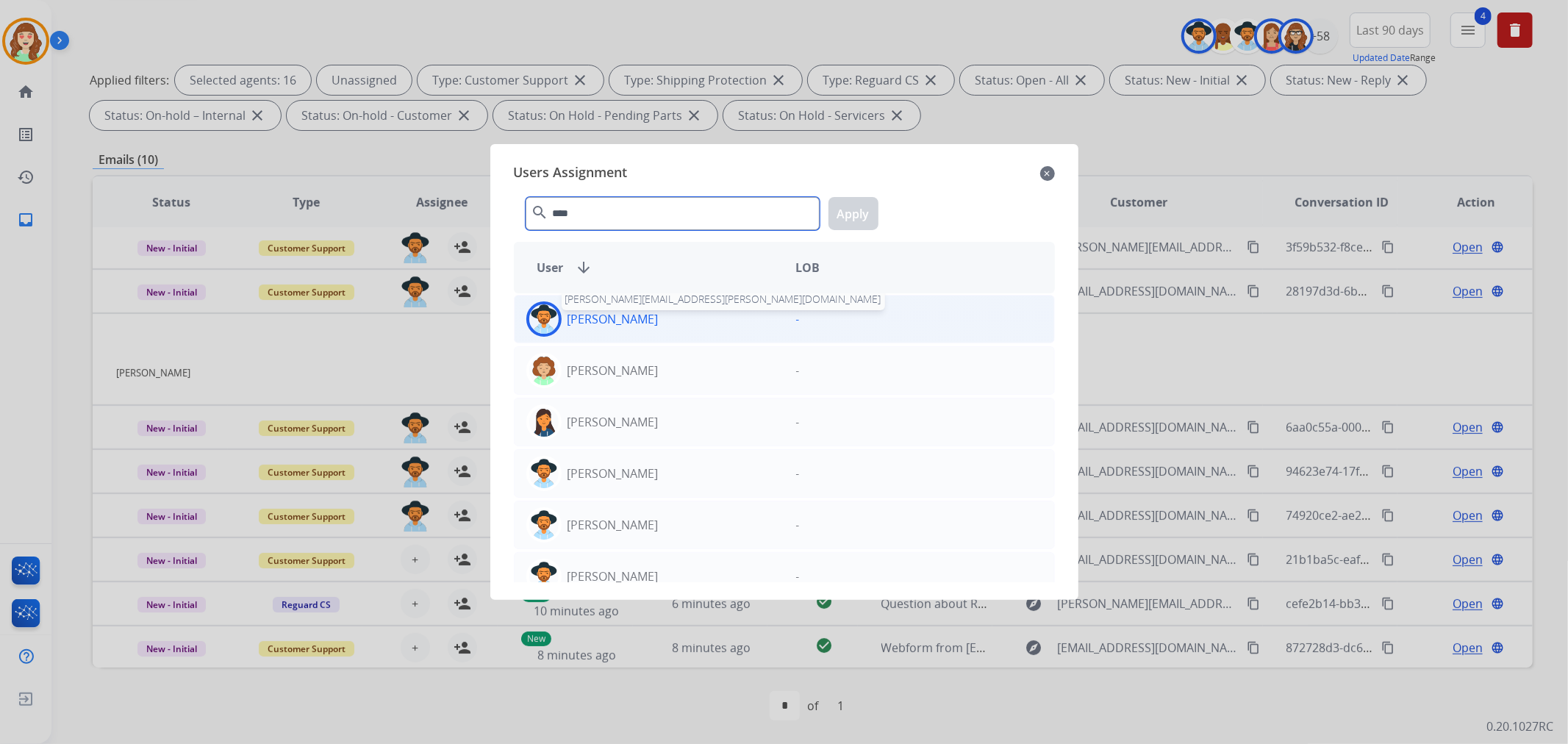
type input "****"
click at [589, 310] on p "[PERSON_NAME]" at bounding box center [613, 319] width 91 height 18
click at [848, 212] on button "Apply" at bounding box center [853, 213] width 50 height 33
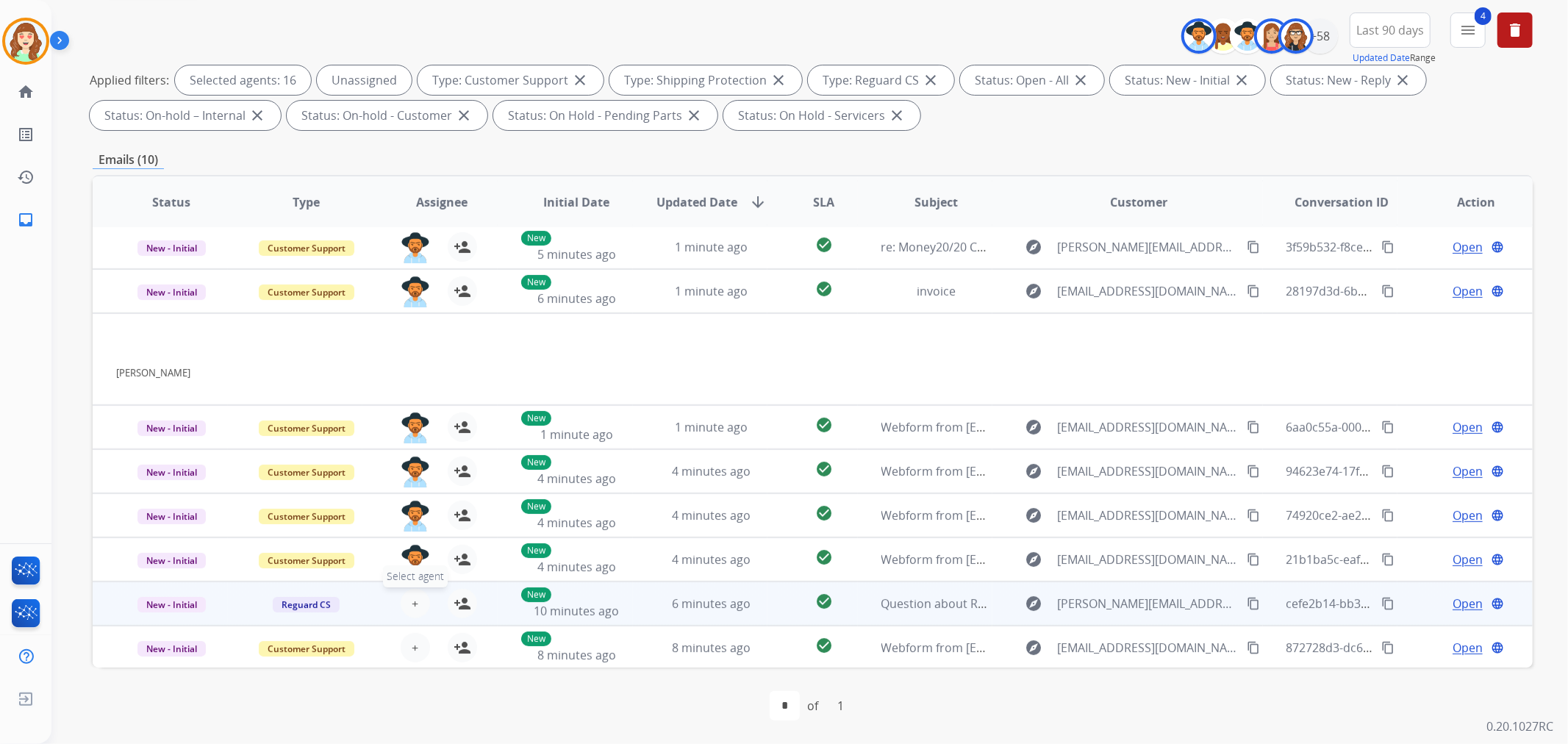
click at [413, 591] on button "+ Select agent" at bounding box center [416, 604] width 30 height 30
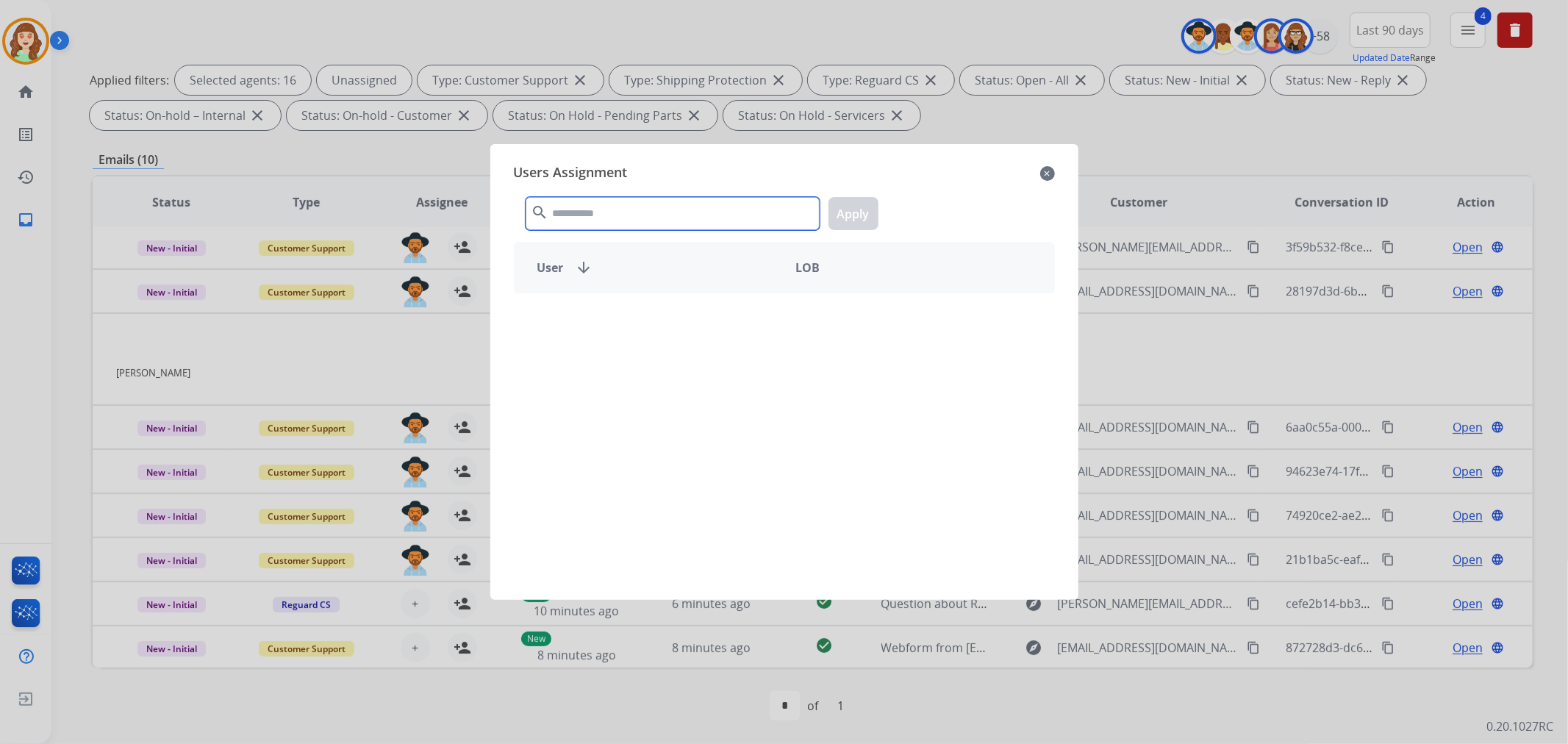
click at [610, 230] on input "text" at bounding box center [673, 213] width 294 height 33
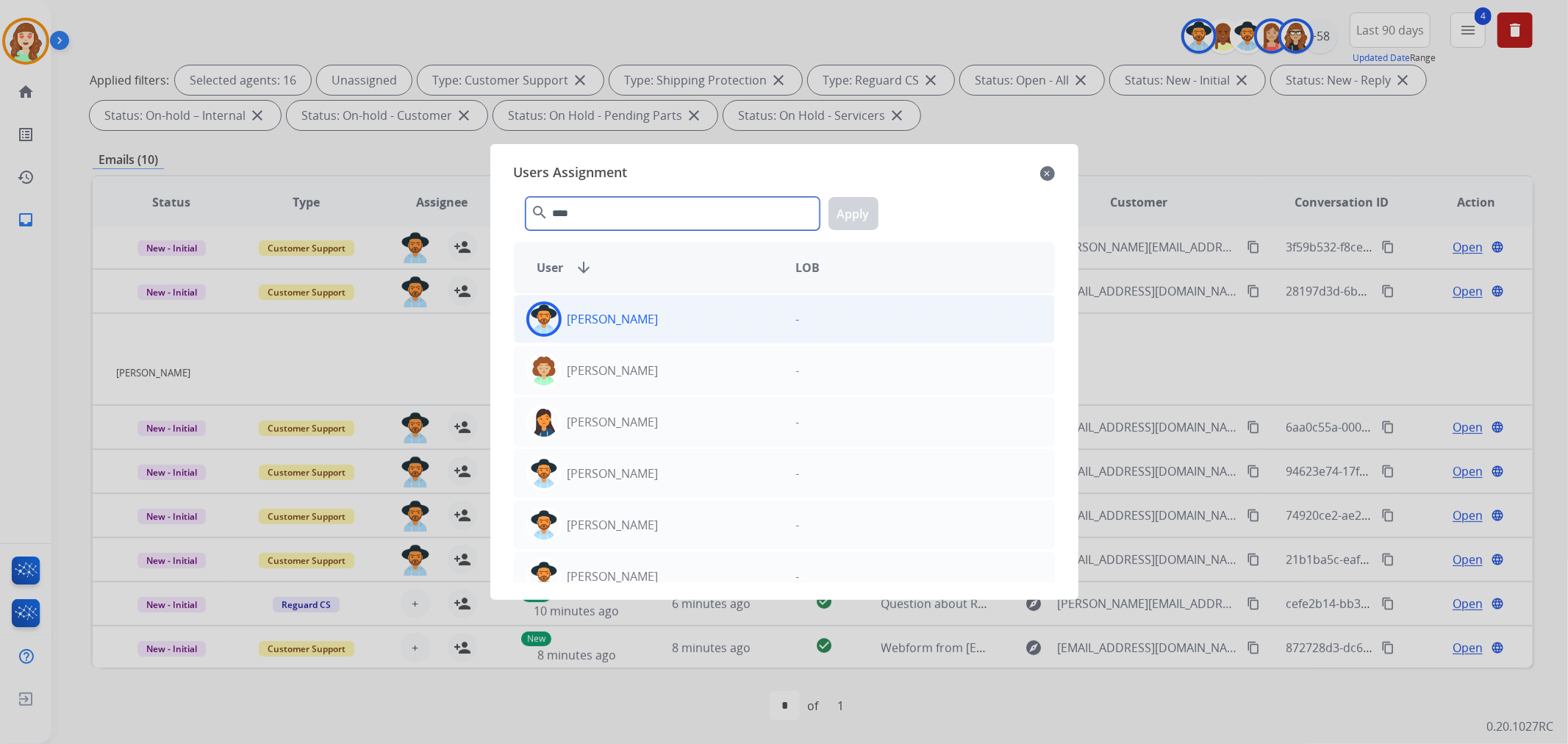
type input "****"
drag, startPoint x: 655, startPoint y: 320, endPoint x: 917, endPoint y: 217, distance: 281.5
click at [663, 319] on div "[PERSON_NAME]" at bounding box center [649, 319] width 270 height 35
drag, startPoint x: 866, startPoint y: 211, endPoint x: 807, endPoint y: 246, distance: 68.6
click at [860, 212] on button "Apply" at bounding box center [853, 213] width 50 height 33
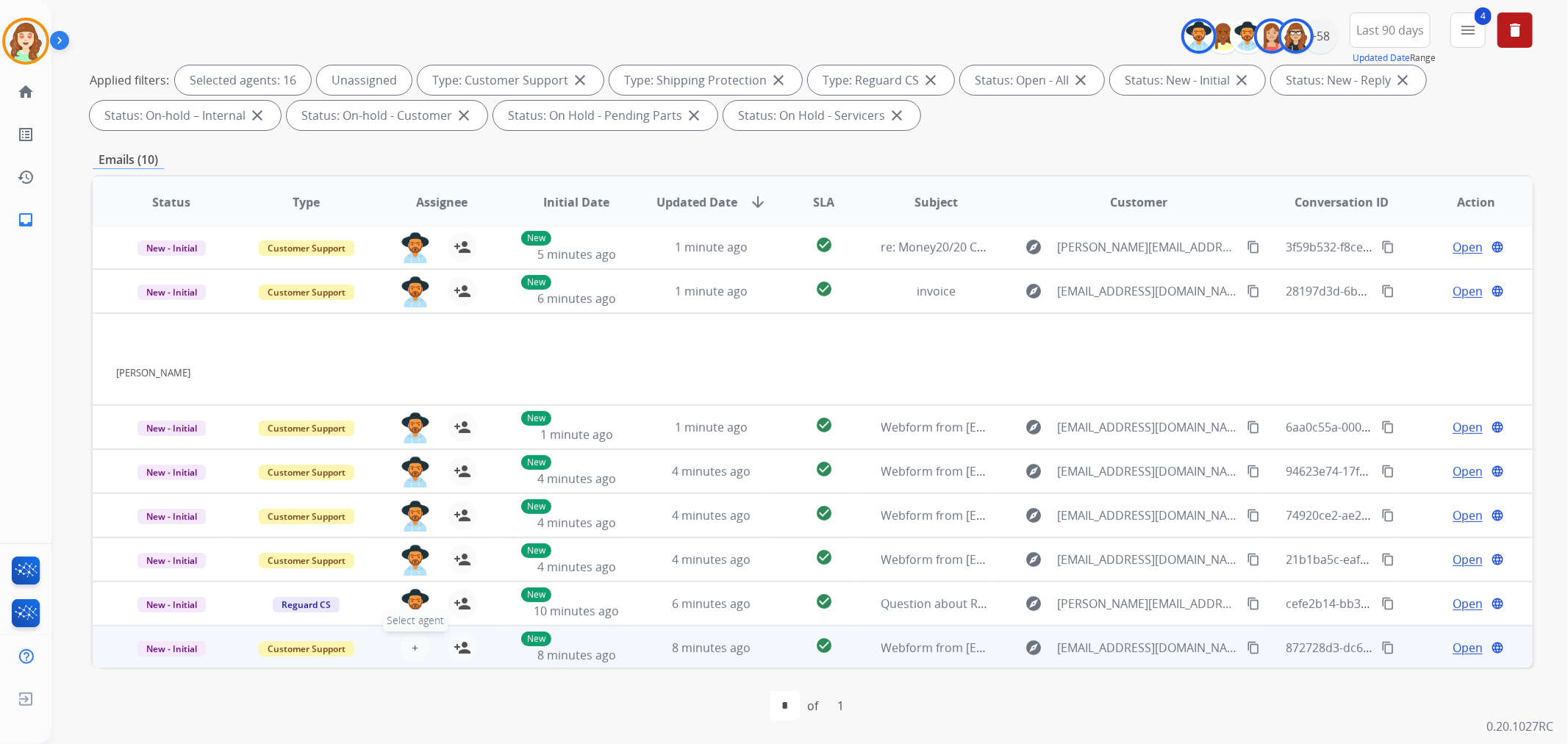
click at [413, 647] on span "+" at bounding box center [415, 648] width 6 height 18
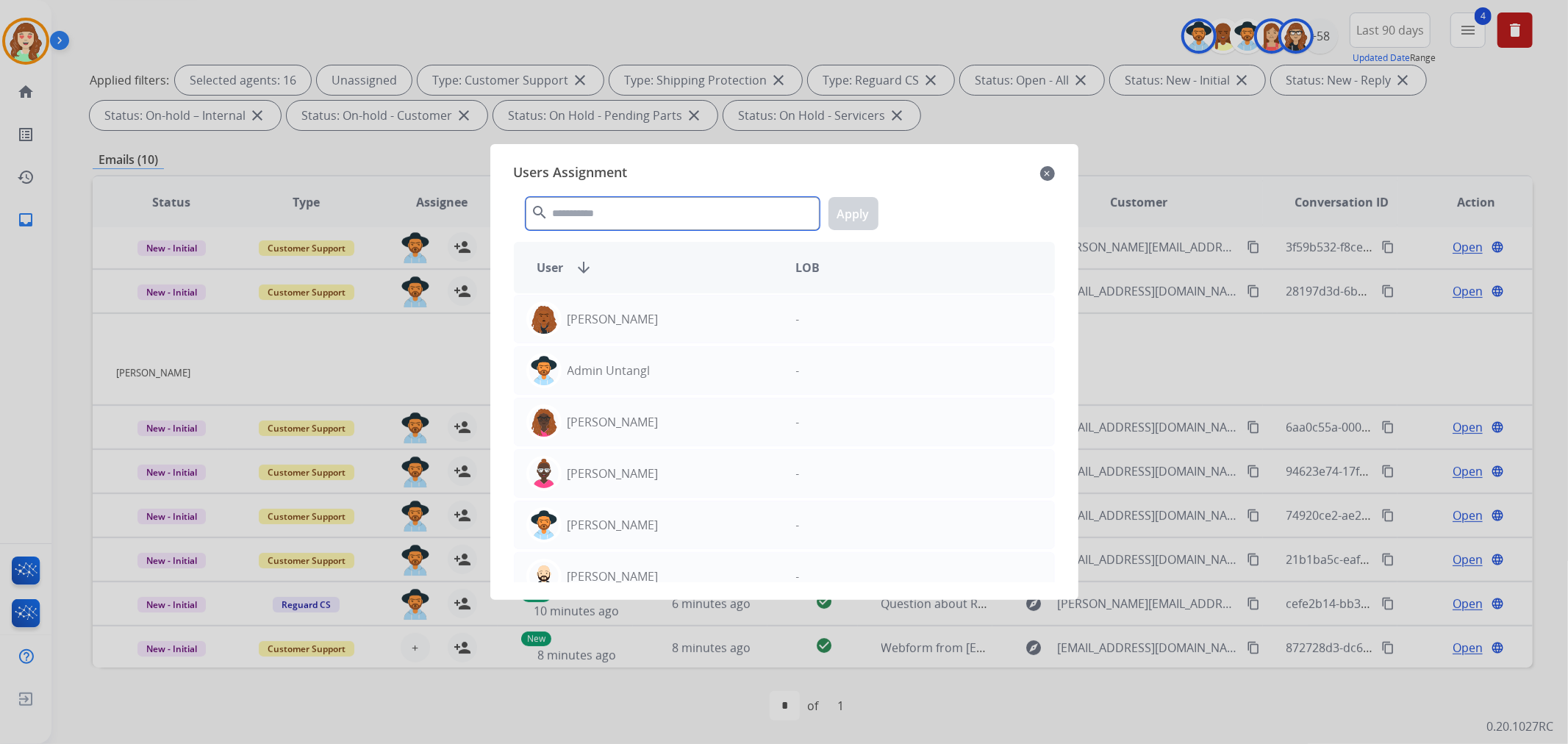
click at [591, 214] on input "text" at bounding box center [673, 213] width 294 height 33
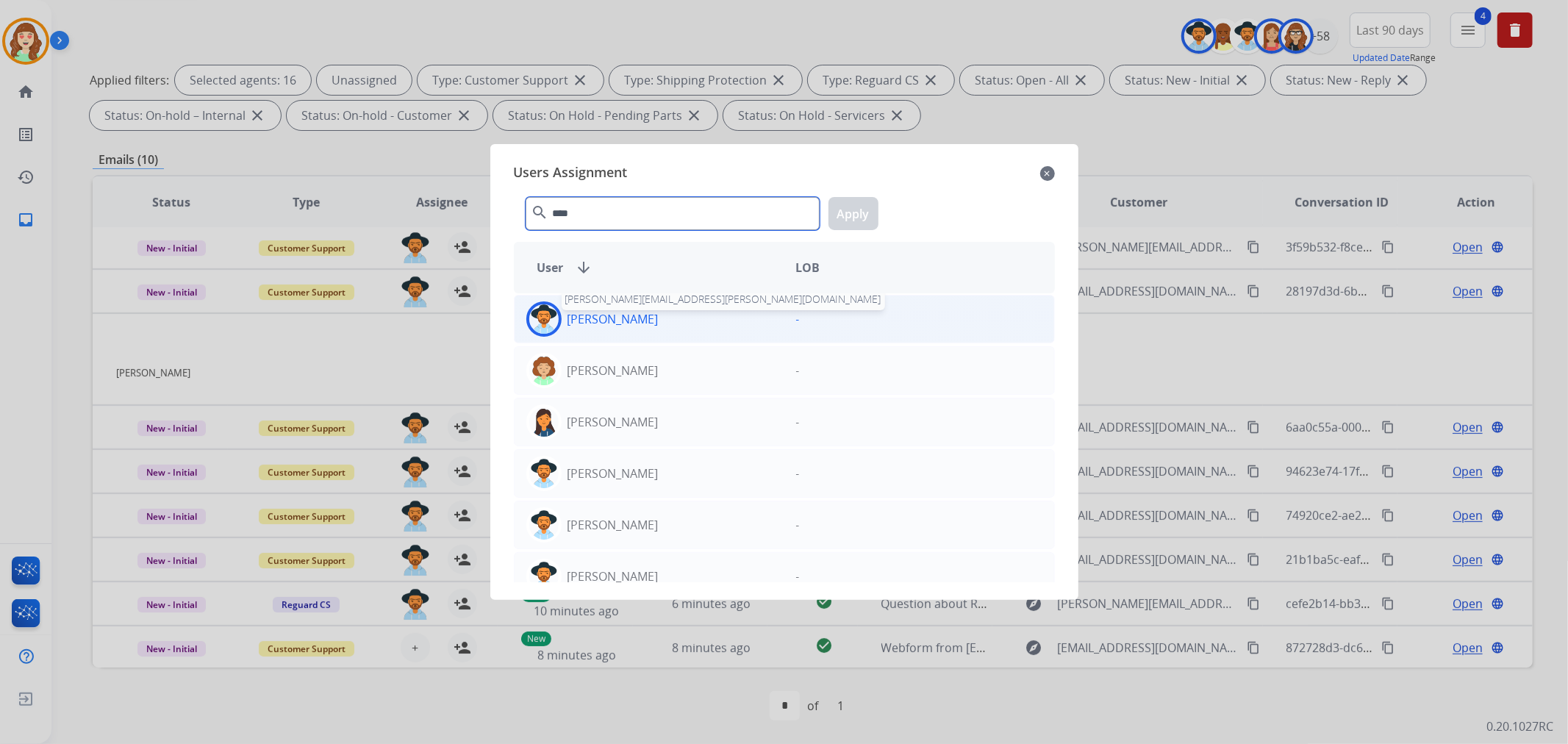
type input "****"
click at [642, 328] on div "[PERSON_NAME] [PERSON_NAME][EMAIL_ADDRESS][PERSON_NAME][DOMAIN_NAME]" at bounding box center [649, 319] width 270 height 35
click at [866, 203] on button "Apply" at bounding box center [853, 213] width 50 height 33
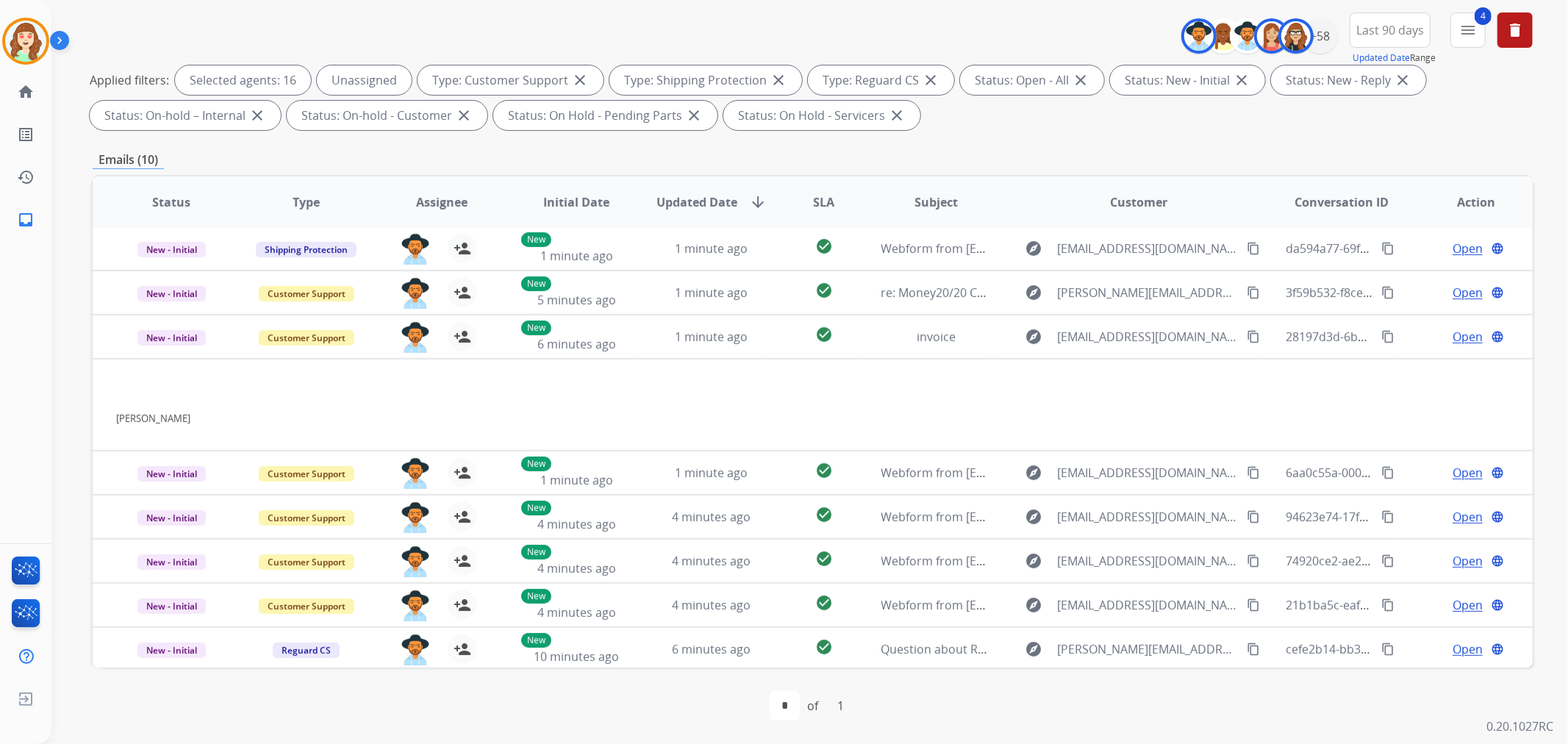
scroll to position [0, 0]
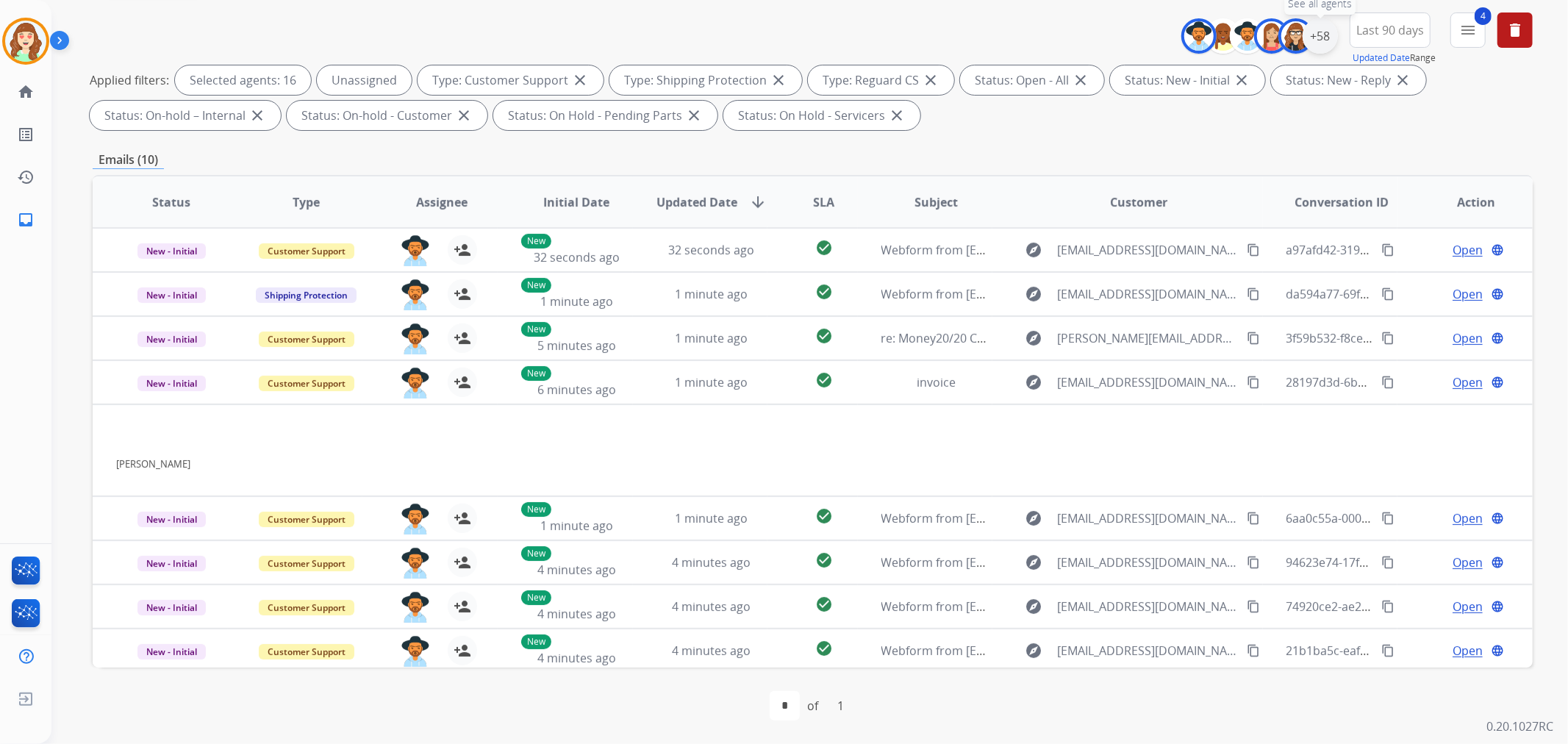
click at [1320, 38] on div "+58" at bounding box center [1320, 36] width 35 height 35
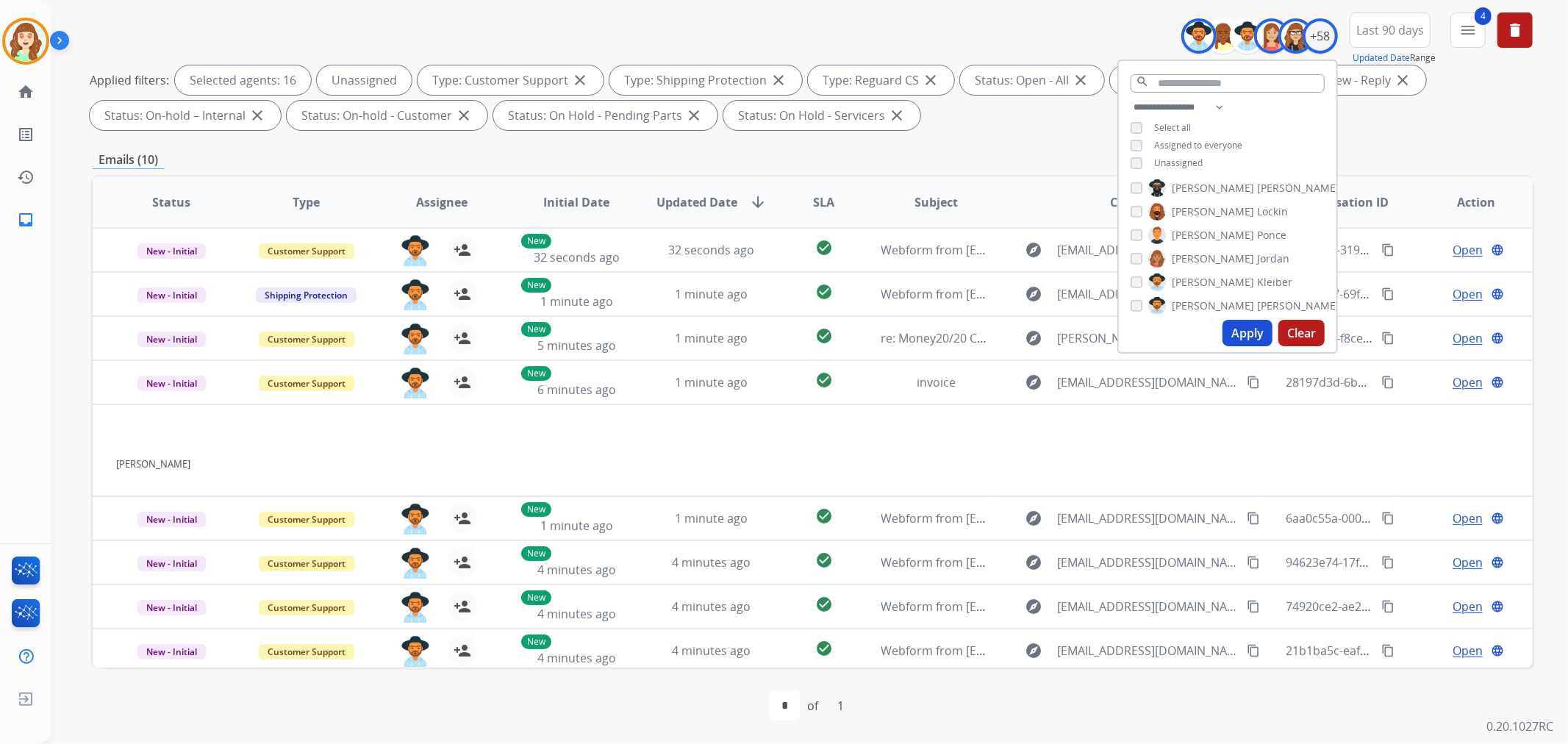
click at [1245, 329] on button "Apply" at bounding box center [1248, 333] width 50 height 27
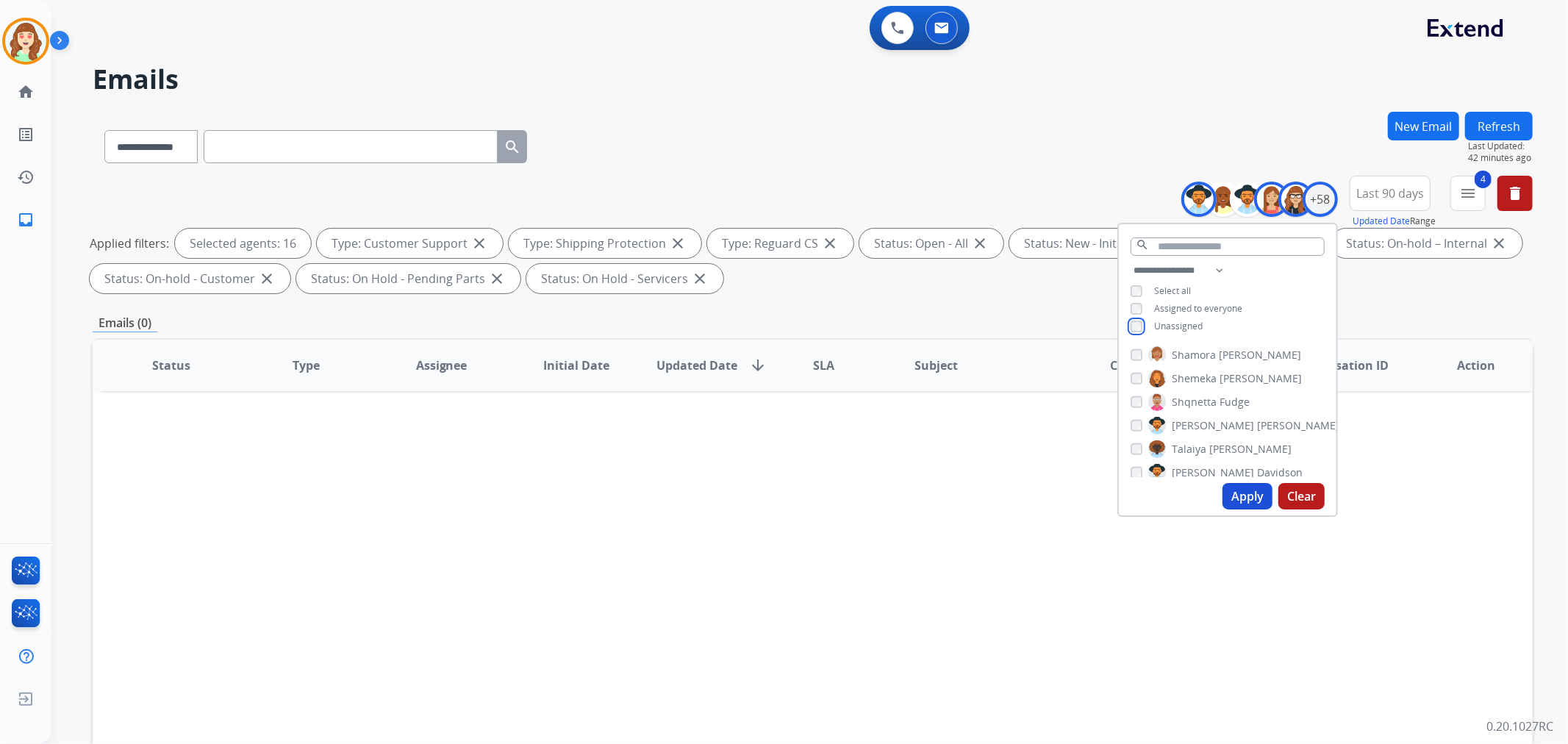
scroll to position [1062, 0]
click at [1254, 497] on button "Apply" at bounding box center [1248, 496] width 50 height 27
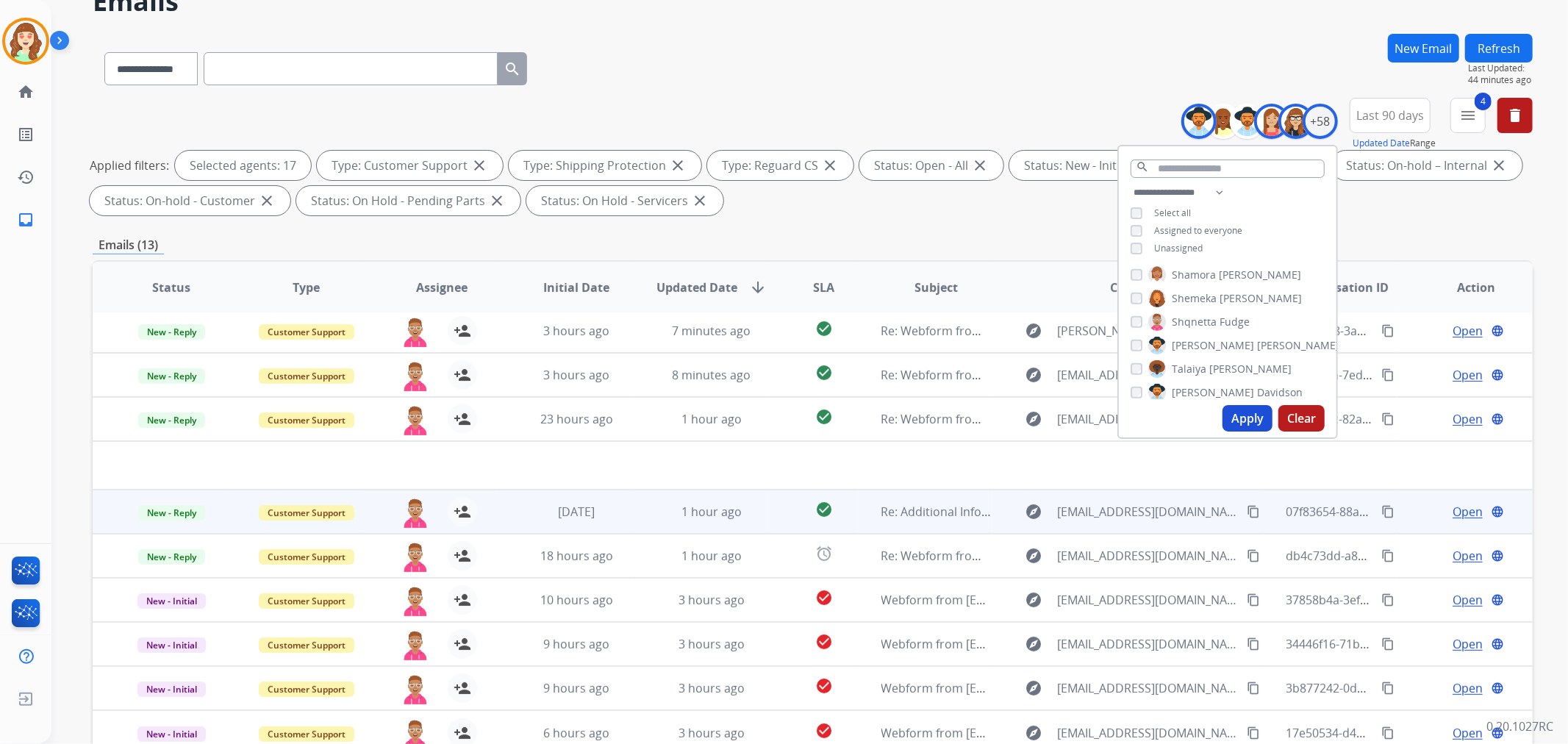
scroll to position [163, 0]
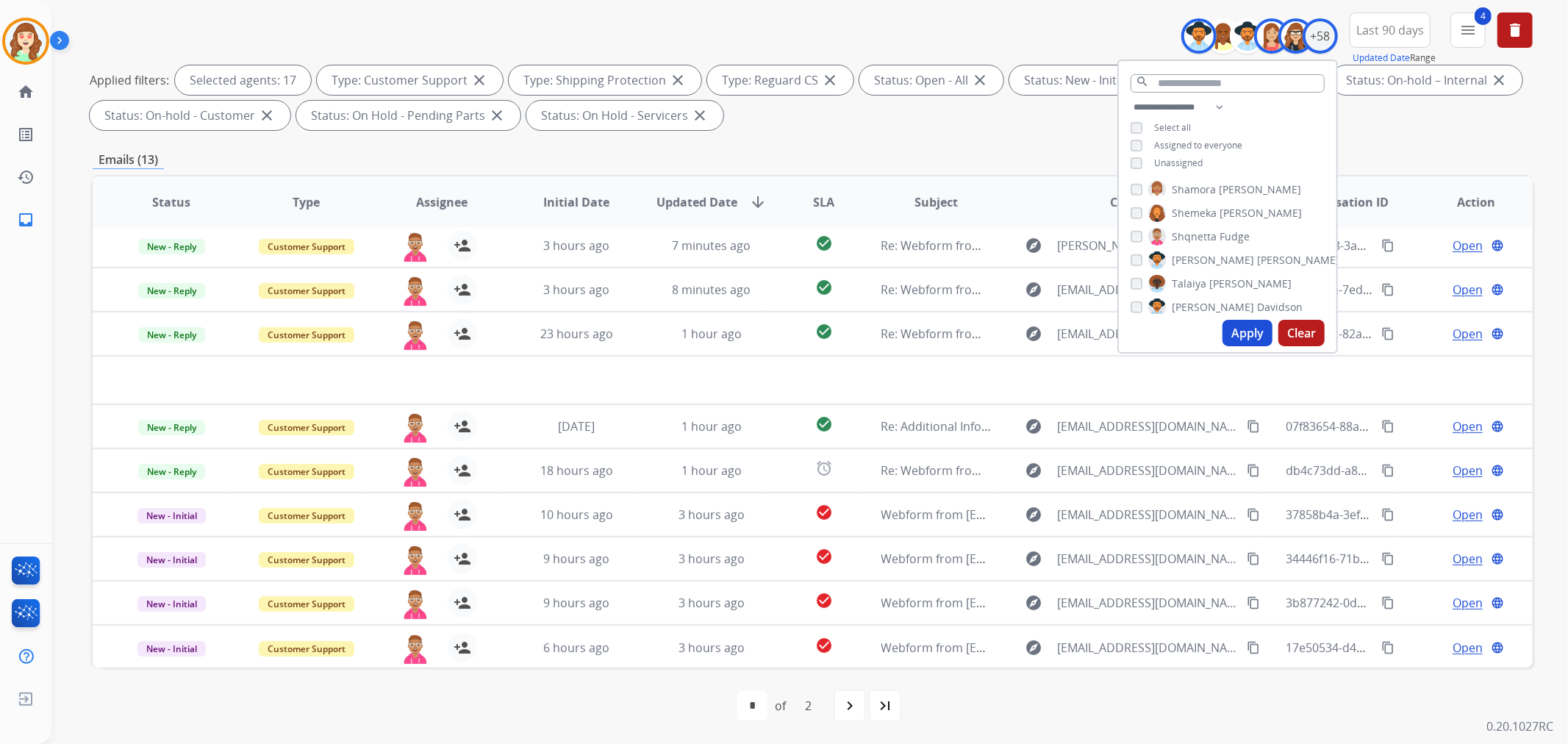
drag, startPoint x: 1245, startPoint y: 332, endPoint x: 1238, endPoint y: 327, distance: 8.6
click at [1245, 331] on button "Apply" at bounding box center [1248, 333] width 50 height 27
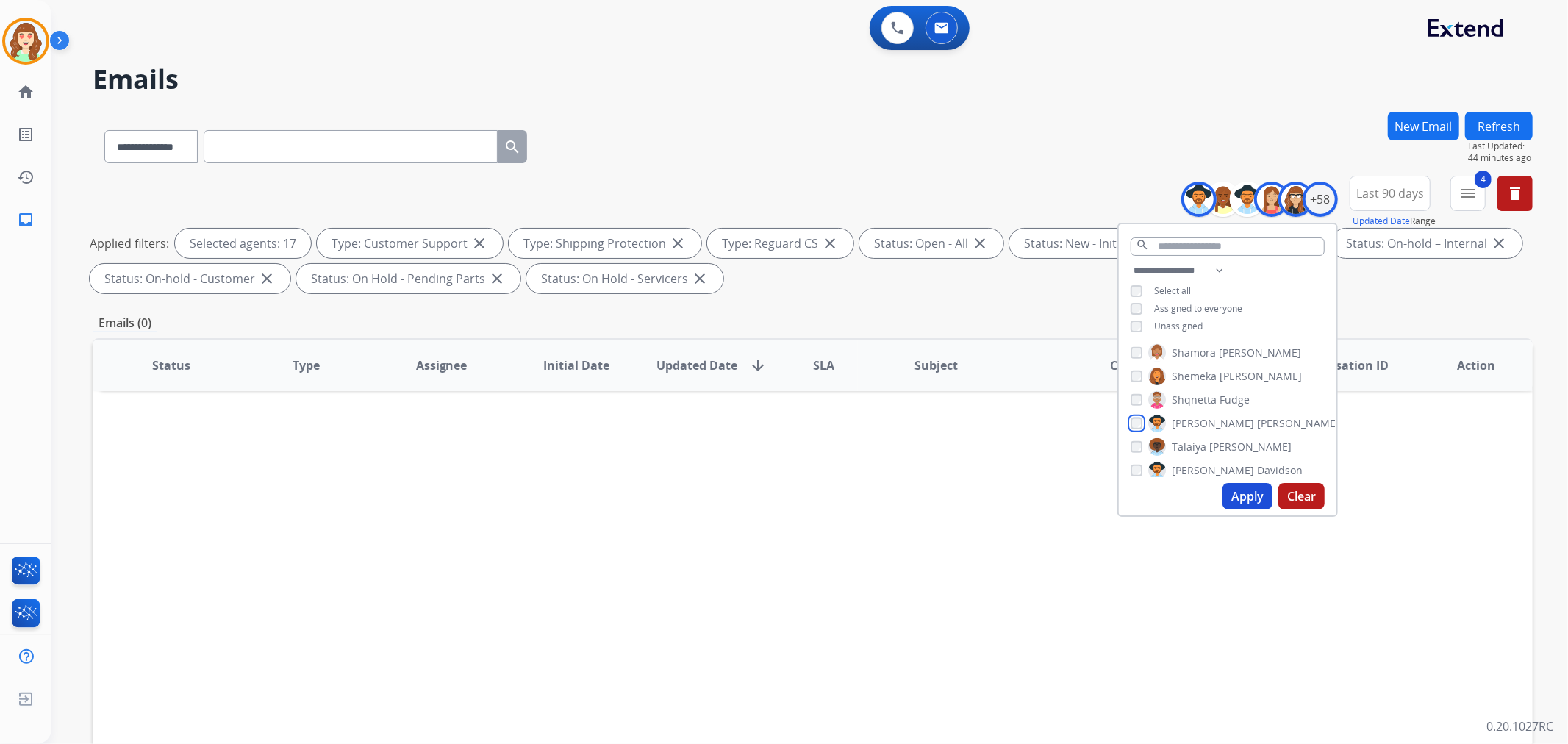
scroll to position [1143, 0]
click at [1240, 495] on button "Apply" at bounding box center [1248, 496] width 50 height 27
click at [1255, 499] on button "Apply" at bounding box center [1248, 496] width 50 height 27
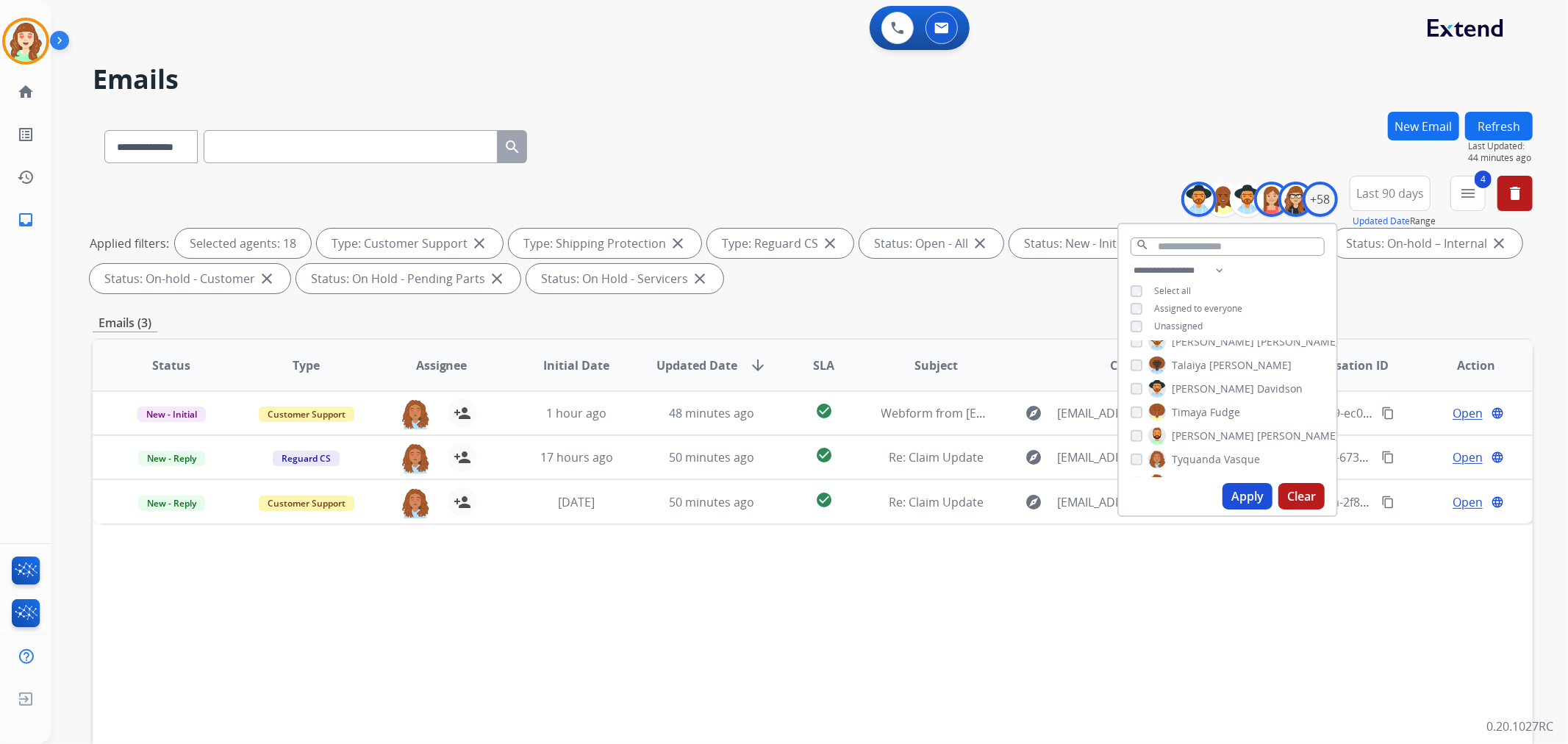
scroll to position [1225, 0]
click at [1235, 498] on button "Apply" at bounding box center [1248, 496] width 50 height 27
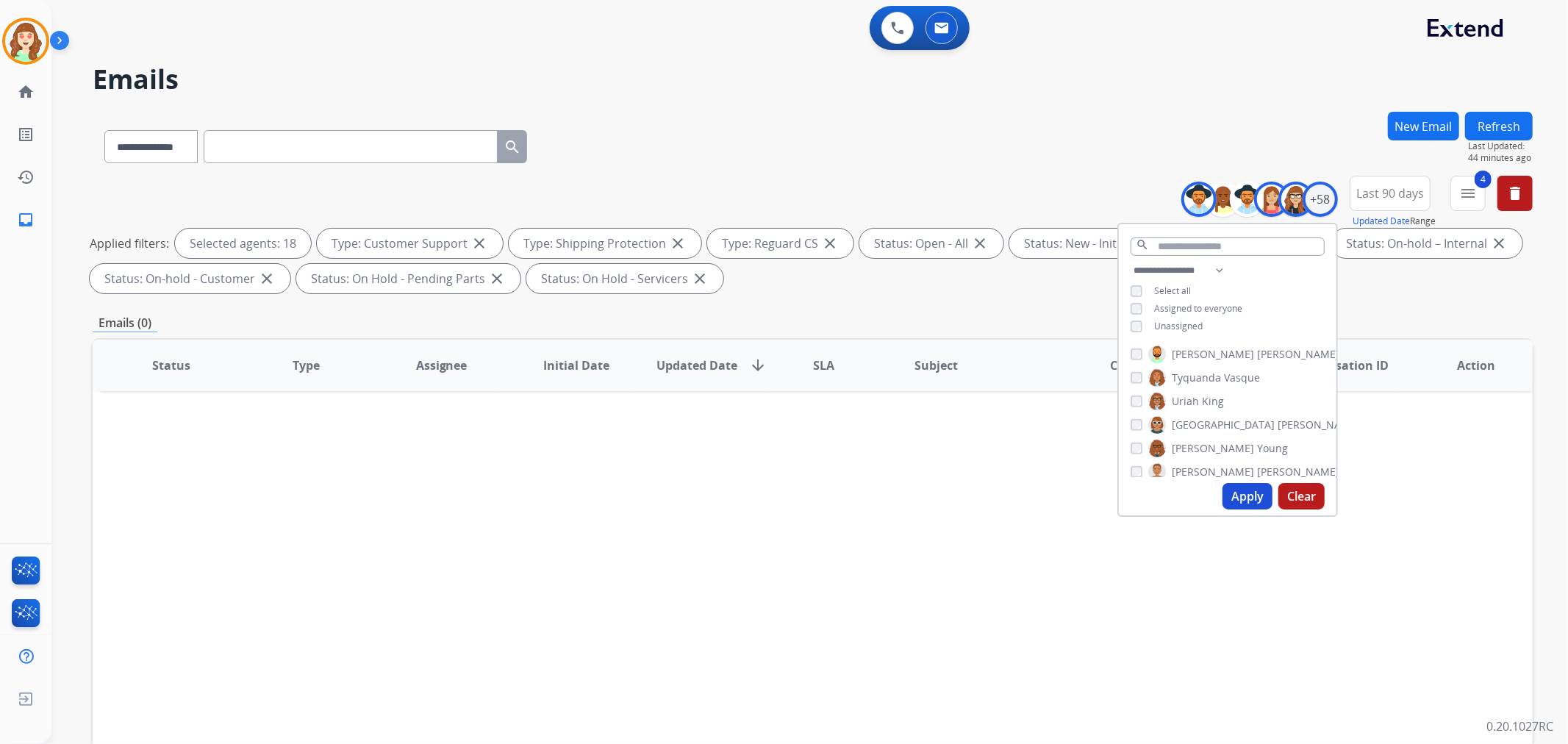
click at [1134, 435] on div "[PERSON_NAME] [PERSON_NAME] [PERSON_NAME] [PERSON_NAME] [PERSON_NAME] [PERSON_N…" at bounding box center [1227, 410] width 218 height 136
click at [1239, 495] on button "Apply" at bounding box center [1248, 496] width 50 height 27
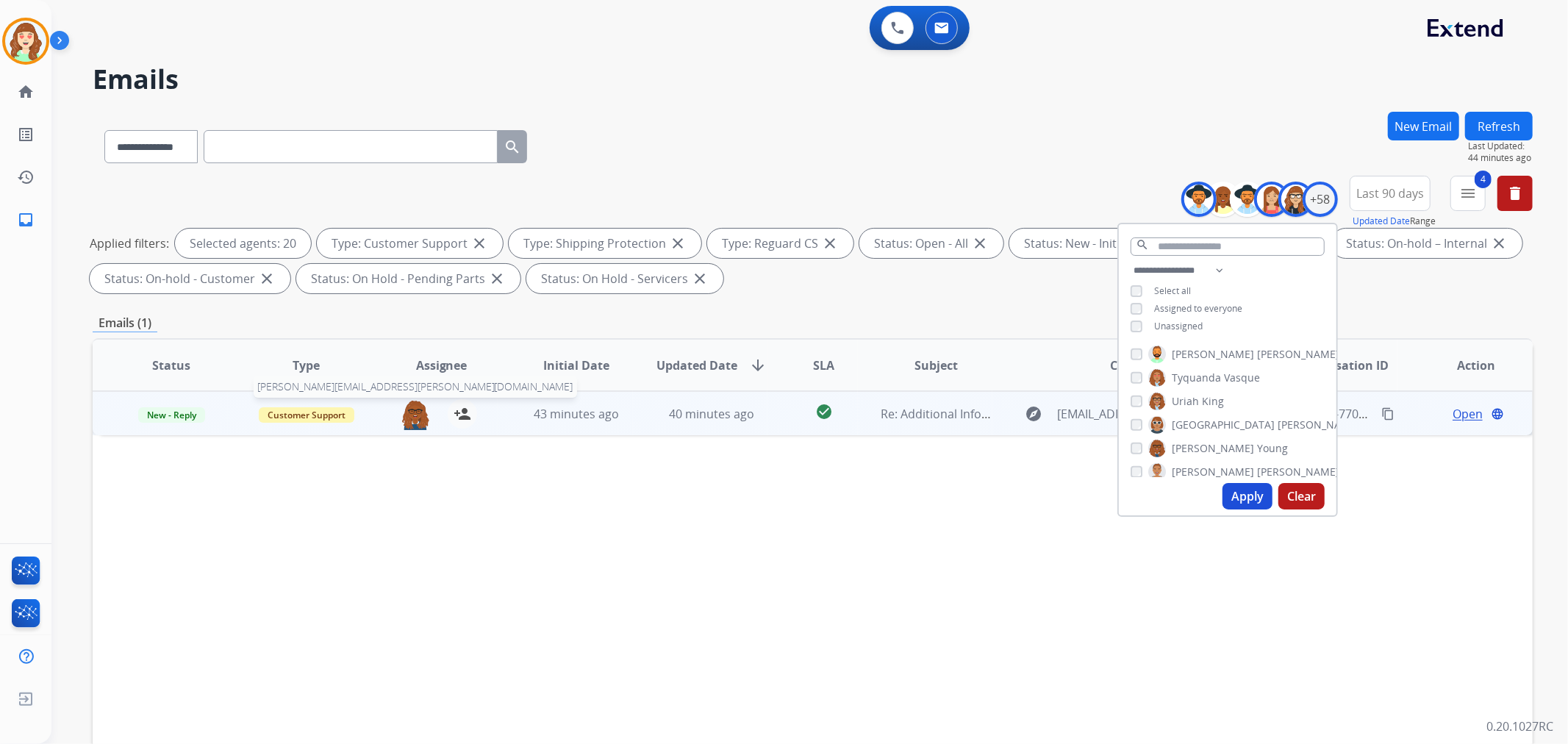
click at [410, 417] on img at bounding box center [416, 415] width 30 height 31
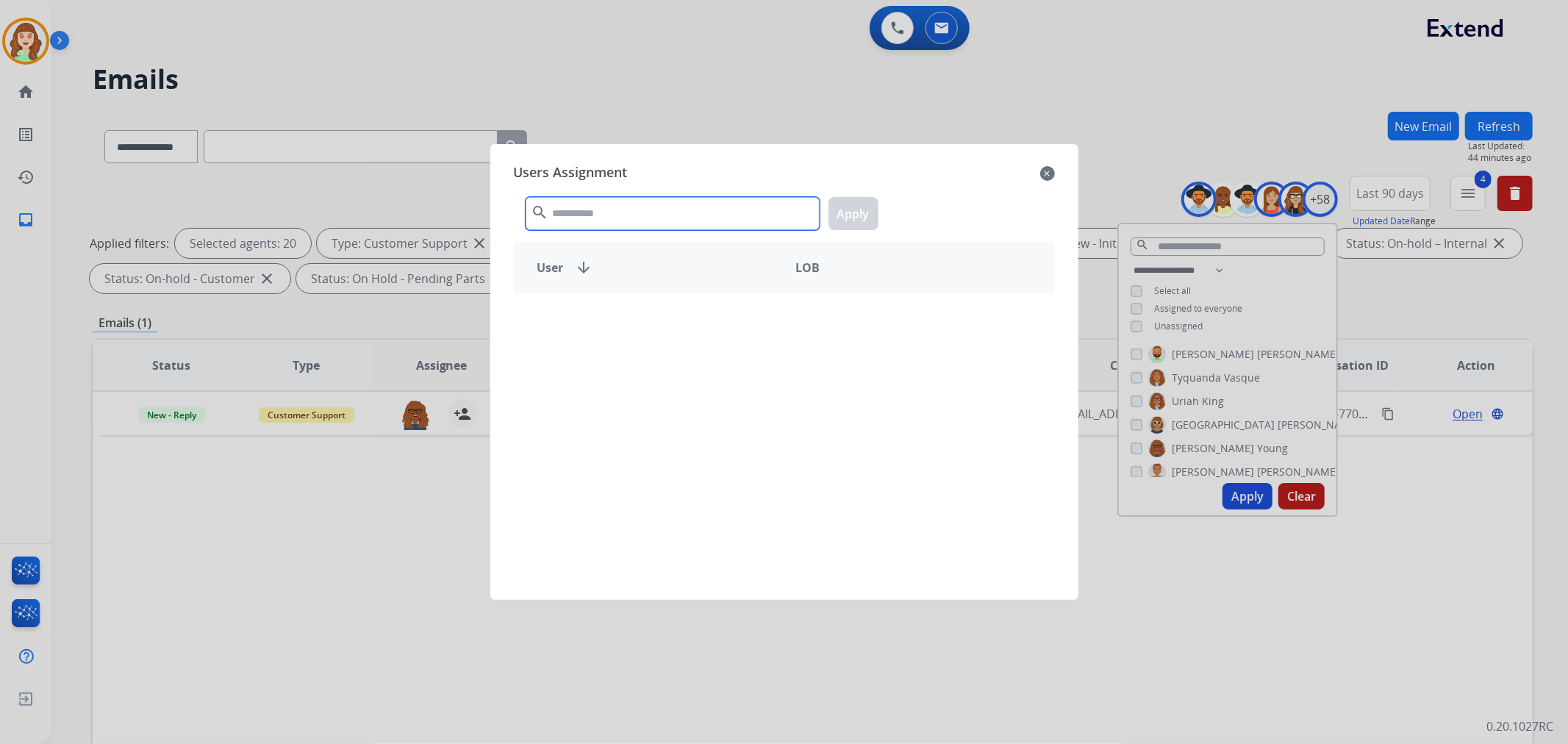
click at [680, 224] on input "text" at bounding box center [673, 213] width 294 height 33
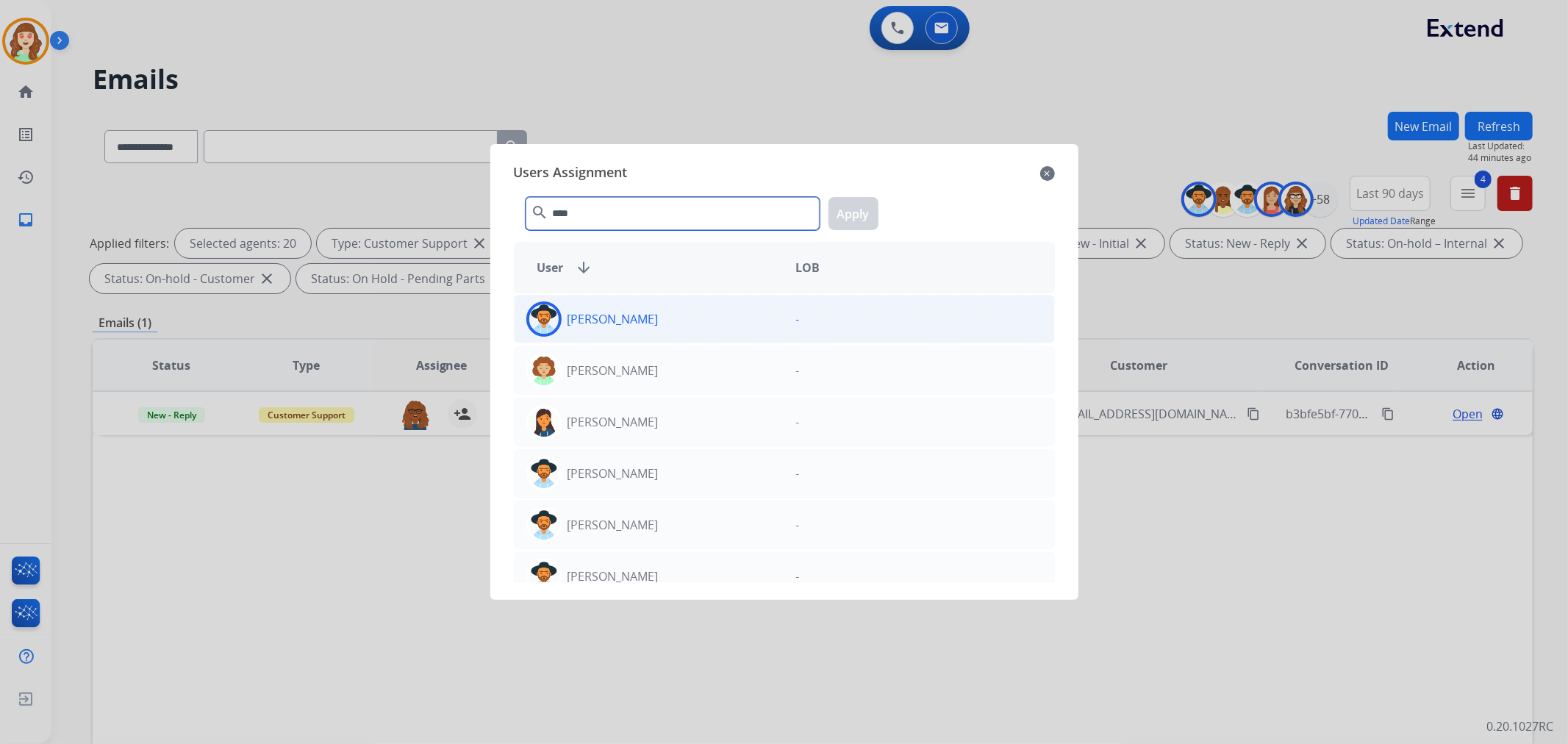
type input "****"
drag, startPoint x: 690, startPoint y: 322, endPoint x: 843, endPoint y: 223, distance: 182.2
click at [690, 324] on div "[PERSON_NAME]" at bounding box center [649, 319] width 270 height 35
drag, startPoint x: 845, startPoint y: 215, endPoint x: 1170, endPoint y: 223, distance: 325.1
click at [844, 214] on button "Apply" at bounding box center [853, 213] width 50 height 33
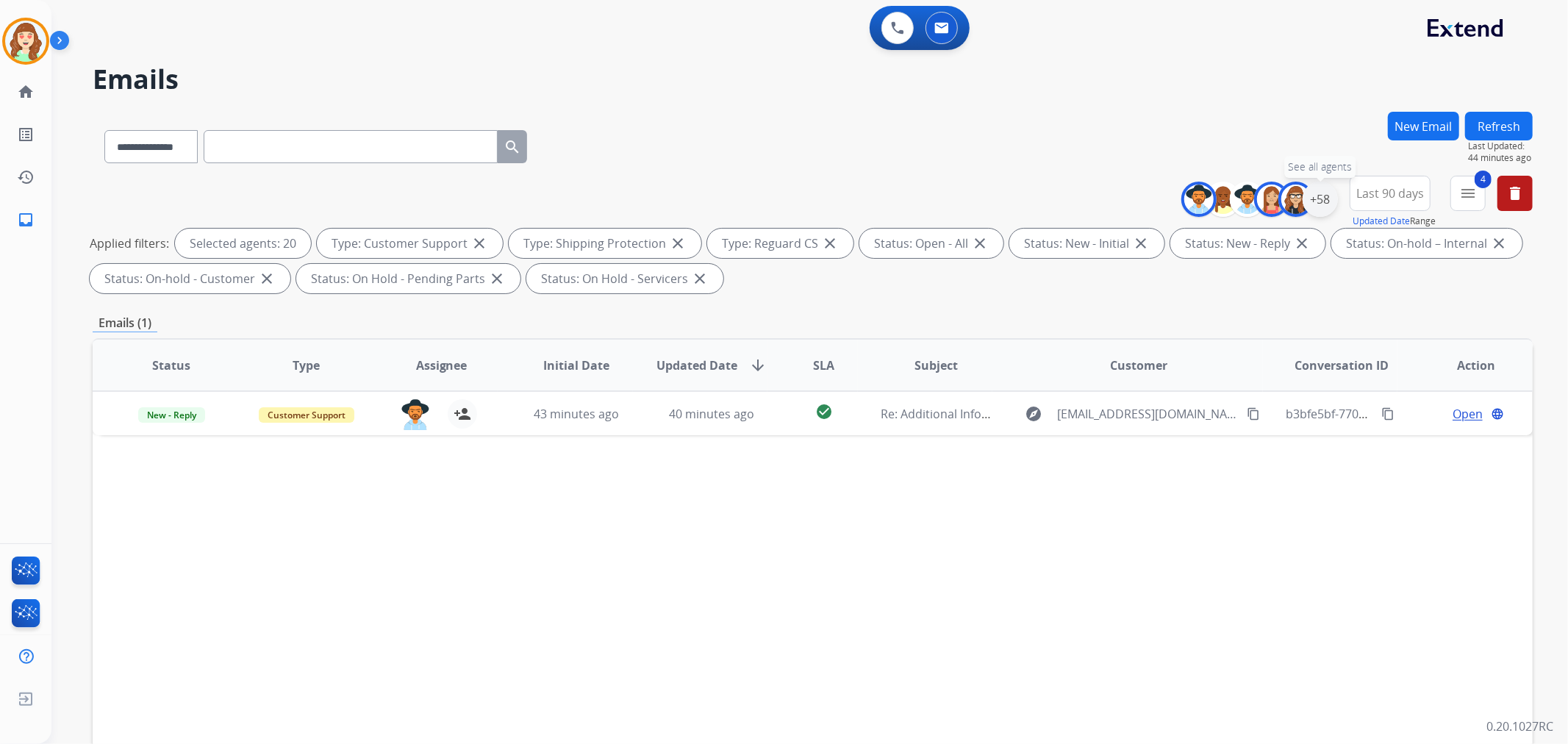
click at [1316, 197] on div "+58" at bounding box center [1320, 199] width 35 height 35
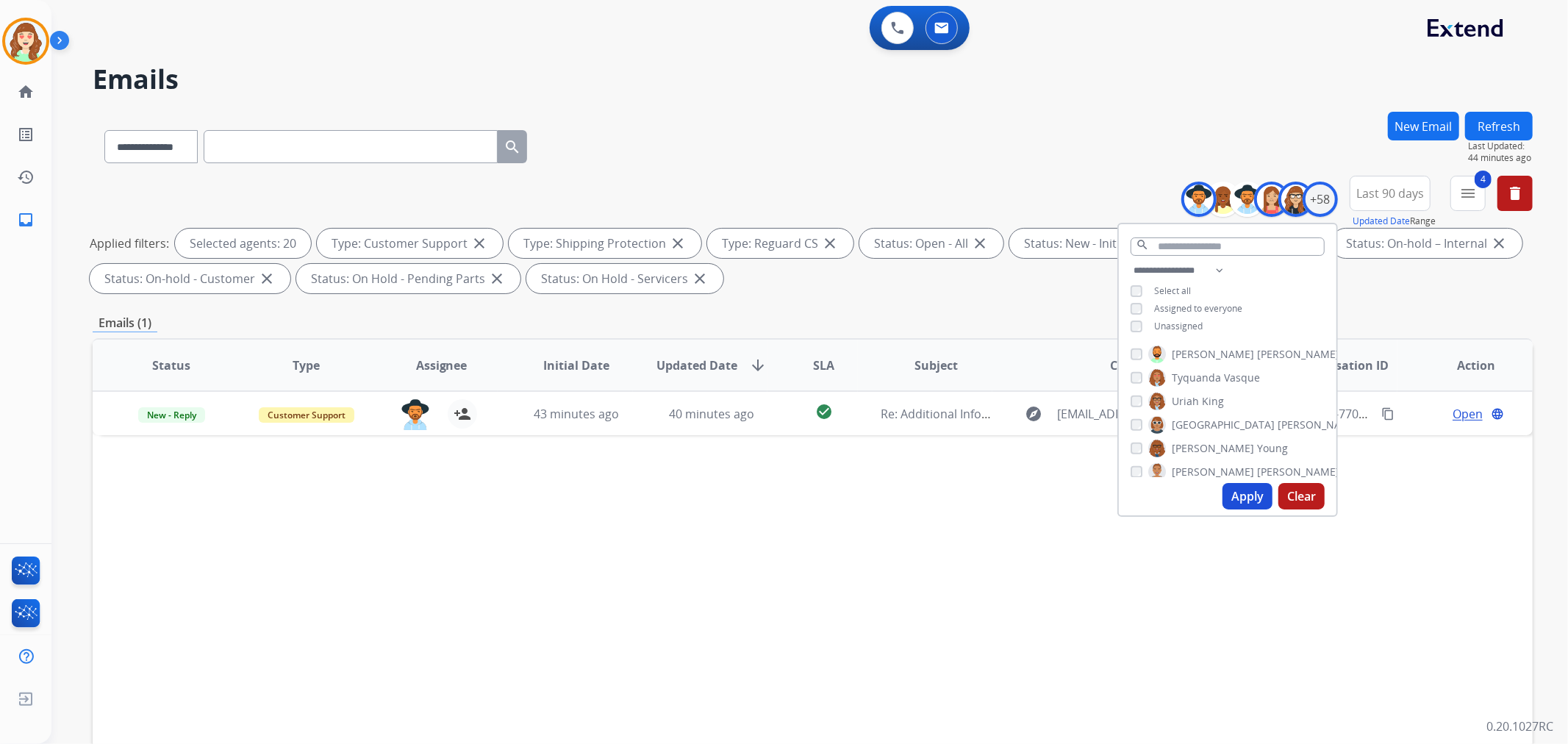
click at [1187, 230] on div "search" at bounding box center [1227, 243] width 218 height 38
click at [1193, 247] on input "text" at bounding box center [1227, 247] width 194 height 19
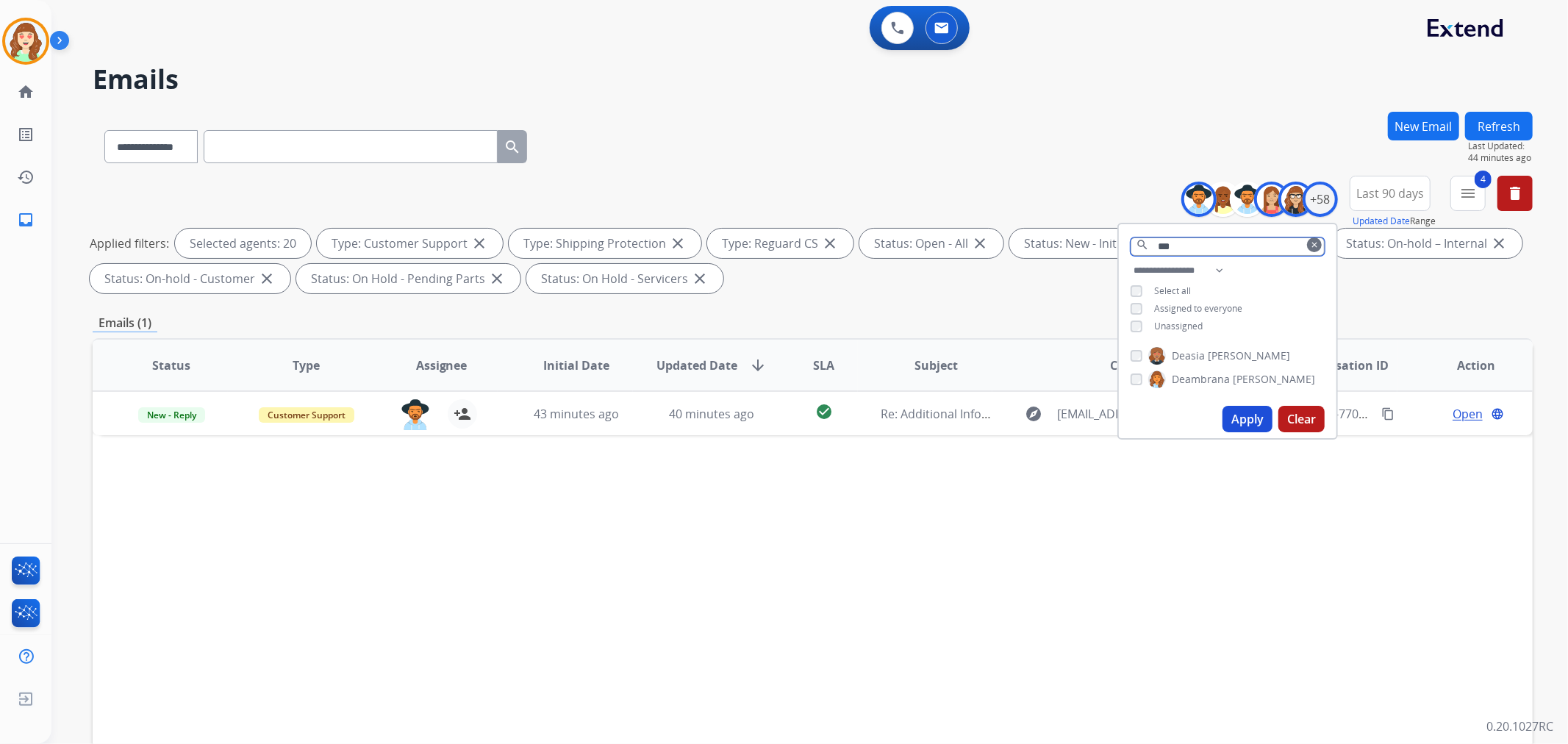
type input "***"
click at [1126, 377] on div "[PERSON_NAME] Deambrana [PERSON_NAME]" at bounding box center [1227, 370] width 218 height 59
click at [1247, 417] on button "Apply" at bounding box center [1248, 419] width 50 height 27
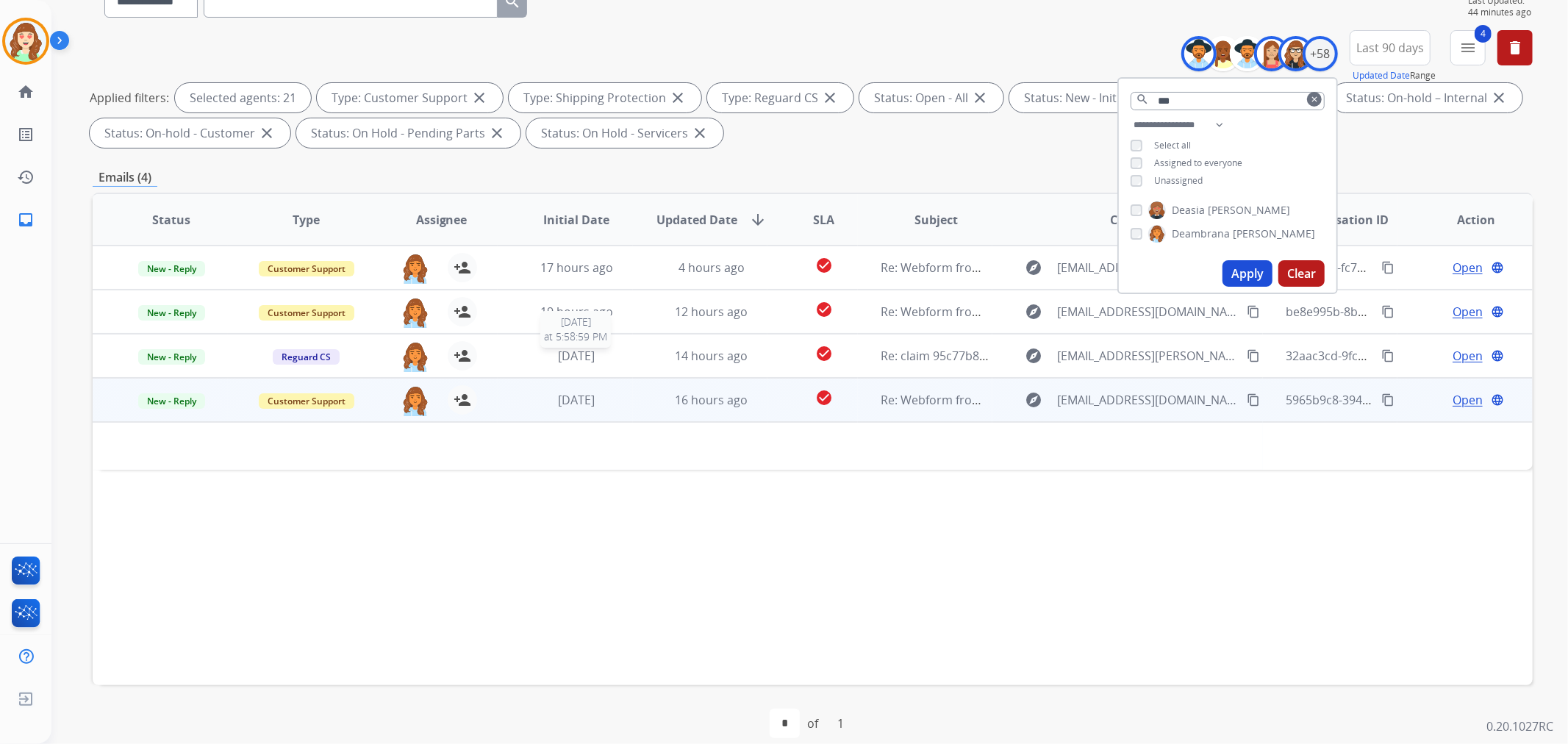
scroll to position [163, 0]
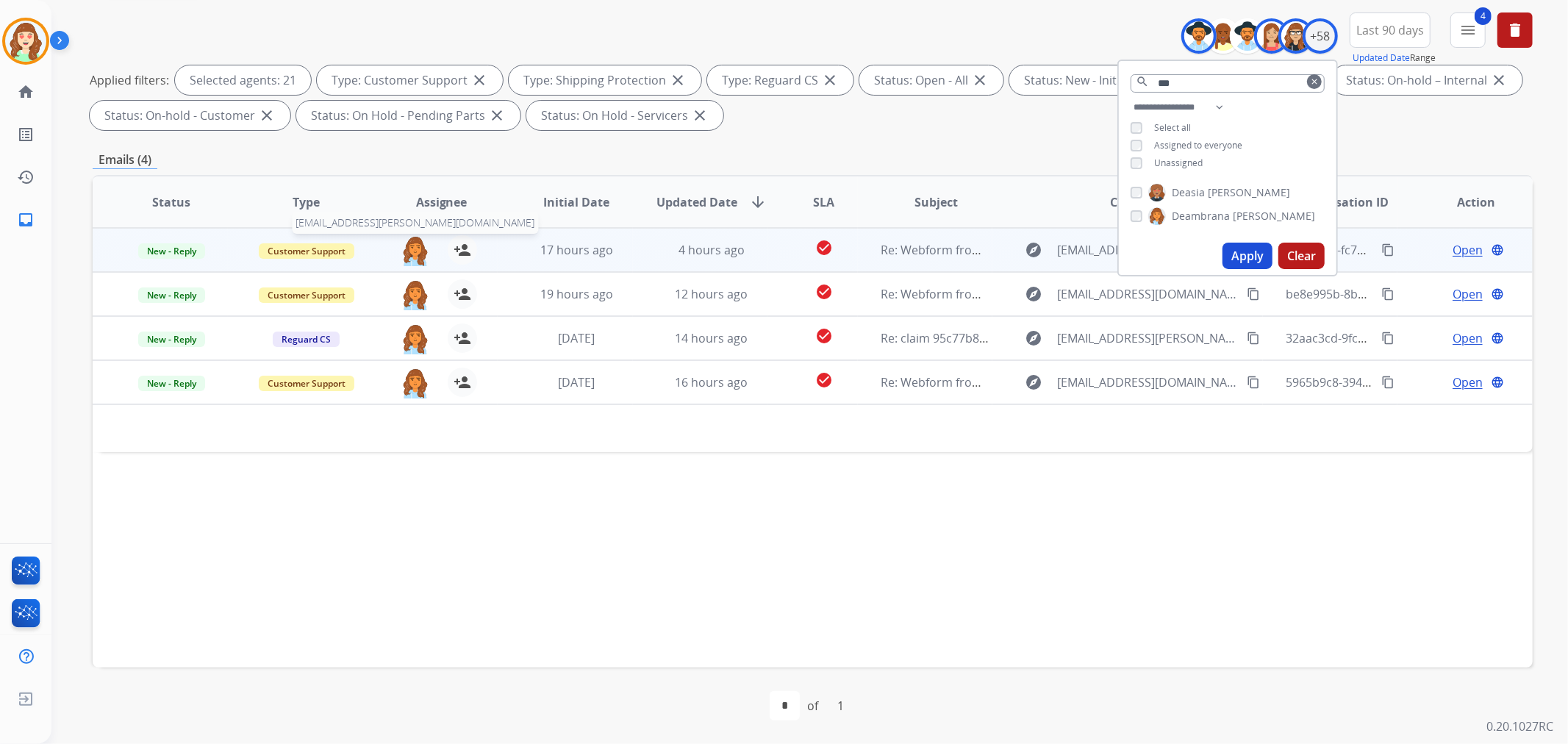
click at [408, 245] on img at bounding box center [416, 251] width 30 height 31
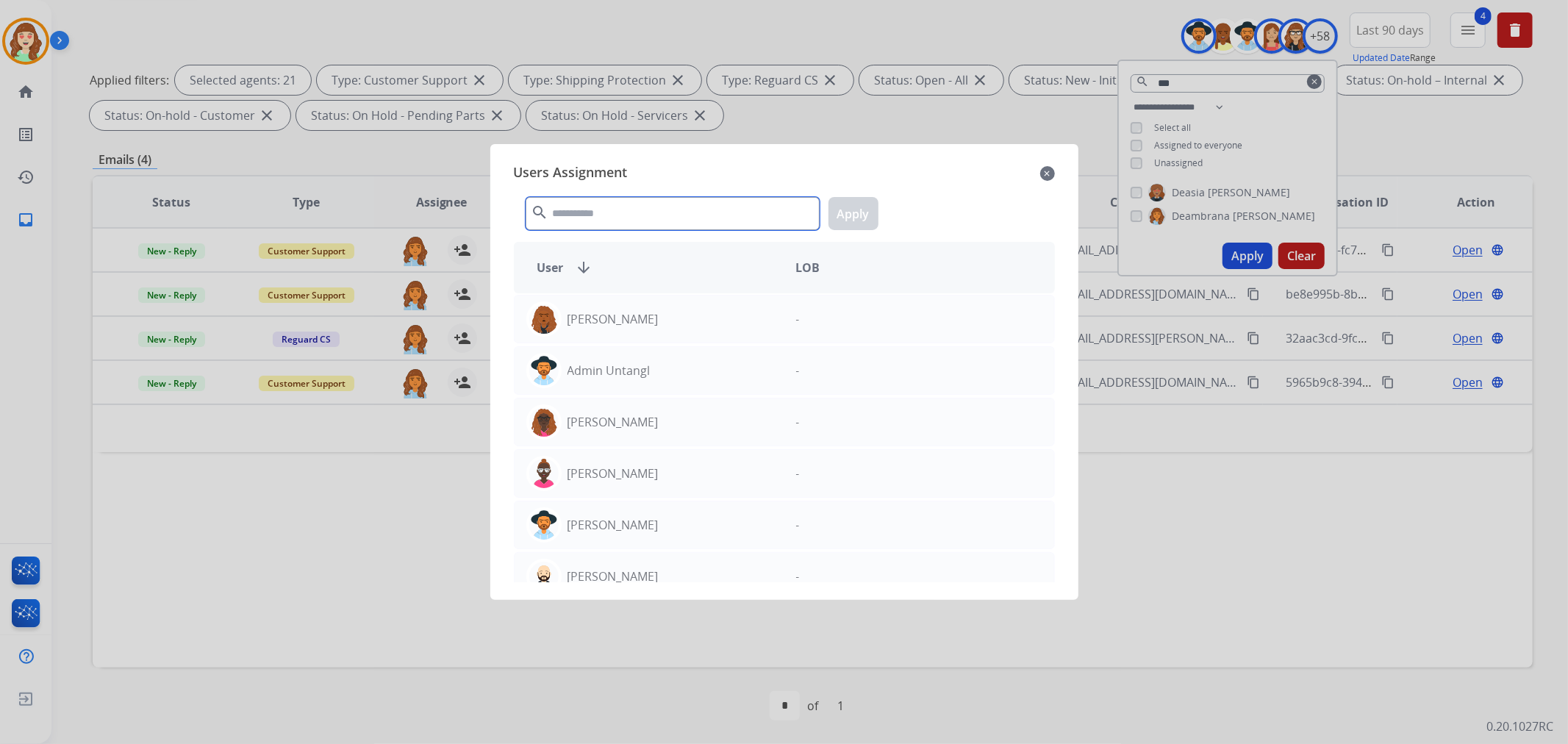
click at [590, 214] on input "text" at bounding box center [673, 213] width 294 height 33
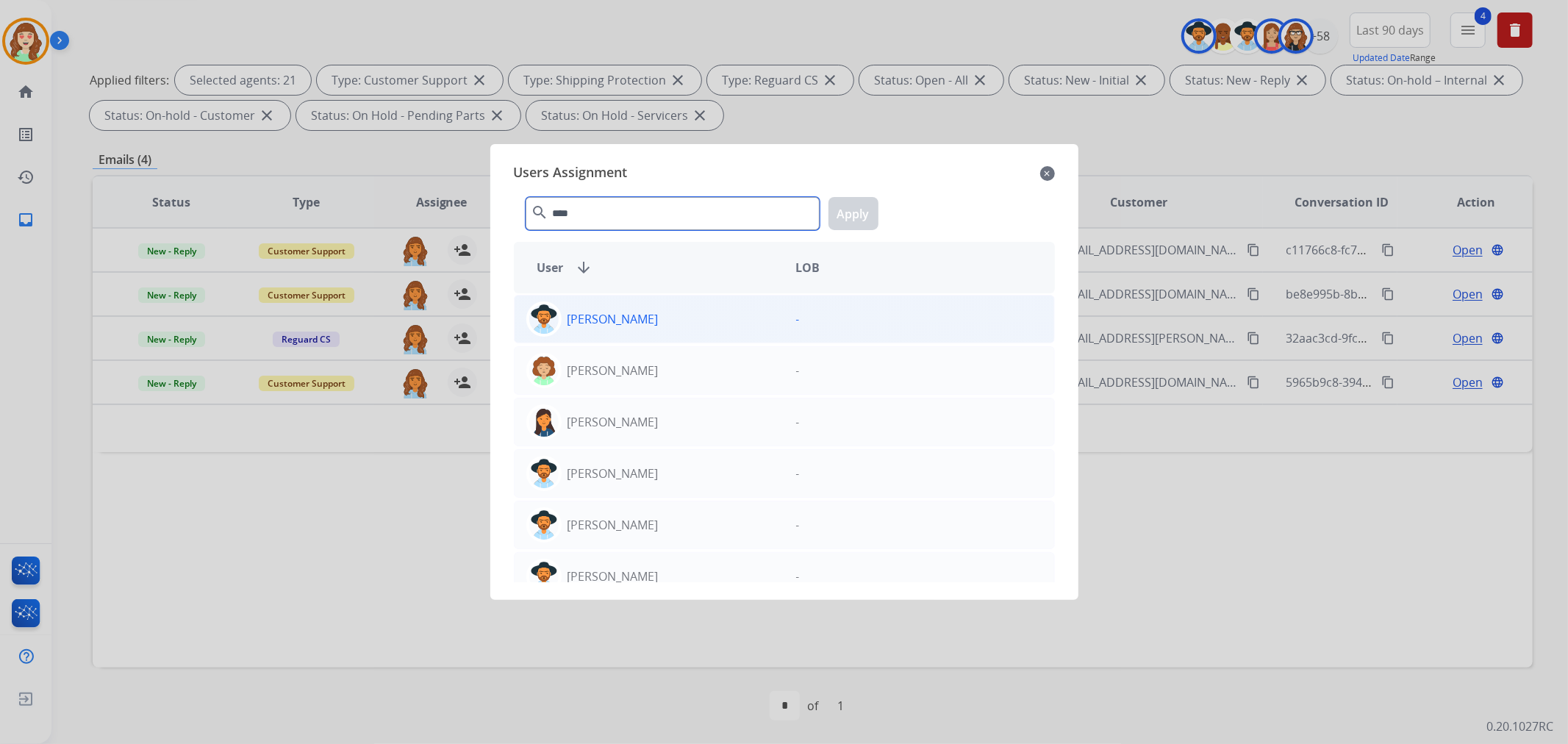
type input "****"
click at [699, 325] on div "[PERSON_NAME]" at bounding box center [649, 319] width 270 height 35
drag, startPoint x: 844, startPoint y: 220, endPoint x: 593, endPoint y: 272, distance: 256.3
click at [840, 219] on button "Apply" at bounding box center [853, 213] width 50 height 33
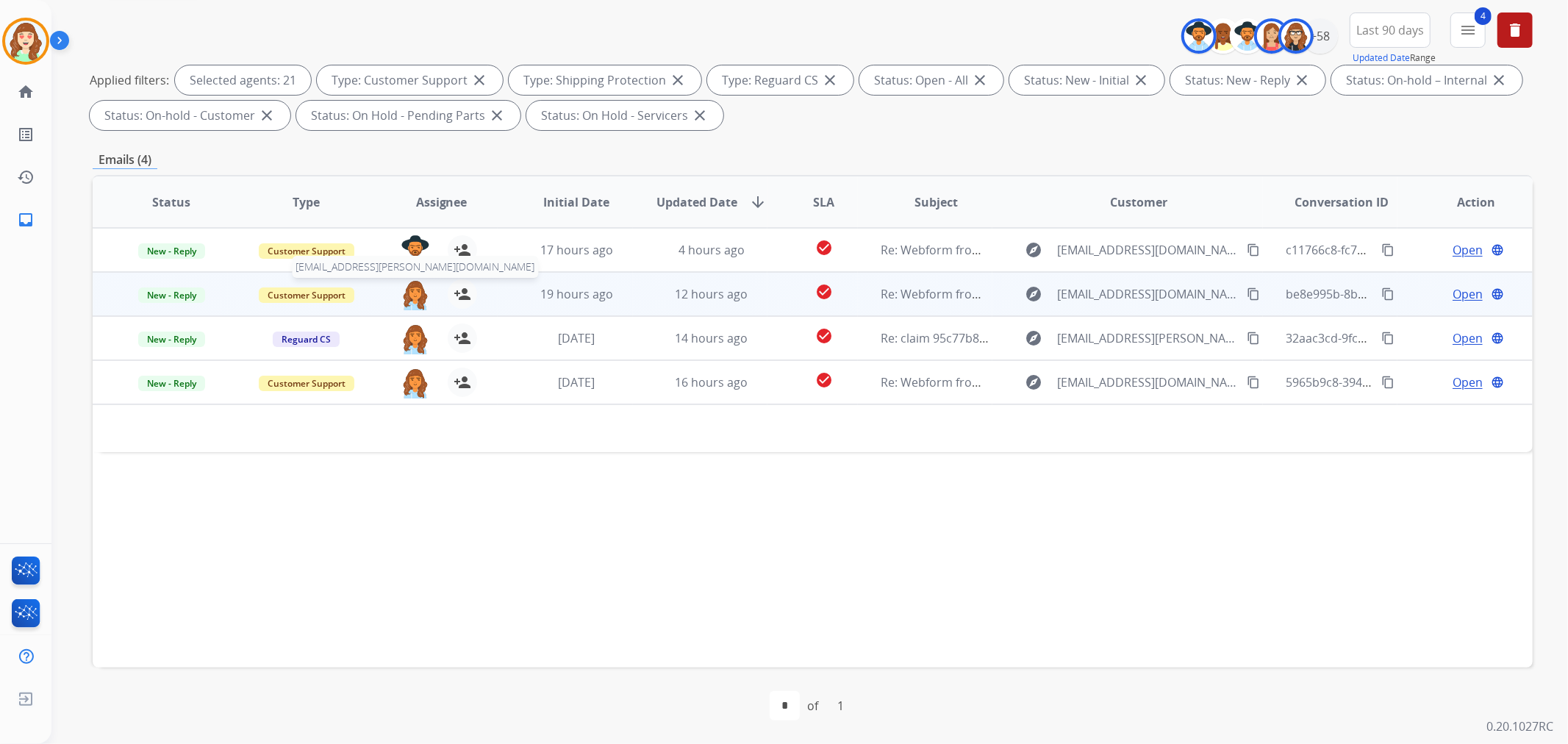
click at [419, 291] on img at bounding box center [416, 295] width 30 height 31
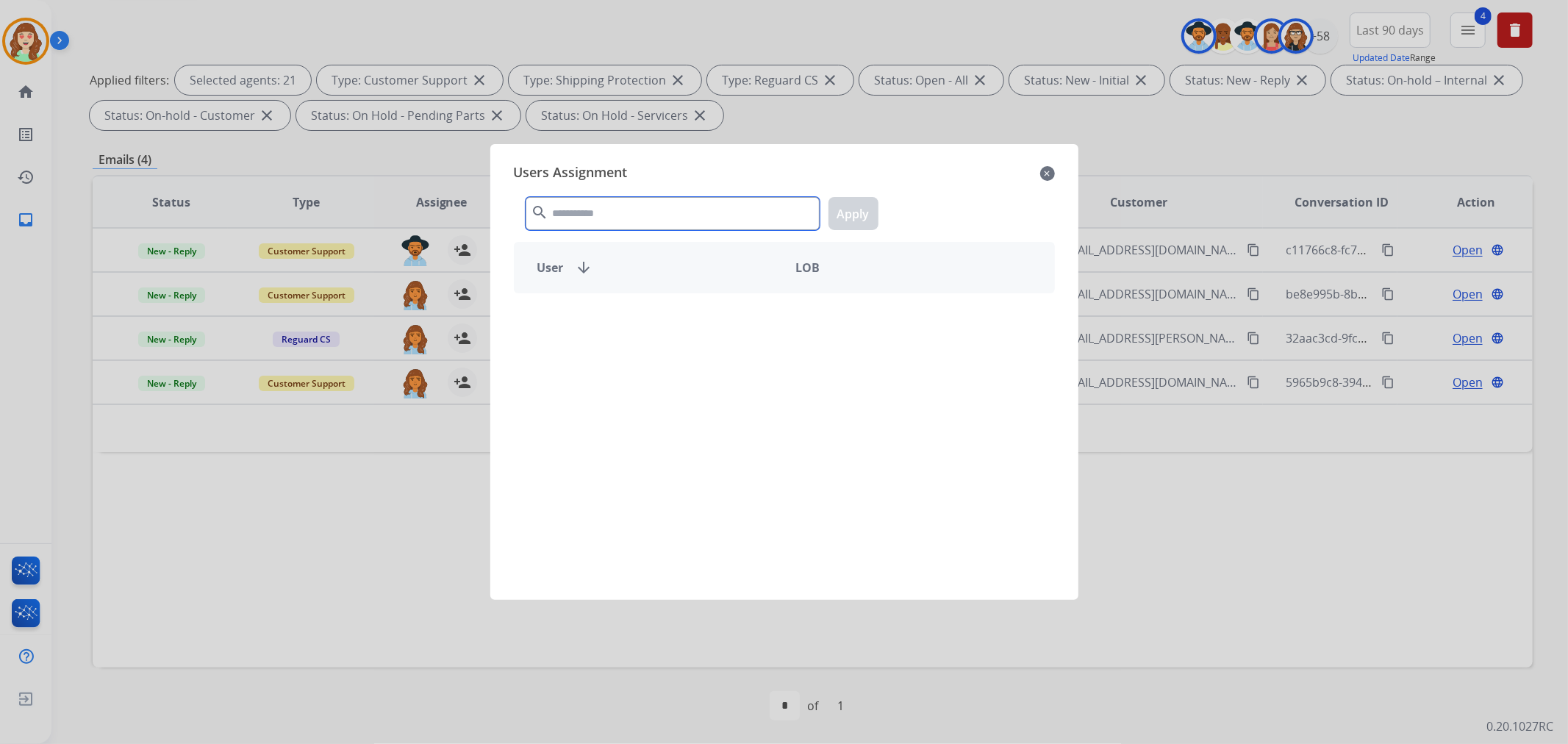
drag, startPoint x: 584, startPoint y: 224, endPoint x: 578, endPoint y: 218, distance: 8.5
click at [584, 223] on input "text" at bounding box center [673, 213] width 294 height 33
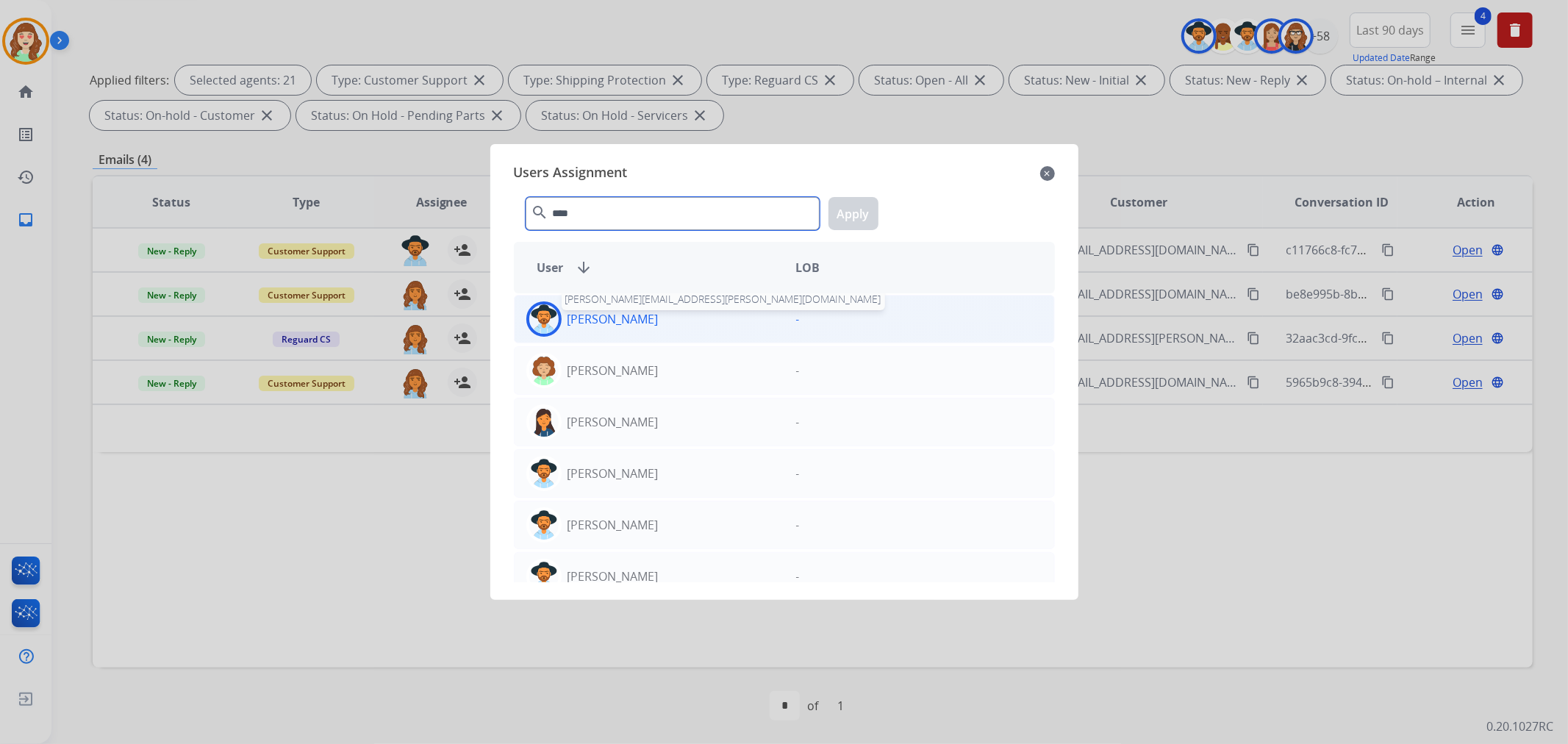
type input "****"
drag, startPoint x: 642, startPoint y: 320, endPoint x: 847, endPoint y: 252, distance: 216.0
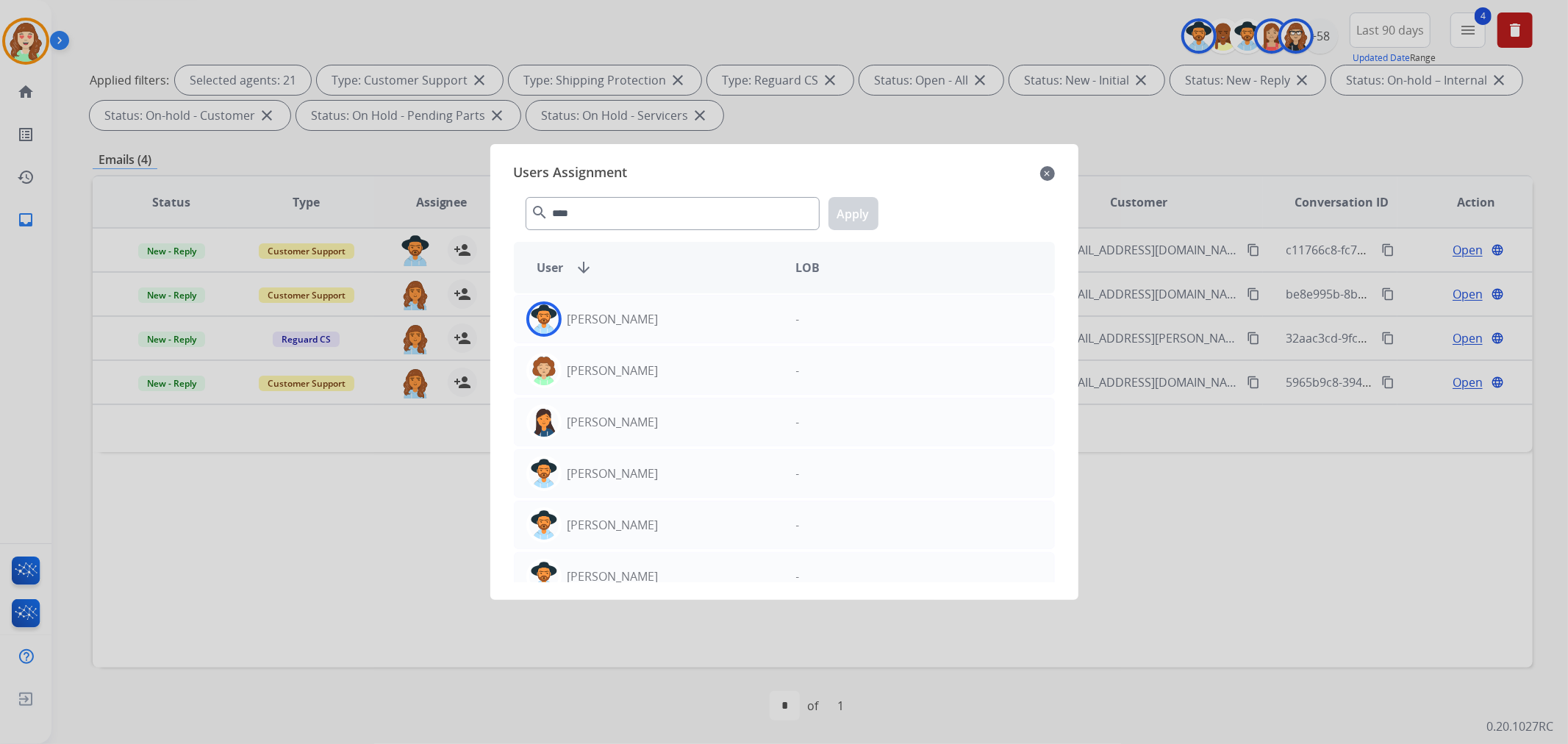
click at [643, 320] on div "[PERSON_NAME]" at bounding box center [649, 319] width 270 height 35
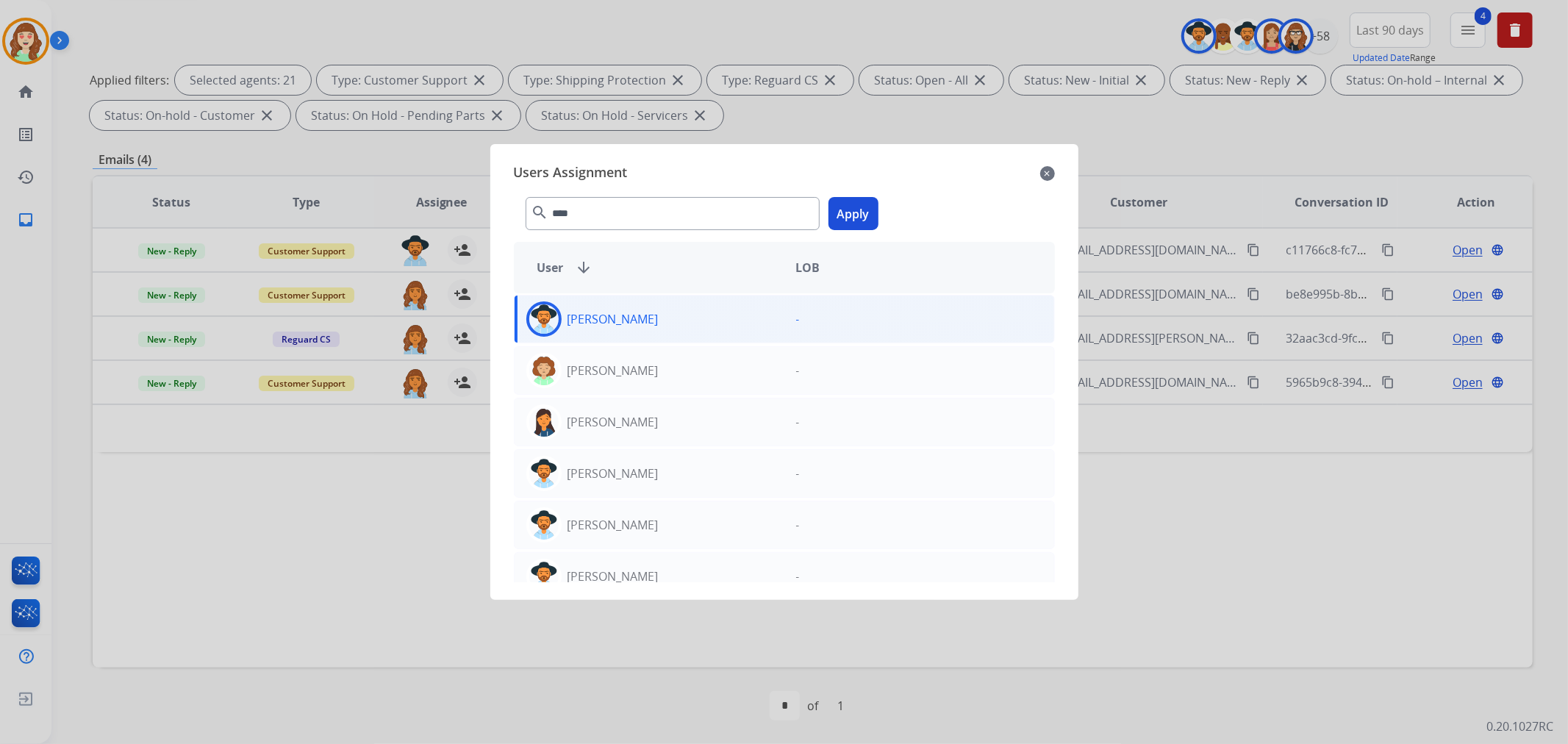
click at [844, 206] on button "Apply" at bounding box center [853, 213] width 50 height 33
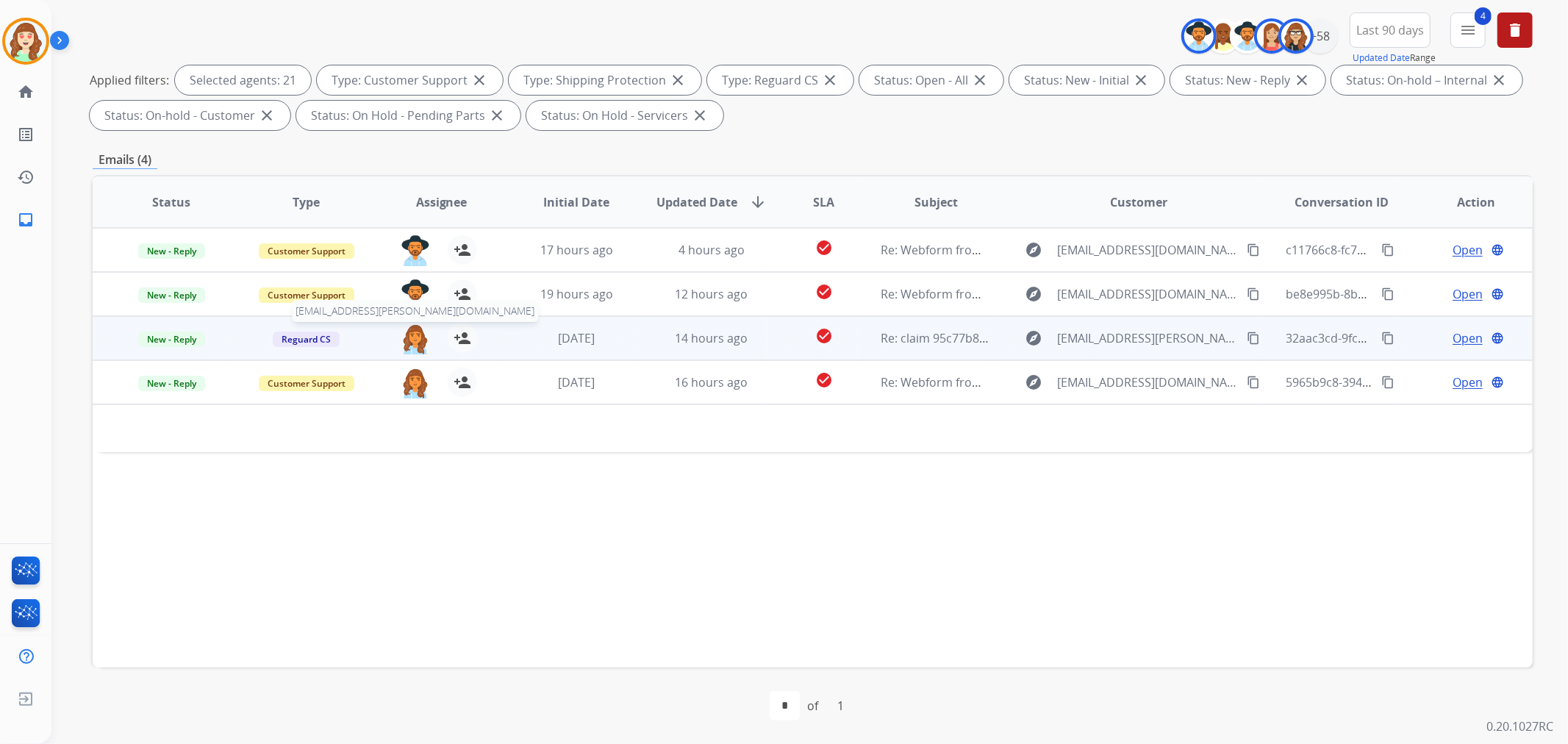
click at [409, 336] on img at bounding box center [416, 339] width 30 height 31
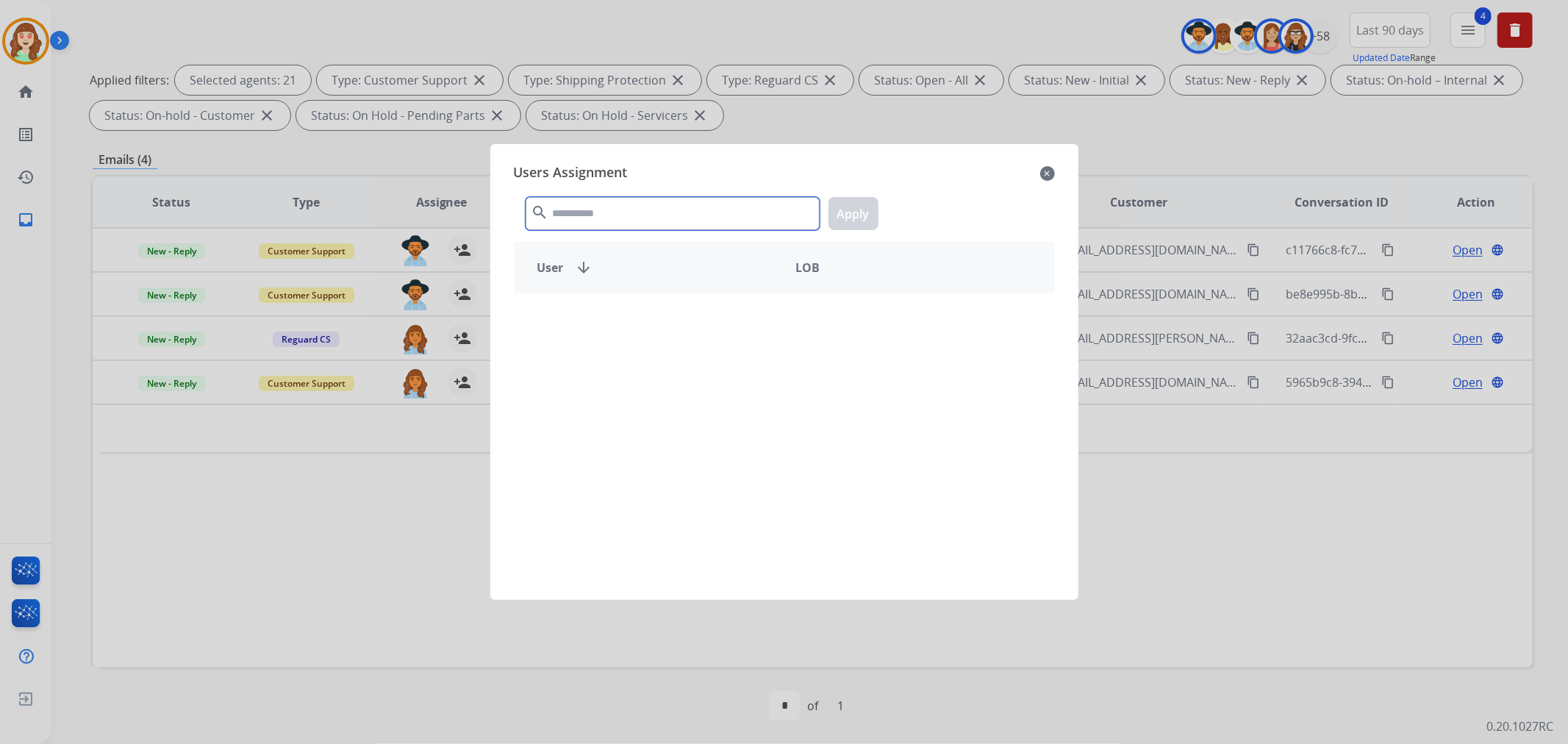
drag, startPoint x: 620, startPoint y: 212, endPoint x: 609, endPoint y: 201, distance: 15.6
click at [623, 206] on input "text" at bounding box center [673, 213] width 294 height 33
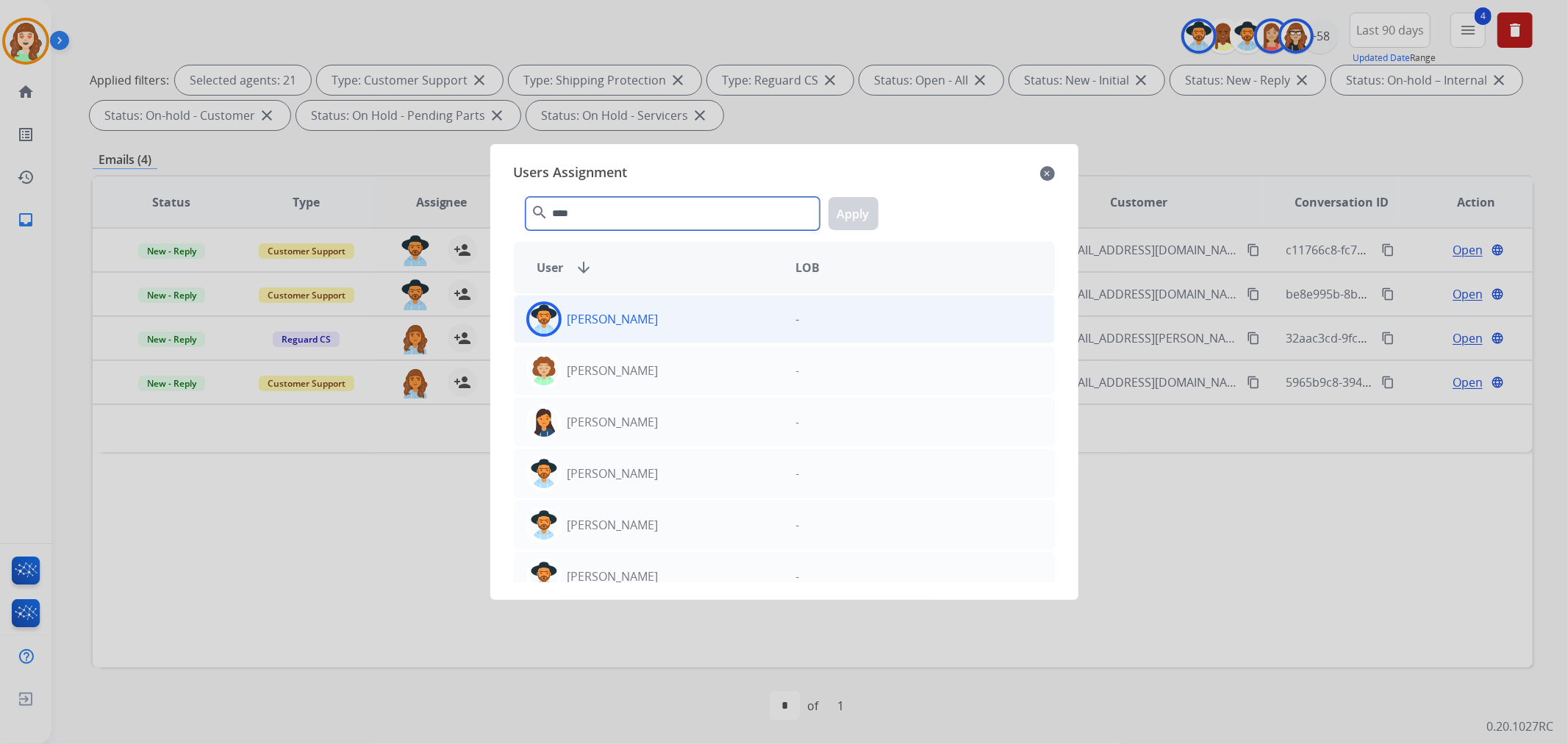
type input "****"
drag, startPoint x: 662, startPoint y: 324, endPoint x: 712, endPoint y: 306, distance: 53.1
click at [664, 320] on div "[PERSON_NAME]" at bounding box center [649, 319] width 270 height 35
drag, startPoint x: 859, startPoint y: 213, endPoint x: 851, endPoint y: 213, distance: 8.0
click at [858, 213] on button "Apply" at bounding box center [853, 213] width 50 height 33
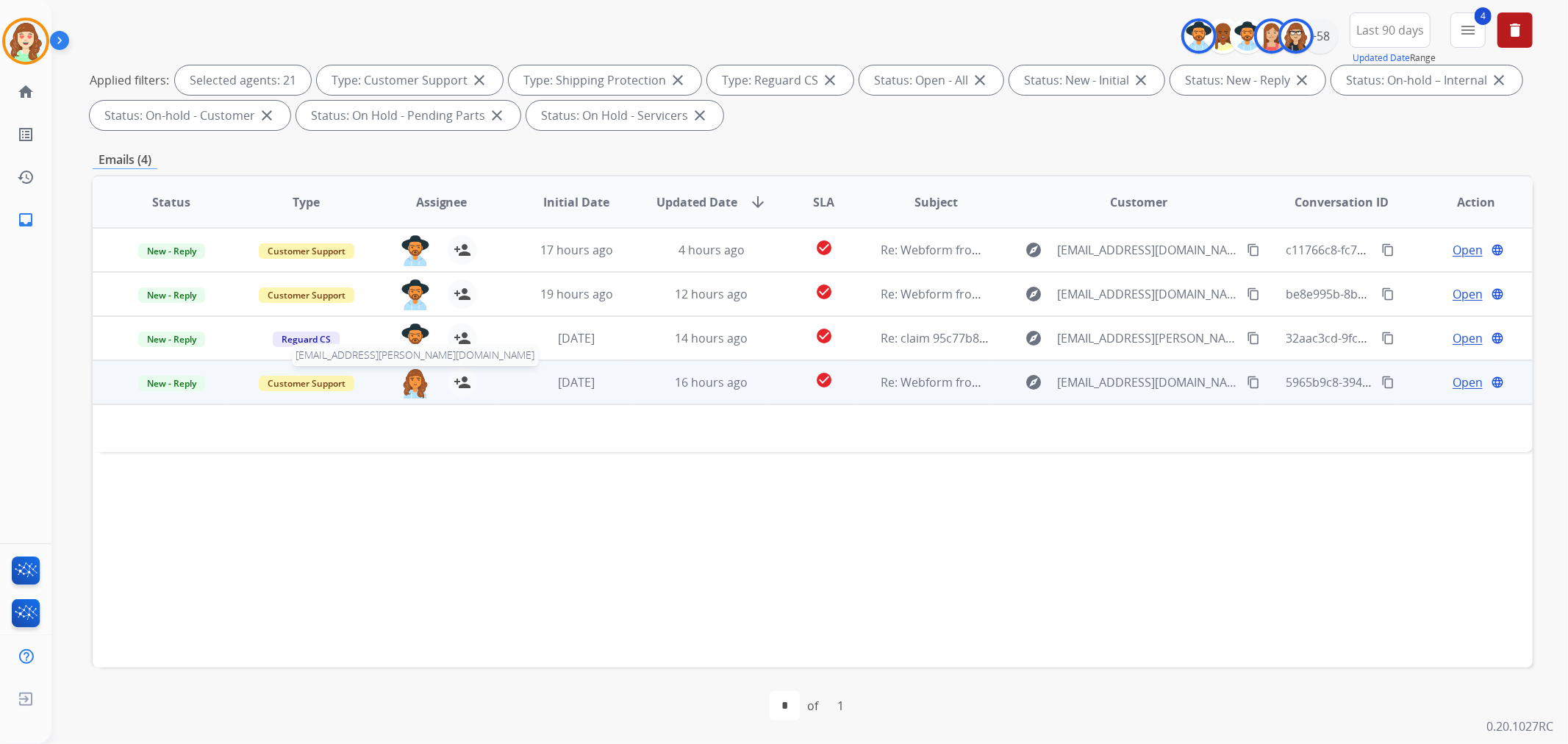
click at [410, 384] on img at bounding box center [416, 383] width 30 height 31
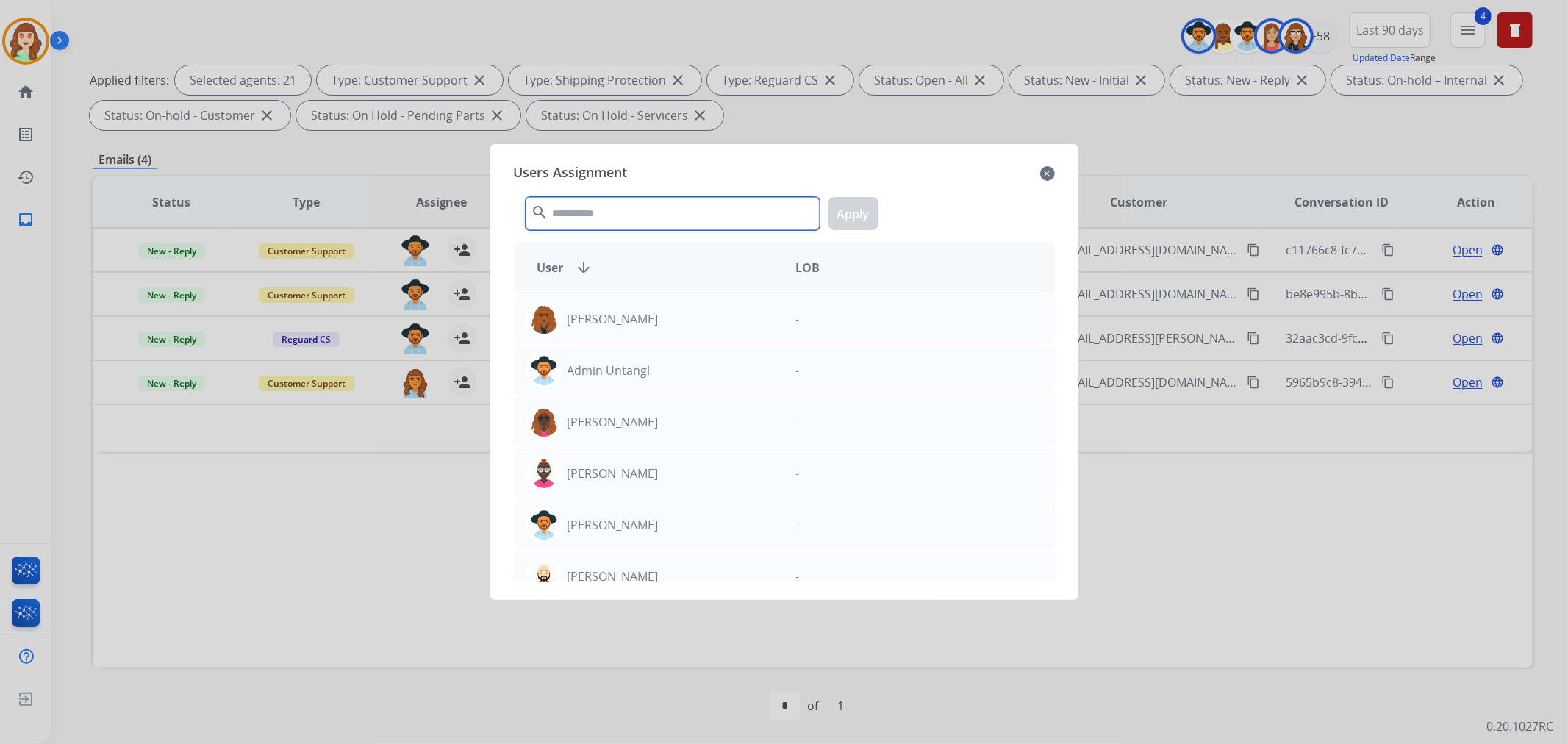
drag, startPoint x: 605, startPoint y: 215, endPoint x: 636, endPoint y: 123, distance: 97.1
click at [609, 156] on div "Users Assignment close search Apply User arrow_downward LOB [PERSON_NAME] - Adm…" at bounding box center [784, 371] width 565 height 432
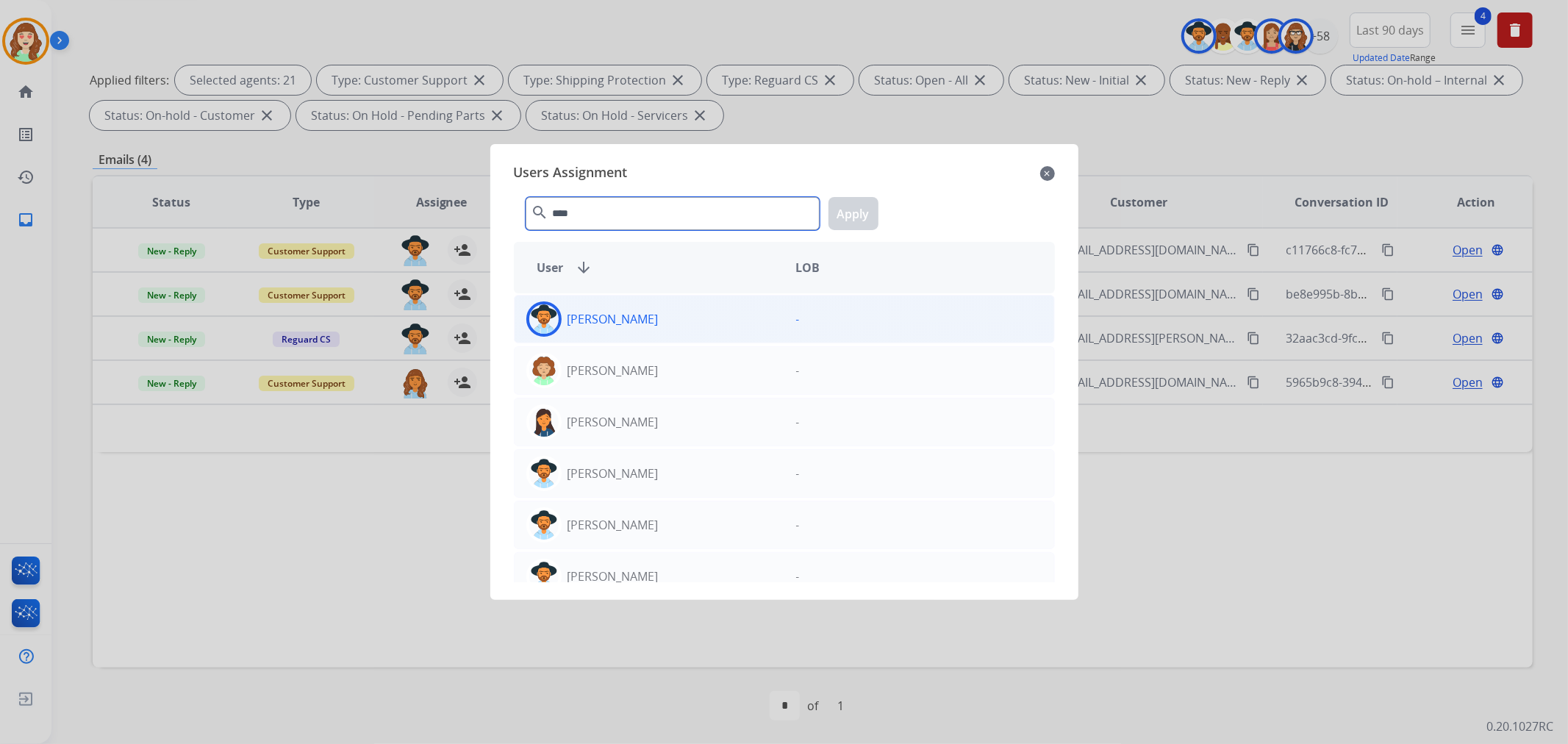
type input "****"
click at [677, 317] on div "[PERSON_NAME]" at bounding box center [649, 319] width 270 height 35
drag, startPoint x: 848, startPoint y: 228, endPoint x: 864, endPoint y: 226, distance: 16.1
click at [855, 226] on button "Apply" at bounding box center [853, 213] width 50 height 33
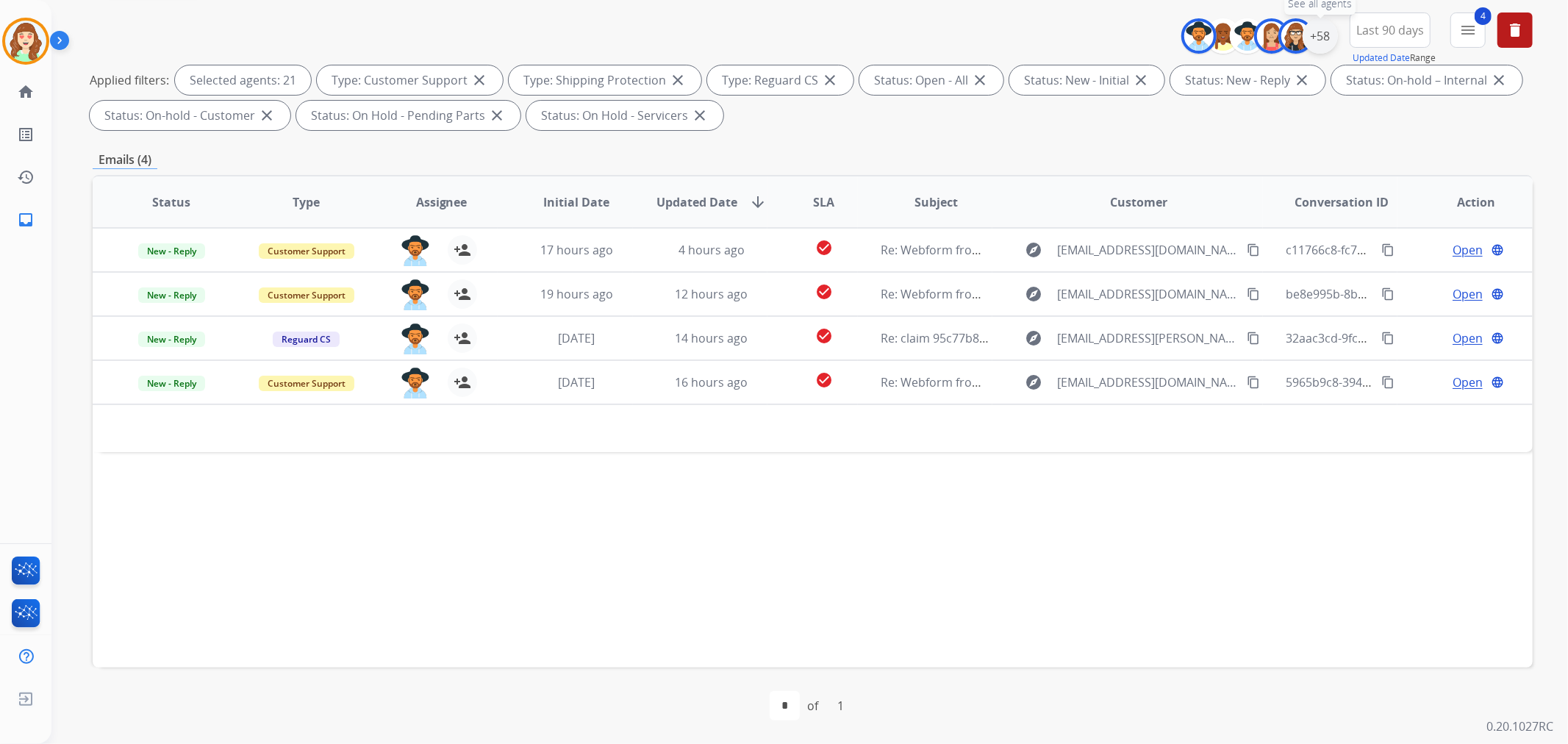
click at [1323, 37] on div "+58" at bounding box center [1320, 36] width 35 height 35
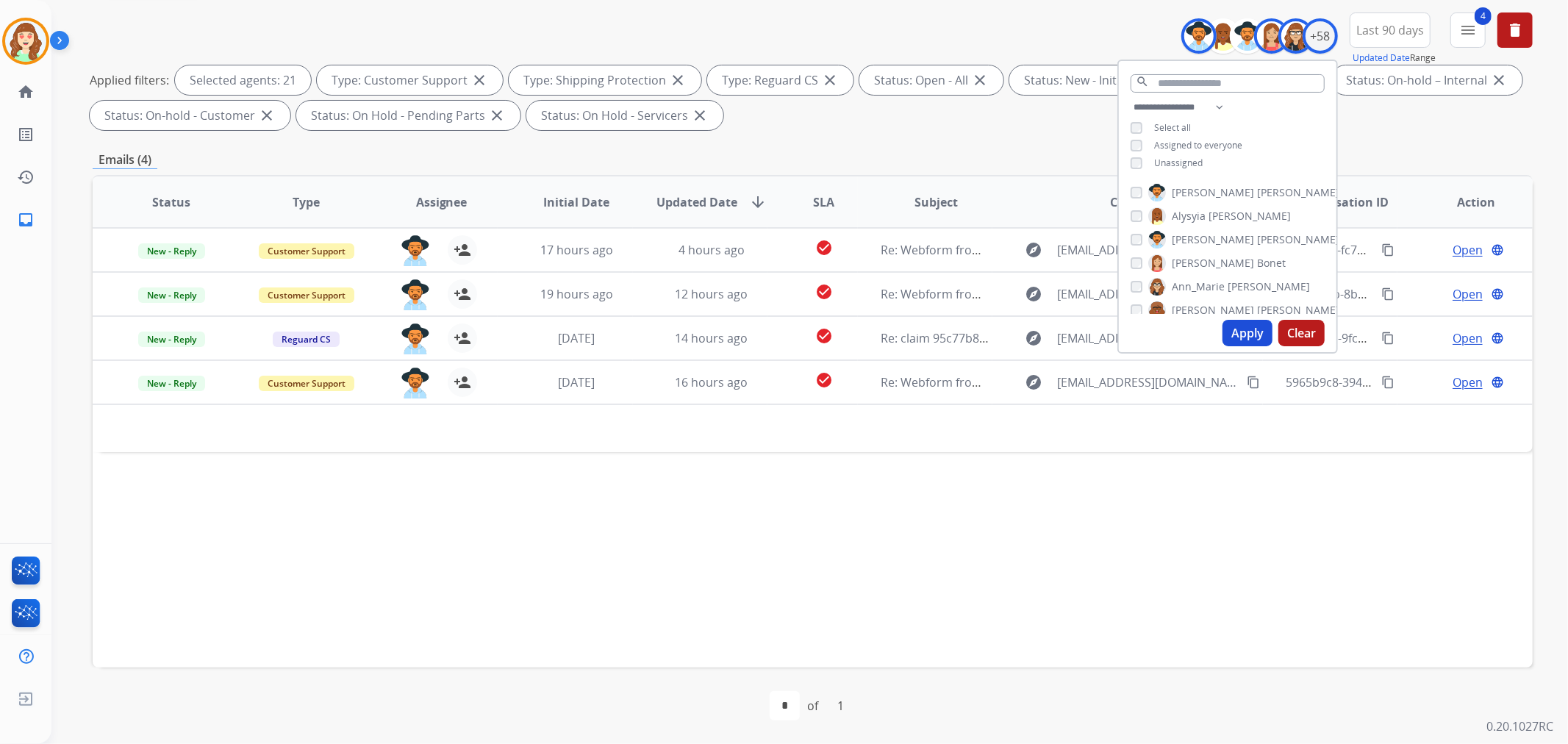
drag, startPoint x: 1285, startPoint y: 324, endPoint x: 1295, endPoint y: 324, distance: 10.0
click at [1295, 324] on button "Clear" at bounding box center [1301, 333] width 46 height 27
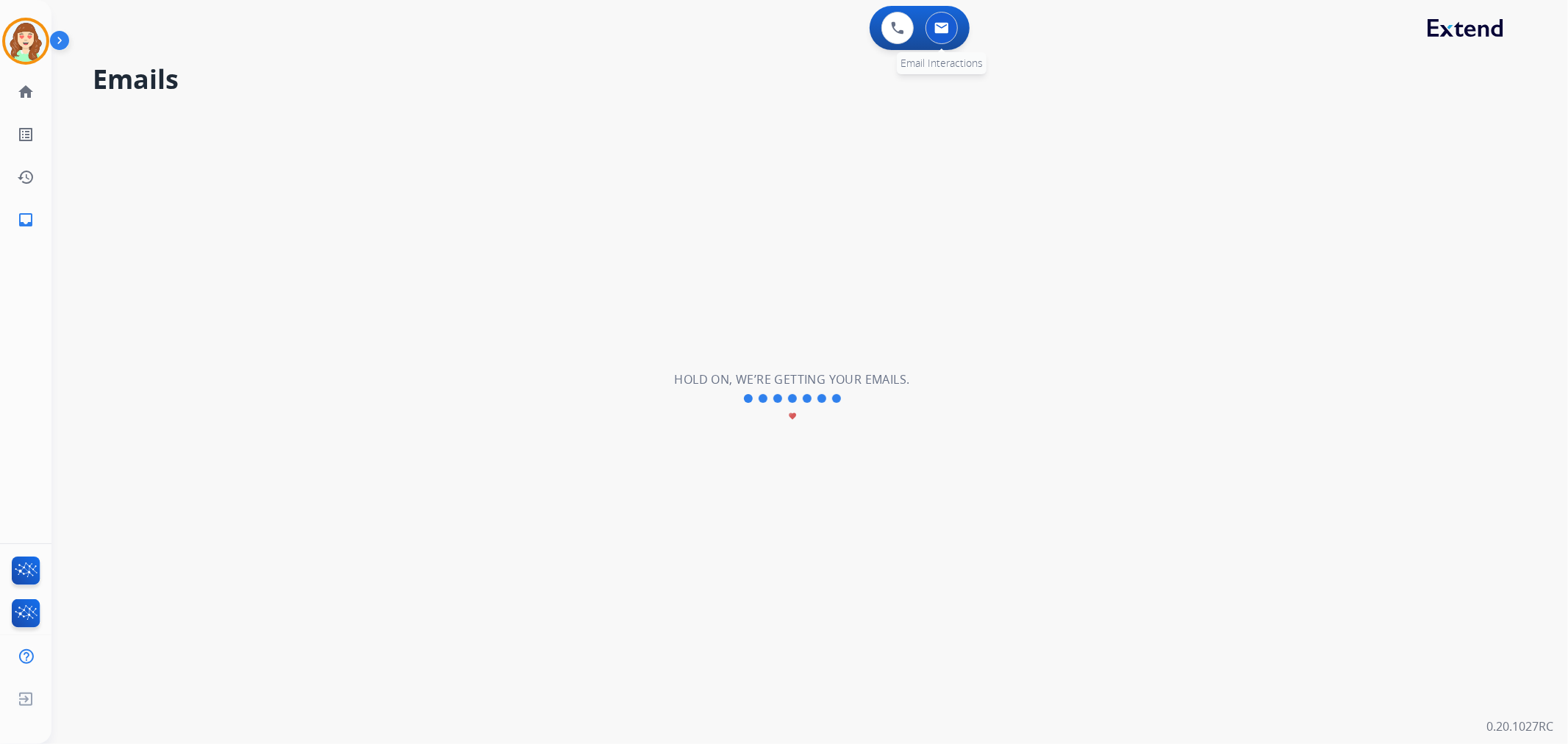
scroll to position [0, 0]
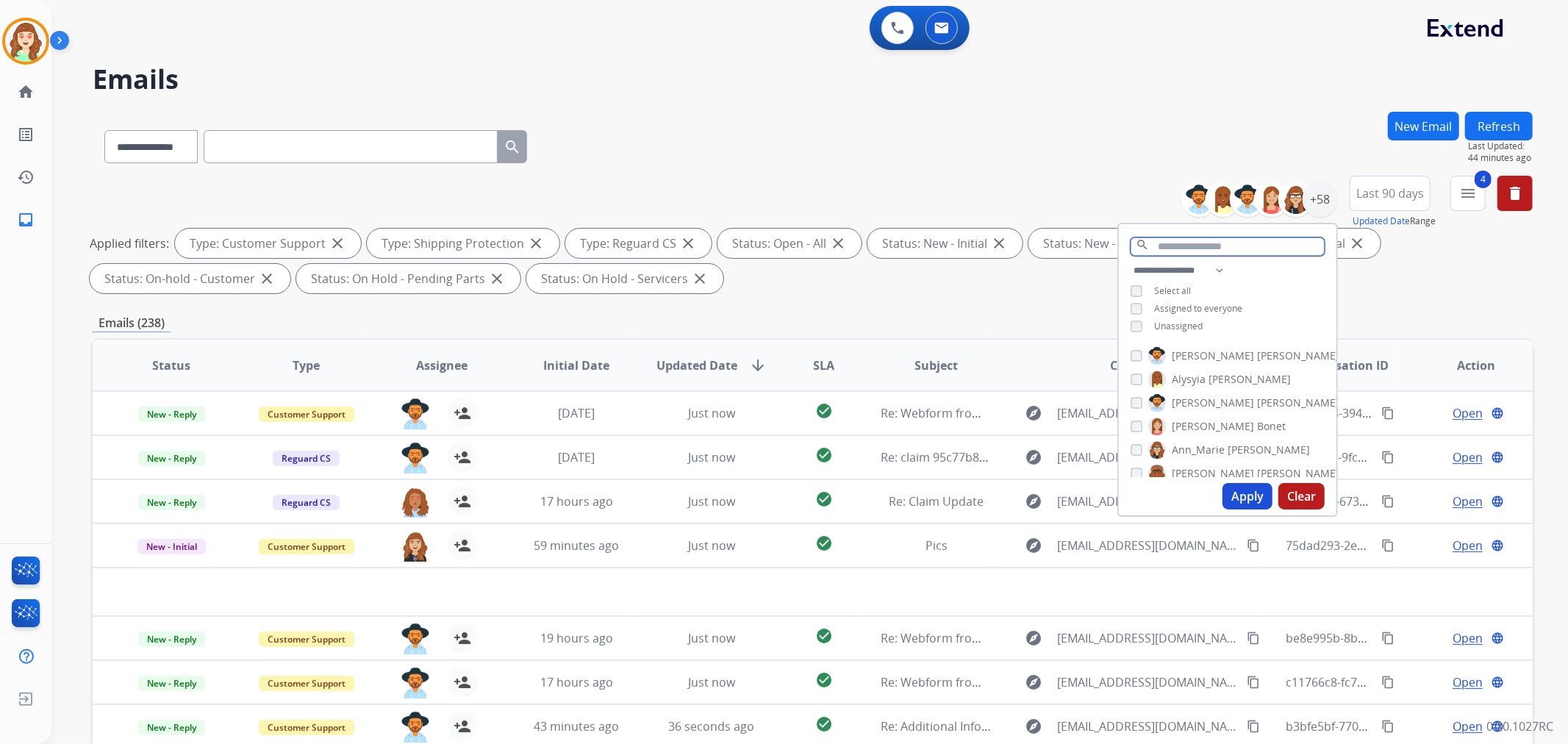
click at [1169, 241] on input "text" at bounding box center [1227, 247] width 194 height 19
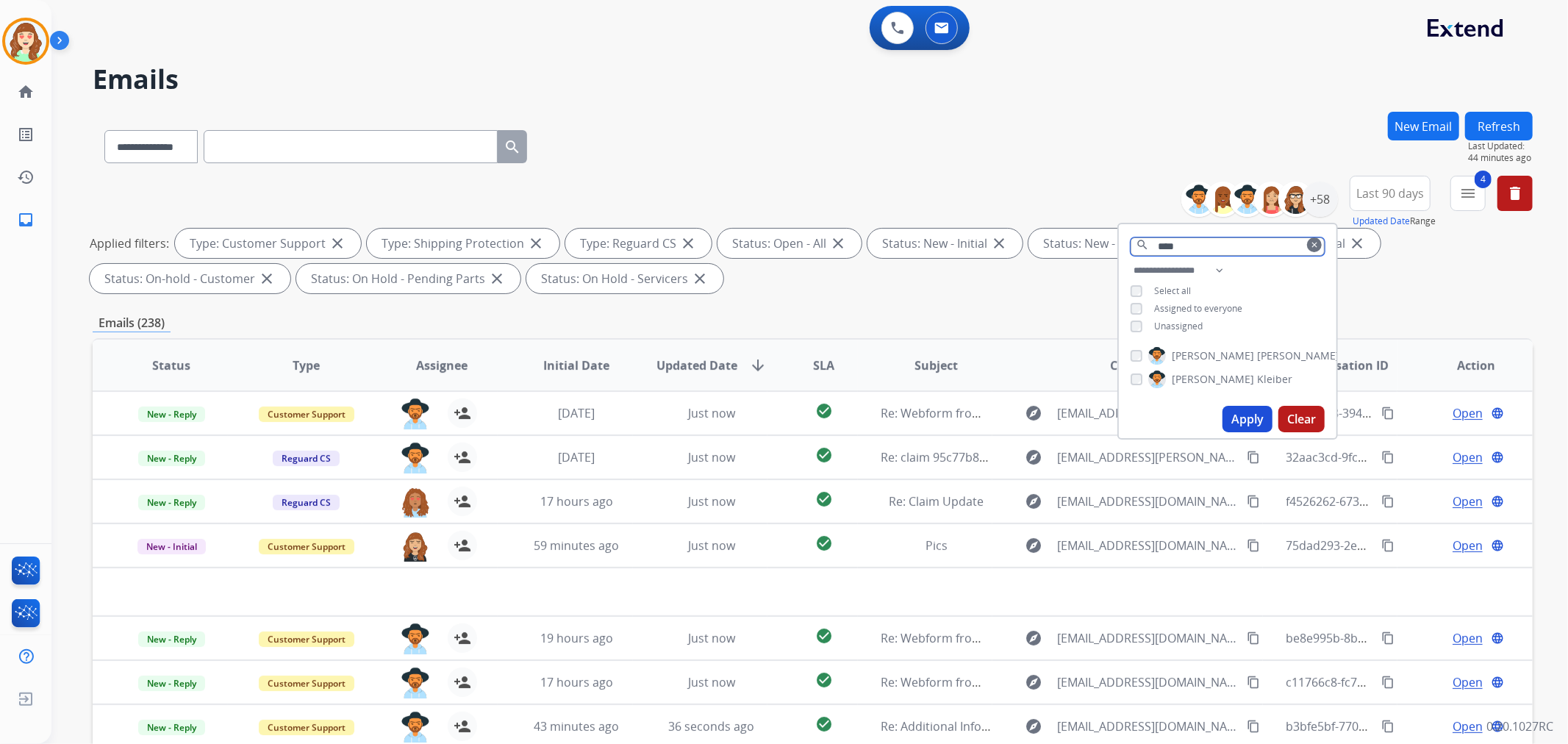
type input "****"
click at [1133, 356] on div "[PERSON_NAME]" at bounding box center [1234, 356] width 209 height 18
click at [1245, 417] on button "Apply" at bounding box center [1248, 419] width 50 height 27
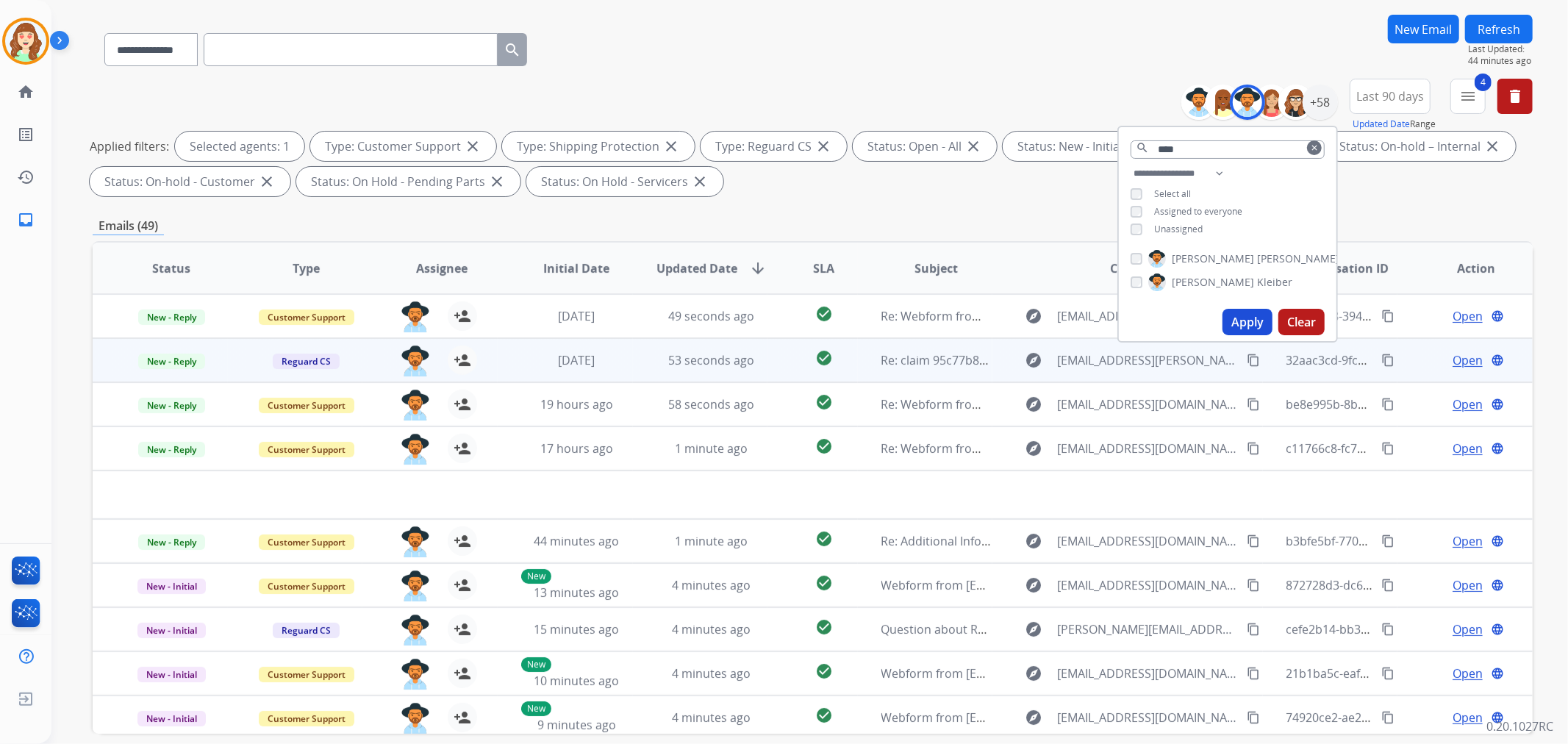
scroll to position [163, 0]
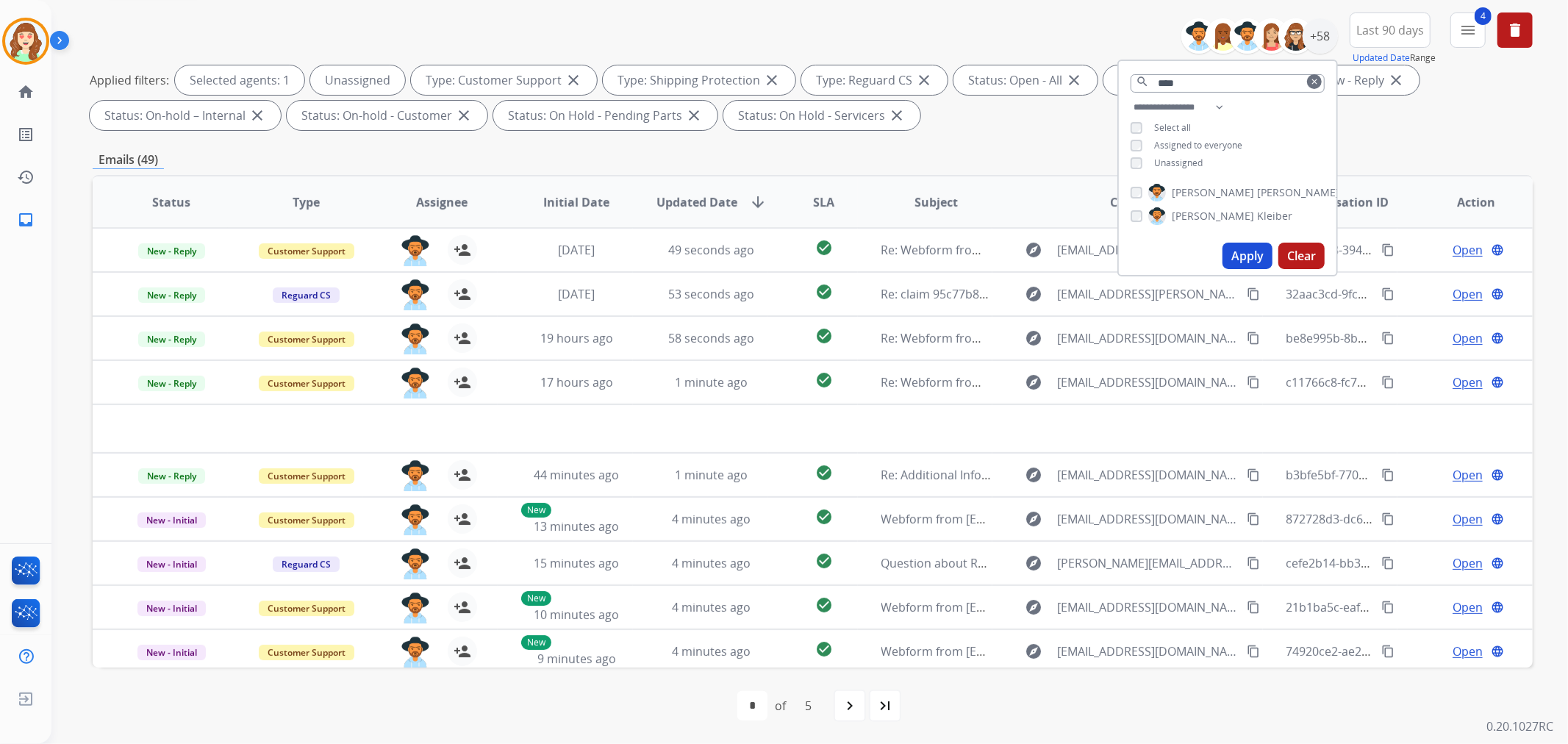
click at [1247, 255] on button "Apply" at bounding box center [1248, 256] width 50 height 27
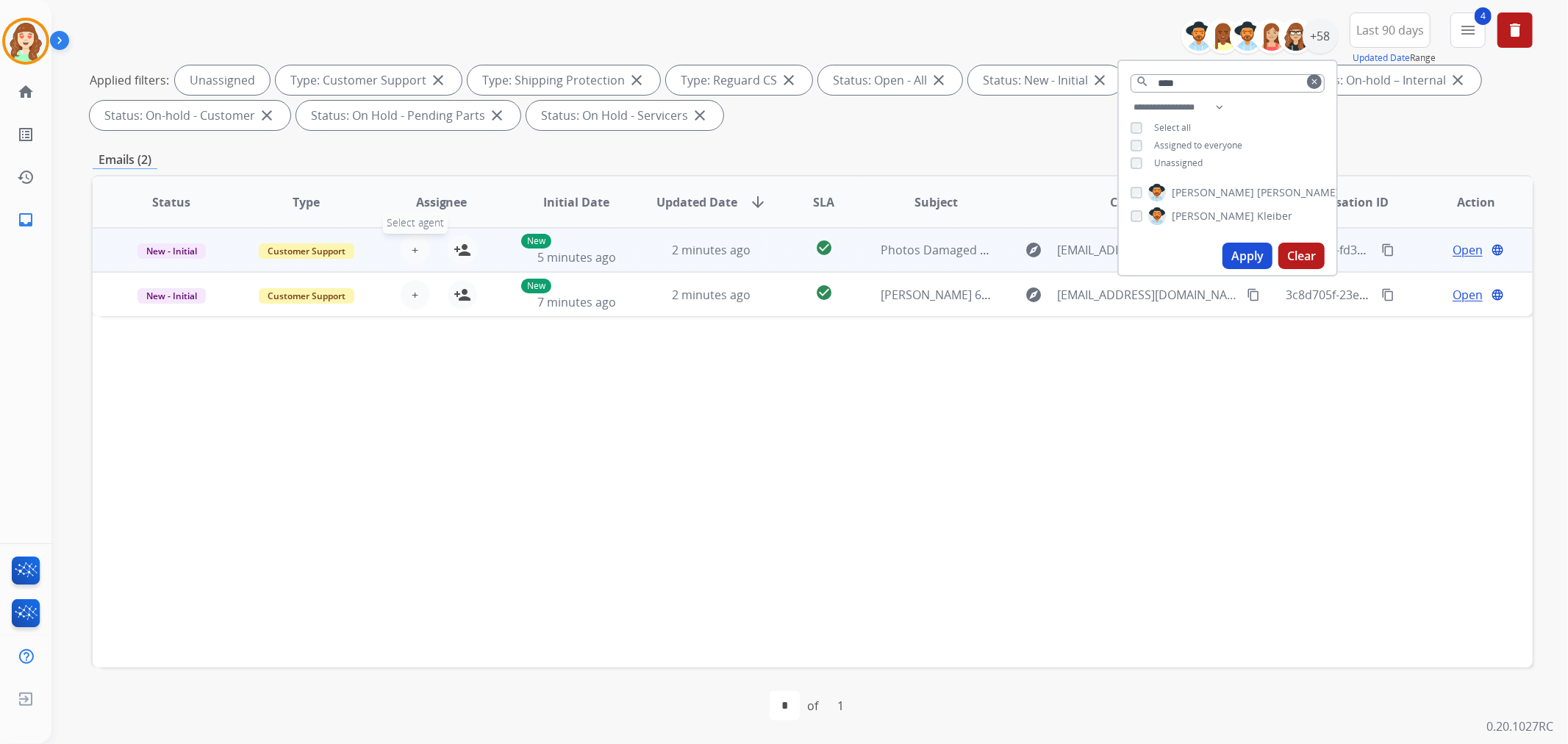
click at [414, 250] on span "+" at bounding box center [415, 250] width 6 height 18
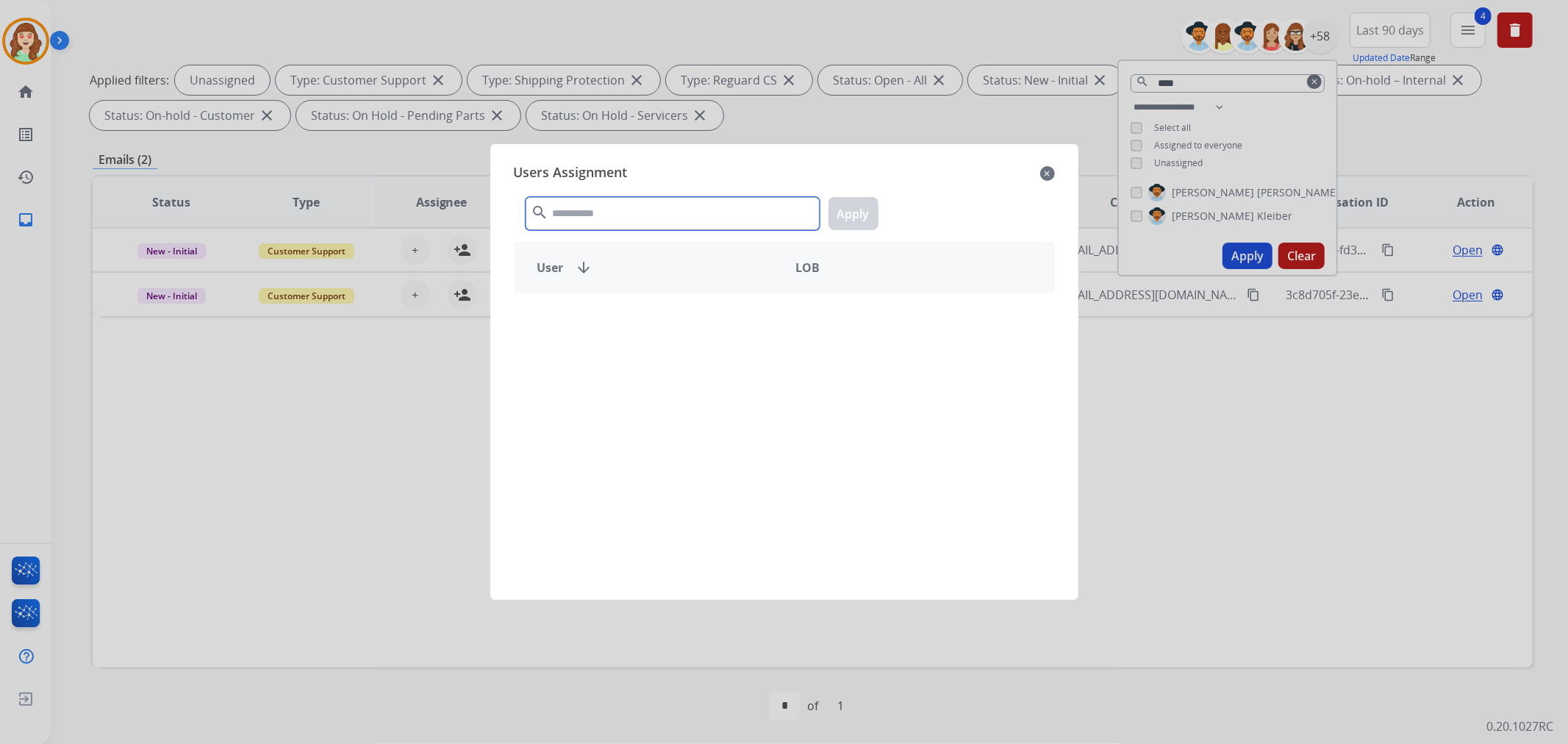
click at [638, 197] on input "text" at bounding box center [673, 213] width 294 height 33
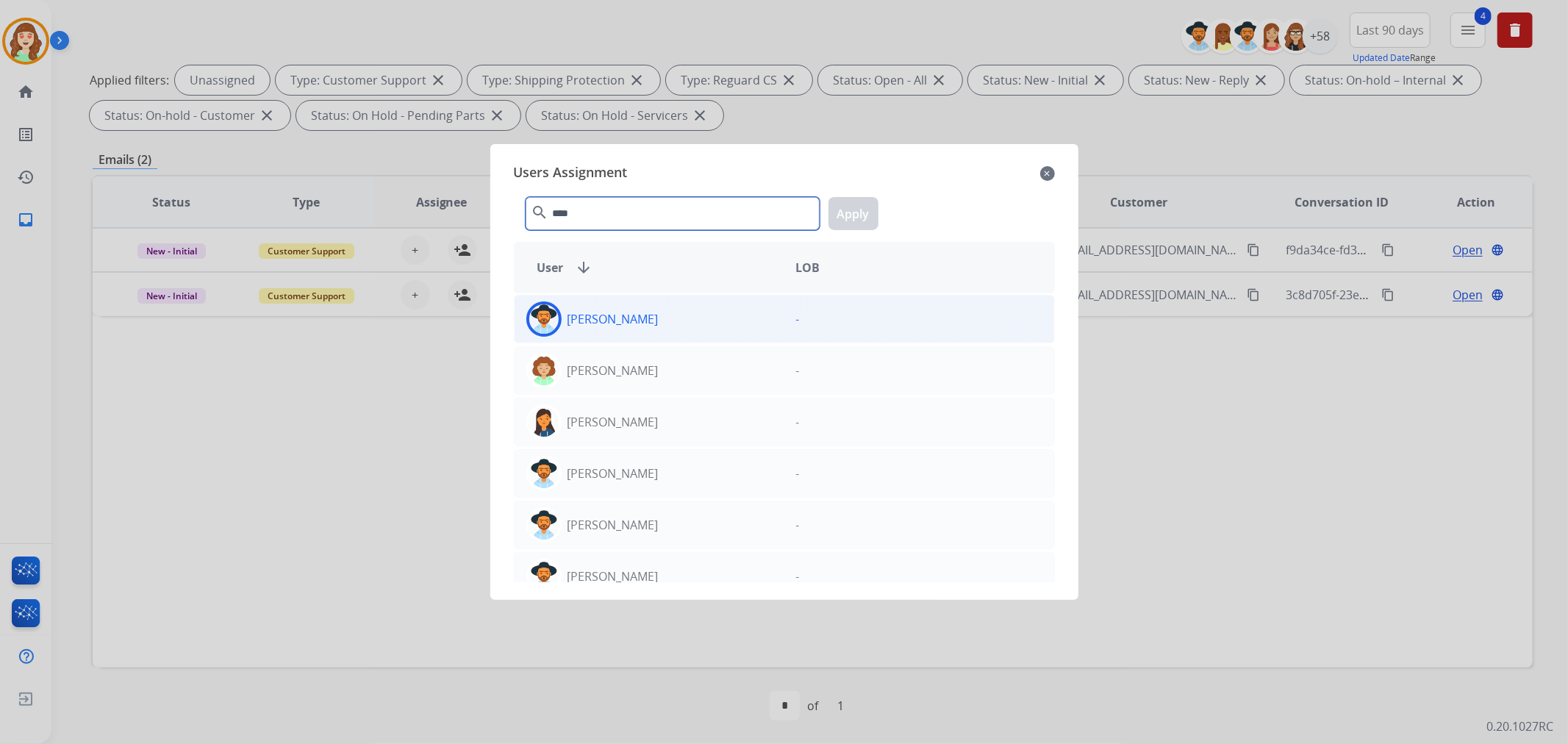
type input "****"
drag, startPoint x: 625, startPoint y: 334, endPoint x: 802, endPoint y: 317, distance: 177.8
click at [626, 334] on div "[PERSON_NAME]" at bounding box center [649, 319] width 270 height 35
click at [855, 206] on button "Apply" at bounding box center [853, 213] width 50 height 33
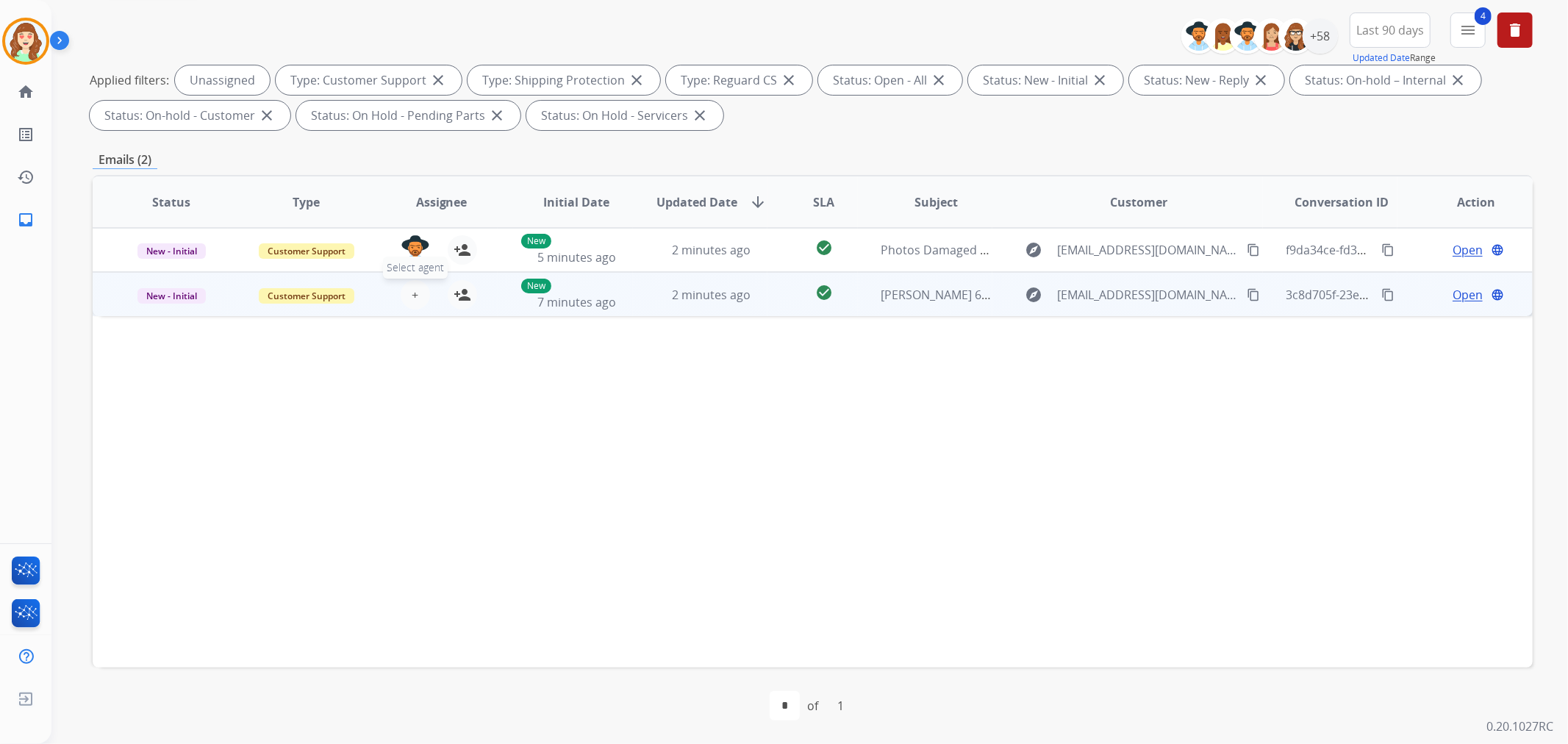
click at [414, 298] on span "+" at bounding box center [415, 295] width 6 height 18
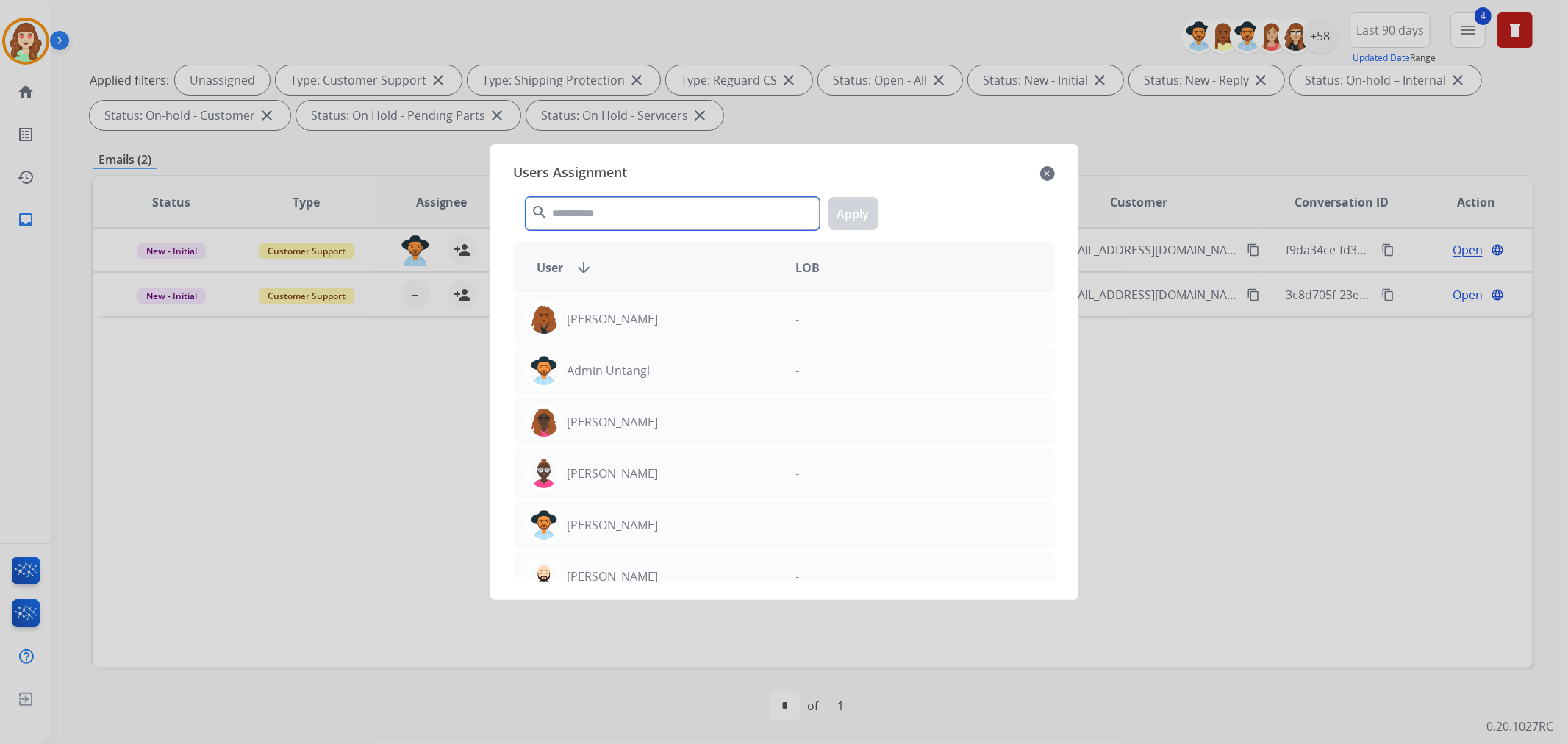
click at [638, 213] on input "text" at bounding box center [673, 213] width 294 height 33
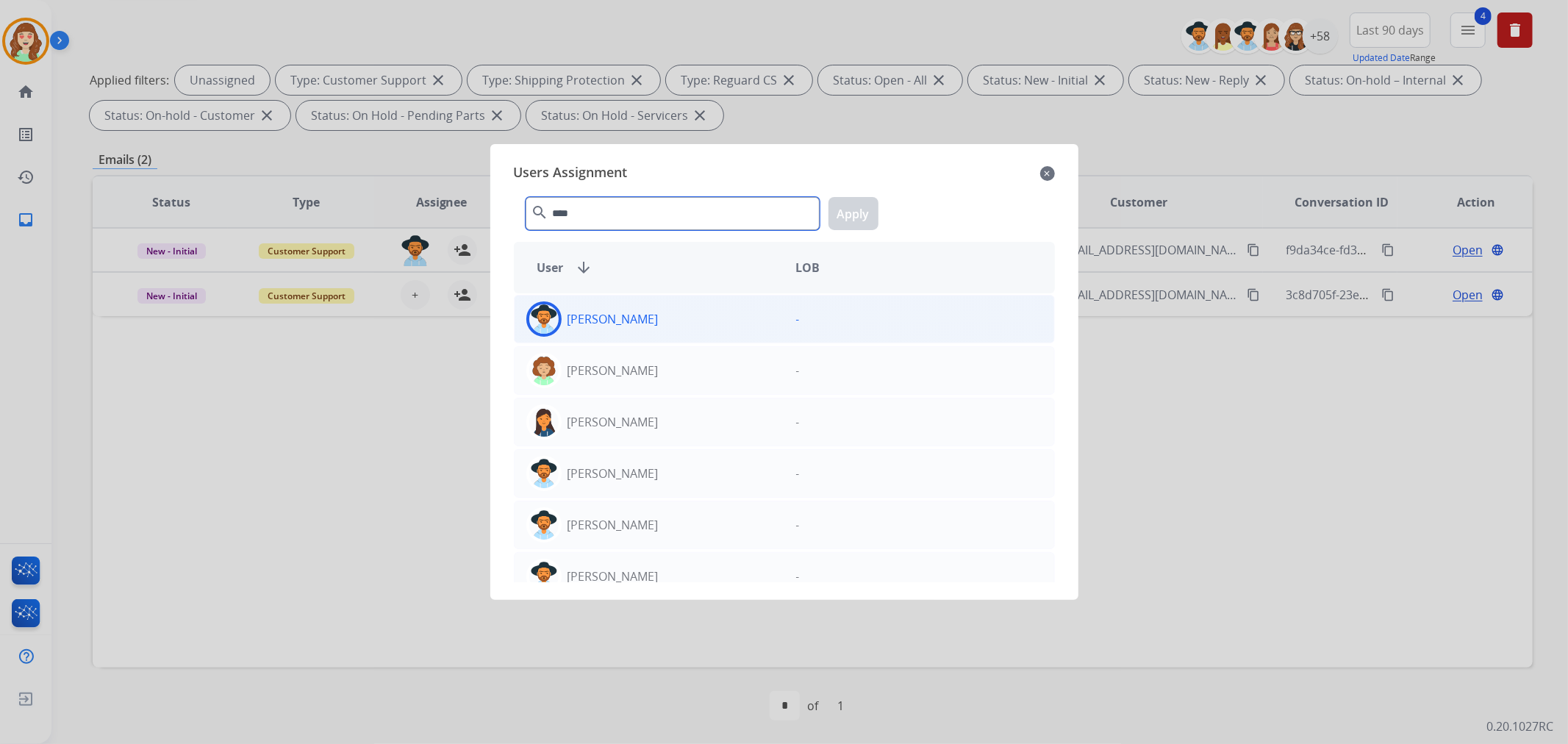
type input "****"
click at [741, 303] on div "[PERSON_NAME] -" at bounding box center [784, 319] width 541 height 48
drag, startPoint x: 855, startPoint y: 209, endPoint x: 989, endPoint y: 226, distance: 135.1
click at [854, 209] on button "Apply" at bounding box center [853, 213] width 50 height 33
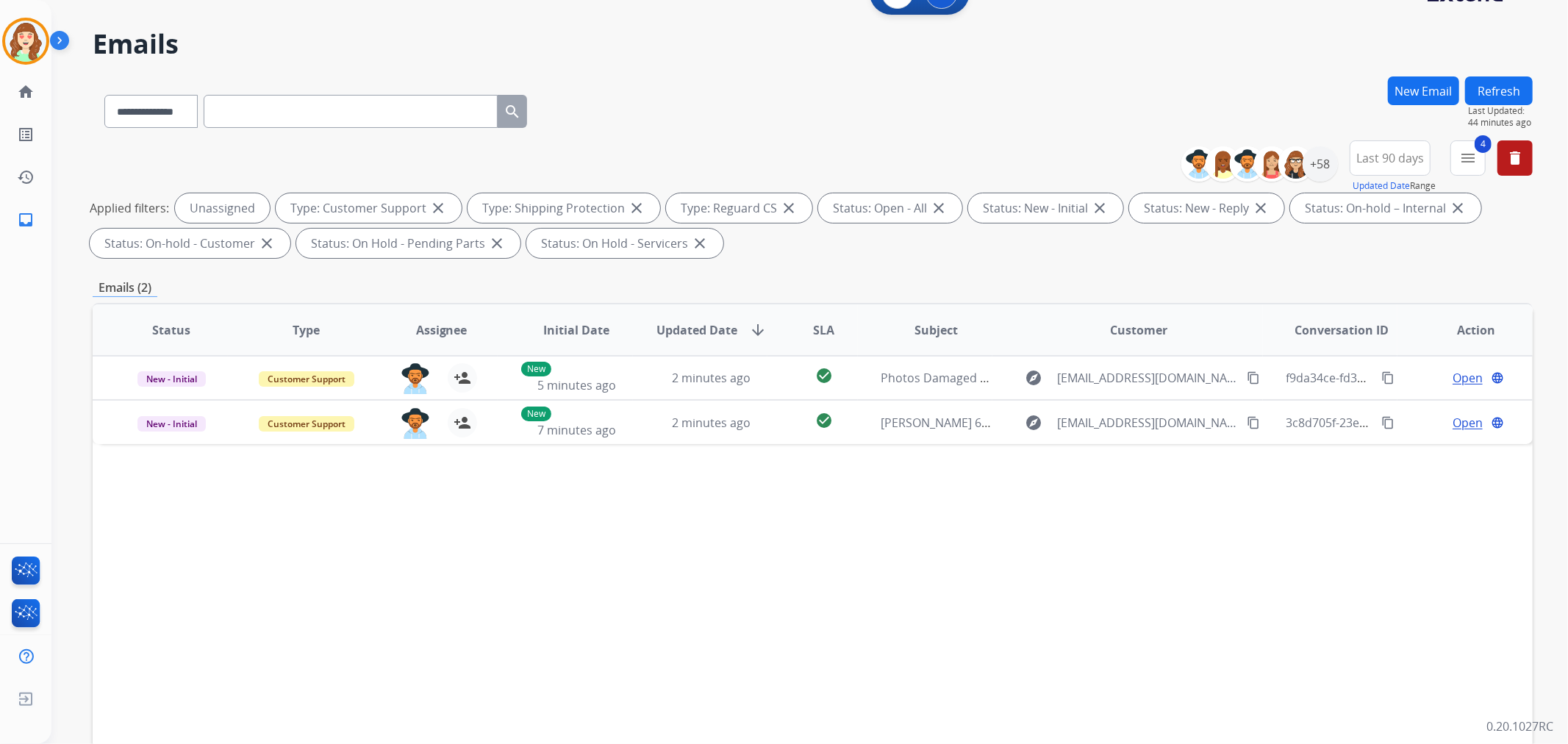
scroll to position [0, 0]
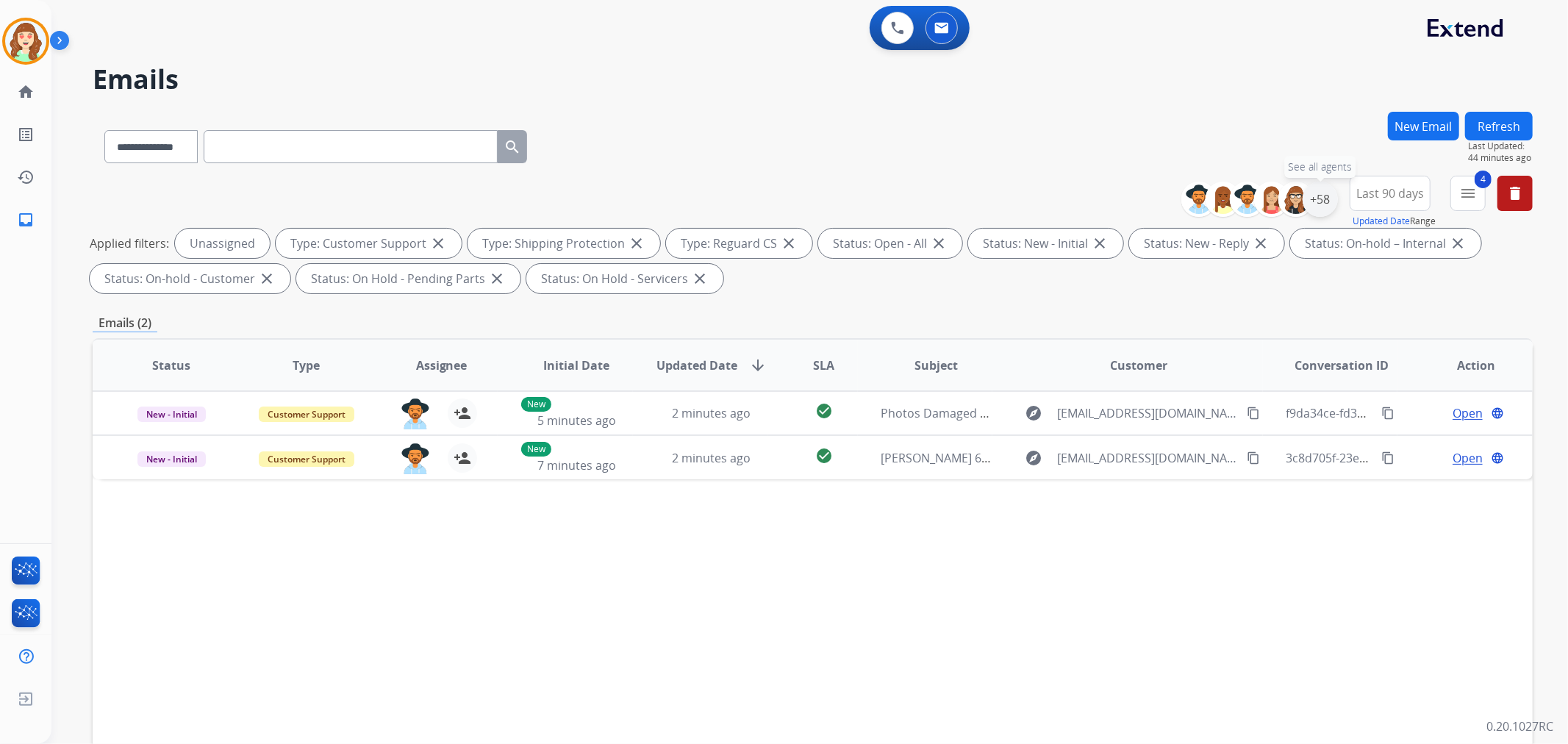
click at [1320, 205] on div "+58" at bounding box center [1320, 199] width 35 height 35
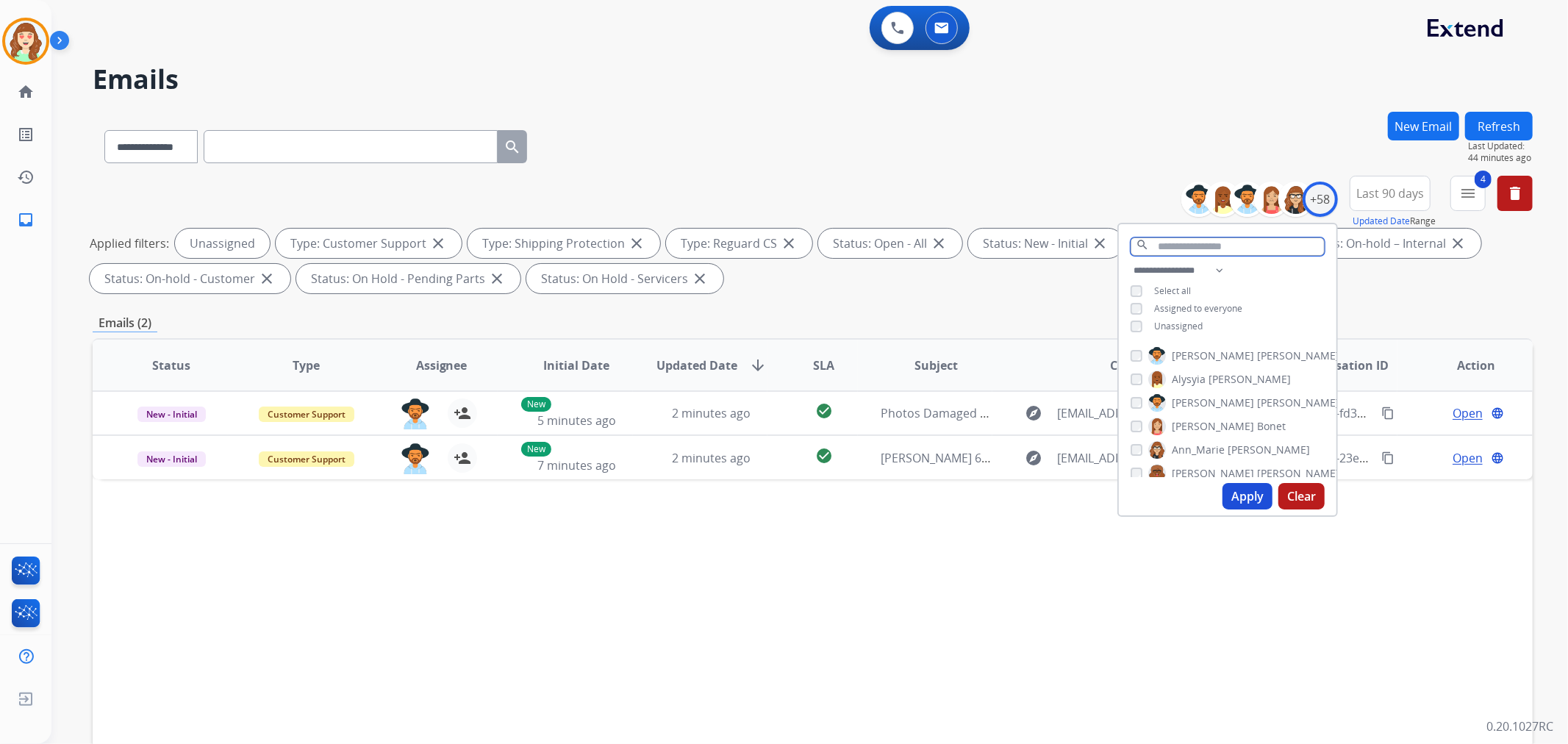
click at [1191, 250] on input "text" at bounding box center [1227, 247] width 194 height 19
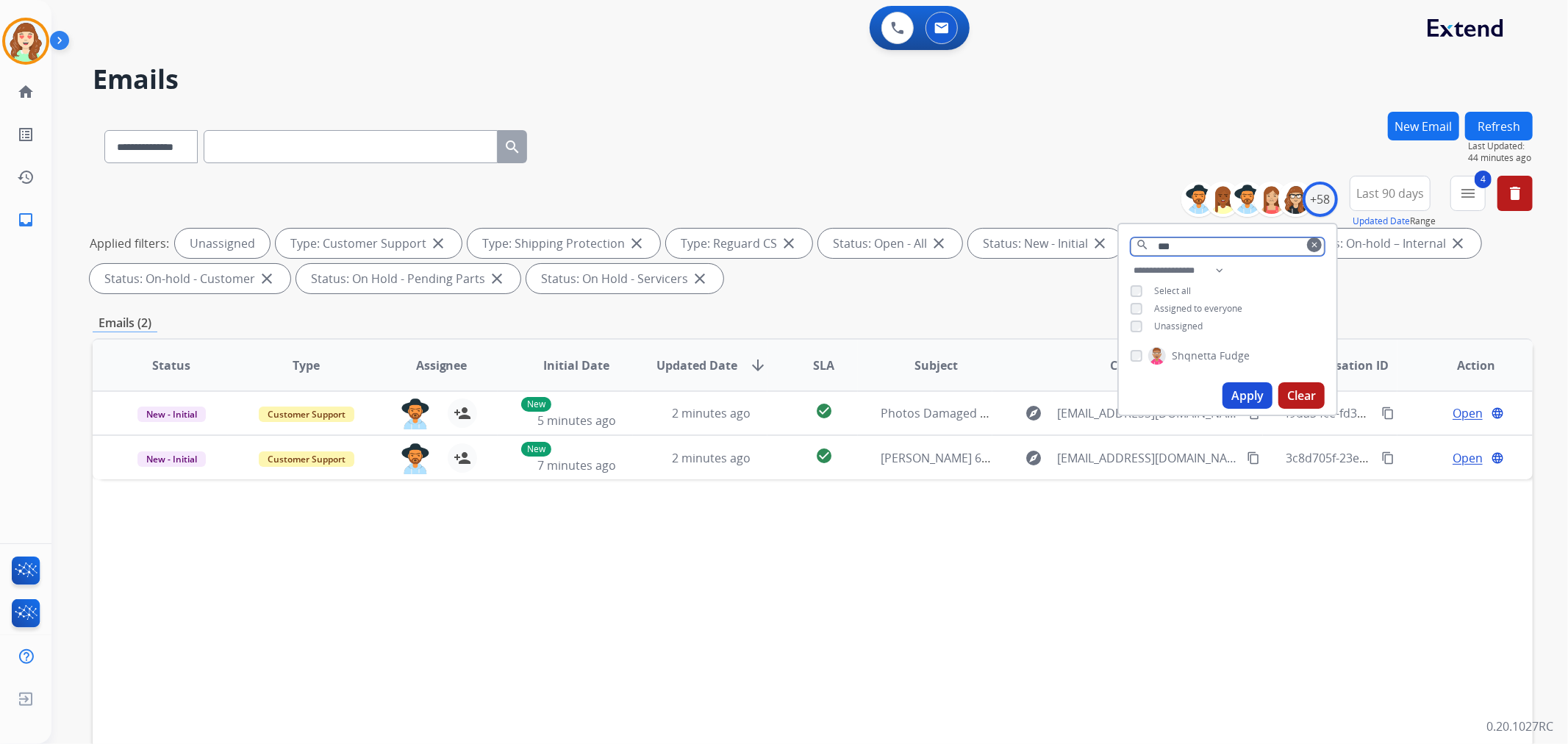
type input "***"
click at [1137, 359] on div "Shqnetta Fudge" at bounding box center [1190, 356] width 119 height 18
click at [1255, 388] on button "Apply" at bounding box center [1248, 395] width 50 height 27
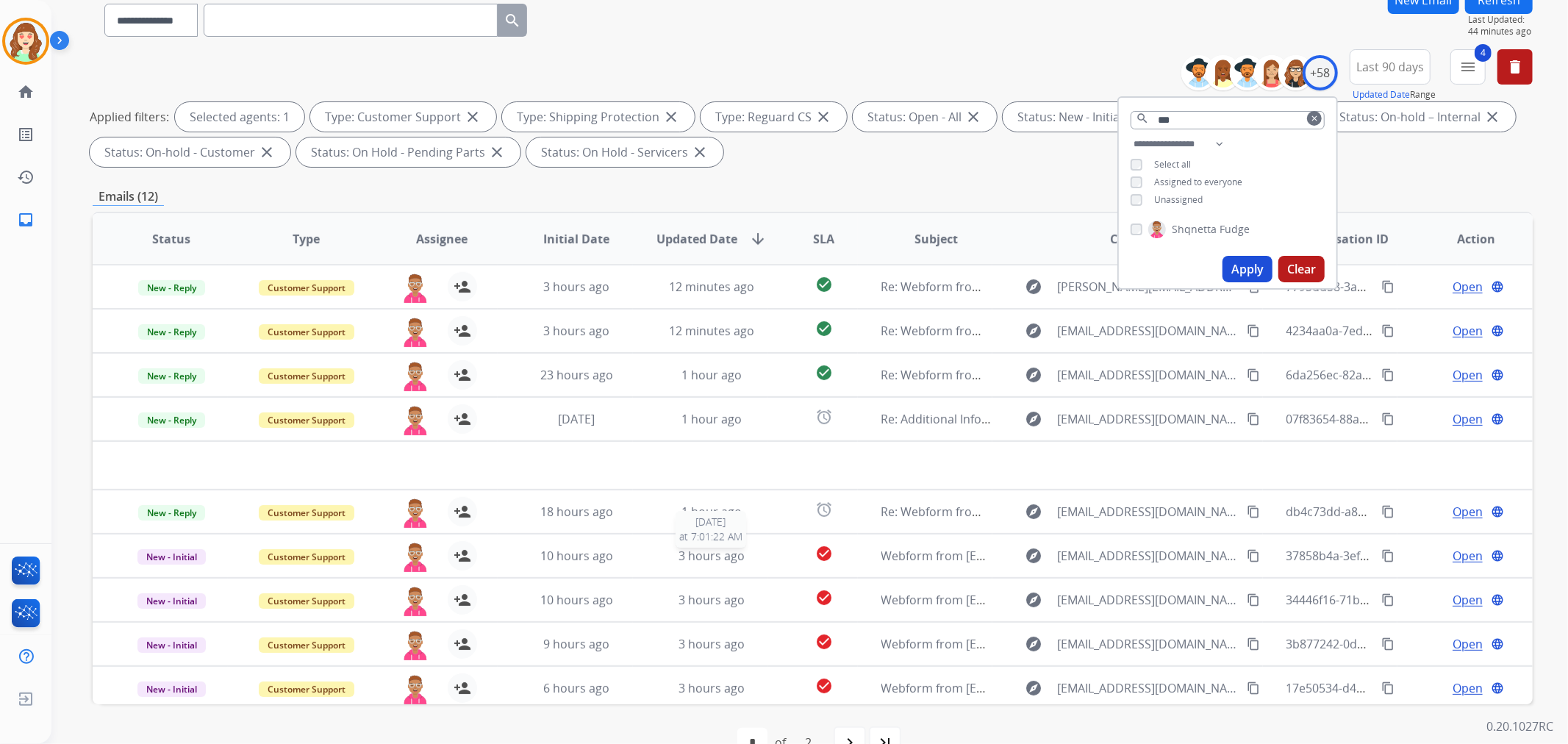
scroll to position [163, 0]
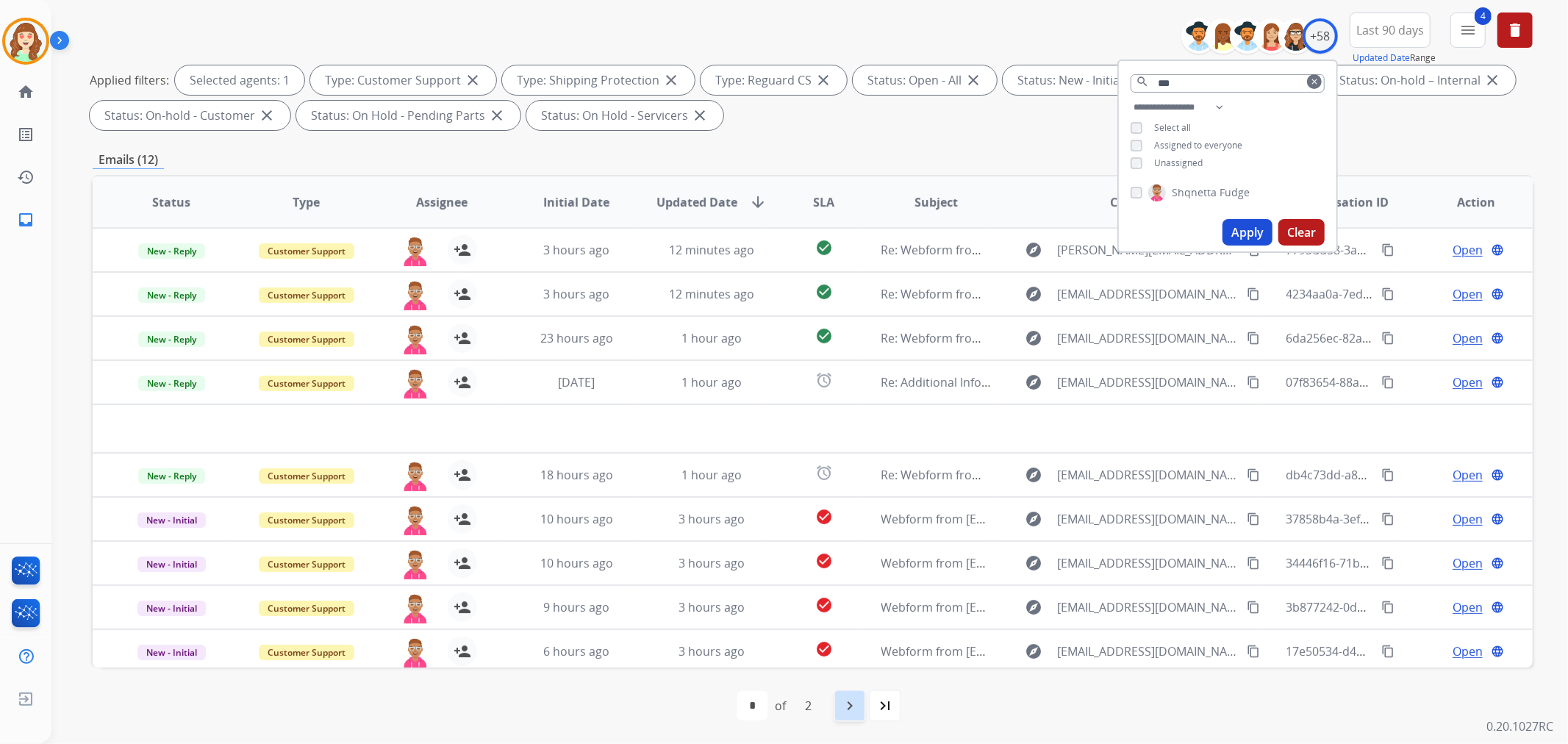
click at [855, 708] on mat-icon "navigate_next" at bounding box center [849, 706] width 18 height 18
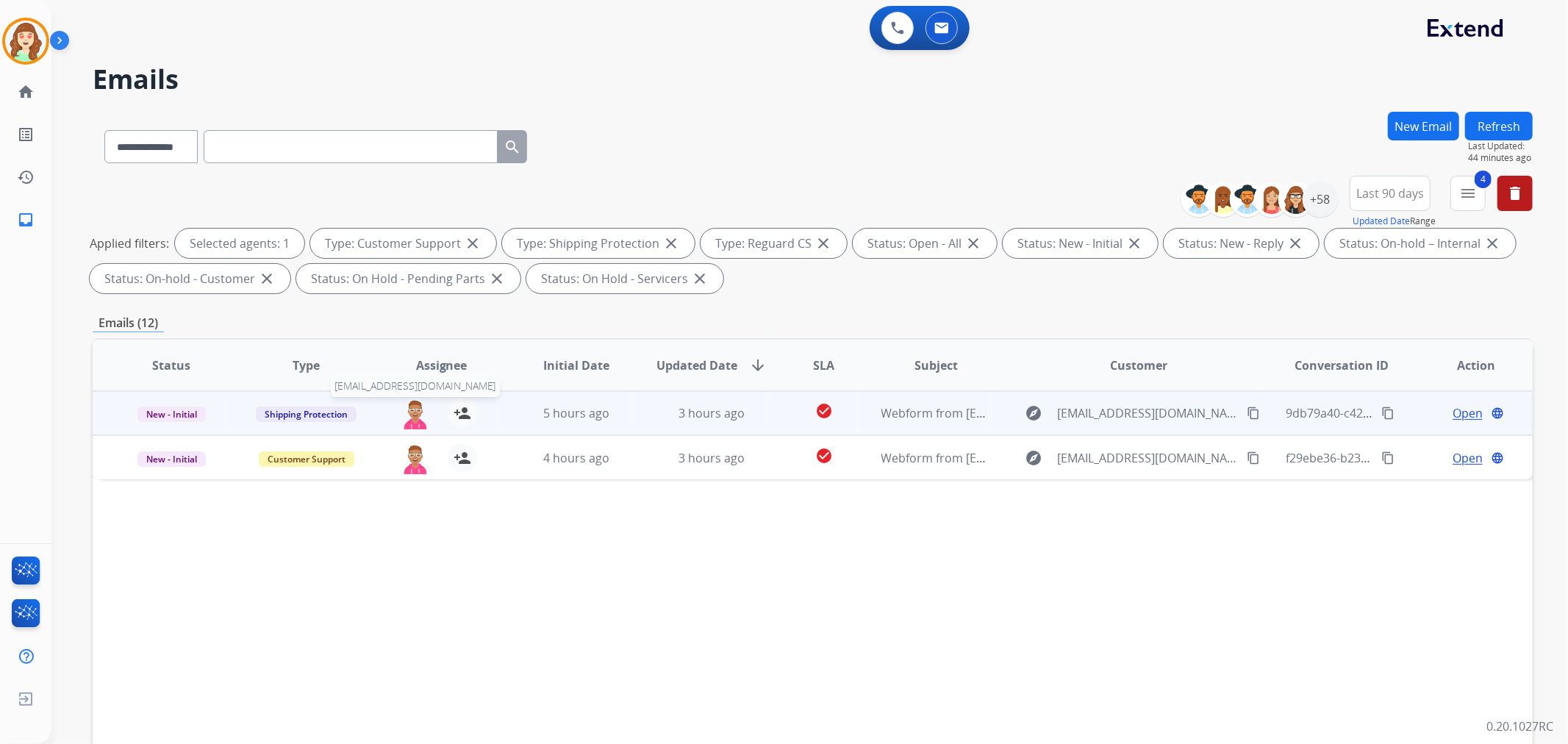
click at [419, 415] on img at bounding box center [416, 414] width 30 height 31
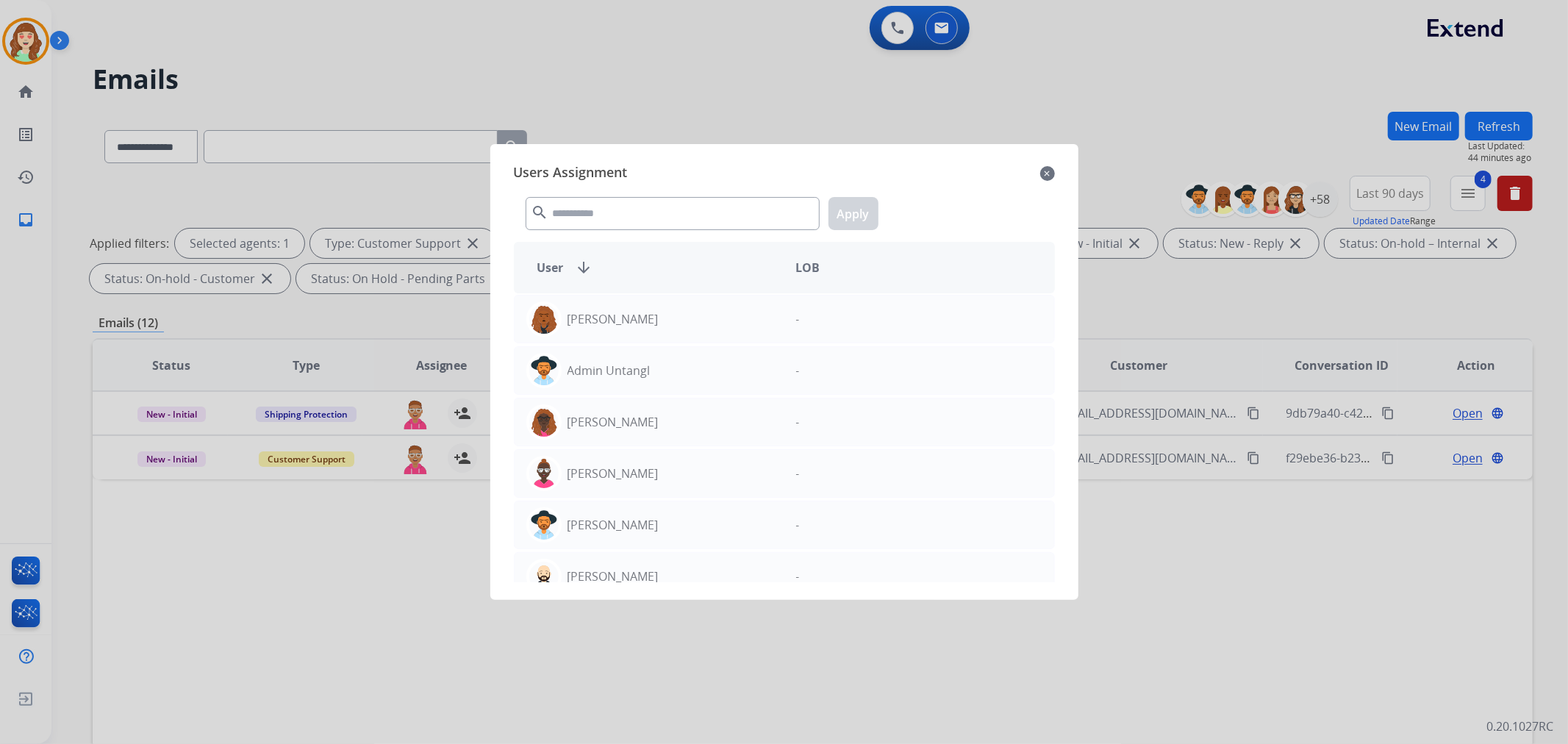
click at [1048, 173] on mat-icon "close" at bounding box center [1047, 173] width 15 height 18
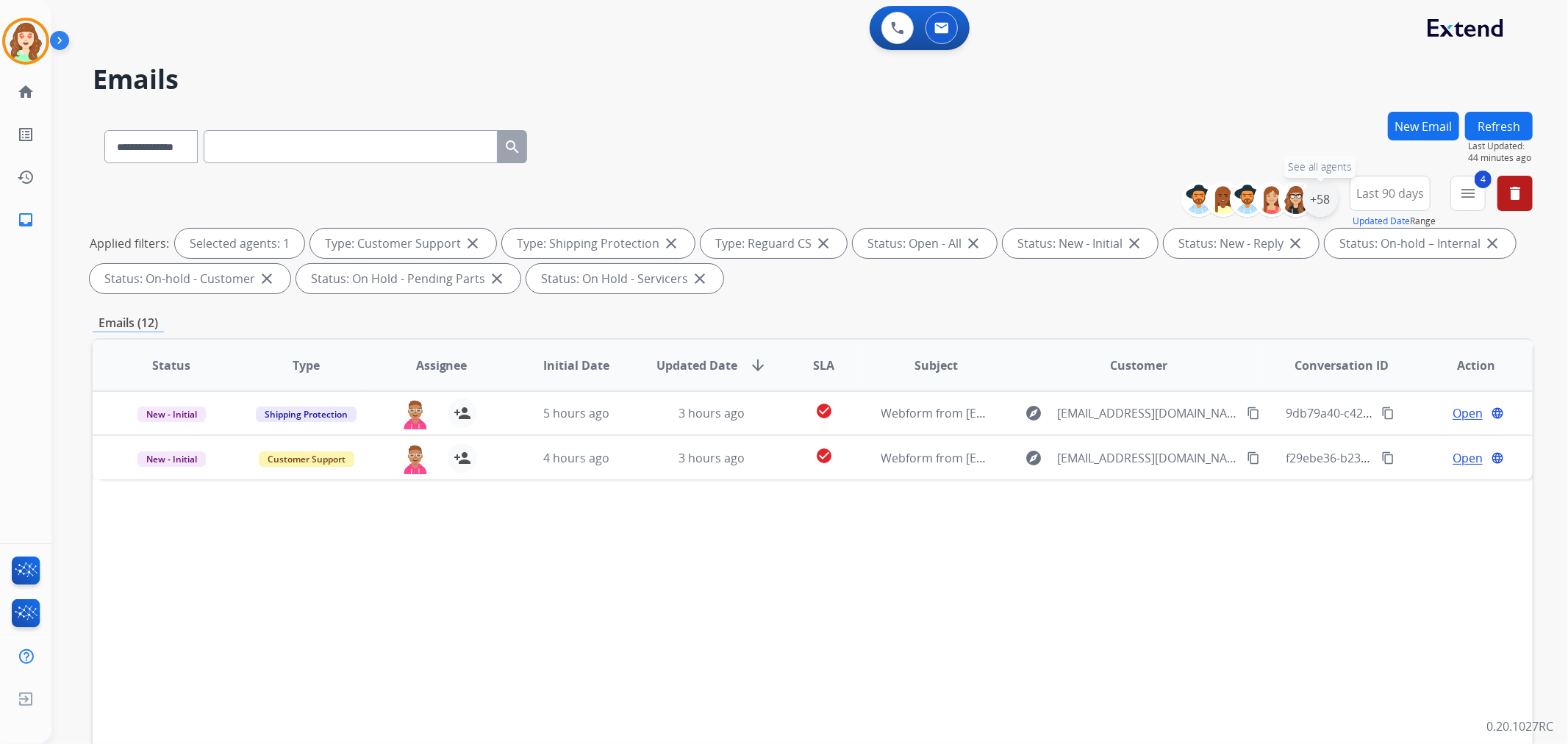
click at [1322, 202] on div "+58" at bounding box center [1320, 199] width 35 height 35
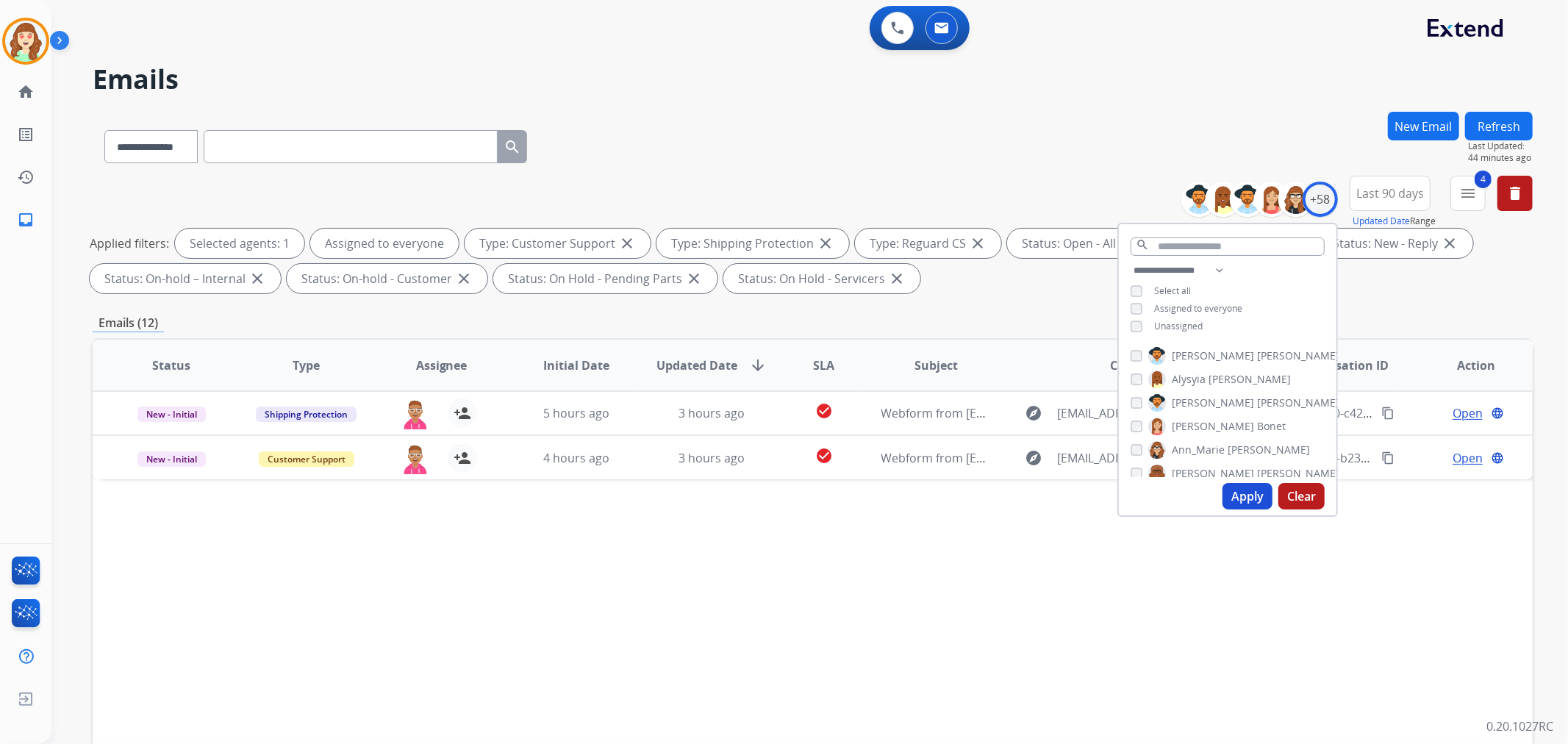
click at [1248, 501] on button "Apply" at bounding box center [1248, 496] width 50 height 27
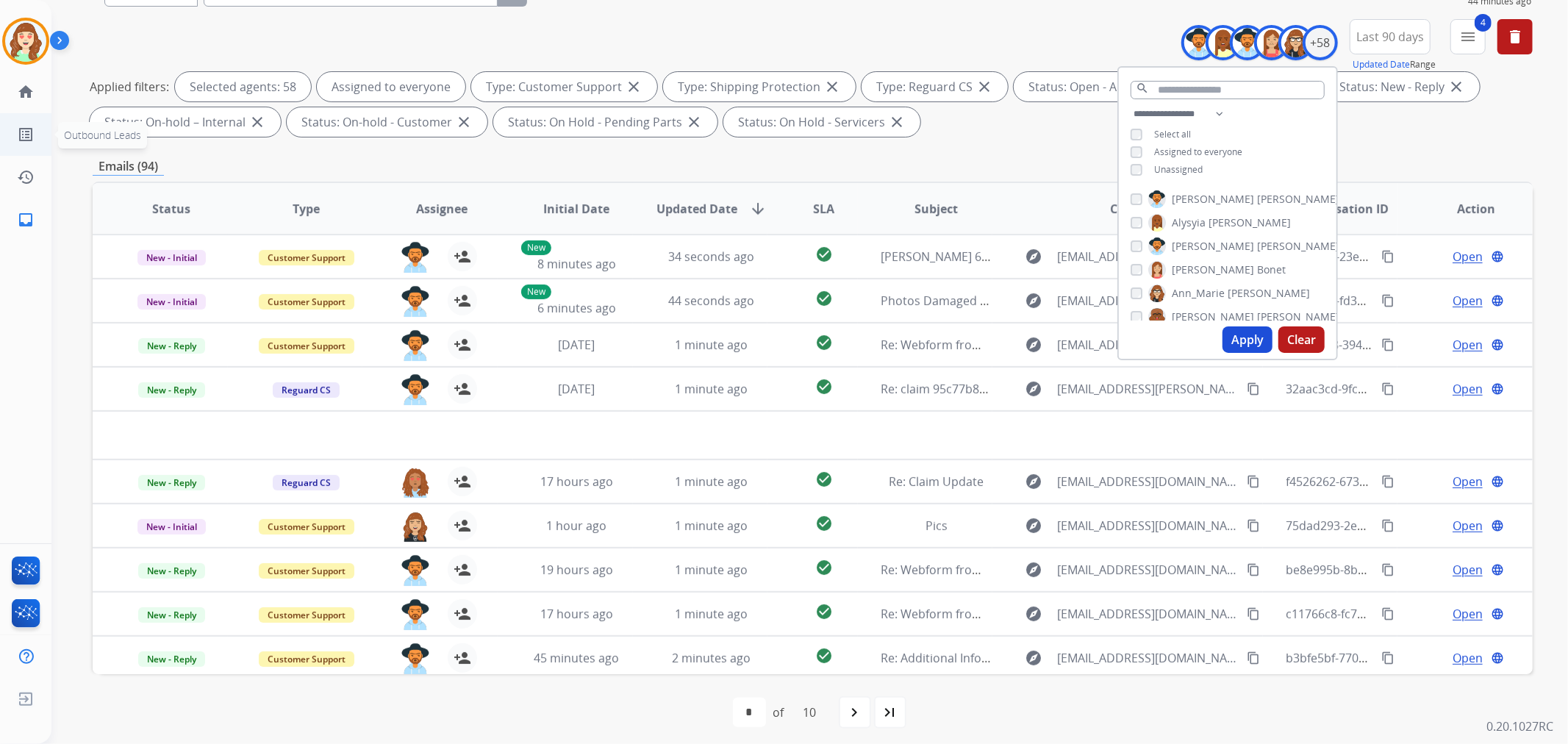
scroll to position [163, 0]
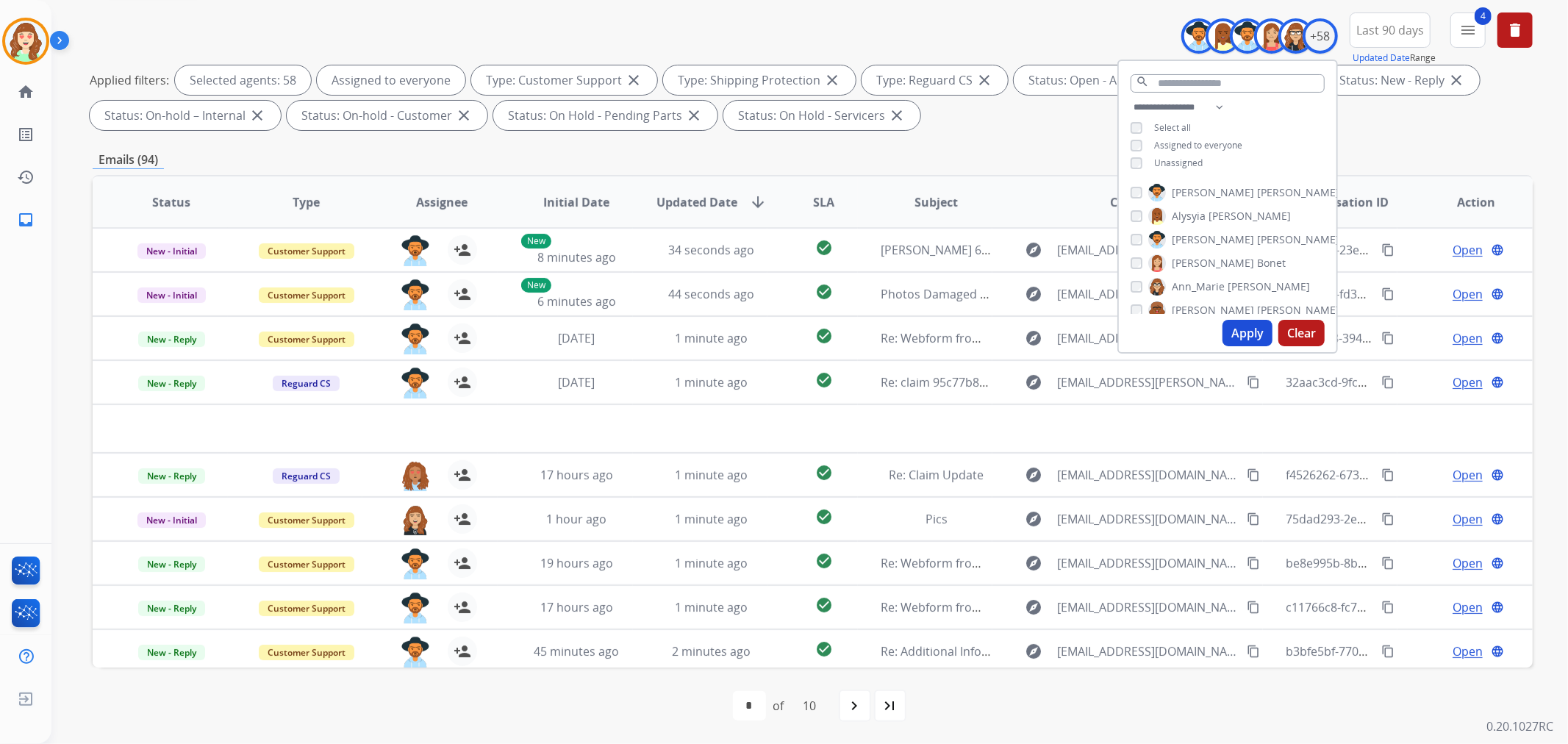
click at [1240, 333] on button "Apply" at bounding box center [1248, 333] width 50 height 27
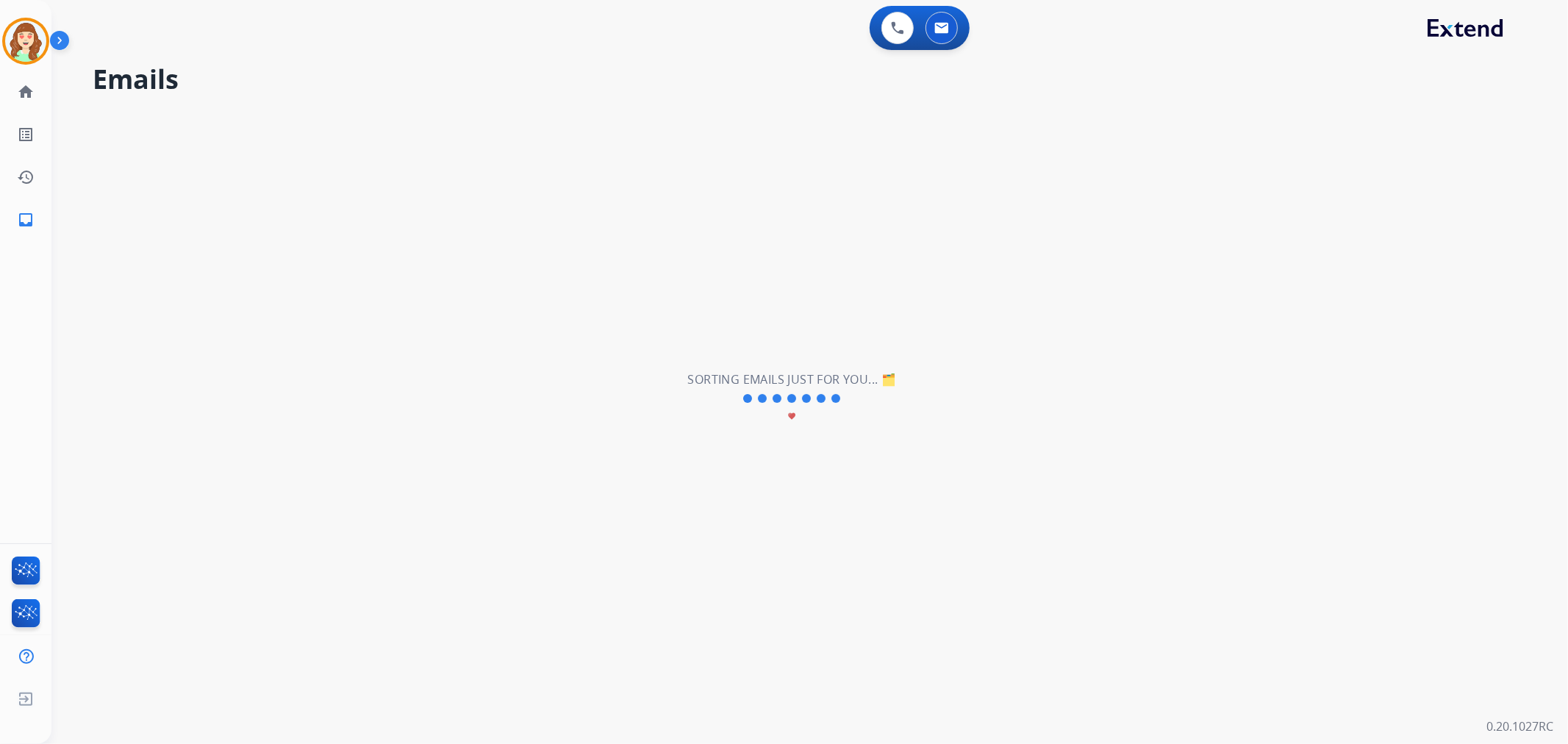
scroll to position [0, 0]
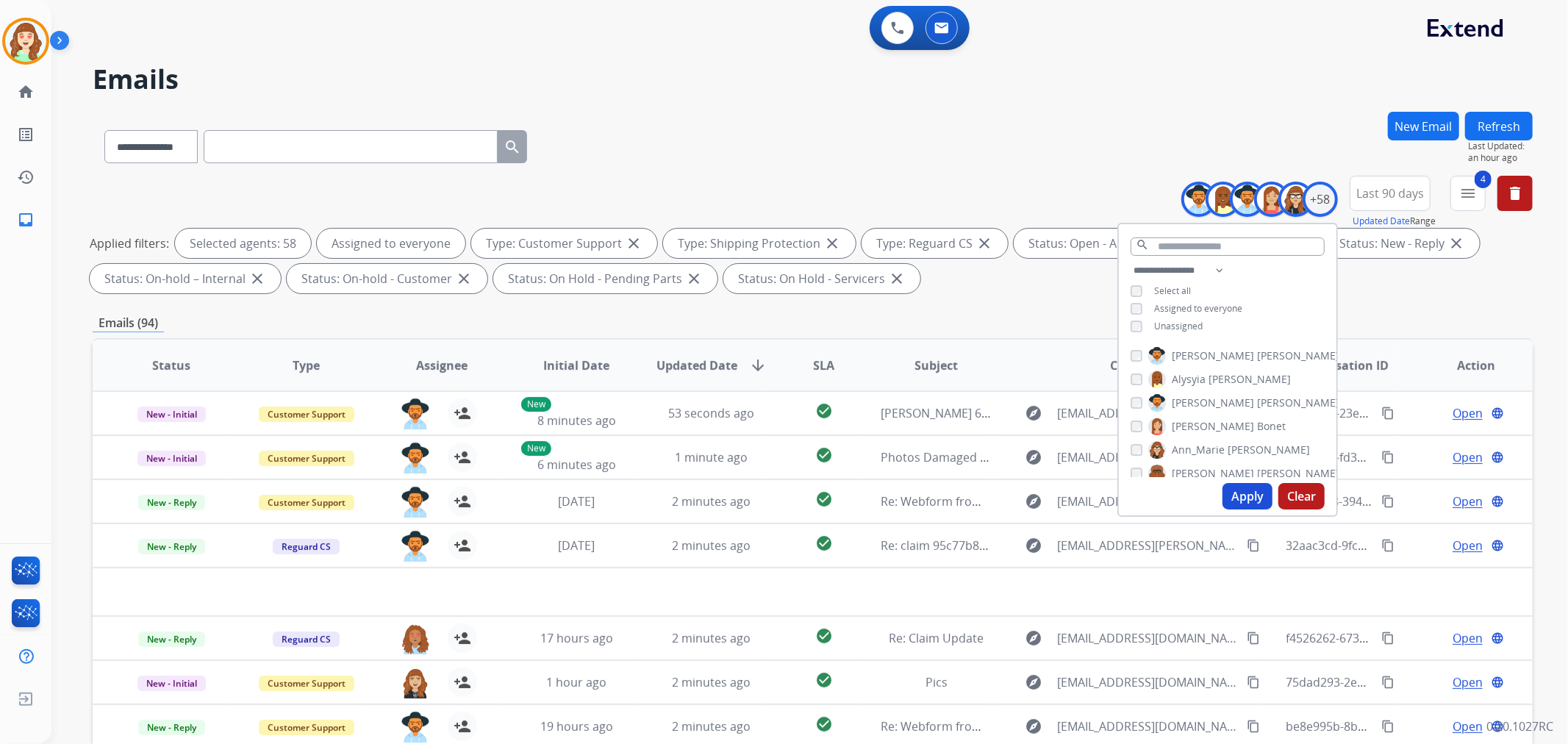
click at [803, 127] on div "**********" at bounding box center [813, 144] width 1440 height 64
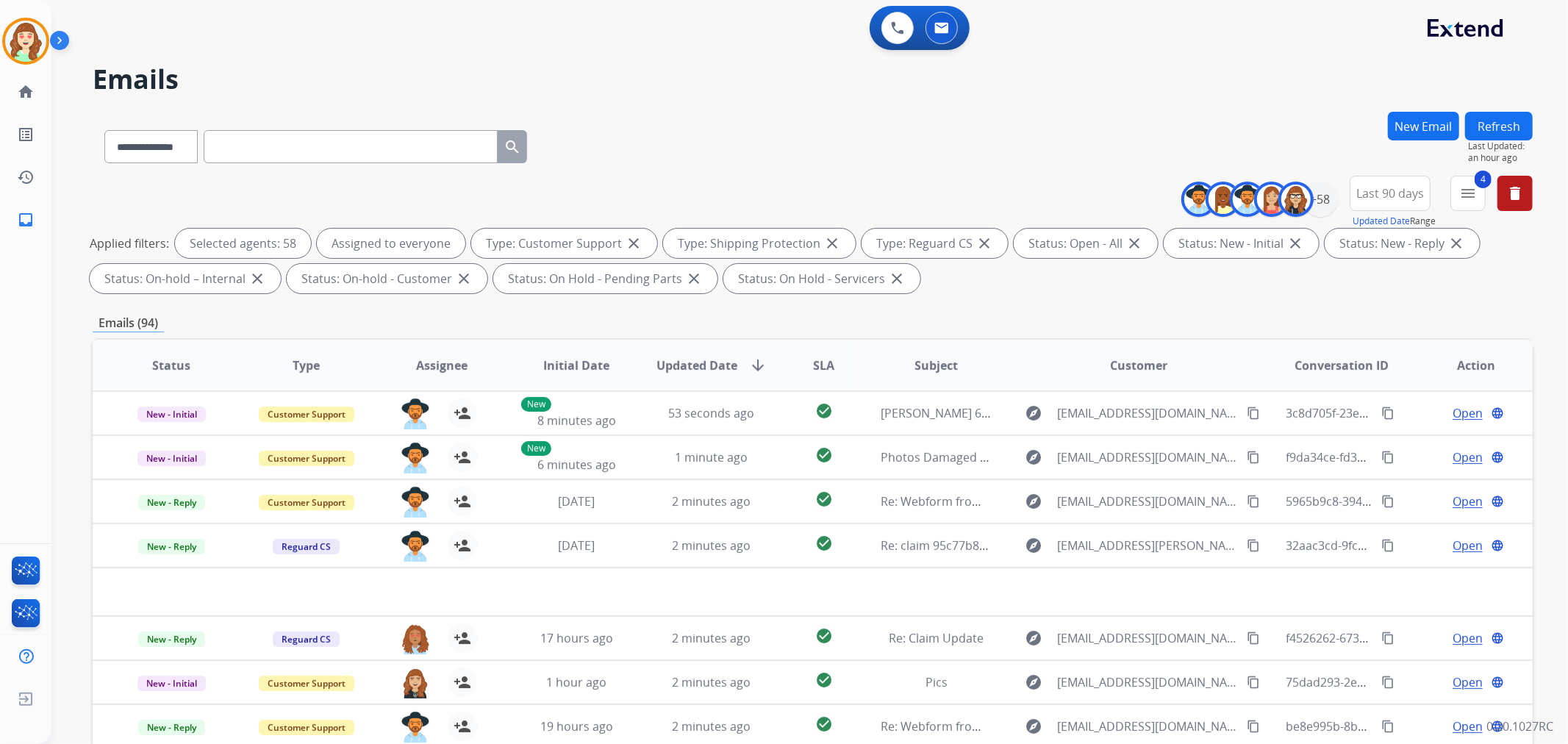
click at [819, 365] on span "SLA" at bounding box center [823, 365] width 21 height 18
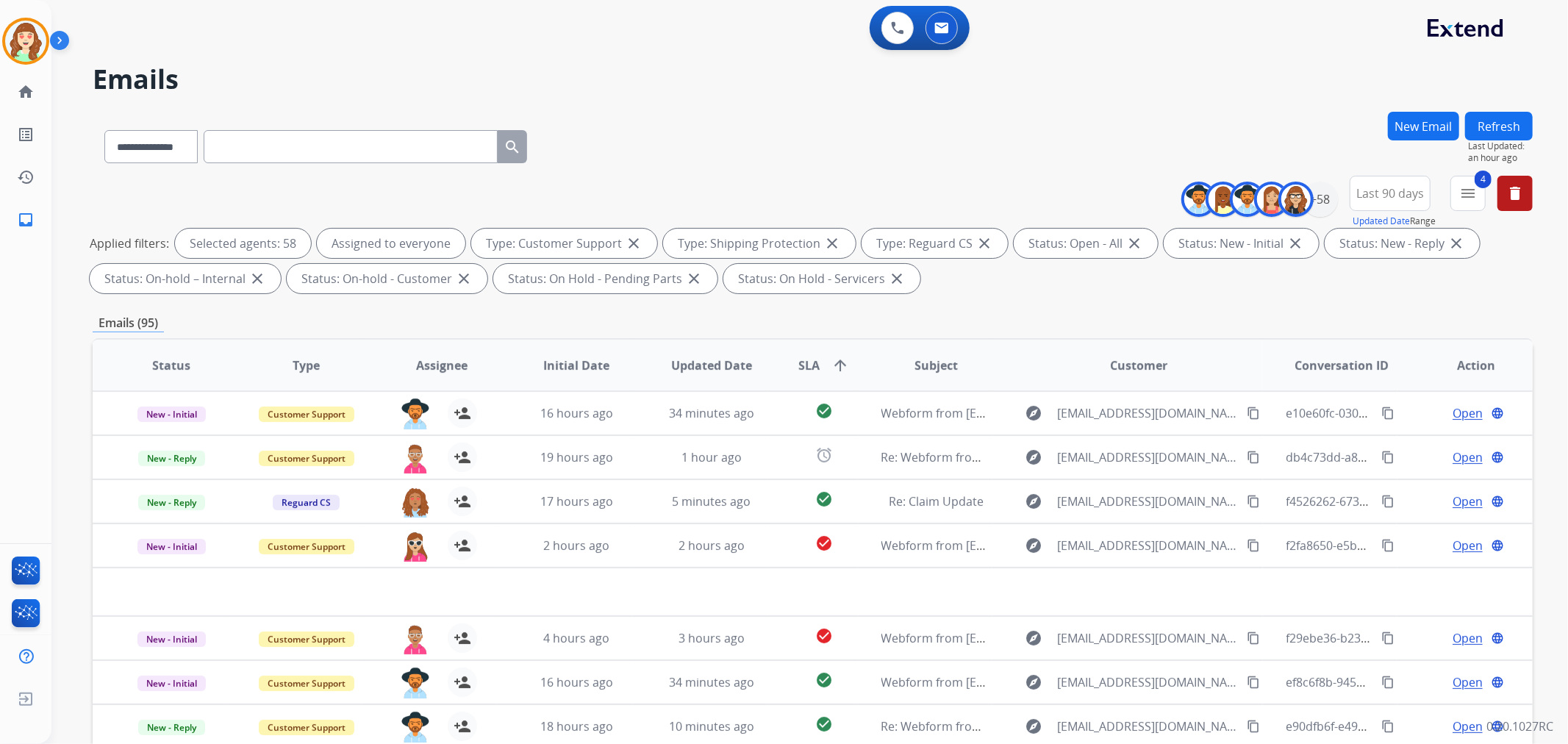
scroll to position [163, 0]
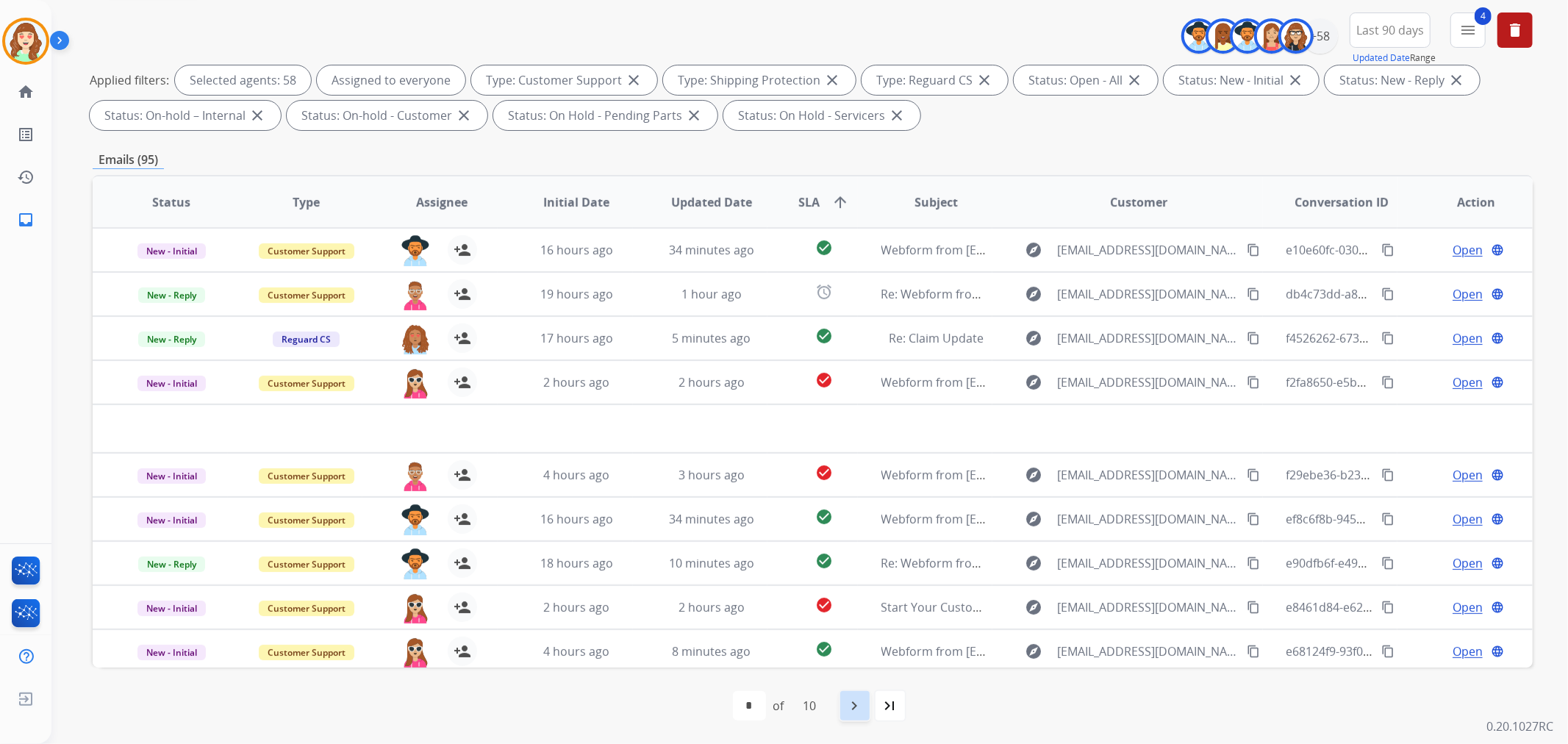
click at [864, 712] on mat-icon "navigate_next" at bounding box center [855, 706] width 18 height 18
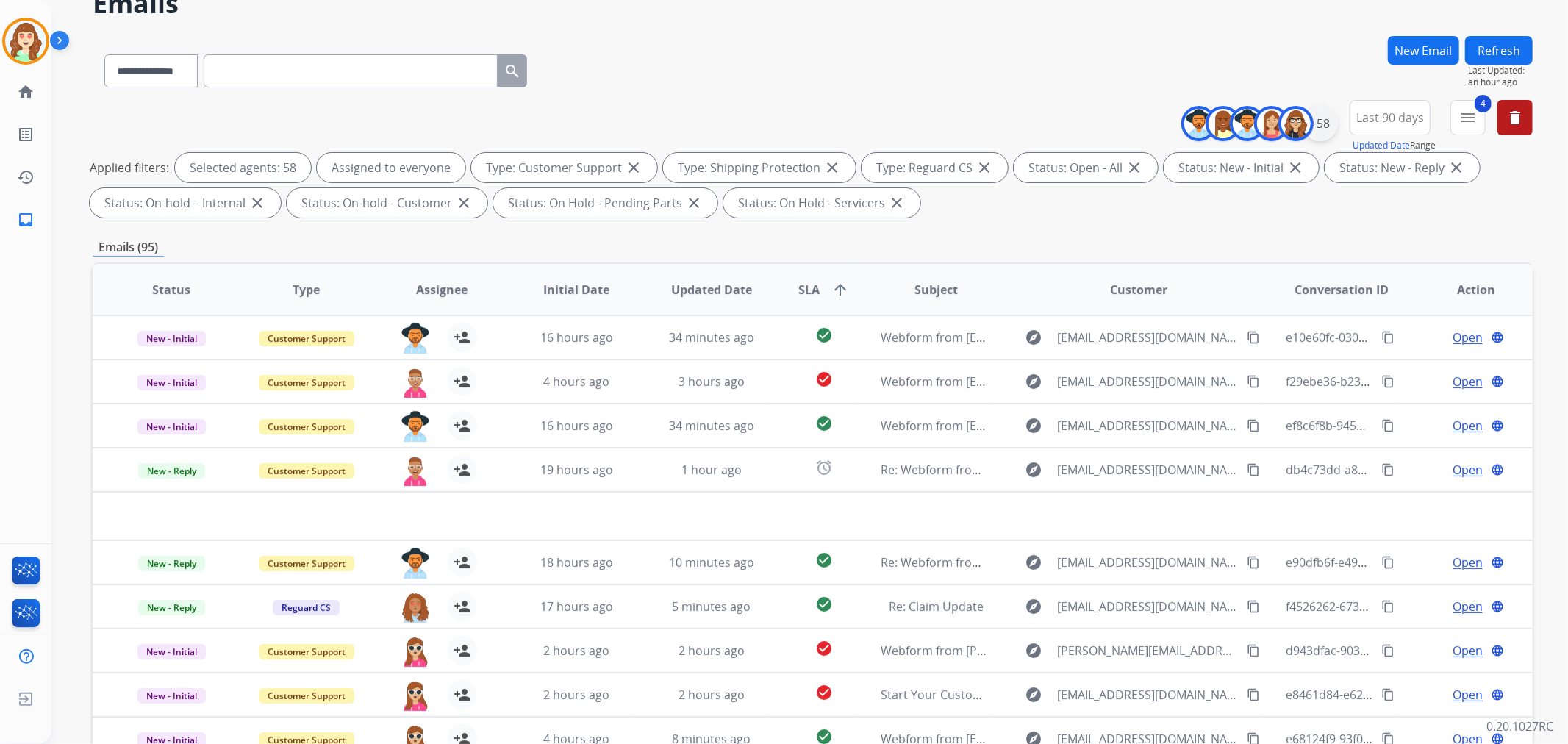
scroll to position [0, 0]
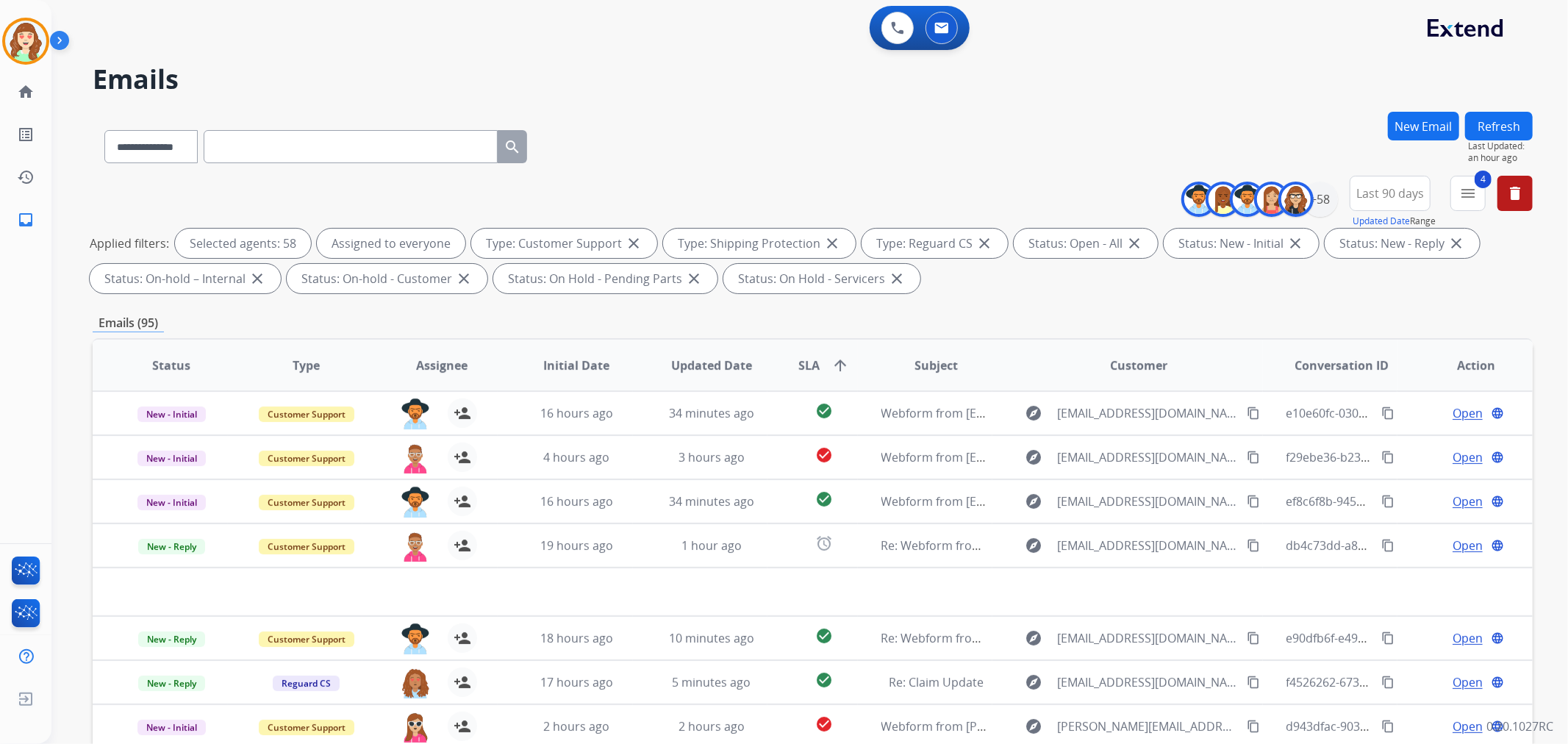
click at [273, 143] on input "text" at bounding box center [351, 147] width 294 height 33
paste input "**********"
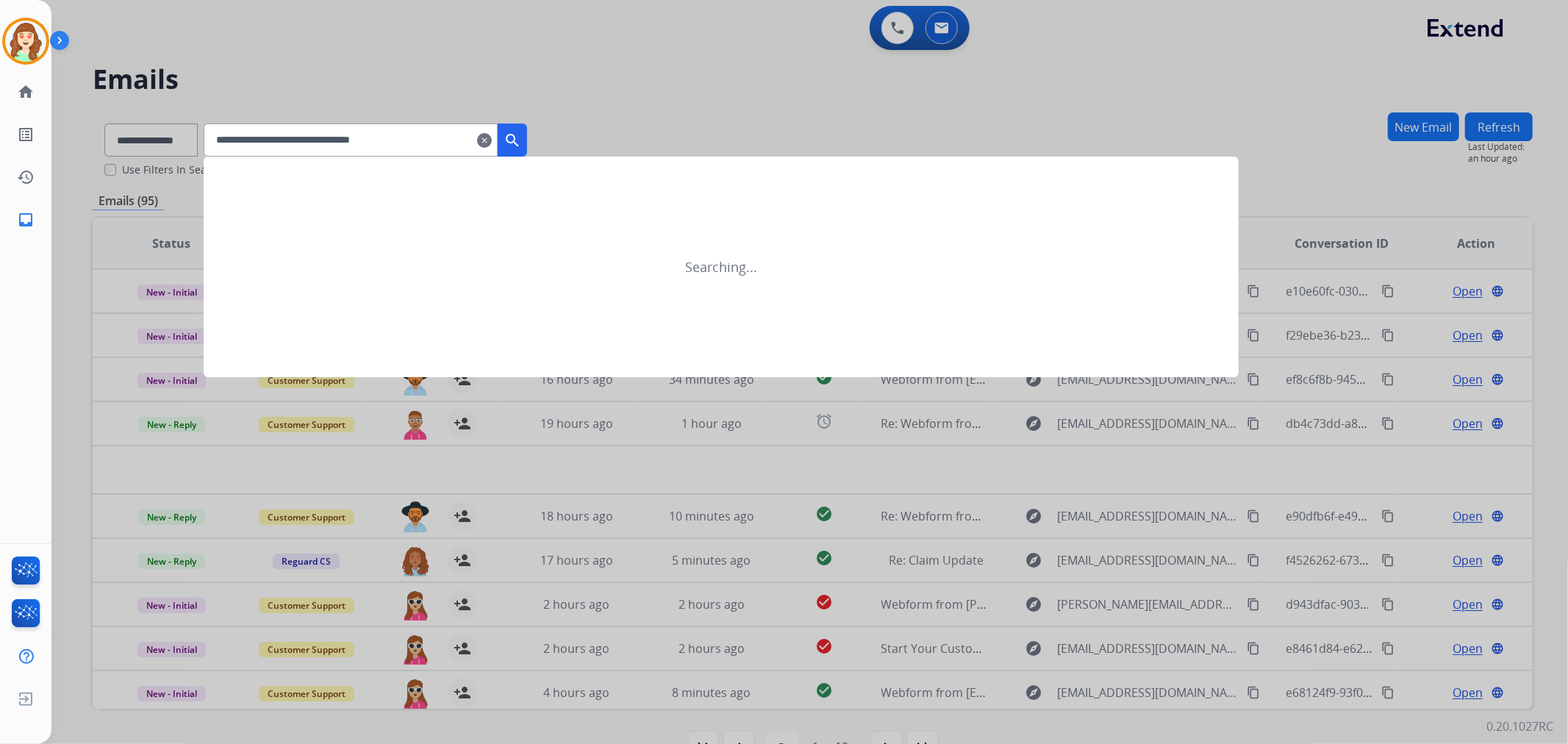
type input "**********"
click at [521, 138] on mat-icon "search" at bounding box center [513, 140] width 18 height 18
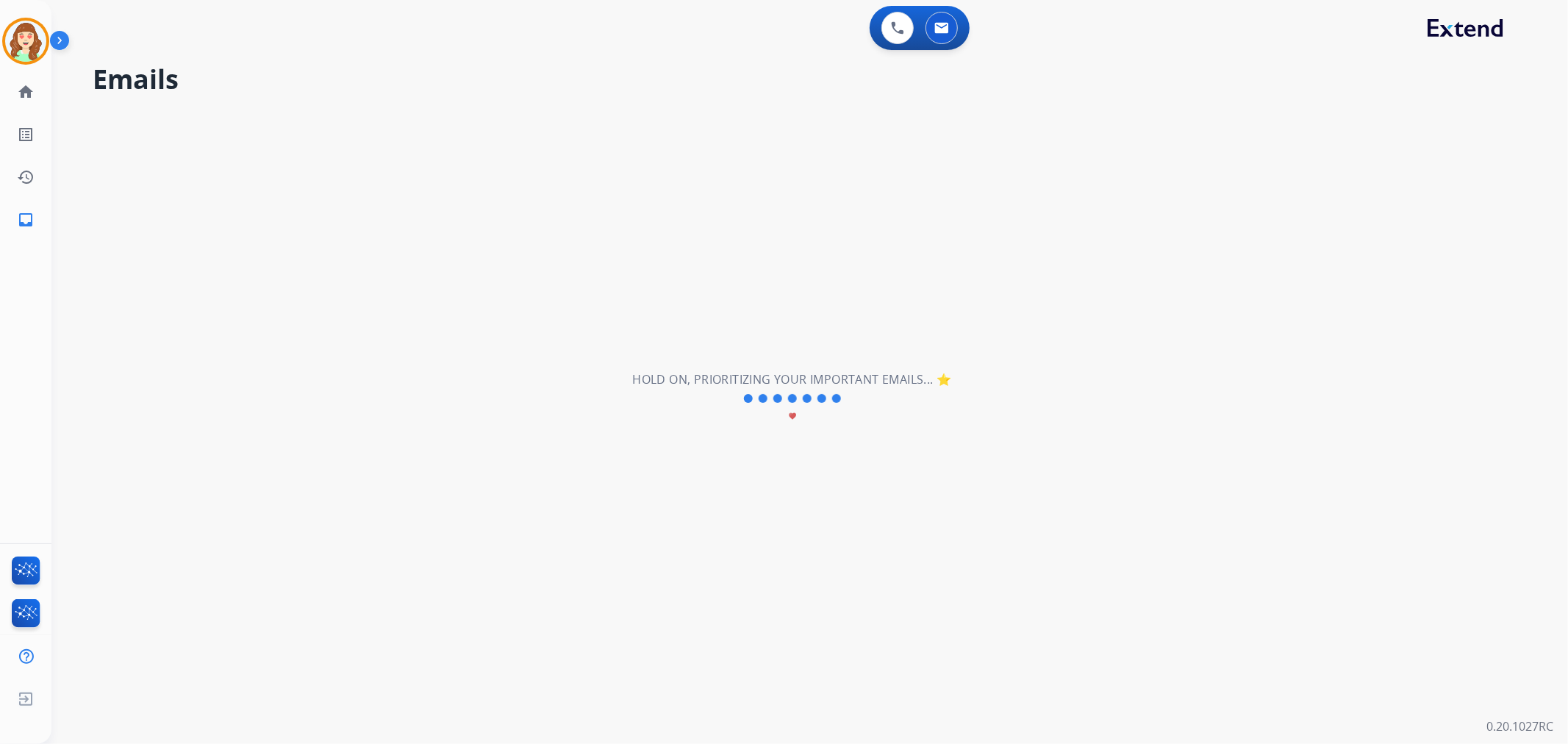
select select "*"
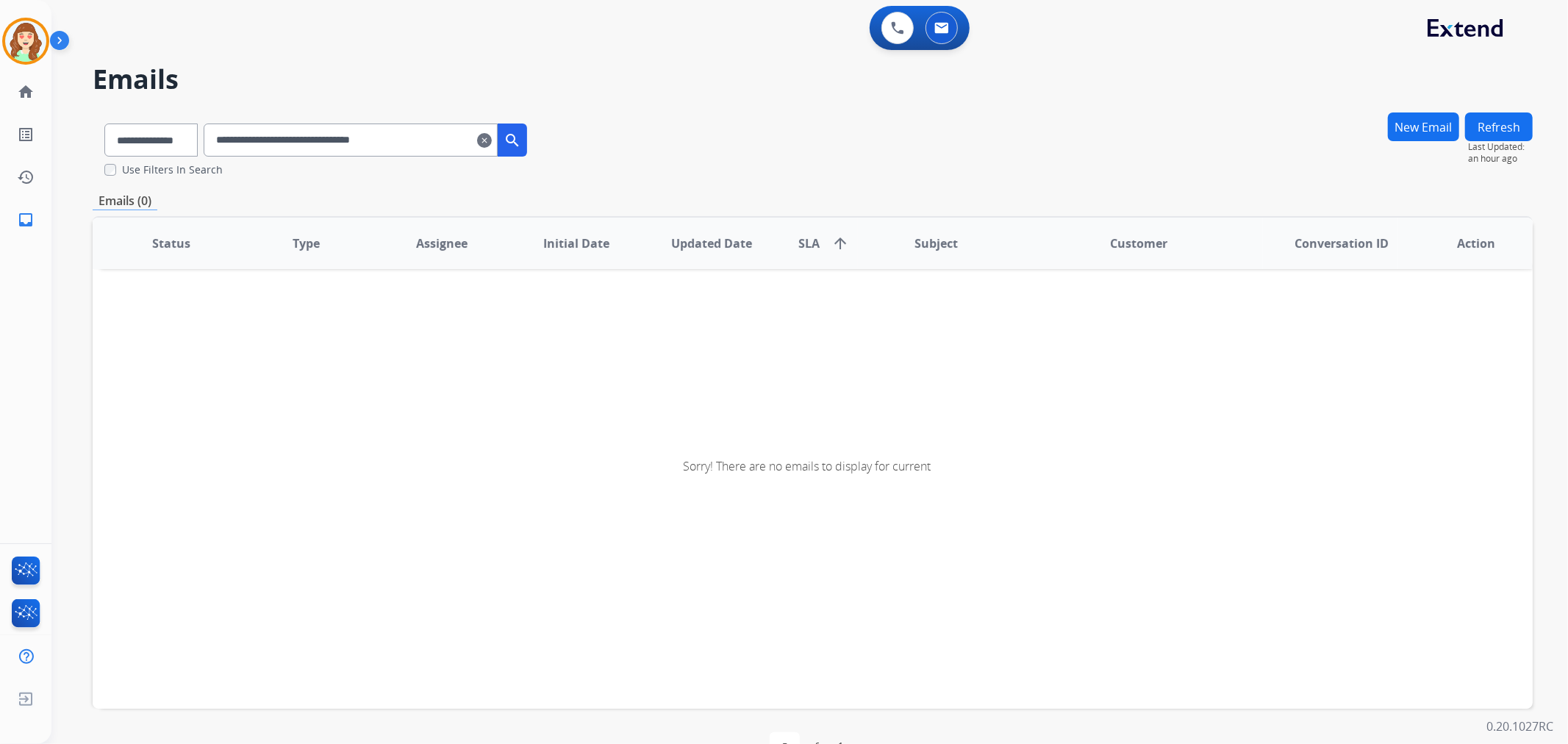
click at [446, 145] on input "**********" at bounding box center [351, 140] width 294 height 33
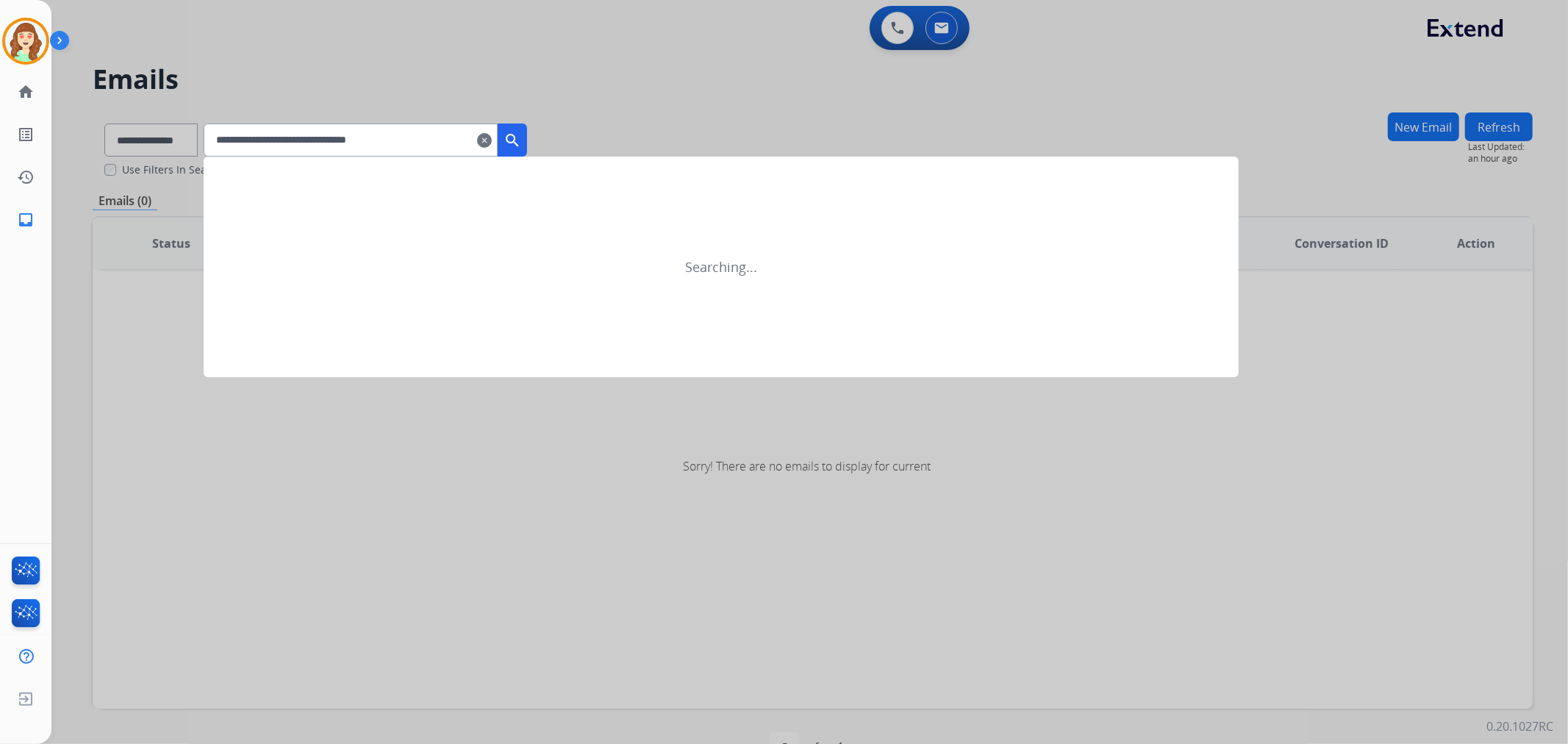
type input "**********"
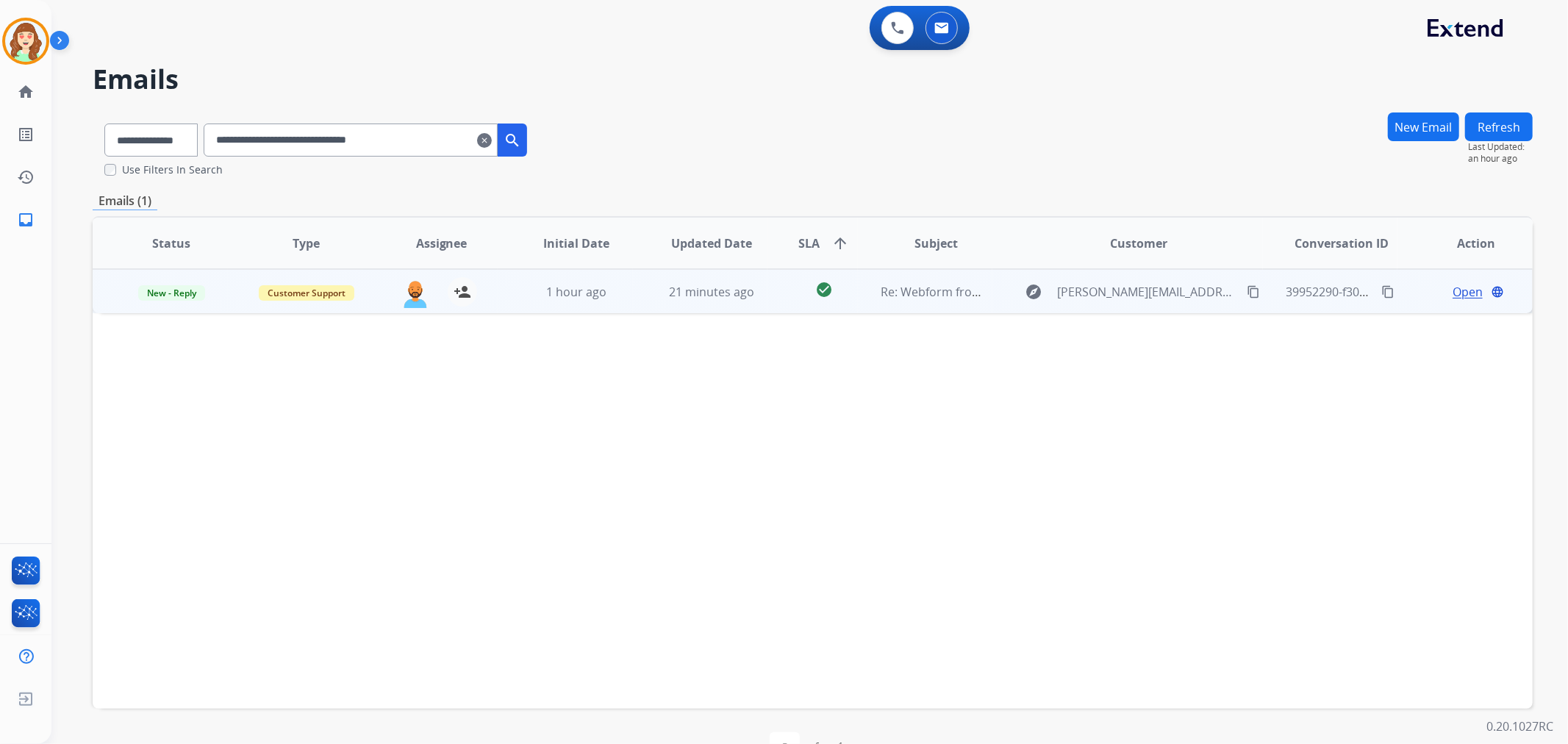
click at [1463, 288] on span "Open" at bounding box center [1467, 292] width 30 height 18
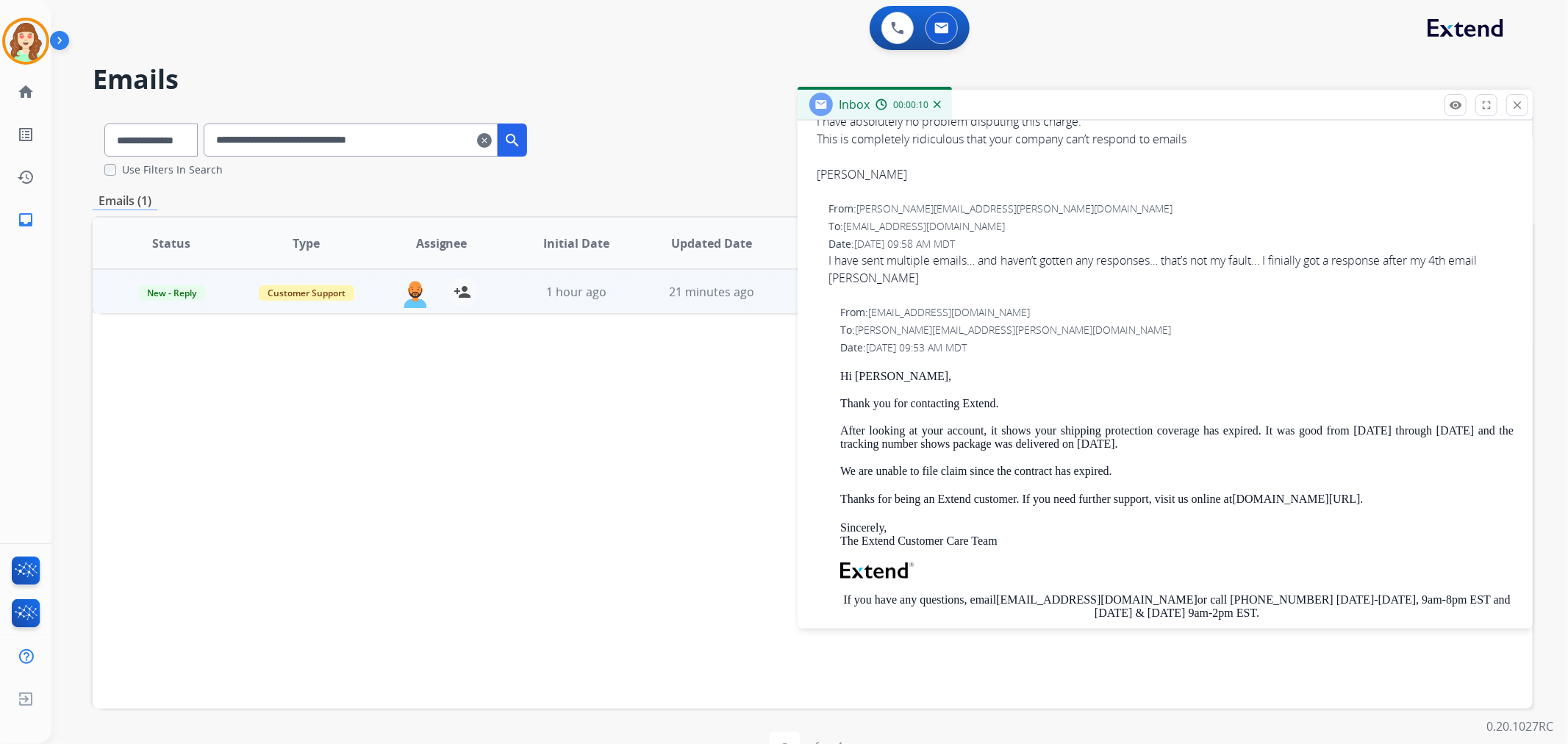
scroll to position [327, 0]
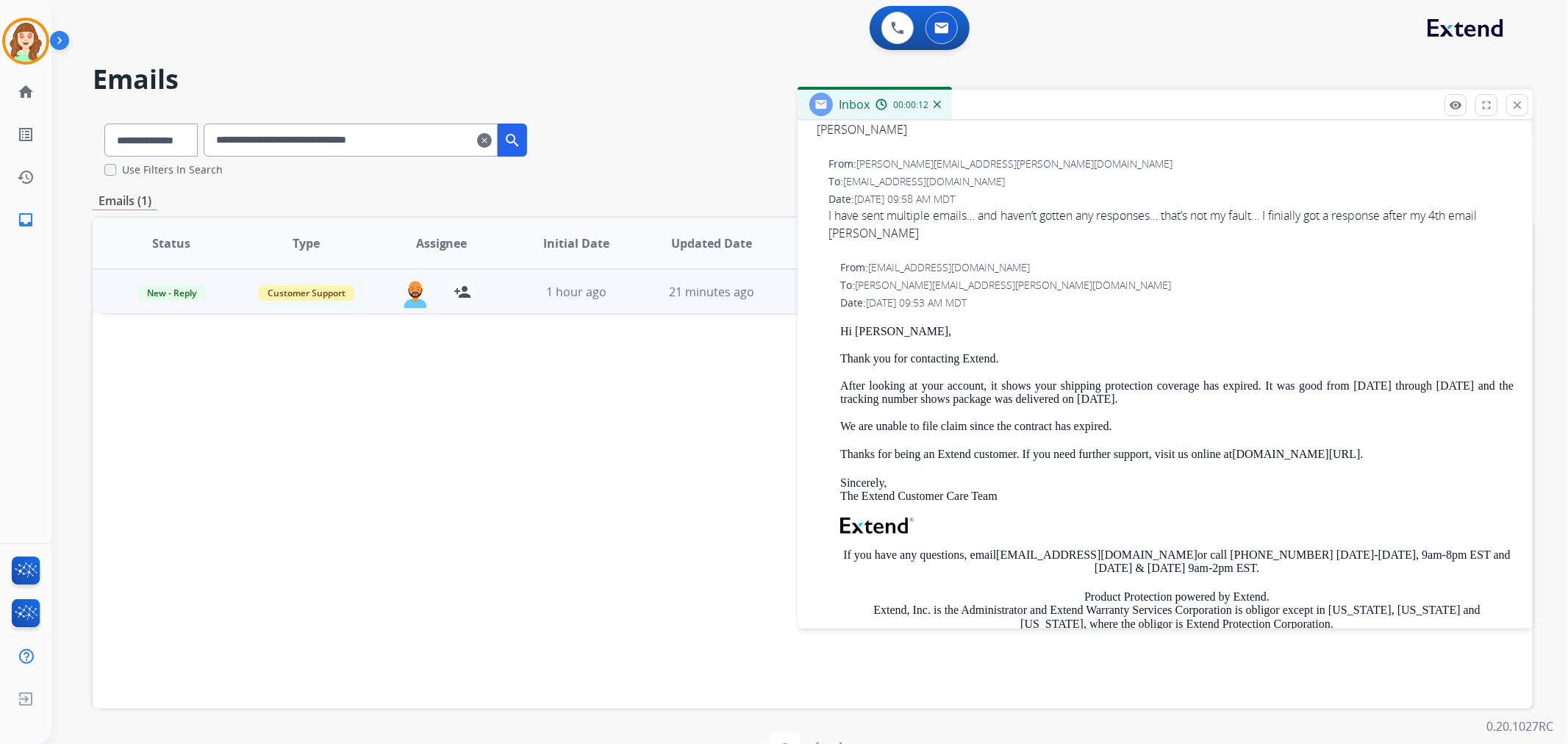
click at [673, 392] on div "Status Type Assignee Initial Date Updated Date SLA arrow_upward Subject Custome…" at bounding box center [813, 463] width 1440 height 492
click at [1511, 99] on mat-icon "close" at bounding box center [1517, 105] width 13 height 13
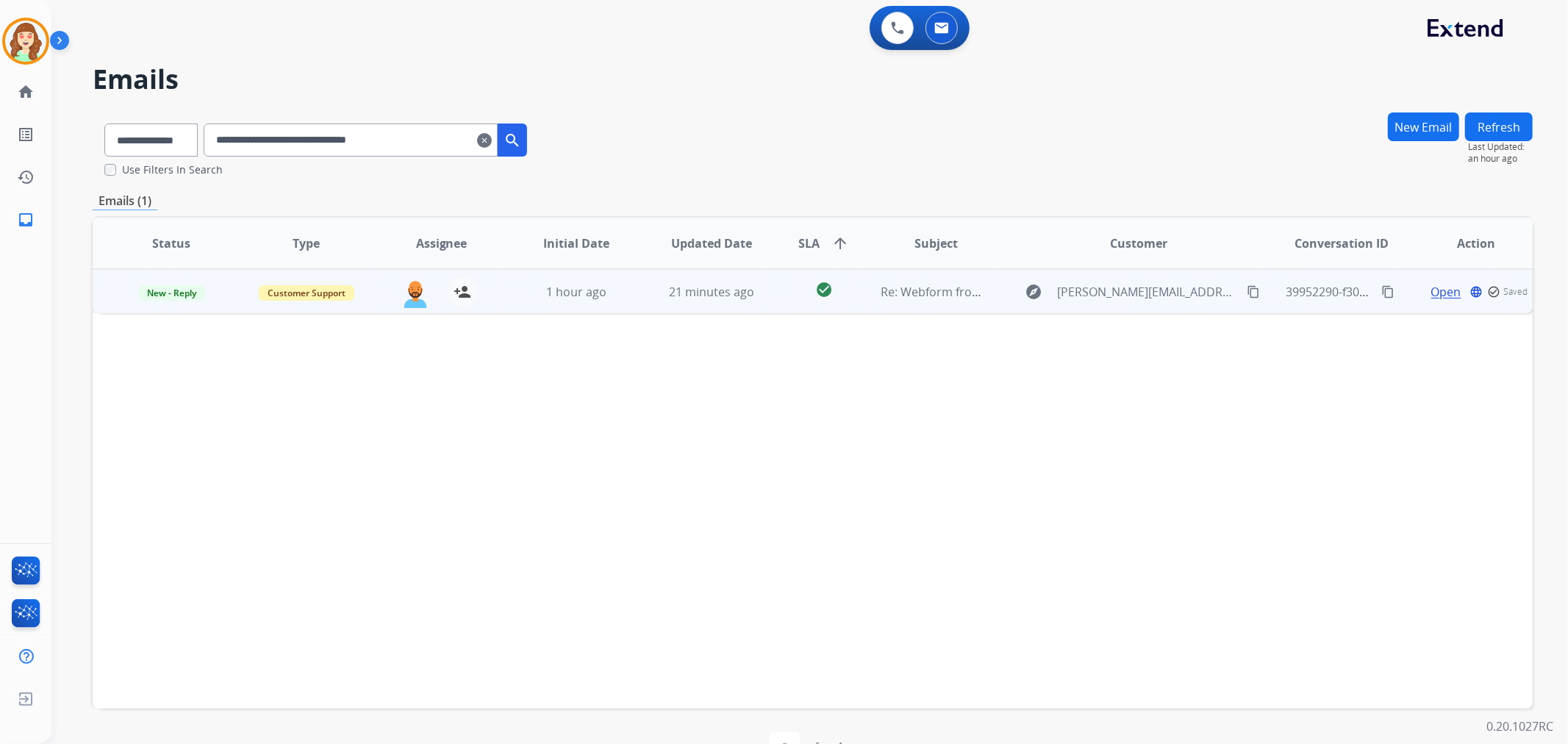
click at [1429, 283] on div "Open language check_circle_outline Saved" at bounding box center [1477, 292] width 111 height 18
click at [1462, 296] on span "Open" at bounding box center [1467, 291] width 30 height 18
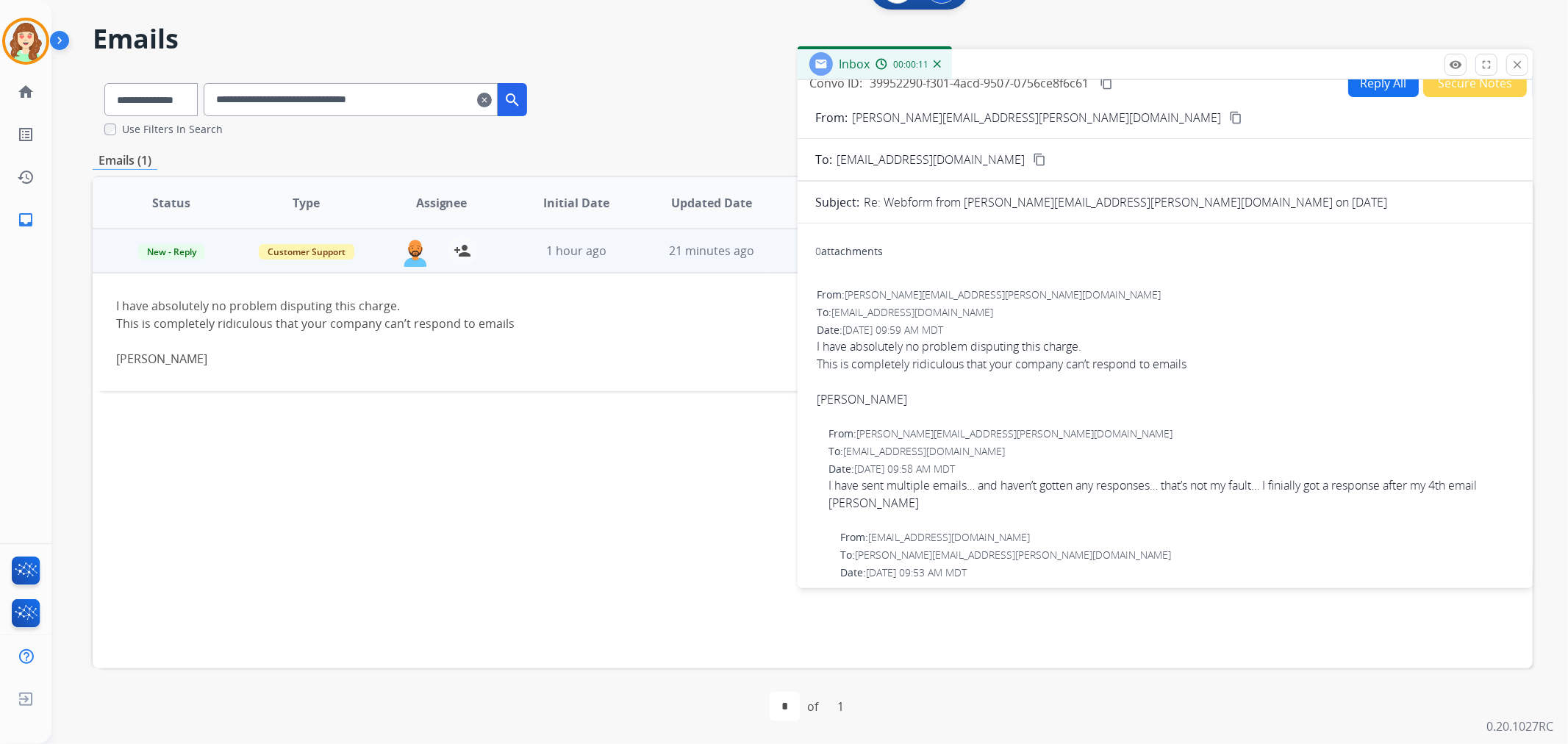
scroll to position [0, 0]
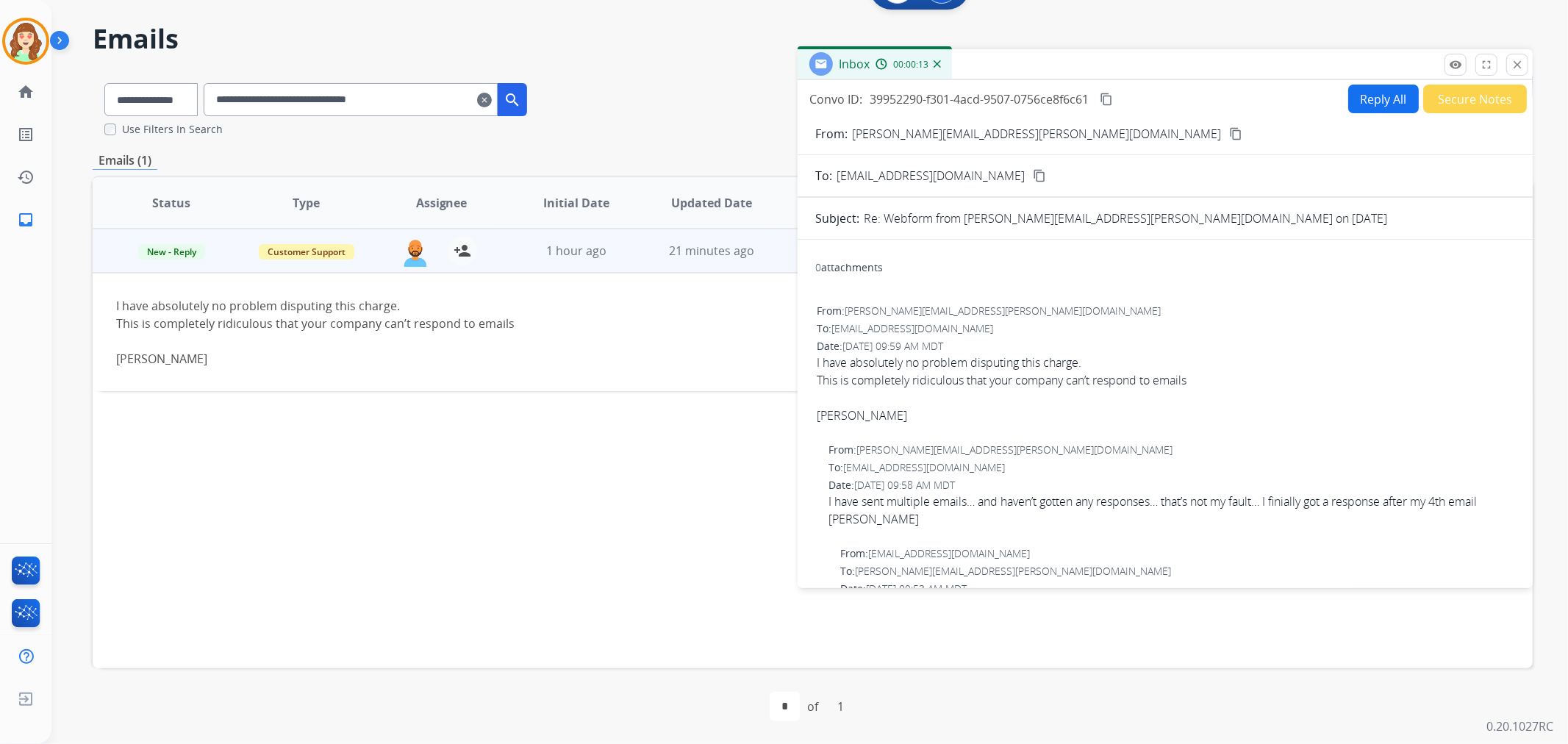
click at [1229, 129] on mat-icon "content_copy" at bounding box center [1235, 134] width 13 height 13
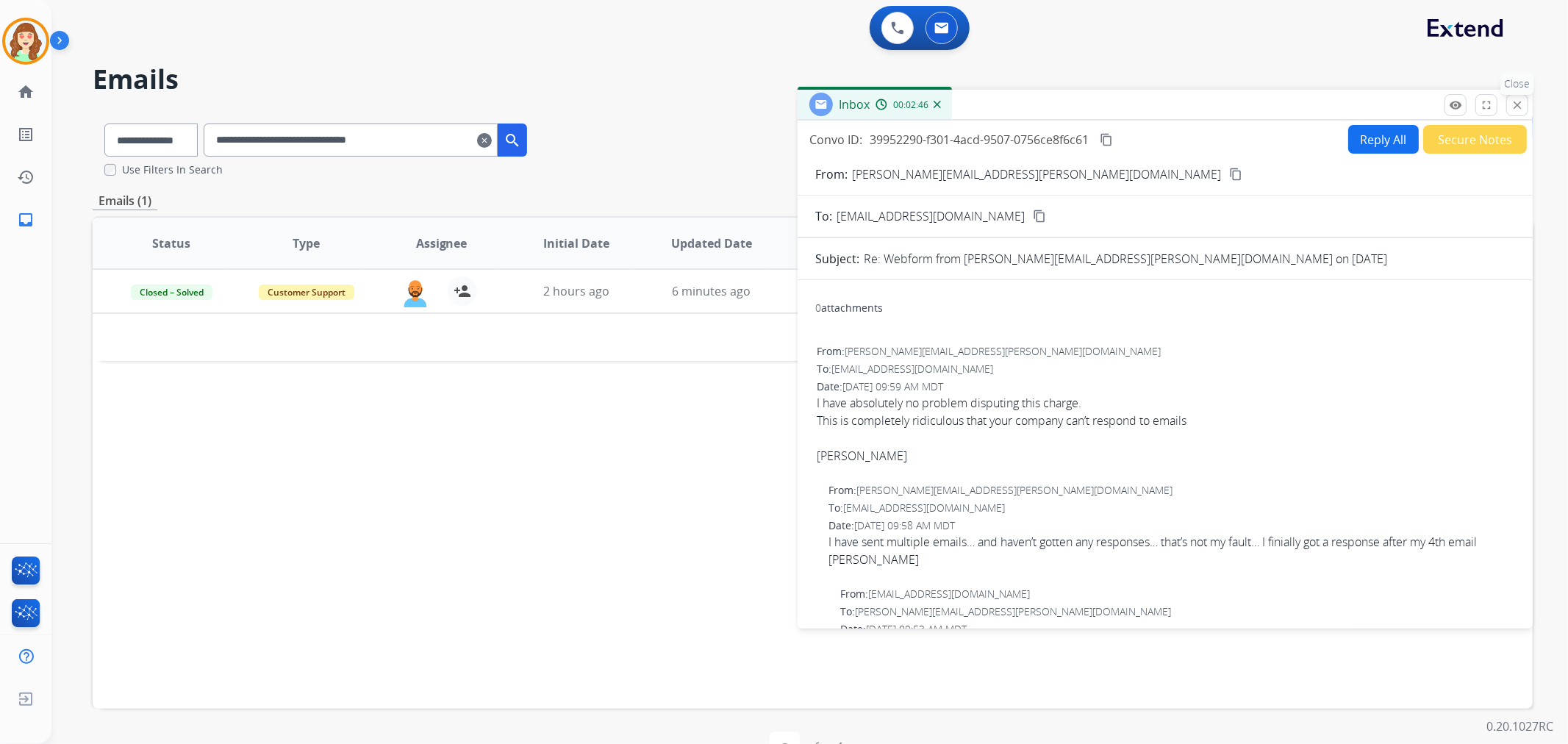
click at [1523, 106] on button "close Close" at bounding box center [1517, 105] width 22 height 22
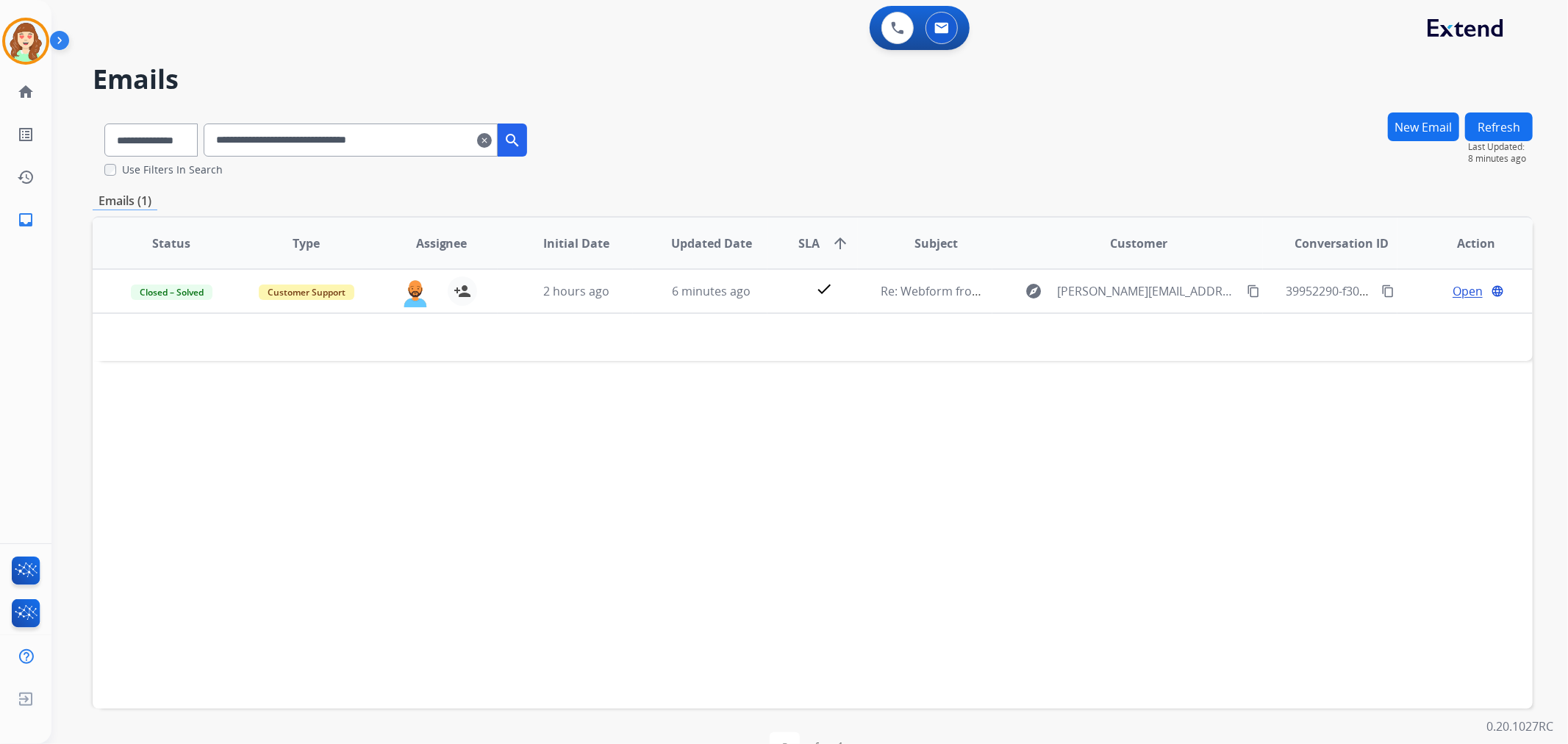
click at [491, 138] on mat-icon "clear" at bounding box center [484, 140] width 15 height 18
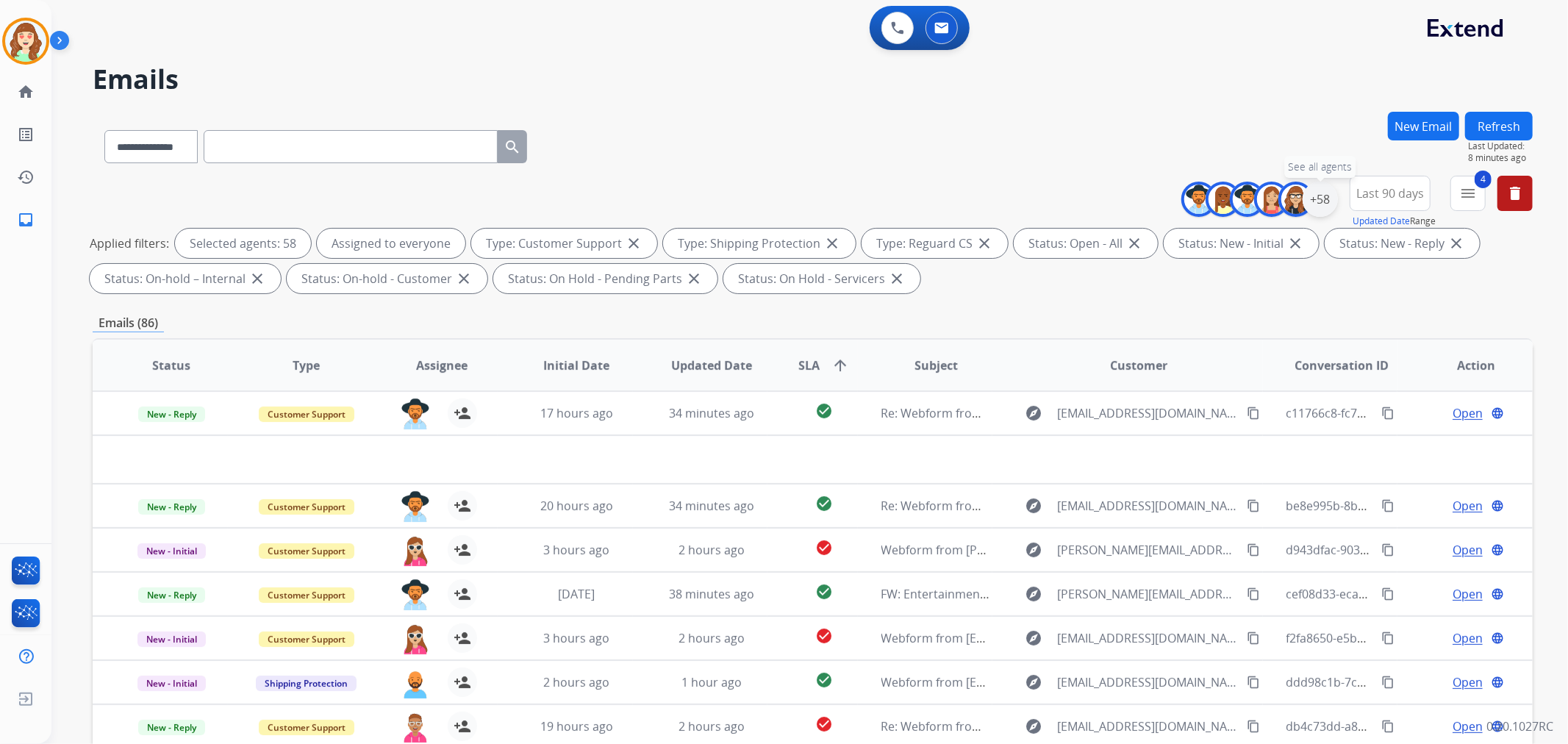
click at [1320, 199] on div "+58" at bounding box center [1320, 199] width 35 height 35
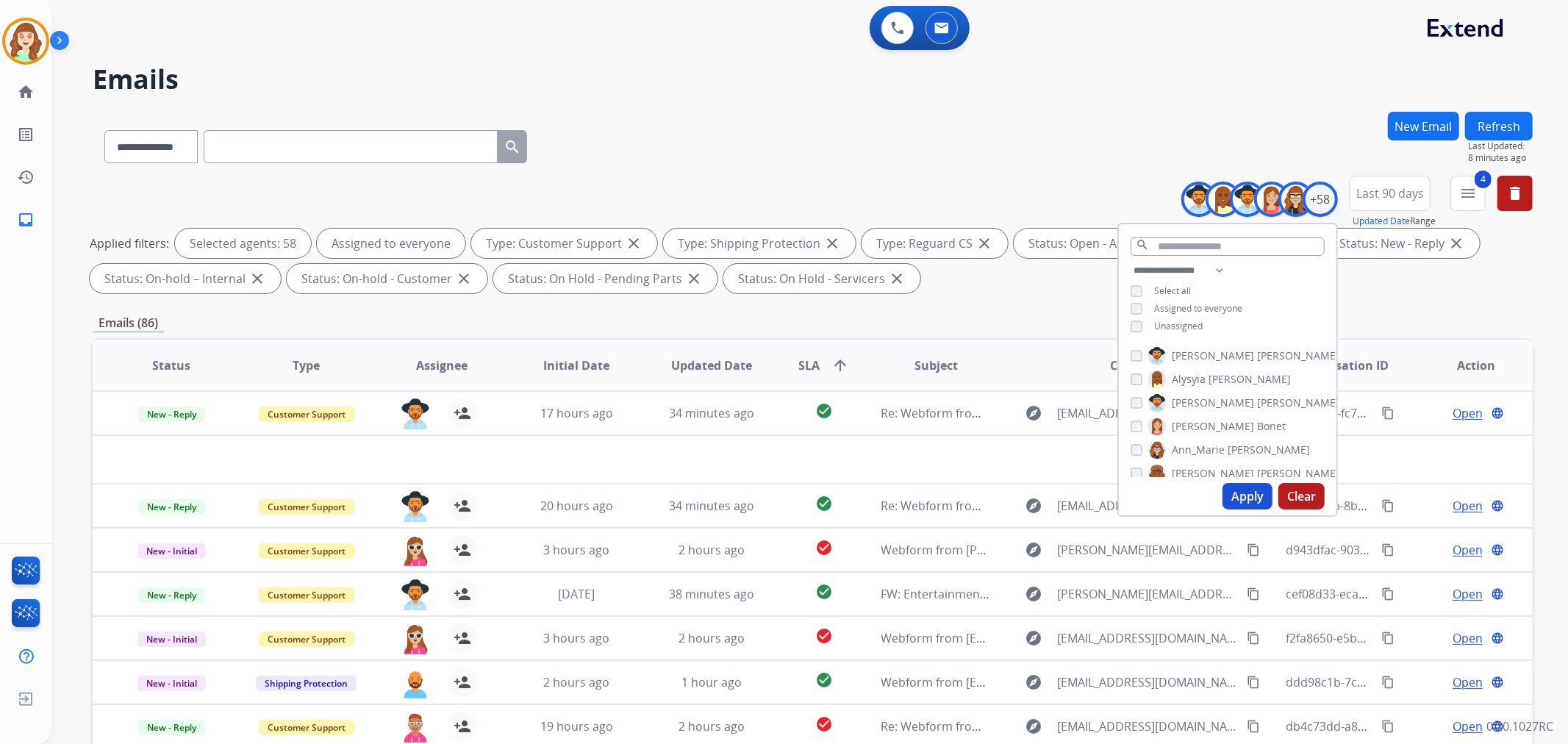
click at [1261, 495] on button "Apply" at bounding box center [1248, 496] width 50 height 27
select select "**********"
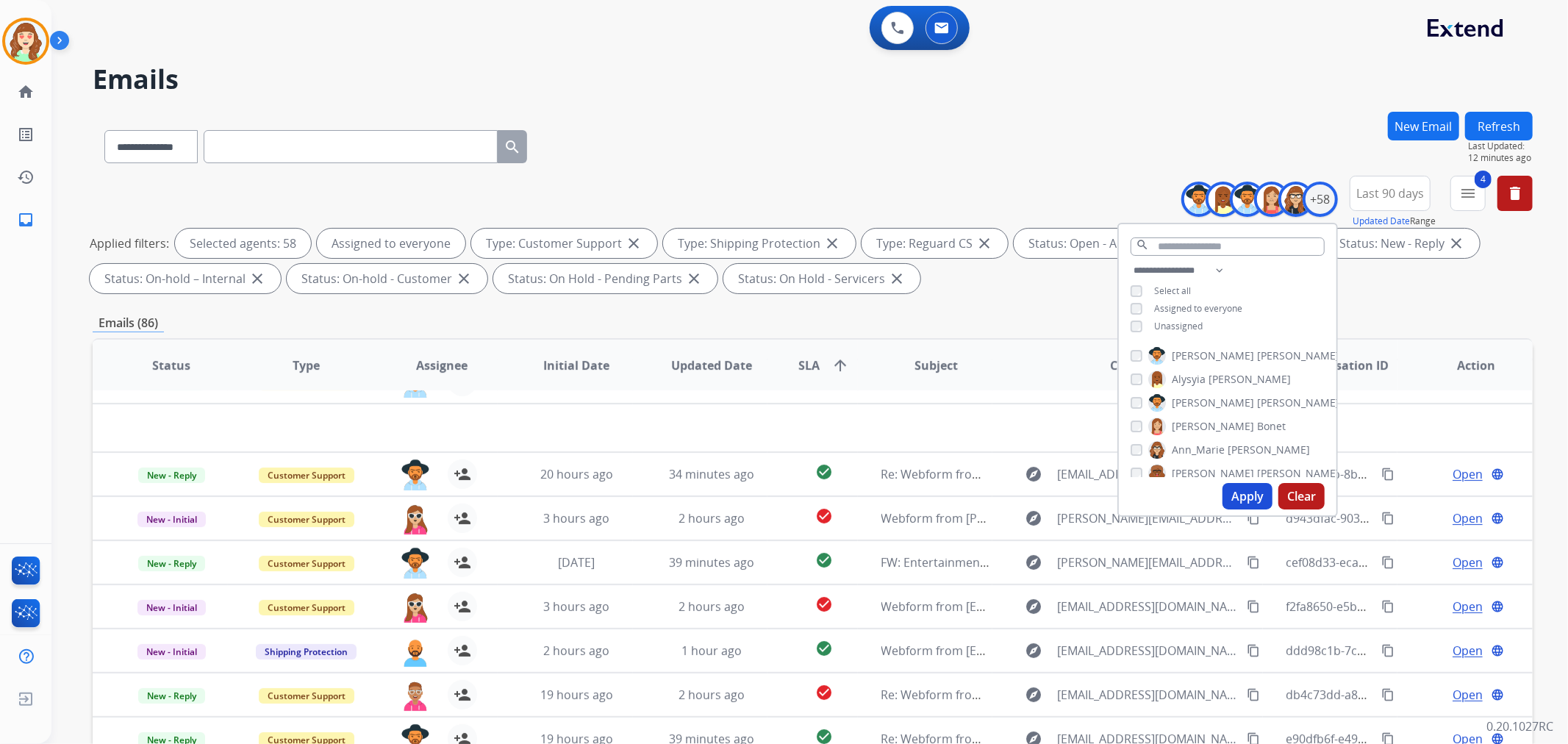
scroll to position [48, 0]
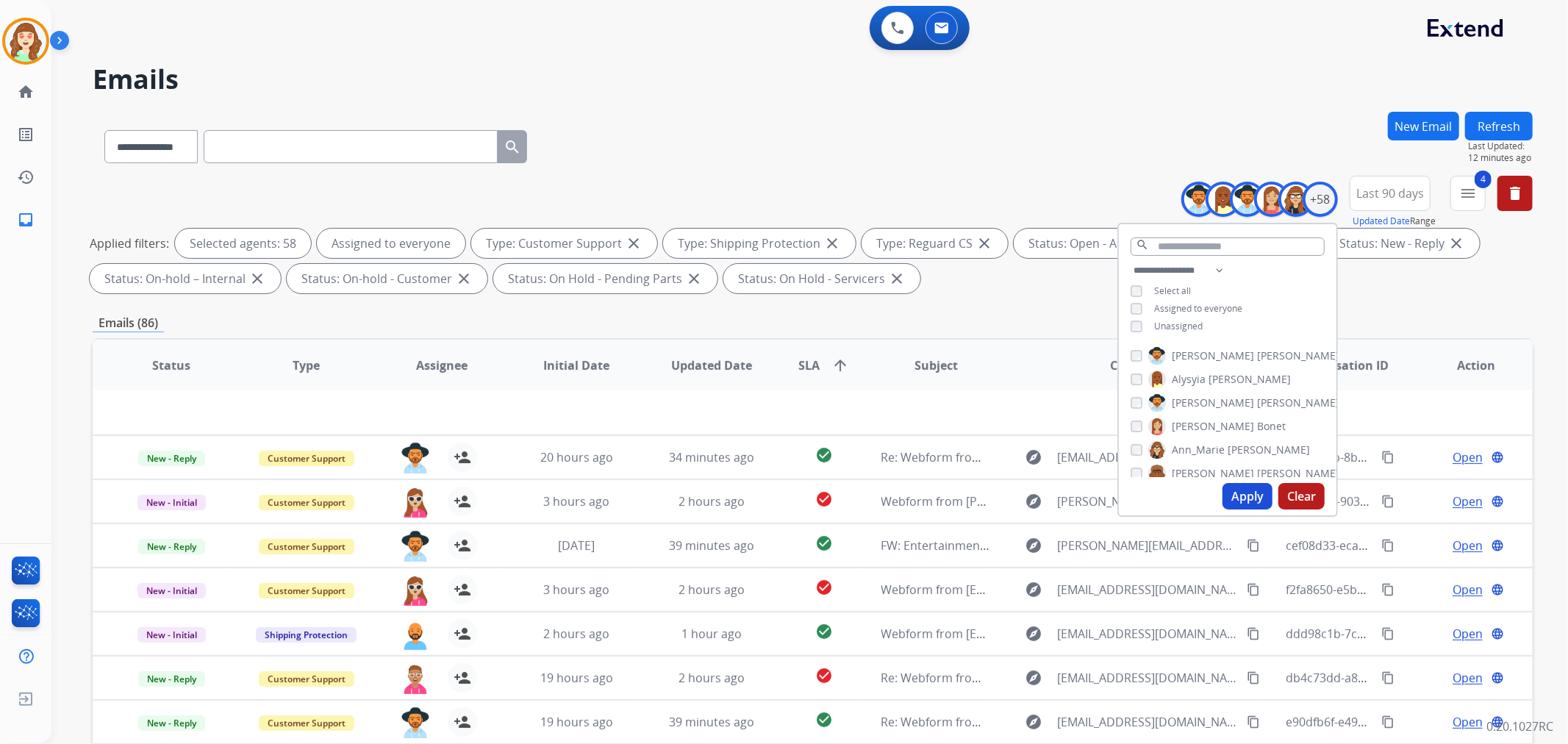
click at [1250, 499] on button "Apply" at bounding box center [1248, 496] width 50 height 27
